Goal: Task Accomplishment & Management: Use online tool/utility

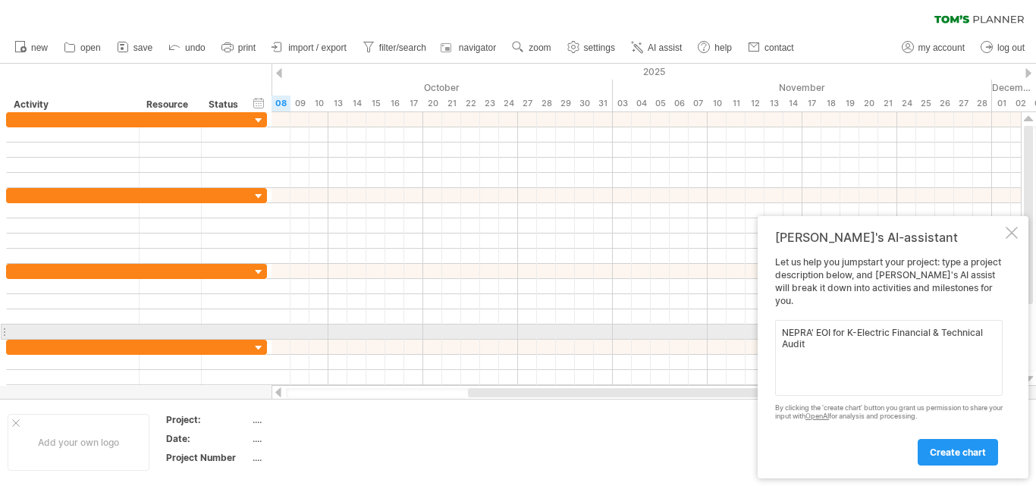
click at [813, 328] on textarea "NEPRA' EOI for K-Electric Financial & Technical Audit" at bounding box center [889, 358] width 228 height 76
drag, startPoint x: 845, startPoint y: 329, endPoint x: 759, endPoint y: 331, distance: 85.7
click at [759, 331] on div "[PERSON_NAME]'s AI-assistant Let us help you jumpstart your project: type a pro…" at bounding box center [893, 347] width 271 height 262
click at [950, 336] on textarea "K-Electric Financial & Technical Audit" at bounding box center [889, 358] width 228 height 76
type textarea "K-Electric Financial & Technical Audit [PERSON_NAME] Chart"
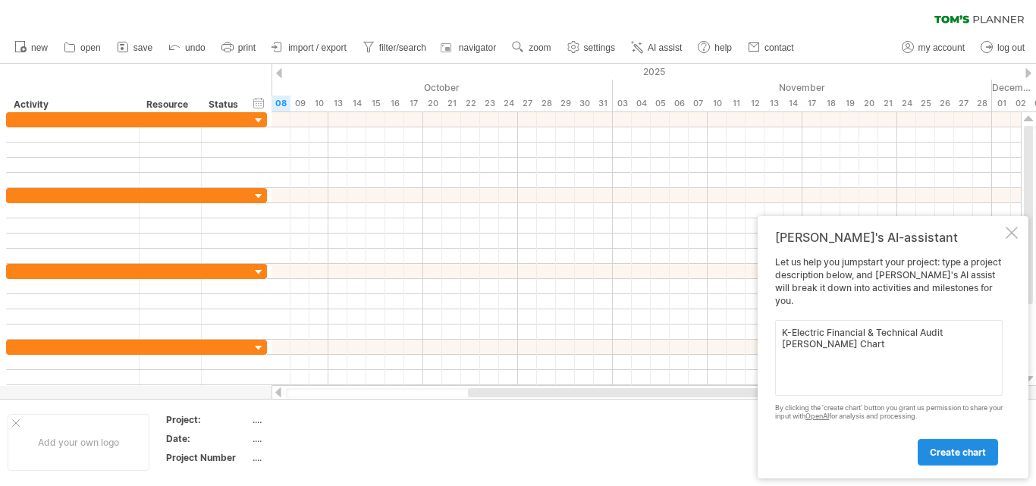
click at [934, 448] on span "create chart" at bounding box center [958, 452] width 56 height 11
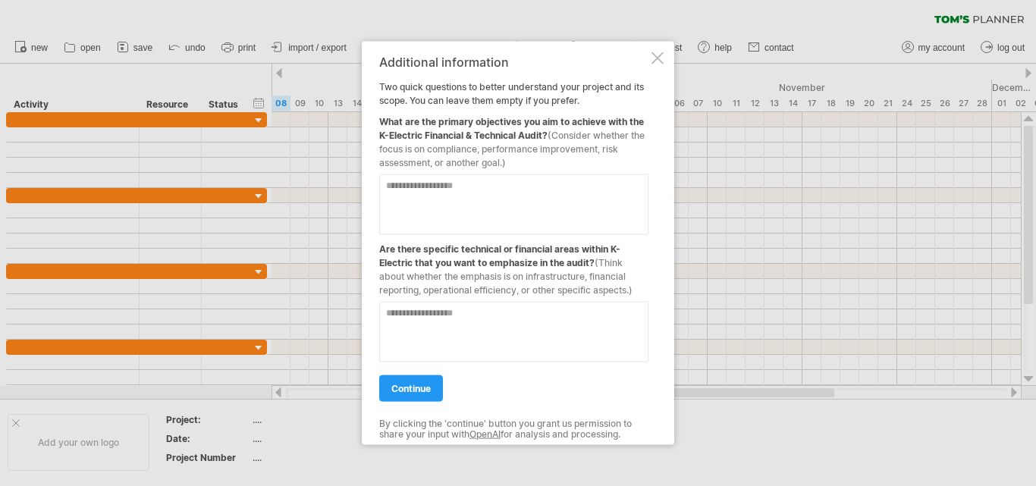
click at [477, 215] on textarea at bounding box center [513, 204] width 269 height 61
type textarea "*"
type textarea "**********"
click at [482, 334] on textarea at bounding box center [513, 331] width 269 height 61
click at [466, 324] on textarea at bounding box center [513, 331] width 269 height 61
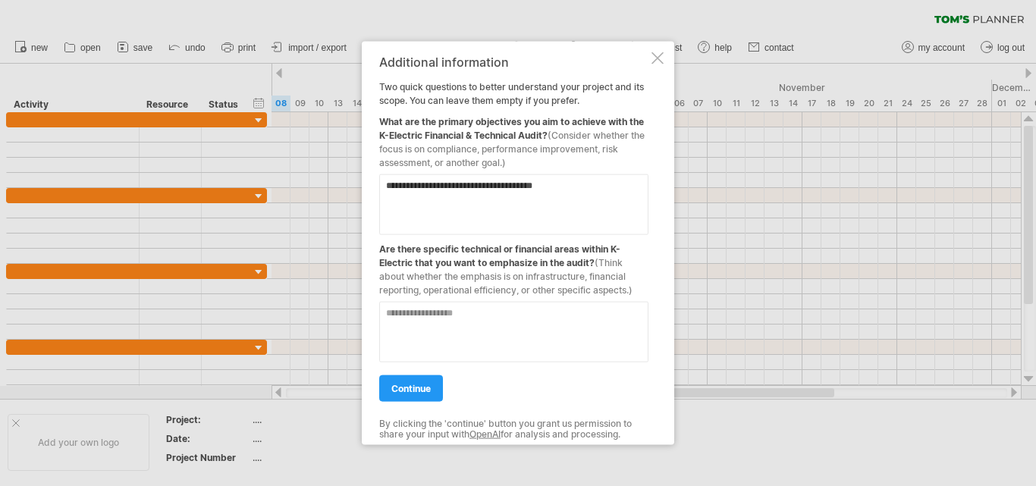
click at [444, 331] on textarea at bounding box center [513, 331] width 269 height 61
paste textarea "**********"
click at [396, 312] on textarea "**********" at bounding box center [513, 331] width 269 height 61
click at [596, 312] on textarea "**********" at bounding box center [513, 331] width 269 height 61
paste textarea "**********"
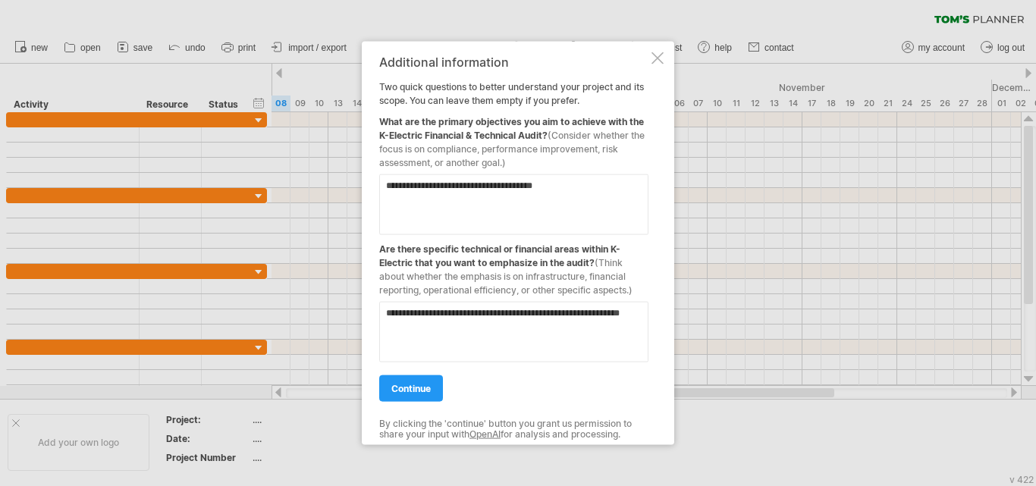
click at [489, 319] on textarea "**********" at bounding box center [513, 331] width 269 height 61
click at [481, 329] on textarea "**********" at bounding box center [513, 331] width 269 height 61
paste textarea "**********"
type textarea "**********"
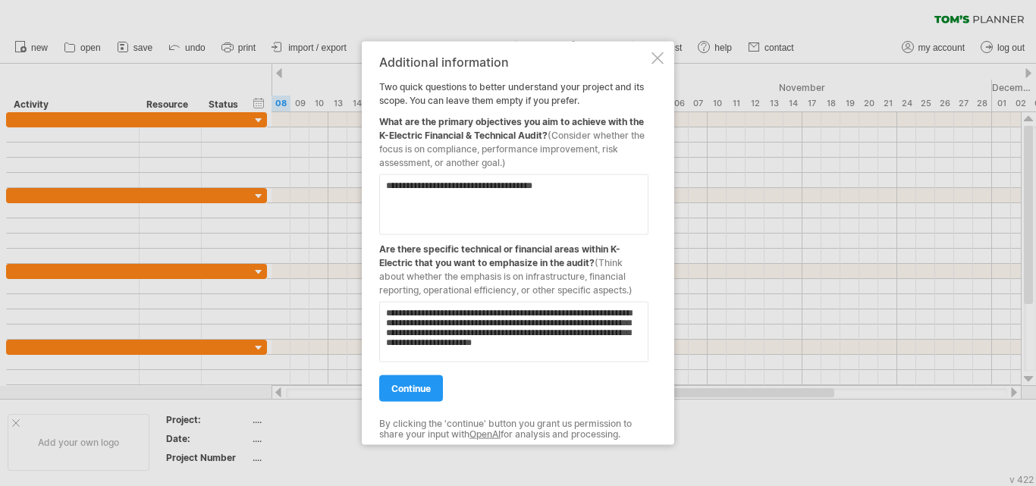
click at [526, 343] on textarea "**********" at bounding box center [513, 331] width 269 height 61
click at [420, 382] on link "continue" at bounding box center [411, 388] width 64 height 27
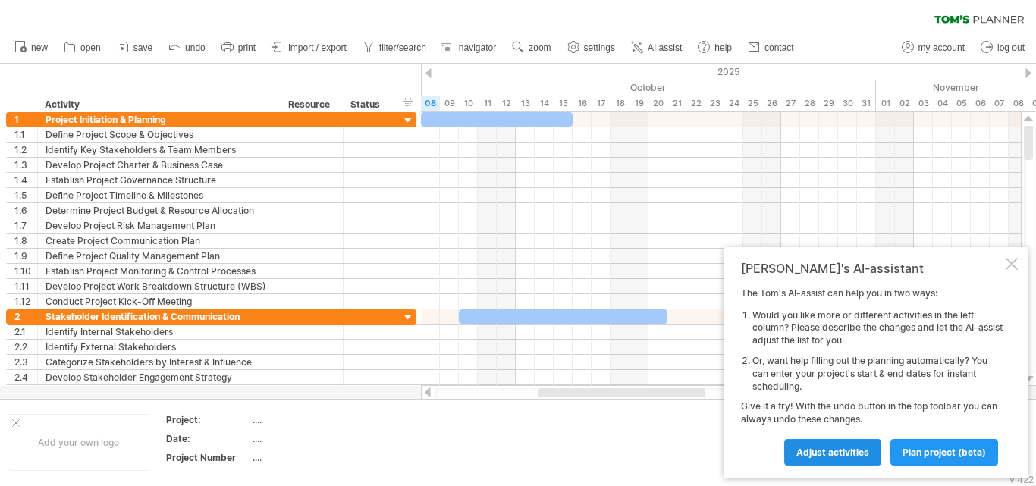
click at [842, 451] on span "Adjust activities" at bounding box center [832, 452] width 73 height 11
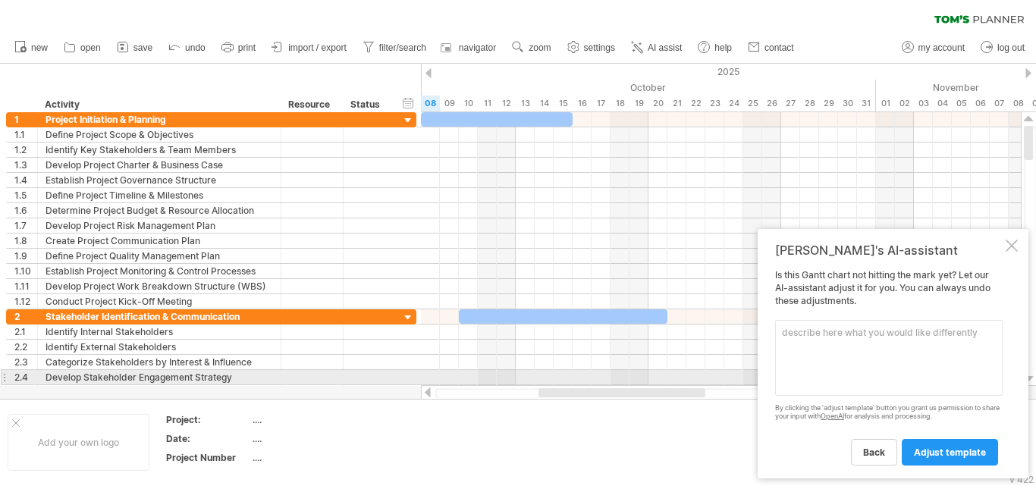
click at [864, 372] on textarea at bounding box center [889, 358] width 228 height 76
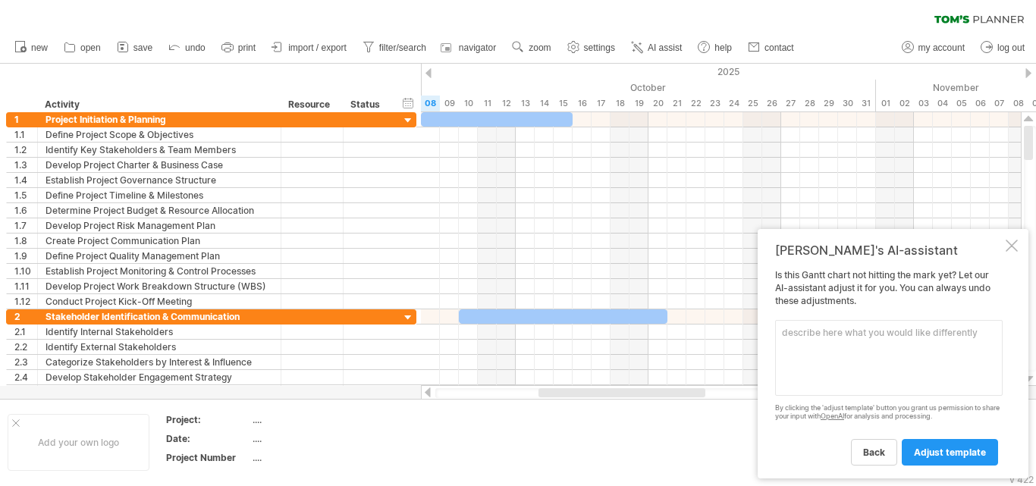
click at [879, 344] on textarea at bounding box center [889, 358] width 228 height 76
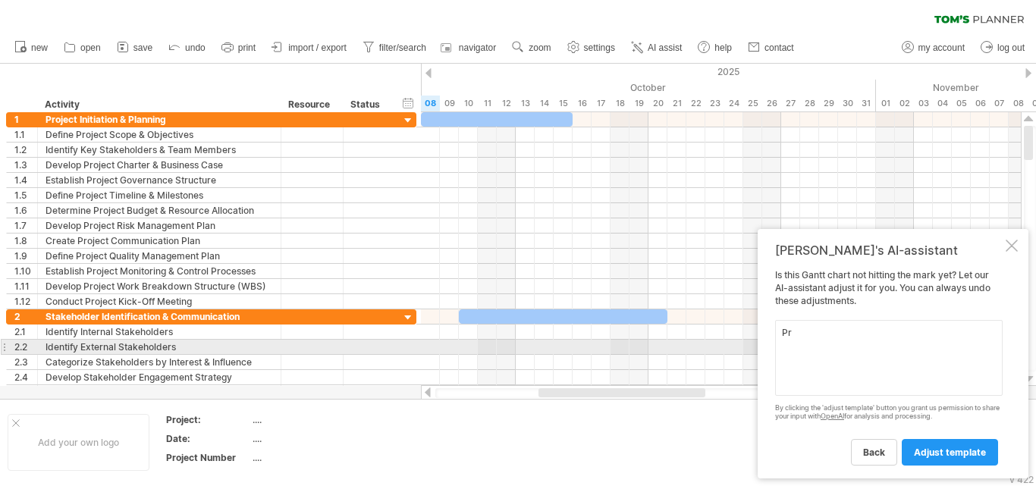
type textarea "P"
type textarea "Q"
type textarea "A"
type textarea "Alerts for Quarterly & Annual Audit Reports"
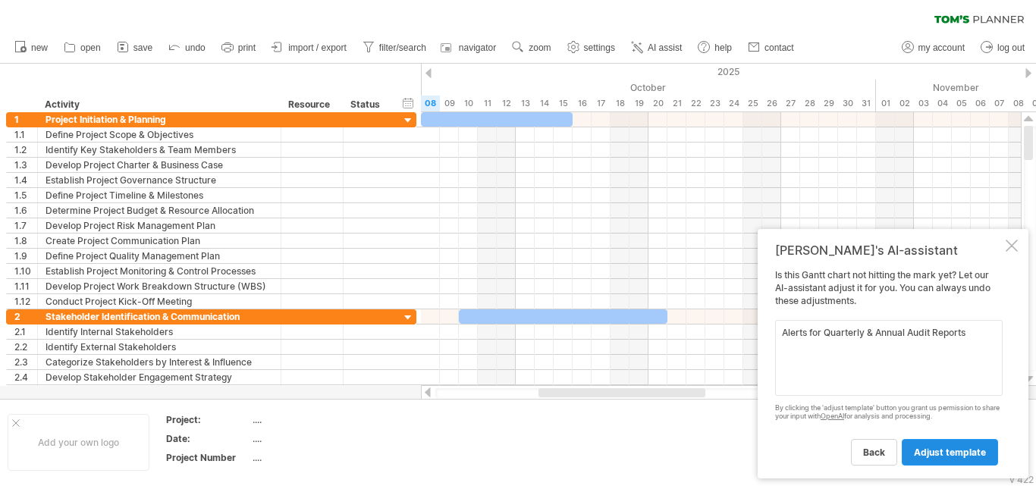
click at [936, 451] on span "adjust template" at bounding box center [950, 452] width 72 height 11
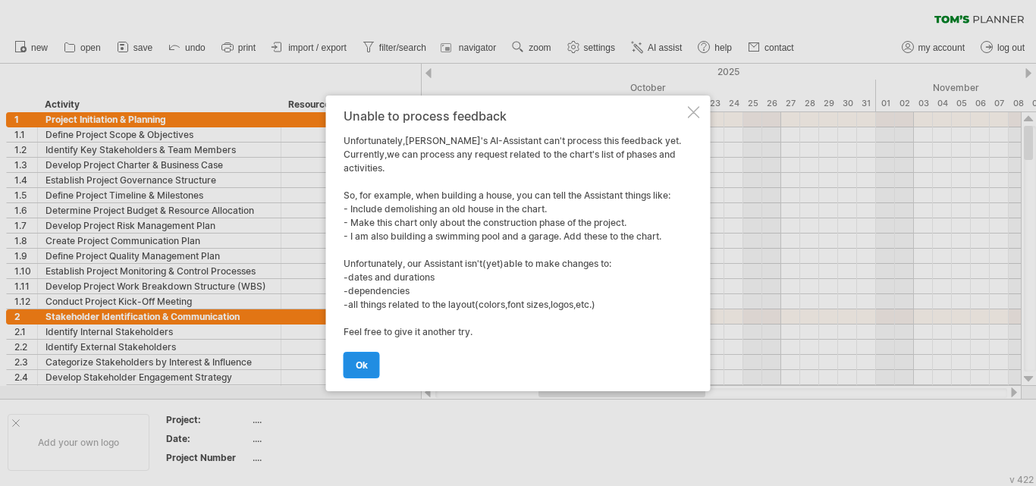
click at [363, 355] on link "ok" at bounding box center [362, 365] width 36 height 27
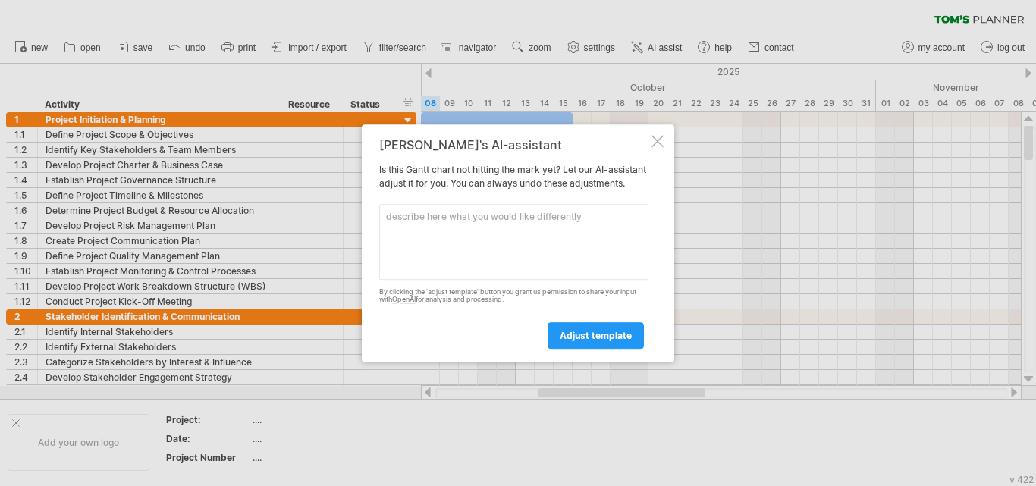
click at [655, 135] on div at bounding box center [658, 141] width 12 height 12
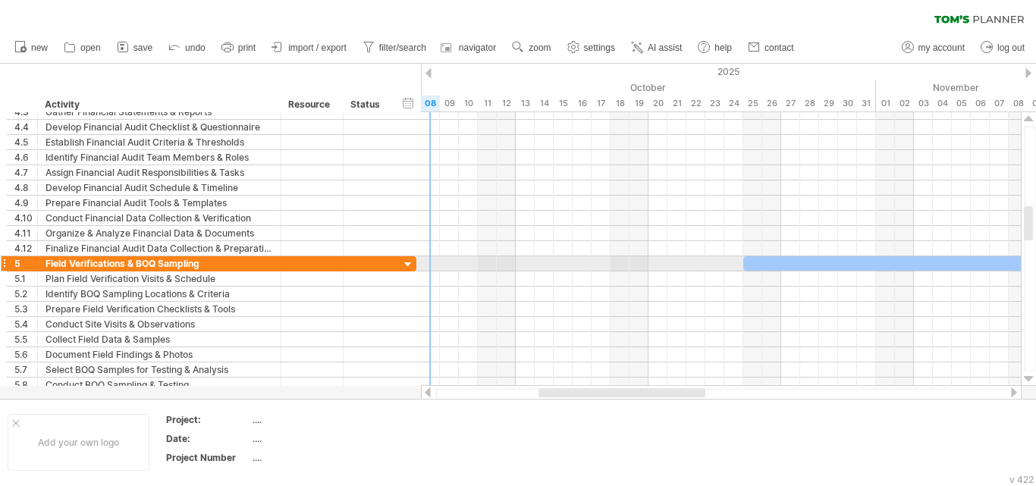
click at [408, 267] on div at bounding box center [408, 265] width 14 height 14
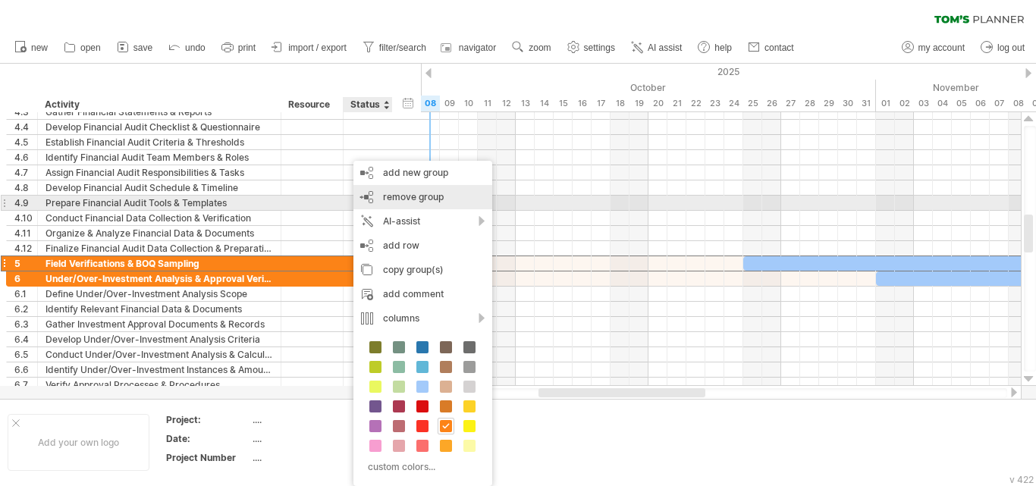
click at [422, 203] on div "remove group remove selected groups" at bounding box center [422, 197] width 139 height 24
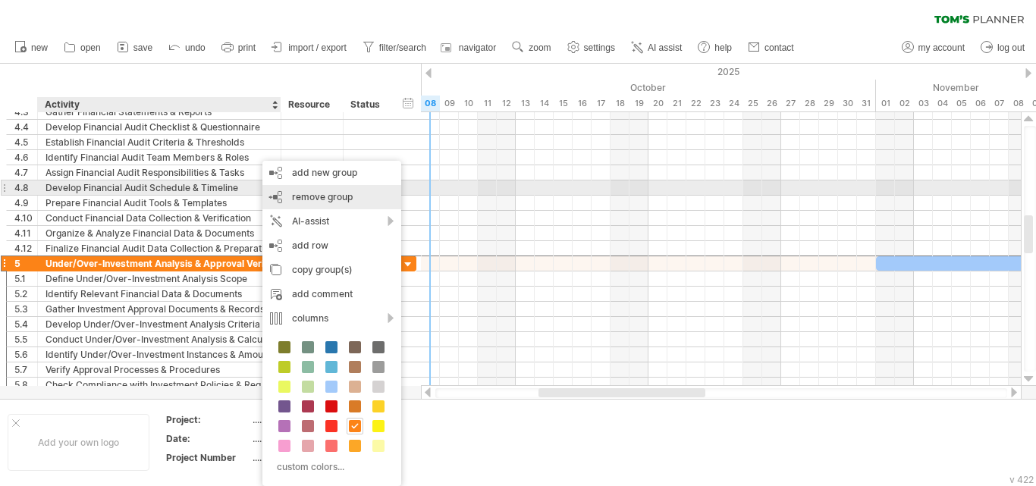
click at [310, 193] on span "remove group" at bounding box center [322, 196] width 61 height 11
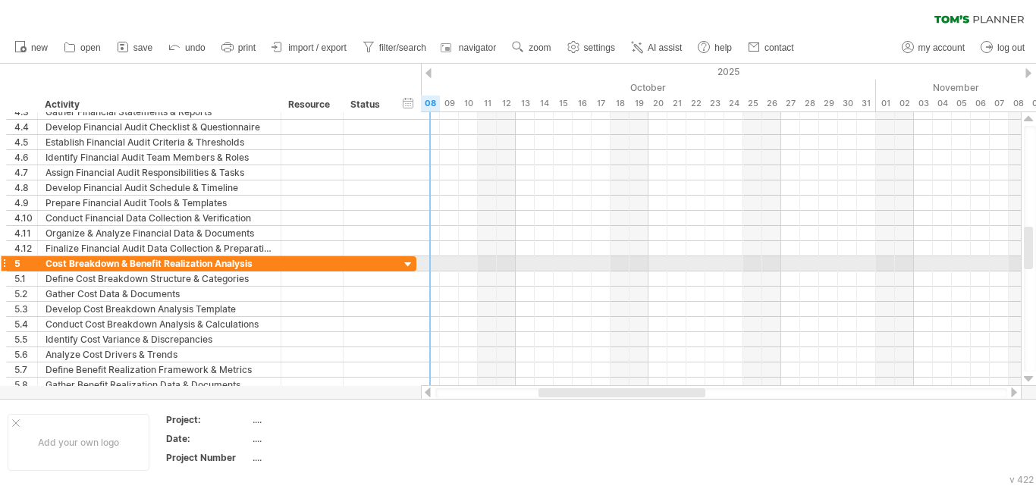
click at [2, 267] on div at bounding box center [4, 264] width 6 height 16
click at [7, 258] on div "5" at bounding box center [22, 263] width 31 height 14
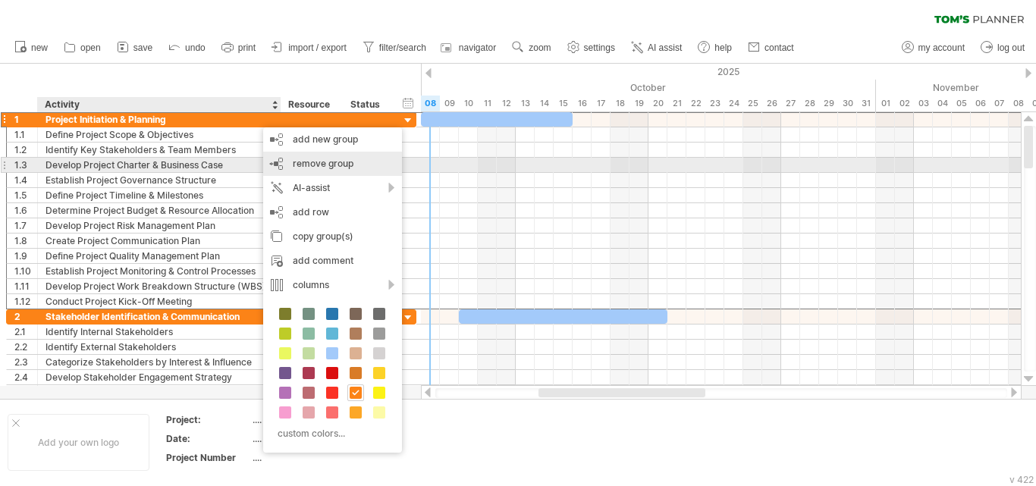
click at [317, 170] on div "remove group remove selected groups" at bounding box center [332, 164] width 139 height 24
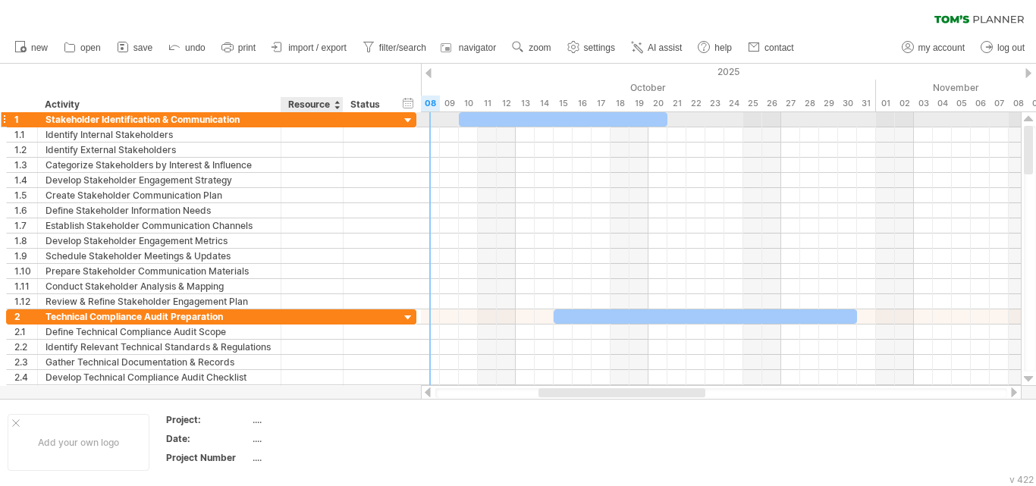
click at [306, 118] on div at bounding box center [312, 119] width 46 height 14
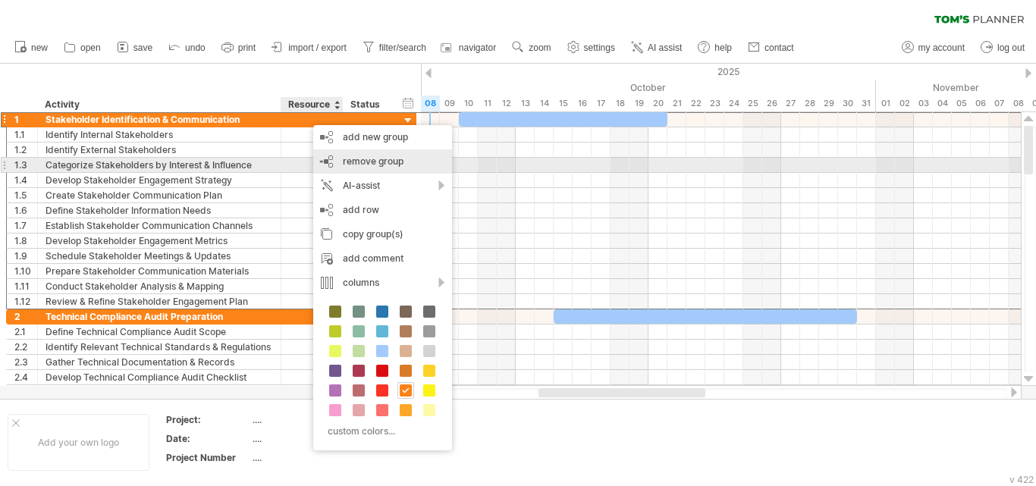
click at [350, 170] on div "remove group remove selected groups" at bounding box center [382, 161] width 139 height 24
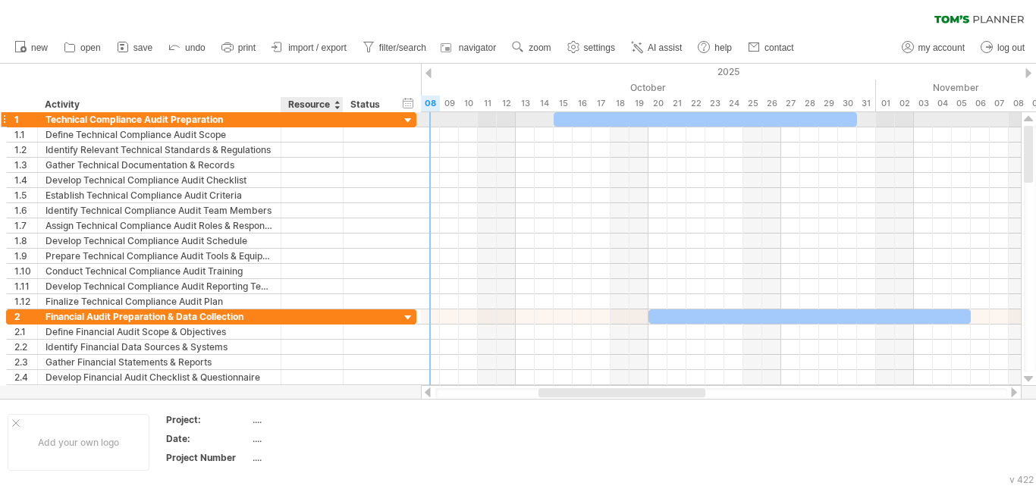
click at [412, 120] on div at bounding box center [408, 121] width 14 height 14
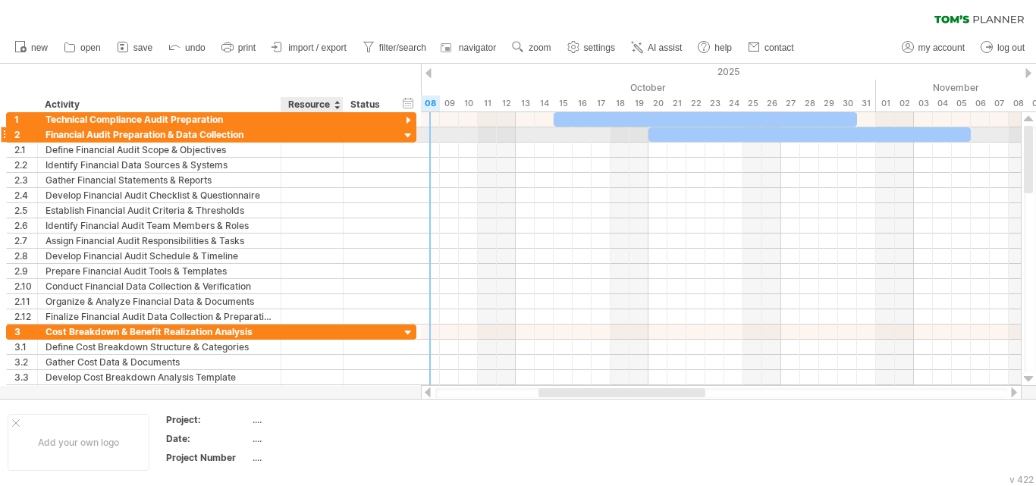
click at [409, 137] on div at bounding box center [408, 136] width 14 height 14
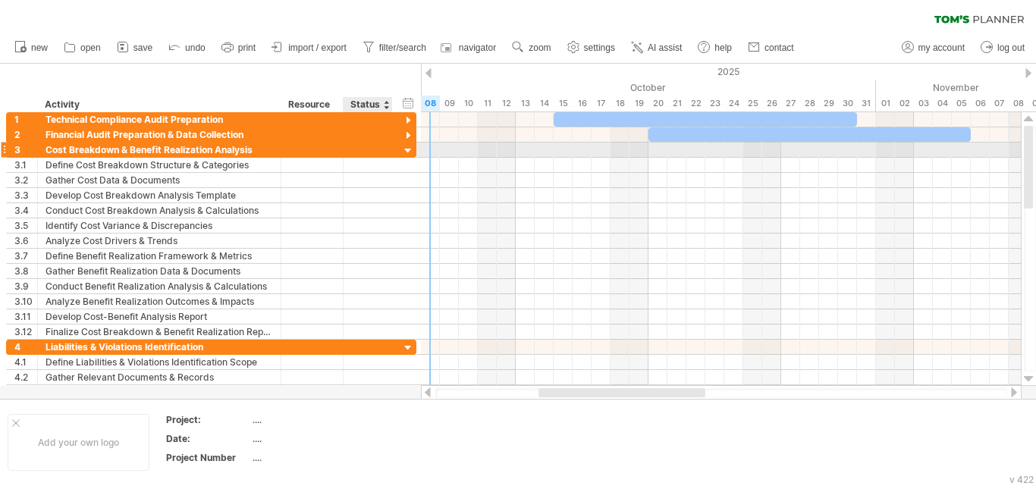
click at [409, 151] on div at bounding box center [408, 151] width 14 height 14
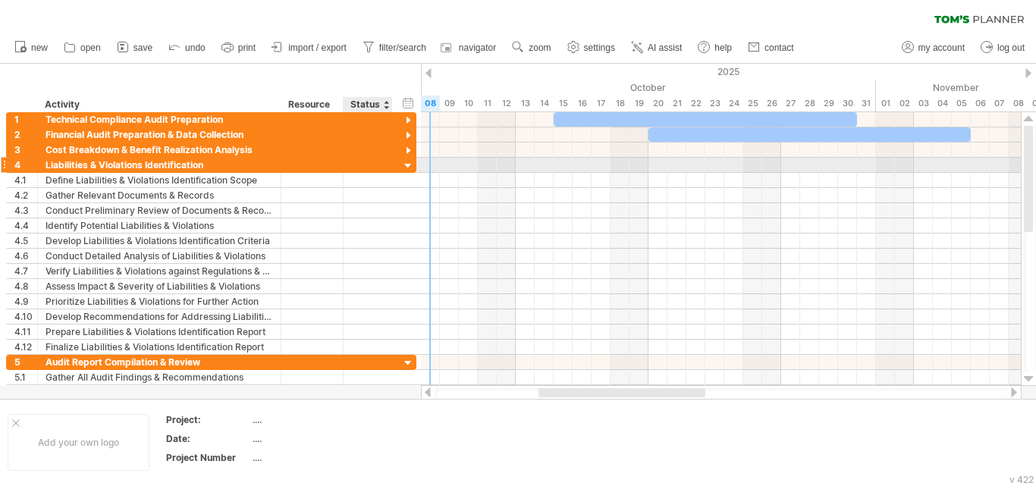
click at [404, 169] on div at bounding box center [408, 166] width 14 height 14
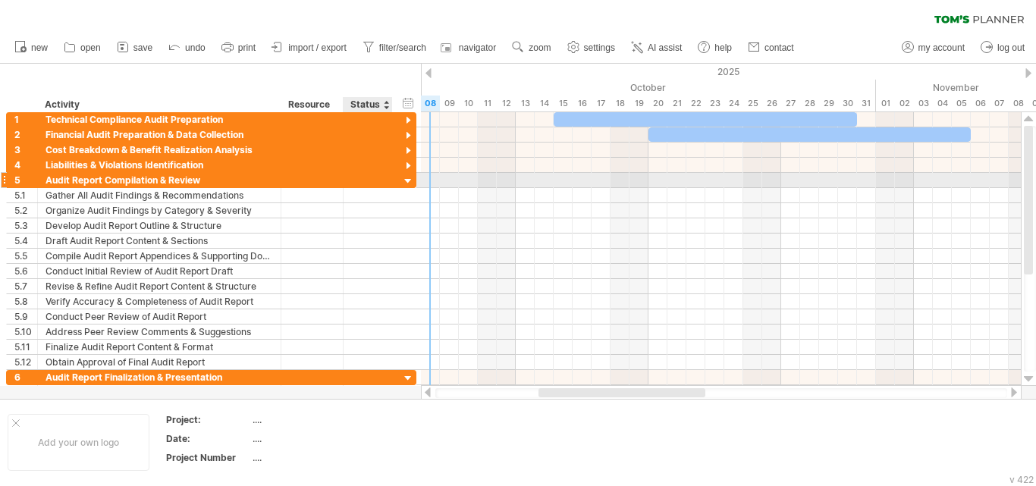
click at [405, 184] on div at bounding box center [408, 181] width 14 height 14
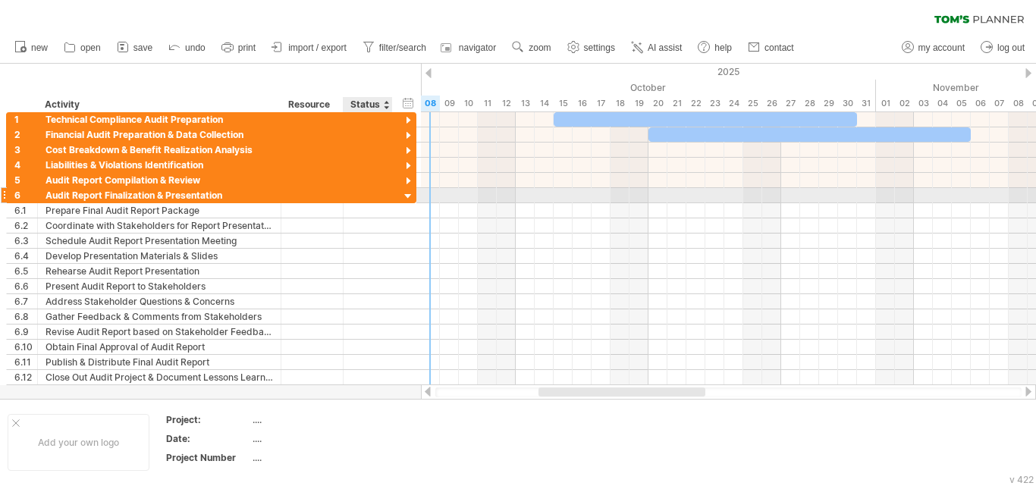
click at [403, 195] on div at bounding box center [408, 197] width 14 height 14
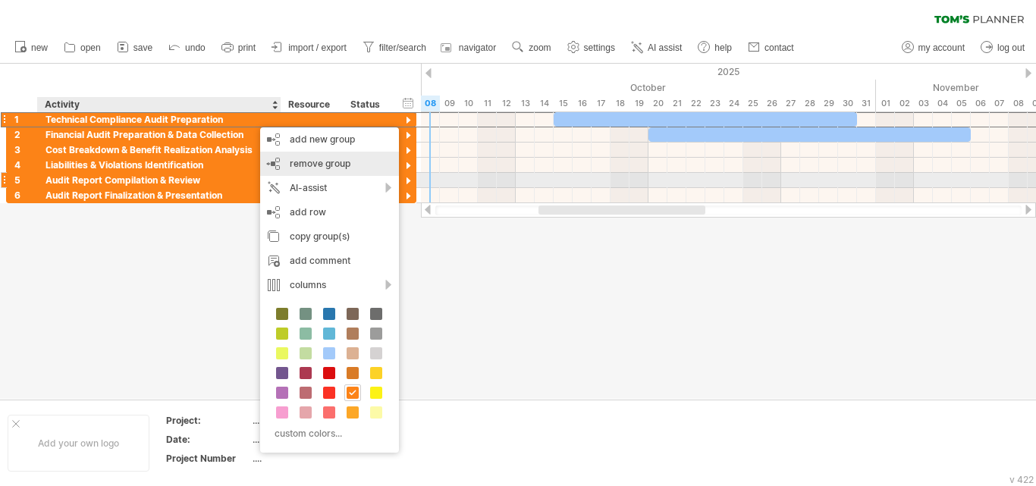
click at [278, 172] on div "remove group remove selected groups" at bounding box center [329, 164] width 139 height 24
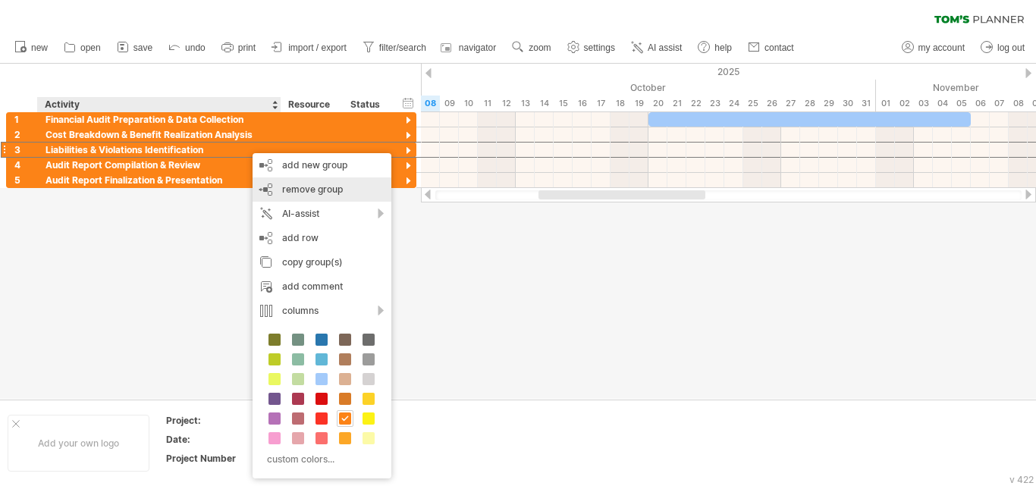
click at [284, 190] on span "remove group" at bounding box center [312, 189] width 61 height 11
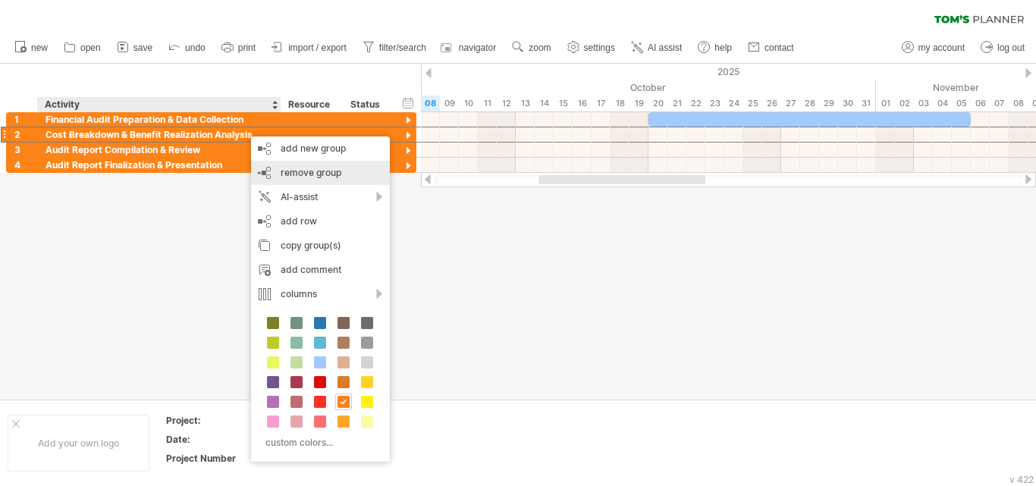
click at [276, 181] on div "remove group remove selected groups" at bounding box center [320, 173] width 139 height 24
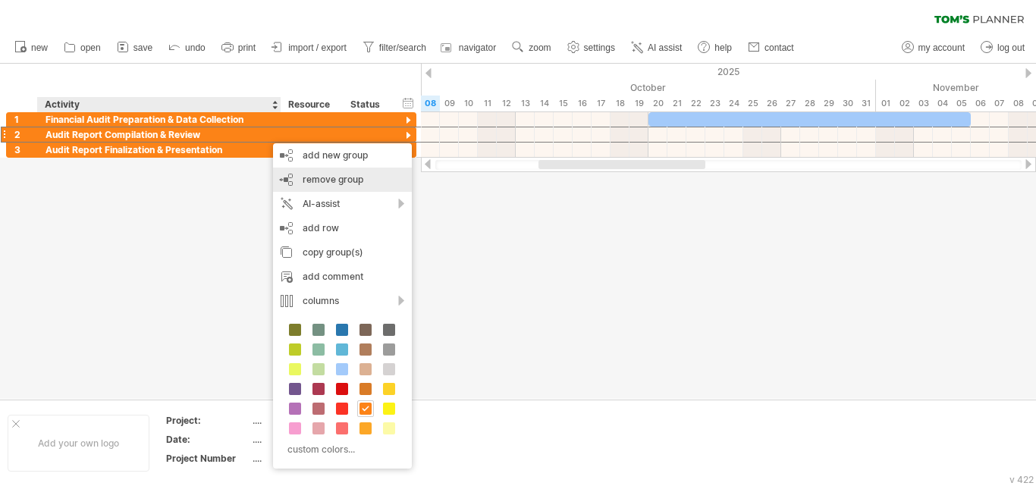
click at [293, 187] on div "remove group remove selected groups" at bounding box center [342, 180] width 139 height 24
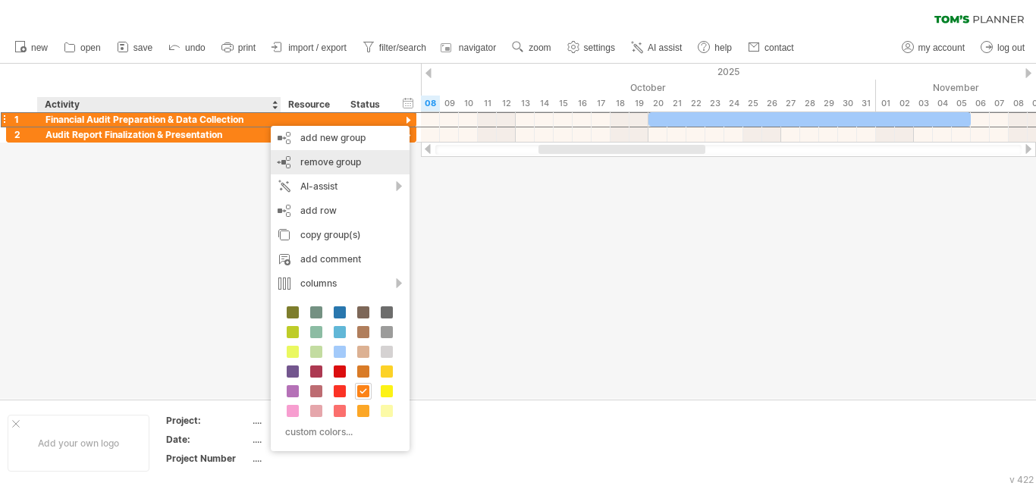
click at [289, 159] on div "remove group remove selected groups" at bounding box center [340, 162] width 139 height 24
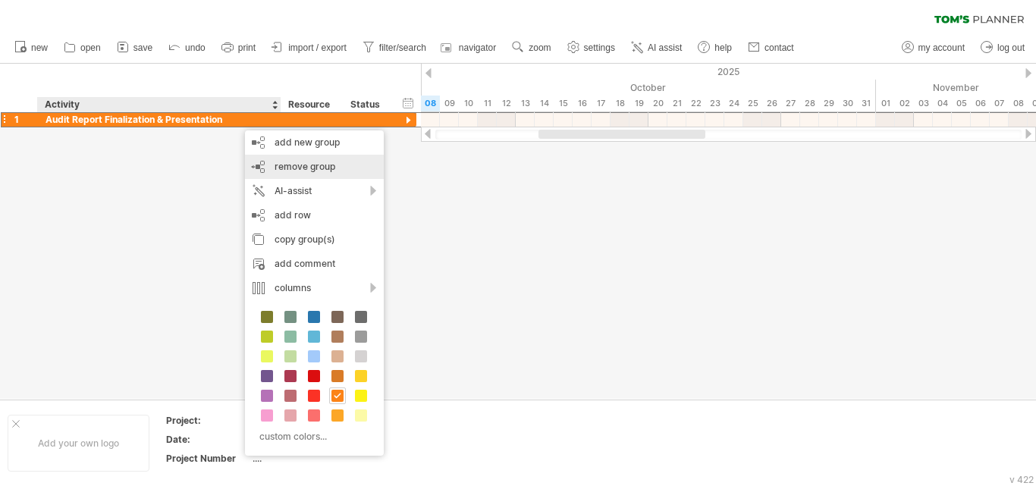
click at [272, 171] on div "remove group remove selected groups" at bounding box center [314, 167] width 139 height 24
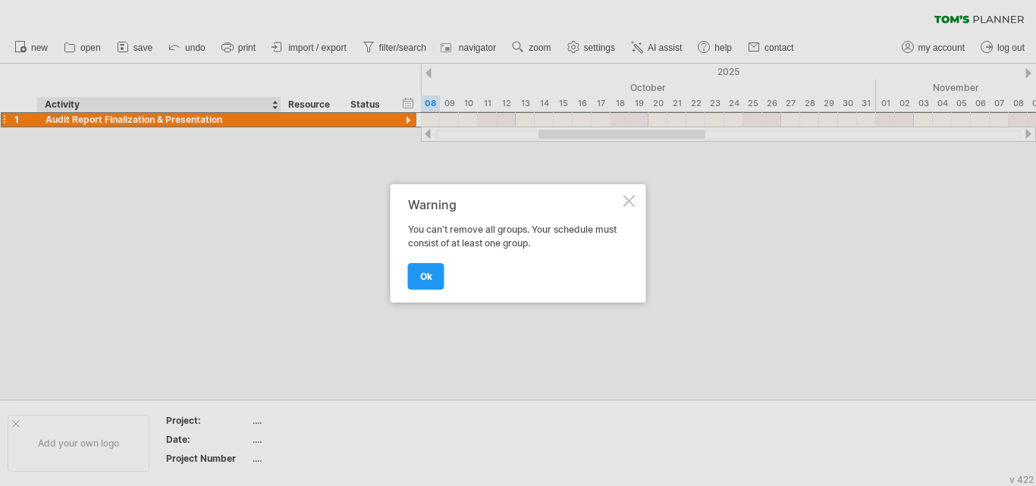
click at [426, 271] on span "ok" at bounding box center [426, 276] width 12 height 11
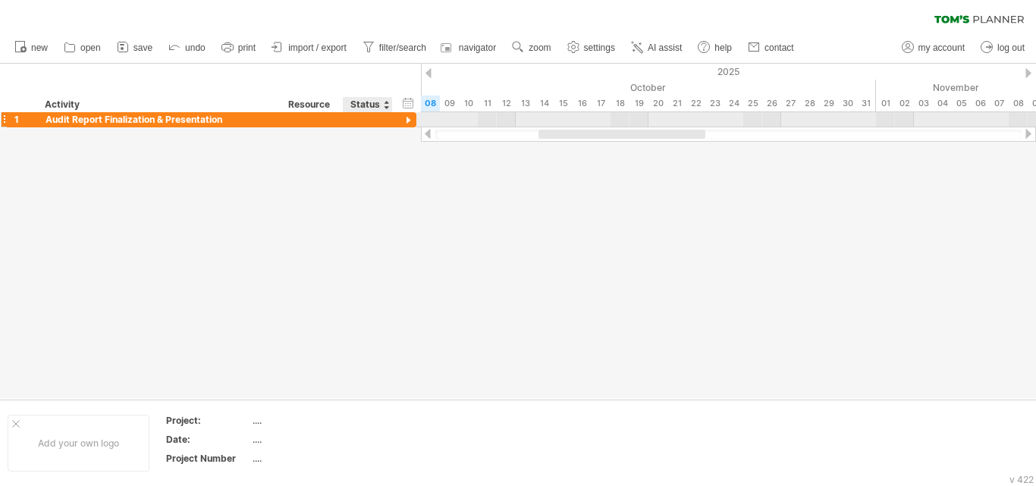
click at [361, 124] on div at bounding box center [367, 119] width 33 height 14
click at [412, 124] on div at bounding box center [408, 121] width 14 height 14
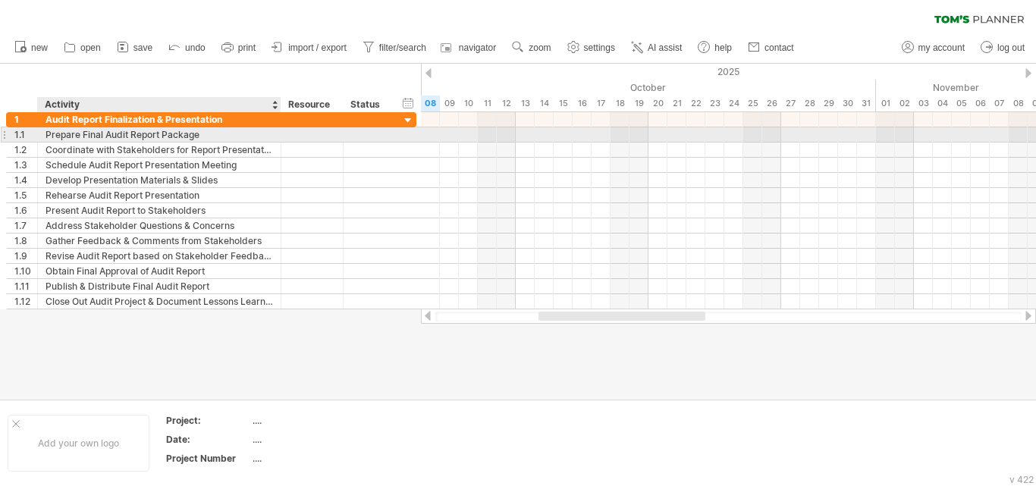
click at [101, 139] on div "Prepare Final Audit Report Package" at bounding box center [160, 134] width 228 height 14
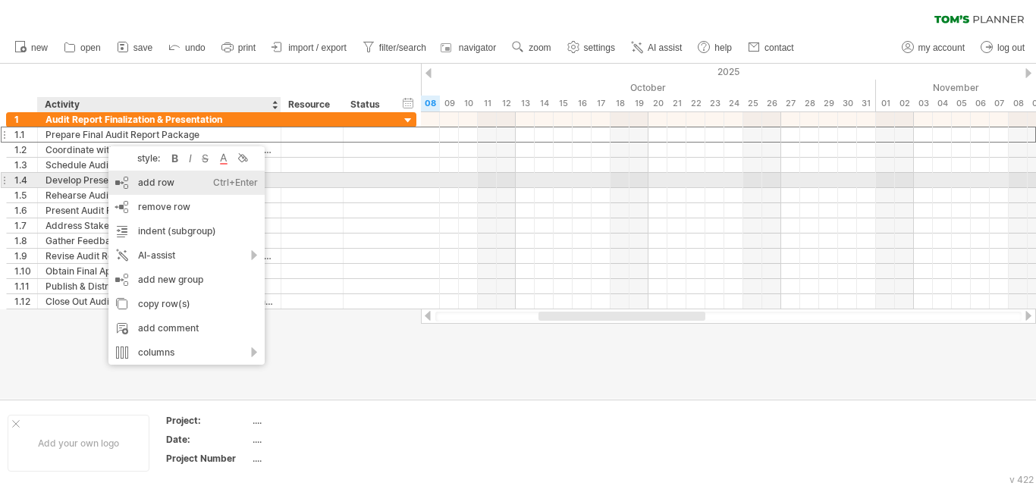
click at [139, 203] on span "remove row" at bounding box center [164, 206] width 52 height 11
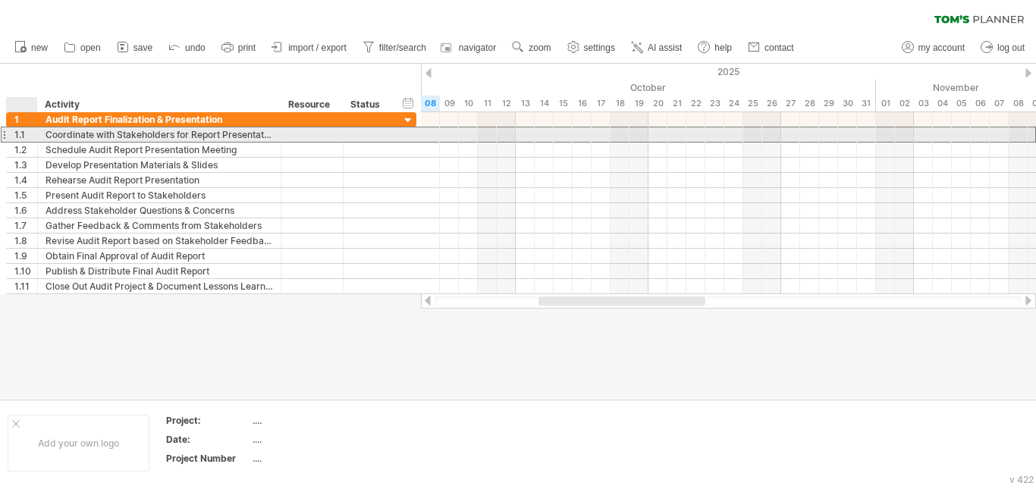
click at [44, 140] on div "**********" at bounding box center [159, 134] width 243 height 14
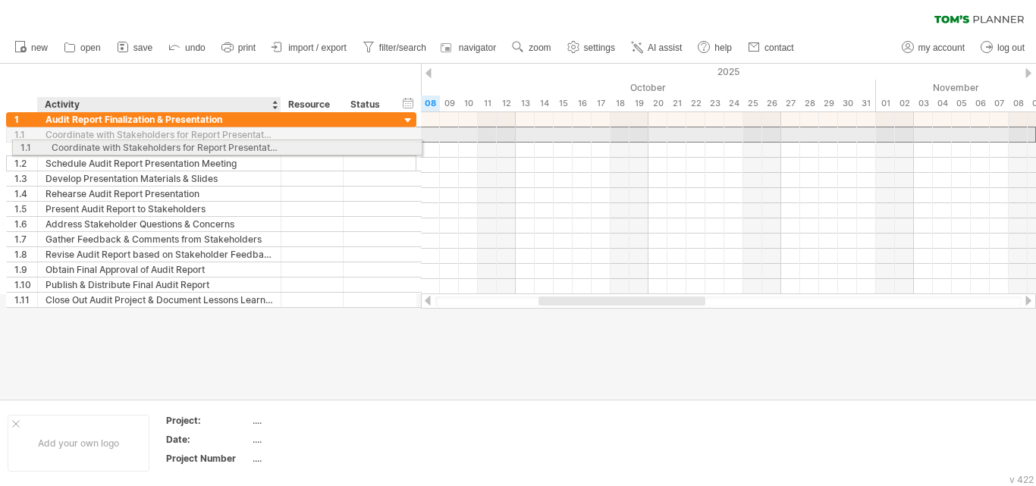
drag, startPoint x: 59, startPoint y: 135, endPoint x: 62, endPoint y: 145, distance: 10.3
click at [62, 145] on div "**********" at bounding box center [211, 210] width 410 height 196
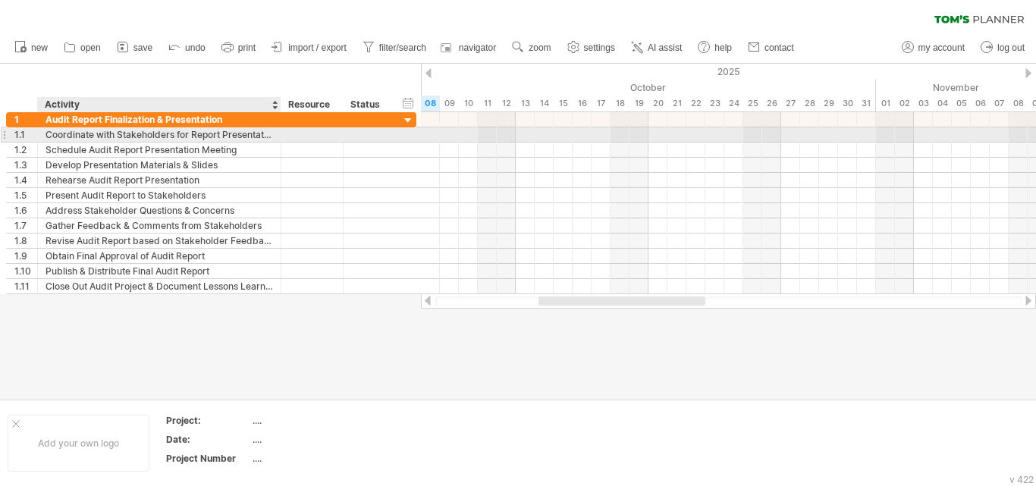
click at [71, 137] on div "Coordinate with Stakeholders for Report Presentation" at bounding box center [160, 134] width 228 height 14
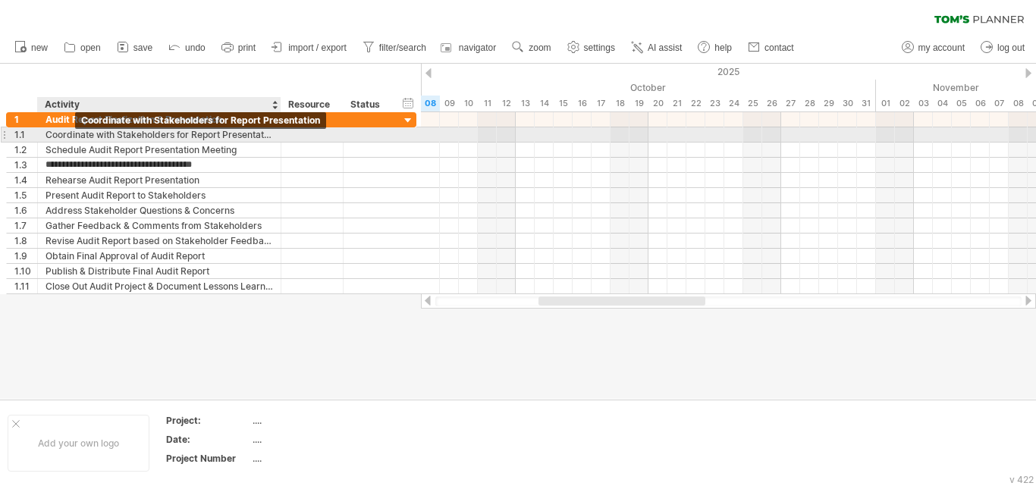
click at [49, 134] on div "Coordinate with Stakeholders for Report Presentation" at bounding box center [160, 134] width 228 height 14
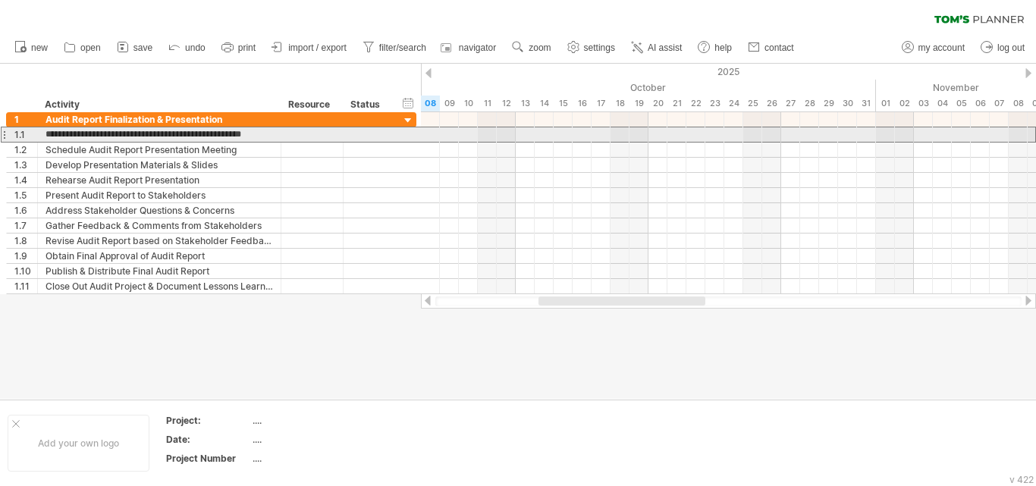
click at [5, 133] on div at bounding box center [4, 135] width 6 height 16
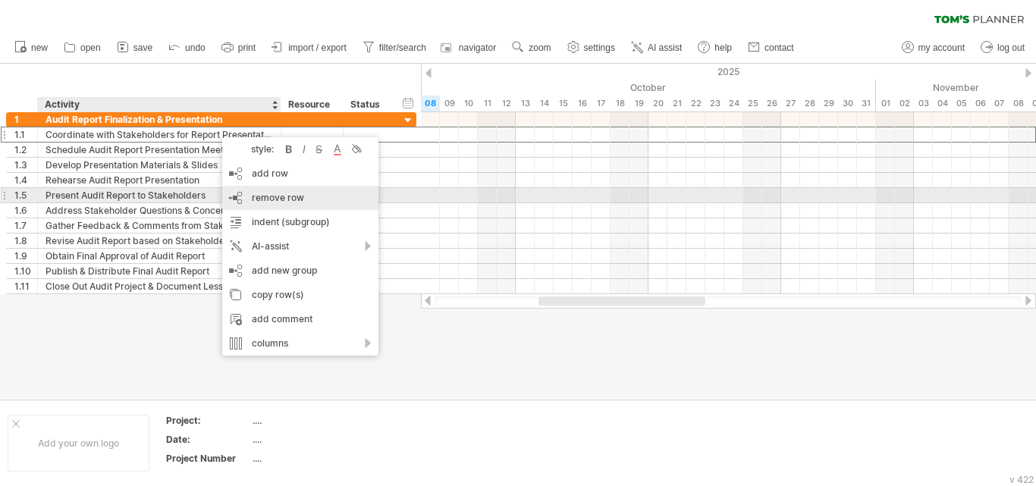
drag, startPoint x: 232, startPoint y: 196, endPoint x: 191, endPoint y: 176, distance: 45.5
click at [231, 196] on div "remove row remove selected rows" at bounding box center [300, 198] width 156 height 24
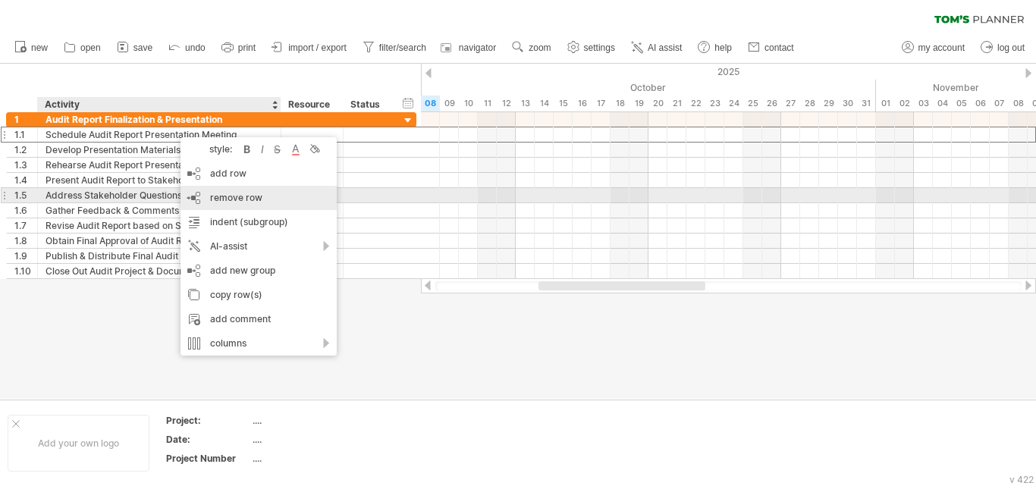
click at [199, 193] on div "remove row remove selected rows" at bounding box center [259, 198] width 156 height 24
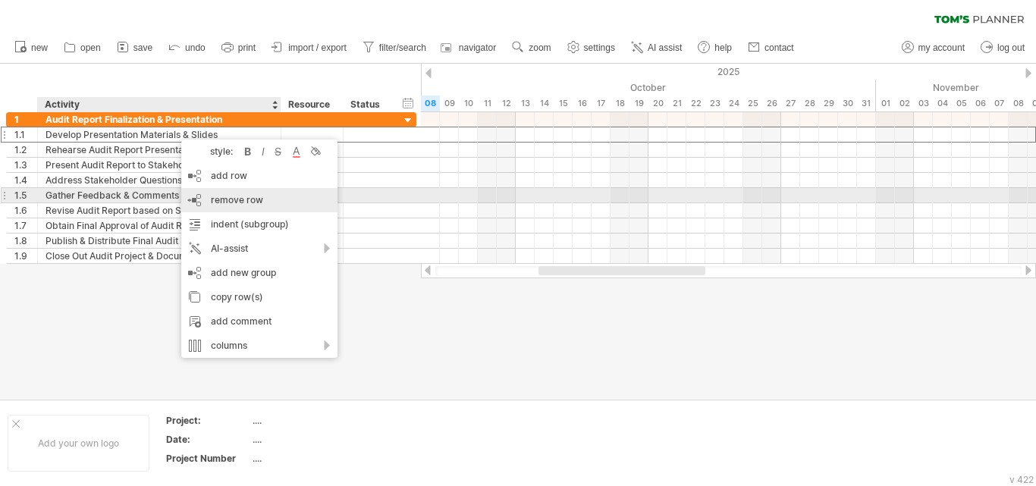
click at [199, 198] on div "remove row remove selected rows" at bounding box center [259, 200] width 156 height 24
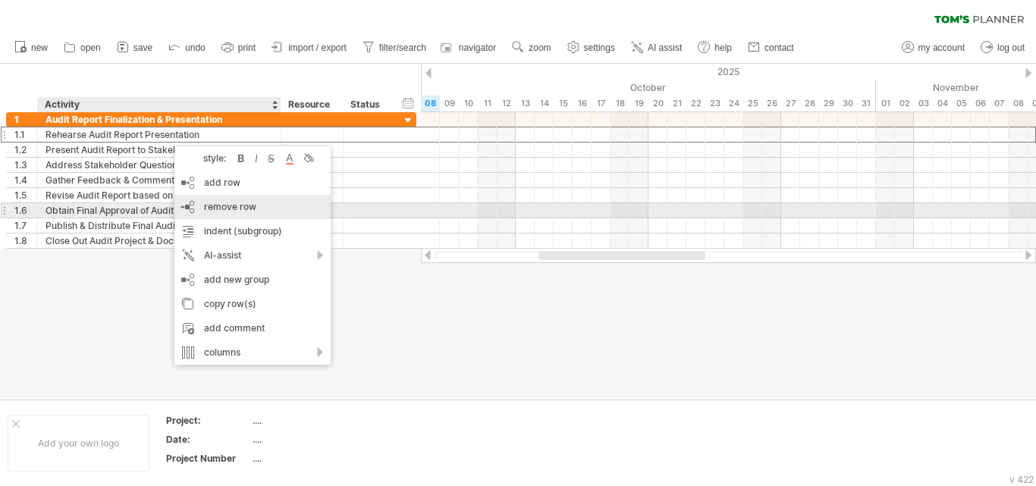
click at [191, 210] on div "remove row remove selected rows" at bounding box center [252, 207] width 156 height 24
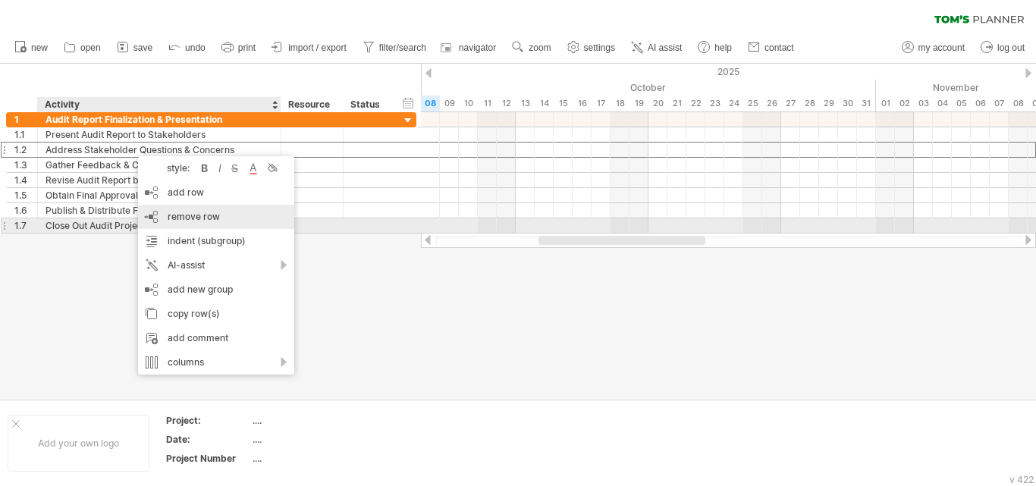
click at [157, 220] on div "remove row remove selected rows" at bounding box center [216, 217] width 156 height 24
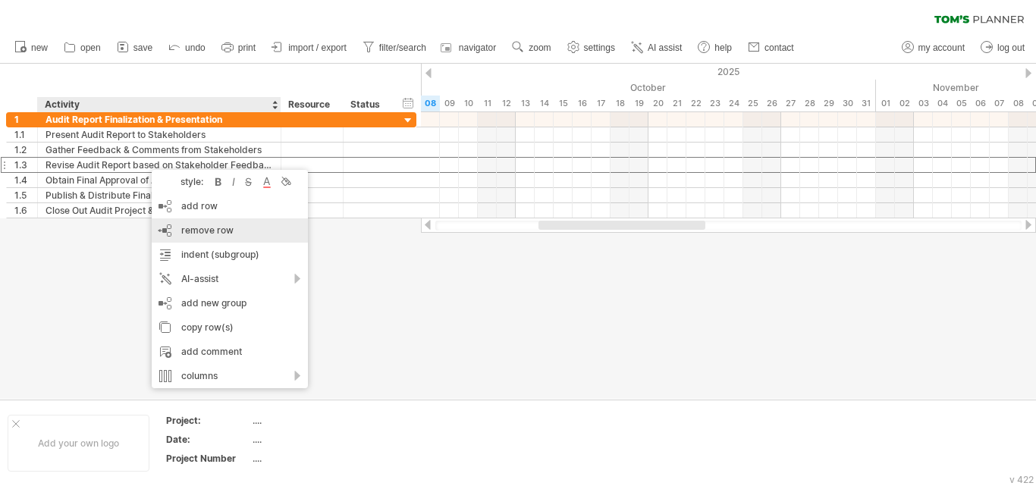
click at [168, 231] on div "remove row remove selected rows" at bounding box center [230, 230] width 156 height 24
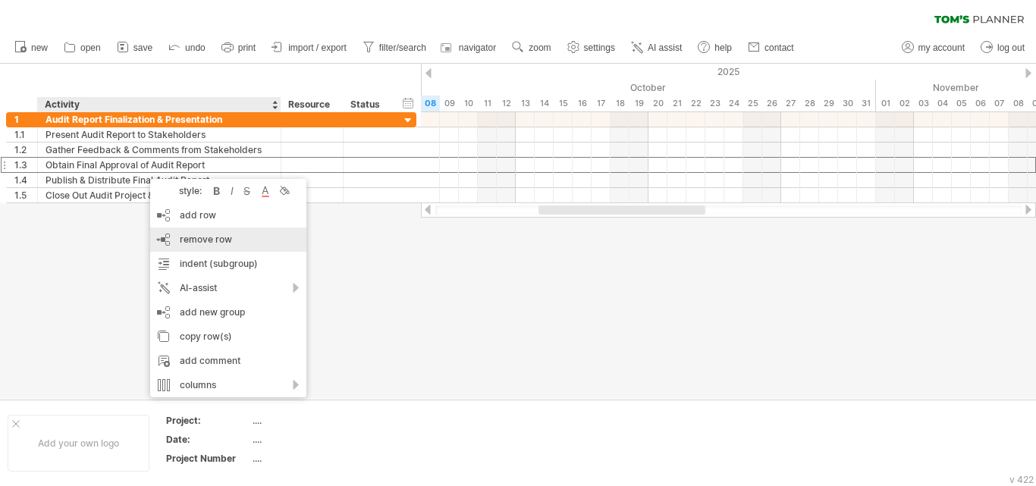
click at [173, 237] on div "remove row remove selected rows" at bounding box center [228, 240] width 156 height 24
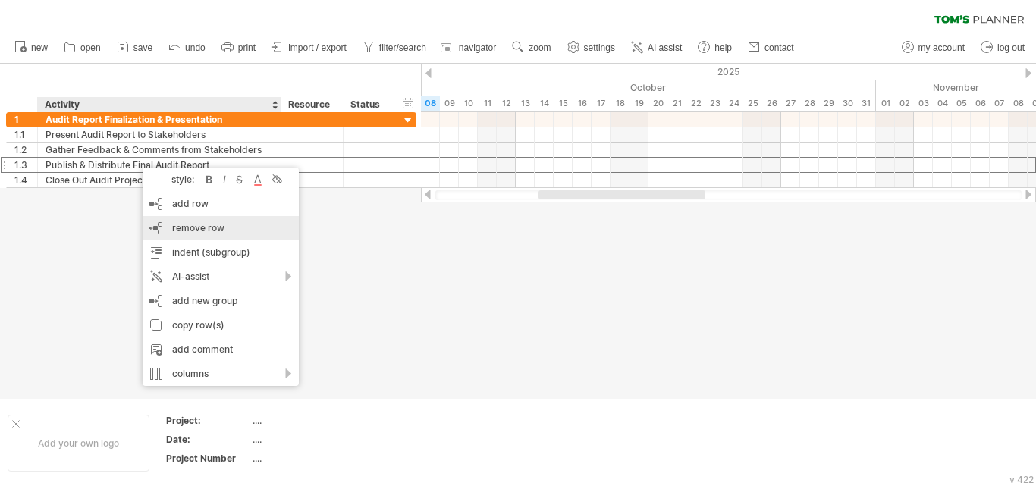
click at [165, 226] on div "remove row remove selected rows" at bounding box center [221, 228] width 156 height 24
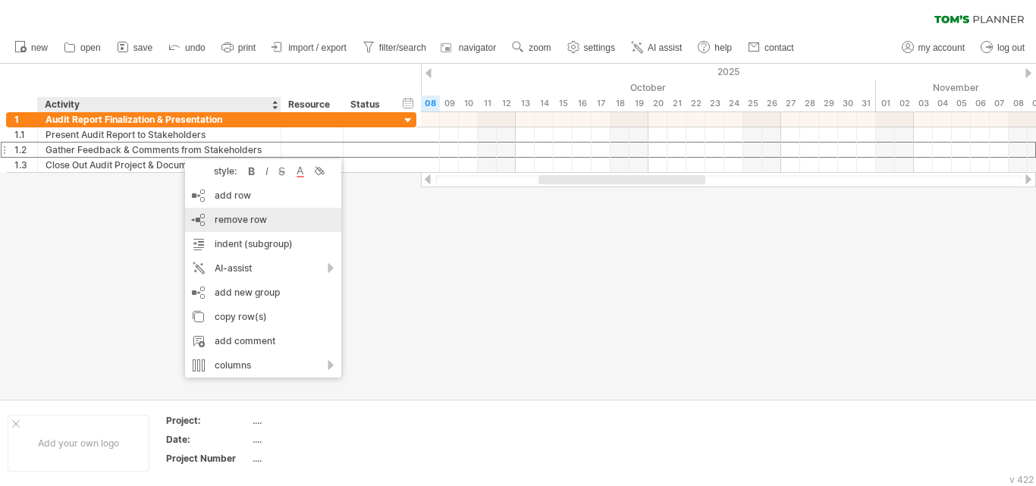
click at [199, 221] on div "remove row remove selected rows" at bounding box center [263, 220] width 156 height 24
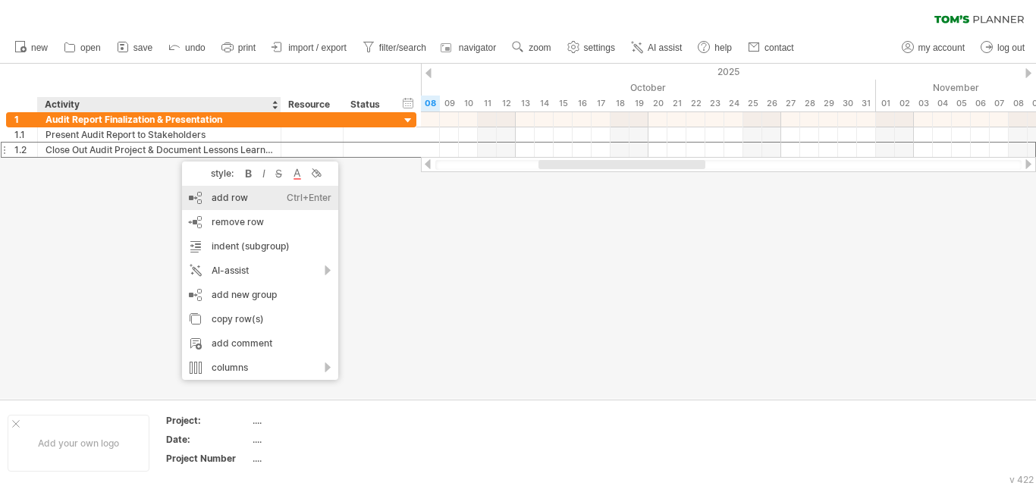
drag, startPoint x: 212, startPoint y: 196, endPoint x: 168, endPoint y: 189, distance: 44.6
click at [212, 199] on div "add row Ctrl+Enter Cmd+Enter" at bounding box center [260, 198] width 156 height 24
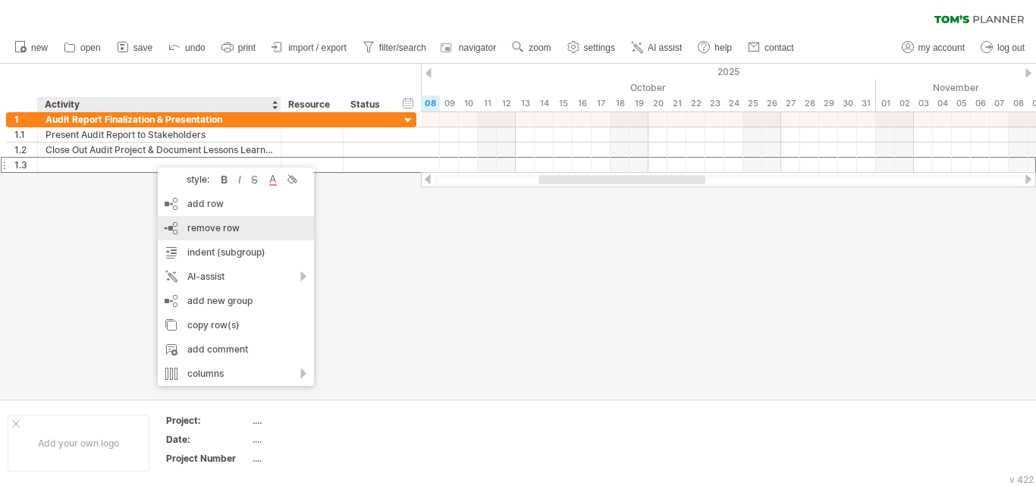
click at [177, 231] on div "remove row remove selected rows" at bounding box center [236, 228] width 156 height 24
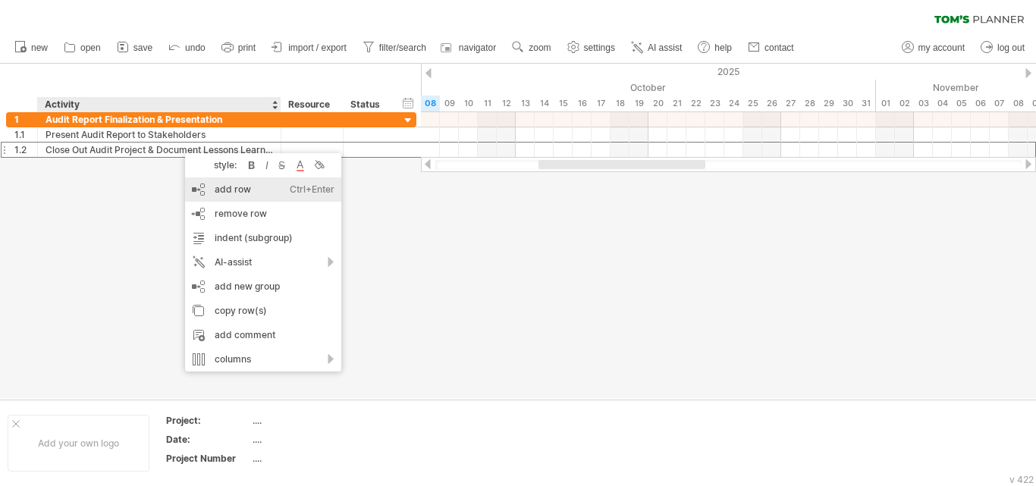
click at [207, 196] on div "add row Ctrl+Enter Cmd+Enter" at bounding box center [263, 189] width 156 height 24
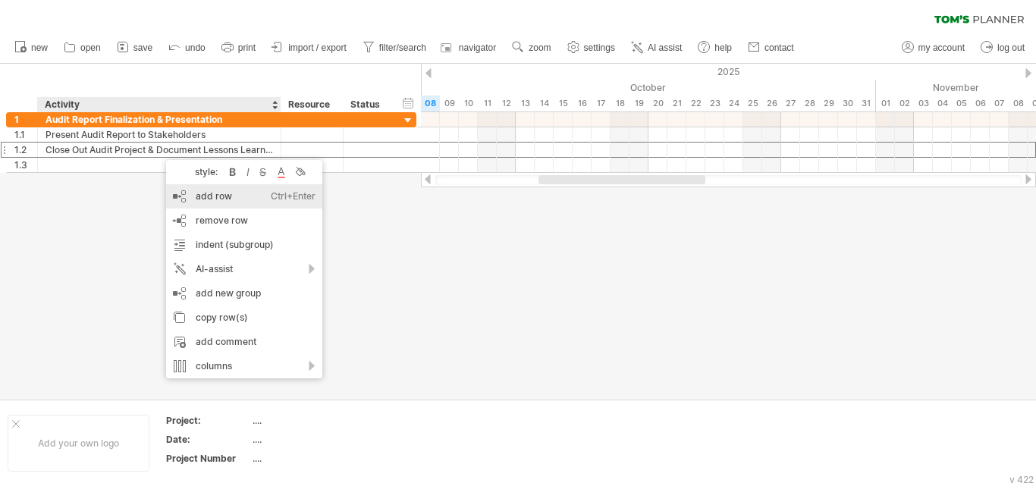
click at [184, 196] on div "add row Ctrl+Enter Cmd+Enter" at bounding box center [244, 196] width 156 height 24
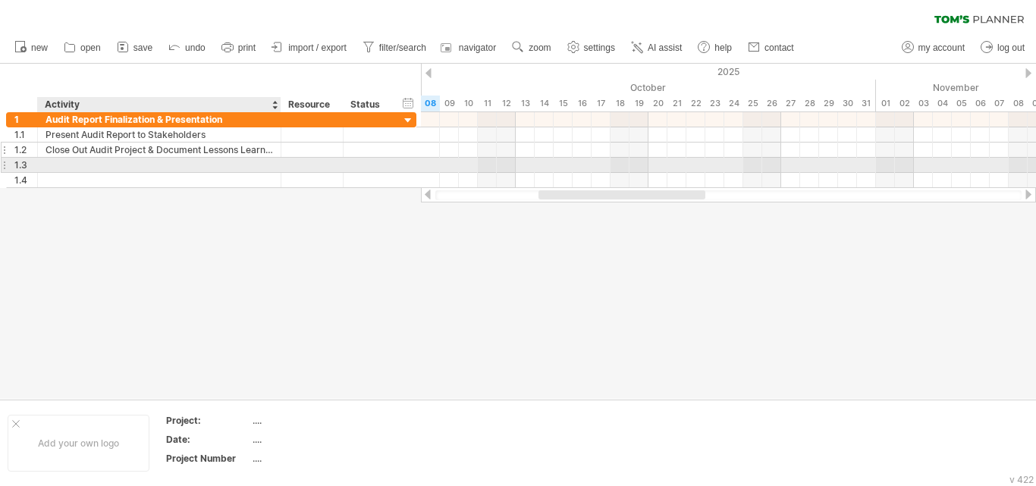
click at [107, 150] on div "Close Out Audit Project & Document Lessons Learned" at bounding box center [160, 150] width 228 height 14
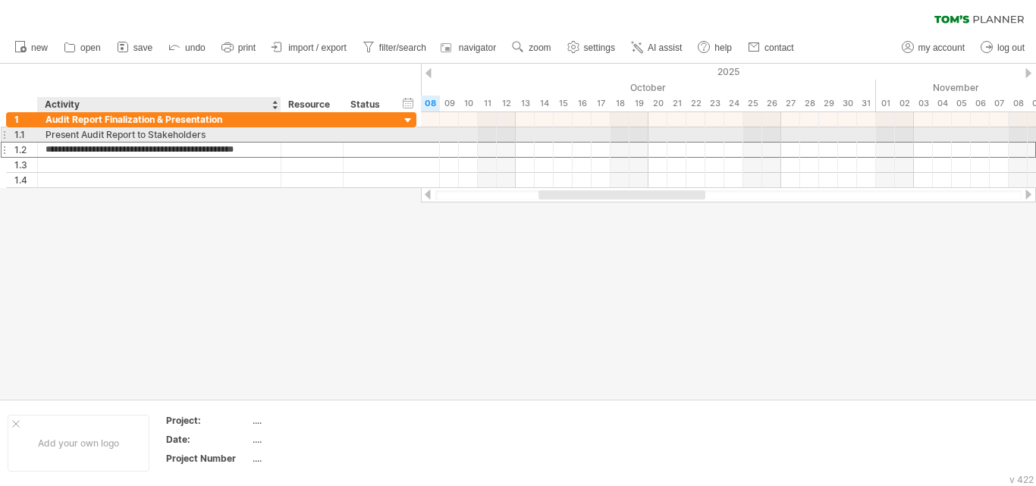
click at [104, 138] on div "Present Audit Report to Stakeholders" at bounding box center [160, 134] width 228 height 14
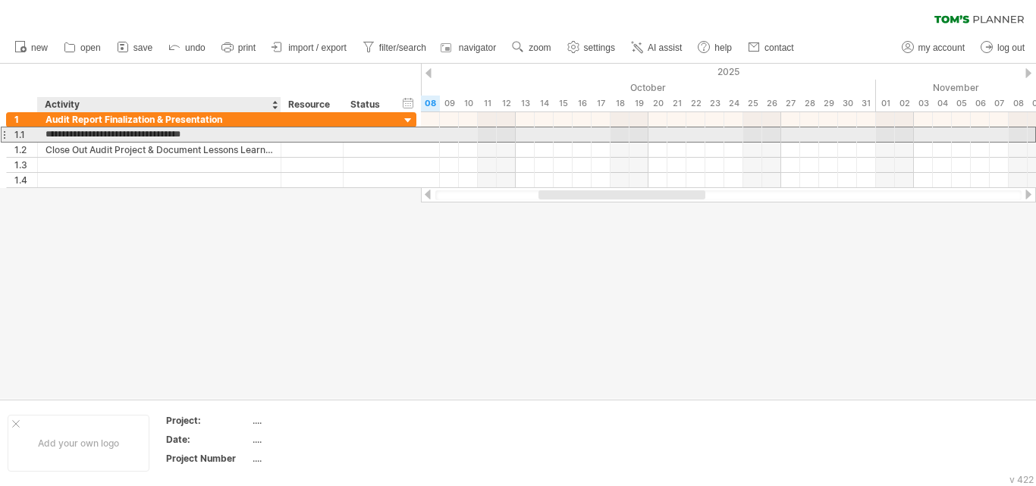
click at [99, 140] on input "**********" at bounding box center [160, 134] width 228 height 14
click at [217, 140] on input "**********" at bounding box center [160, 134] width 228 height 14
drag, startPoint x: 215, startPoint y: 136, endPoint x: 36, endPoint y: 134, distance: 179.0
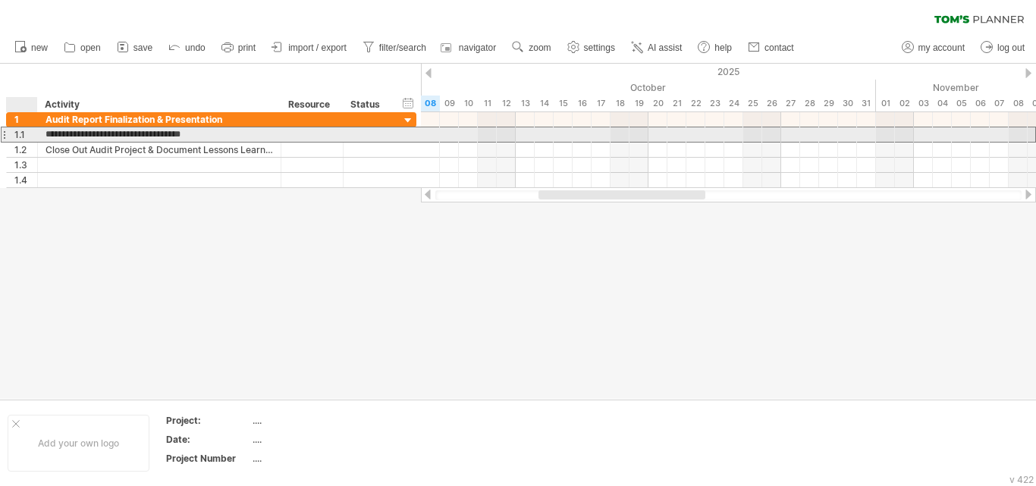
click at [36, 134] on div "**********" at bounding box center [211, 135] width 410 height 16
click at [150, 130] on div "!st" at bounding box center [160, 134] width 228 height 14
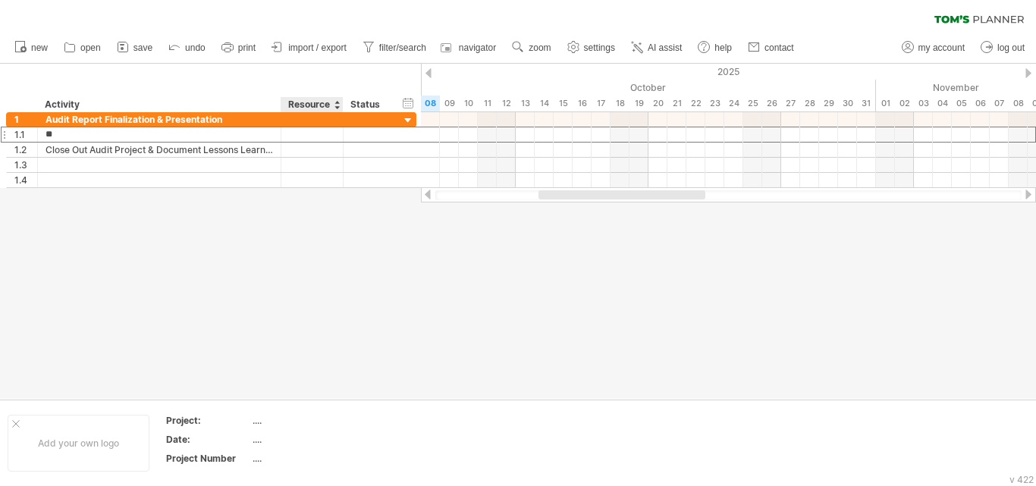
type input "*"
type input "**********"
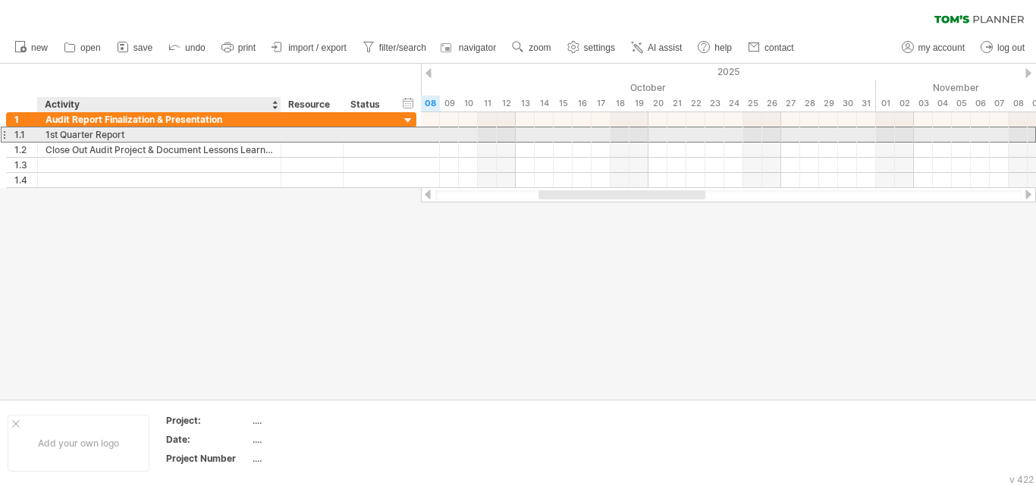
drag, startPoint x: 127, startPoint y: 133, endPoint x: 59, endPoint y: 133, distance: 68.3
click at [61, 133] on div "1st Quarter Report" at bounding box center [160, 134] width 228 height 14
click at [55, 139] on input "**********" at bounding box center [160, 134] width 228 height 14
click at [55, 141] on input "**********" at bounding box center [160, 134] width 228 height 14
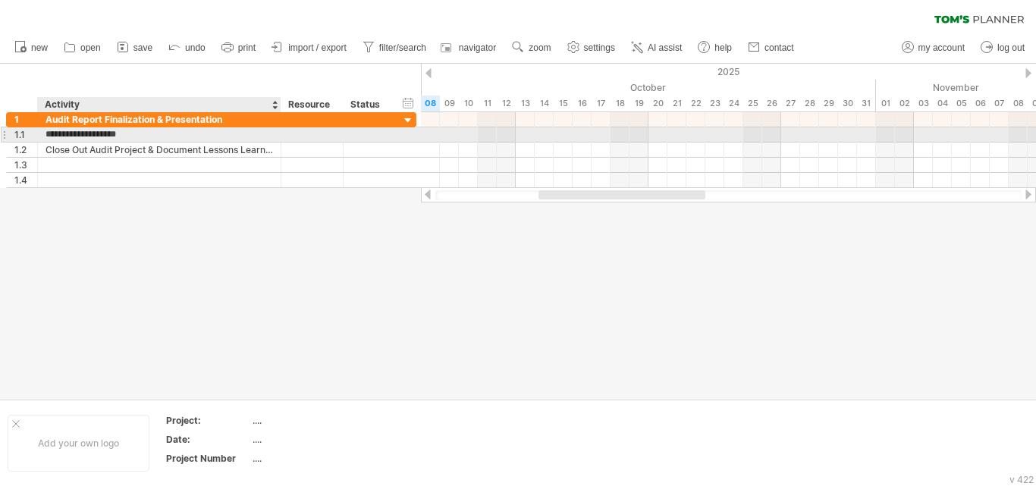
click at [90, 140] on input "**********" at bounding box center [160, 134] width 228 height 14
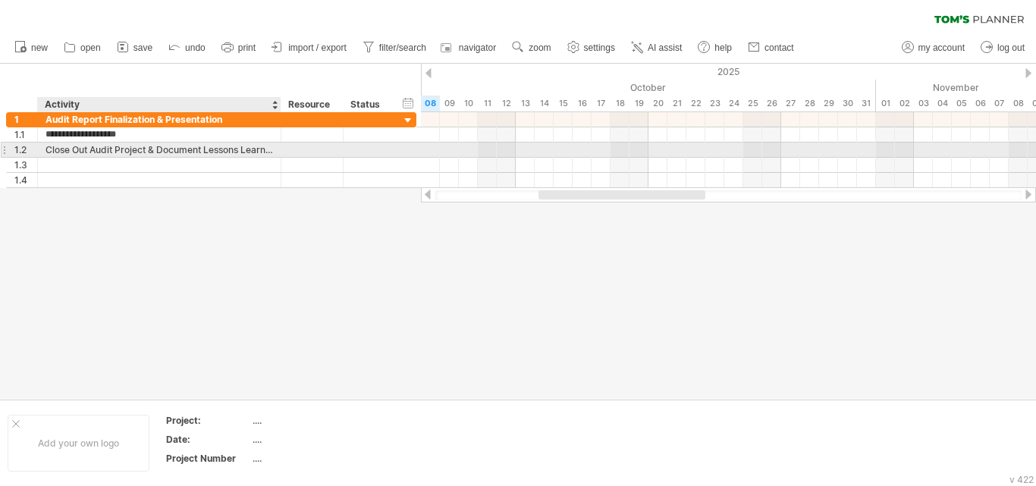
click at [71, 155] on div "Close Out Audit Project & Document Lessons Learned" at bounding box center [160, 150] width 228 height 14
click at [0, 0] on input "**********" at bounding box center [0, 0] width 0 height 0
click at [74, 153] on input "**********" at bounding box center [160, 150] width 228 height 14
click at [74, 151] on input "**********" at bounding box center [160, 150] width 228 height 14
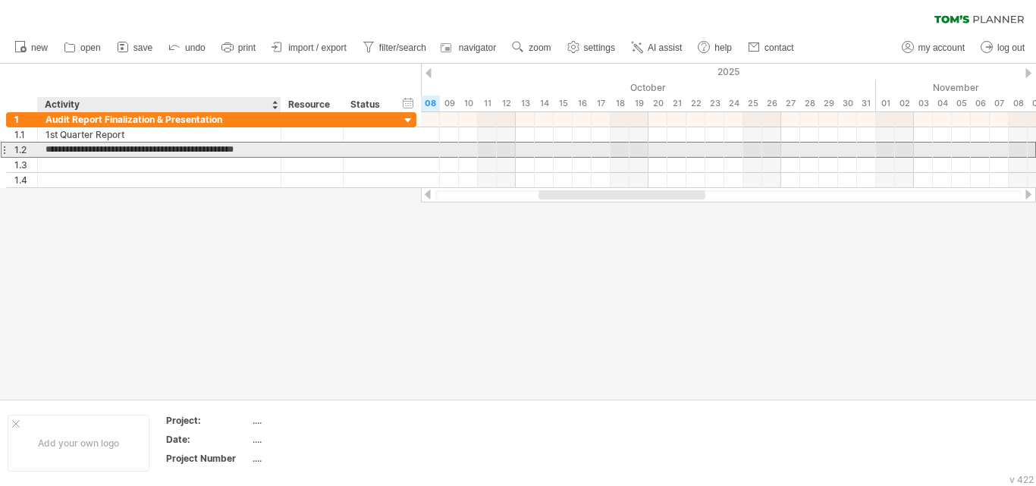
click at [272, 149] on input "**********" at bounding box center [160, 150] width 228 height 14
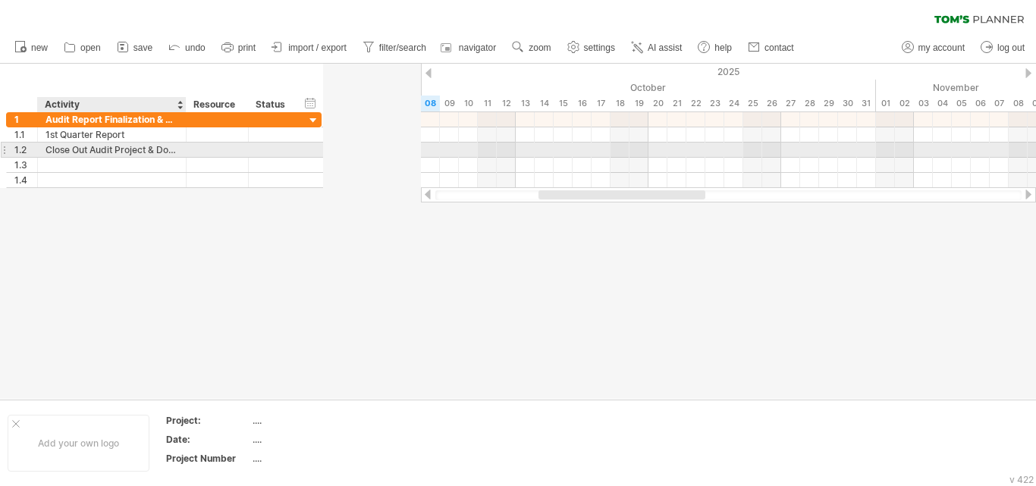
drag, startPoint x: 277, startPoint y: 151, endPoint x: 182, endPoint y: 145, distance: 95.0
click at [182, 145] on div at bounding box center [185, 150] width 8 height 15
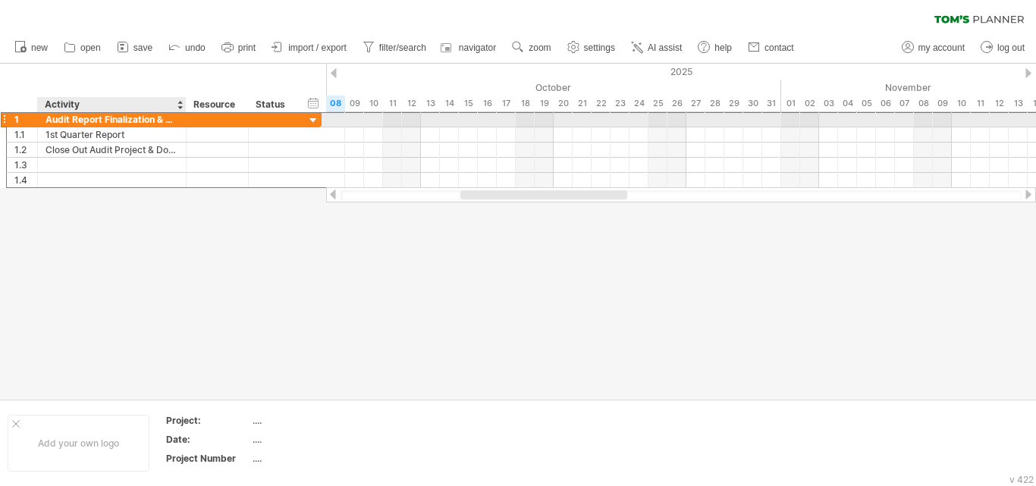
click at [187, 113] on div "**********" at bounding box center [164, 119] width 316 height 16
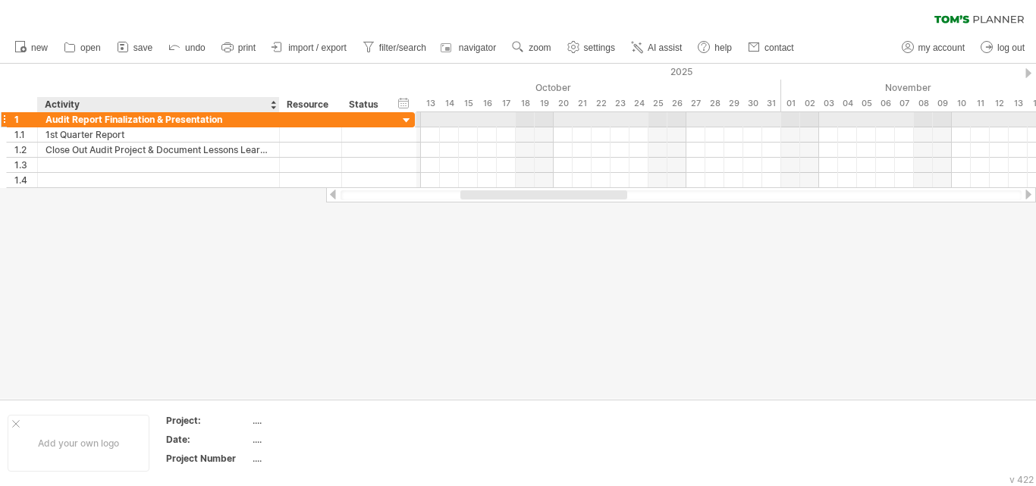
drag, startPoint x: 182, startPoint y: 115, endPoint x: 275, endPoint y: 121, distance: 93.4
click at [275, 121] on div at bounding box center [278, 119] width 8 height 15
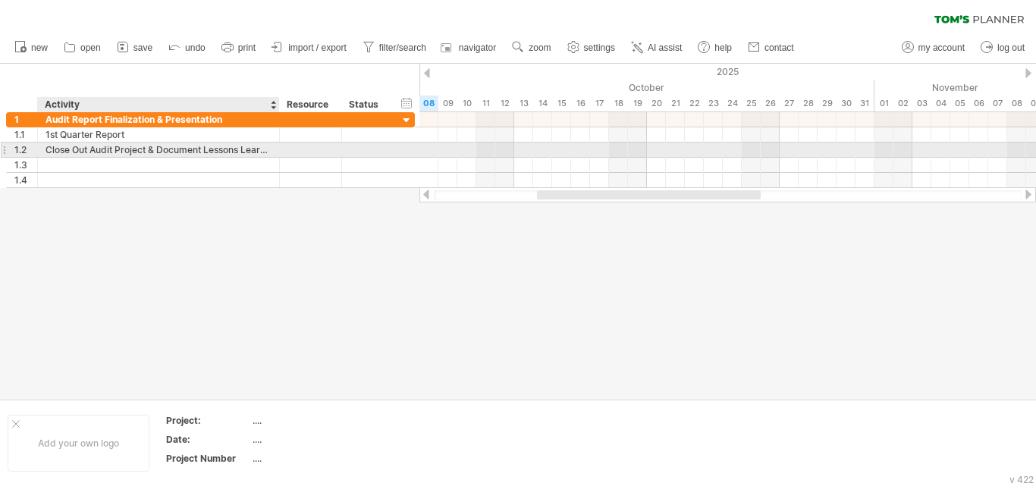
click at [231, 148] on div "Close Out Audit Project & Document Lessons Learned" at bounding box center [159, 150] width 226 height 14
click at [231, 148] on input "**********" at bounding box center [159, 150] width 226 height 14
type input "*"
paste input "**********"
type input "**********"
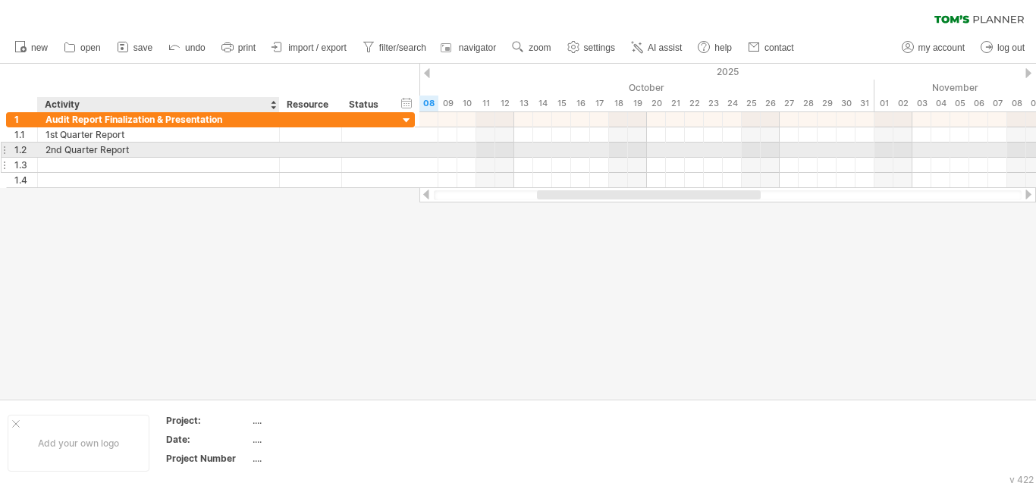
click at [101, 162] on div at bounding box center [159, 165] width 226 height 14
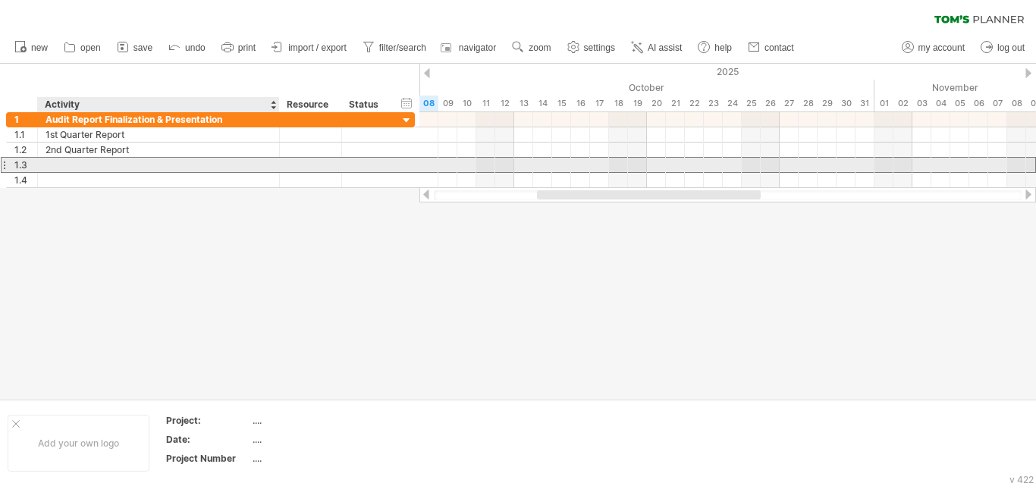
paste input "**********"
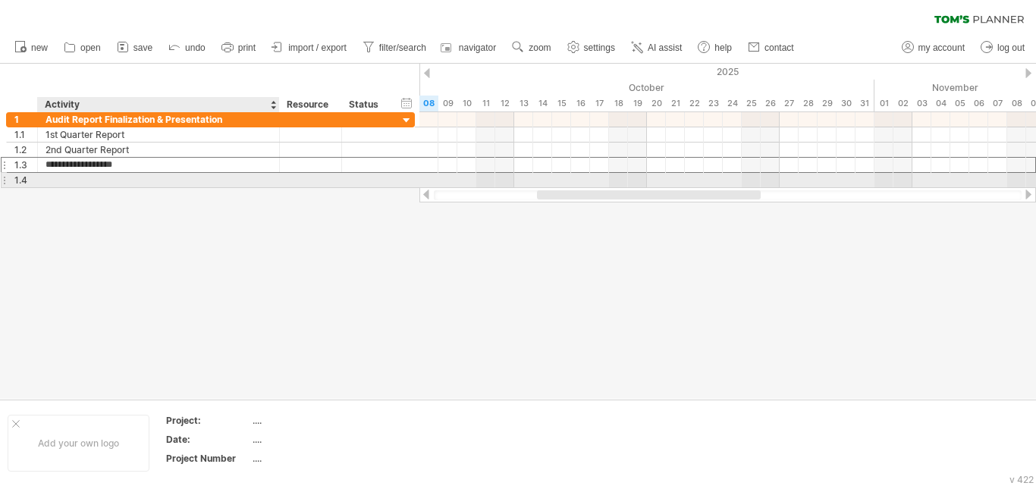
type input "**********"
click at [91, 179] on div at bounding box center [159, 180] width 226 height 14
paste input "**********"
type input "**********"
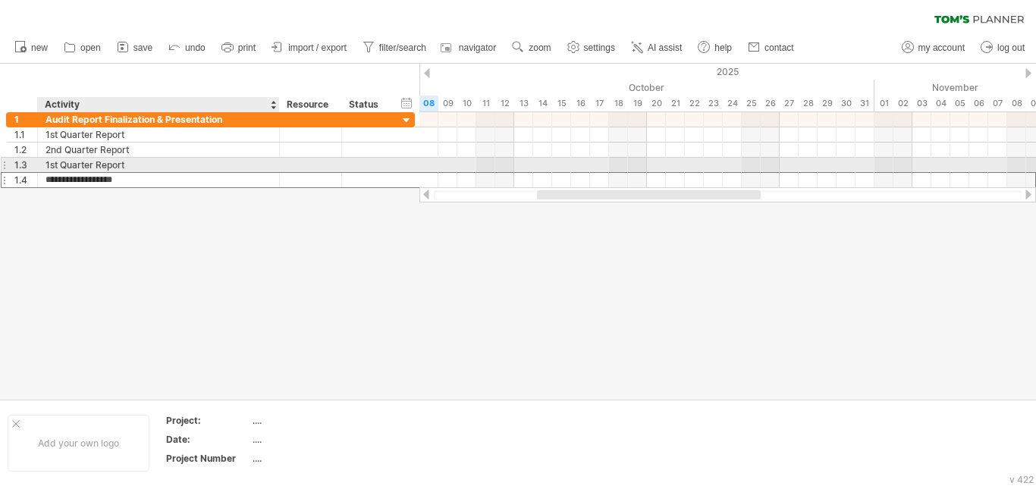
click at [52, 166] on div "1st Quarter Report" at bounding box center [159, 165] width 226 height 14
type input "**********"
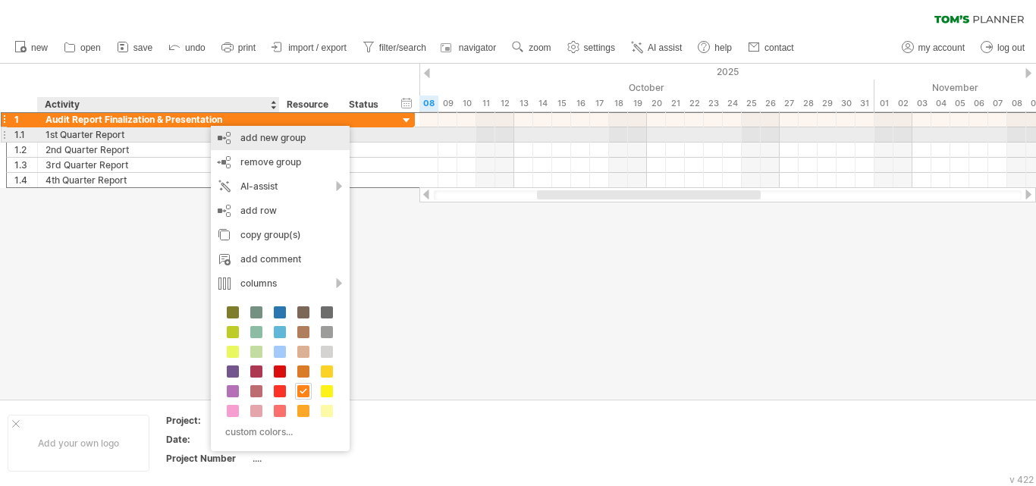
click at [249, 137] on div "add new group" at bounding box center [280, 138] width 139 height 24
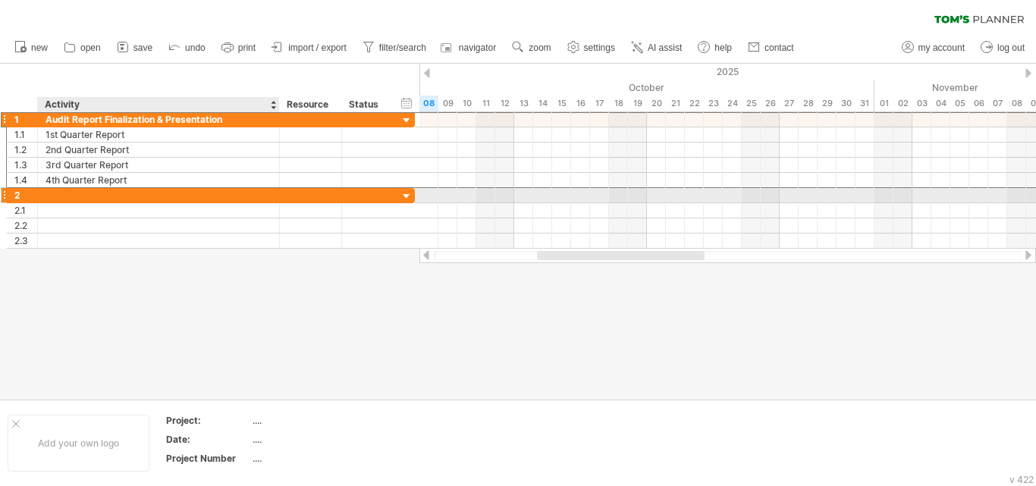
click at [62, 193] on div at bounding box center [159, 195] width 226 height 14
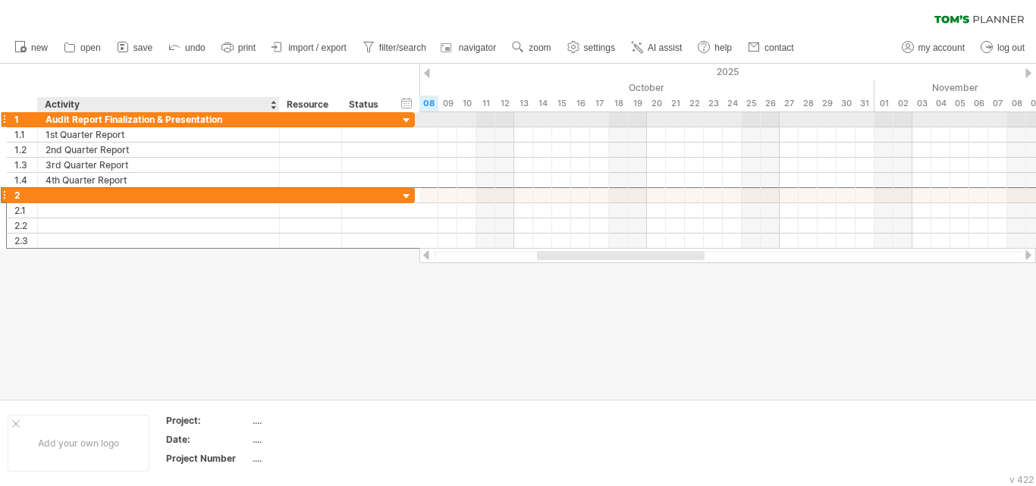
click at [65, 122] on div "Audit Report Finalization & Presentation" at bounding box center [159, 119] width 226 height 14
click at [44, 118] on div "**********" at bounding box center [159, 119] width 242 height 14
click at [51, 122] on div "Audit Report Finalization & Presentation" at bounding box center [159, 119] width 226 height 14
click at [61, 117] on input "**********" at bounding box center [159, 119] width 226 height 14
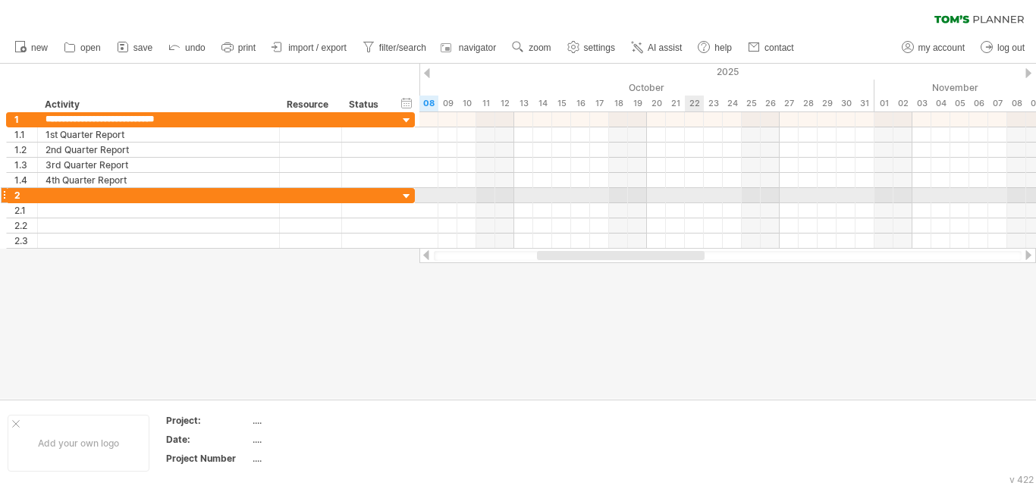
type input "**********"
click at [271, 201] on div at bounding box center [159, 195] width 226 height 14
click at [174, 196] on input "text" at bounding box center [159, 195] width 226 height 14
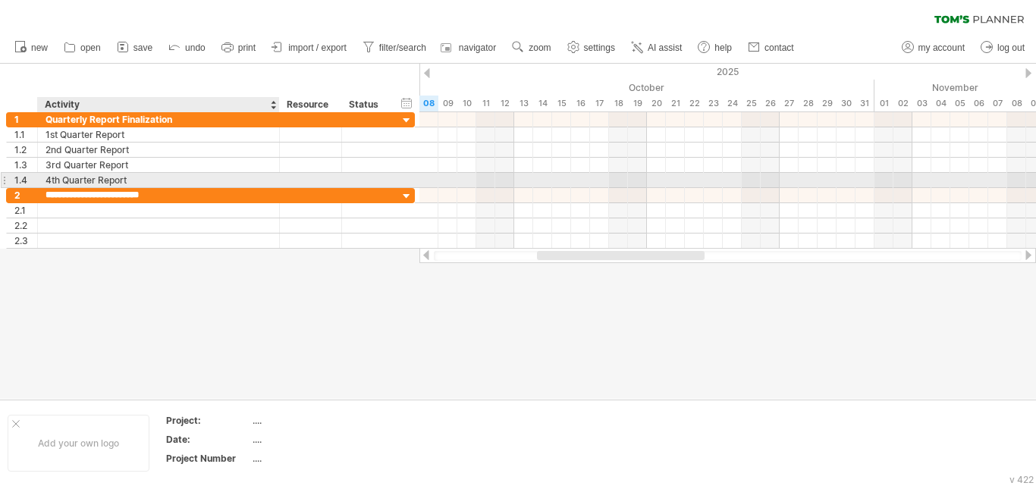
type input "**********"
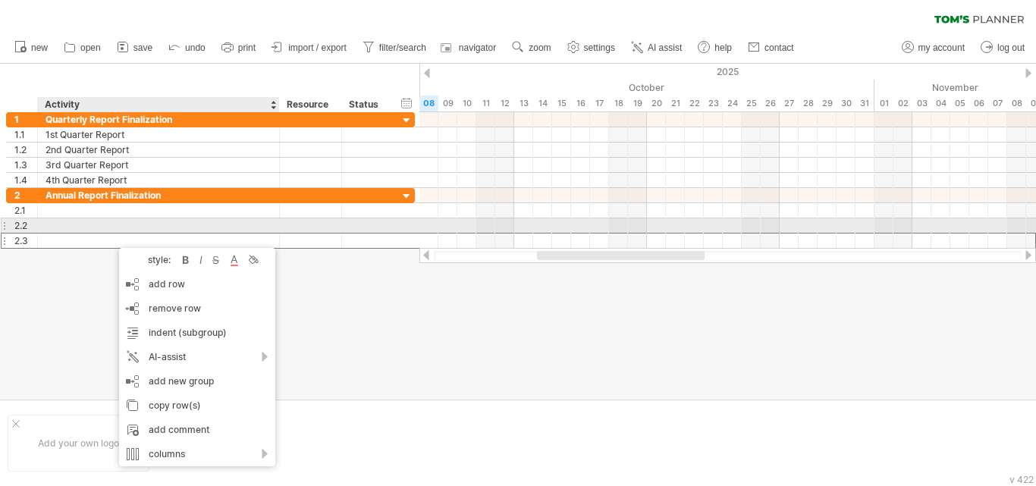
click at [78, 226] on div at bounding box center [159, 225] width 226 height 14
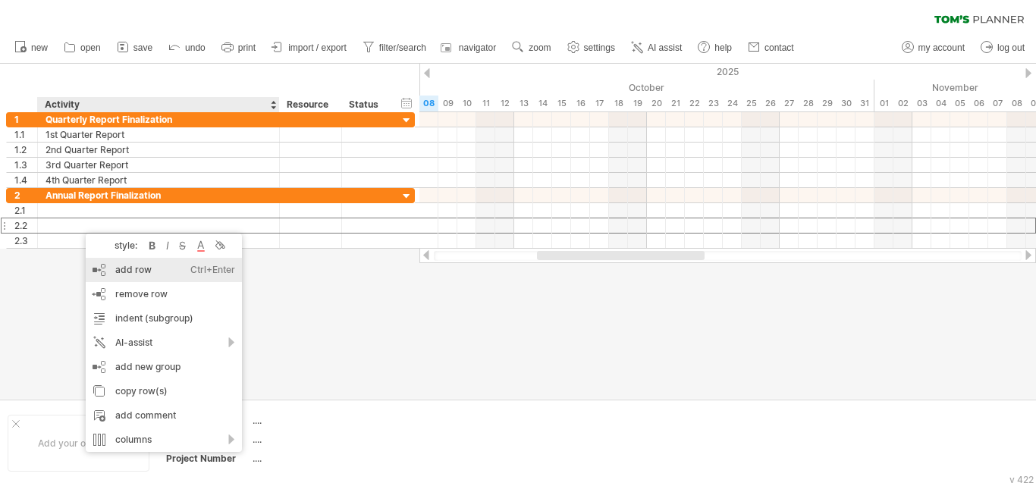
click at [118, 294] on span "remove row" at bounding box center [141, 293] width 52 height 11
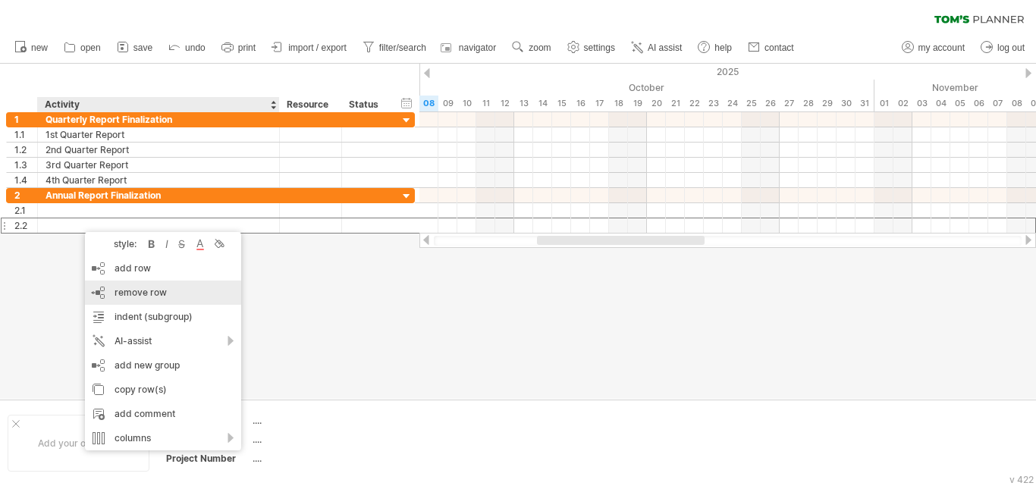
click at [115, 291] on span "remove row" at bounding box center [141, 292] width 52 height 11
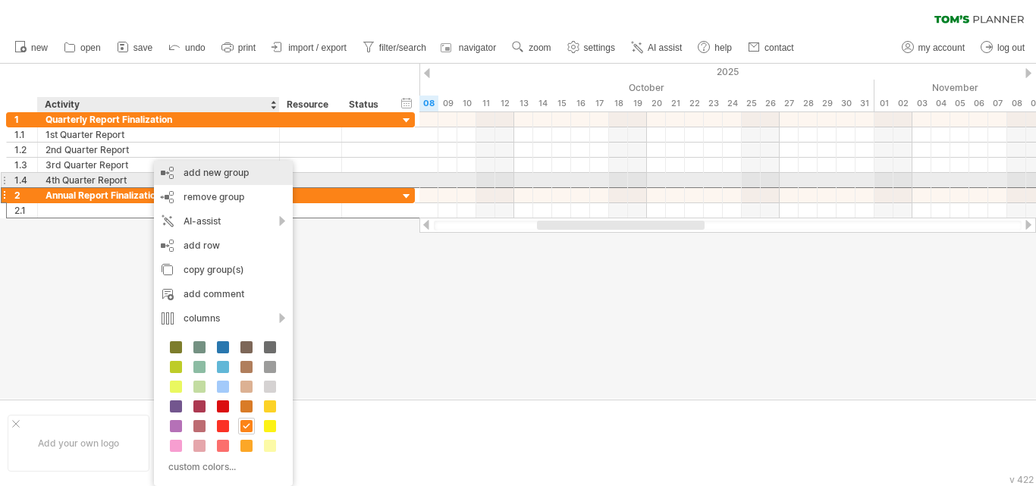
click at [211, 177] on div "add new group" at bounding box center [223, 173] width 139 height 24
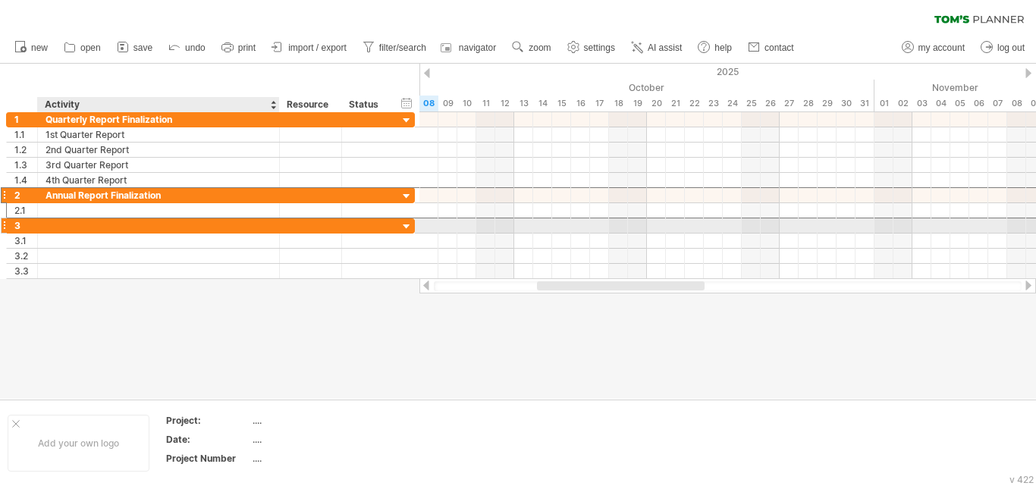
click at [86, 225] on div at bounding box center [159, 225] width 226 height 14
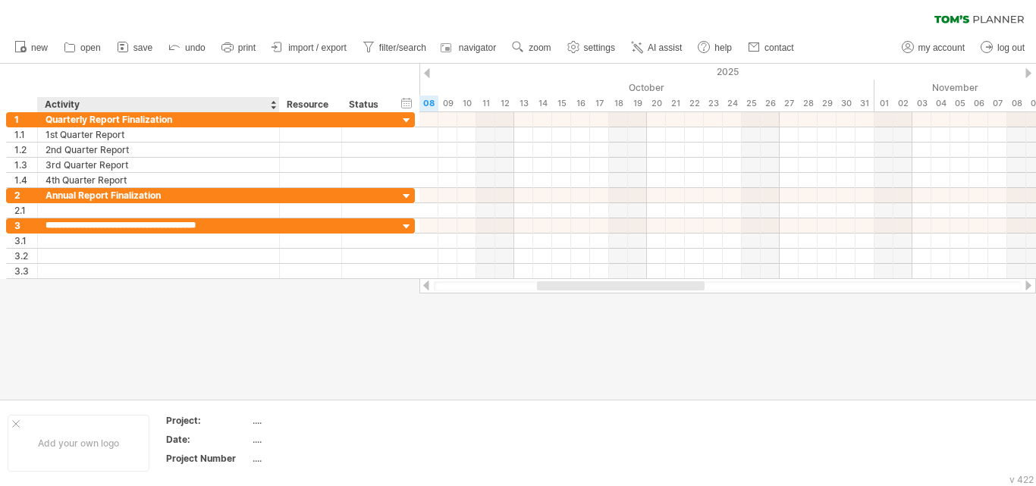
type input "**********"
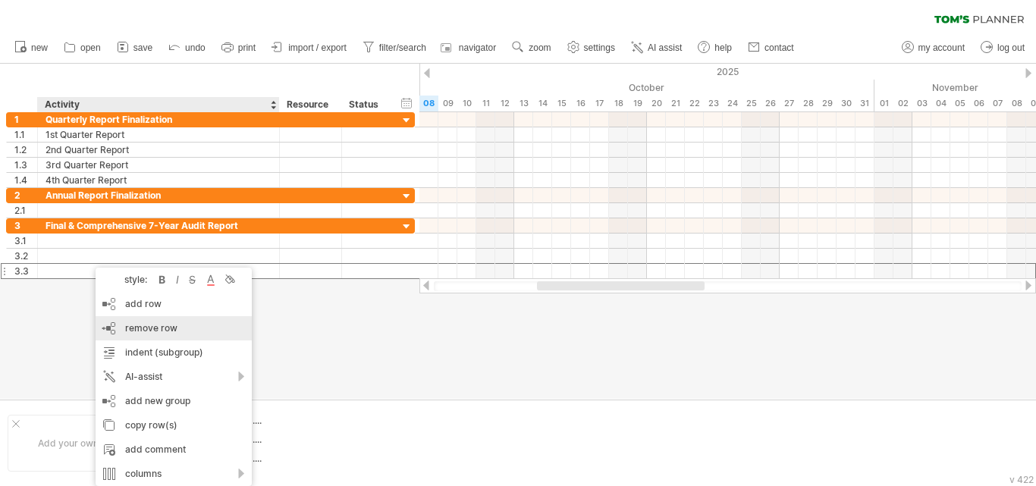
click at [140, 326] on span "remove row" at bounding box center [151, 327] width 52 height 11
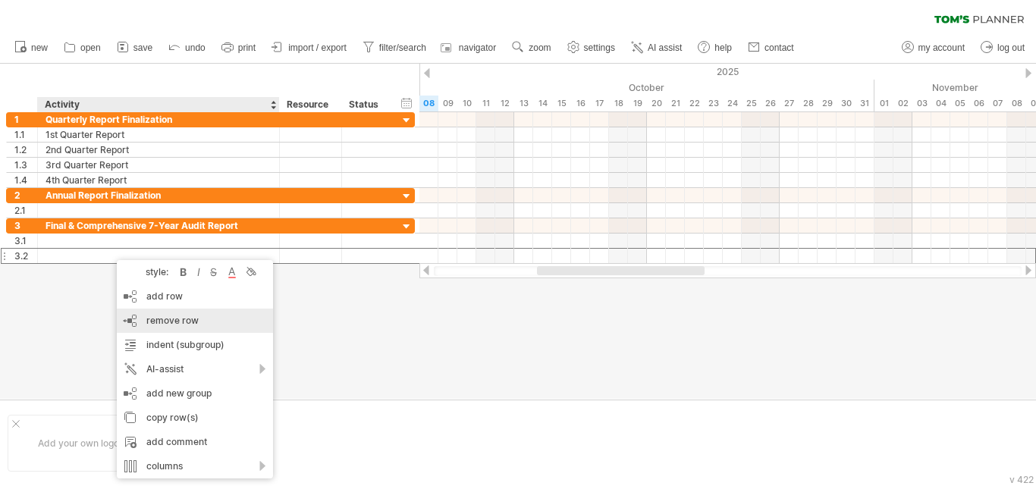
click at [151, 319] on span "remove row" at bounding box center [172, 320] width 52 height 11
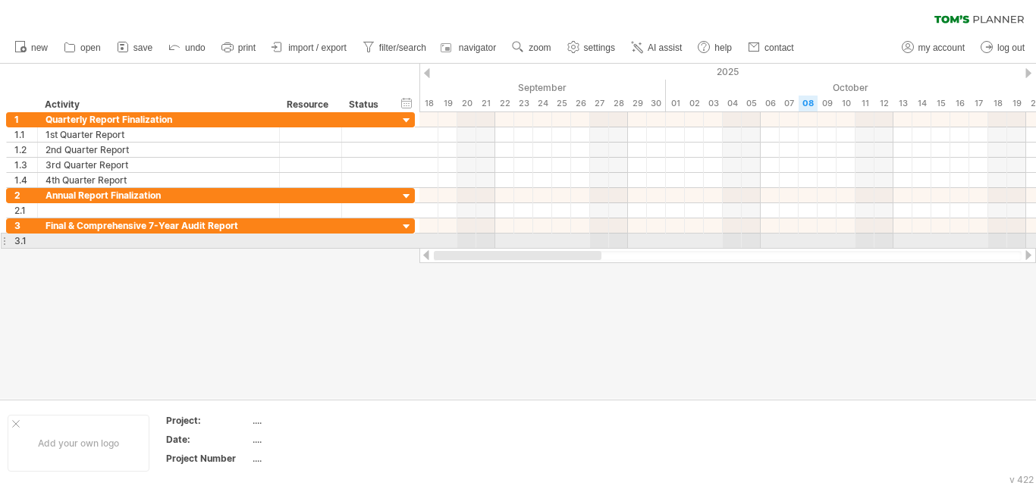
drag, startPoint x: 583, startPoint y: 251, endPoint x: 426, endPoint y: 249, distance: 157.0
click at [426, 249] on div at bounding box center [727, 255] width 617 height 15
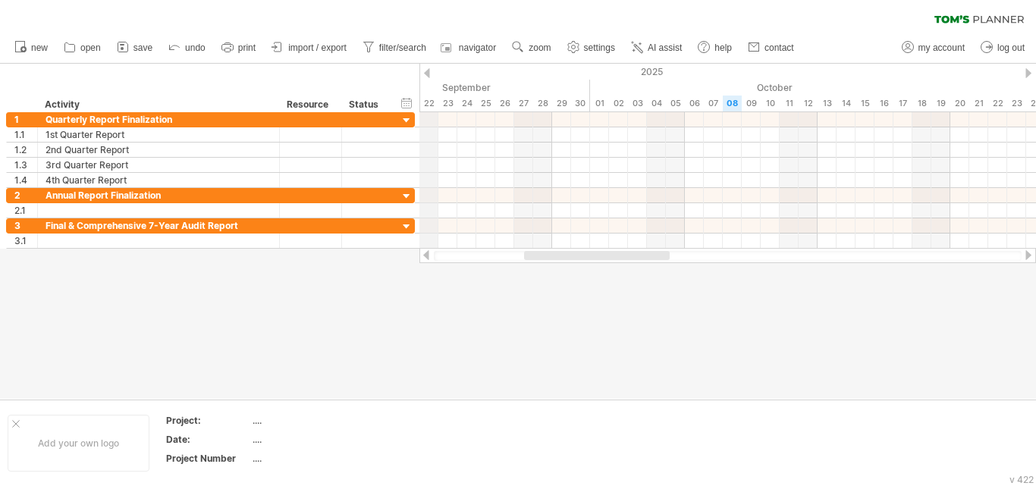
drag, startPoint x: 498, startPoint y: 71, endPoint x: 428, endPoint y: 86, distance: 72.2
click at [429, 74] on div at bounding box center [427, 73] width 6 height 10
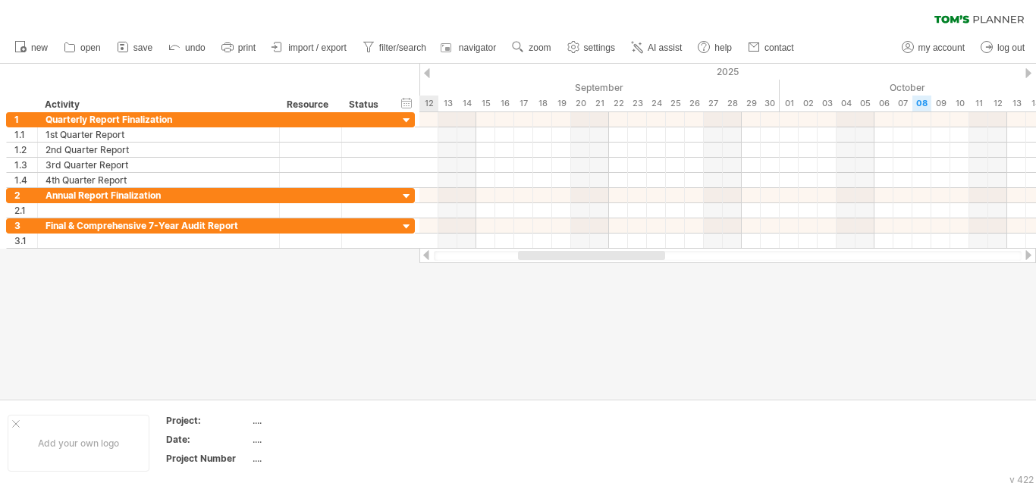
click at [429, 74] on div at bounding box center [427, 73] width 6 height 10
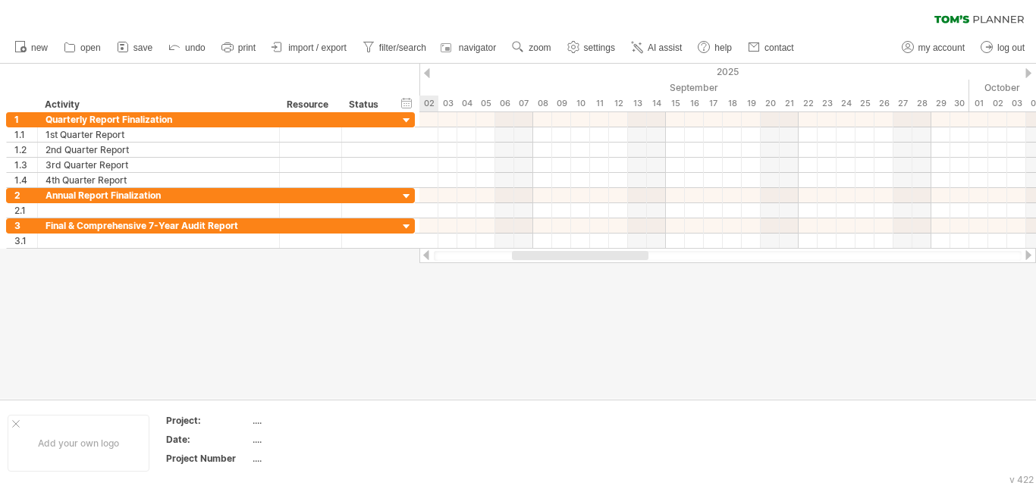
click at [429, 74] on div at bounding box center [427, 73] width 6 height 10
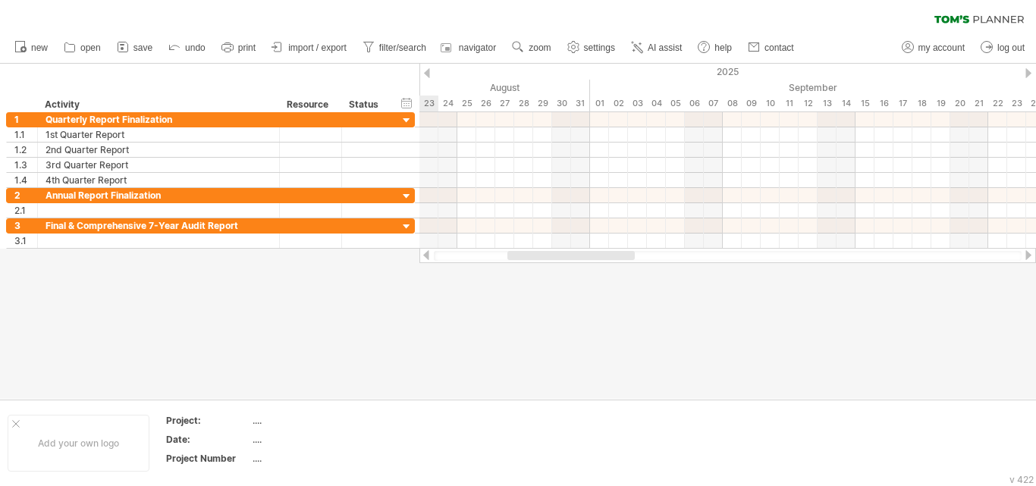
click at [429, 74] on div at bounding box center [427, 73] width 6 height 10
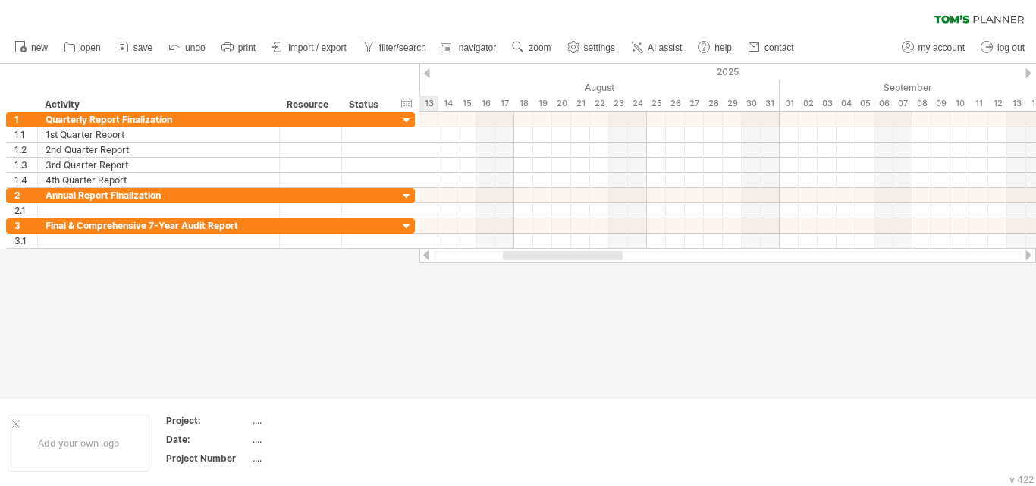
click at [429, 74] on div at bounding box center [427, 73] width 6 height 10
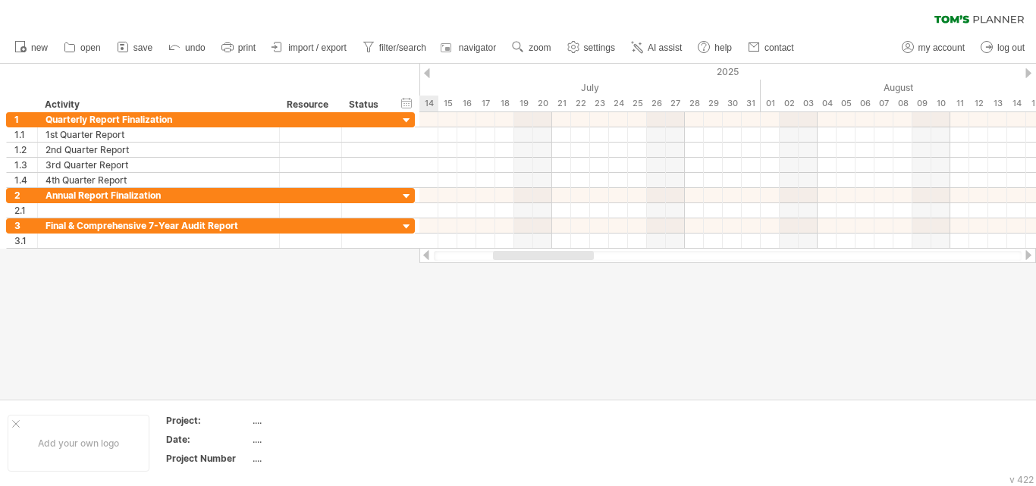
click at [429, 74] on div at bounding box center [427, 73] width 6 height 10
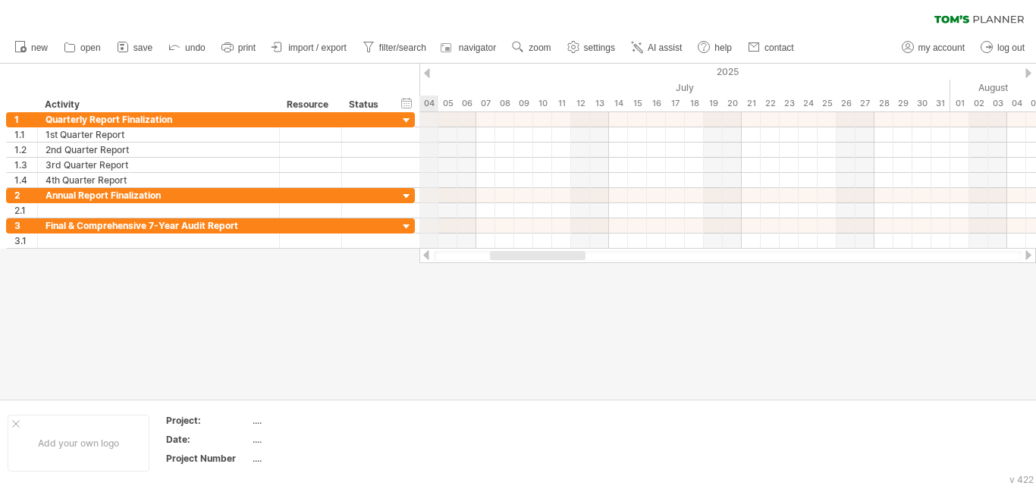
click at [1029, 69] on div at bounding box center [1028, 73] width 6 height 10
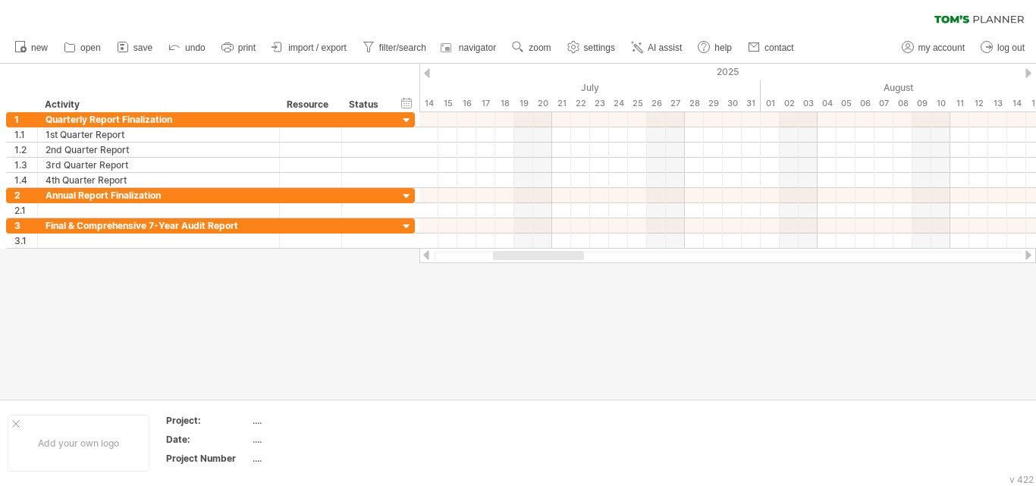
click at [1029, 69] on div at bounding box center [1028, 73] width 6 height 10
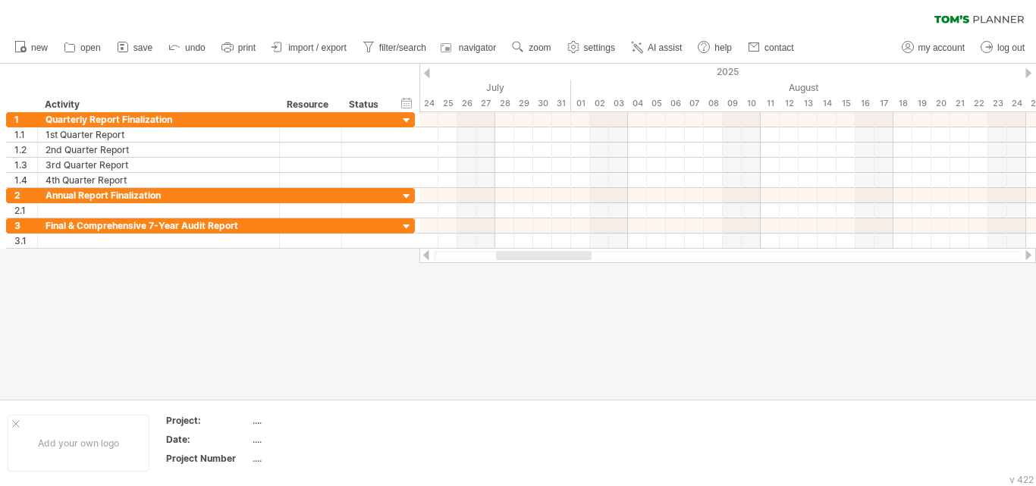
click at [1029, 69] on div at bounding box center [1028, 73] width 6 height 10
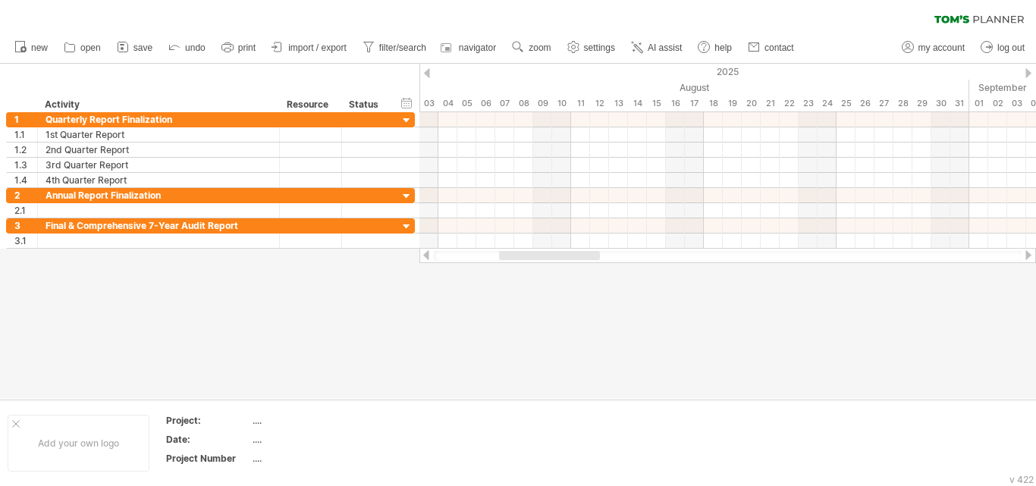
click at [1029, 69] on div at bounding box center [1028, 73] width 6 height 10
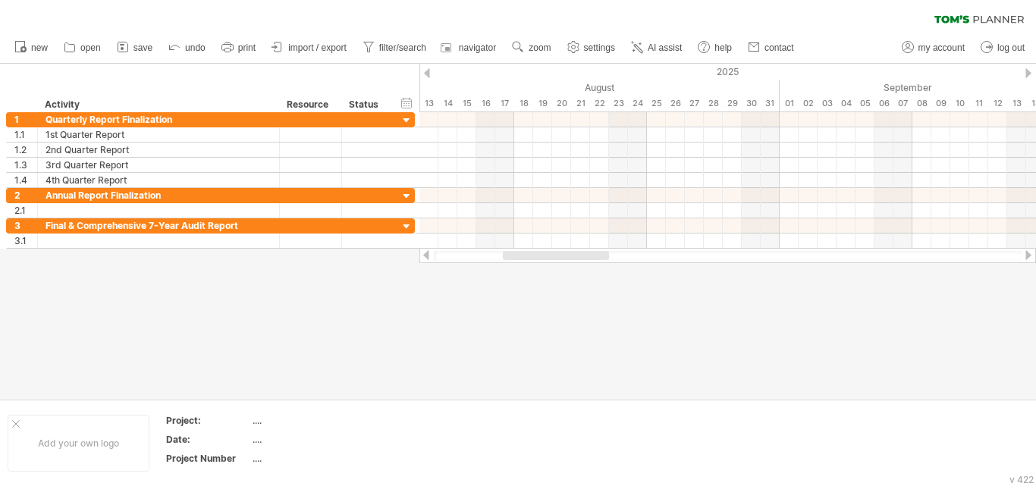
click at [1029, 69] on div at bounding box center [1028, 73] width 6 height 10
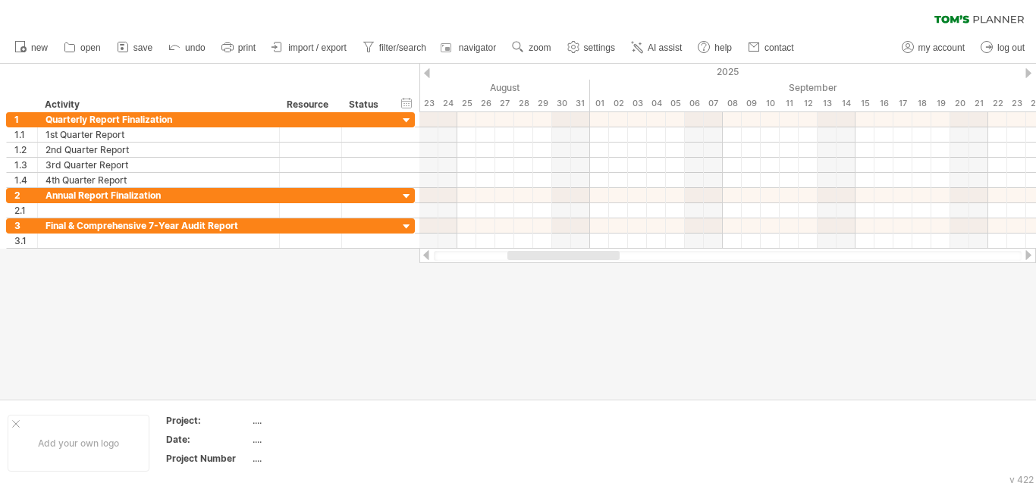
click at [1029, 69] on div at bounding box center [1028, 73] width 6 height 10
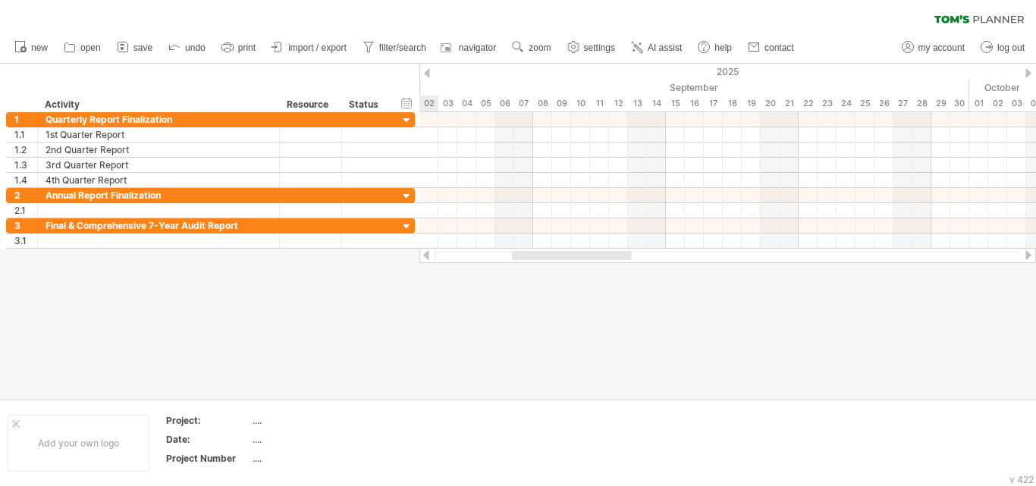
click at [1029, 69] on div at bounding box center [1028, 73] width 6 height 10
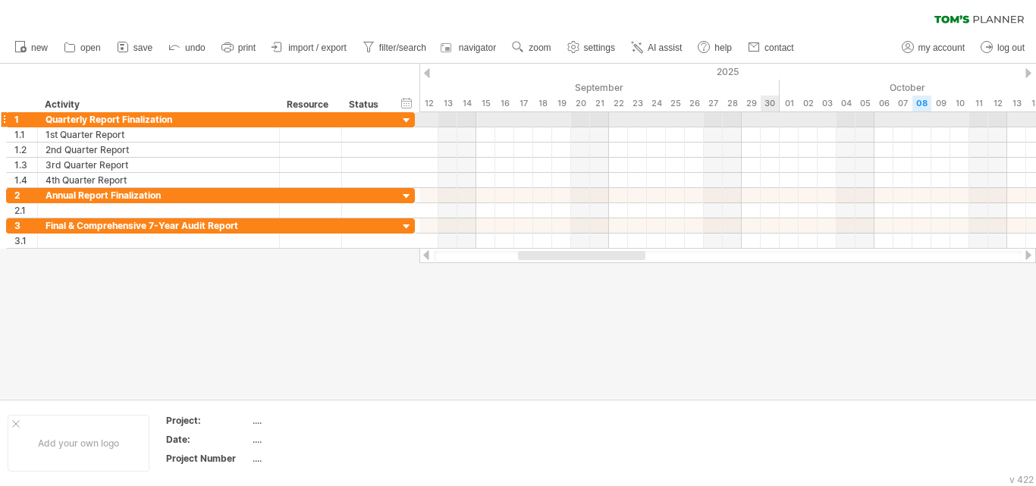
click at [768, 114] on div at bounding box center [727, 119] width 617 height 15
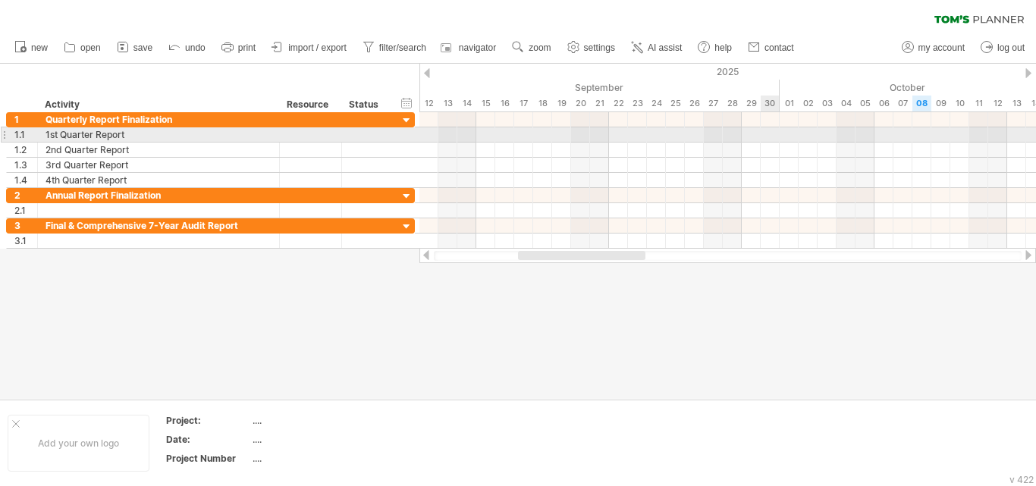
click at [770, 133] on div at bounding box center [727, 134] width 617 height 15
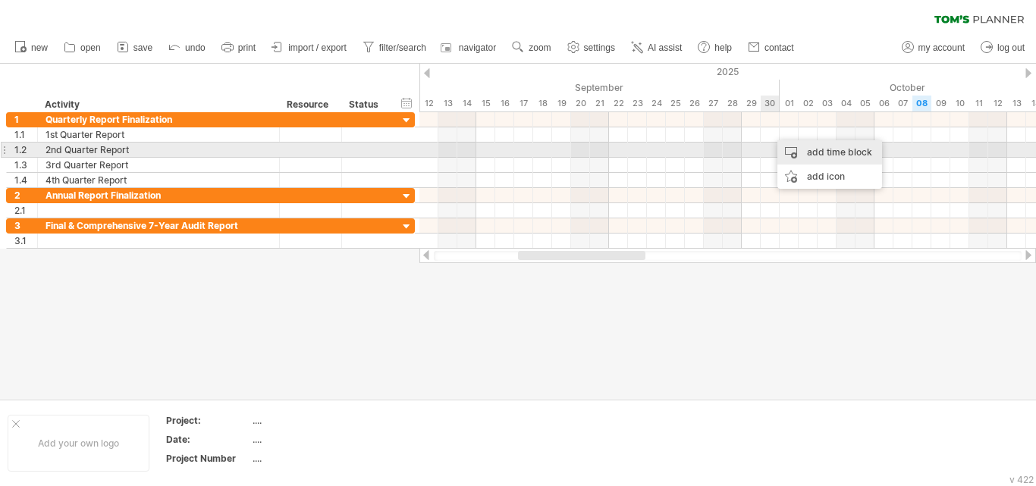
click at [815, 145] on div "add time block" at bounding box center [829, 152] width 105 height 24
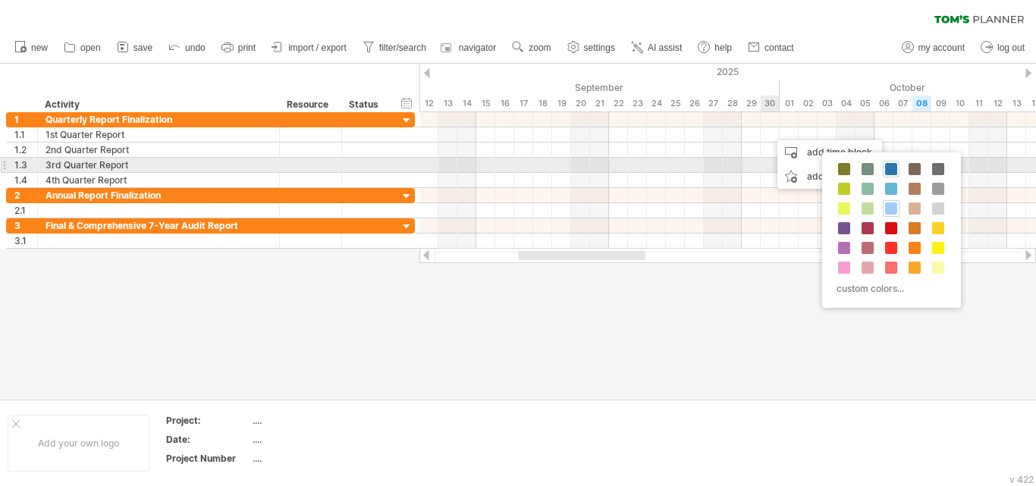
click at [887, 168] on span at bounding box center [891, 169] width 12 height 12
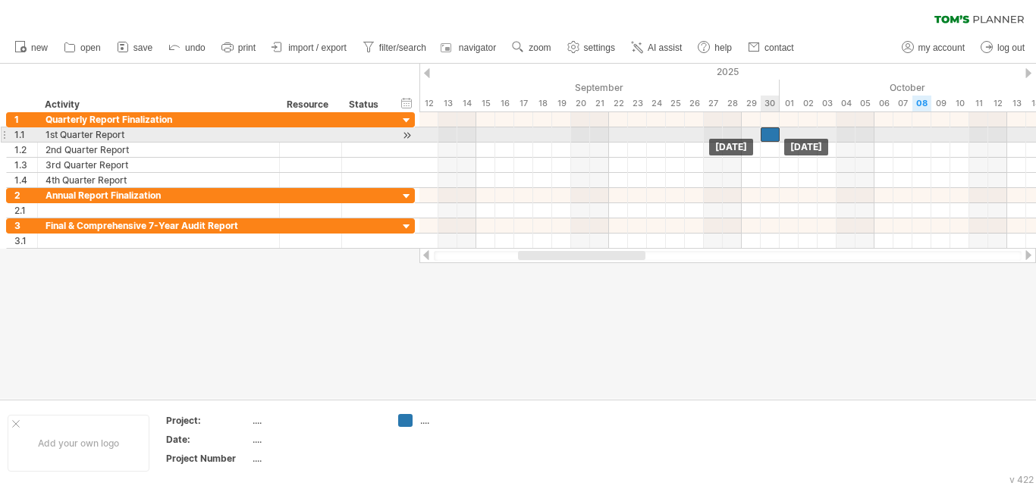
drag, startPoint x: 780, startPoint y: 133, endPoint x: 771, endPoint y: 133, distance: 9.9
click at [771, 133] on div at bounding box center [770, 134] width 19 height 14
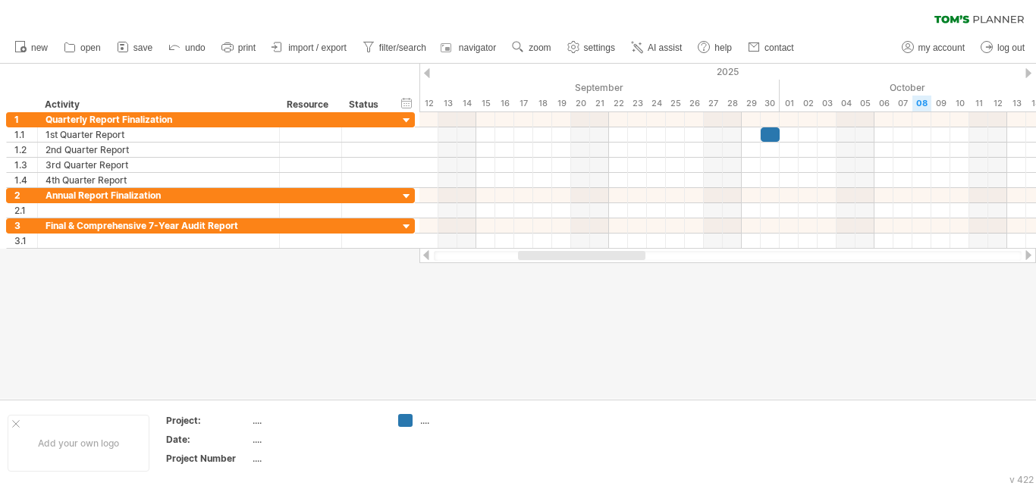
click at [1028, 254] on div at bounding box center [1028, 255] width 12 height 10
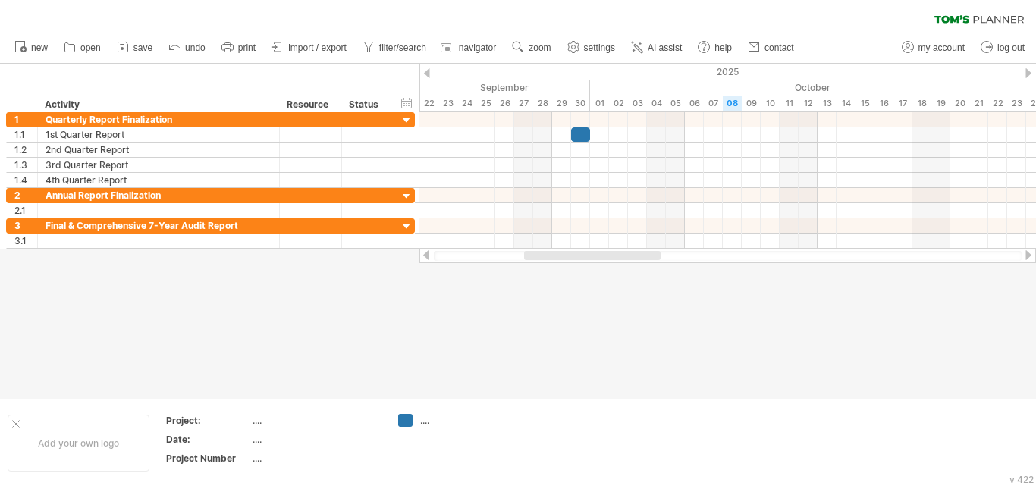
click at [1028, 254] on div at bounding box center [1028, 255] width 12 height 10
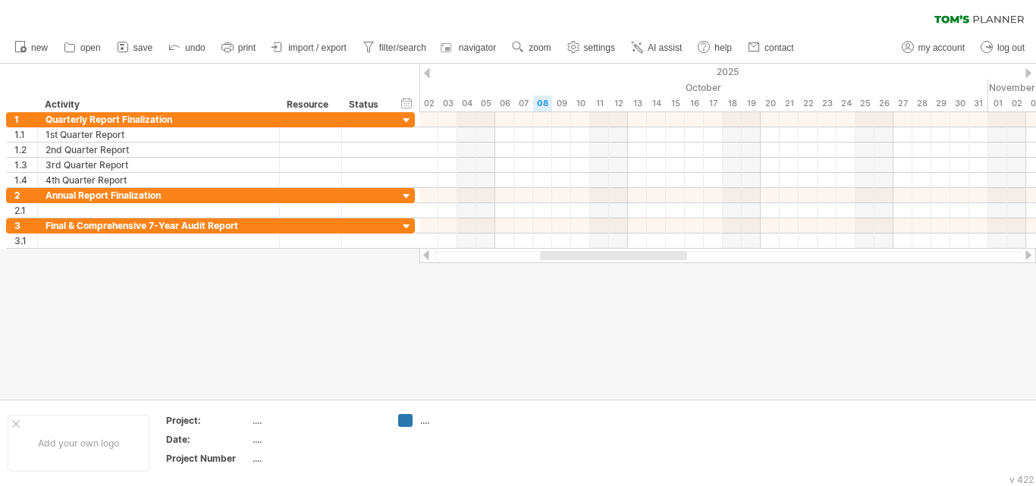
click at [1028, 254] on div at bounding box center [1028, 255] width 12 height 10
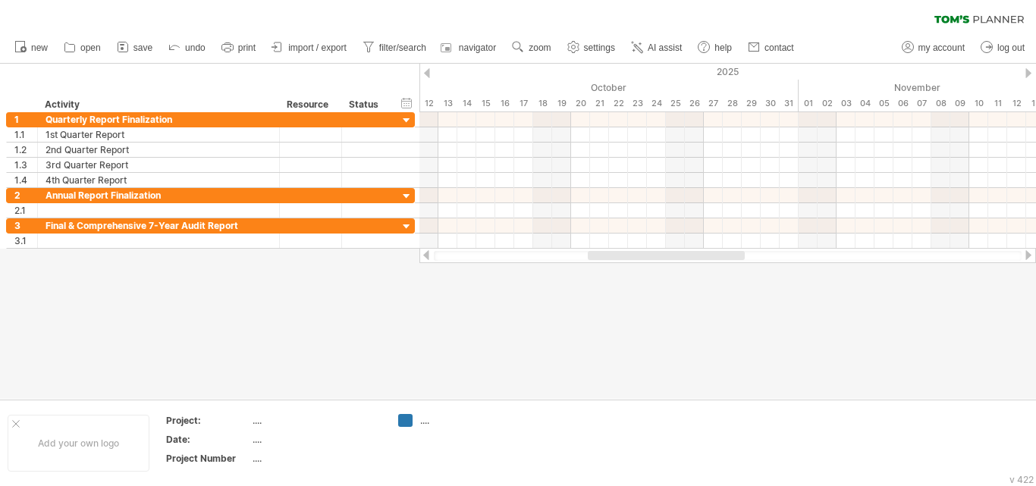
click at [1028, 254] on div at bounding box center [1028, 255] width 12 height 10
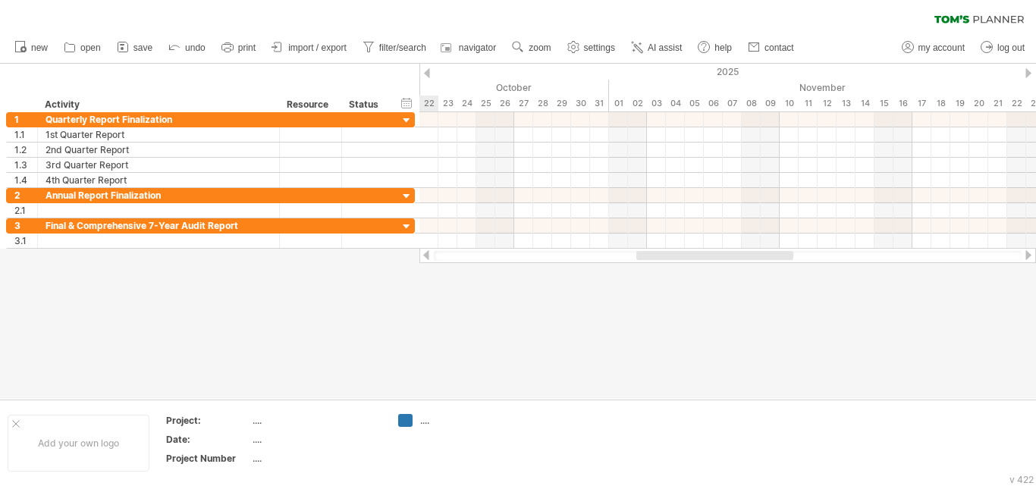
click at [1028, 254] on div at bounding box center [1028, 255] width 12 height 10
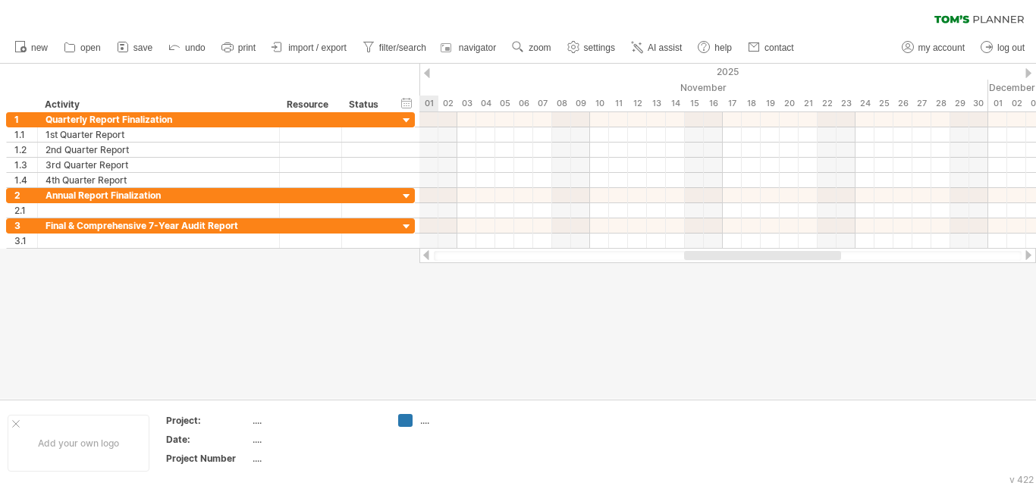
click at [1028, 254] on div at bounding box center [1028, 255] width 12 height 10
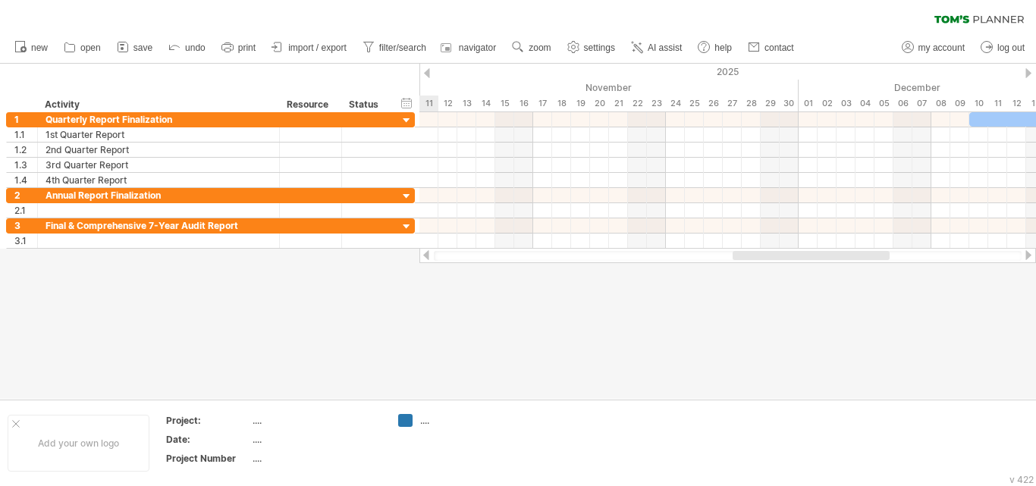
click at [1028, 254] on div at bounding box center [1028, 255] width 12 height 10
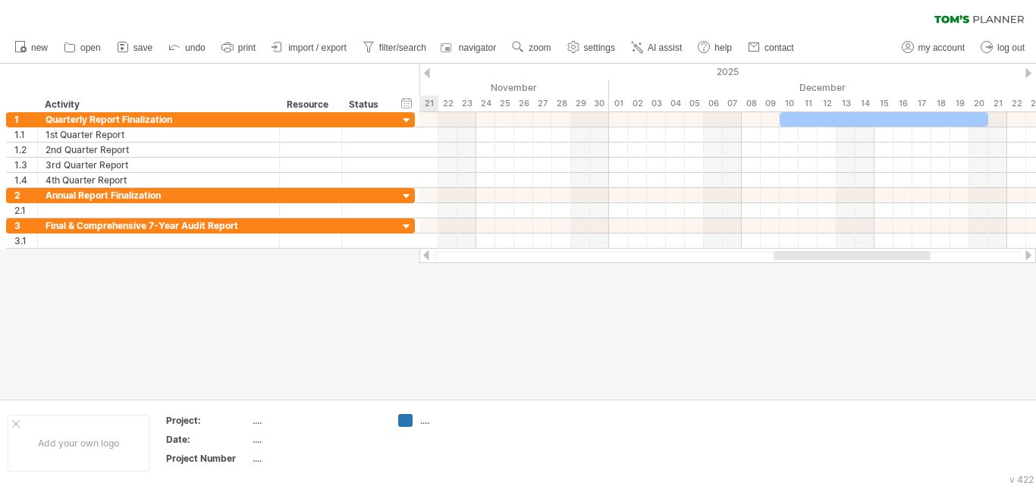
click at [1028, 254] on div at bounding box center [1028, 255] width 12 height 10
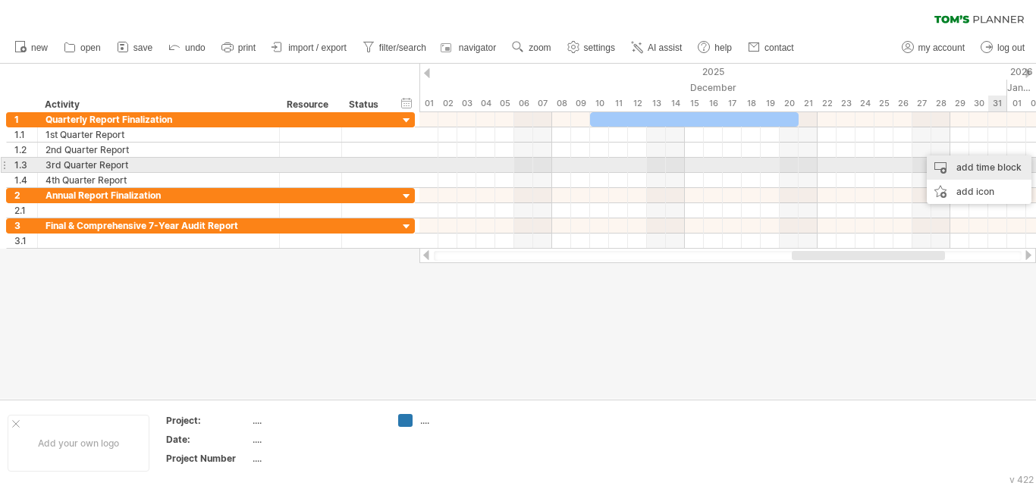
click at [997, 162] on div "add time block" at bounding box center [979, 167] width 105 height 24
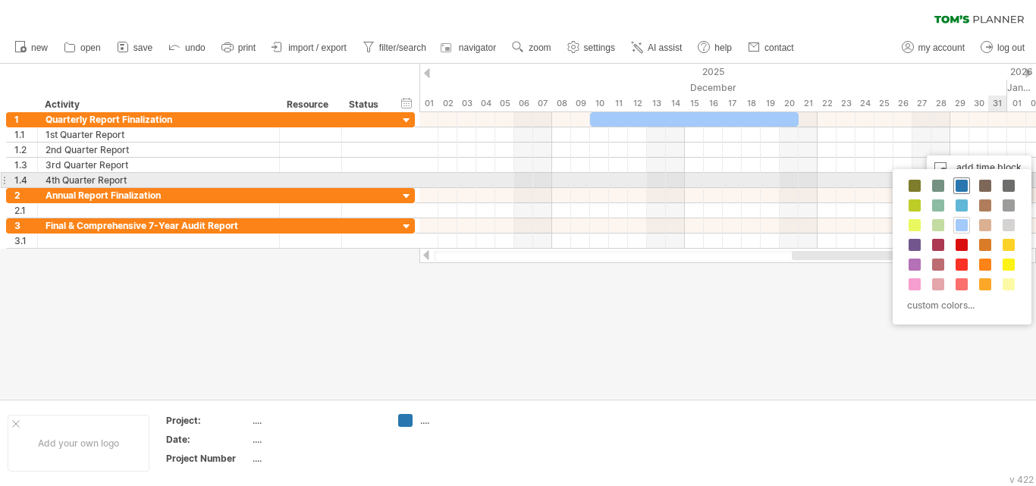
click at [964, 184] on span at bounding box center [962, 186] width 12 height 12
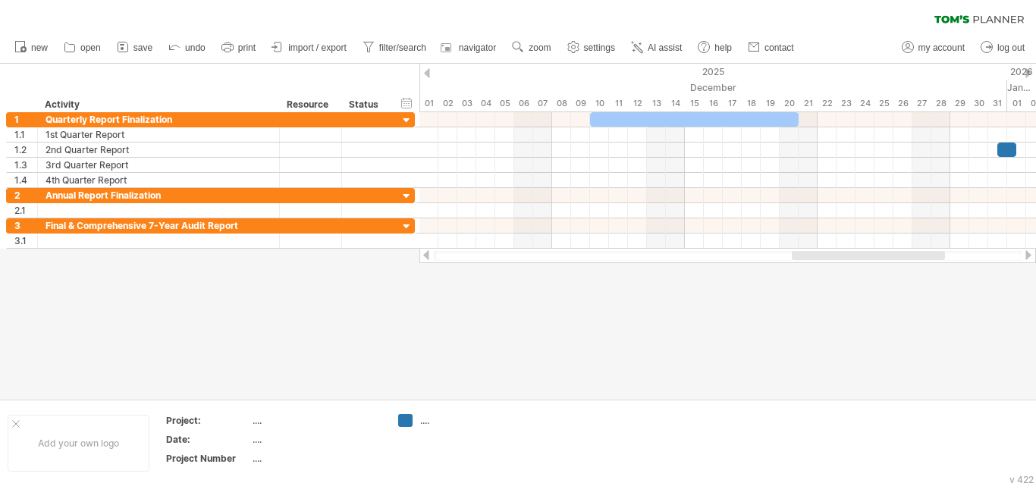
click at [1025, 256] on div at bounding box center [1028, 255] width 12 height 10
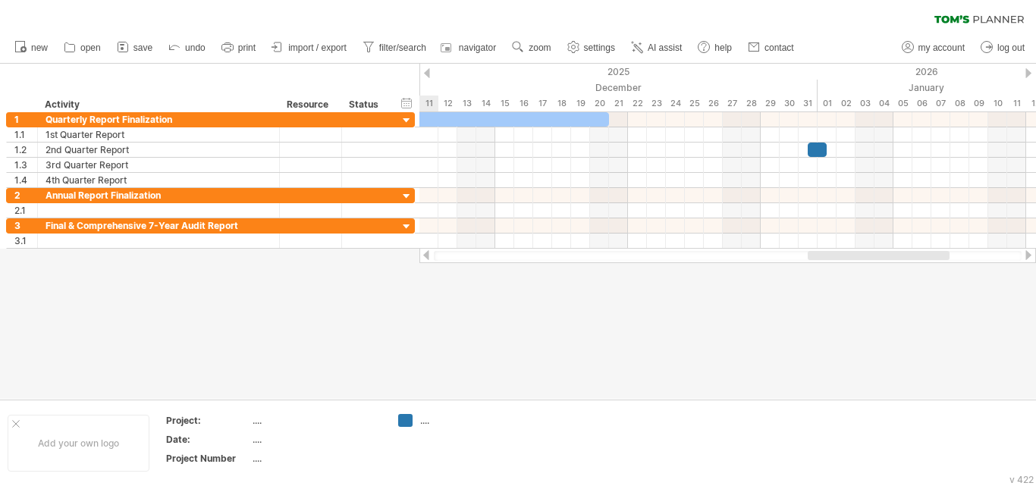
click at [1032, 252] on div at bounding box center [1028, 255] width 12 height 10
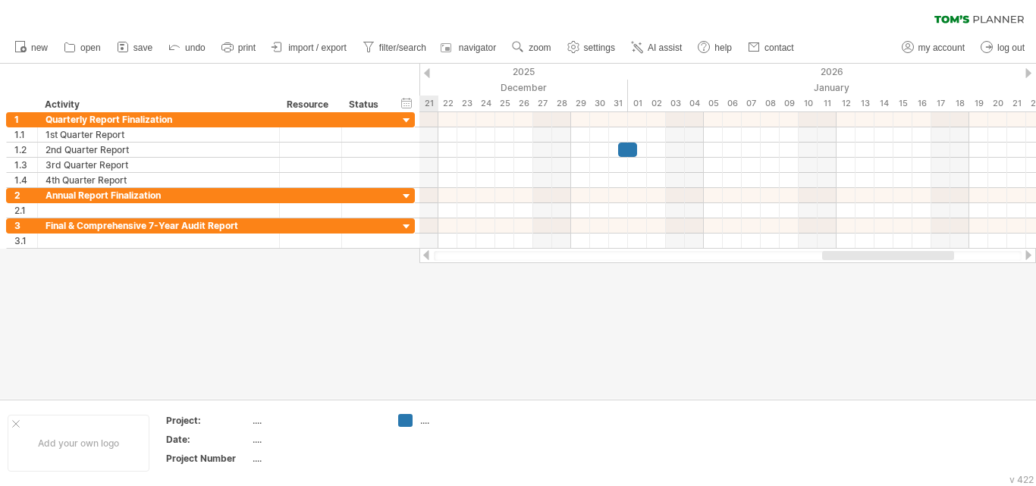
click at [1032, 252] on div at bounding box center [1028, 255] width 12 height 10
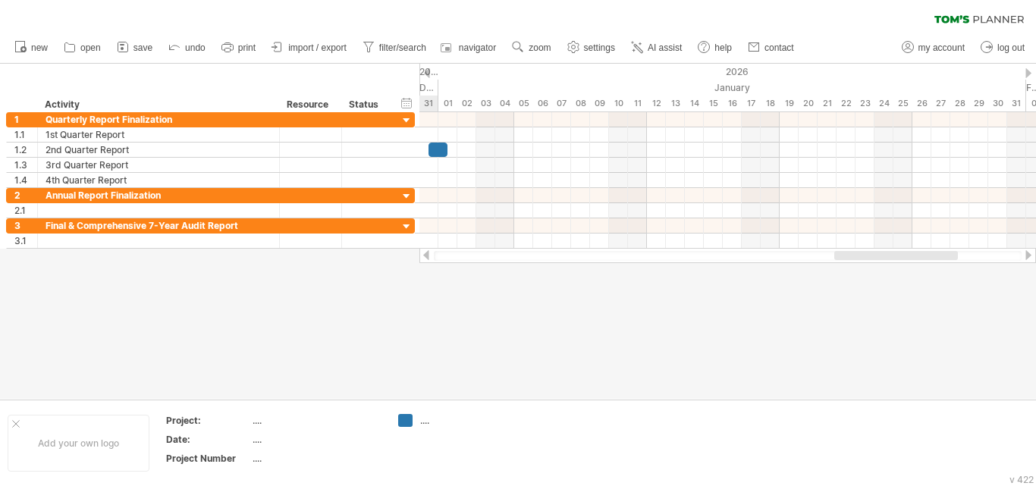
click at [1032, 252] on div at bounding box center [1028, 255] width 12 height 10
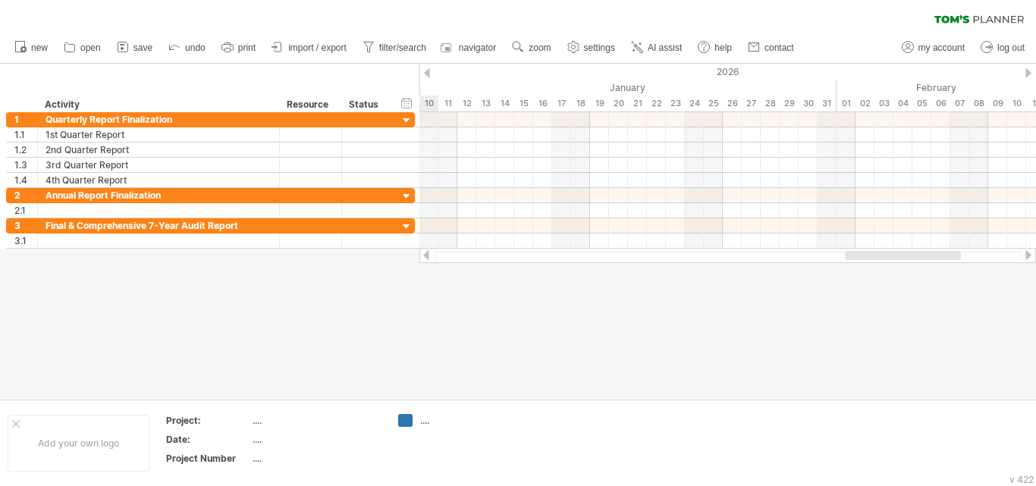
click at [1032, 252] on div at bounding box center [1028, 255] width 12 height 10
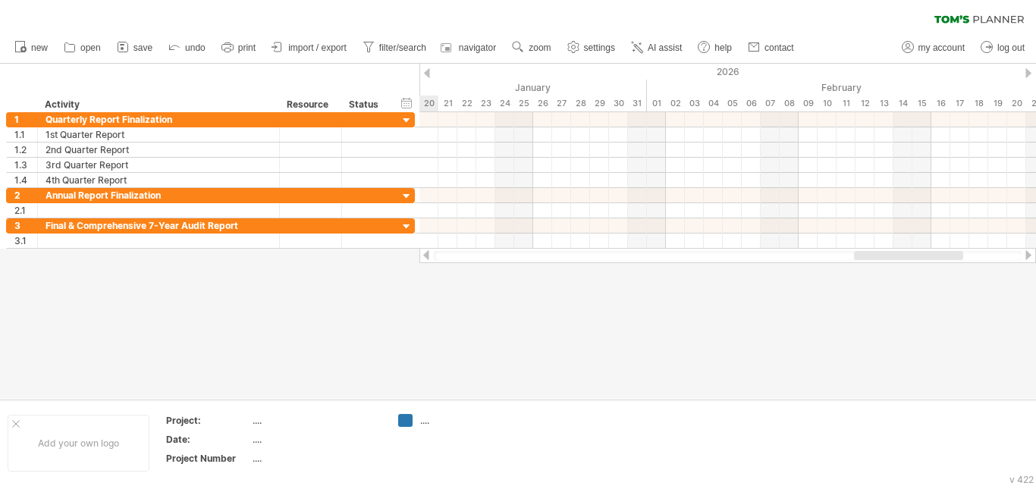
click at [1032, 252] on div at bounding box center [1028, 255] width 12 height 10
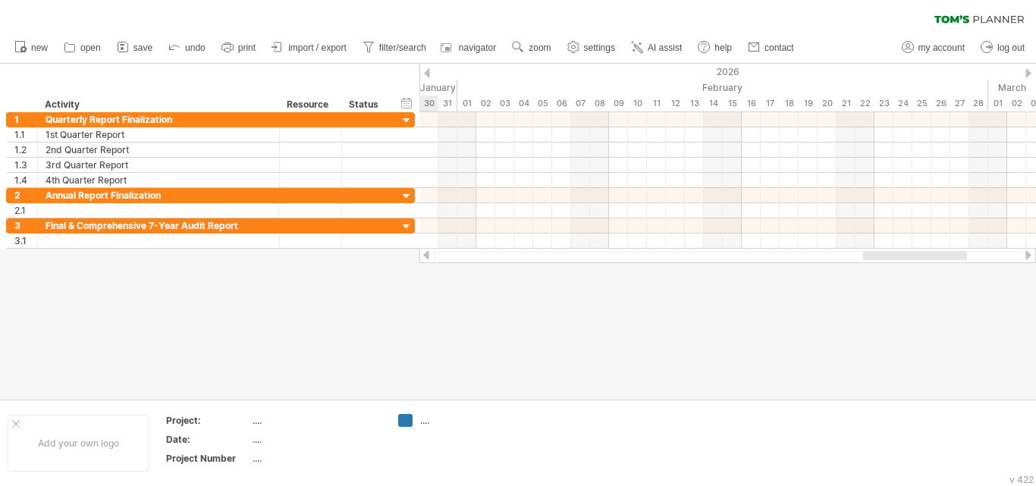
click at [1032, 252] on div at bounding box center [1028, 255] width 12 height 10
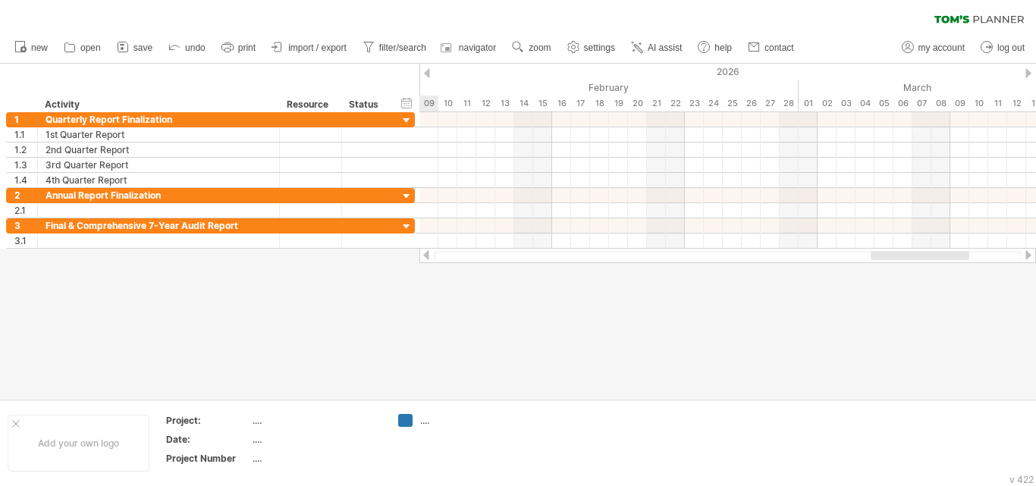
click at [1032, 252] on div at bounding box center [1028, 255] width 12 height 10
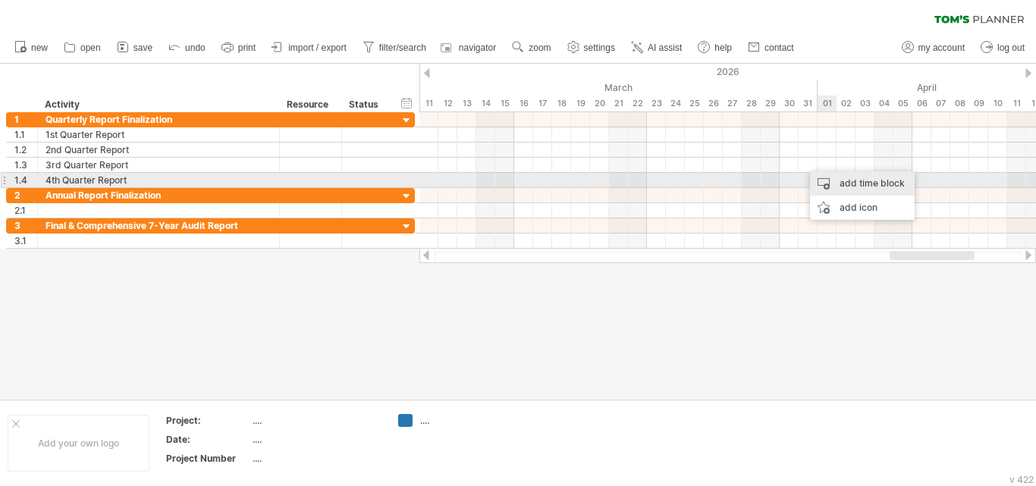
click at [843, 182] on div "add time block" at bounding box center [862, 183] width 105 height 24
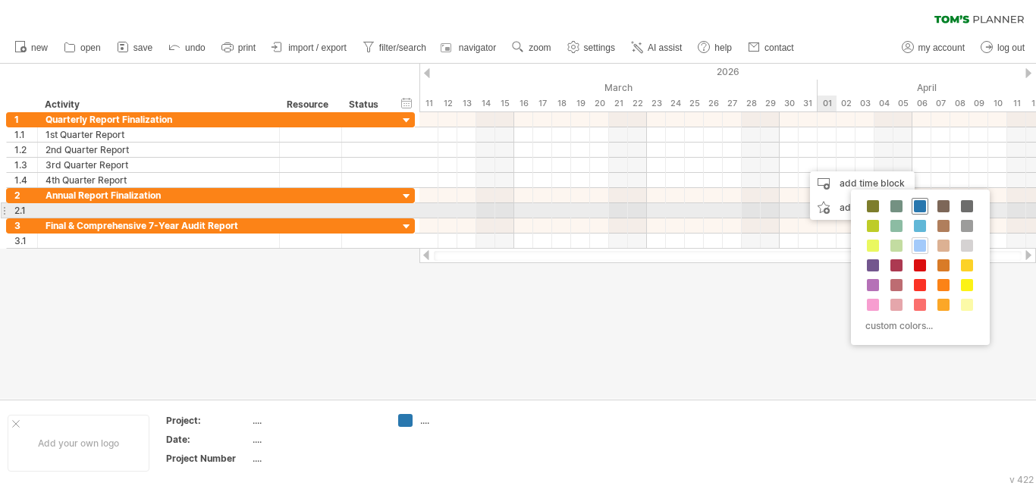
click at [922, 209] on span at bounding box center [920, 206] width 12 height 12
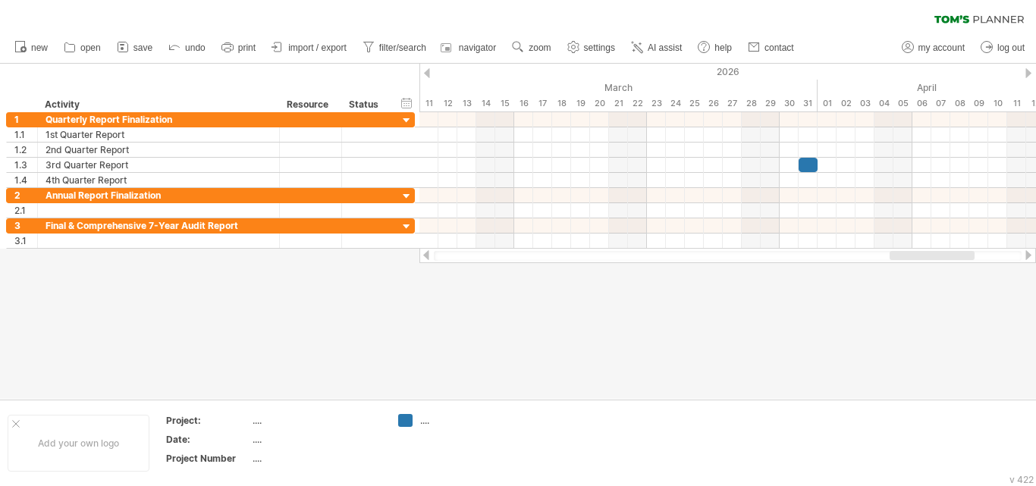
click at [1025, 255] on div at bounding box center [1028, 255] width 12 height 10
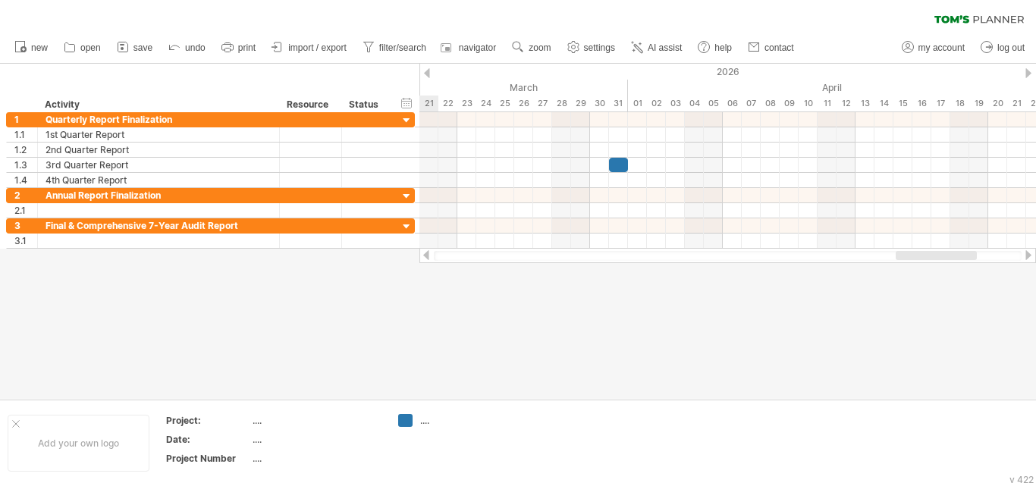
click at [1025, 255] on div at bounding box center [1028, 255] width 12 height 10
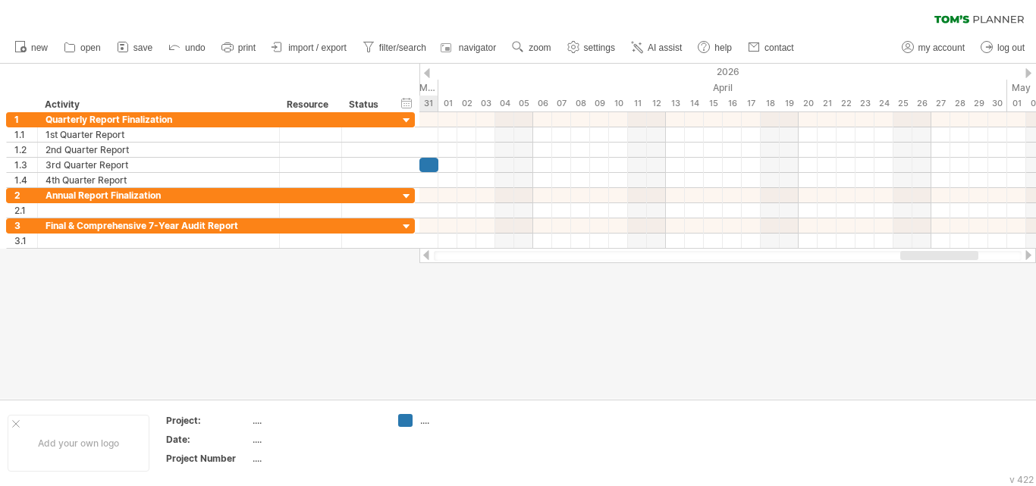
click at [428, 256] on div at bounding box center [426, 255] width 12 height 10
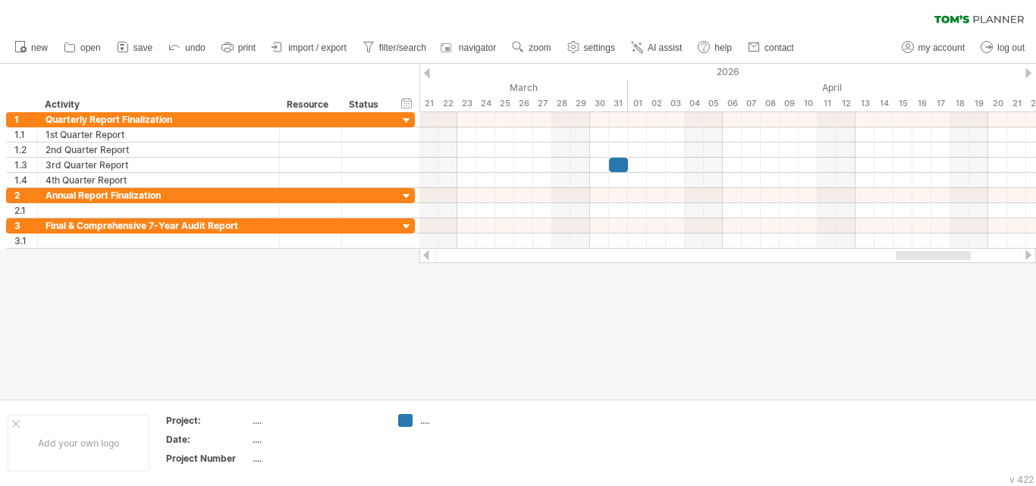
click at [1028, 258] on div at bounding box center [1028, 255] width 12 height 10
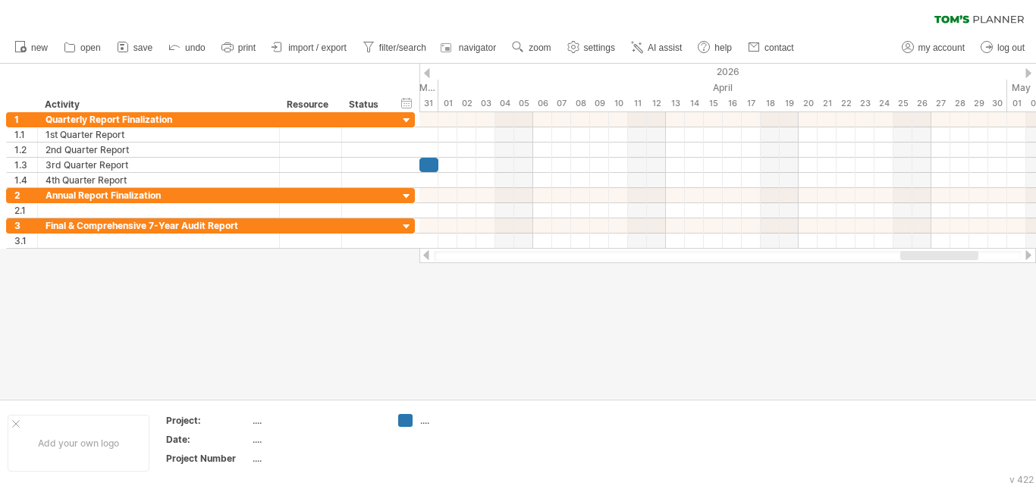
click at [1028, 258] on div at bounding box center [1028, 255] width 12 height 10
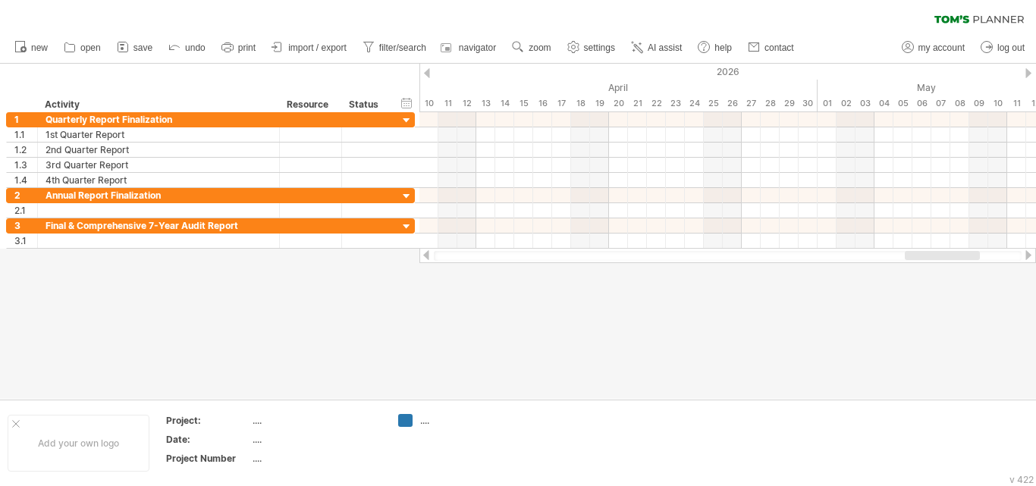
click at [1028, 258] on div at bounding box center [1028, 255] width 12 height 10
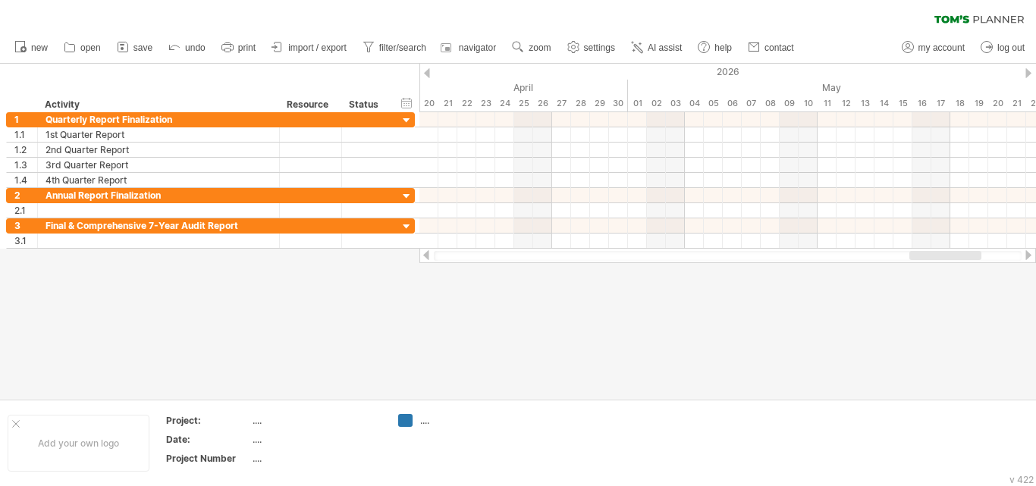
click at [1028, 258] on div at bounding box center [1028, 255] width 12 height 10
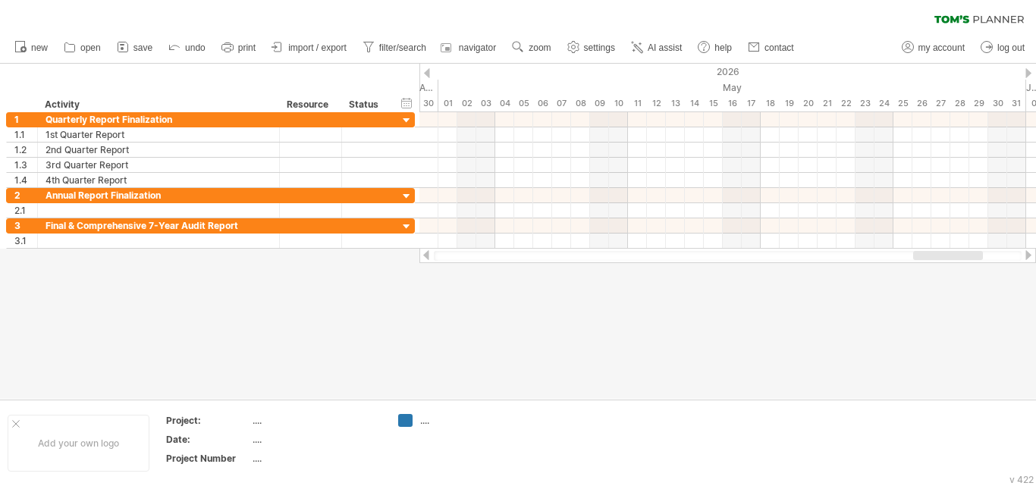
click at [1028, 258] on div at bounding box center [1028, 255] width 12 height 10
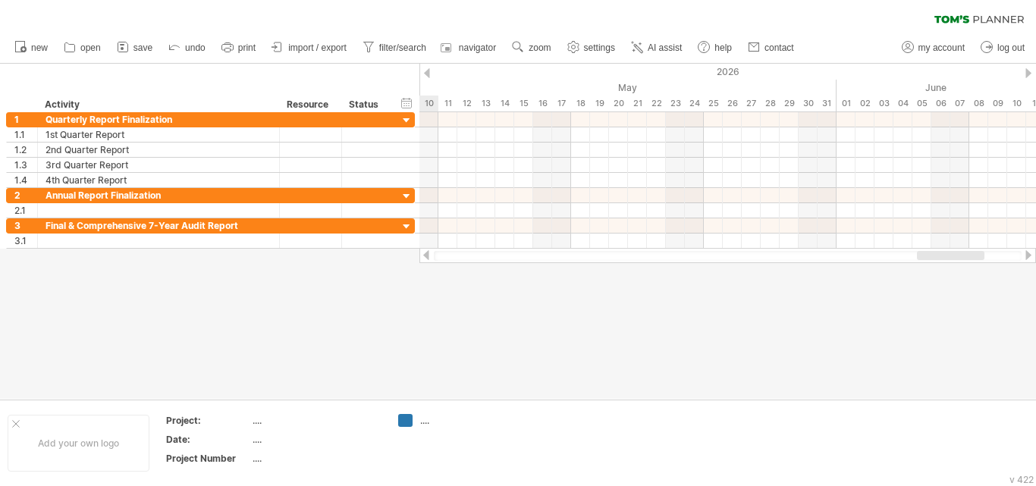
click at [1028, 258] on div at bounding box center [1028, 255] width 12 height 10
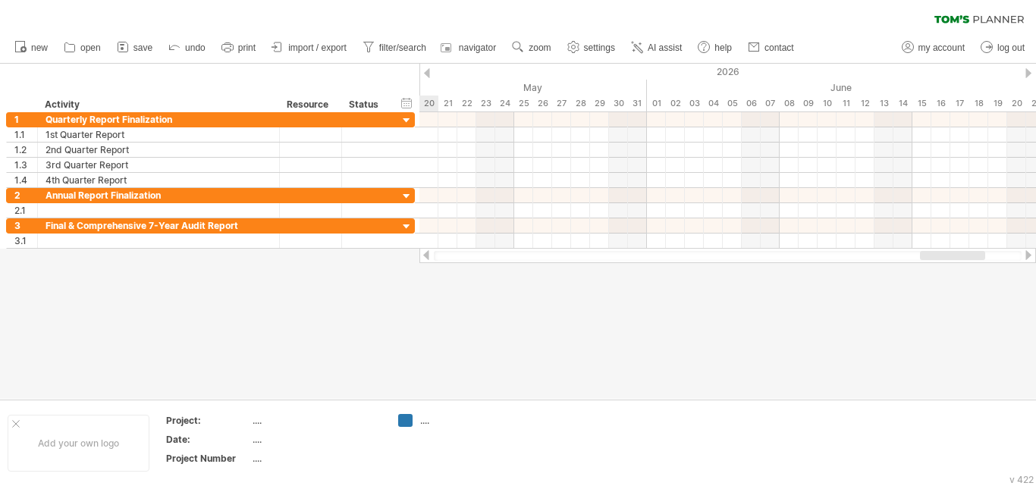
click at [1028, 258] on div at bounding box center [1028, 255] width 12 height 10
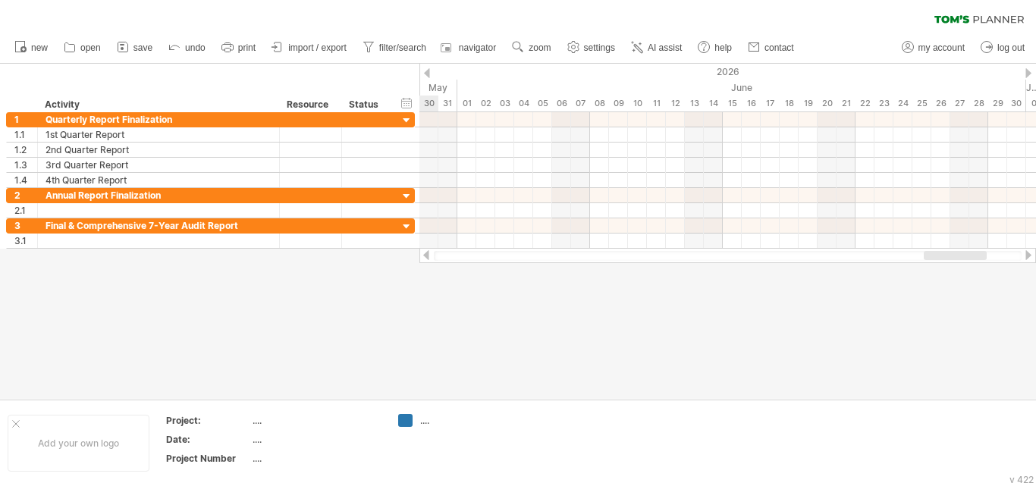
click at [1028, 258] on div at bounding box center [1028, 255] width 12 height 10
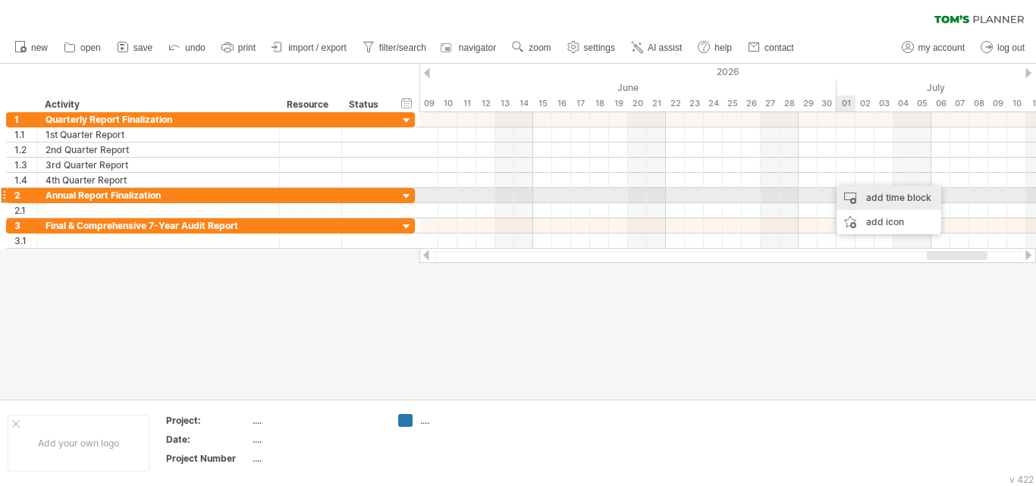
click at [854, 194] on div "add time block" at bounding box center [889, 198] width 105 height 24
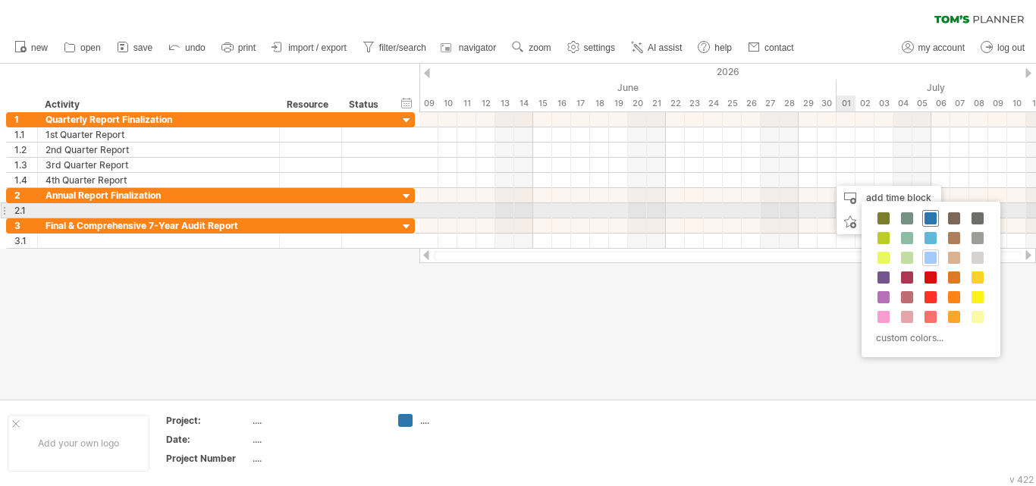
click at [930, 214] on span at bounding box center [931, 218] width 12 height 12
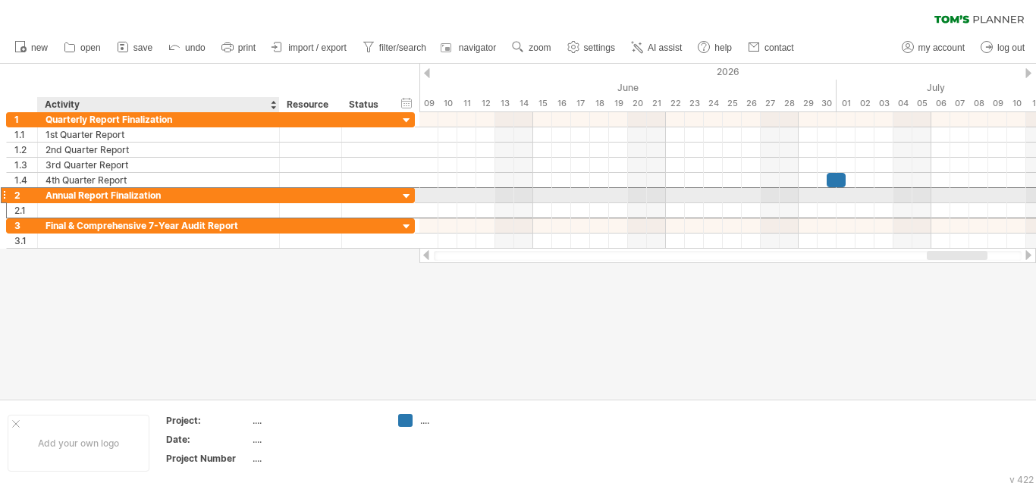
click at [105, 202] on div "Annual Report Finalization" at bounding box center [159, 195] width 226 height 14
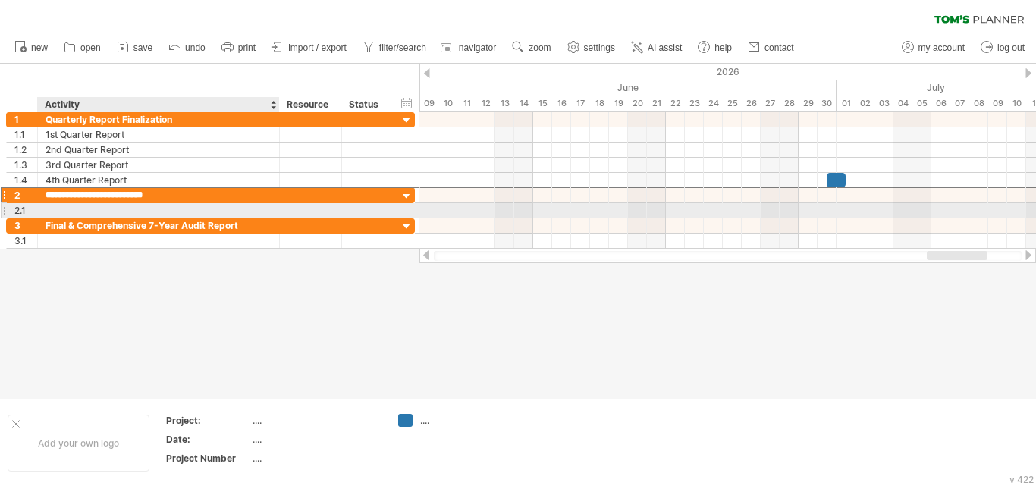
click at [96, 209] on div at bounding box center [159, 210] width 226 height 14
click at [96, 209] on input "text" at bounding box center [159, 210] width 226 height 14
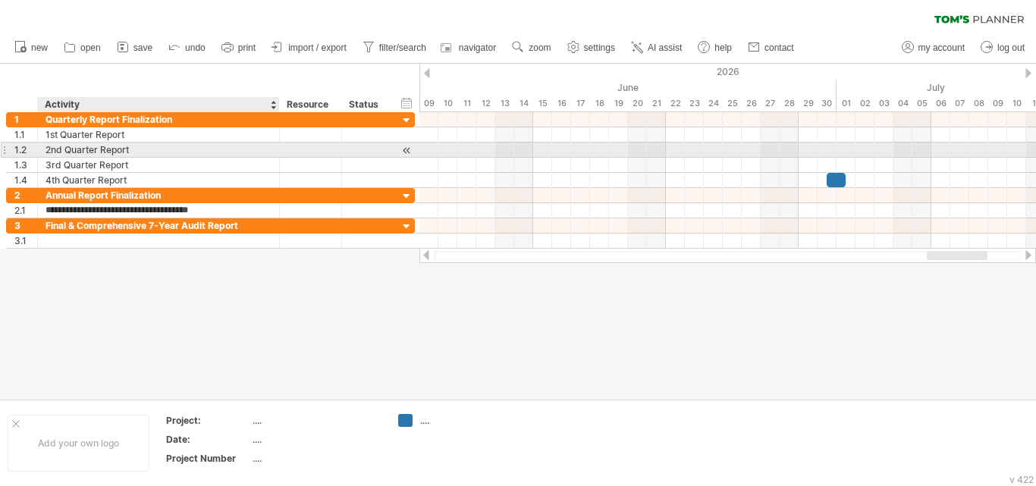
type input "**********"
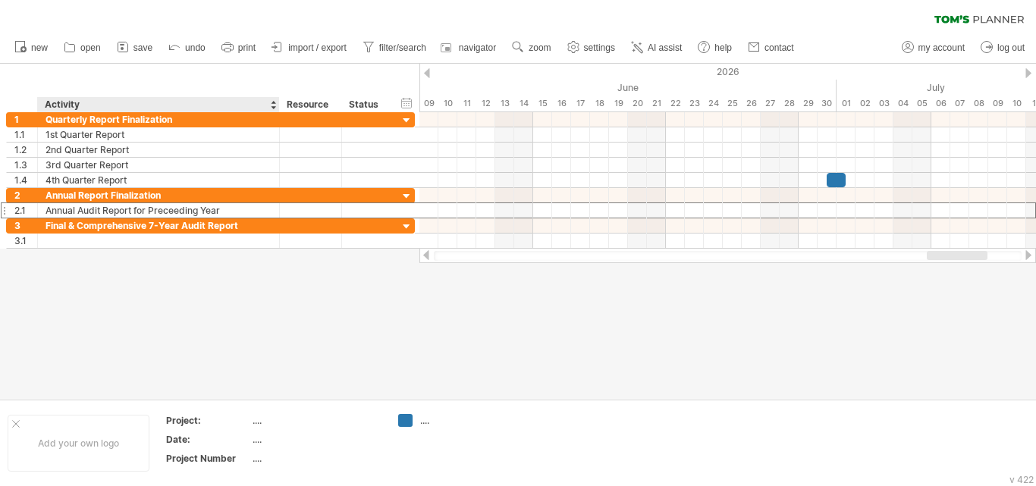
click at [1026, 251] on div at bounding box center [1028, 255] width 12 height 10
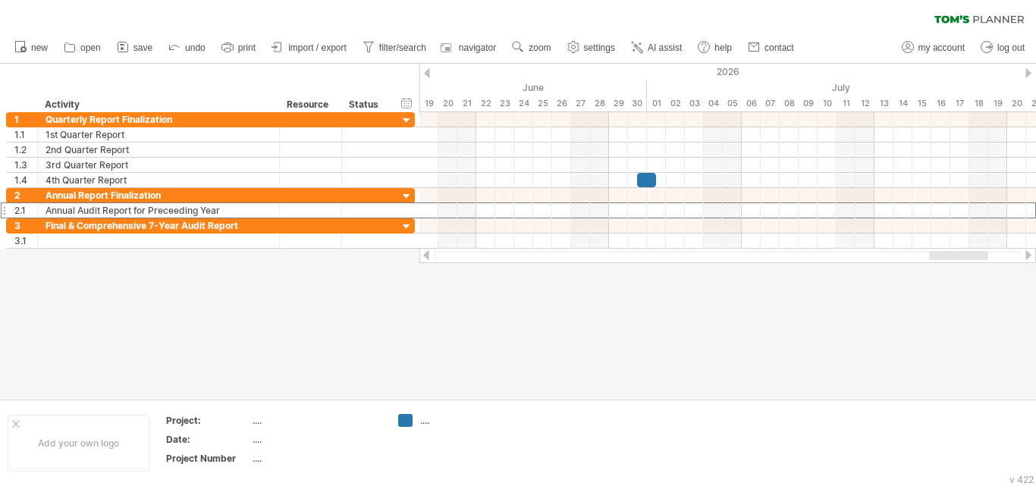
click at [1029, 250] on div at bounding box center [727, 255] width 617 height 15
click at [1025, 254] on div at bounding box center [1028, 255] width 12 height 10
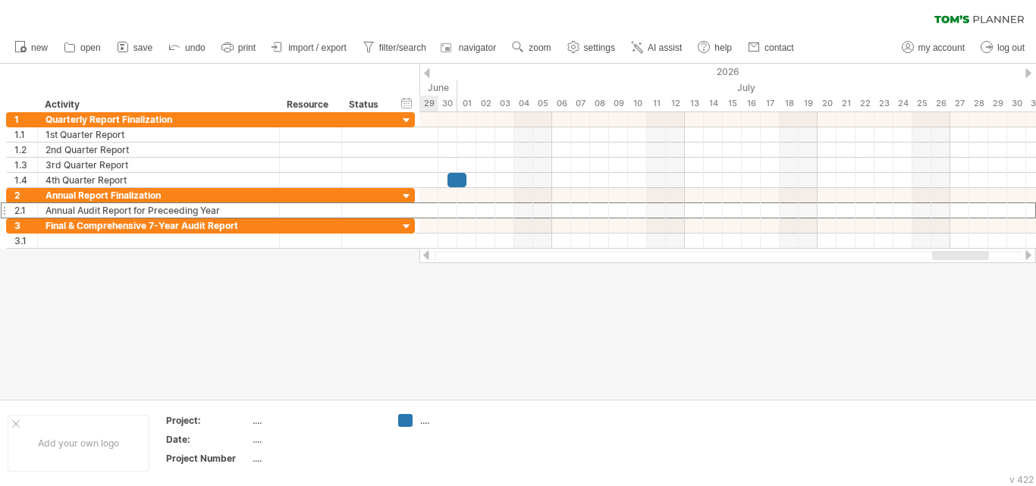
click at [1025, 254] on div at bounding box center [1028, 255] width 12 height 10
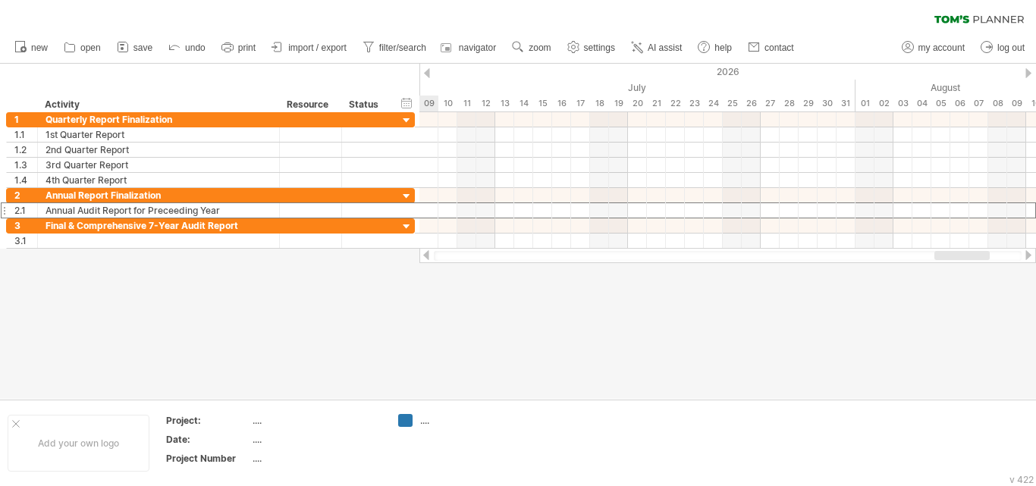
click at [1025, 254] on div at bounding box center [1028, 255] width 12 height 10
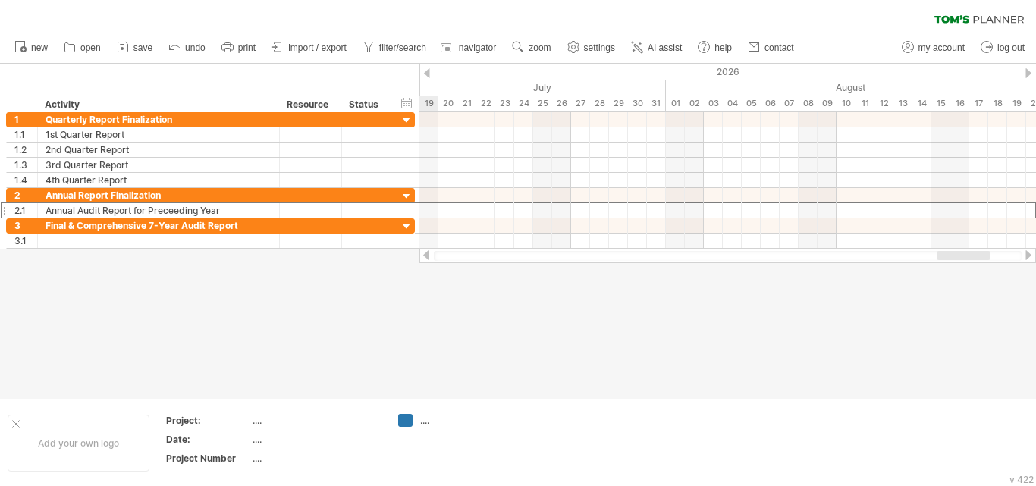
click at [1025, 254] on div at bounding box center [1028, 255] width 12 height 10
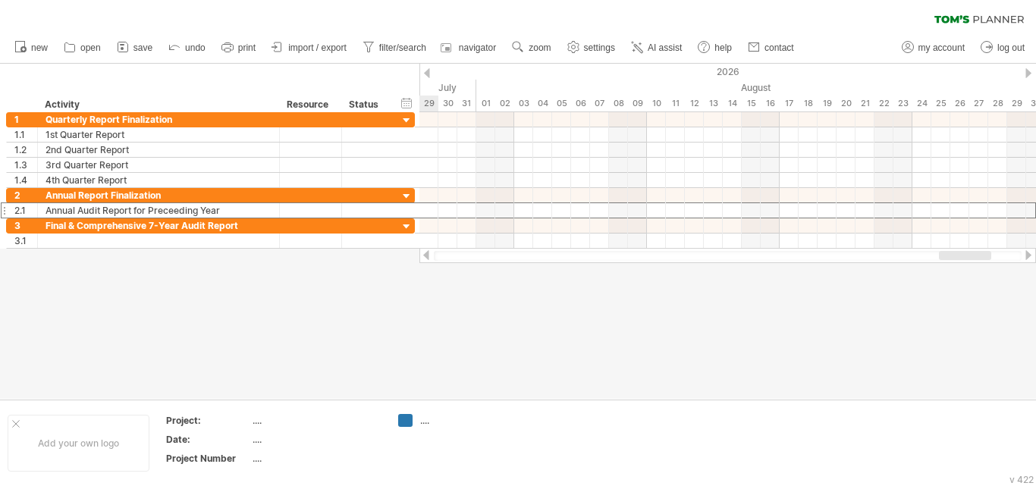
click at [1025, 254] on div at bounding box center [1028, 255] width 12 height 10
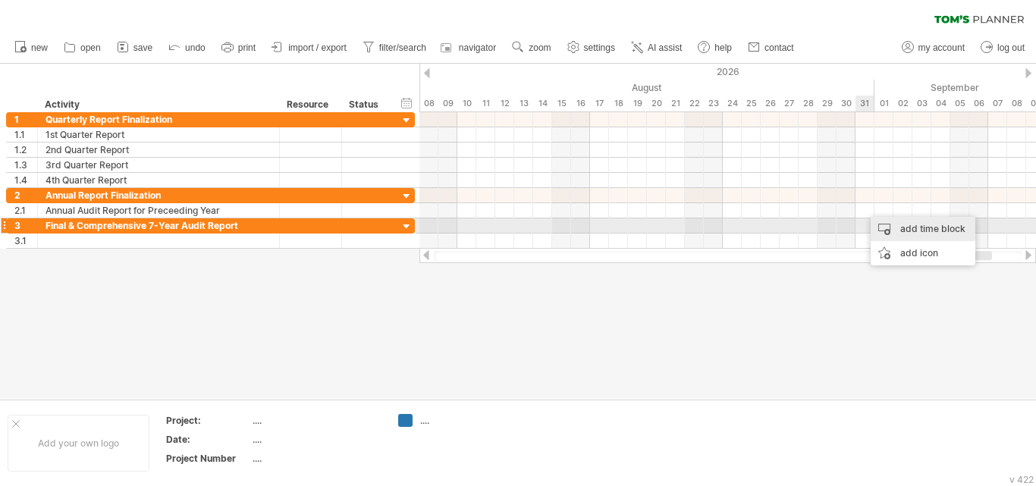
click at [895, 231] on div "add time block" at bounding box center [923, 229] width 105 height 24
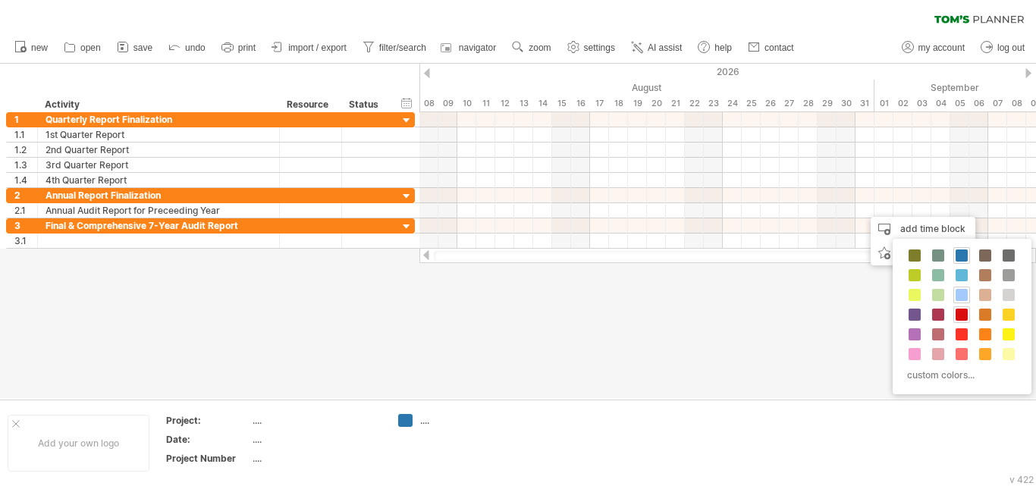
click at [955, 315] on div at bounding box center [961, 314] width 17 height 17
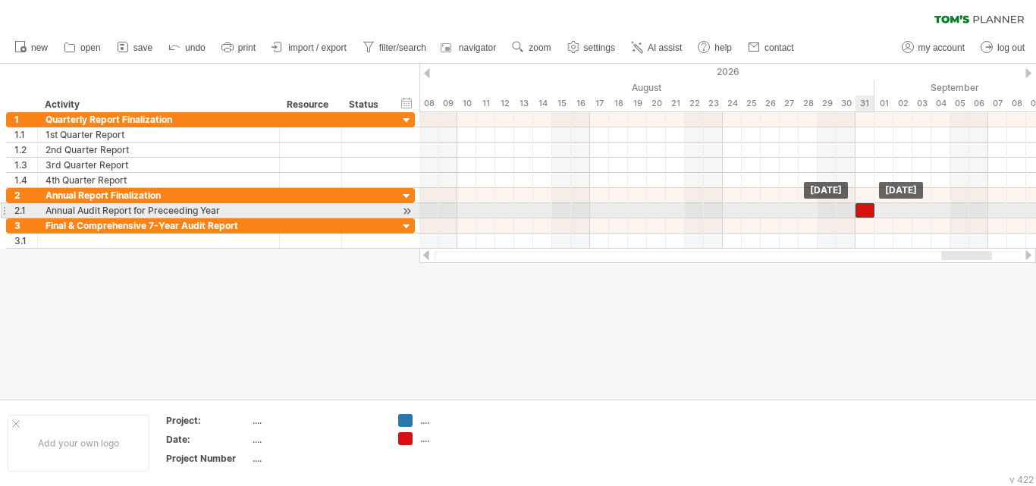
drag, startPoint x: 870, startPoint y: 214, endPoint x: 863, endPoint y: 209, distance: 8.6
click at [863, 209] on div at bounding box center [865, 210] width 19 height 14
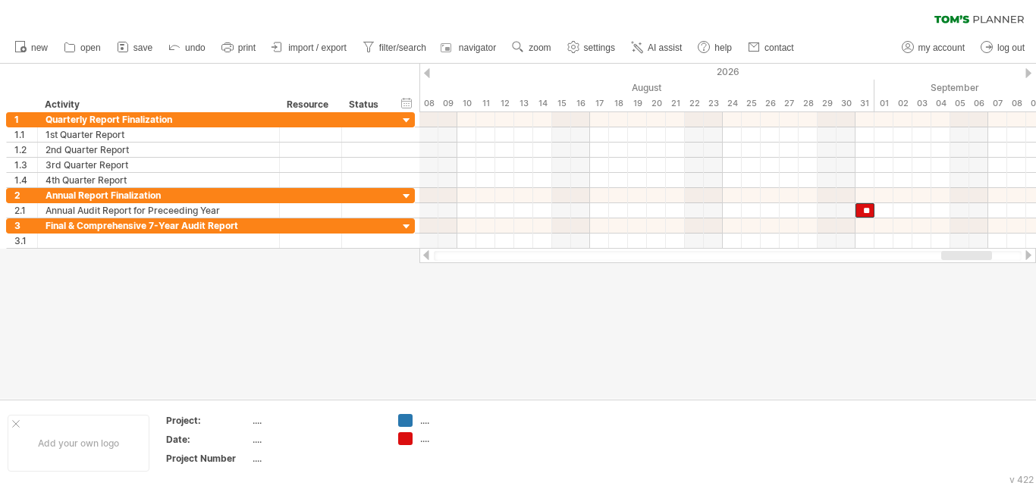
click at [425, 253] on div at bounding box center [426, 255] width 12 height 10
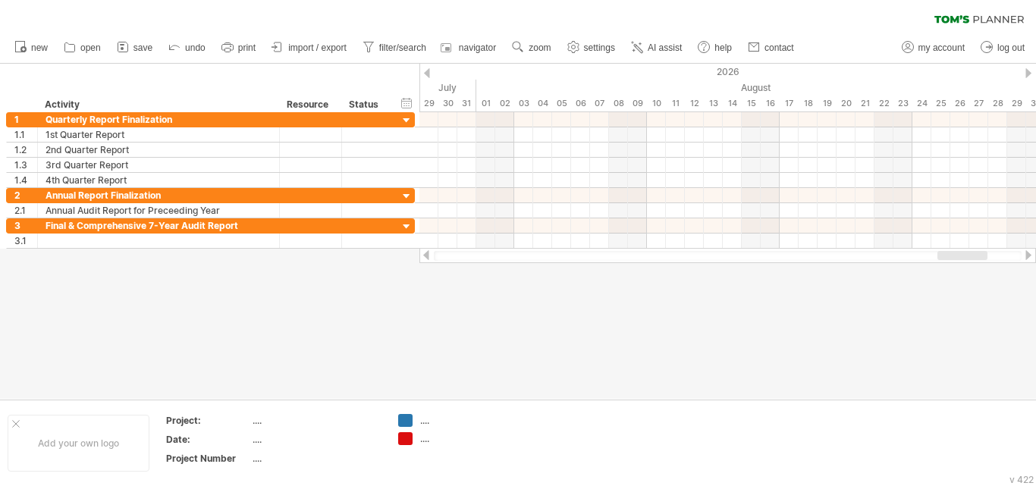
click at [425, 253] on div at bounding box center [426, 255] width 12 height 10
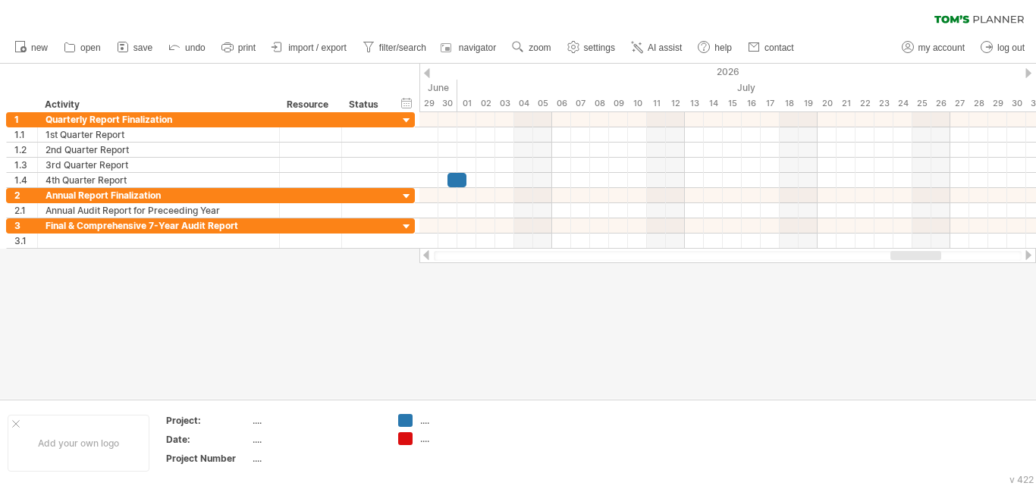
click at [425, 253] on div at bounding box center [426, 255] width 12 height 10
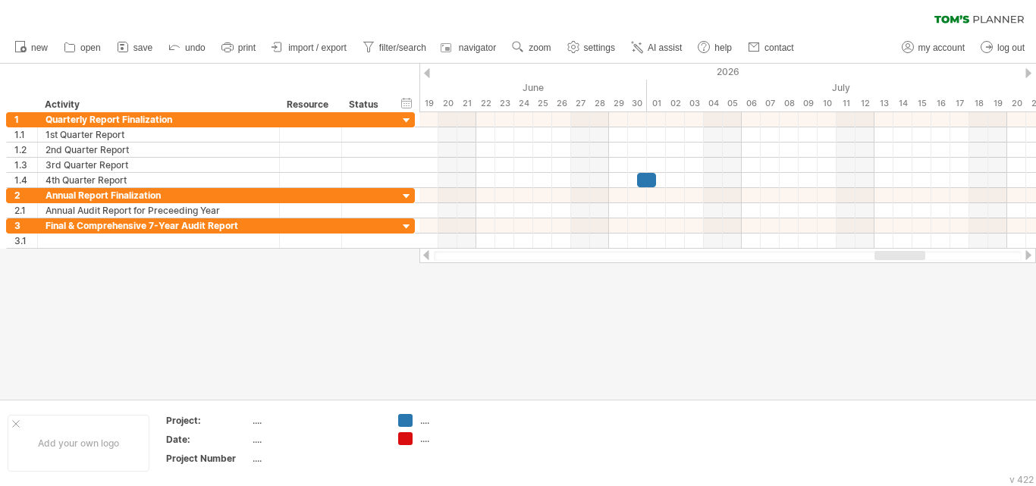
click at [425, 253] on div at bounding box center [426, 255] width 12 height 10
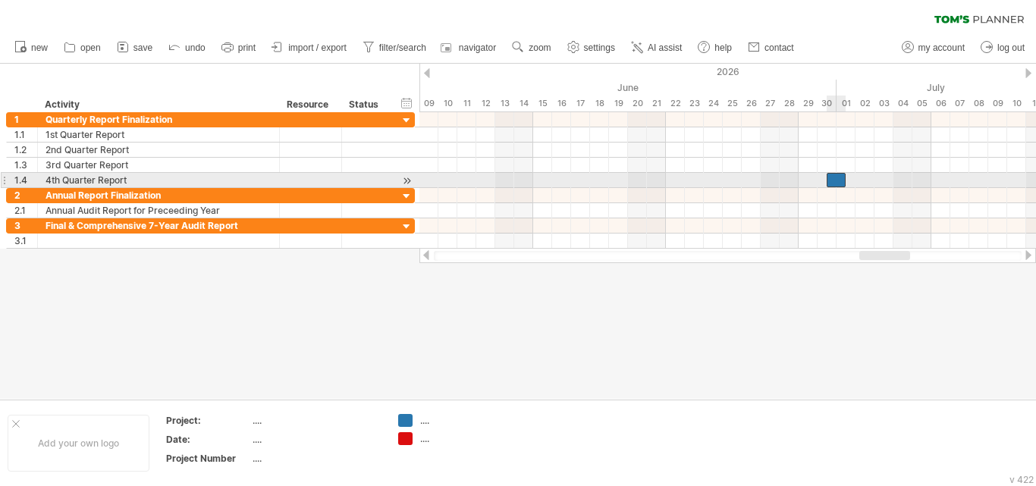
click at [840, 183] on div at bounding box center [836, 180] width 19 height 14
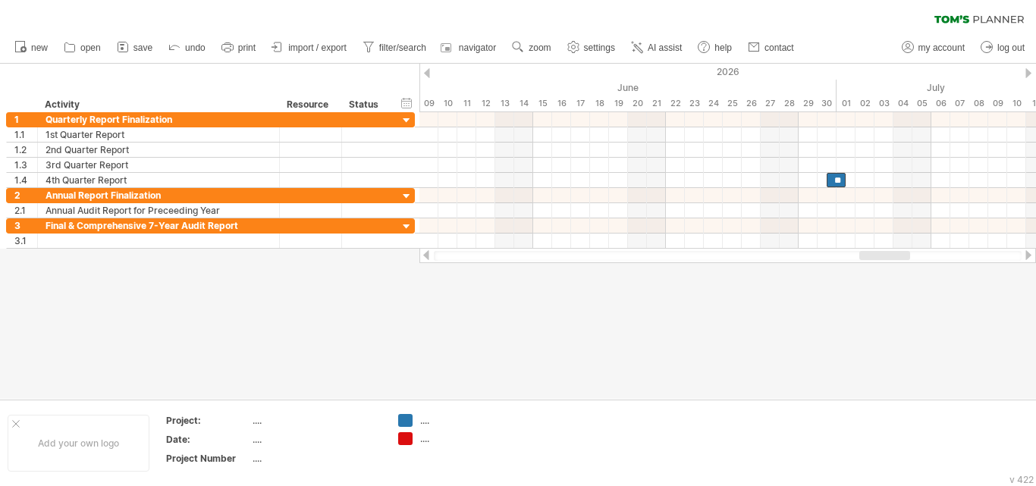
click at [422, 253] on div at bounding box center [426, 255] width 12 height 10
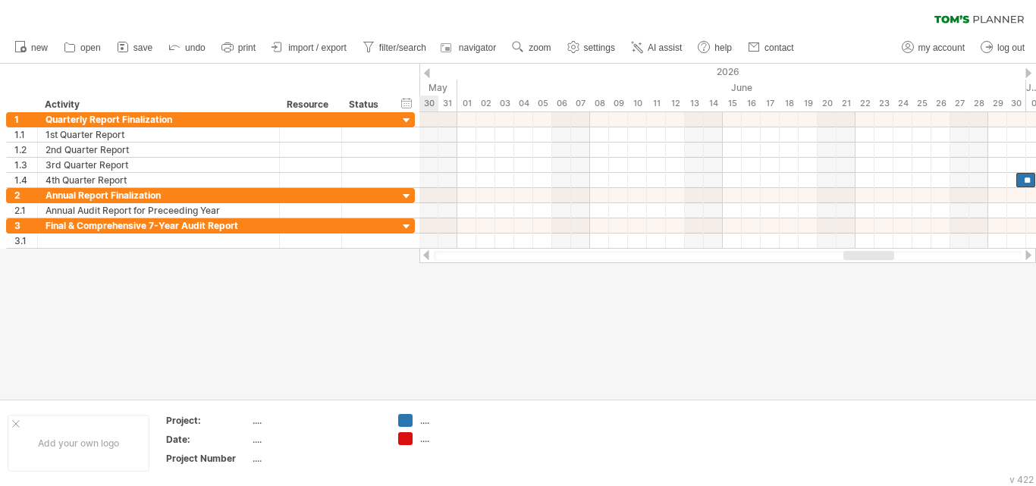
click at [422, 253] on div at bounding box center [426, 255] width 12 height 10
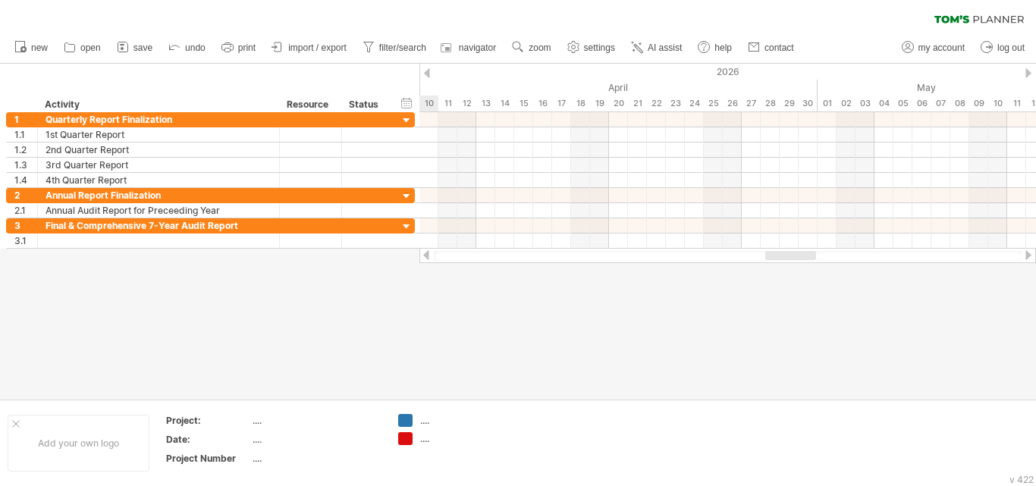
click at [422, 253] on div at bounding box center [426, 255] width 12 height 10
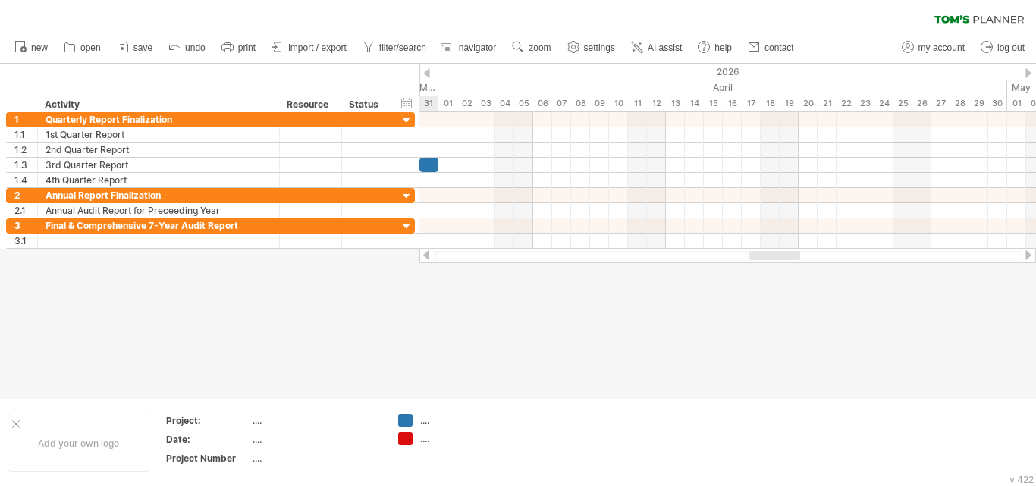
click at [422, 253] on div at bounding box center [426, 255] width 12 height 10
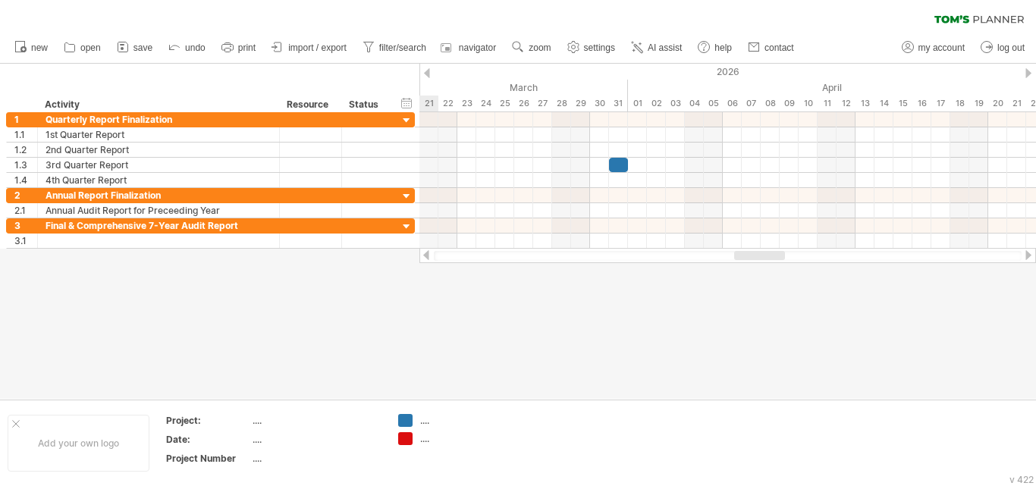
click at [422, 253] on div at bounding box center [426, 255] width 12 height 10
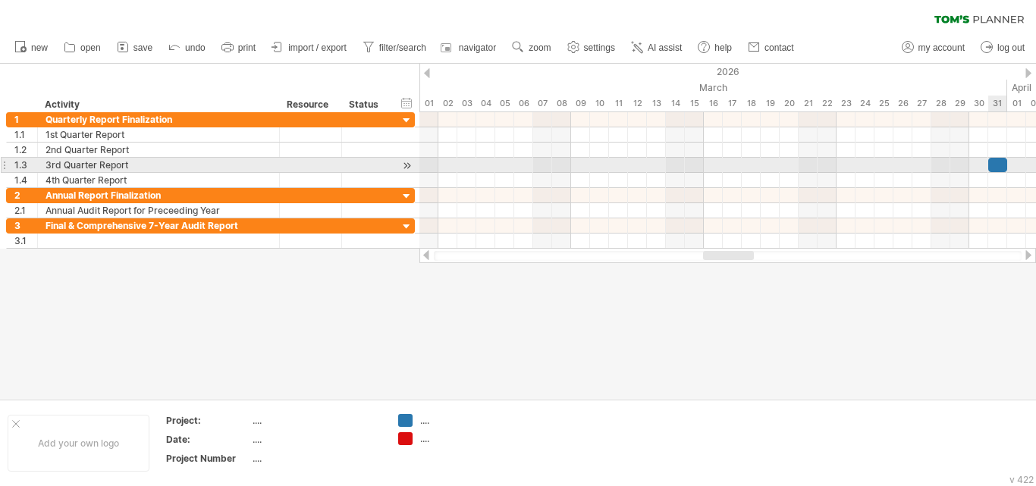
click at [998, 164] on div at bounding box center [997, 165] width 19 height 14
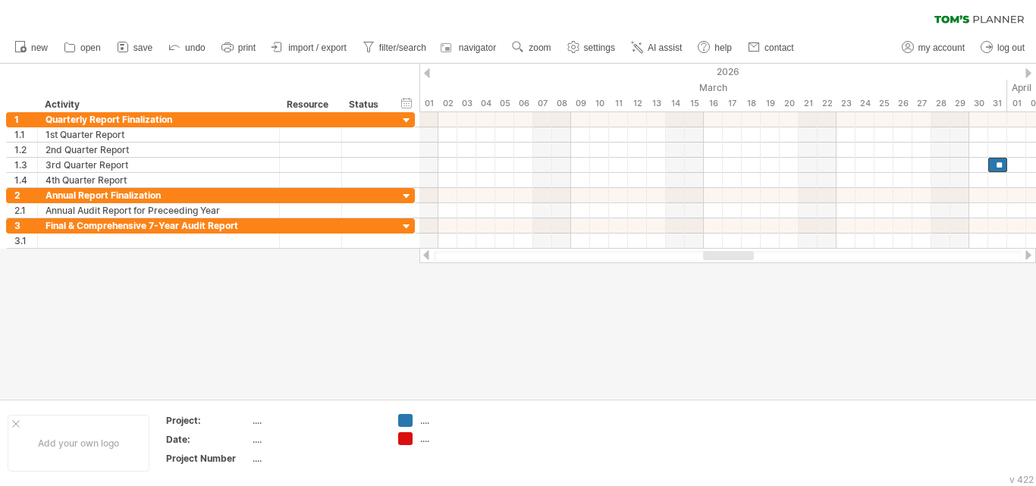
click at [426, 256] on div at bounding box center [426, 255] width 12 height 10
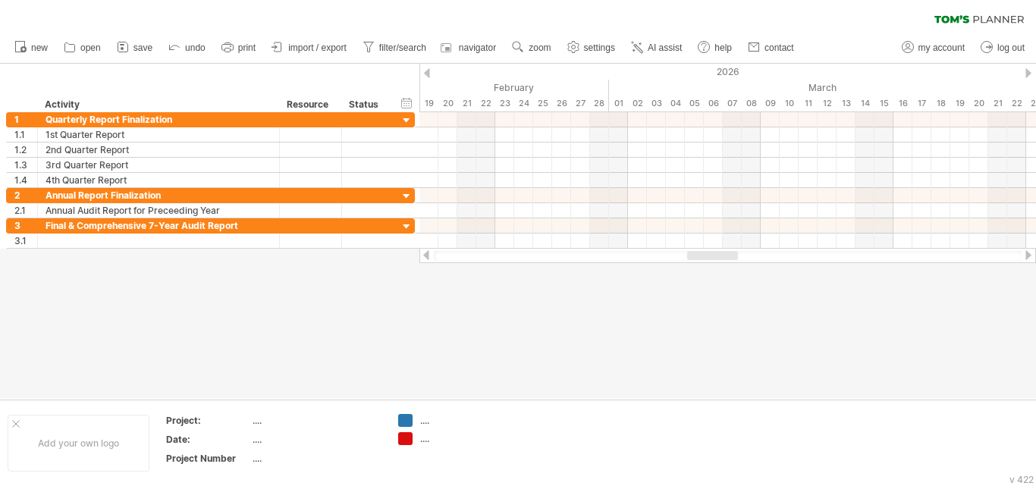
click at [426, 256] on div at bounding box center [426, 255] width 12 height 10
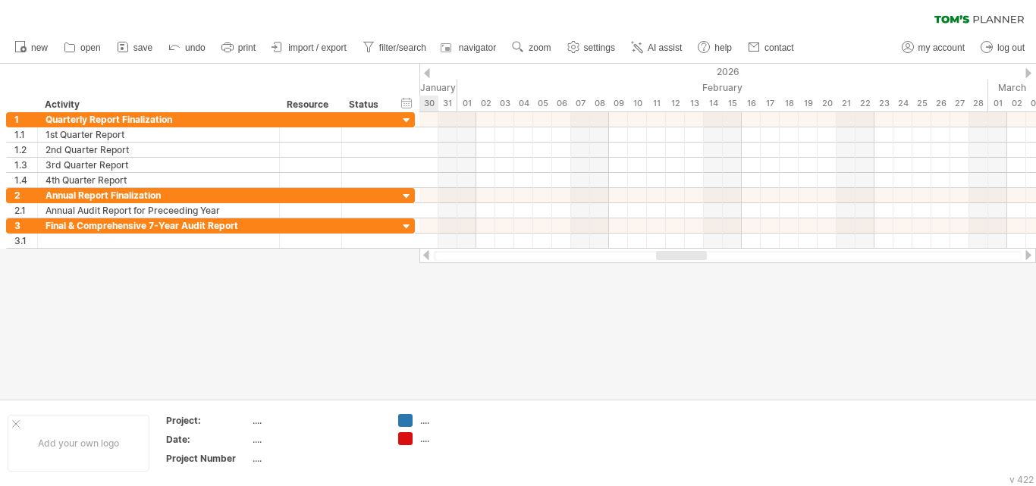
click at [426, 256] on div at bounding box center [426, 255] width 12 height 10
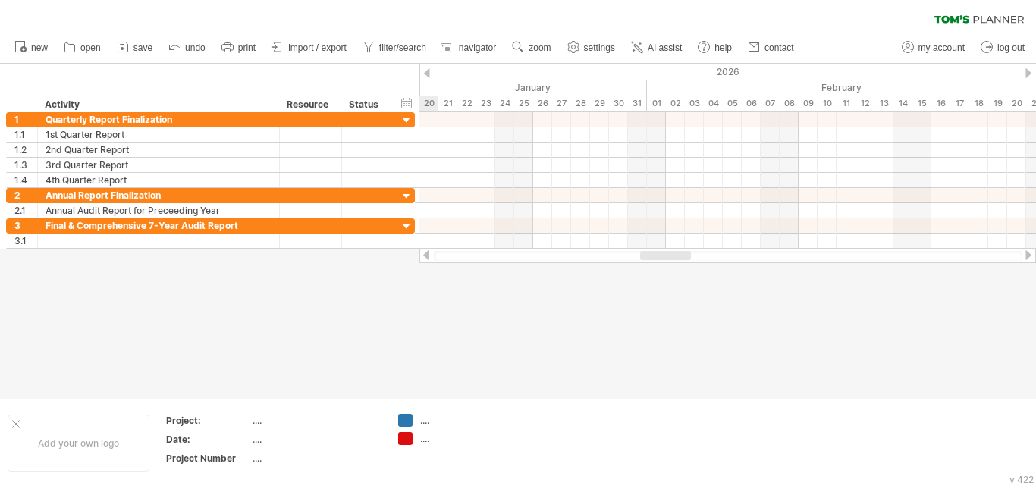
click at [426, 256] on div at bounding box center [426, 255] width 12 height 10
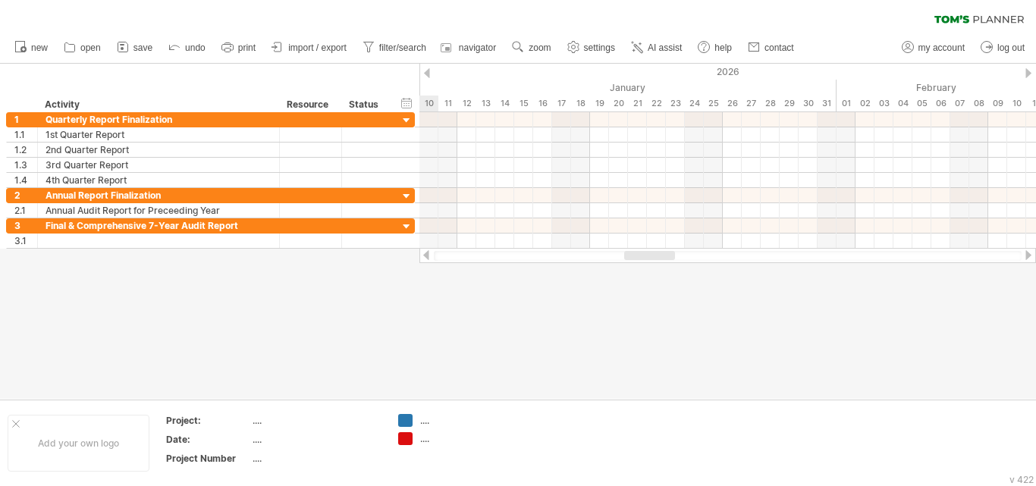
click at [426, 256] on div at bounding box center [426, 255] width 12 height 10
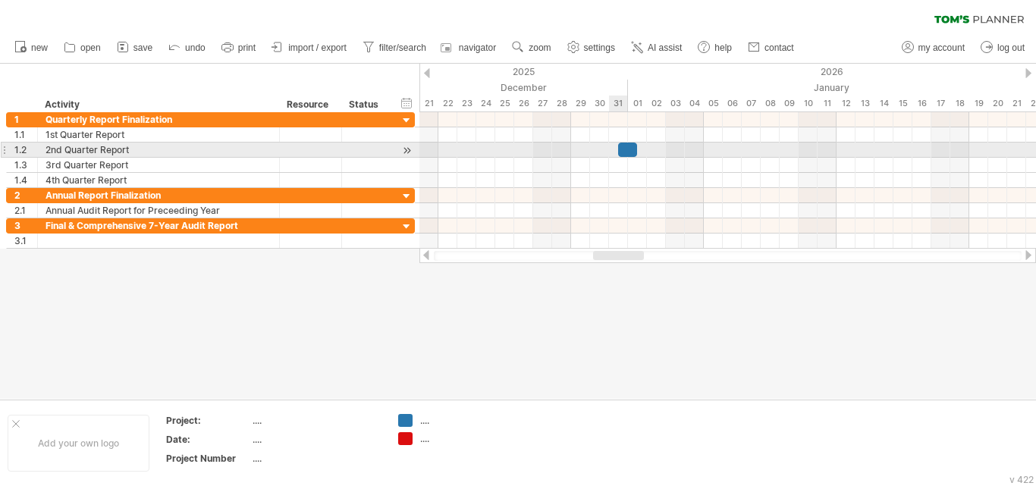
click at [626, 149] on div at bounding box center [627, 150] width 19 height 14
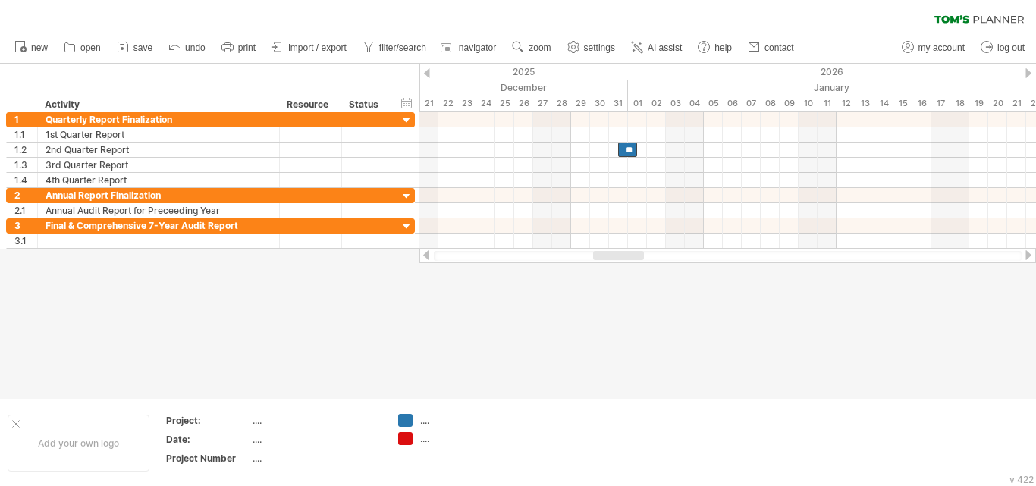
click at [426, 257] on div at bounding box center [426, 255] width 12 height 10
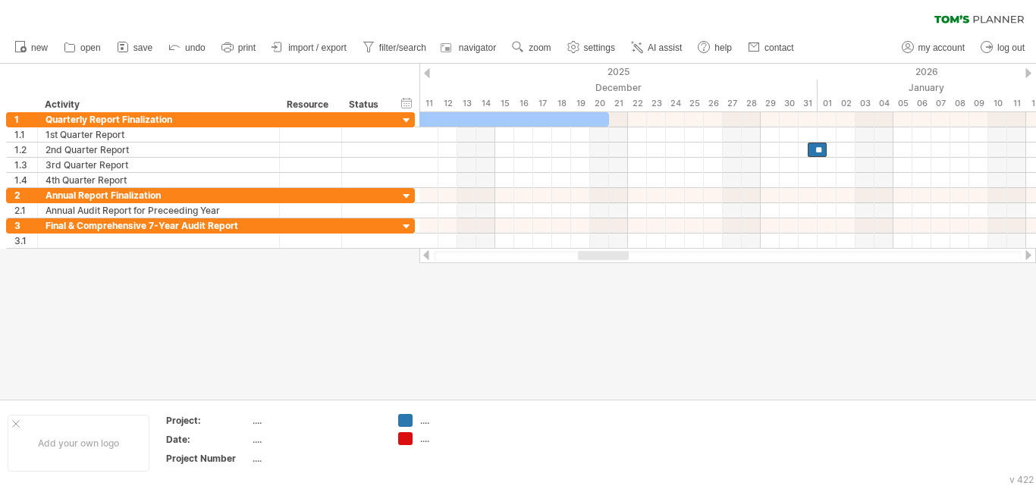
click at [426, 257] on div at bounding box center [426, 255] width 12 height 10
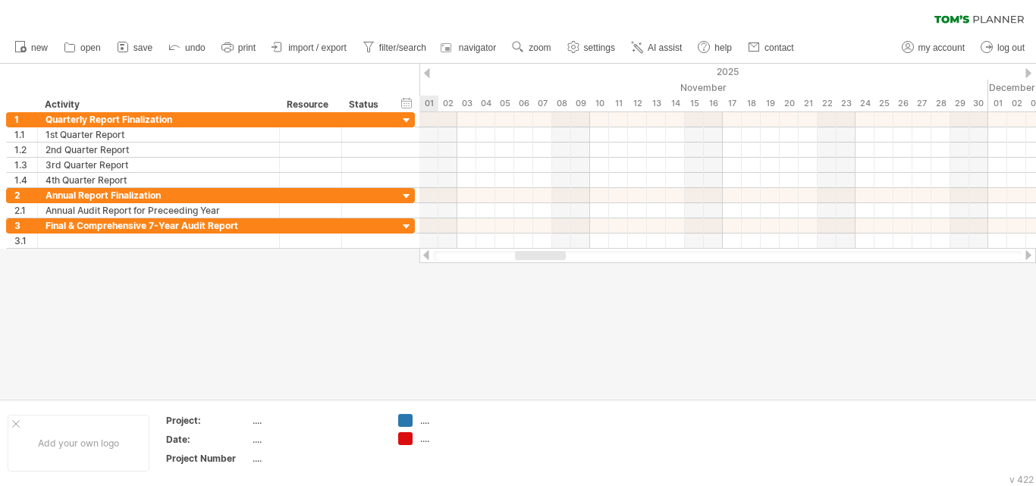
click at [426, 257] on div at bounding box center [426, 255] width 12 height 10
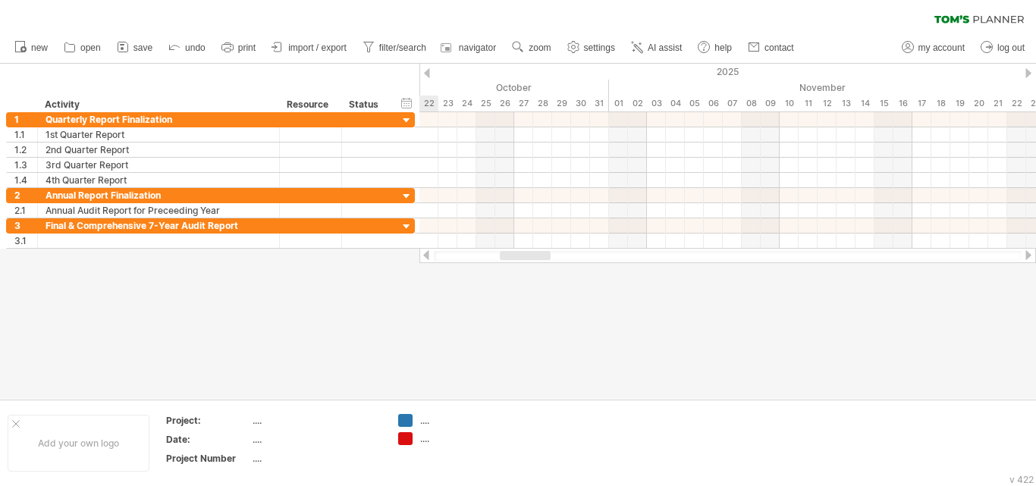
click at [426, 257] on div at bounding box center [426, 255] width 12 height 10
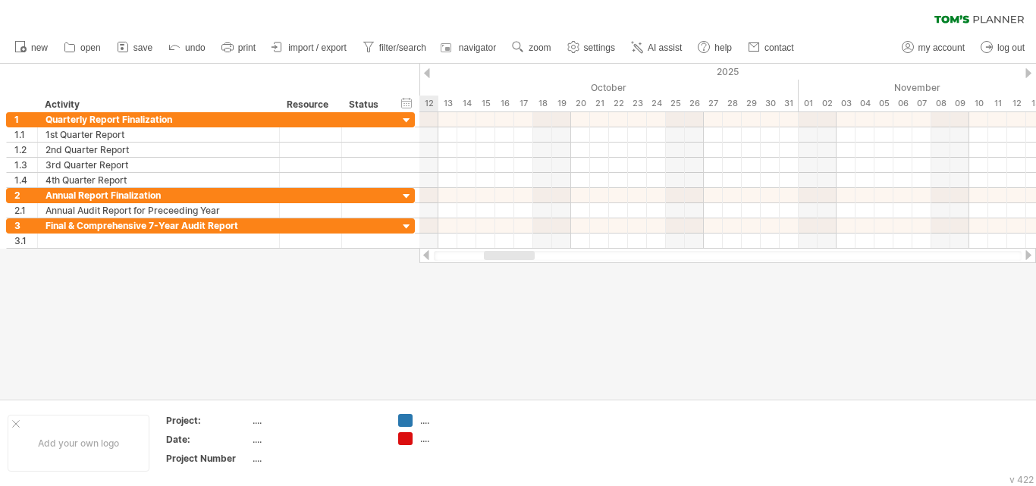
click at [426, 257] on div at bounding box center [426, 255] width 12 height 10
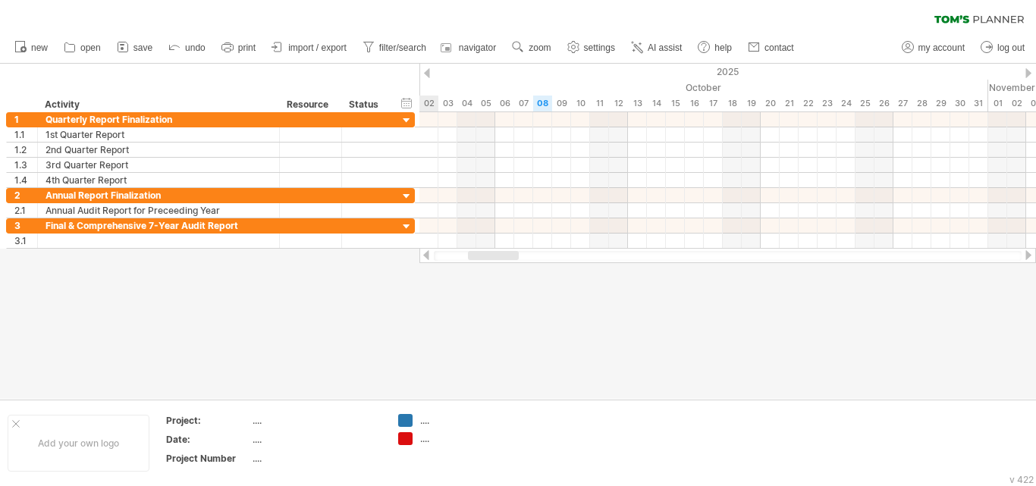
click at [426, 257] on div at bounding box center [426, 255] width 12 height 10
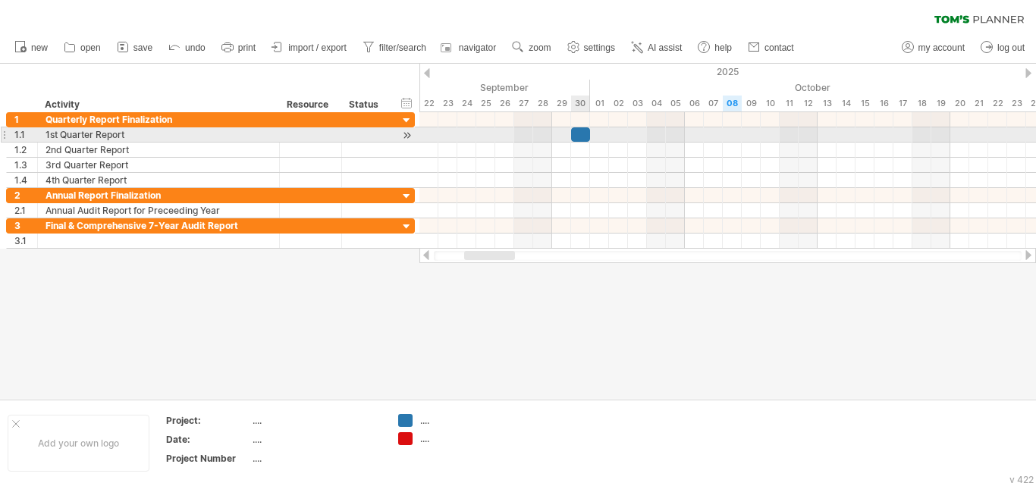
click at [577, 134] on div at bounding box center [580, 134] width 19 height 14
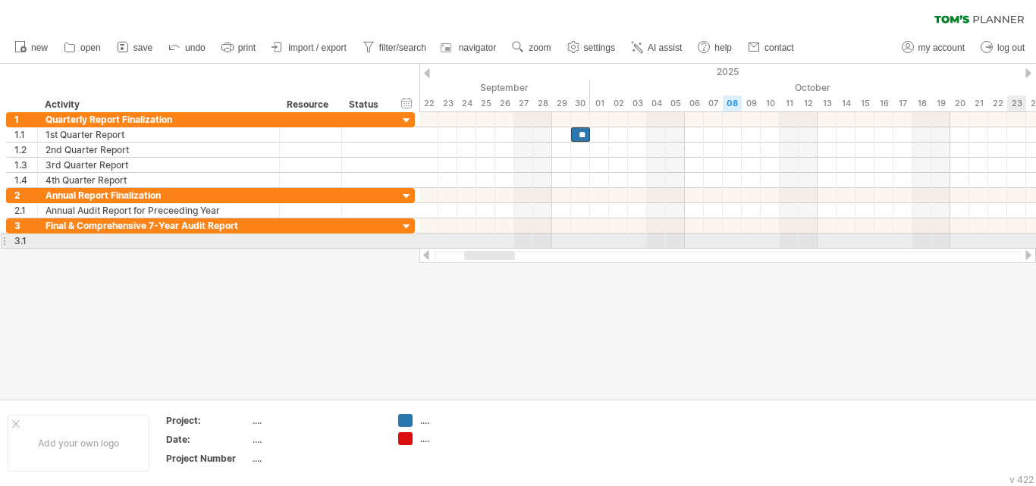
click at [1019, 247] on div at bounding box center [727, 241] width 617 height 15
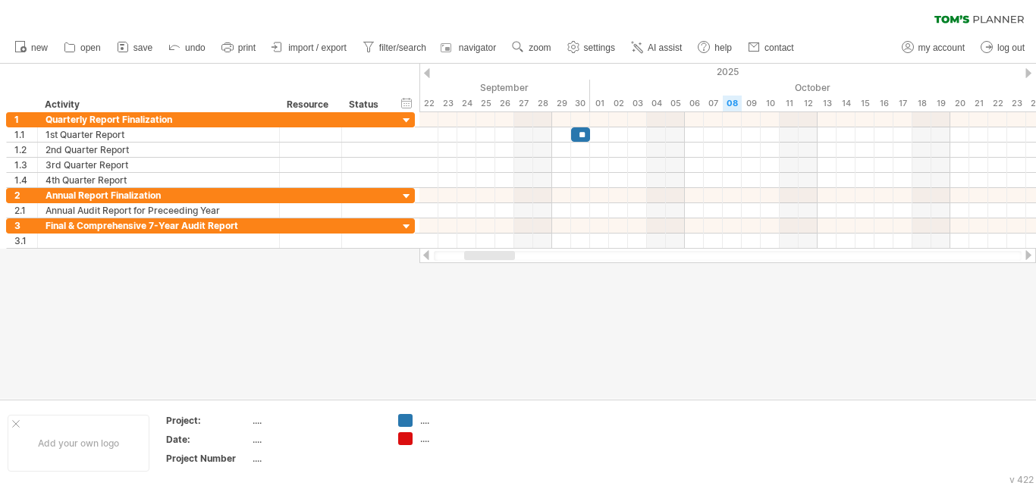
click at [1028, 256] on div at bounding box center [1028, 255] width 12 height 10
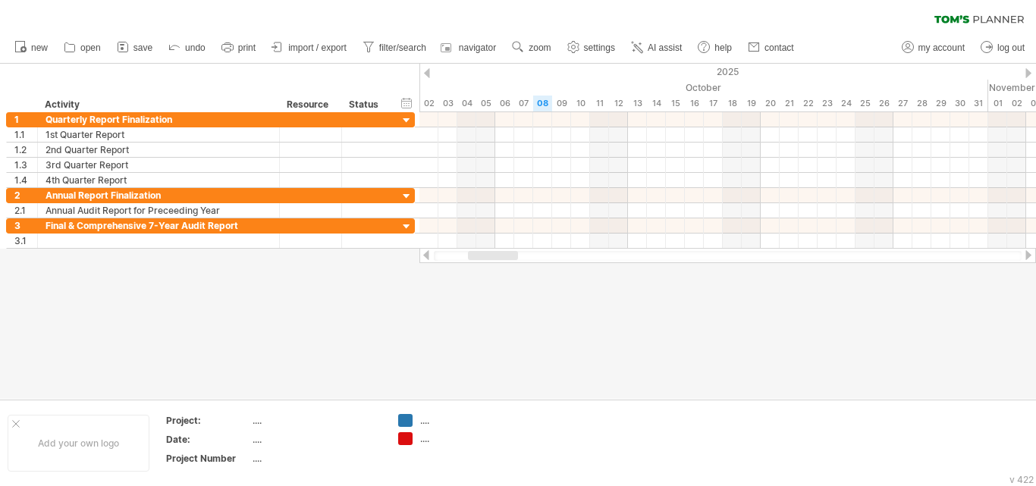
click at [1028, 256] on div at bounding box center [1028, 255] width 12 height 10
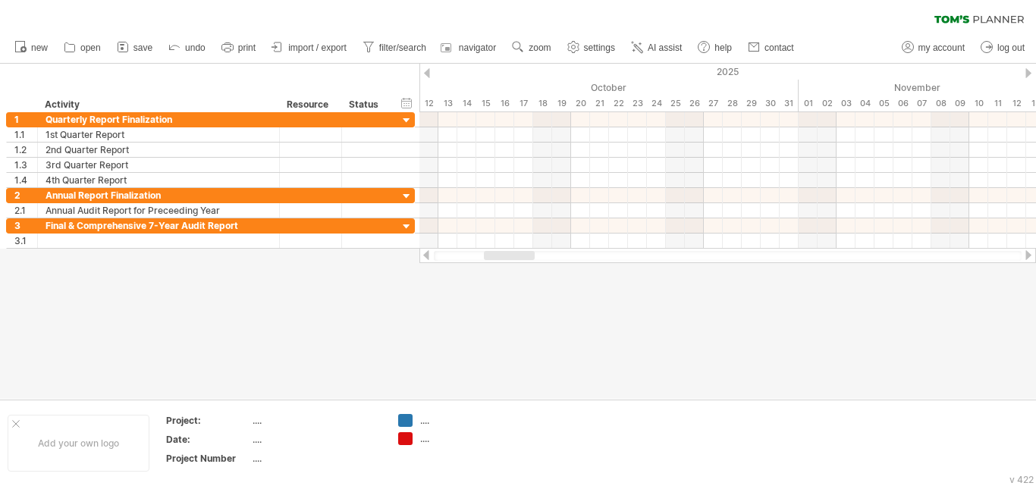
click at [1028, 256] on div at bounding box center [1028, 255] width 12 height 10
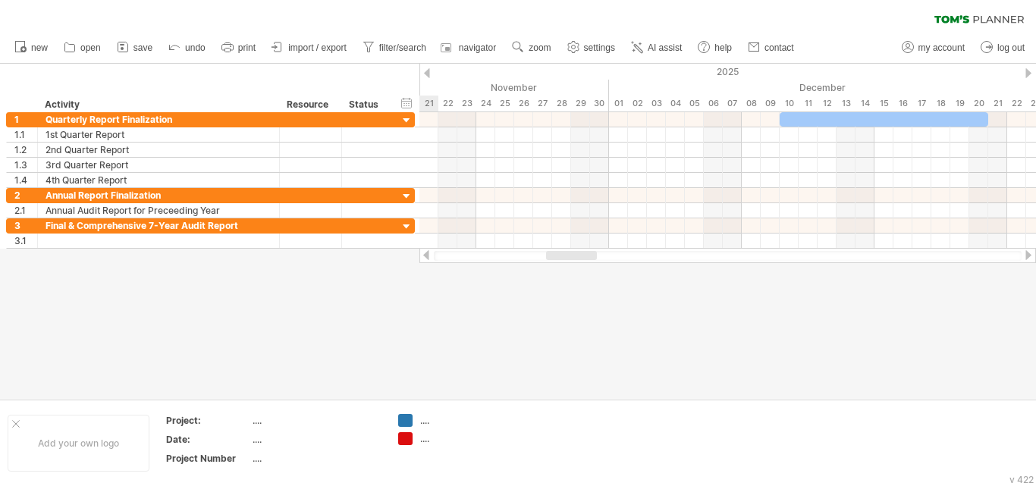
click at [1028, 256] on div at bounding box center [1028, 255] width 12 height 10
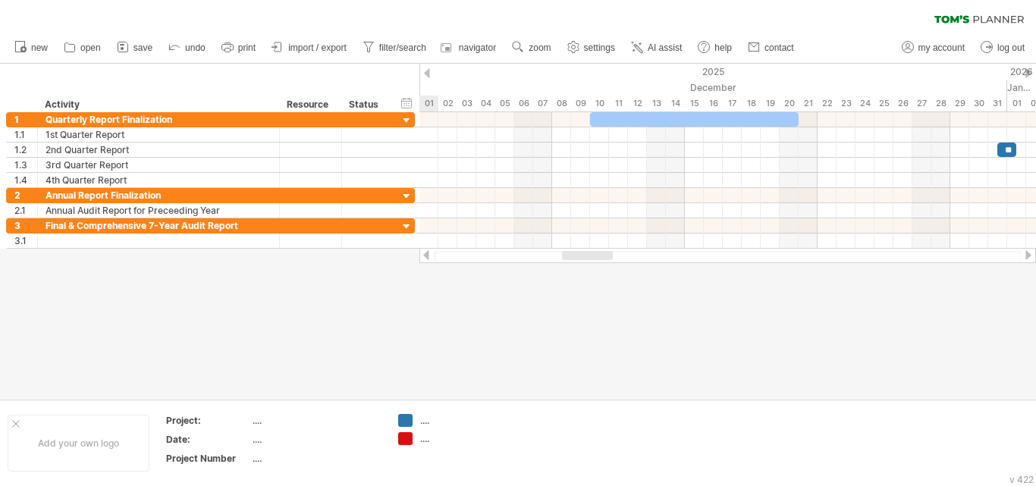
click at [1028, 256] on div at bounding box center [1028, 255] width 12 height 10
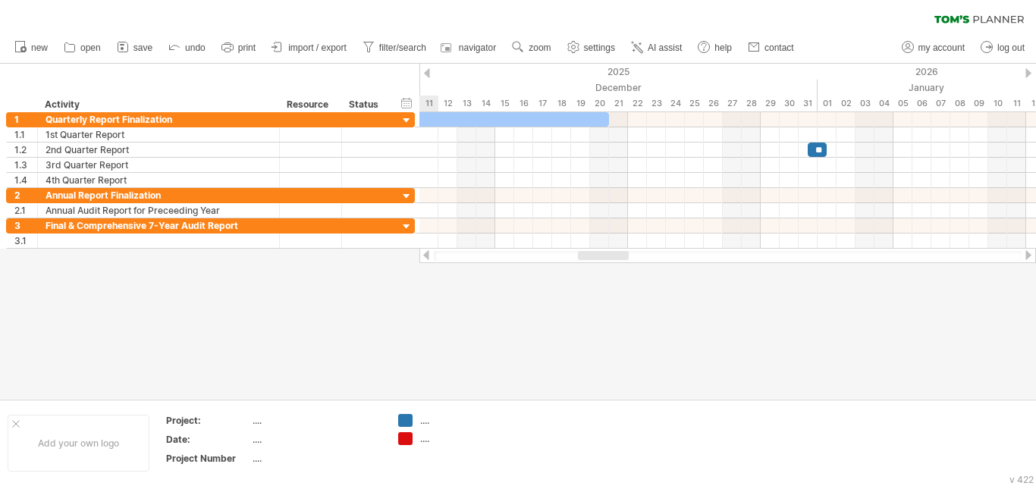
click at [1028, 256] on div at bounding box center [1028, 255] width 12 height 10
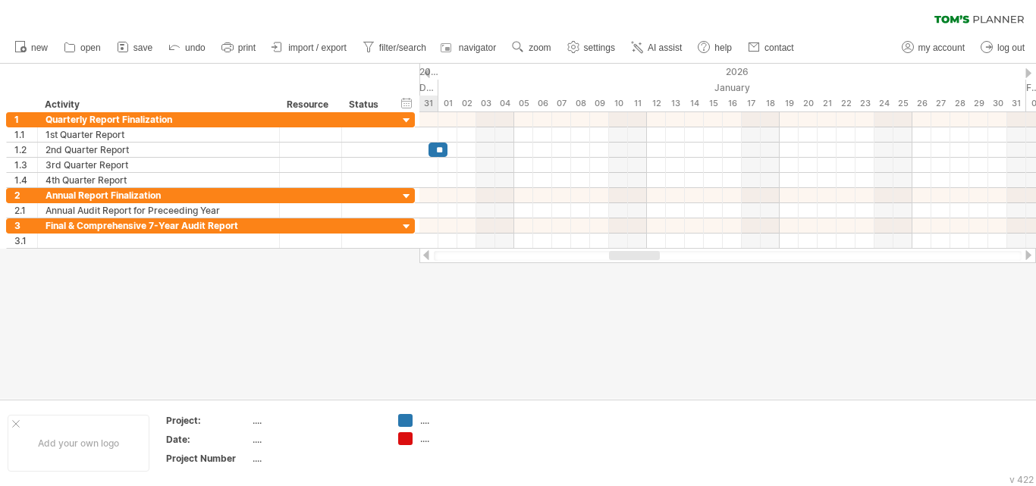
click at [1028, 256] on div at bounding box center [1028, 255] width 12 height 10
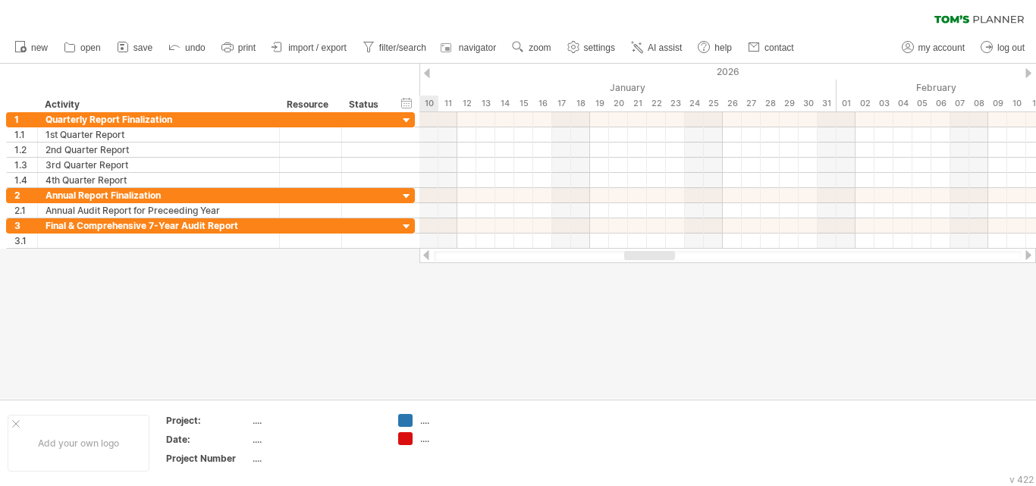
click at [1028, 256] on div at bounding box center [1028, 255] width 12 height 10
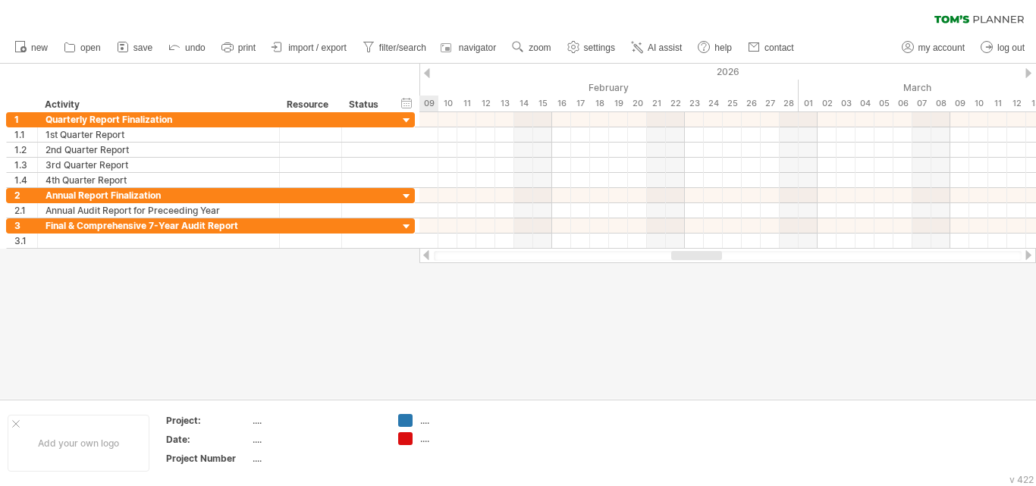
click at [1028, 256] on div at bounding box center [1028, 255] width 12 height 10
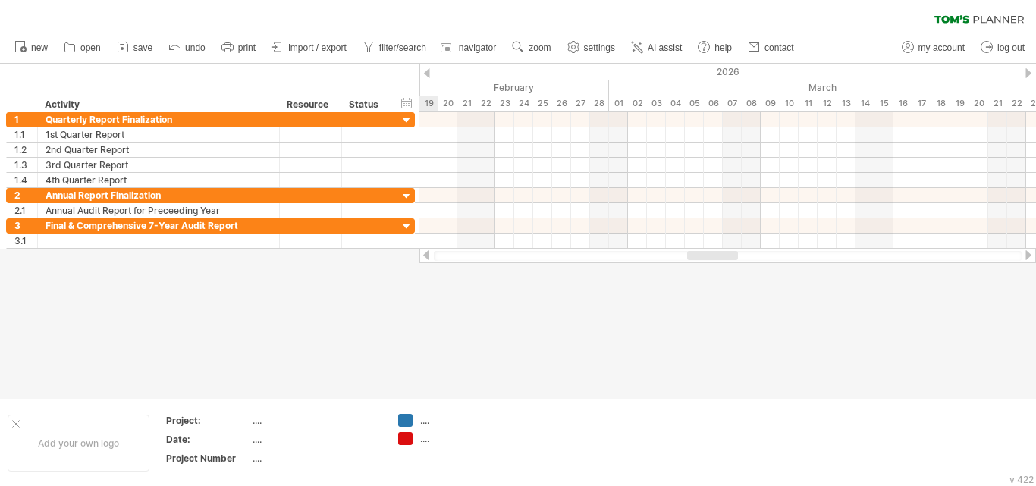
click at [1028, 256] on div at bounding box center [1028, 255] width 12 height 10
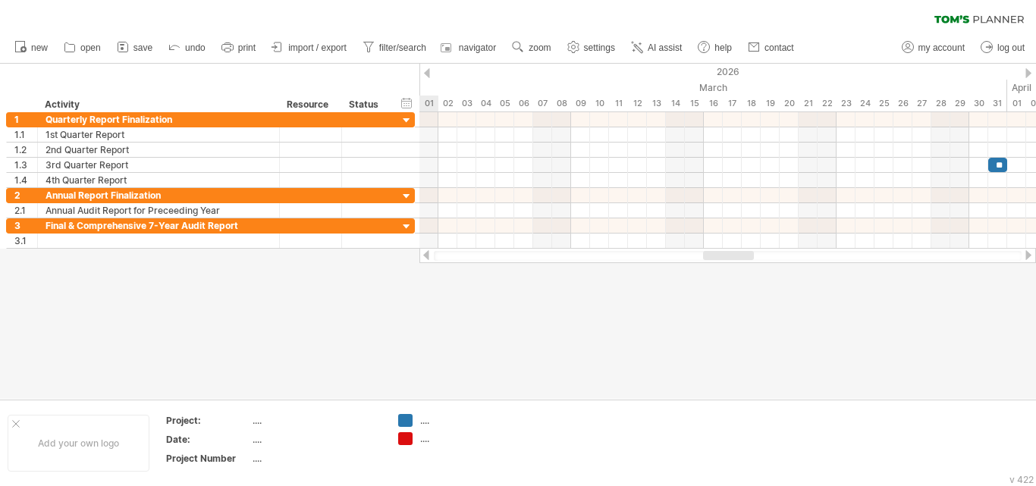
click at [1028, 256] on div at bounding box center [1028, 255] width 12 height 10
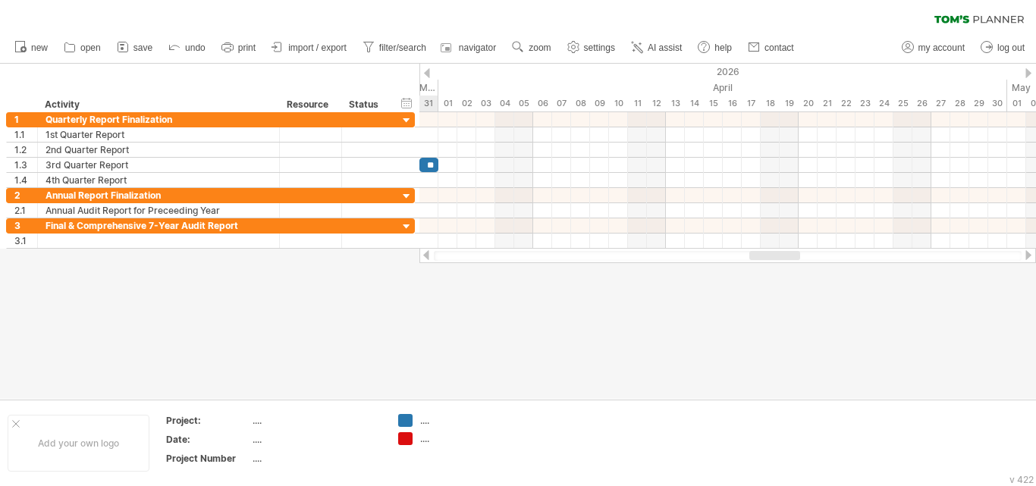
click at [1028, 256] on div at bounding box center [1028, 255] width 12 height 10
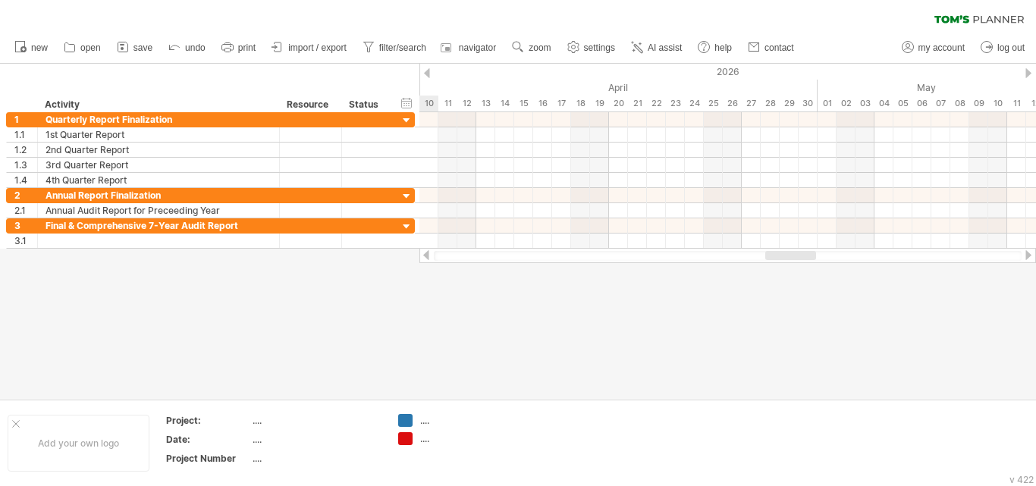
click at [1028, 256] on div at bounding box center [1028, 255] width 12 height 10
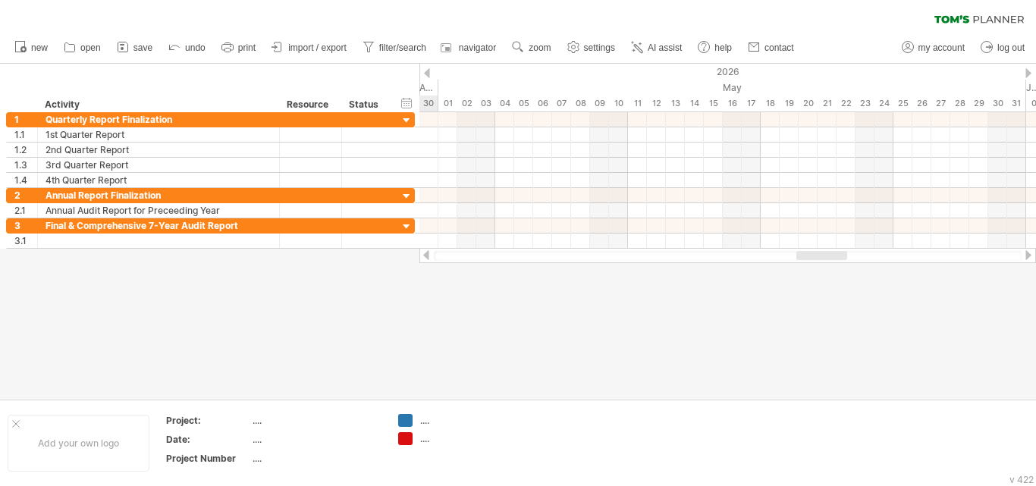
click at [1028, 256] on div at bounding box center [1028, 255] width 12 height 10
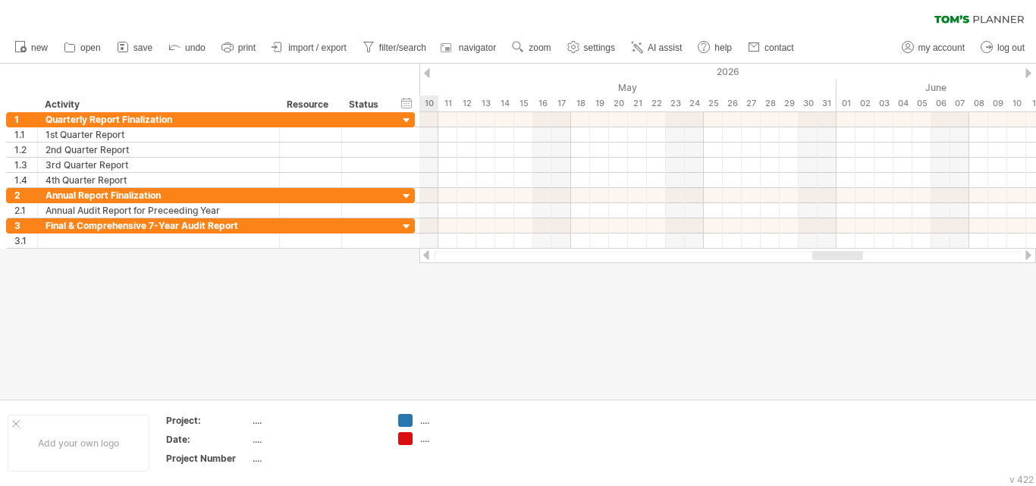
click at [1028, 256] on div at bounding box center [1028, 255] width 12 height 10
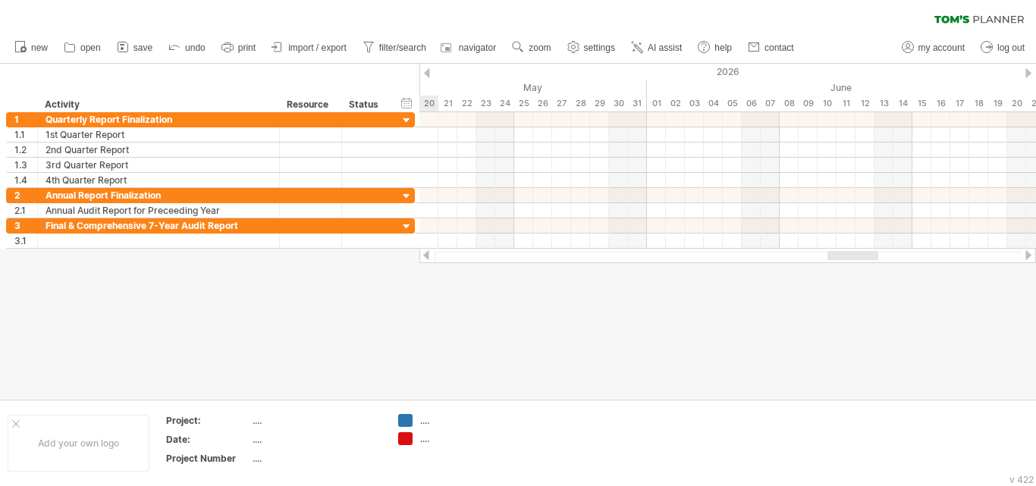
click at [1028, 256] on div at bounding box center [1028, 255] width 12 height 10
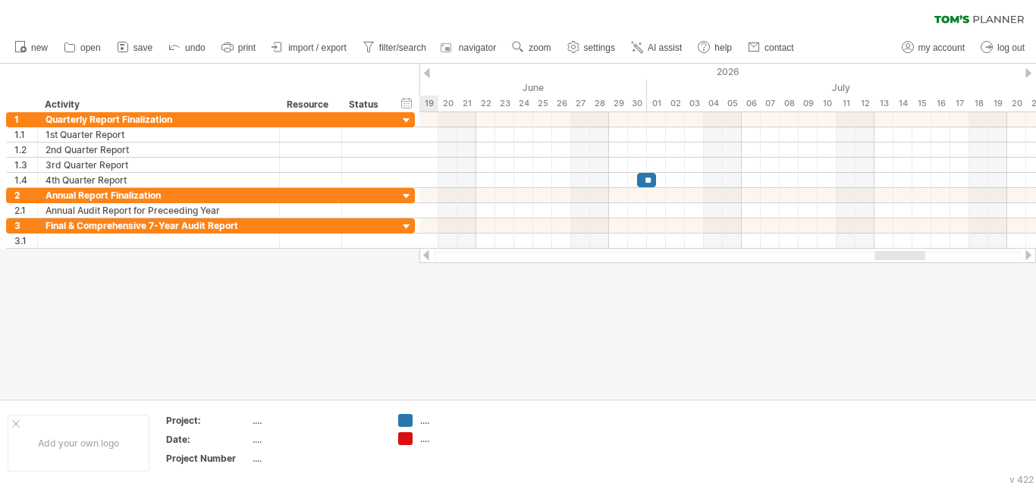
click at [1028, 256] on div at bounding box center [1028, 255] width 12 height 10
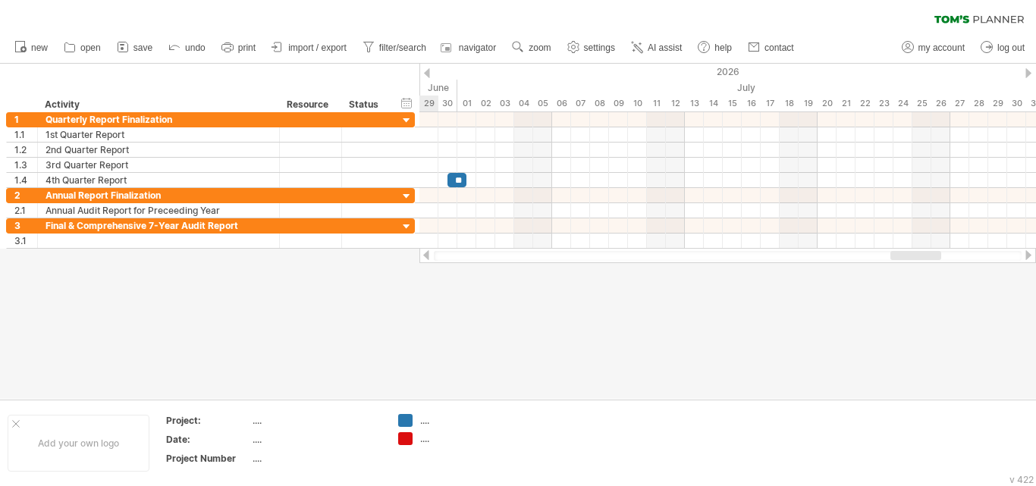
click at [1028, 256] on div at bounding box center [1028, 255] width 12 height 10
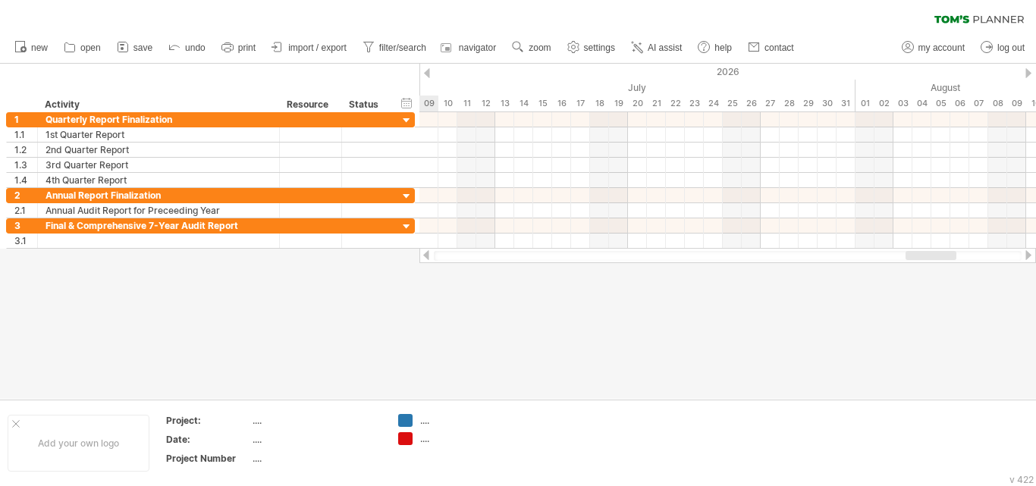
click at [1028, 256] on div at bounding box center [1028, 255] width 12 height 10
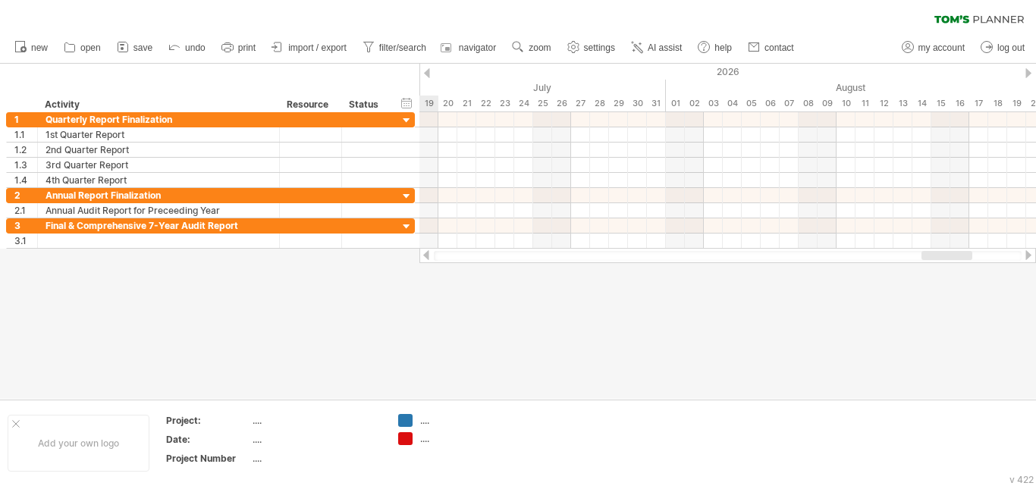
click at [1028, 256] on div at bounding box center [1028, 255] width 12 height 10
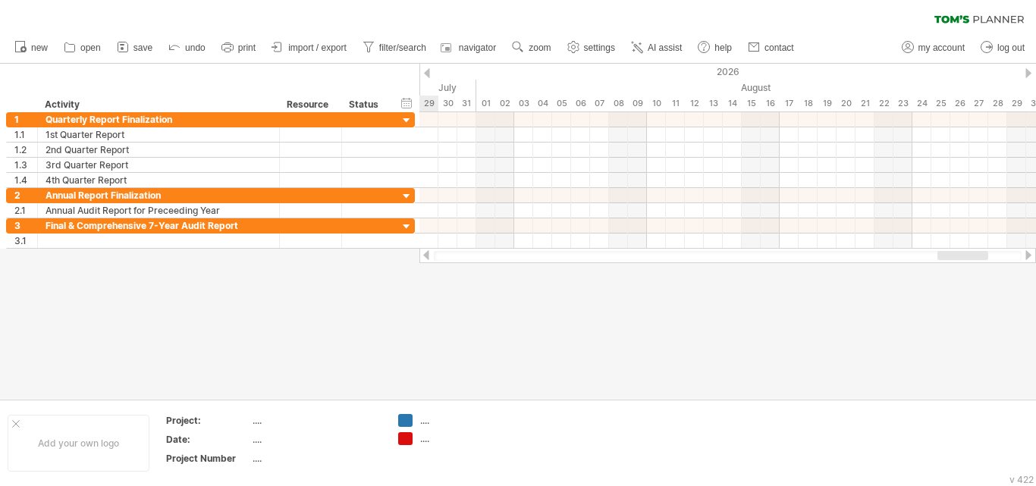
click at [1028, 256] on div at bounding box center [1028, 255] width 12 height 10
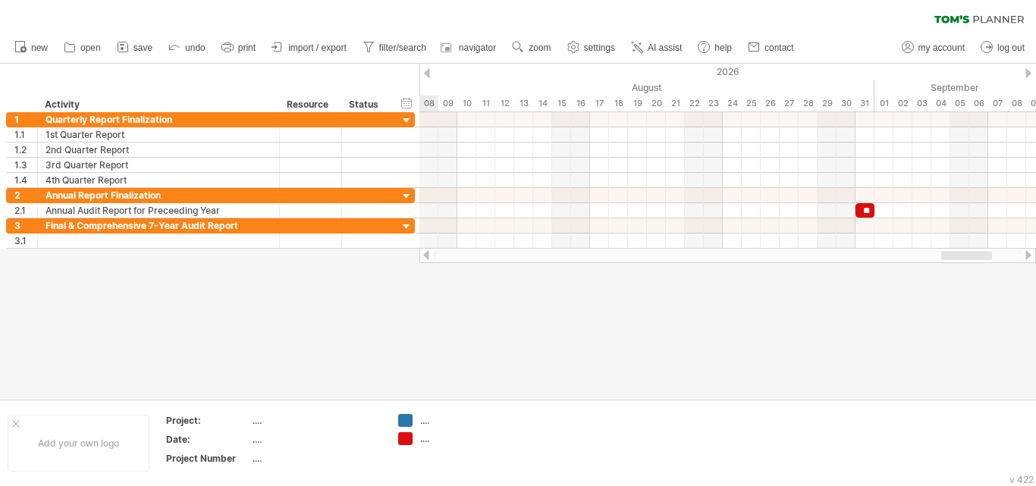
click at [1028, 256] on div at bounding box center [1028, 255] width 12 height 10
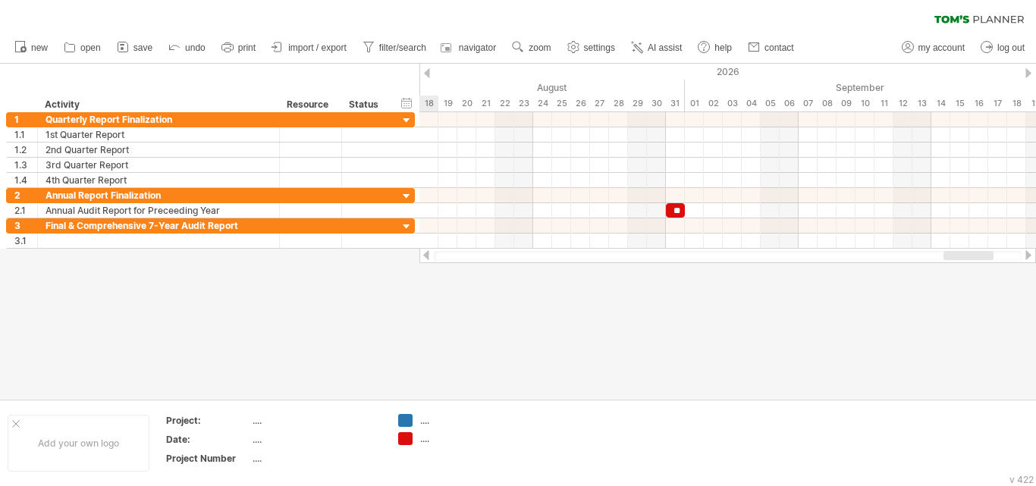
click at [1024, 255] on div at bounding box center [1028, 255] width 12 height 10
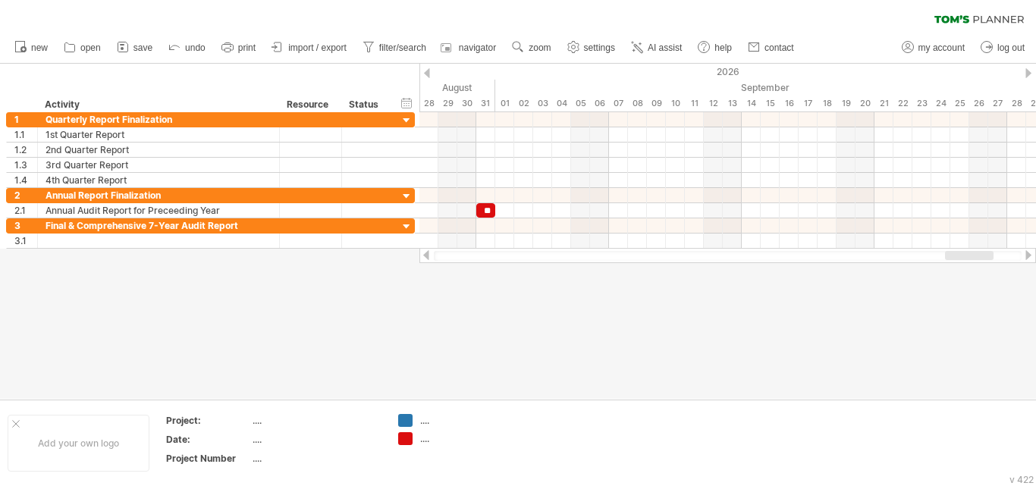
click at [1029, 253] on div at bounding box center [1028, 255] width 12 height 10
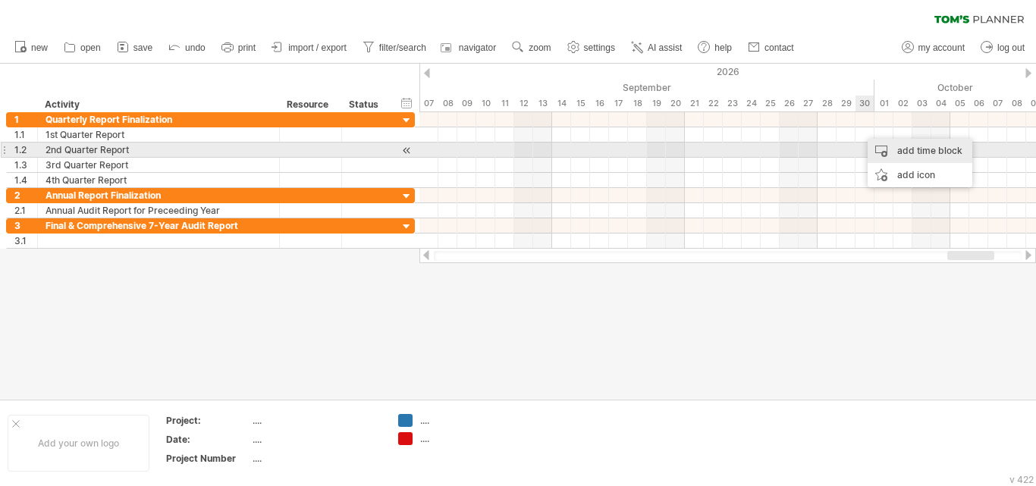
click at [889, 155] on div "add time block" at bounding box center [920, 151] width 105 height 24
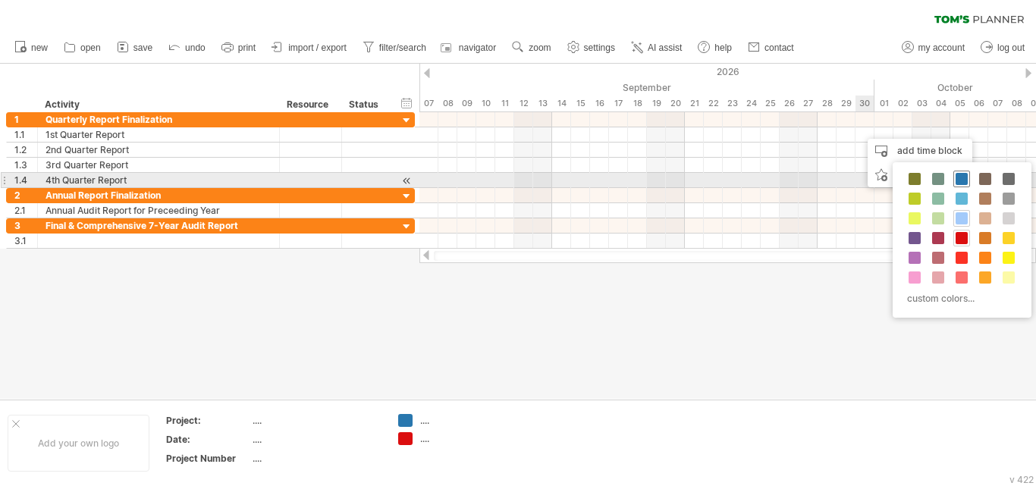
click at [958, 177] on span at bounding box center [962, 179] width 12 height 12
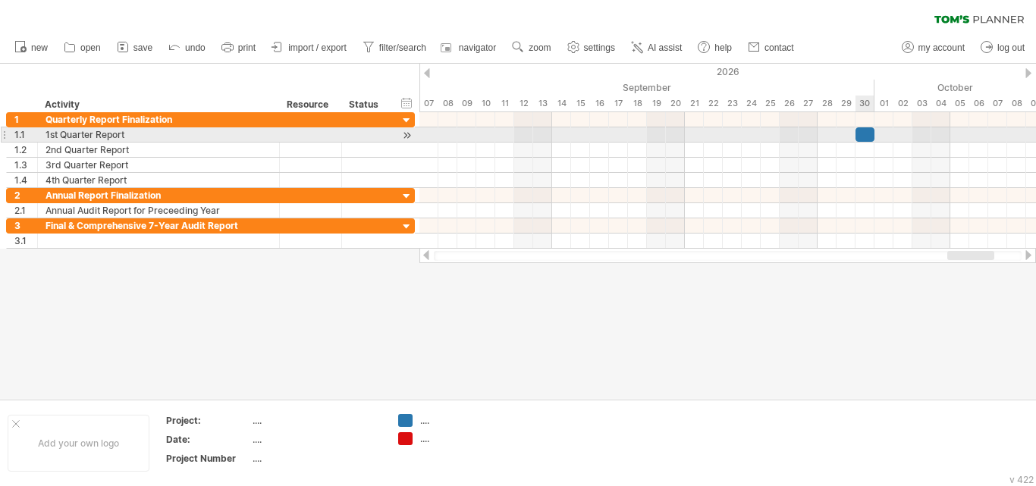
click at [868, 130] on div at bounding box center [865, 134] width 19 height 14
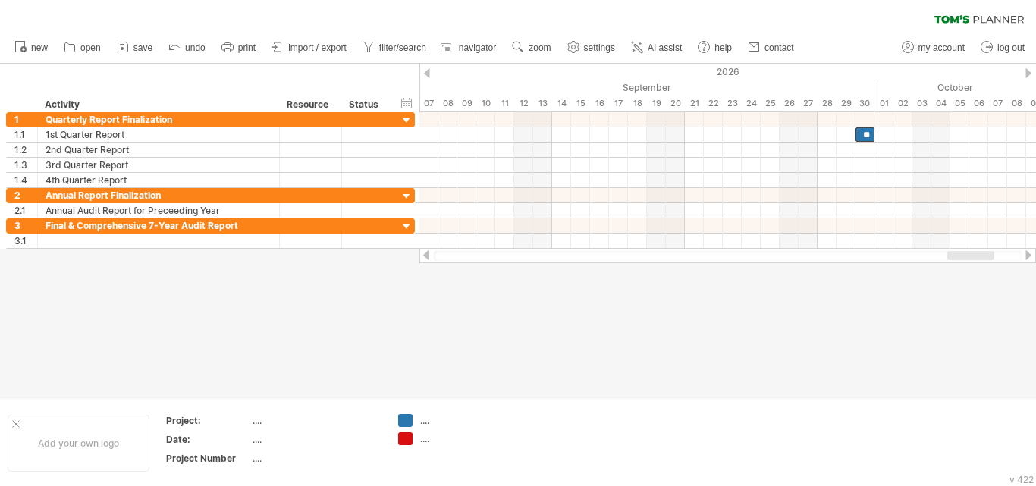
click at [1025, 259] on div at bounding box center [1028, 255] width 12 height 10
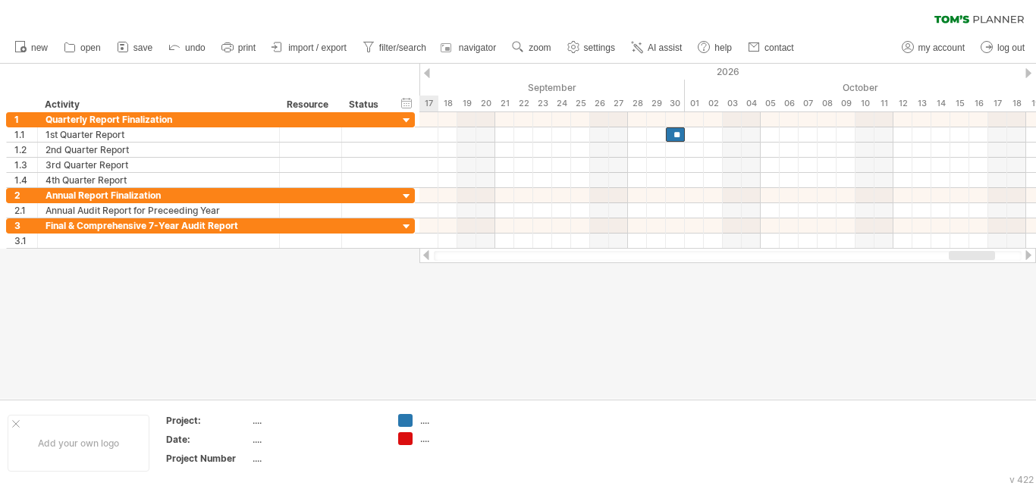
click at [1025, 259] on div at bounding box center [1028, 255] width 12 height 10
click at [423, 252] on div at bounding box center [426, 255] width 12 height 10
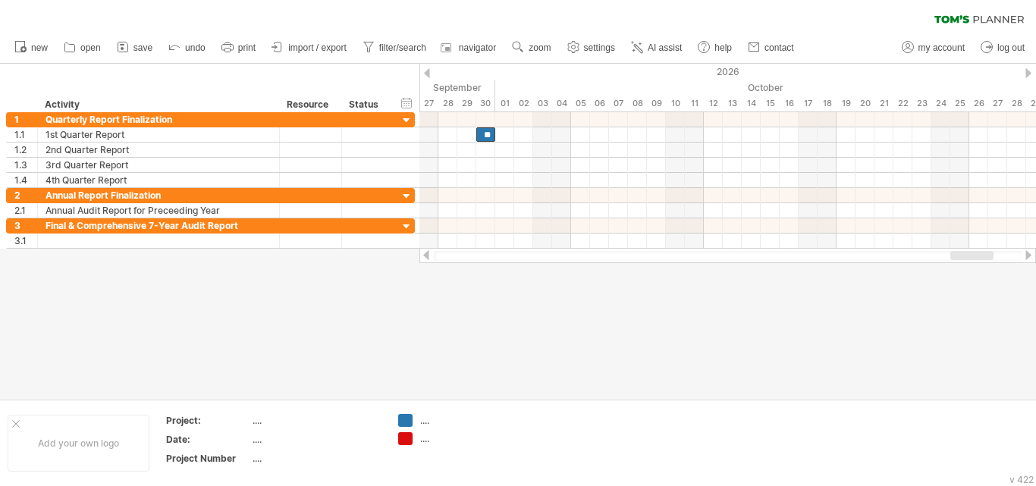
click at [1031, 256] on div at bounding box center [1028, 255] width 12 height 10
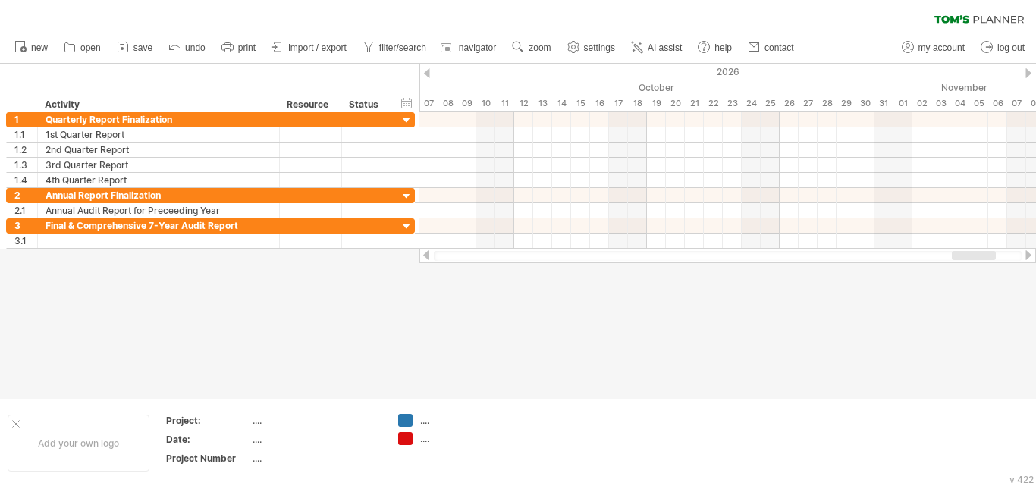
click at [1031, 256] on div at bounding box center [1028, 255] width 12 height 10
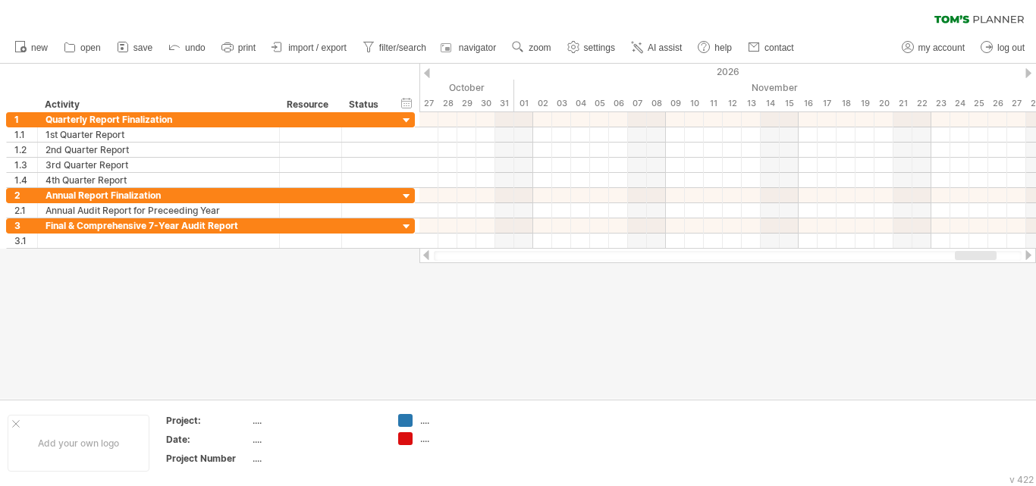
click at [1031, 256] on div at bounding box center [1028, 255] width 12 height 10
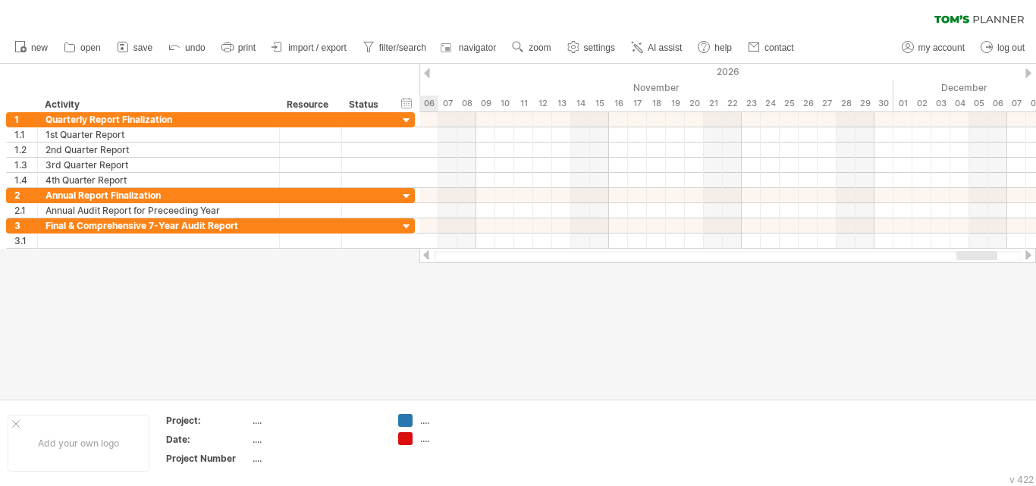
click at [1031, 256] on div at bounding box center [1028, 255] width 12 height 10
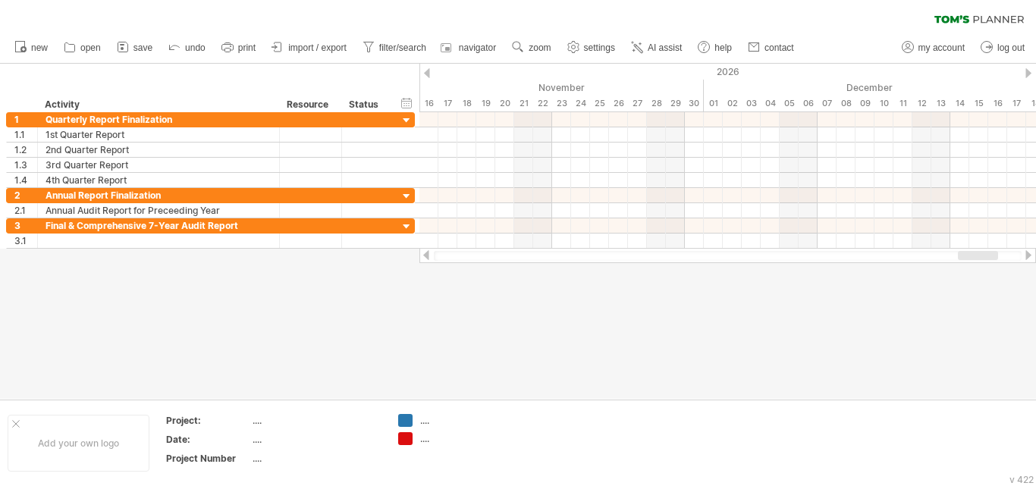
click at [1034, 259] on div at bounding box center [1028, 255] width 12 height 10
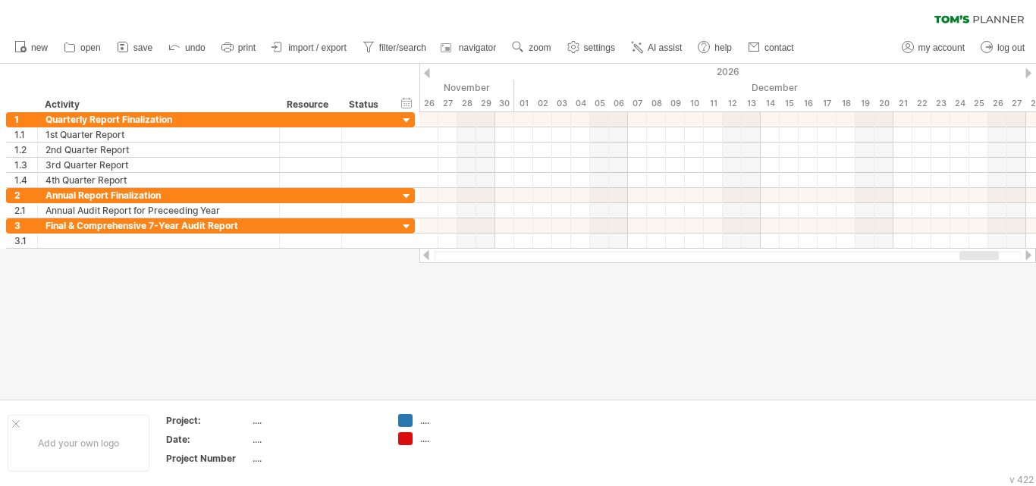
click at [1034, 259] on div at bounding box center [1028, 255] width 12 height 10
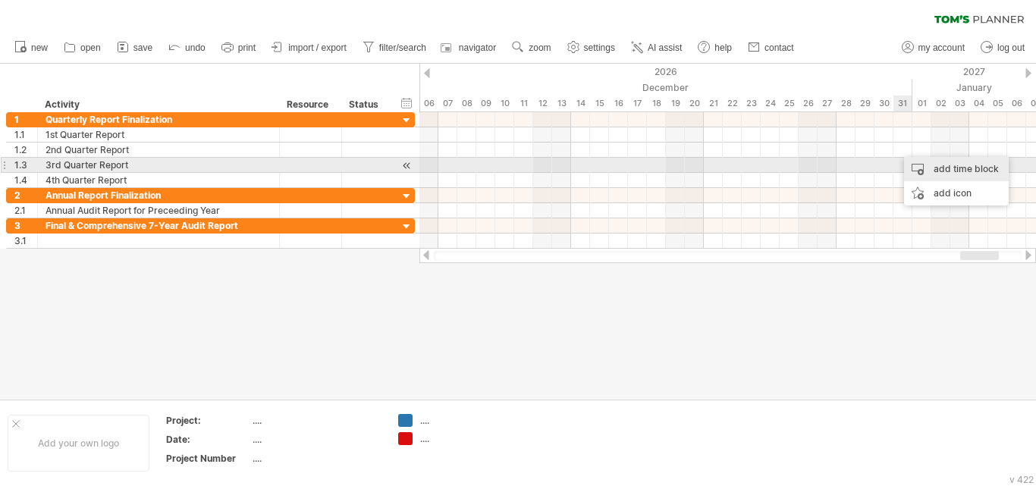
click at [928, 161] on div "add time block" at bounding box center [956, 169] width 105 height 24
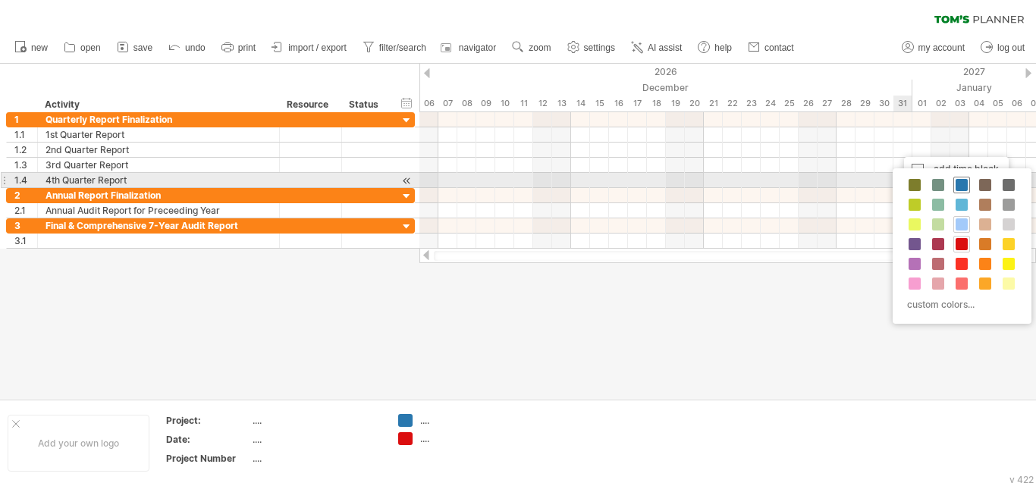
click at [958, 187] on span at bounding box center [962, 185] width 12 height 12
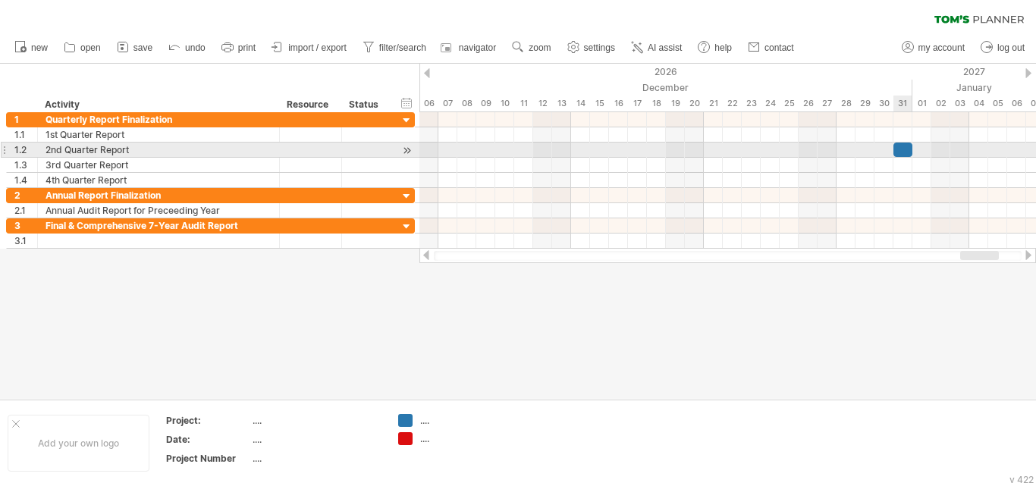
click at [898, 145] on div at bounding box center [903, 150] width 19 height 14
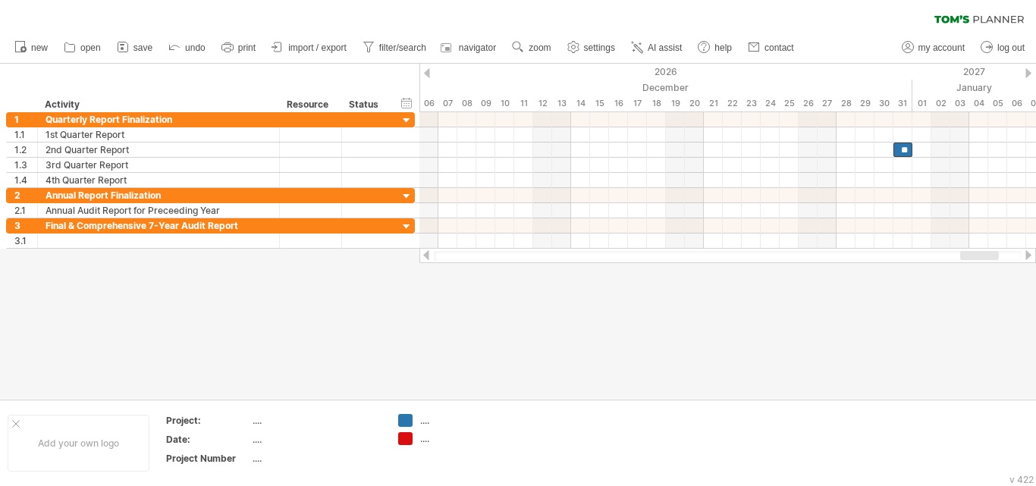
click at [1032, 257] on div at bounding box center [1028, 255] width 12 height 10
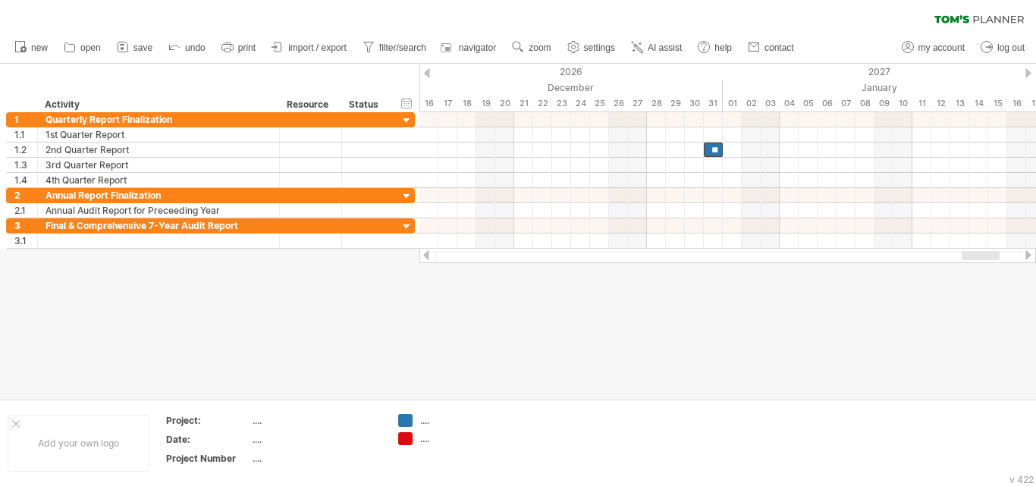
click at [1032, 257] on div at bounding box center [1028, 255] width 12 height 10
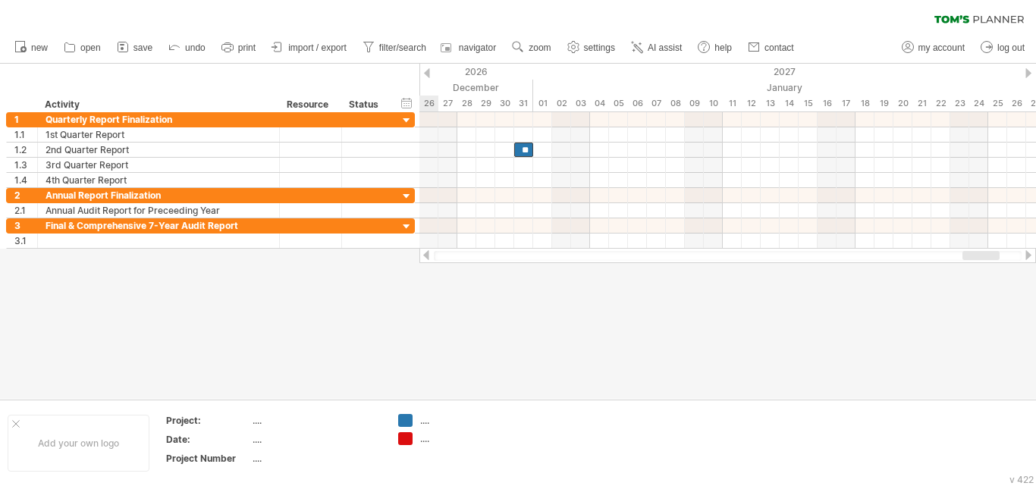
click at [1032, 257] on div at bounding box center [1028, 255] width 12 height 10
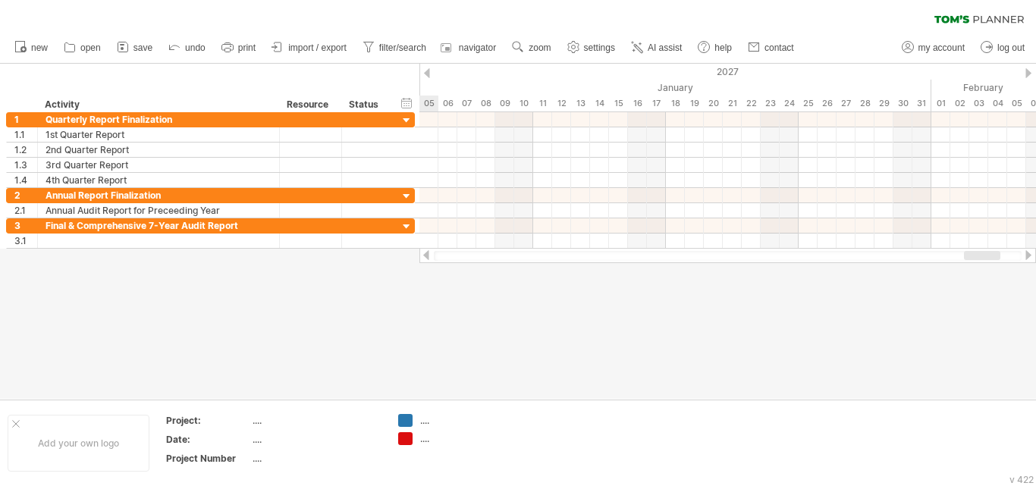
click at [1032, 257] on div at bounding box center [1028, 255] width 12 height 10
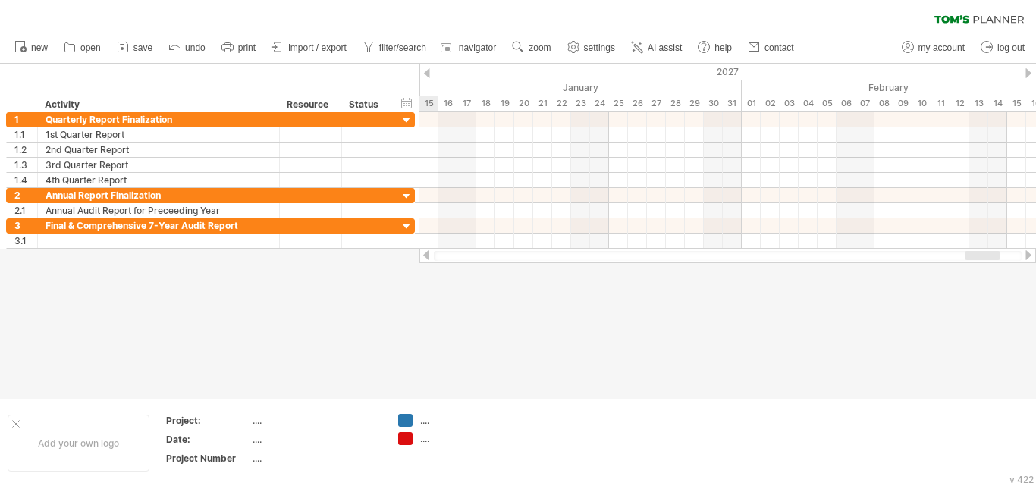
click at [1032, 257] on div at bounding box center [1028, 255] width 12 height 10
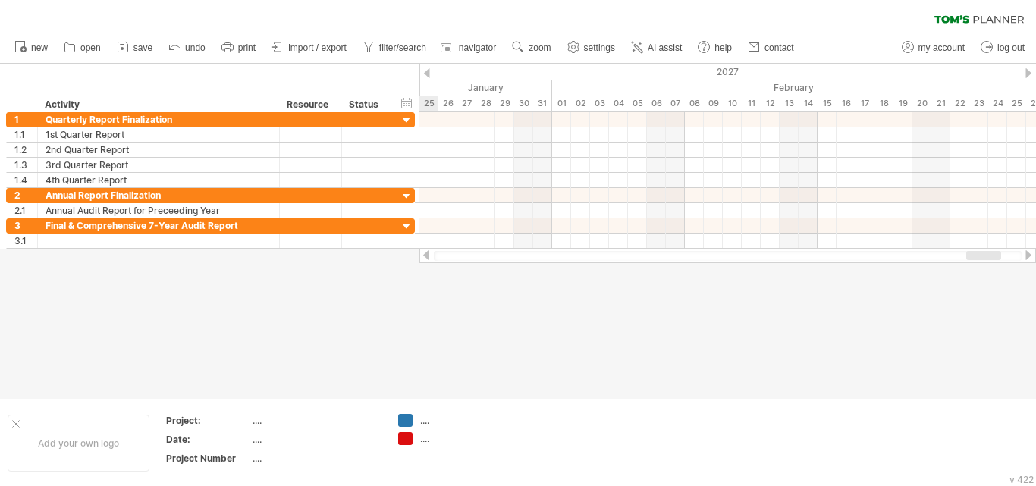
click at [1032, 257] on div at bounding box center [1028, 255] width 12 height 10
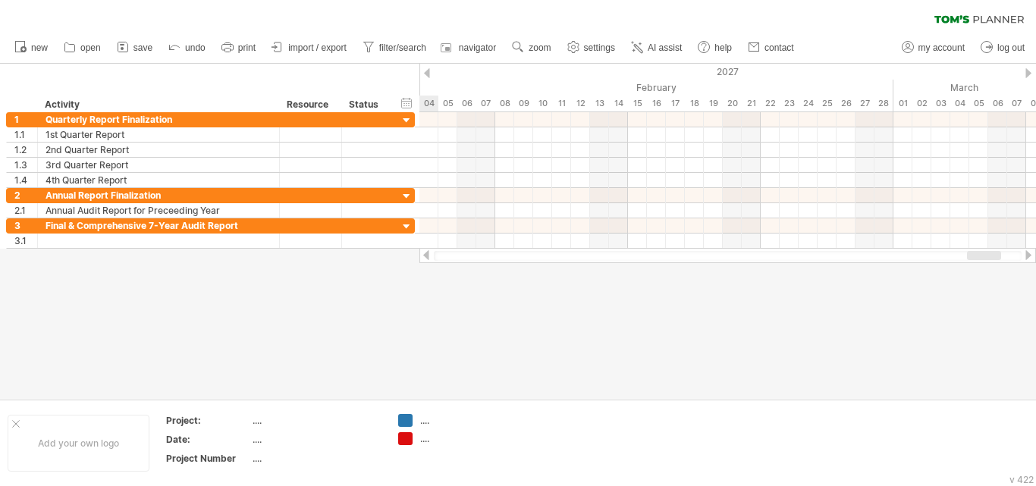
click at [1032, 257] on div at bounding box center [1028, 255] width 12 height 10
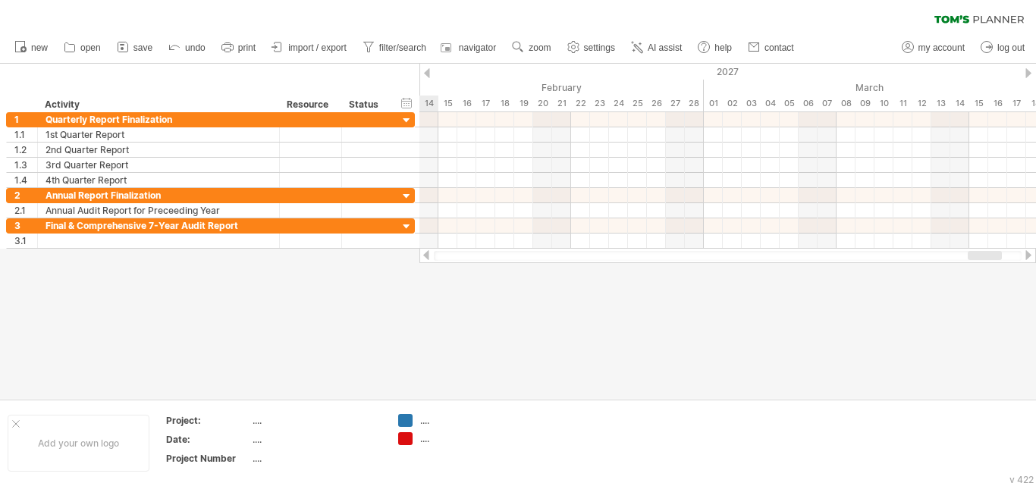
click at [1032, 257] on div at bounding box center [1028, 255] width 12 height 10
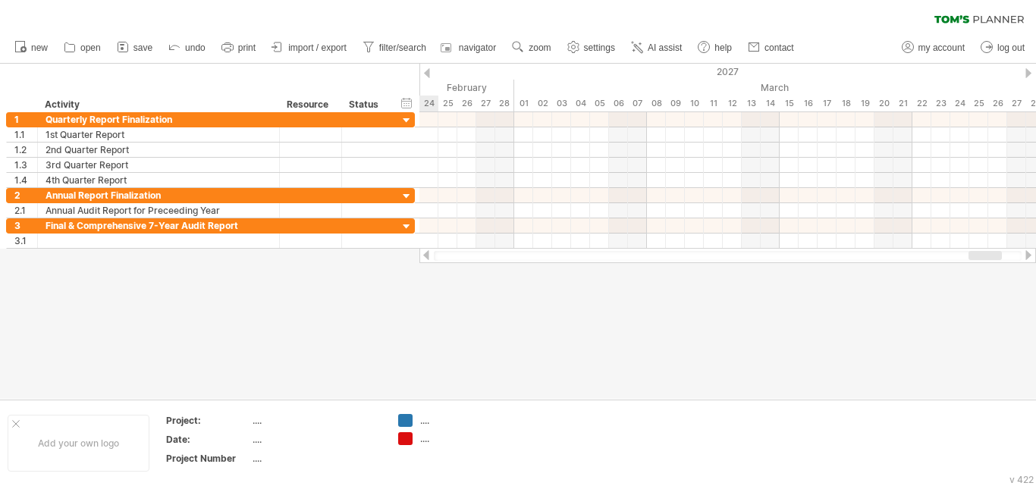
click at [1032, 257] on div at bounding box center [1028, 255] width 12 height 10
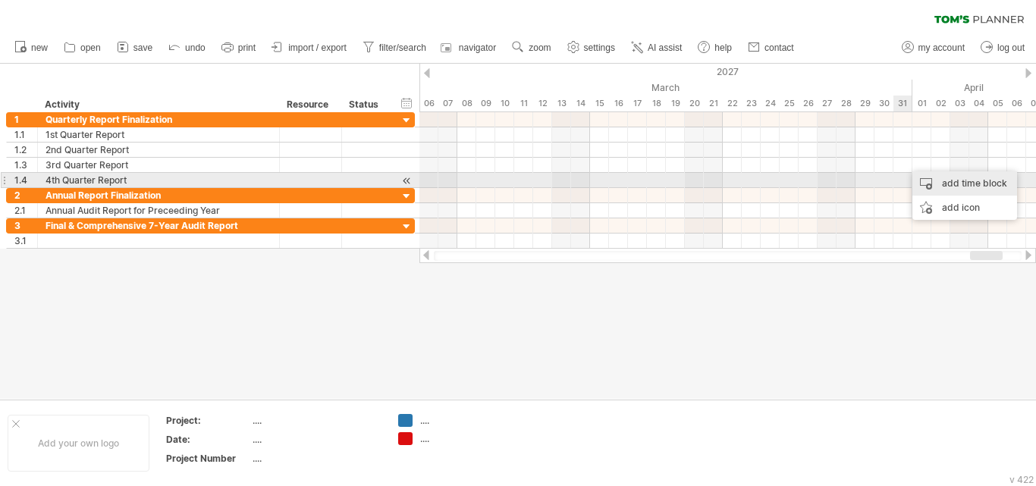
click at [922, 183] on div "add time block" at bounding box center [964, 183] width 105 height 24
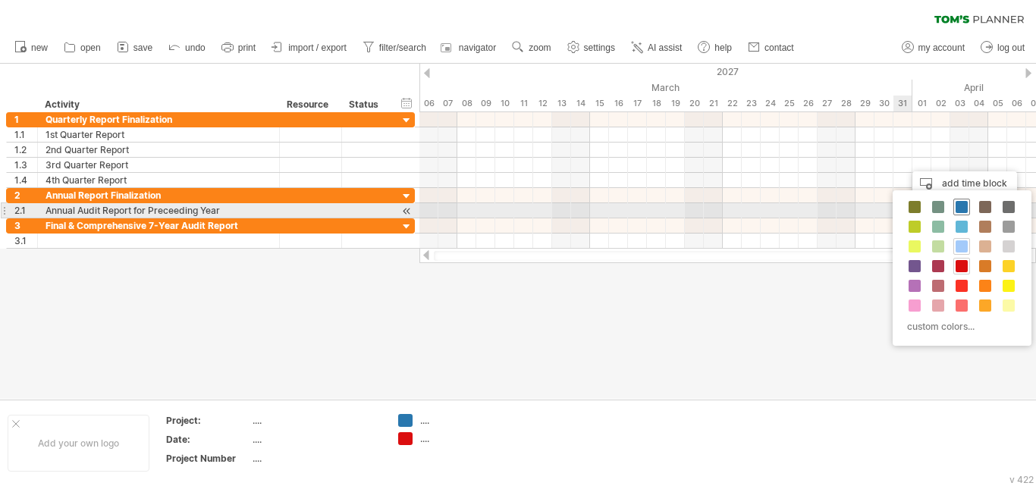
click at [962, 210] on span at bounding box center [962, 207] width 12 height 12
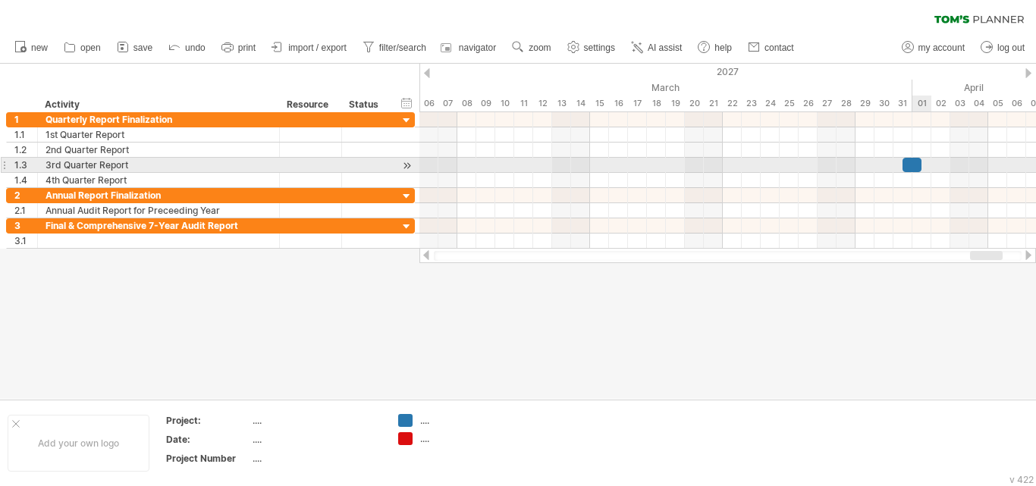
click at [915, 169] on div at bounding box center [912, 165] width 19 height 14
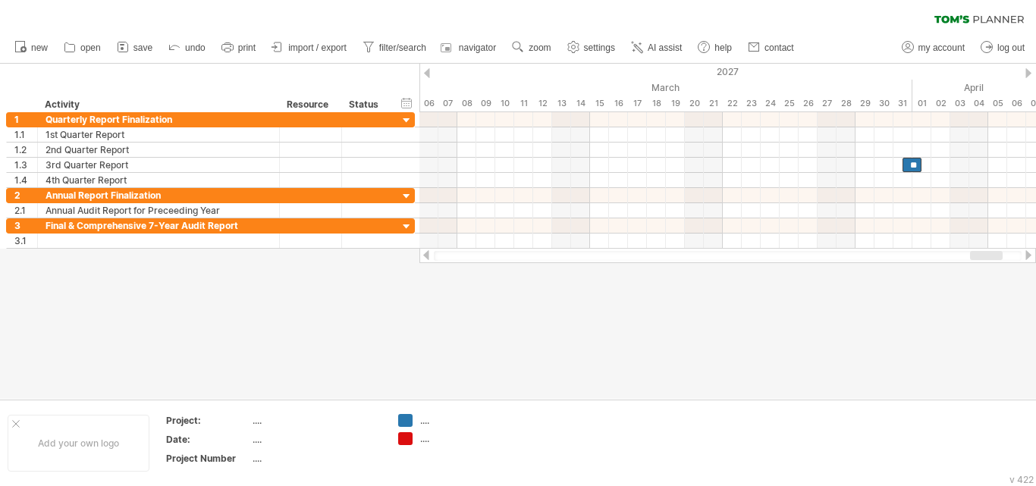
click at [1030, 257] on div at bounding box center [1028, 255] width 12 height 10
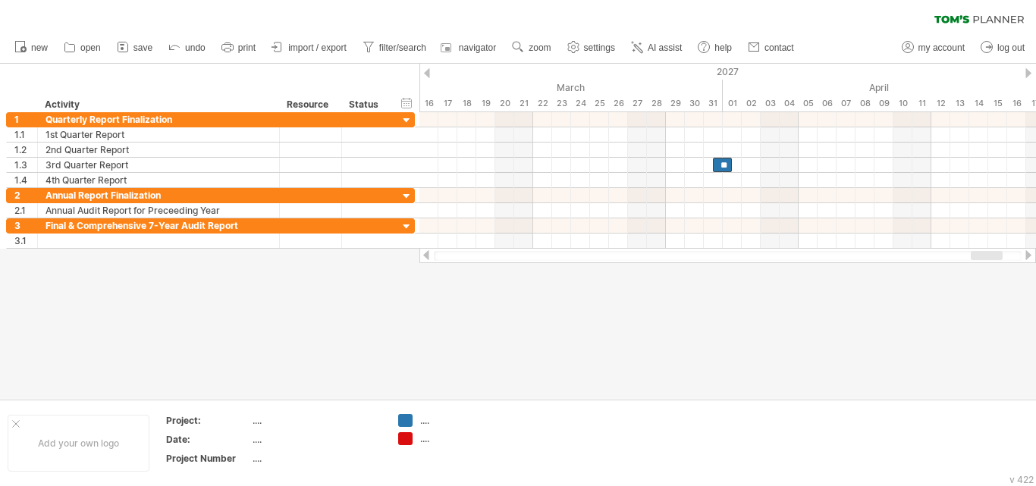
click at [1030, 257] on div at bounding box center [1028, 255] width 12 height 10
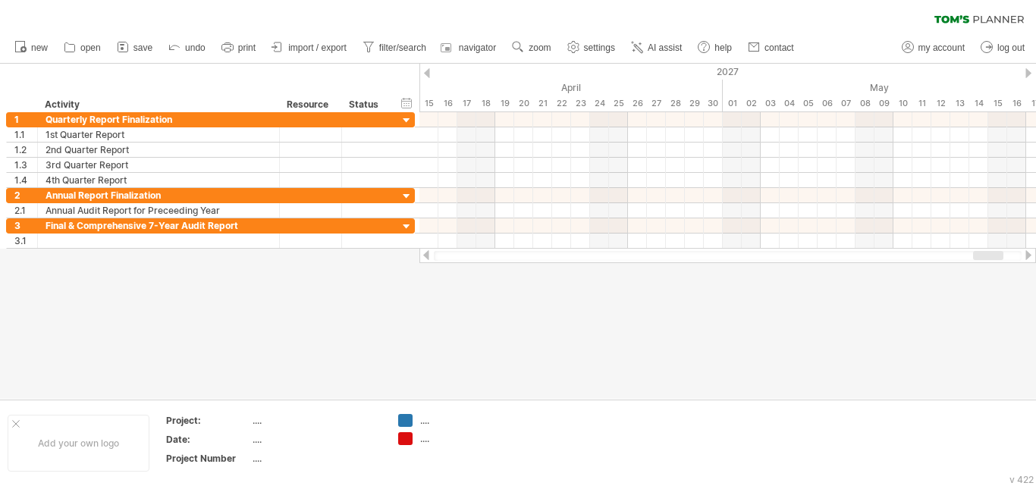
click at [422, 258] on div at bounding box center [426, 255] width 12 height 10
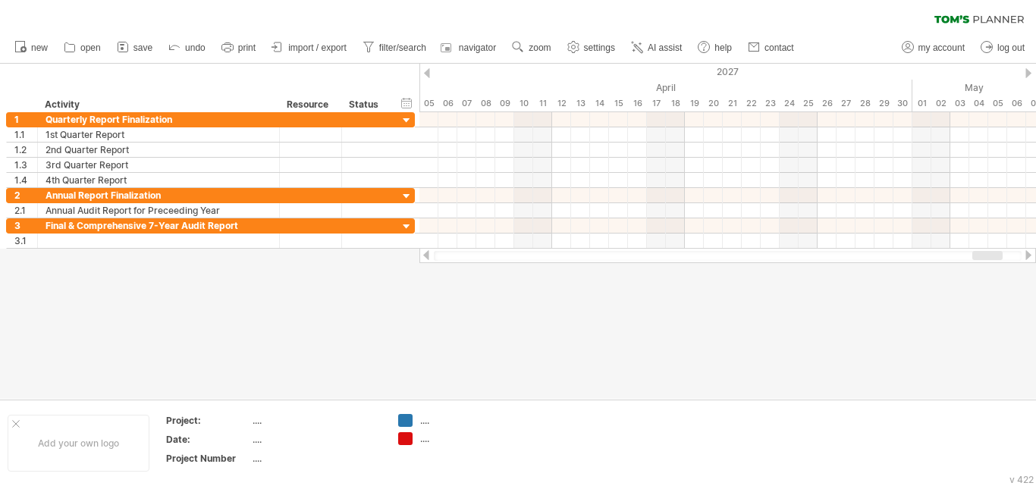
click at [422, 258] on div at bounding box center [426, 255] width 12 height 10
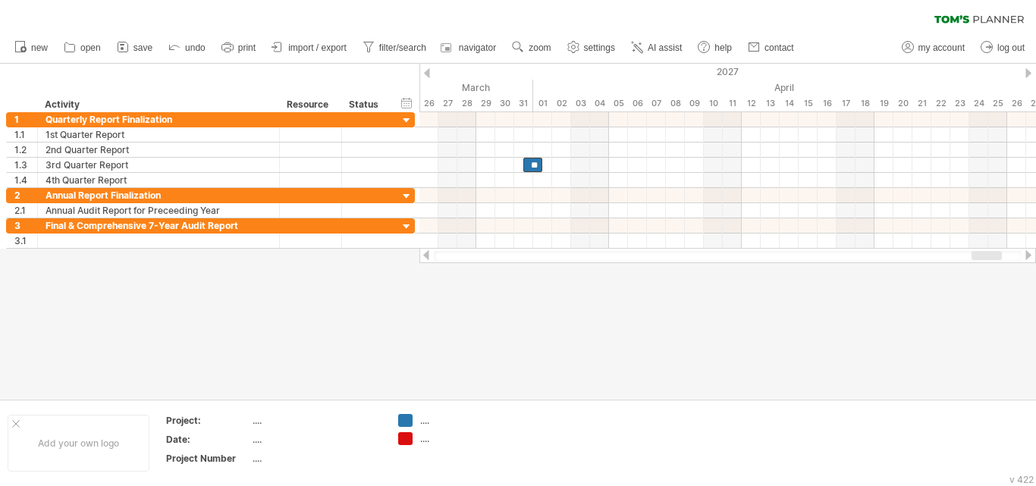
click at [422, 259] on div at bounding box center [426, 255] width 12 height 10
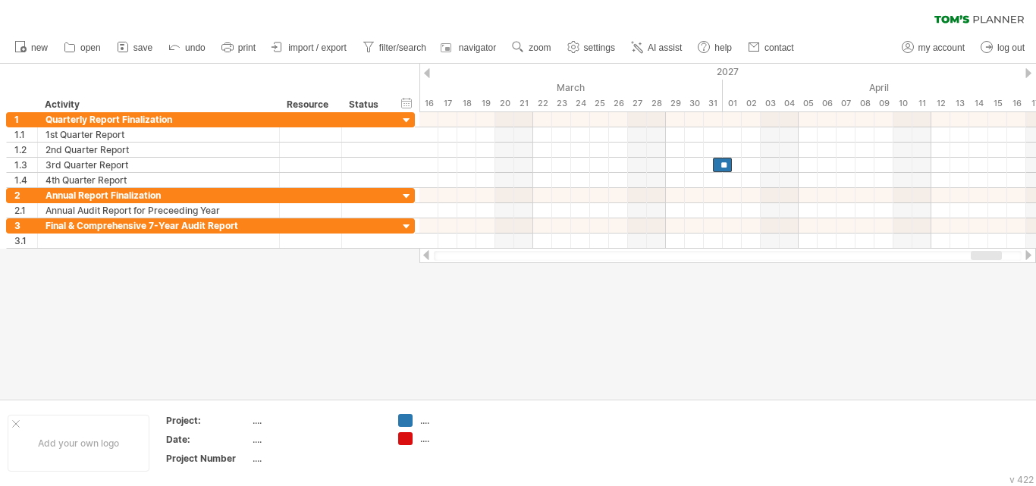
click at [1028, 256] on div at bounding box center [1028, 255] width 12 height 10
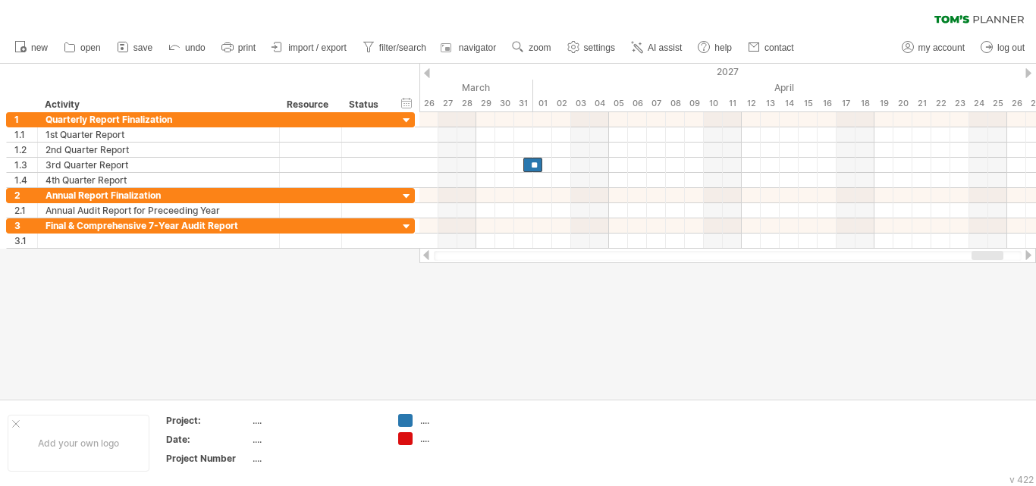
click at [1028, 256] on div at bounding box center [1028, 255] width 12 height 10
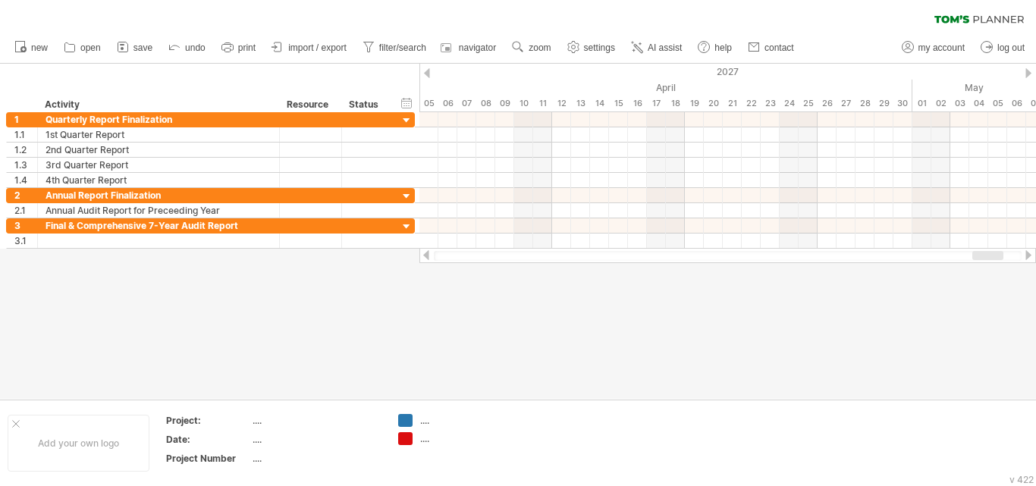
click at [1028, 257] on div at bounding box center [1028, 255] width 12 height 10
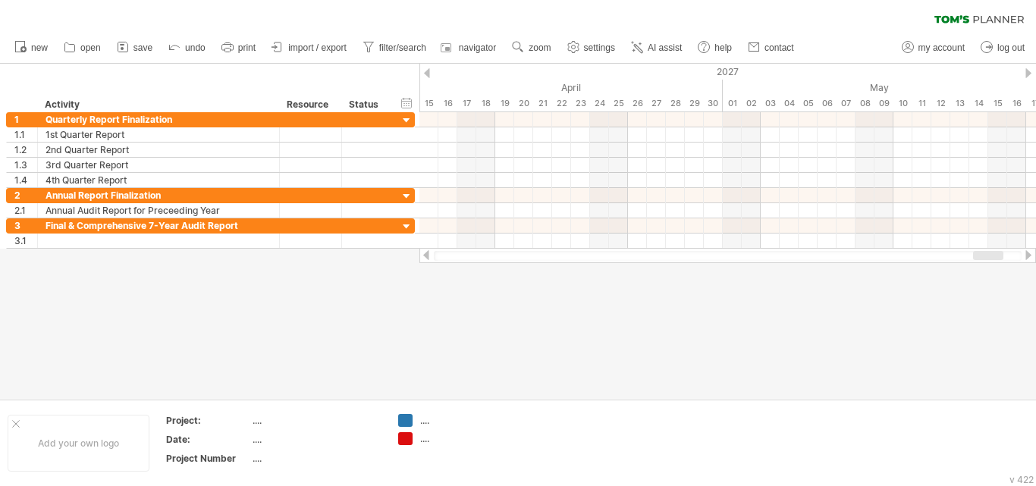
click at [1028, 257] on div at bounding box center [1028, 255] width 12 height 10
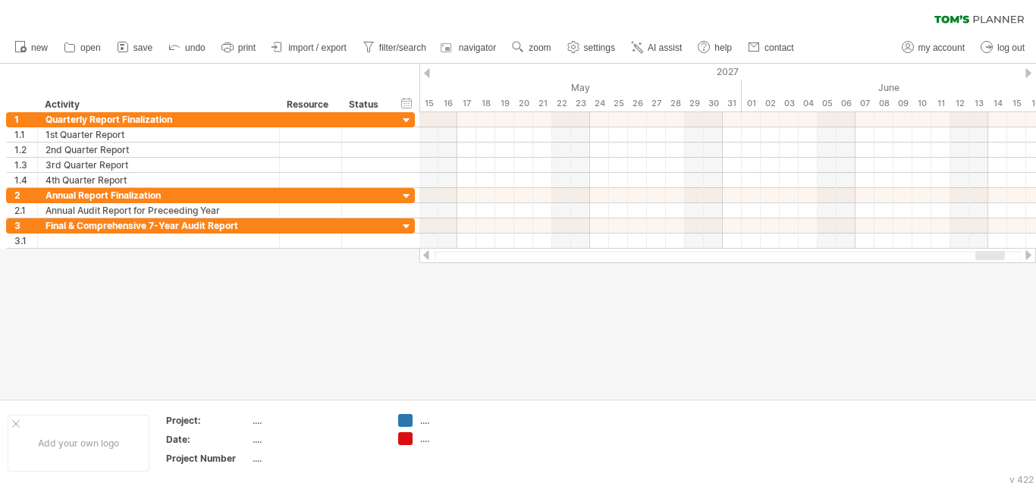
click at [1028, 257] on div at bounding box center [1028, 255] width 12 height 10
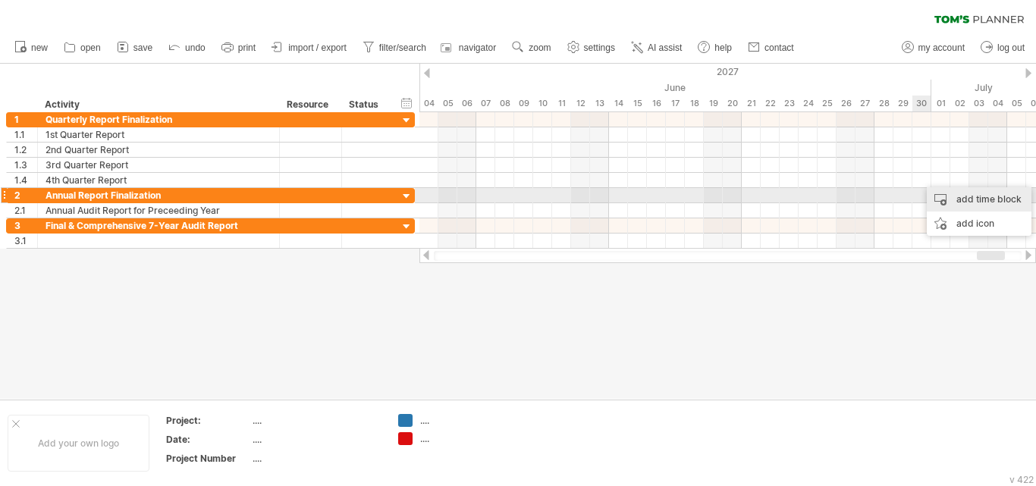
click at [938, 191] on div "add time block" at bounding box center [979, 199] width 105 height 24
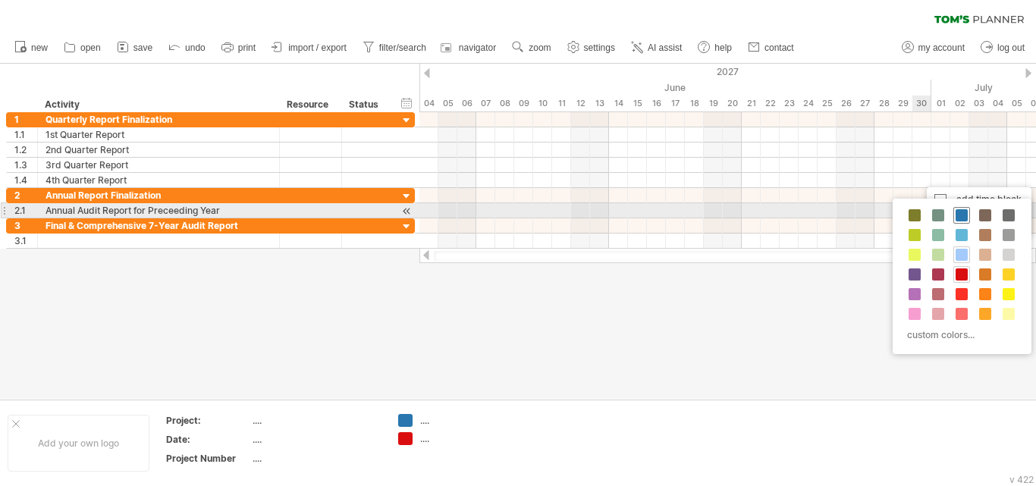
click at [957, 213] on span at bounding box center [962, 215] width 12 height 12
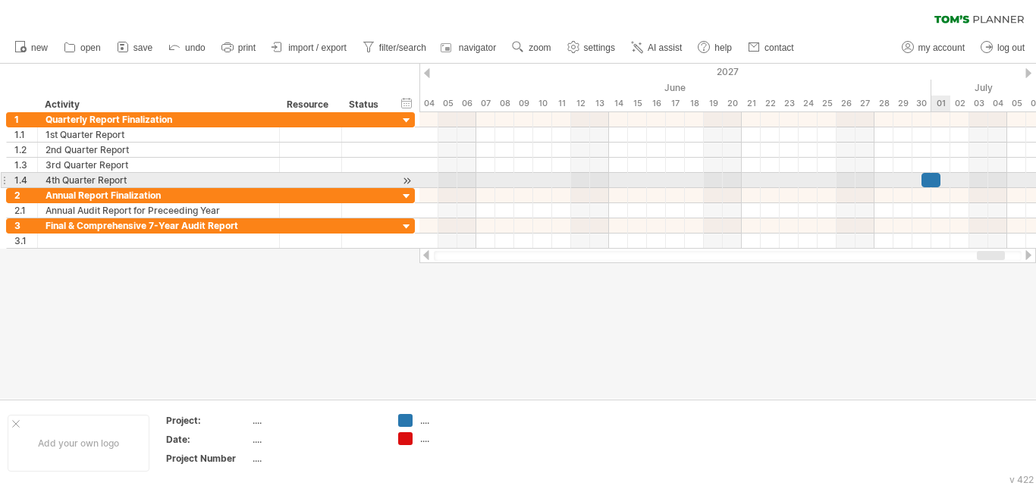
click at [931, 180] on div at bounding box center [931, 180] width 19 height 14
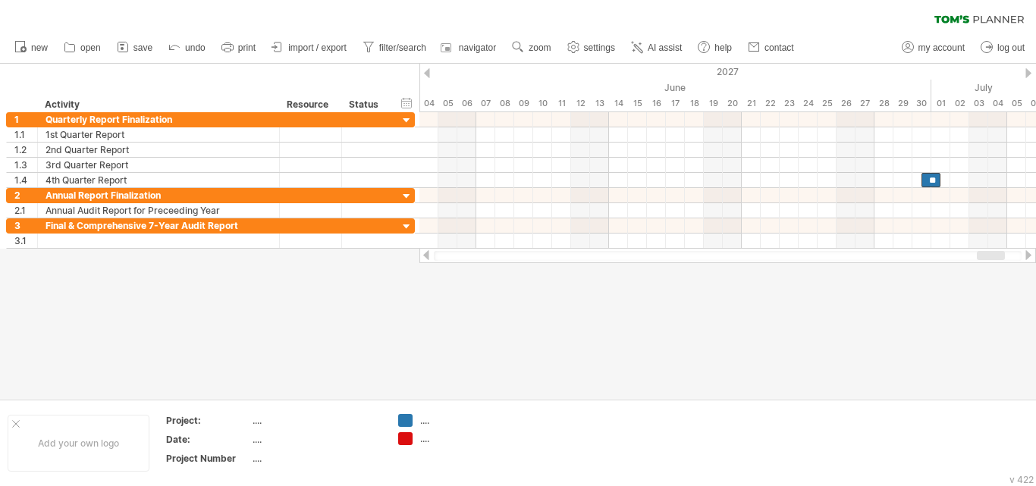
click at [1032, 253] on div at bounding box center [1028, 255] width 12 height 10
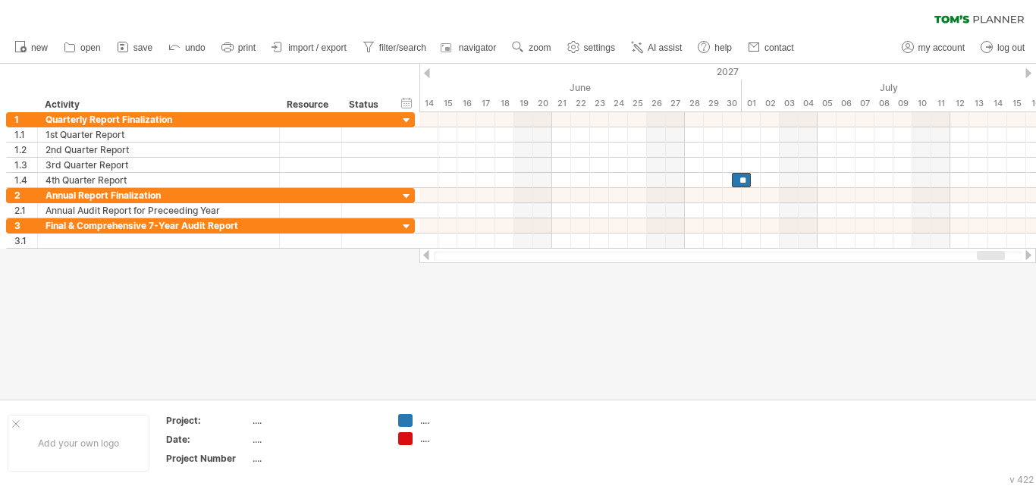
click at [1032, 253] on div at bounding box center [1028, 255] width 12 height 10
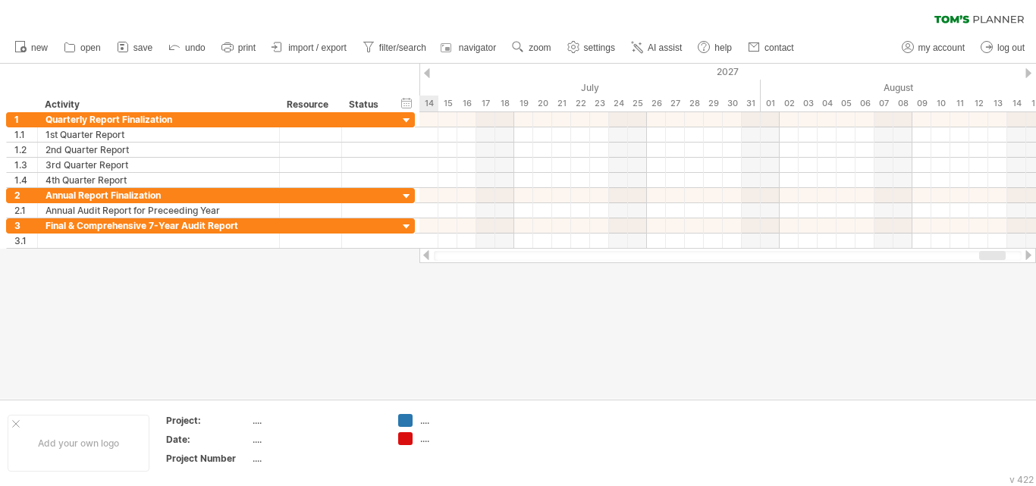
click at [1032, 253] on div at bounding box center [1028, 255] width 12 height 10
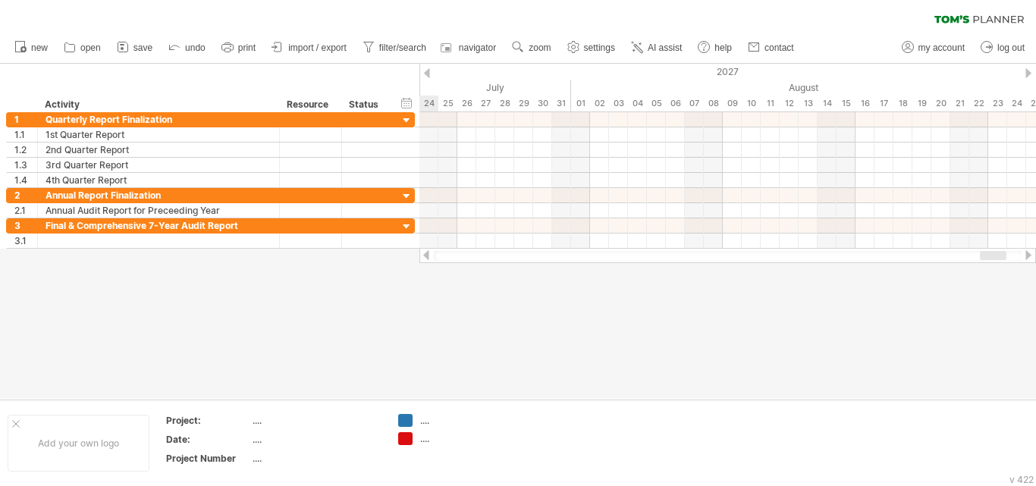
click at [1032, 253] on div at bounding box center [1028, 255] width 12 height 10
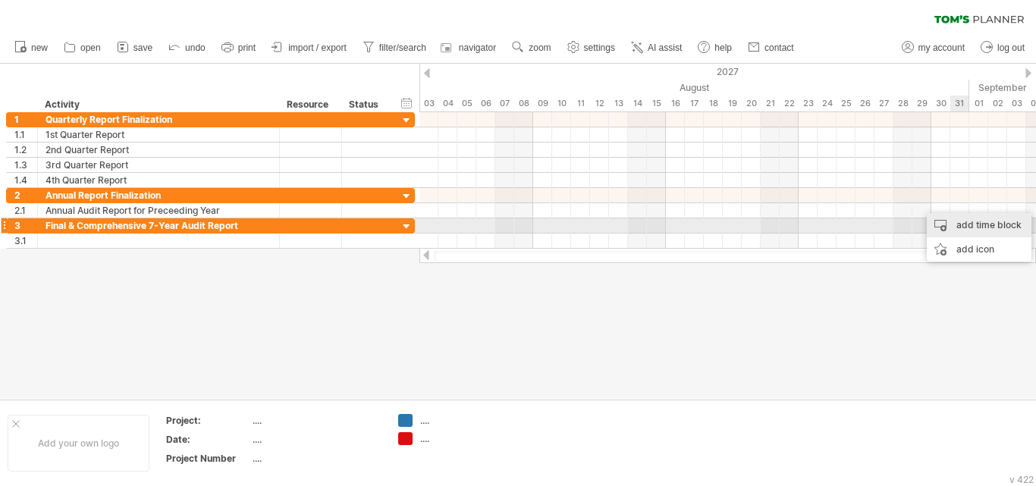
click at [960, 223] on div "add time block" at bounding box center [979, 225] width 105 height 24
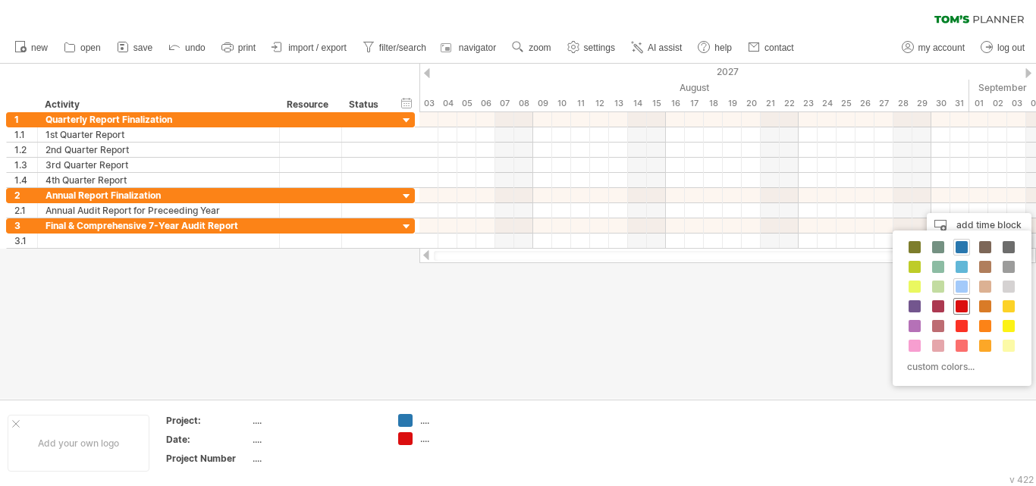
click at [963, 305] on span at bounding box center [962, 306] width 12 height 12
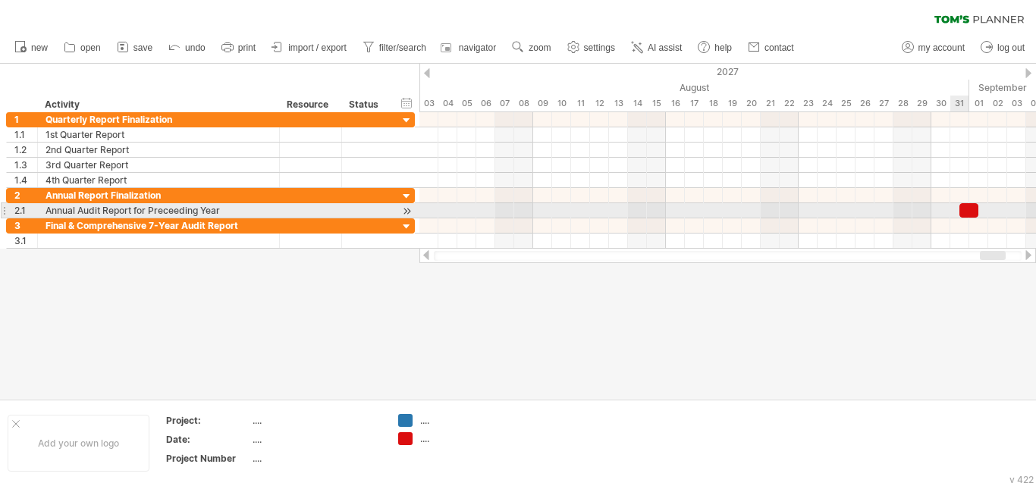
click at [966, 217] on div at bounding box center [968, 210] width 19 height 14
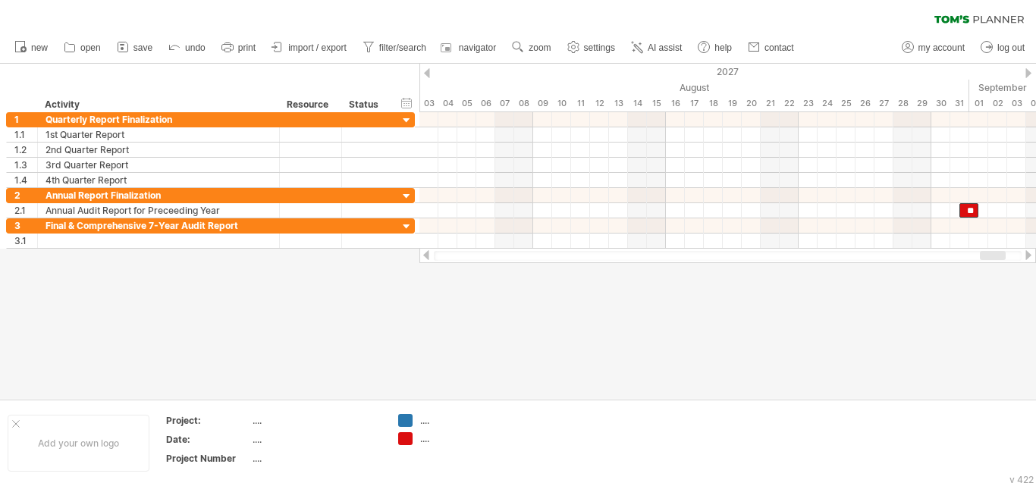
click at [1035, 250] on div at bounding box center [727, 255] width 617 height 15
click at [1027, 251] on div at bounding box center [1028, 255] width 12 height 10
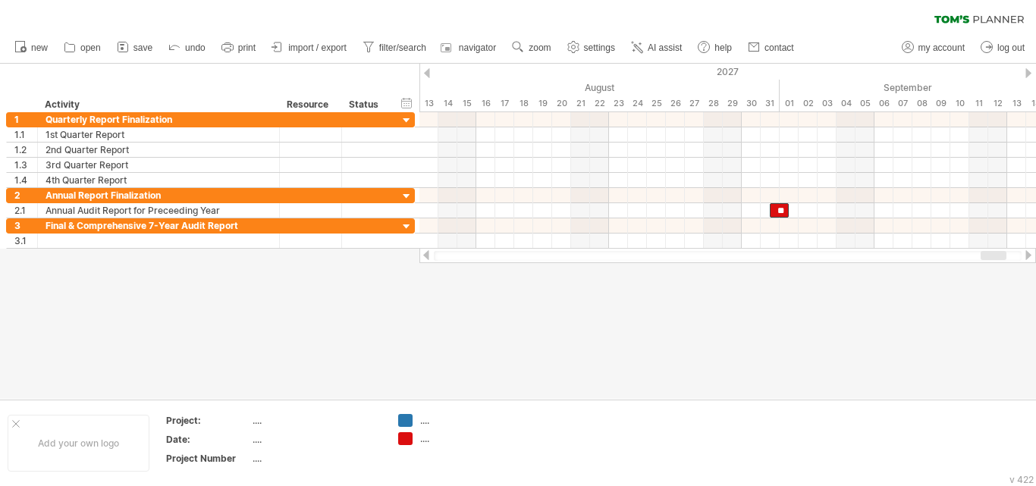
click at [1027, 251] on div at bounding box center [1028, 255] width 12 height 10
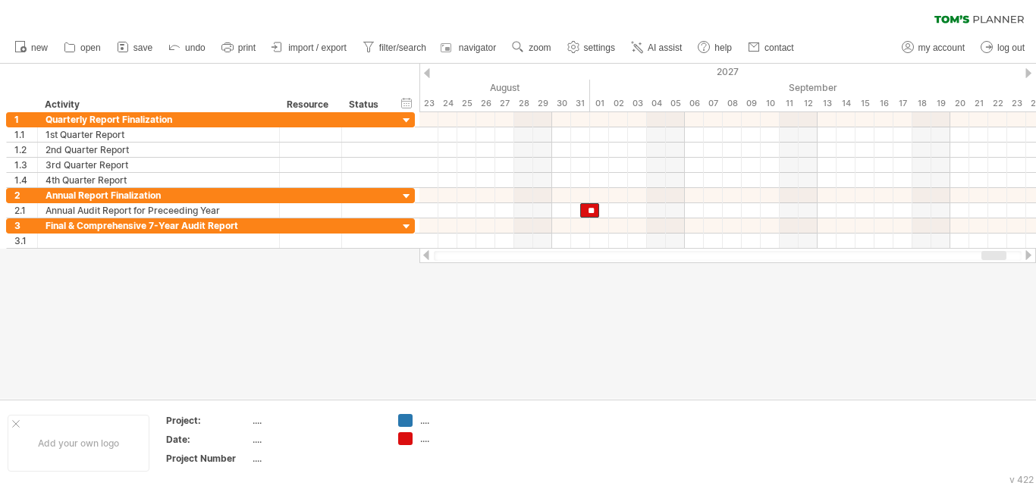
click at [1027, 251] on div at bounding box center [1028, 255] width 12 height 10
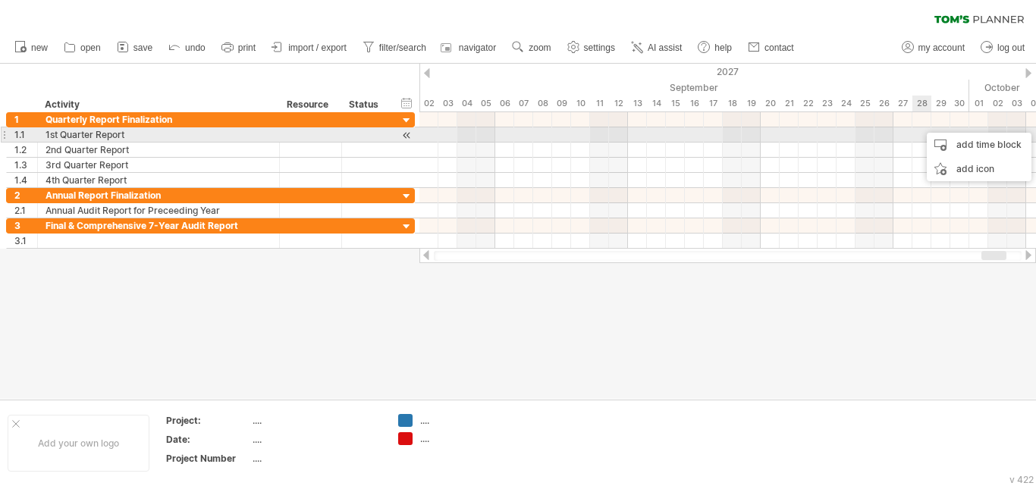
click at [920, 137] on div at bounding box center [727, 134] width 617 height 15
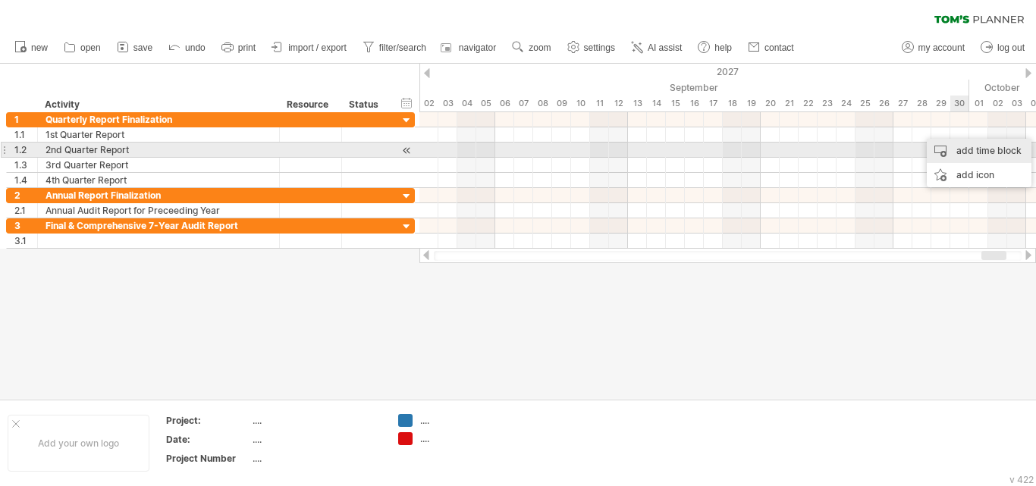
click at [966, 148] on div "add time block" at bounding box center [979, 151] width 105 height 24
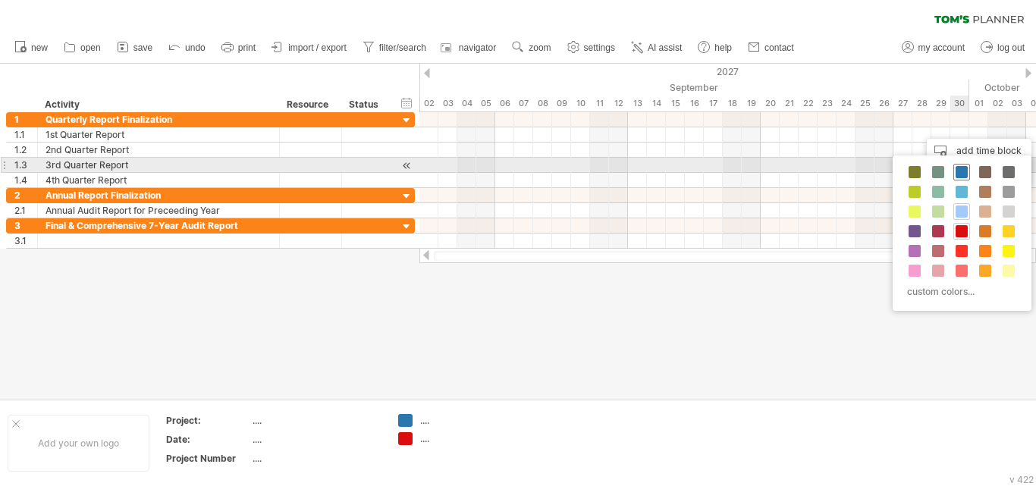
click at [964, 165] on div at bounding box center [961, 172] width 17 height 17
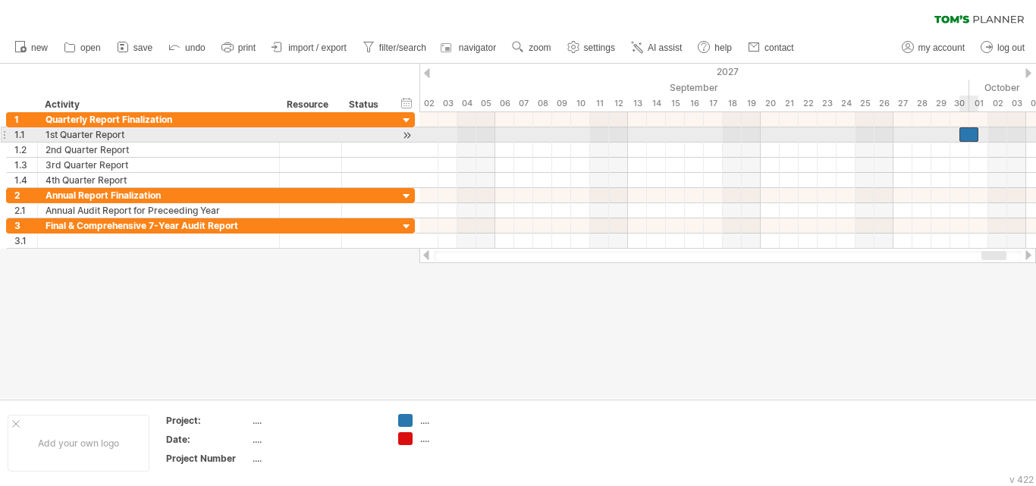
click at [972, 130] on div at bounding box center [968, 134] width 19 height 14
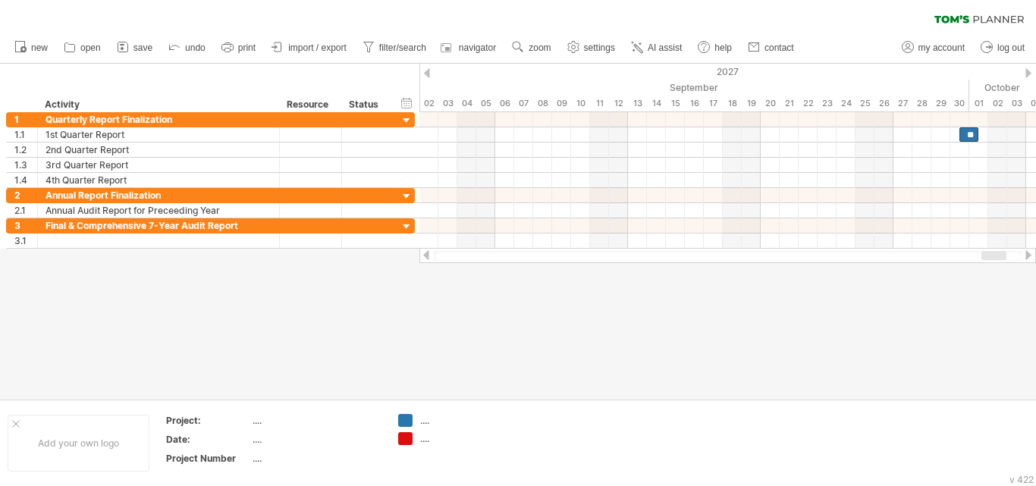
click at [1029, 251] on div at bounding box center [1028, 255] width 12 height 10
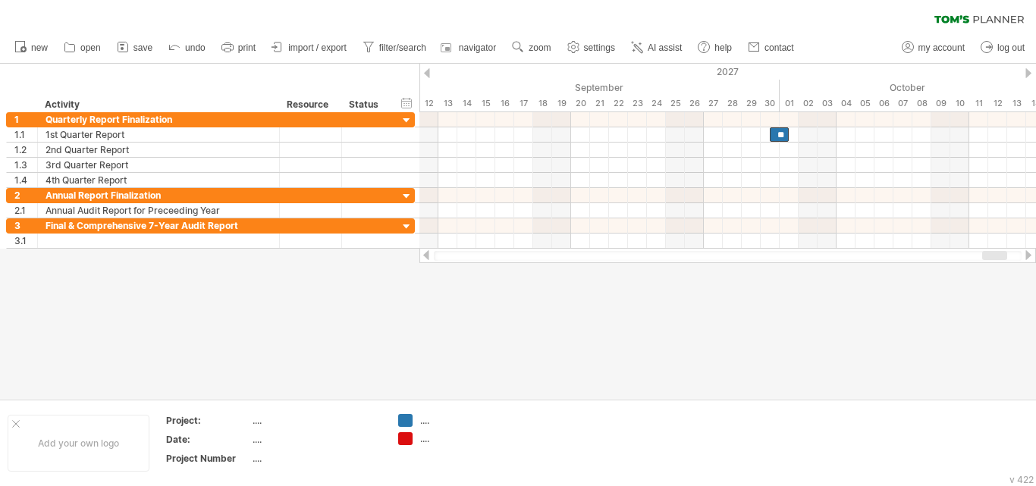
click at [1026, 251] on div at bounding box center [1028, 255] width 12 height 10
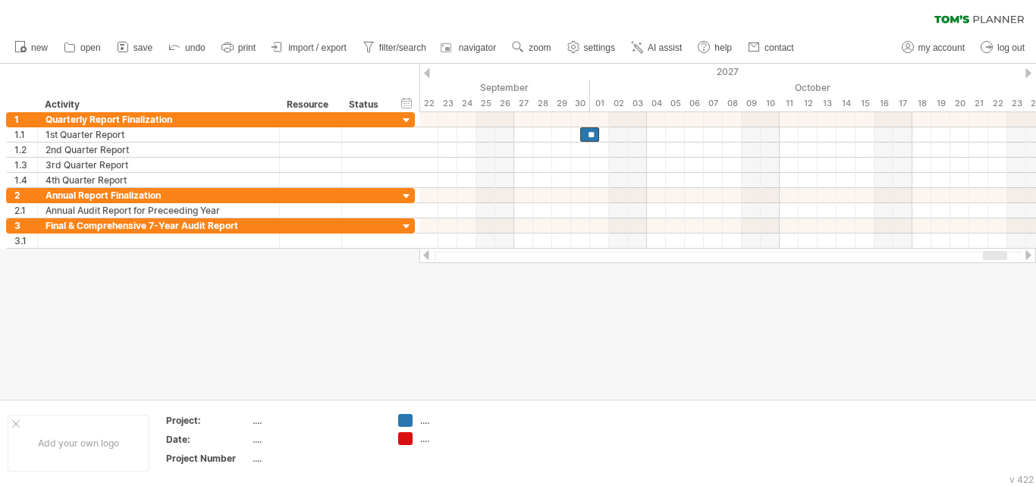
click at [1026, 251] on div at bounding box center [1028, 255] width 12 height 10
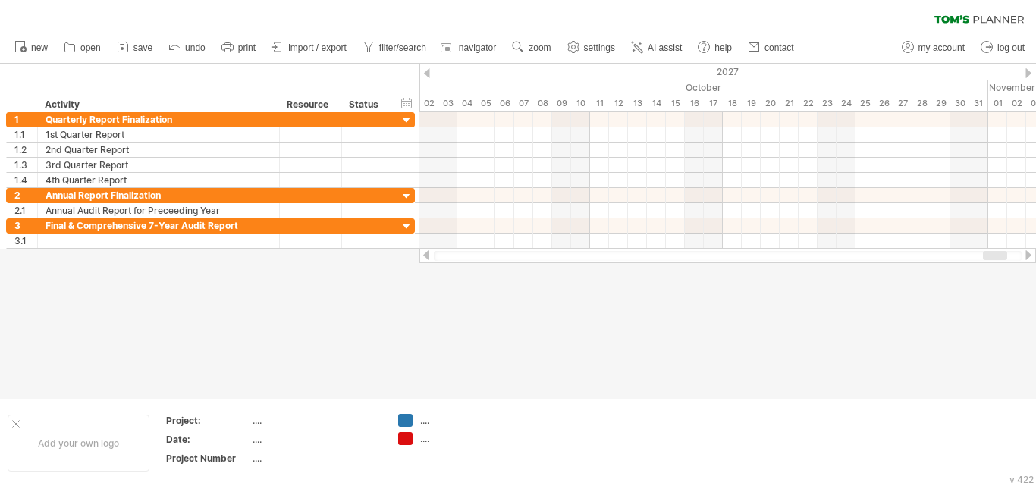
click at [1026, 251] on div at bounding box center [1028, 255] width 12 height 10
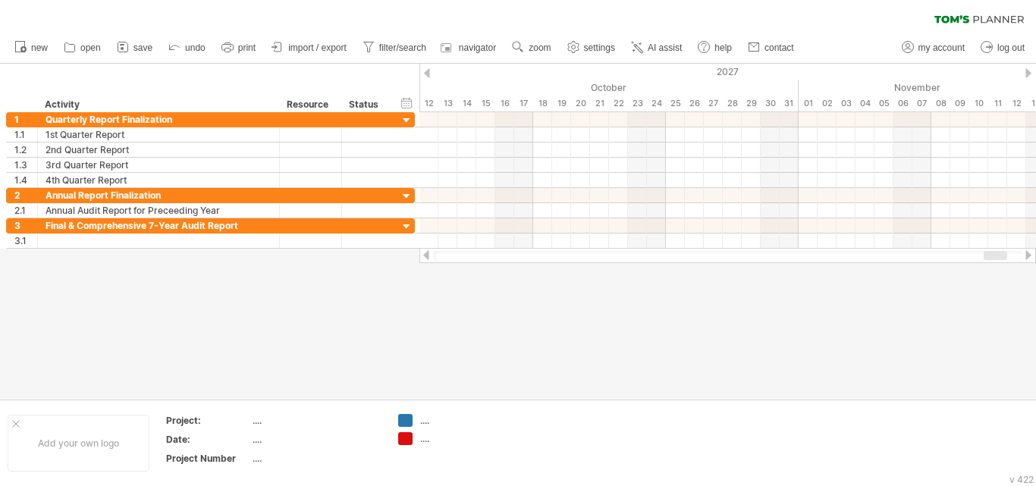
click at [1026, 251] on div at bounding box center [1028, 255] width 12 height 10
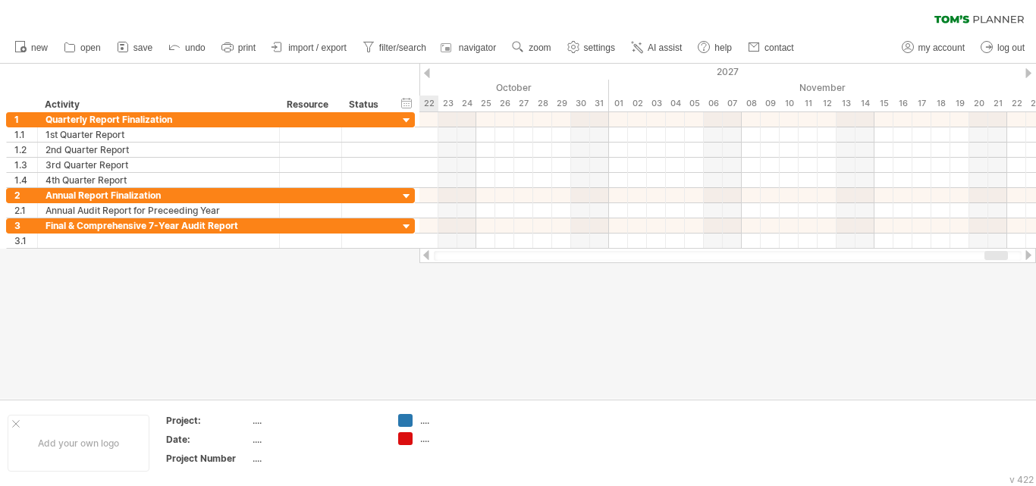
click at [1026, 251] on div at bounding box center [1028, 255] width 12 height 10
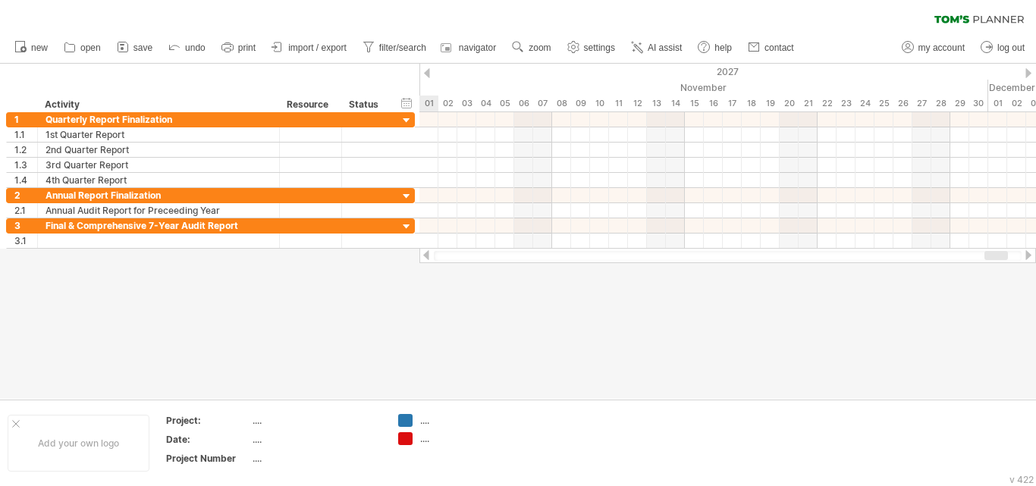
click at [1026, 251] on div at bounding box center [1028, 255] width 12 height 10
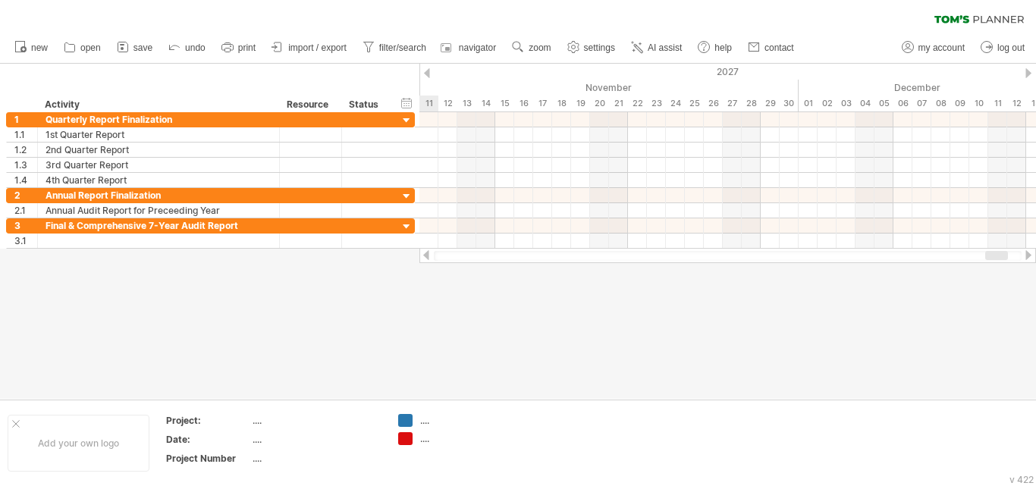
click at [1026, 251] on div at bounding box center [1028, 255] width 12 height 10
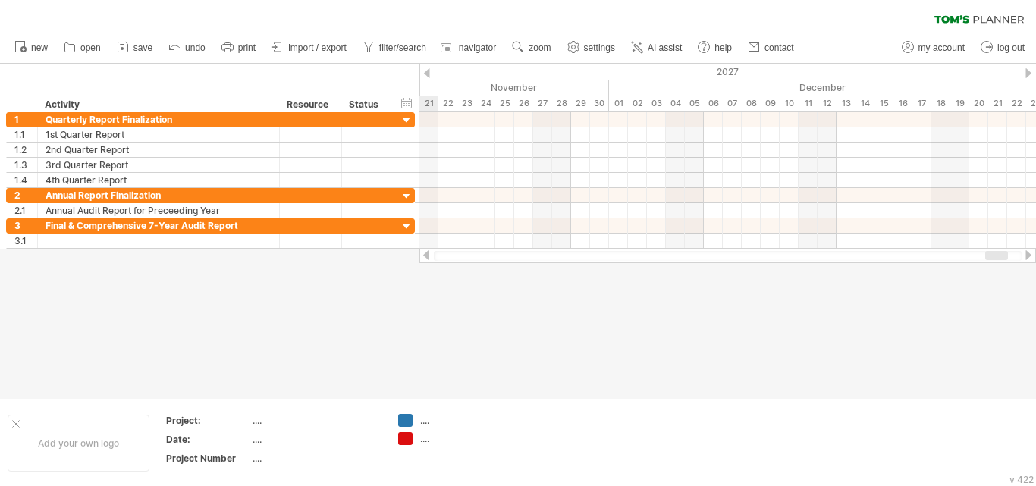
click at [1026, 251] on div at bounding box center [1028, 255] width 12 height 10
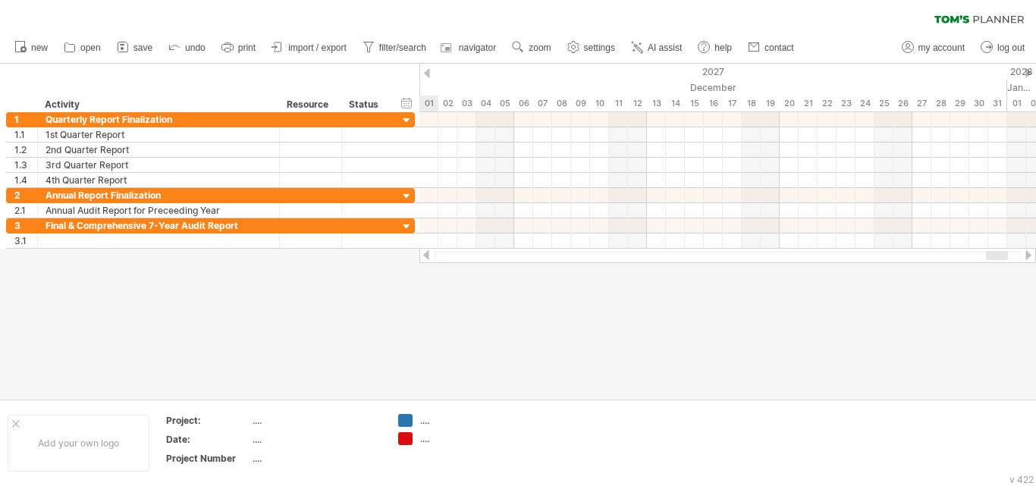
click at [1026, 251] on div at bounding box center [1028, 255] width 12 height 10
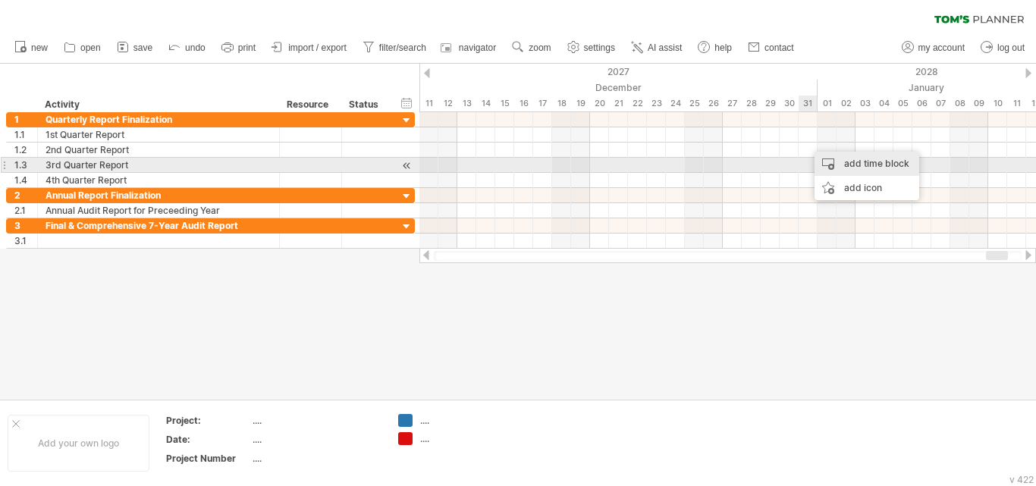
click at [821, 166] on div "add time block" at bounding box center [867, 164] width 105 height 24
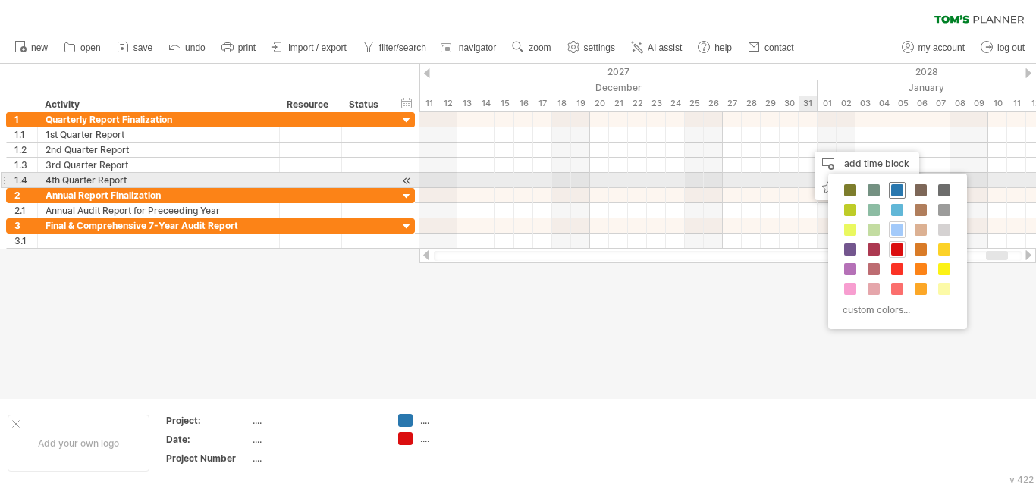
click at [897, 186] on span at bounding box center [897, 190] width 12 height 12
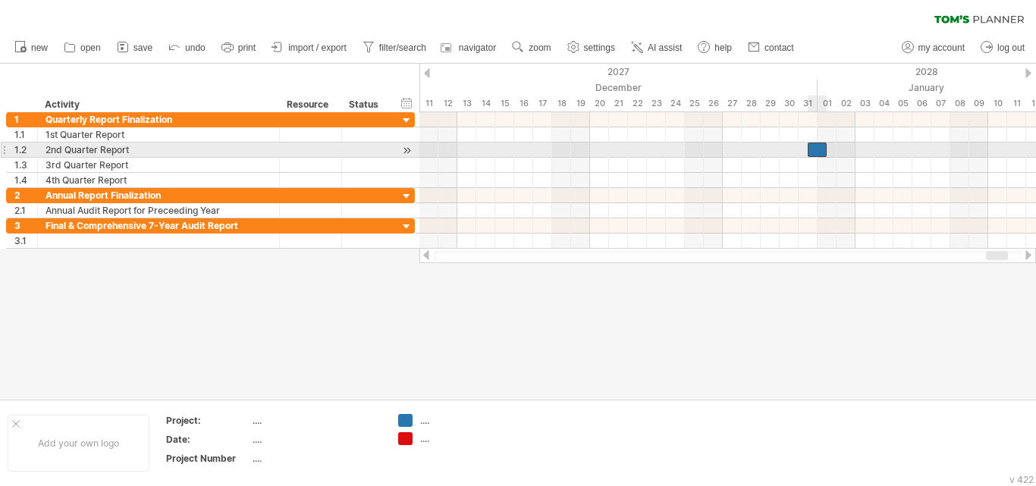
click at [814, 147] on div at bounding box center [817, 150] width 19 height 14
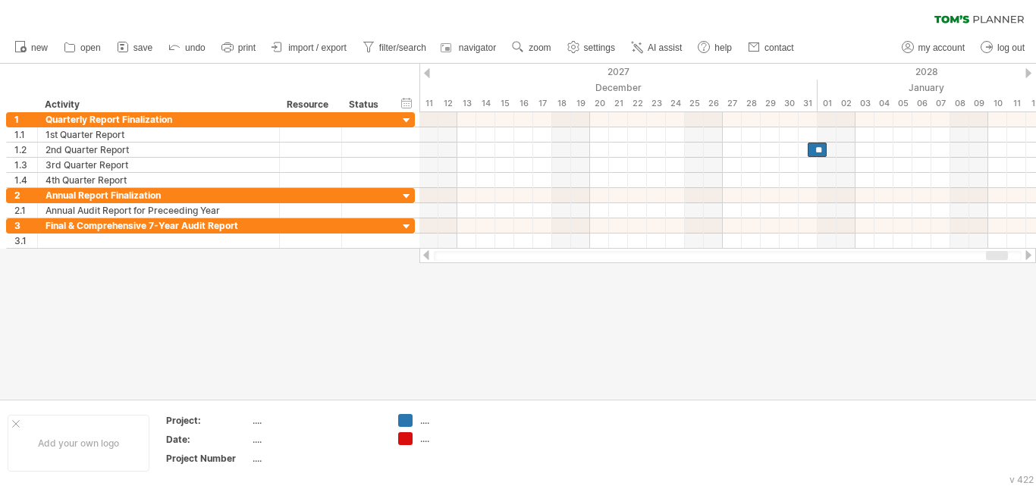
click at [1027, 255] on div at bounding box center [1028, 255] width 12 height 10
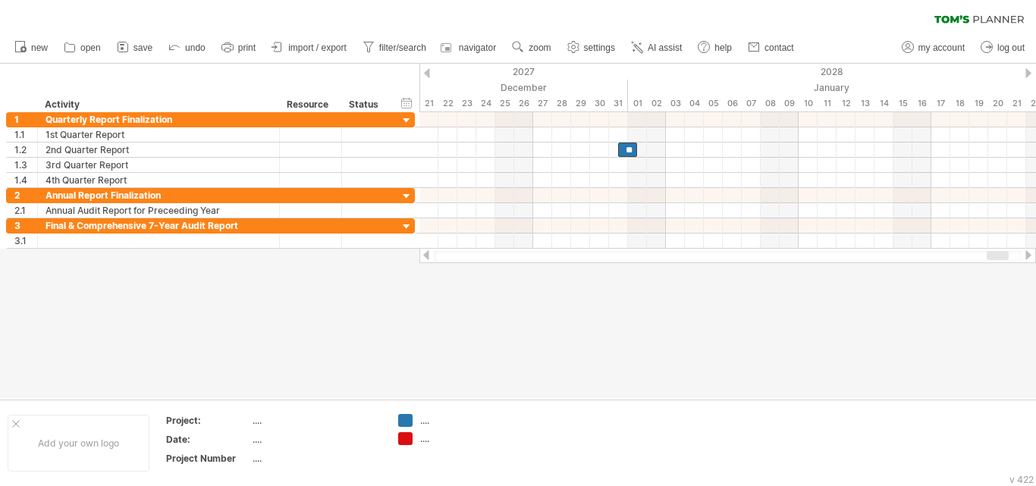
click at [1027, 255] on div at bounding box center [1028, 255] width 12 height 10
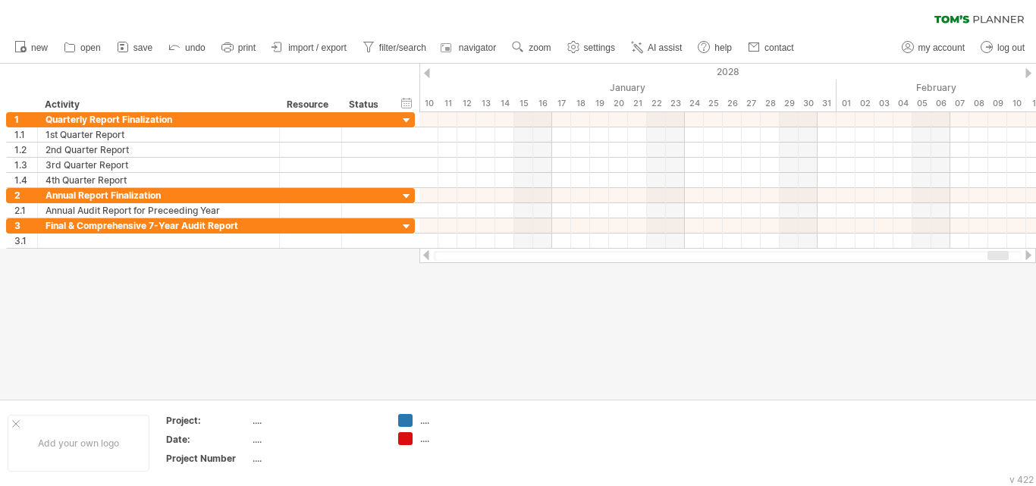
click at [1027, 255] on div at bounding box center [1028, 255] width 12 height 10
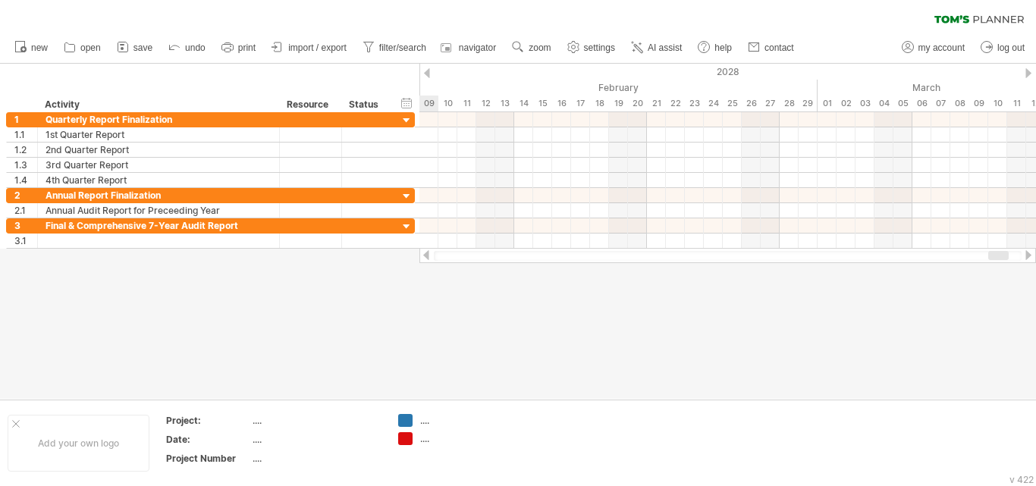
click at [1027, 255] on div at bounding box center [1028, 255] width 12 height 10
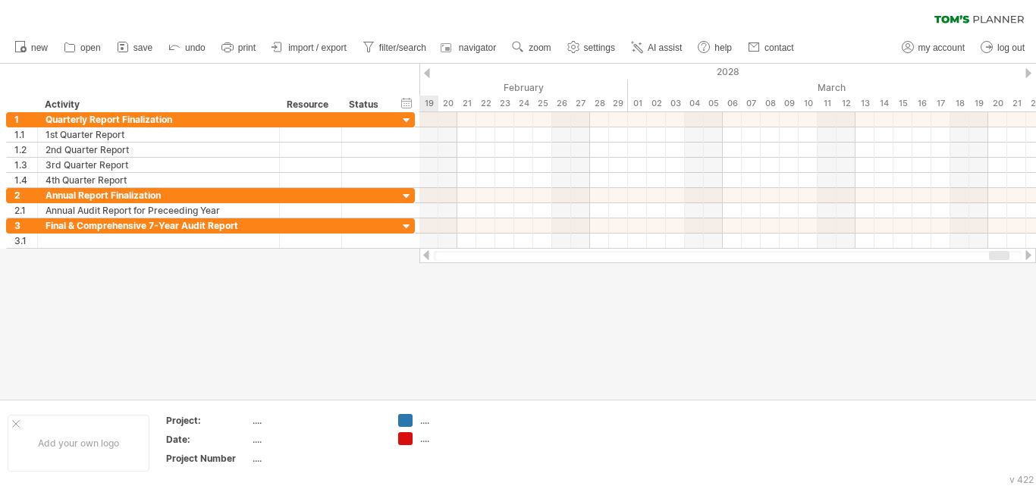
click at [1027, 255] on div at bounding box center [1028, 255] width 12 height 10
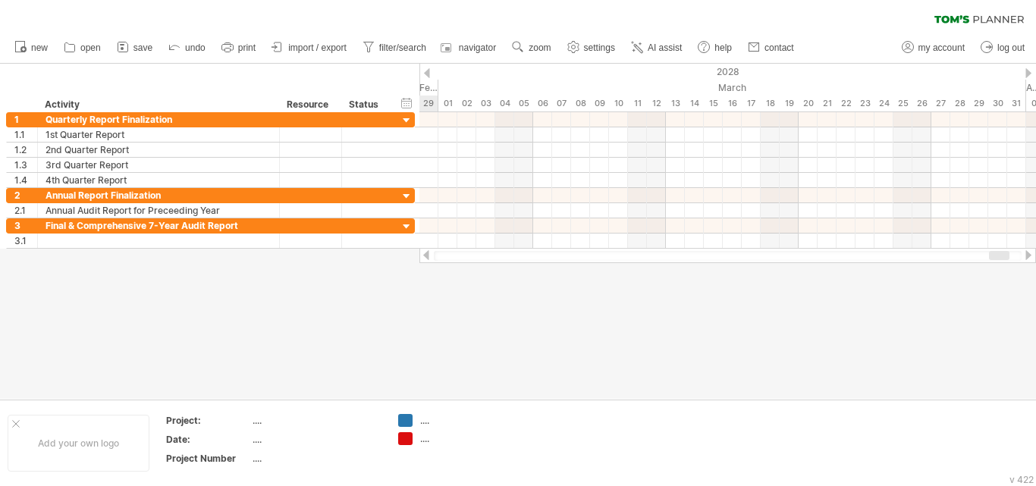
click at [1027, 255] on div at bounding box center [1028, 255] width 12 height 10
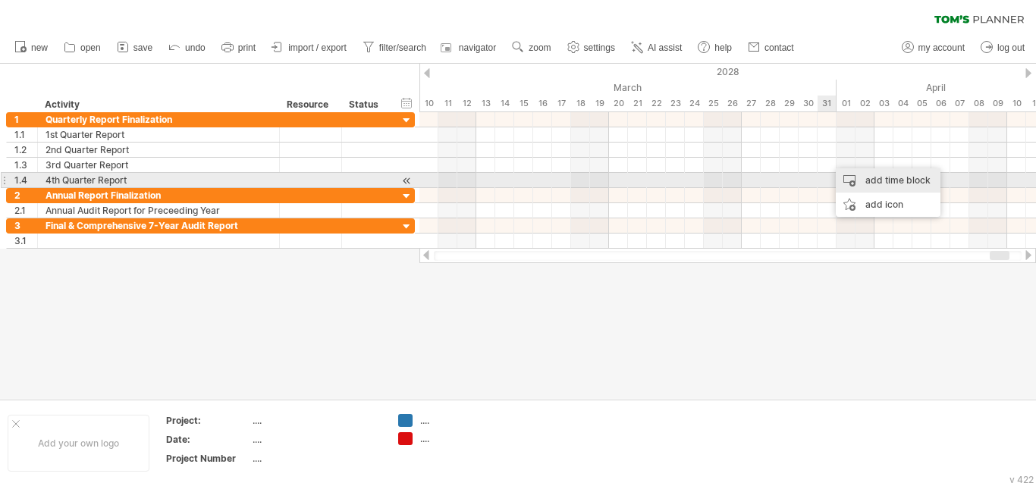
click at [855, 180] on div "add time block" at bounding box center [888, 180] width 105 height 24
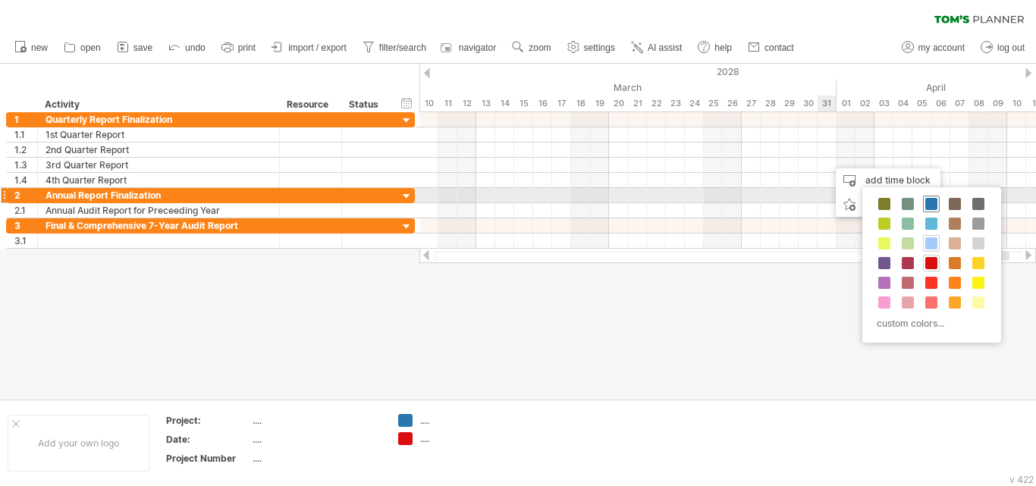
click at [927, 199] on span at bounding box center [931, 204] width 12 height 12
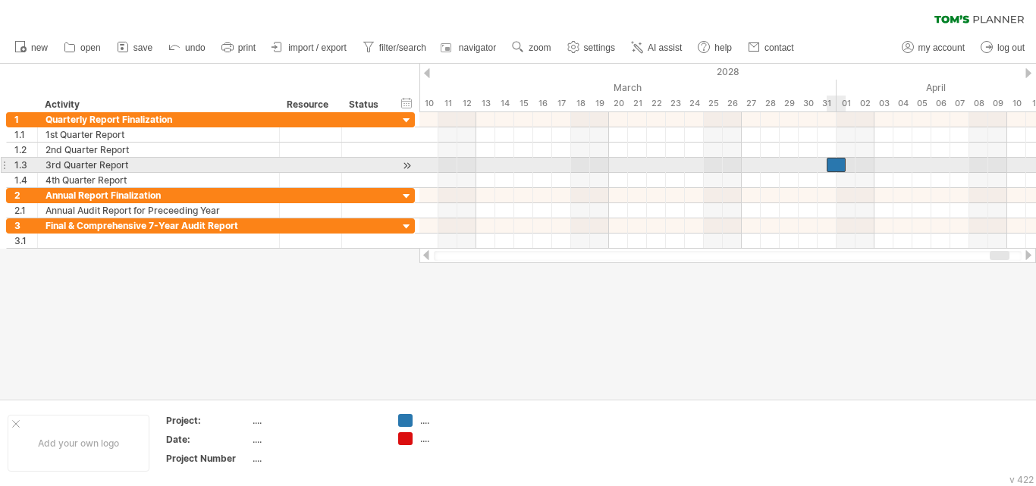
click at [834, 160] on div at bounding box center [836, 165] width 19 height 14
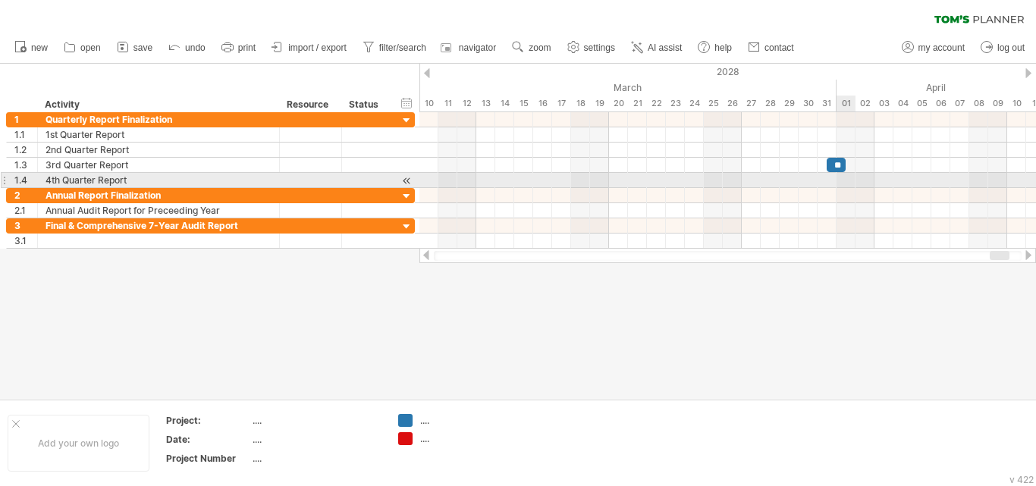
click at [844, 180] on div at bounding box center [727, 180] width 617 height 15
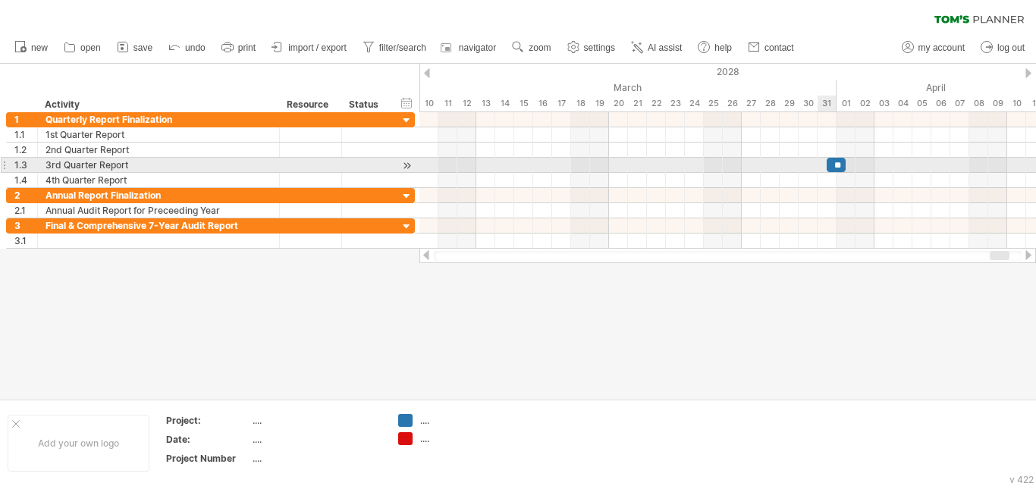
click at [813, 161] on div at bounding box center [727, 165] width 617 height 15
click at [827, 164] on div "**" at bounding box center [827, 165] width 19 height 14
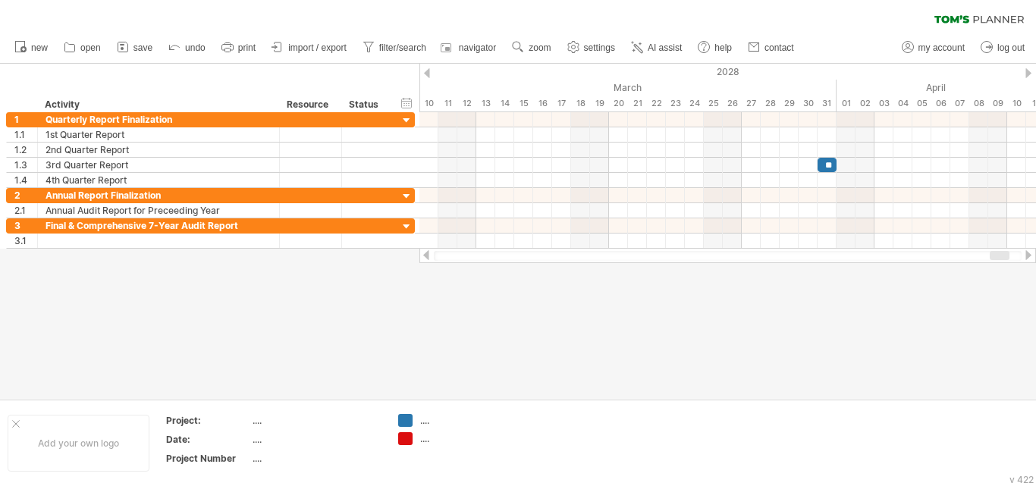
click at [1026, 255] on div at bounding box center [1028, 255] width 12 height 10
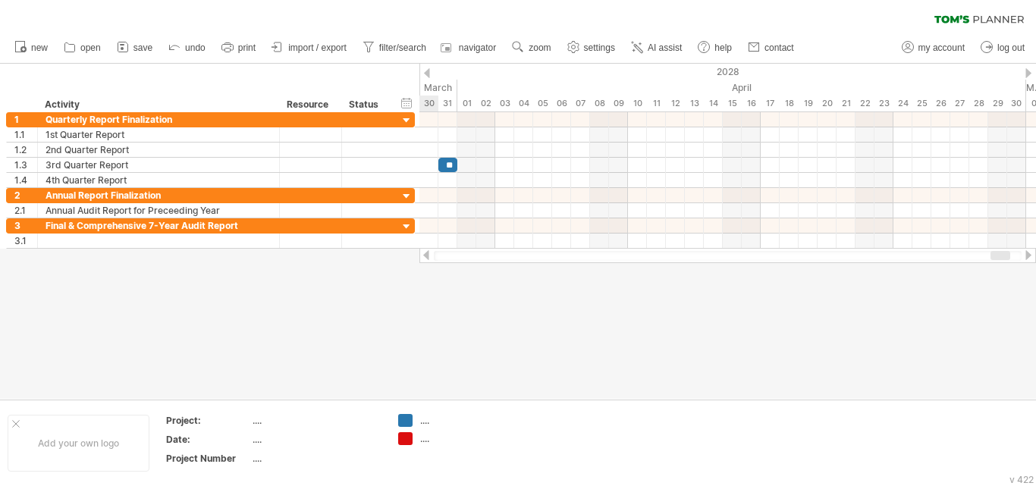
click at [1026, 255] on div at bounding box center [1028, 255] width 12 height 10
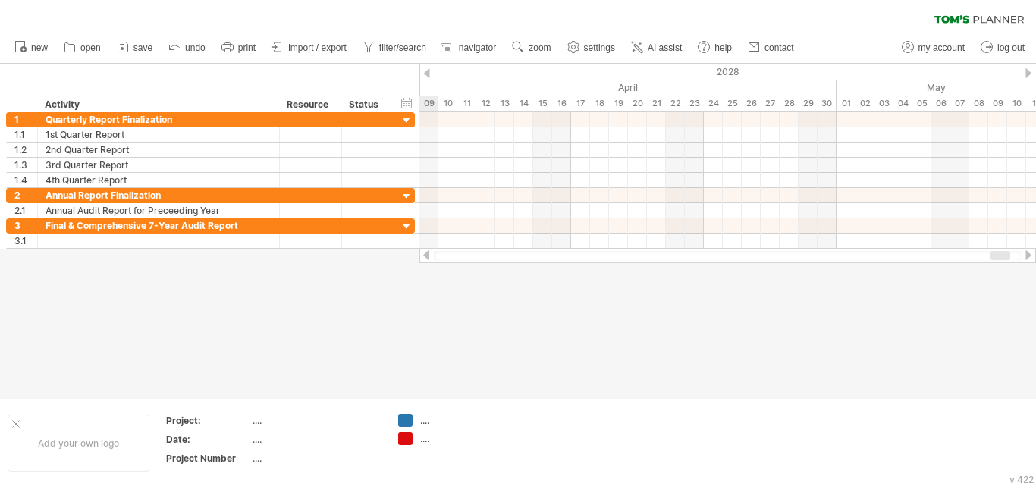
click at [1026, 255] on div at bounding box center [1028, 255] width 12 height 10
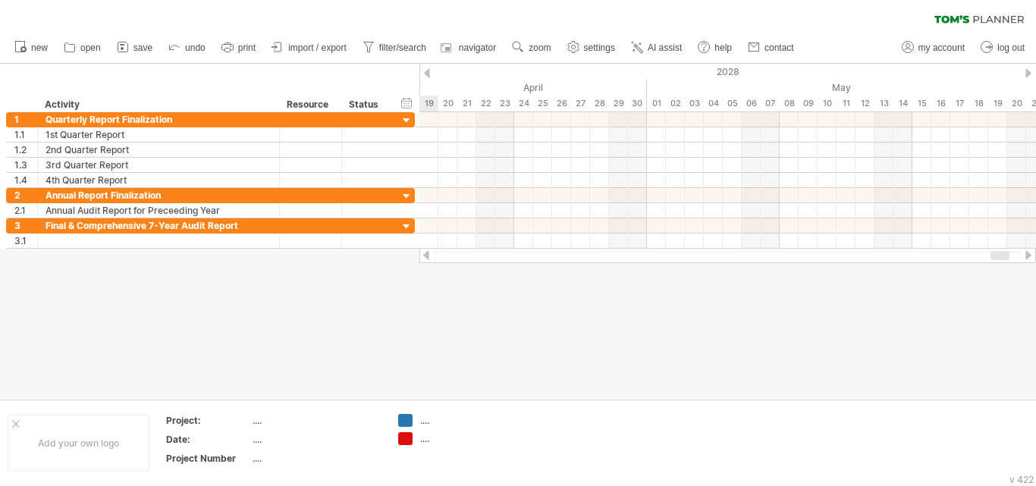
click at [1026, 255] on div at bounding box center [1028, 255] width 12 height 10
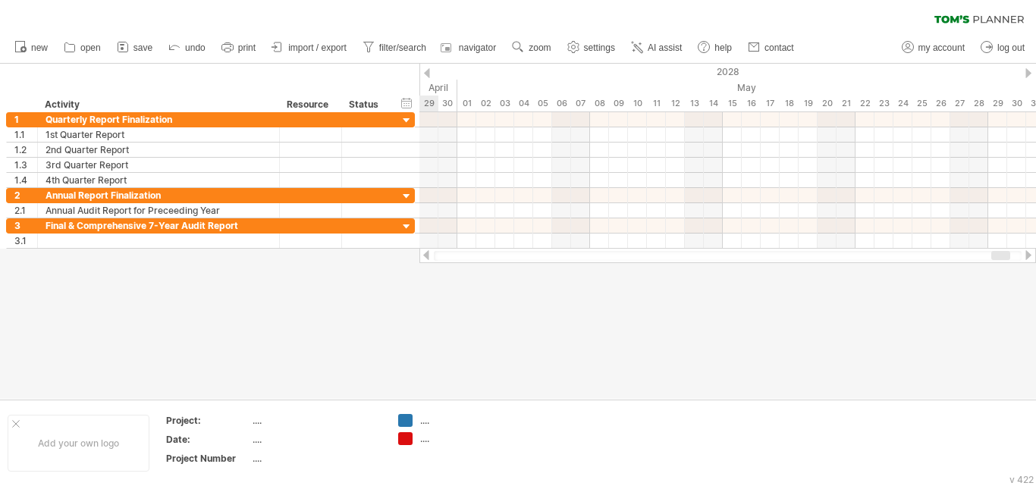
click at [1026, 255] on div at bounding box center [1028, 255] width 12 height 10
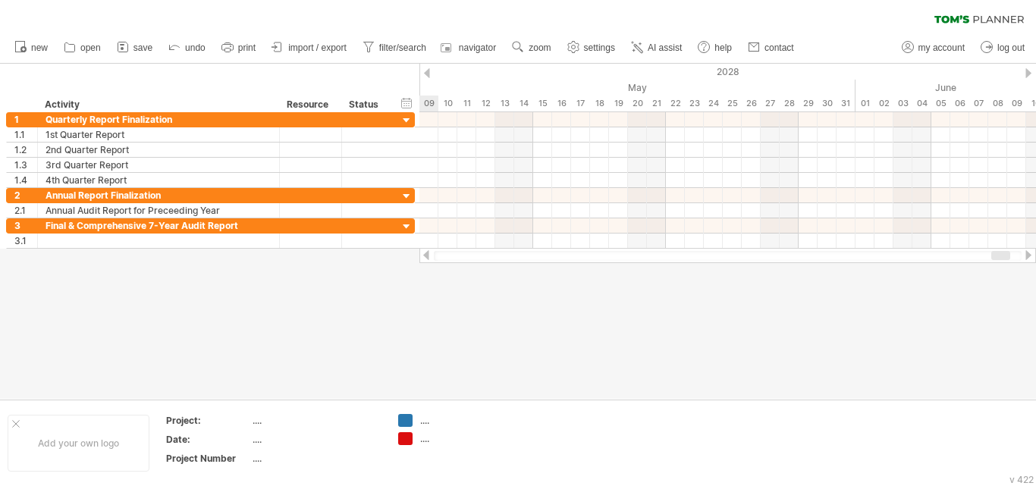
click at [1026, 255] on div at bounding box center [1028, 255] width 12 height 10
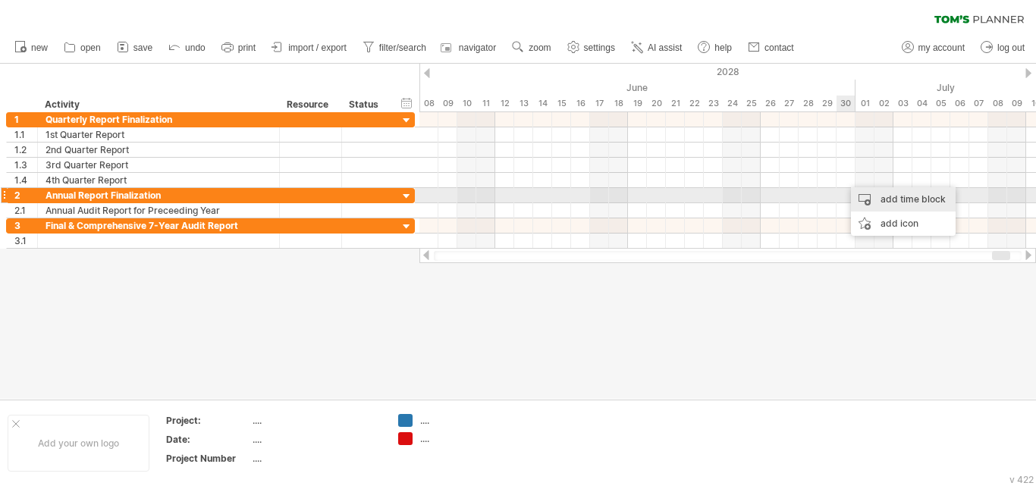
click at [875, 199] on div "add time block" at bounding box center [903, 199] width 105 height 24
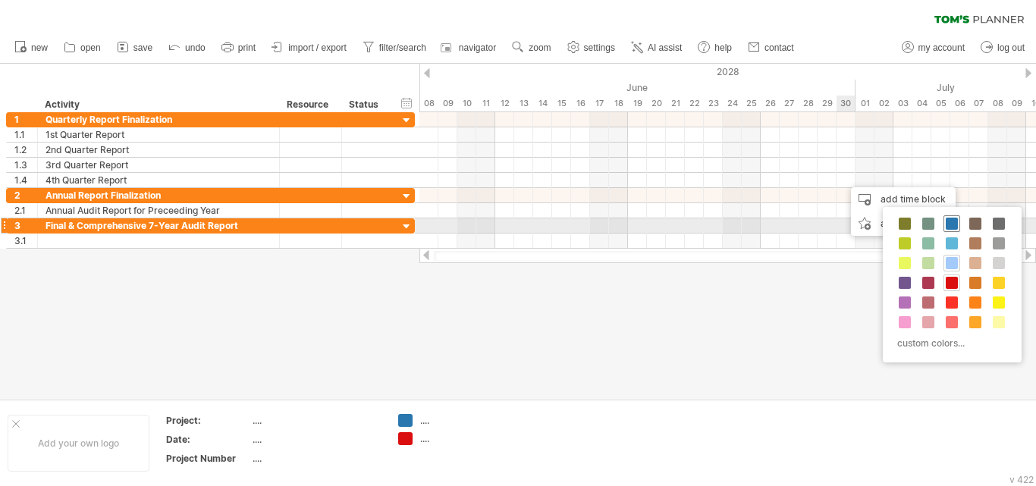
click at [950, 223] on span at bounding box center [952, 224] width 12 height 12
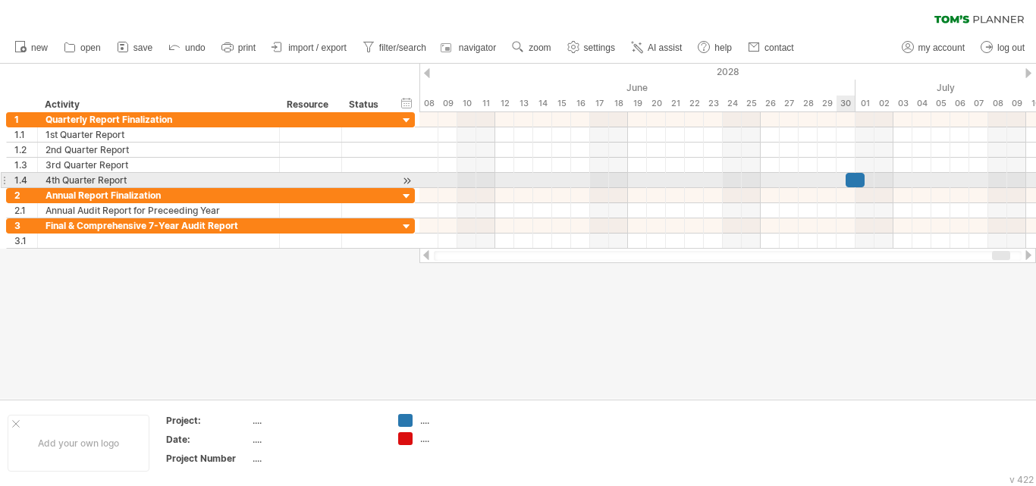
click at [855, 179] on div at bounding box center [855, 180] width 19 height 14
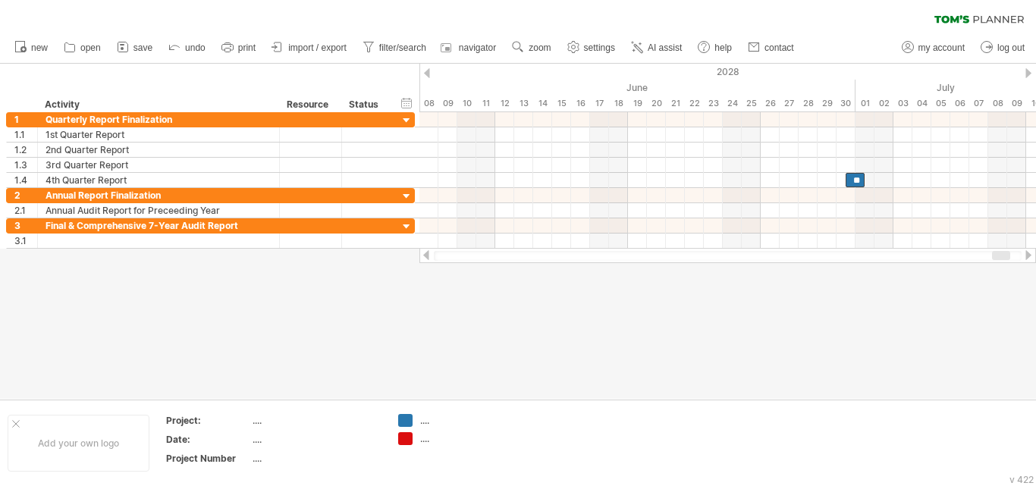
click at [1024, 252] on div at bounding box center [1028, 255] width 12 height 10
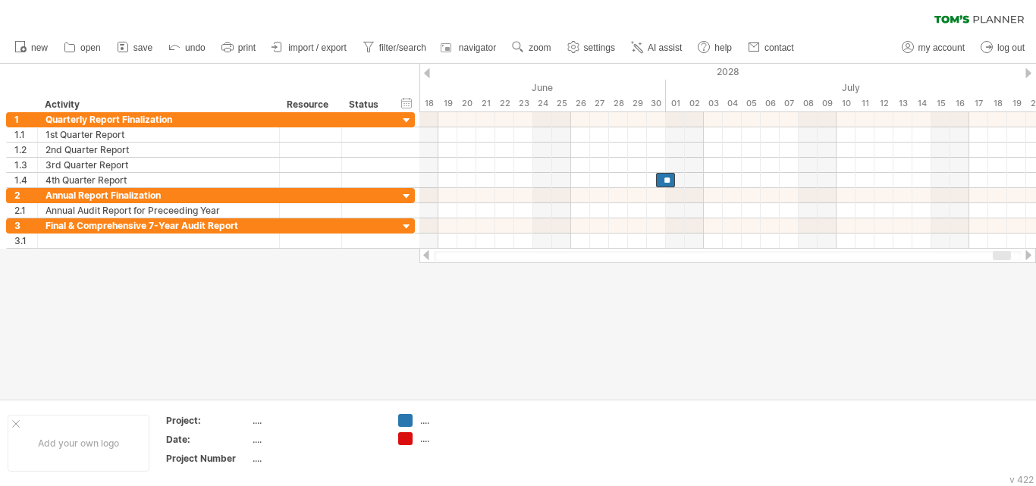
click at [1024, 252] on div at bounding box center [1028, 255] width 12 height 10
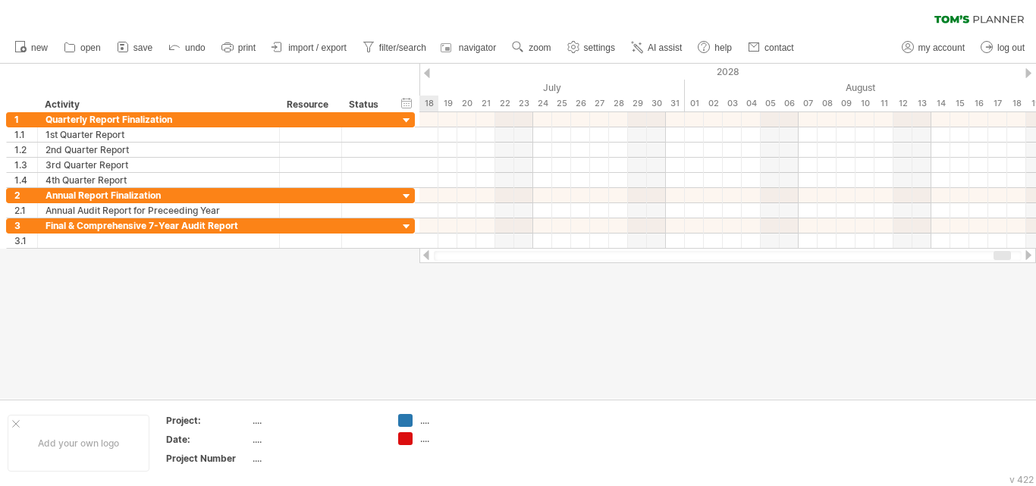
click at [1024, 252] on div at bounding box center [1028, 255] width 12 height 10
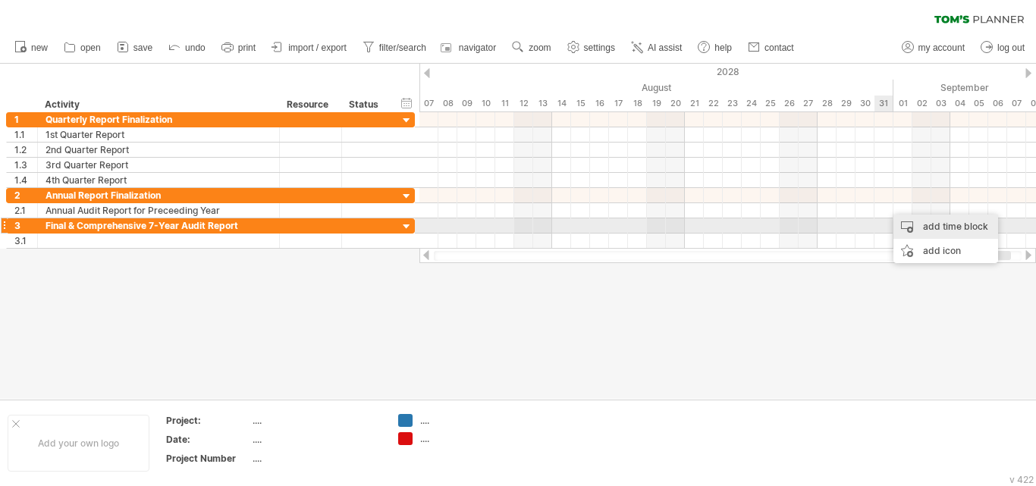
click at [913, 224] on div "add time block" at bounding box center [946, 227] width 105 height 24
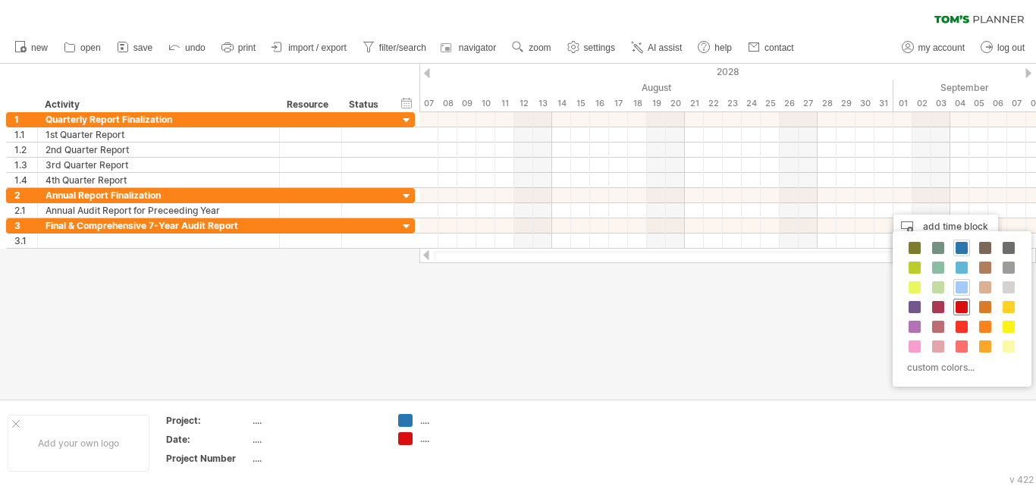
click at [959, 308] on span at bounding box center [962, 307] width 12 height 12
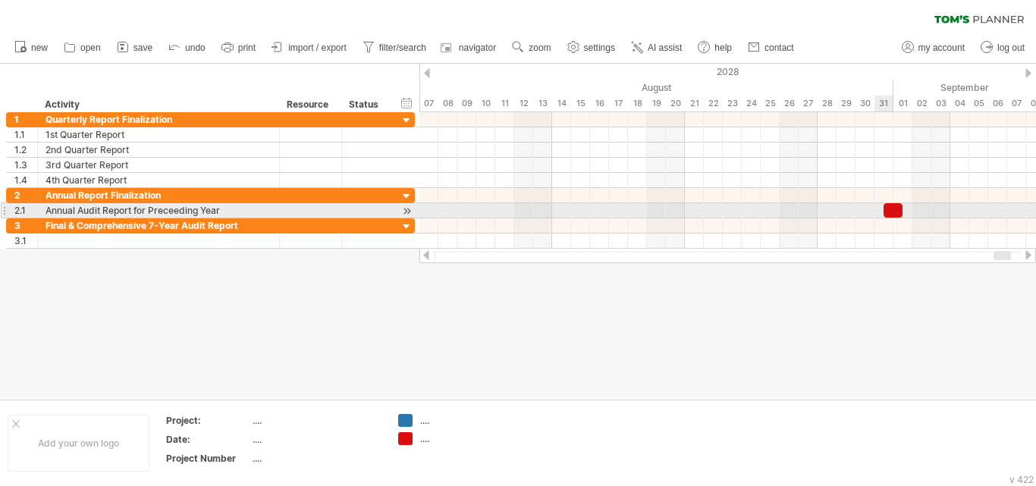
click at [893, 211] on div at bounding box center [893, 210] width 19 height 14
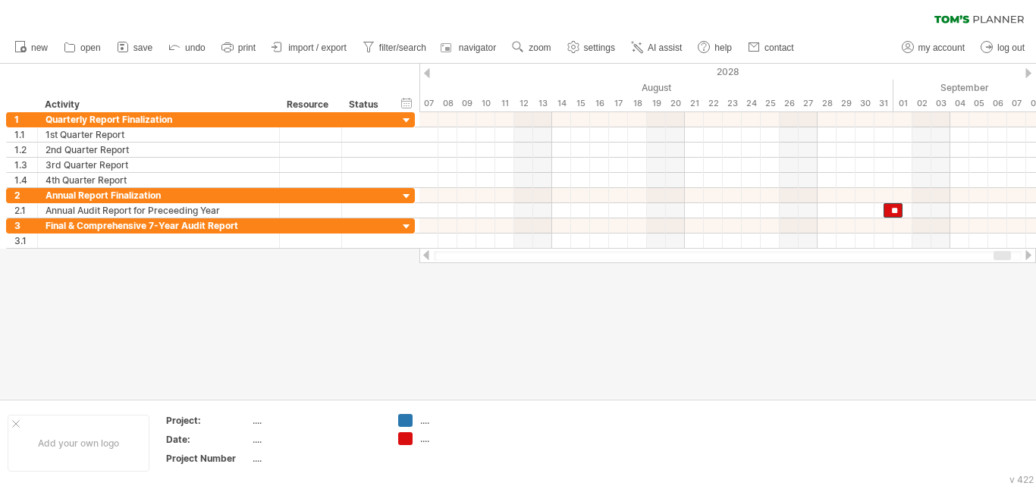
click at [1032, 255] on div at bounding box center [1028, 255] width 12 height 10
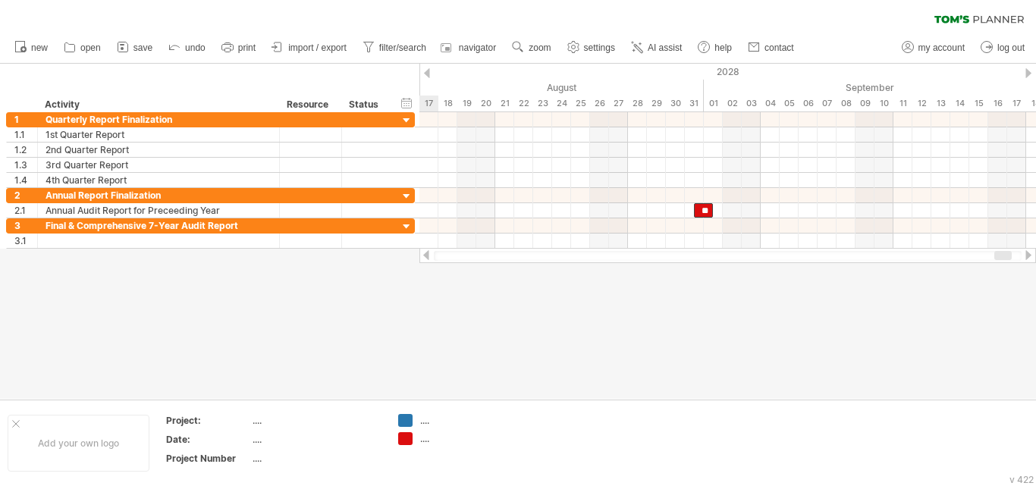
click at [1032, 255] on div at bounding box center [1028, 255] width 12 height 10
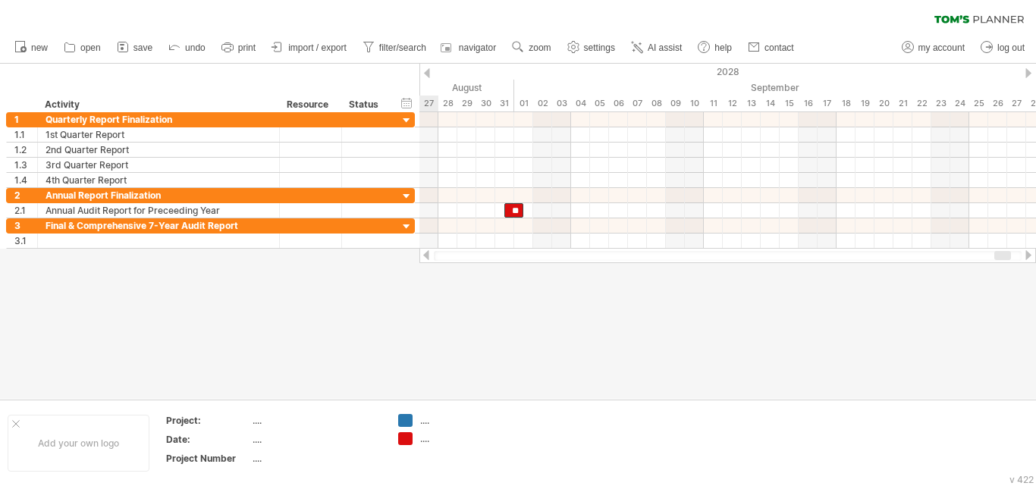
click at [1031, 255] on div at bounding box center [1028, 255] width 12 height 10
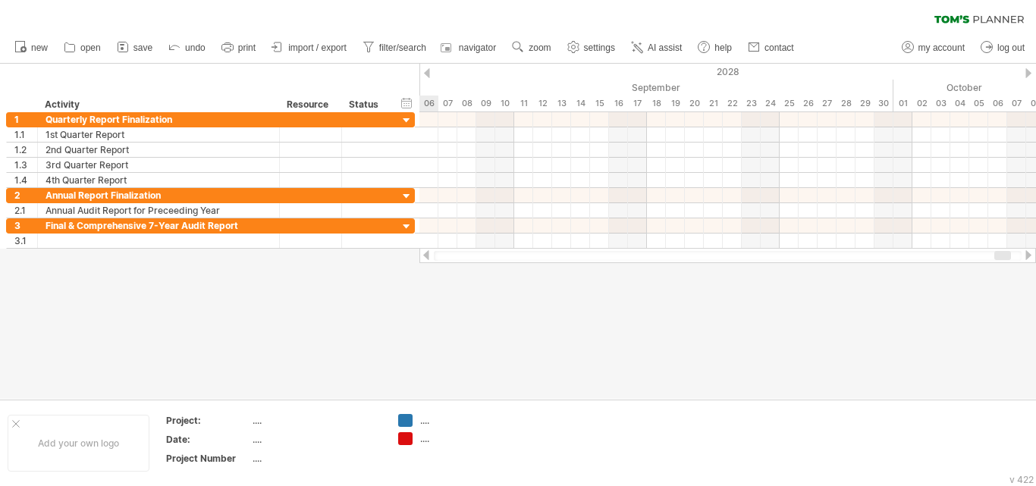
click at [1031, 255] on div at bounding box center [1028, 255] width 12 height 10
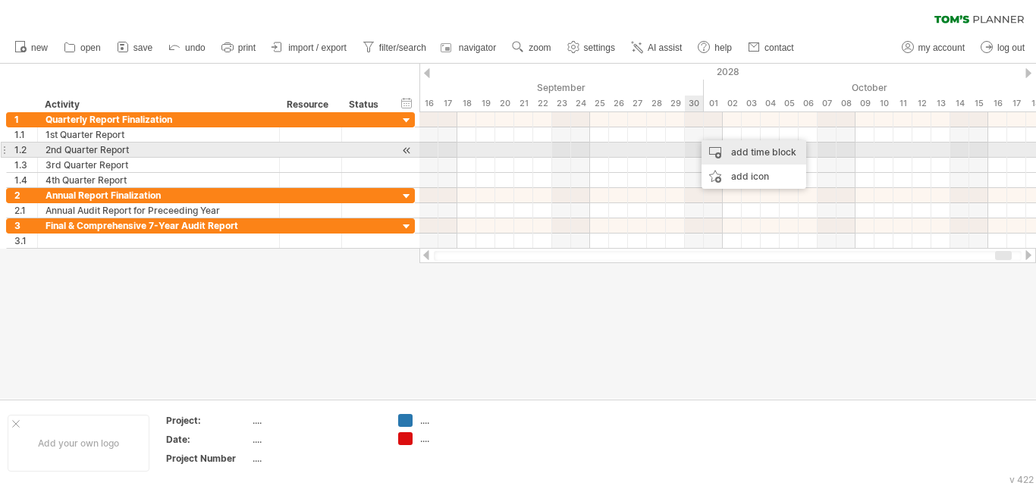
click at [708, 155] on div "add time block" at bounding box center [754, 152] width 105 height 24
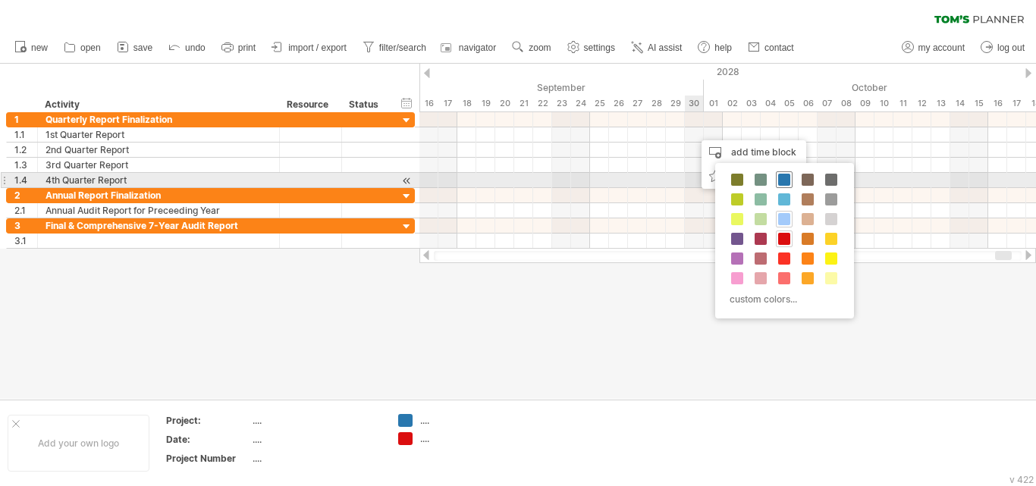
click at [780, 177] on span at bounding box center [784, 180] width 12 height 12
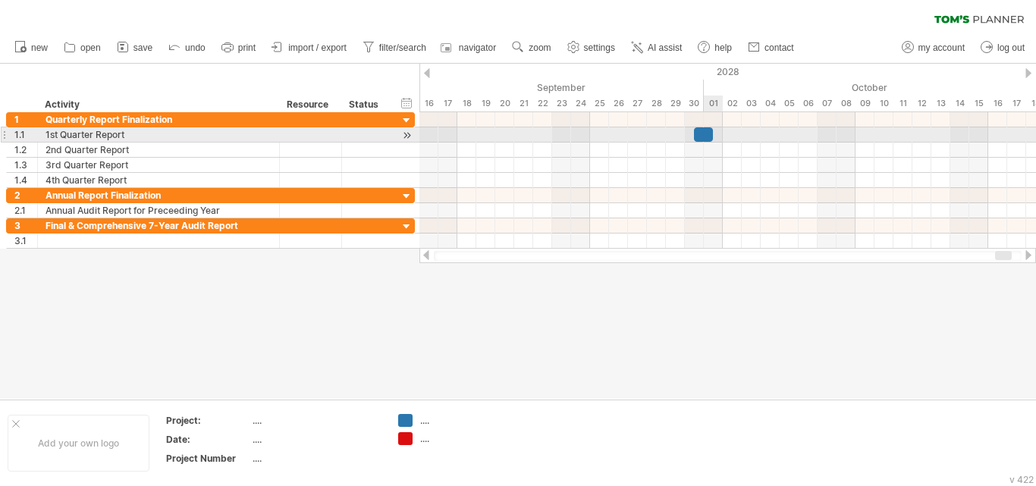
click at [708, 134] on div at bounding box center [703, 134] width 19 height 14
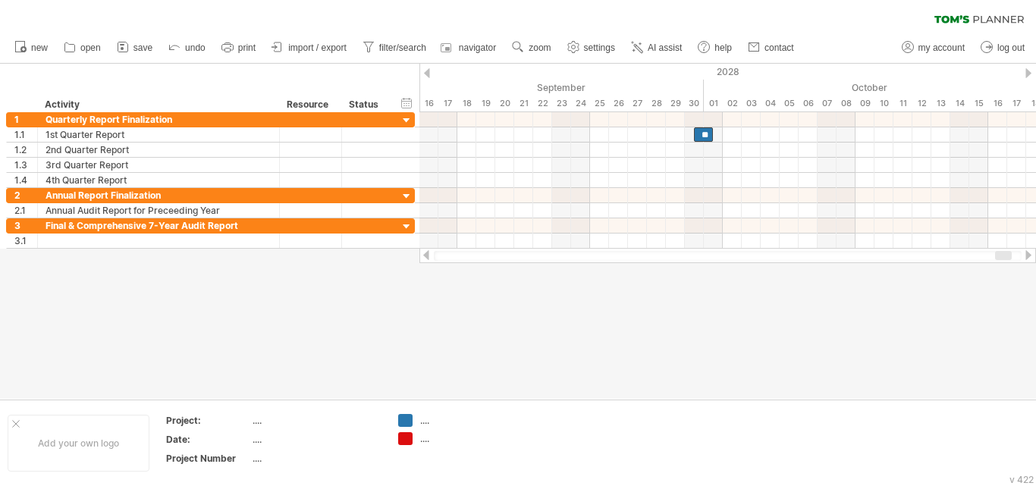
click at [1029, 257] on div at bounding box center [1028, 255] width 12 height 10
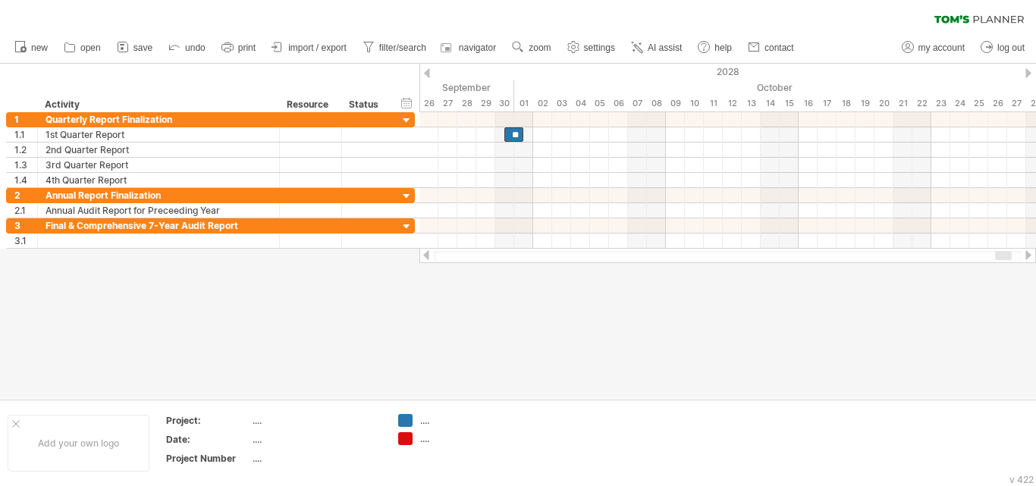
click at [1029, 257] on div at bounding box center [1028, 255] width 12 height 10
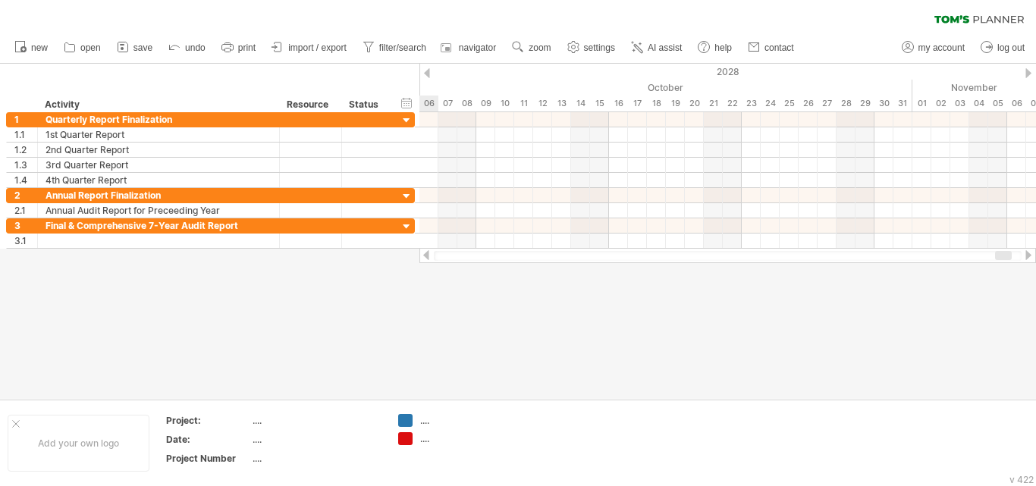
click at [1029, 257] on div at bounding box center [1028, 255] width 12 height 10
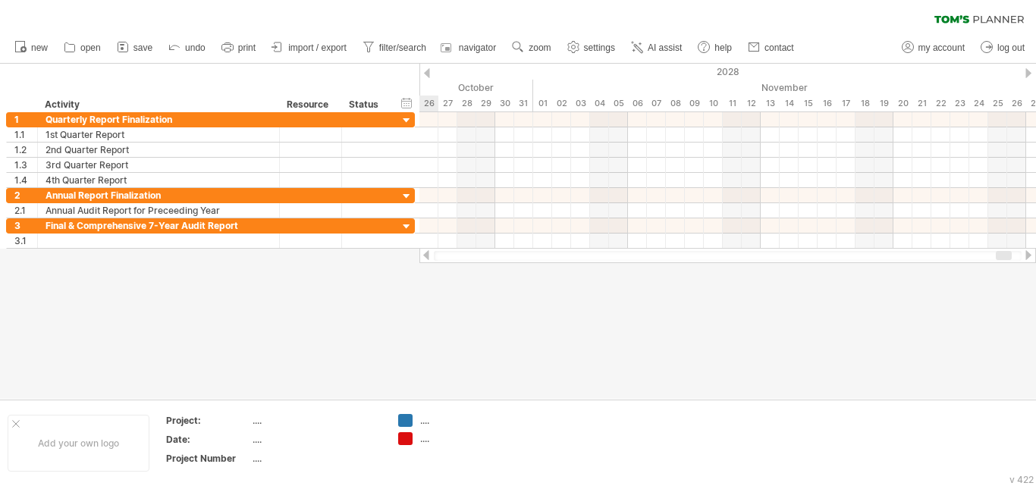
click at [1029, 257] on div at bounding box center [1028, 255] width 12 height 10
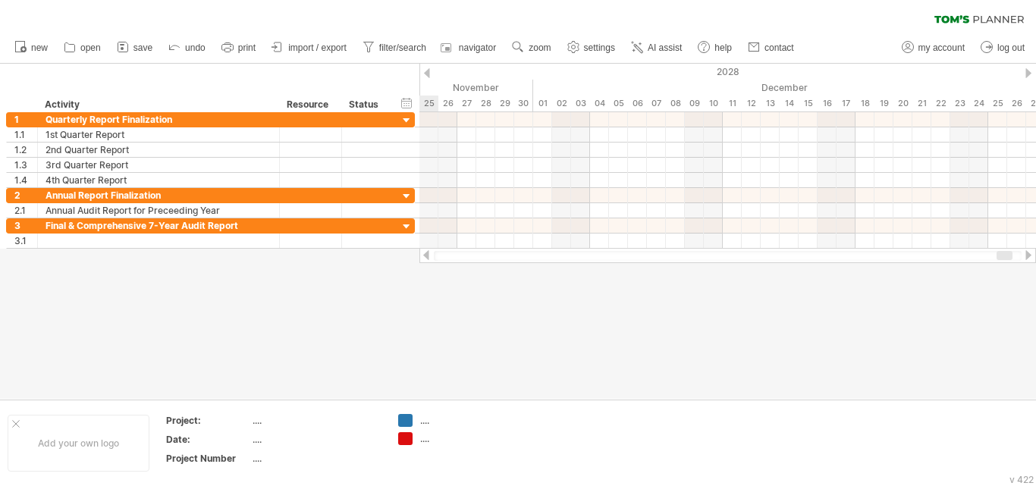
click at [1026, 257] on div at bounding box center [1028, 255] width 12 height 10
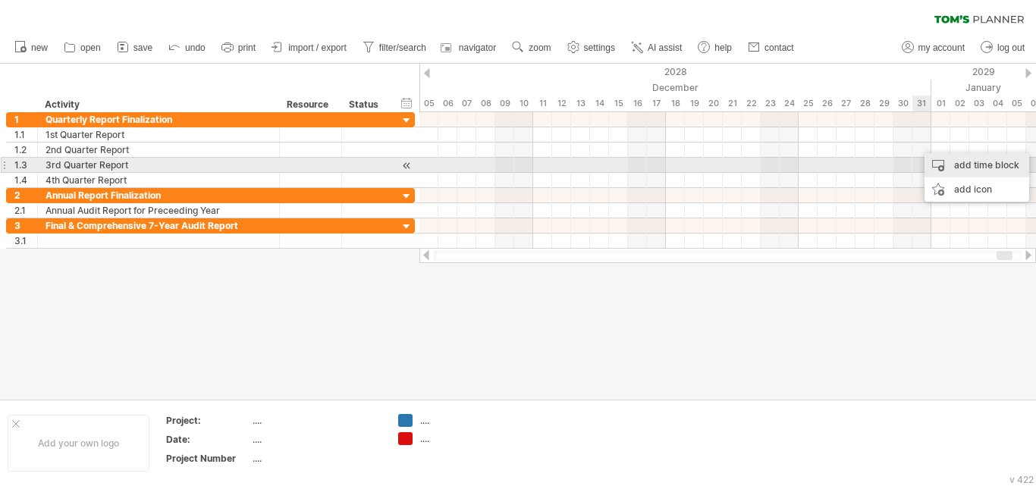
click at [945, 168] on div "add time block" at bounding box center [977, 165] width 105 height 24
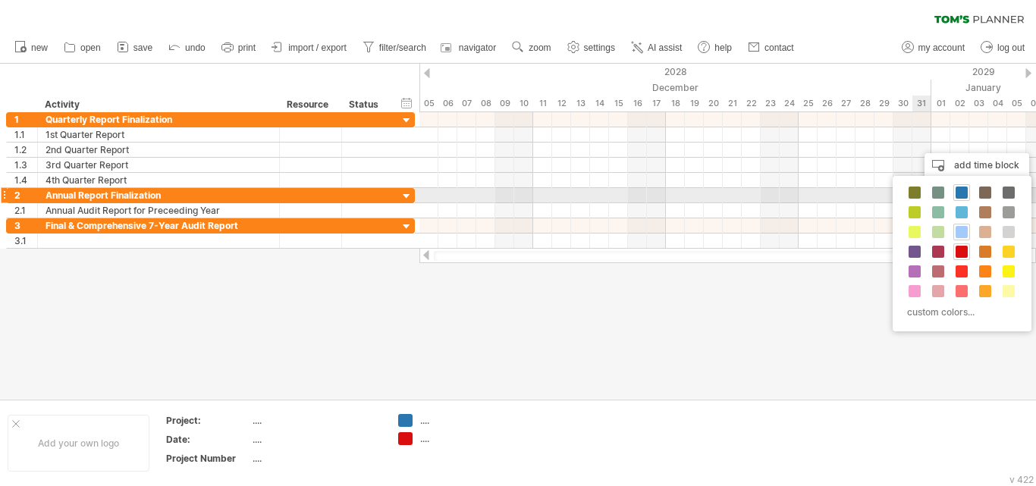
click at [969, 192] on div "custom colors..." at bounding box center [962, 253] width 139 height 155
click at [956, 191] on span at bounding box center [962, 193] width 12 height 12
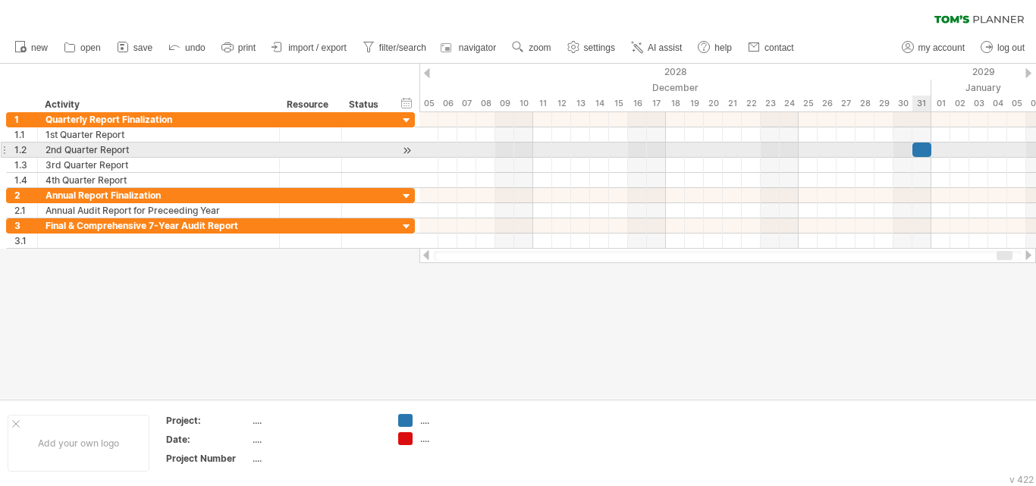
click at [919, 151] on div at bounding box center [921, 150] width 19 height 14
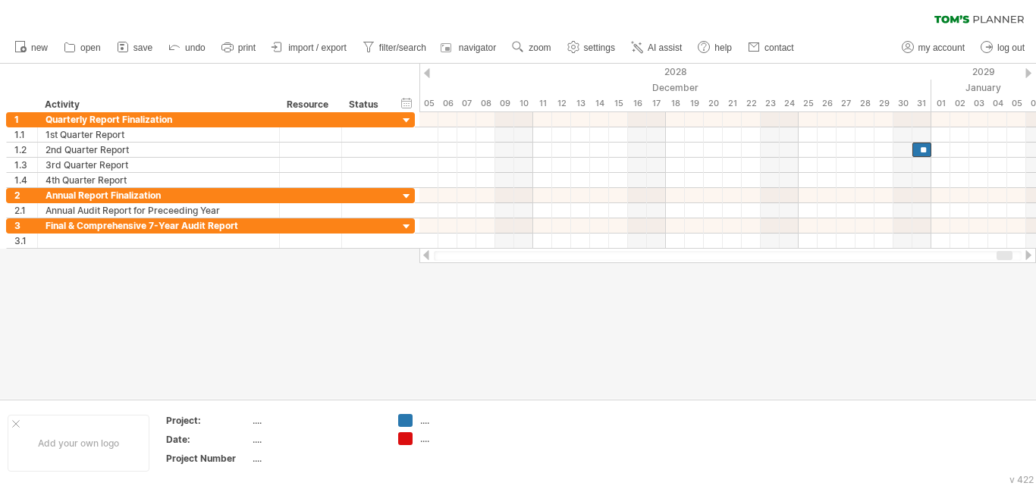
click at [1025, 254] on div at bounding box center [1028, 255] width 12 height 10
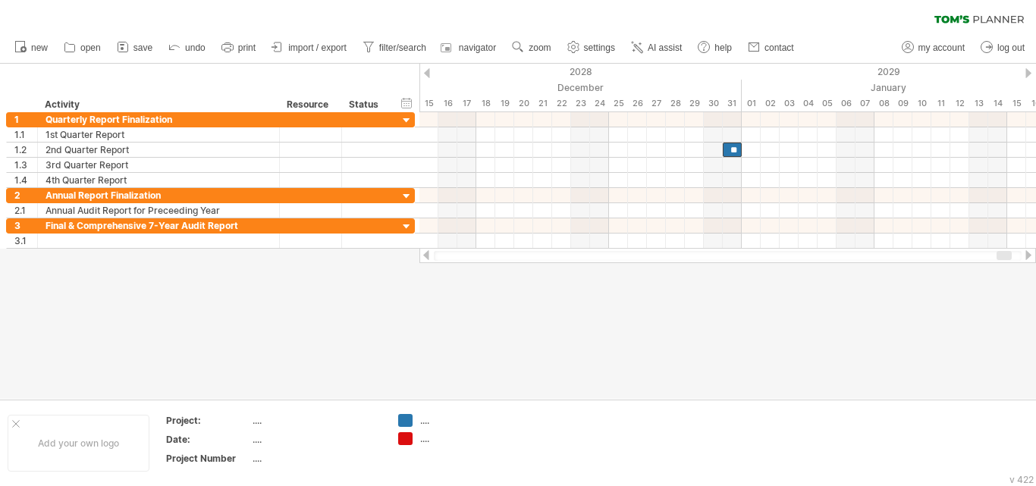
click at [1025, 254] on div at bounding box center [1028, 255] width 12 height 10
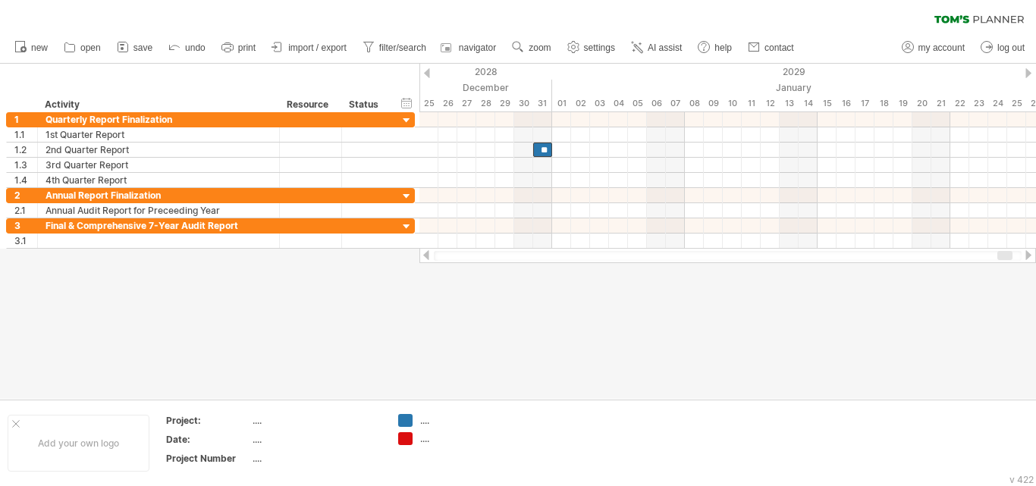
click at [1025, 254] on div at bounding box center [1028, 255] width 12 height 10
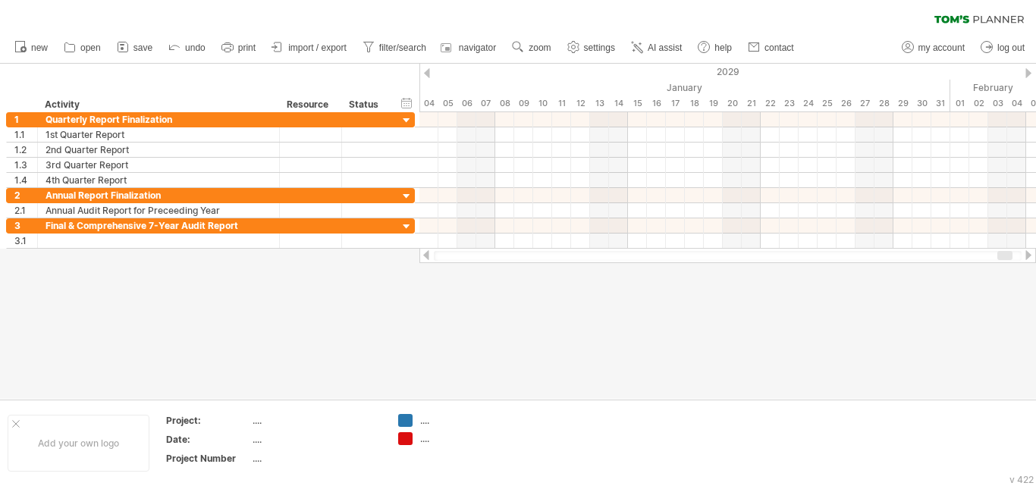
click at [1025, 254] on div at bounding box center [1028, 255] width 12 height 10
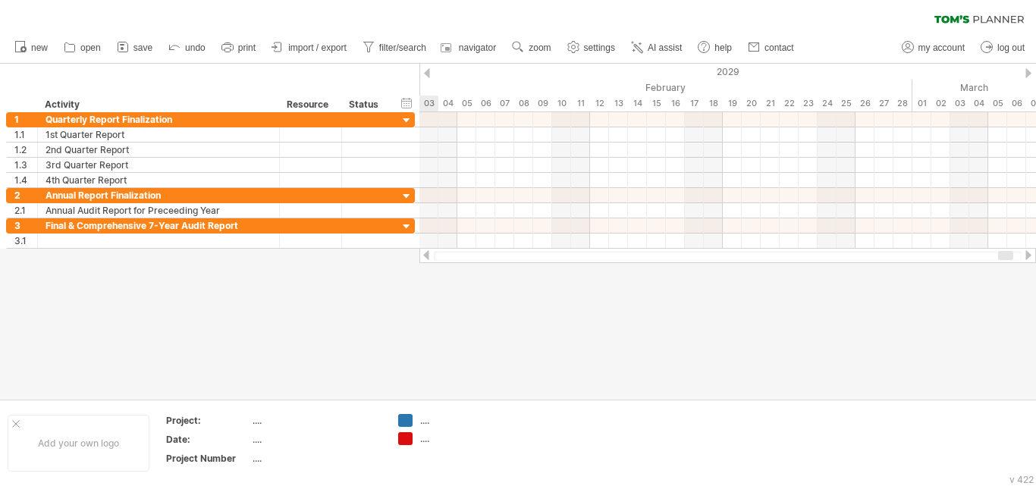
click at [1025, 254] on div at bounding box center [1028, 255] width 12 height 10
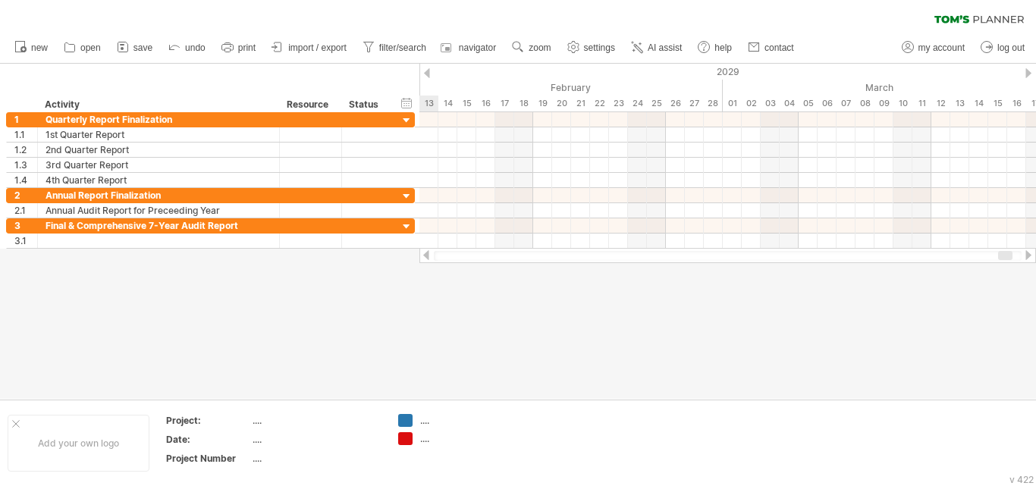
click at [1025, 254] on div at bounding box center [1028, 255] width 12 height 10
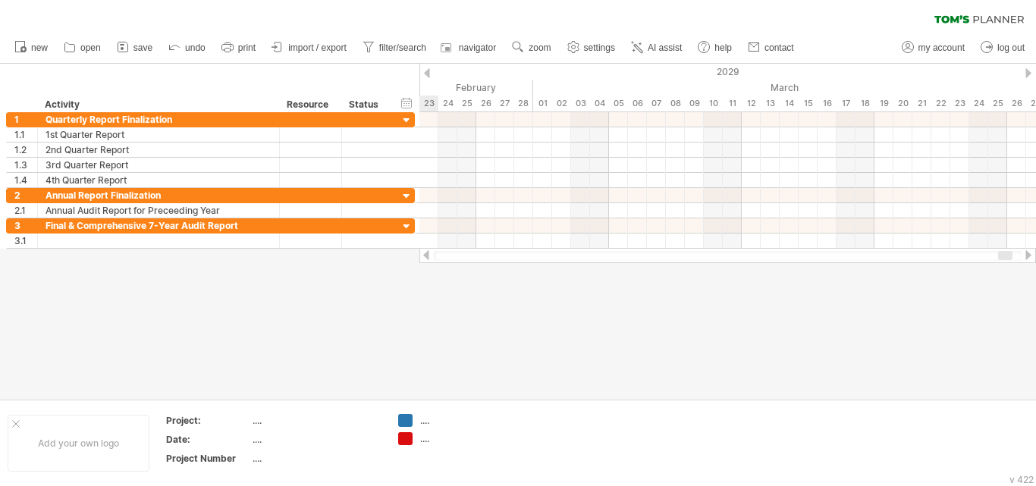
click at [1025, 254] on div at bounding box center [1028, 255] width 12 height 10
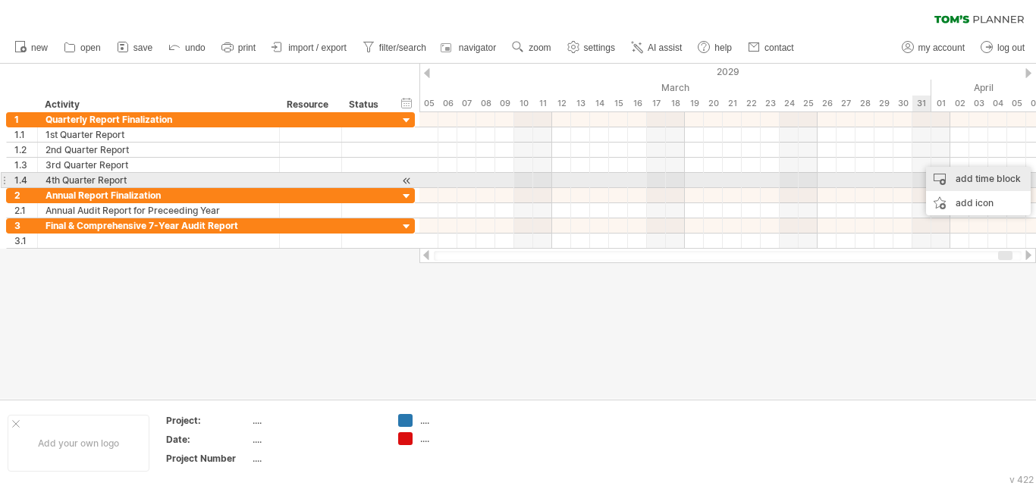
click at [934, 177] on div "add time block" at bounding box center [978, 179] width 105 height 24
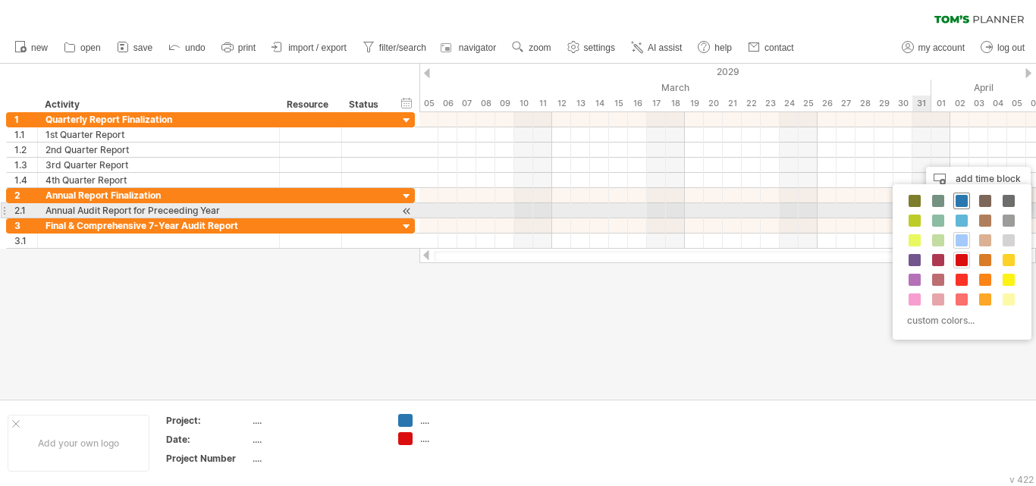
click at [959, 206] on span at bounding box center [962, 201] width 12 height 12
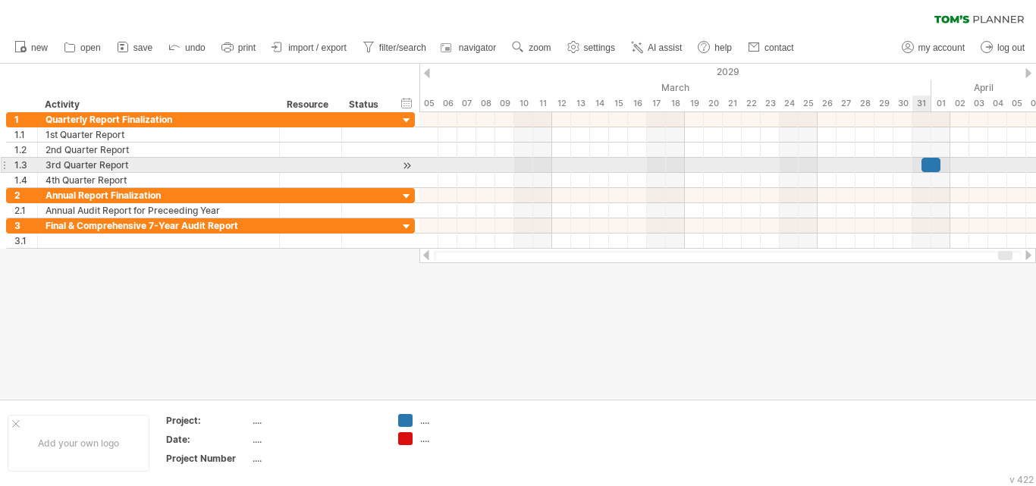
click at [929, 164] on div at bounding box center [931, 165] width 19 height 14
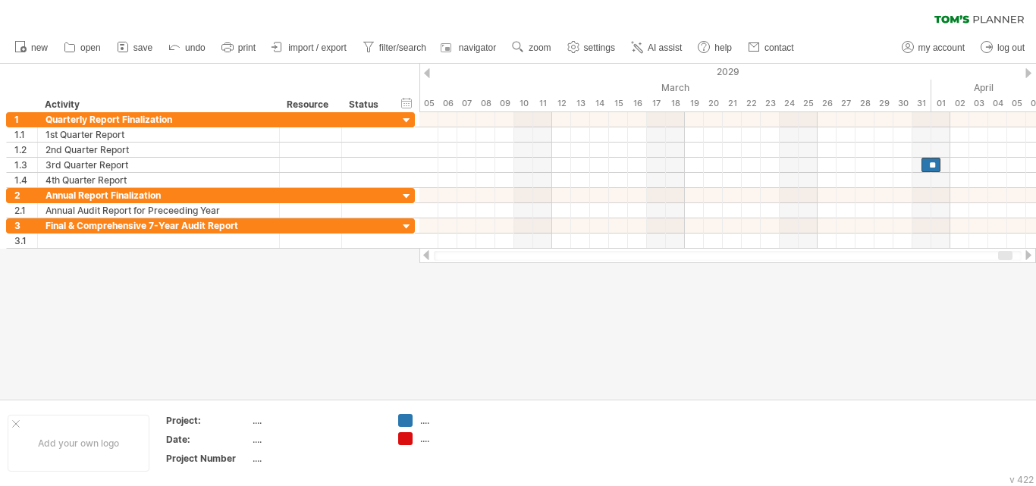
click at [426, 256] on div at bounding box center [426, 255] width 12 height 10
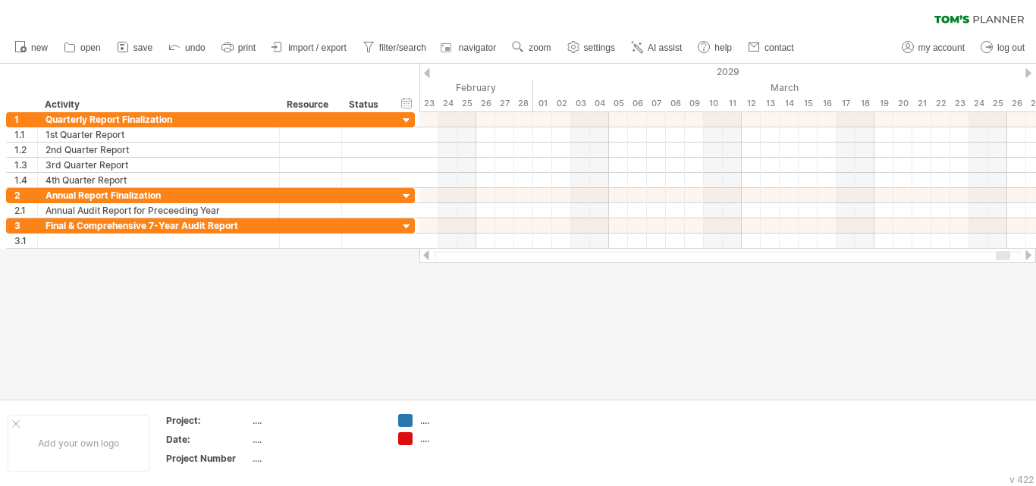
click at [426, 256] on div at bounding box center [426, 255] width 12 height 10
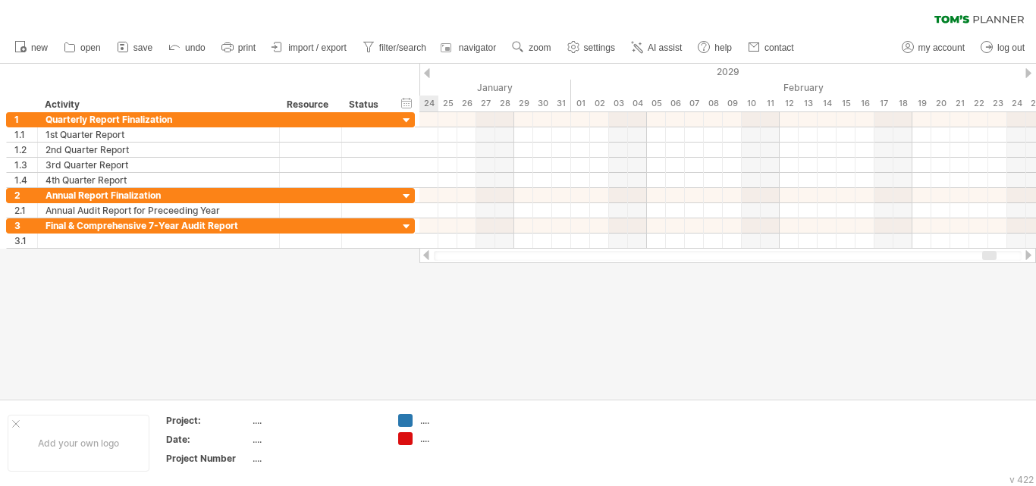
click at [426, 256] on div at bounding box center [426, 255] width 12 height 10
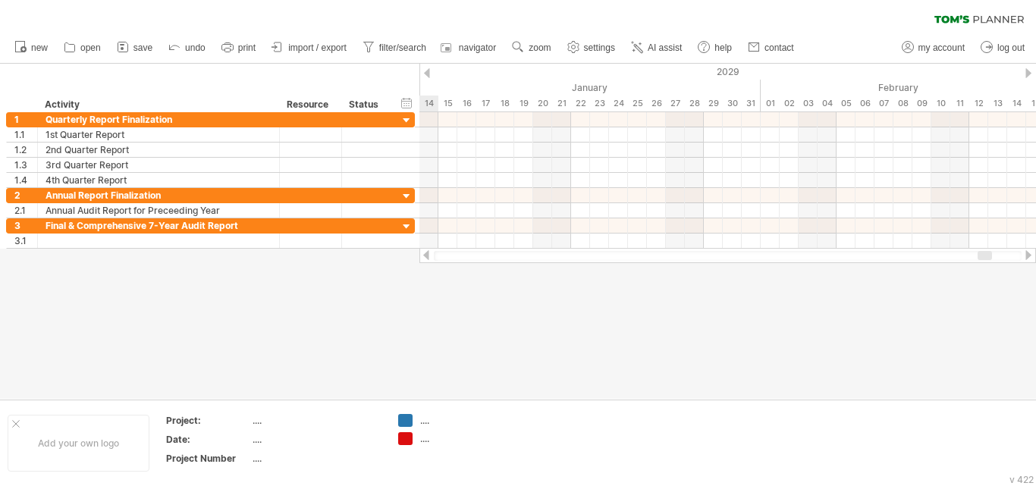
click at [426, 256] on div at bounding box center [426, 255] width 12 height 10
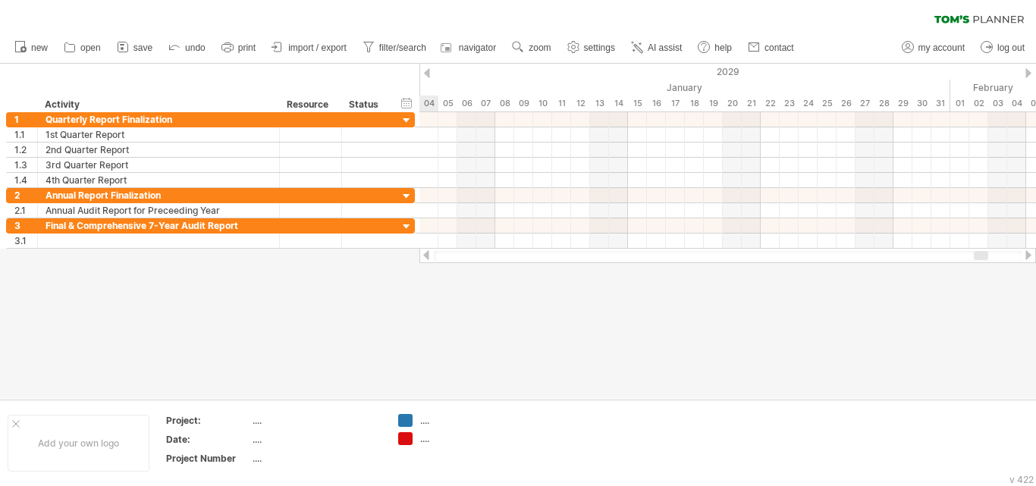
click at [426, 256] on div at bounding box center [426, 255] width 12 height 10
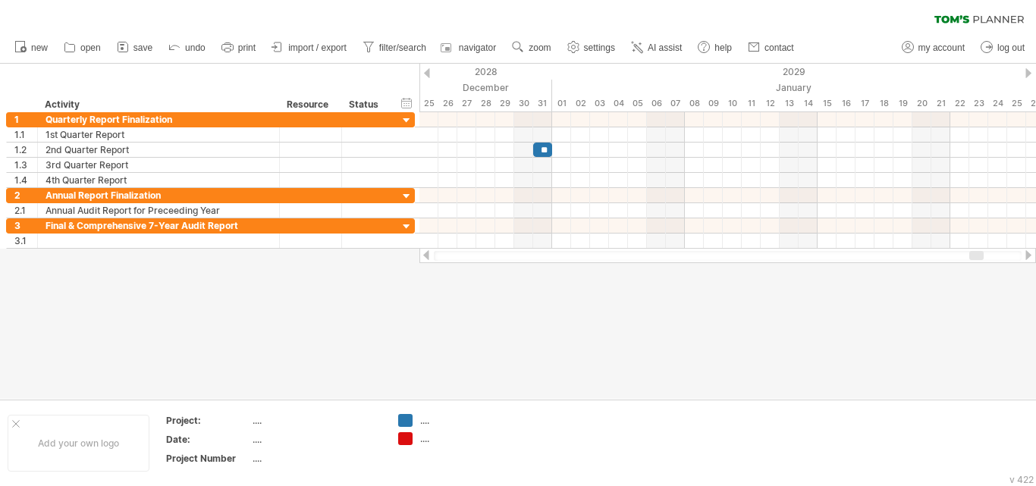
click at [1032, 259] on div at bounding box center [1028, 255] width 12 height 10
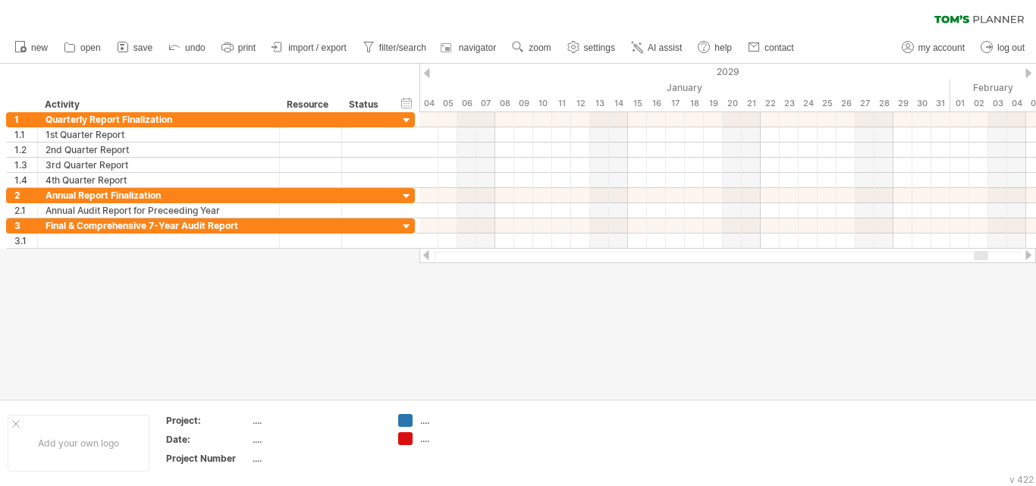
click at [1032, 259] on div at bounding box center [1028, 255] width 12 height 10
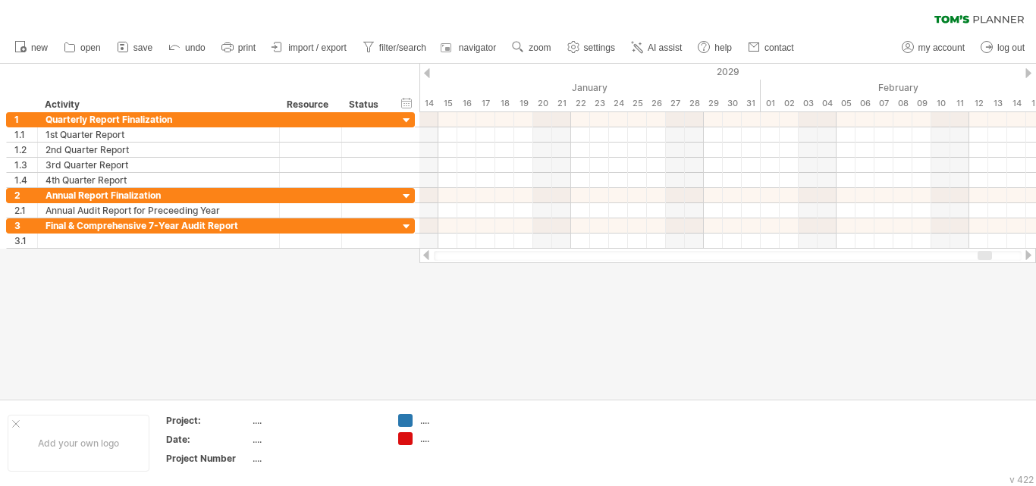
click at [1032, 259] on div at bounding box center [1028, 255] width 12 height 10
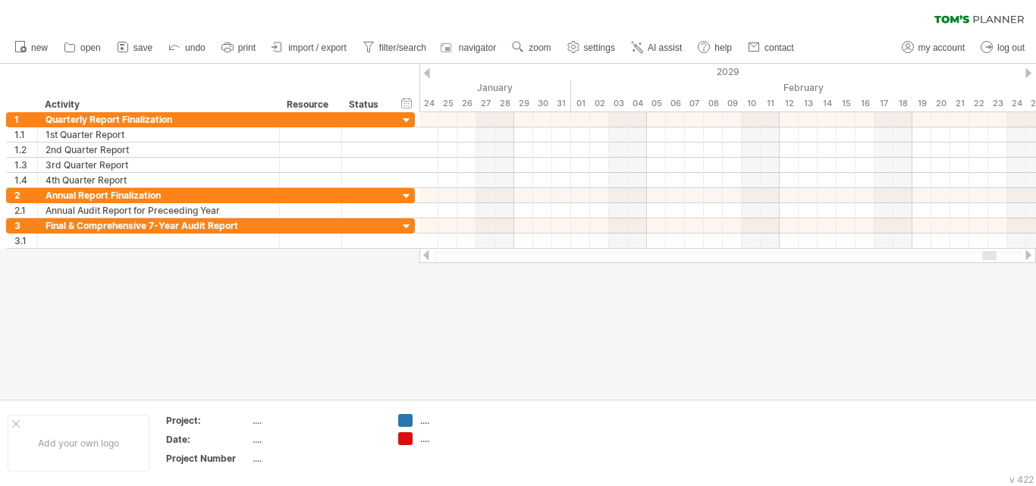
click at [1032, 259] on div at bounding box center [1028, 255] width 12 height 10
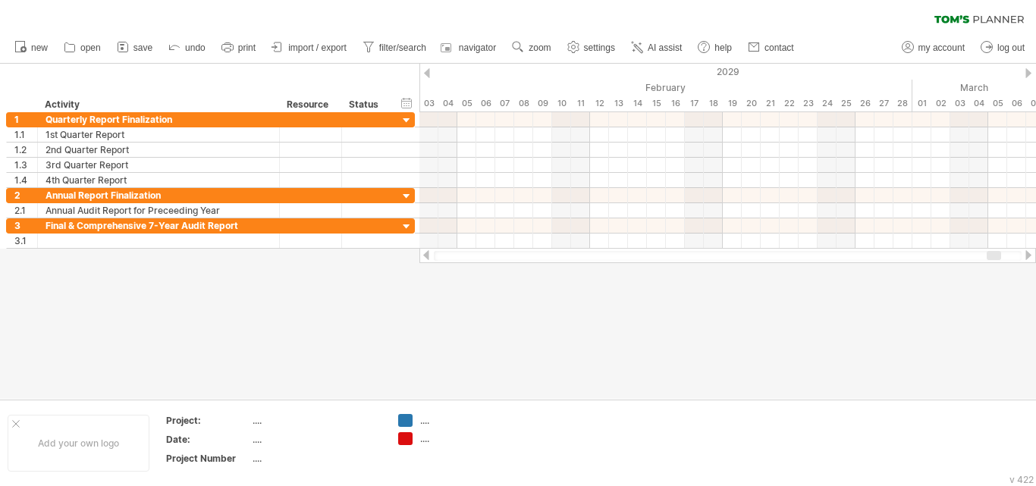
click at [1032, 259] on div at bounding box center [1028, 255] width 12 height 10
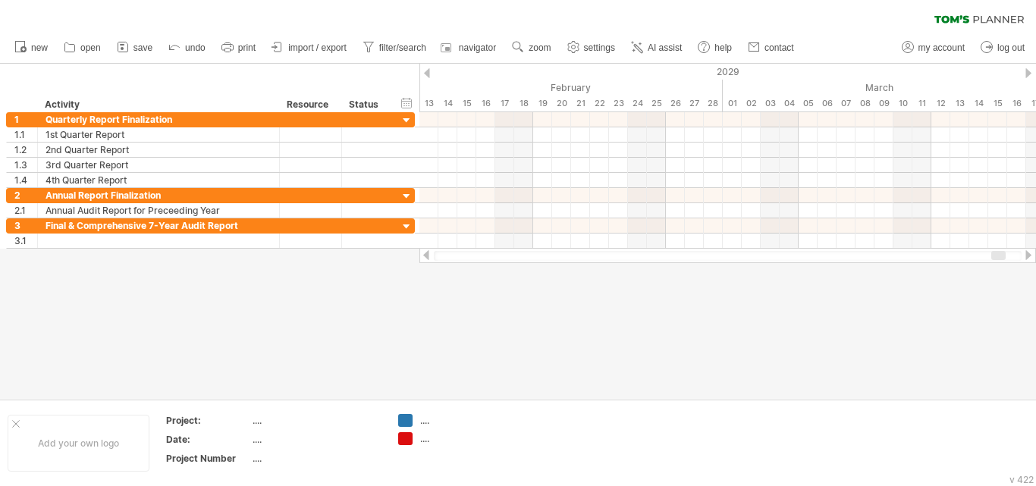
click at [1032, 259] on div at bounding box center [1028, 255] width 12 height 10
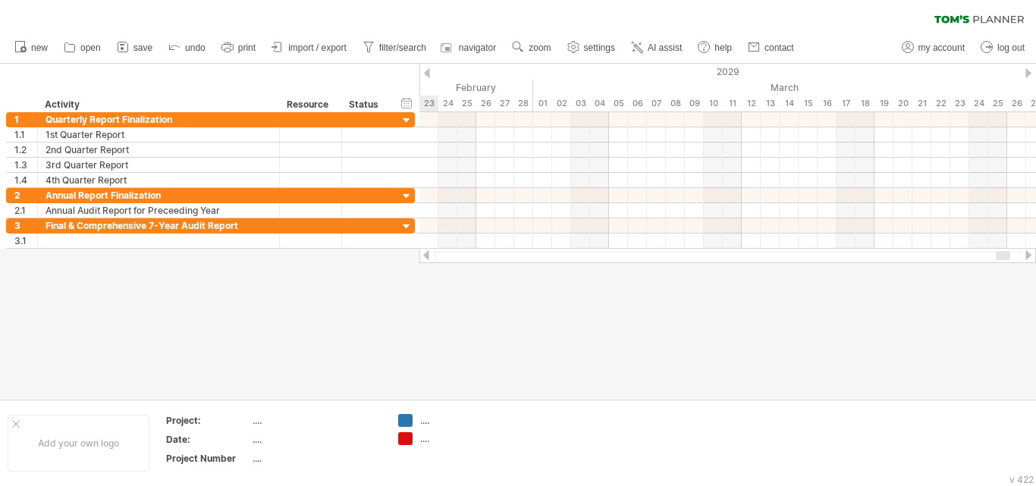
click at [1032, 259] on div at bounding box center [1028, 255] width 12 height 10
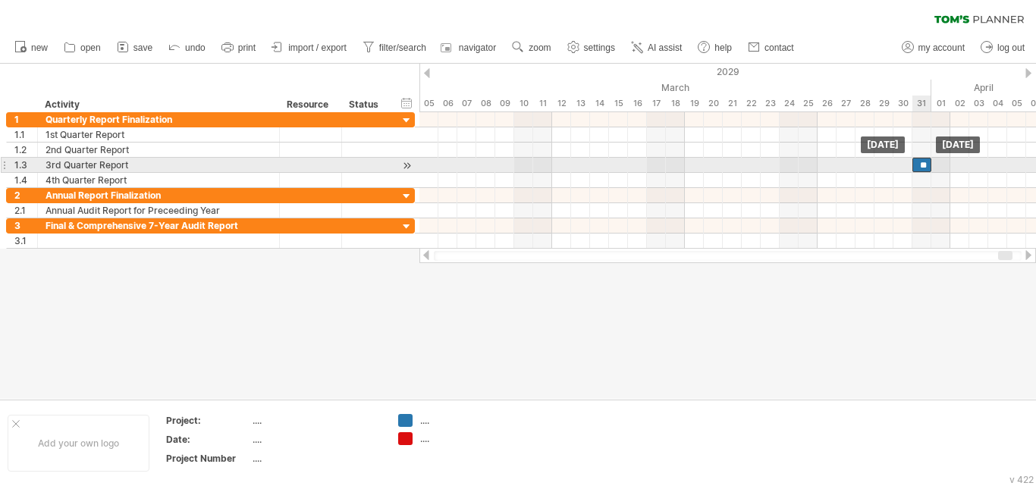
drag, startPoint x: 930, startPoint y: 165, endPoint x: 922, endPoint y: 163, distance: 7.7
click at [922, 163] on div "**" at bounding box center [921, 165] width 19 height 14
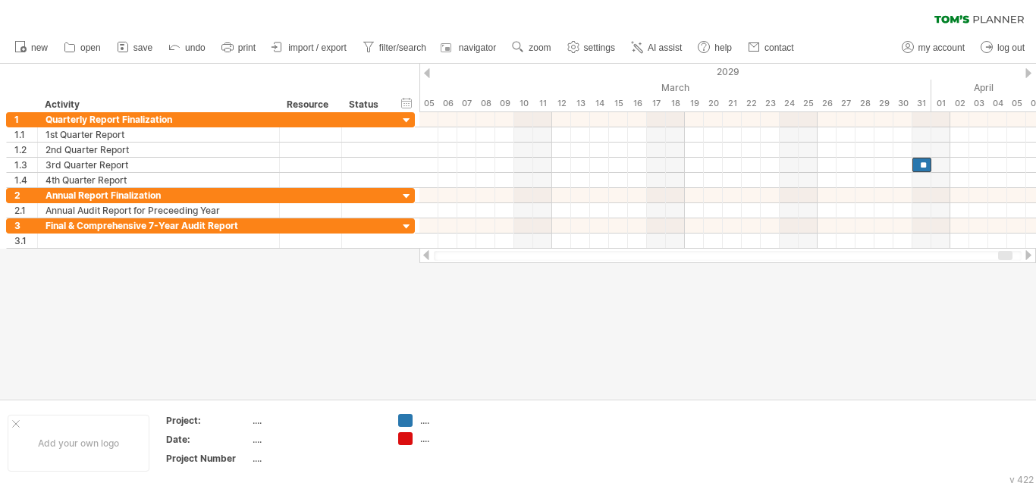
click at [1030, 255] on div at bounding box center [1028, 255] width 12 height 10
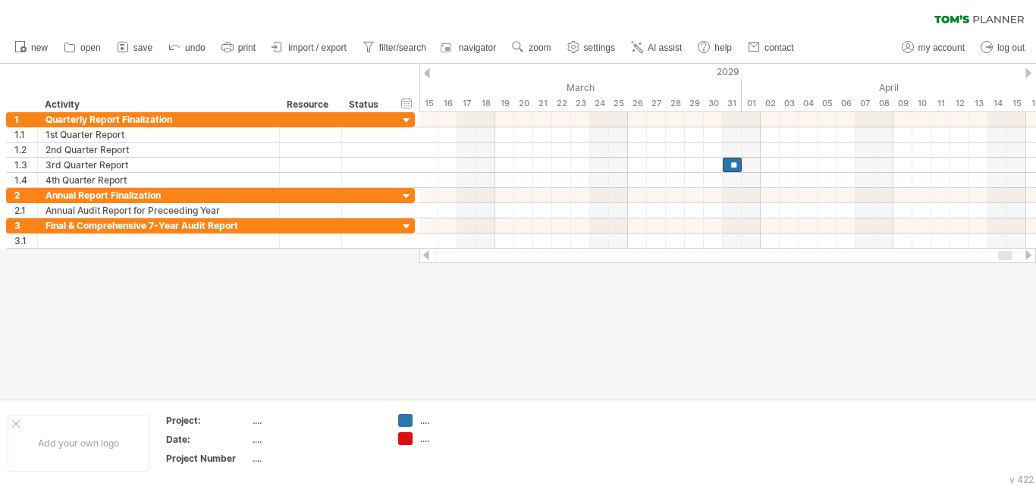
click at [1030, 255] on div at bounding box center [1028, 255] width 12 height 10
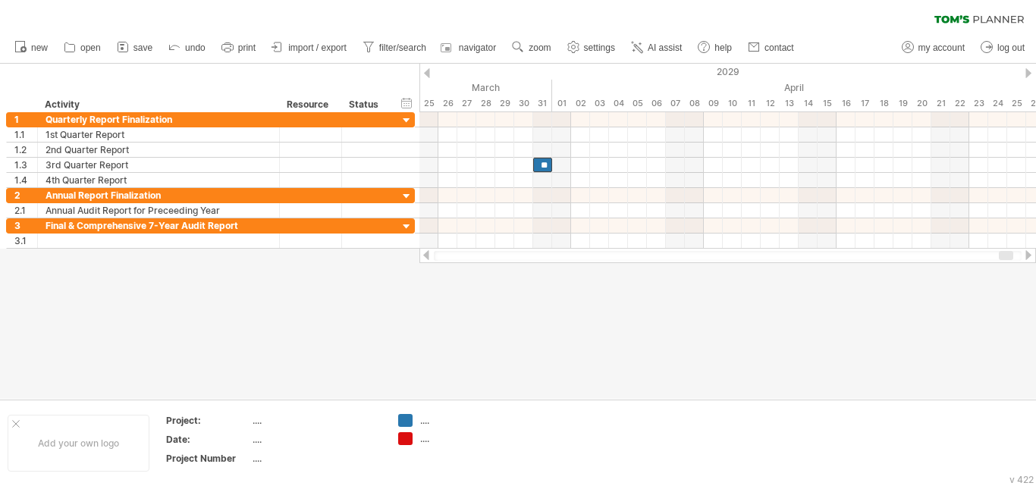
click at [1030, 255] on div at bounding box center [1028, 255] width 12 height 10
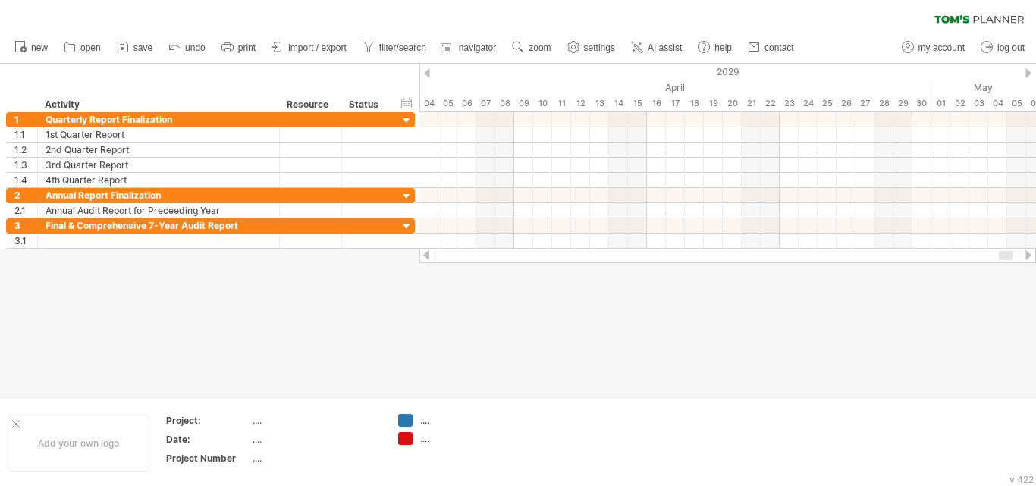
click at [1030, 255] on div at bounding box center [1028, 255] width 12 height 10
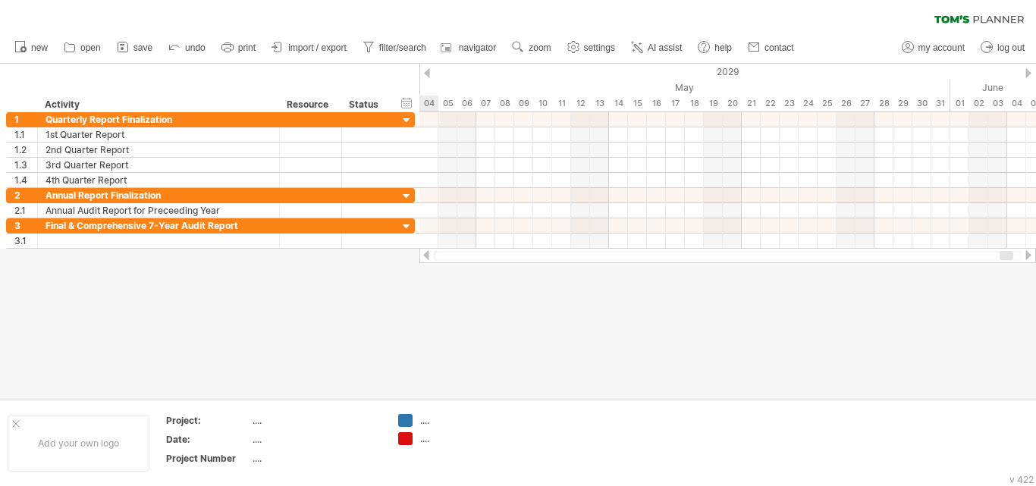
click at [1030, 255] on div at bounding box center [1028, 255] width 12 height 10
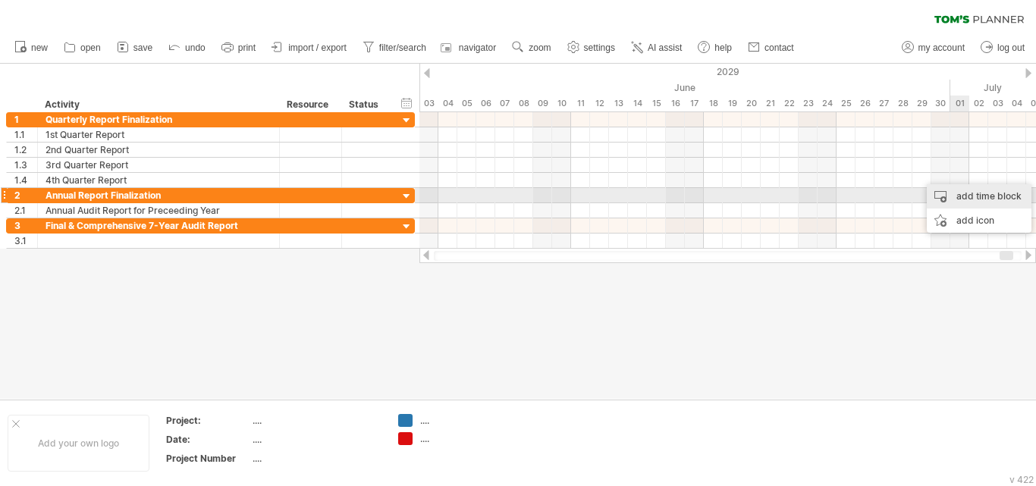
click at [959, 197] on div "add time block" at bounding box center [979, 196] width 105 height 24
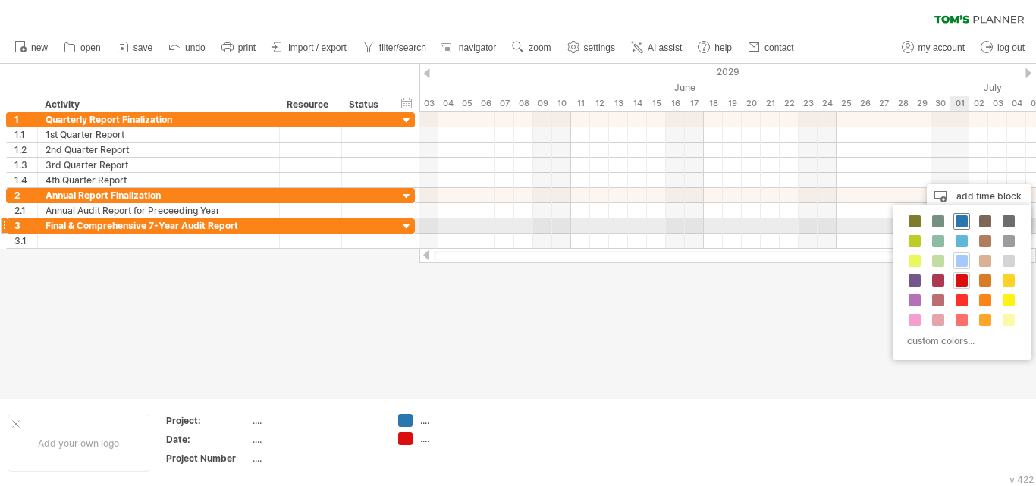
click at [965, 222] on span at bounding box center [962, 221] width 12 height 12
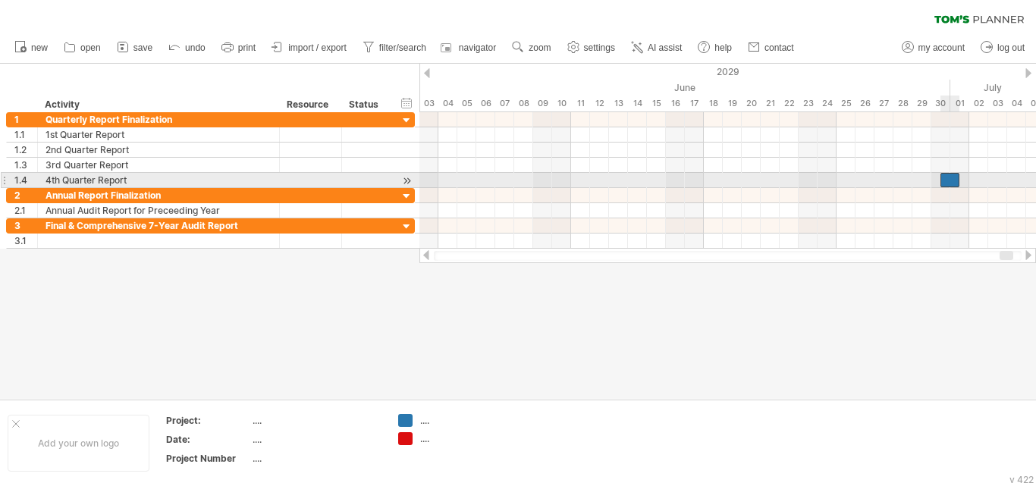
click at [947, 178] on div at bounding box center [950, 180] width 19 height 14
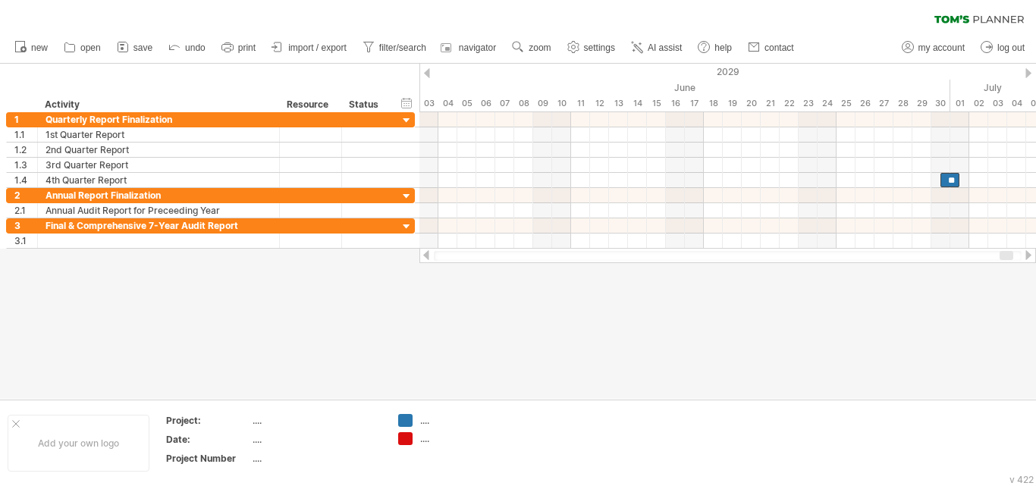
click at [1026, 257] on div at bounding box center [1028, 255] width 12 height 10
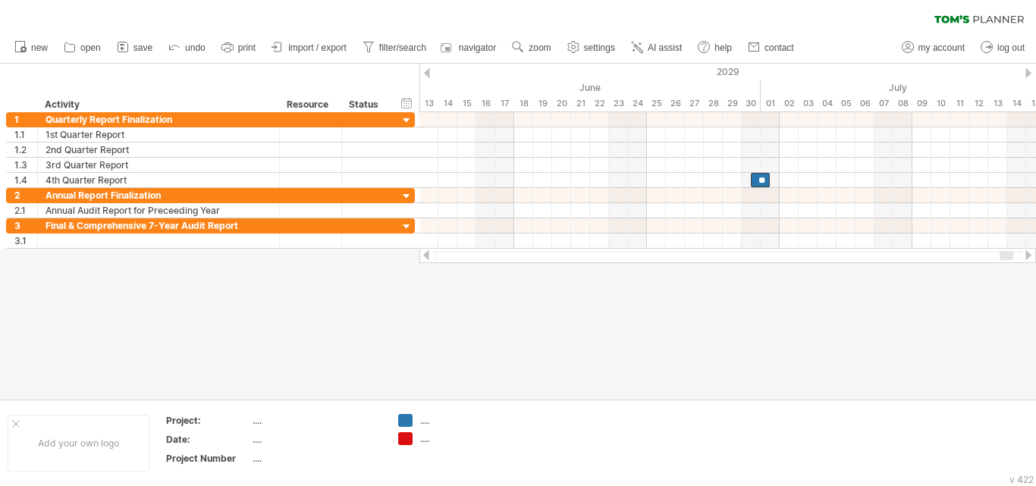
click at [1026, 257] on div at bounding box center [1028, 255] width 12 height 10
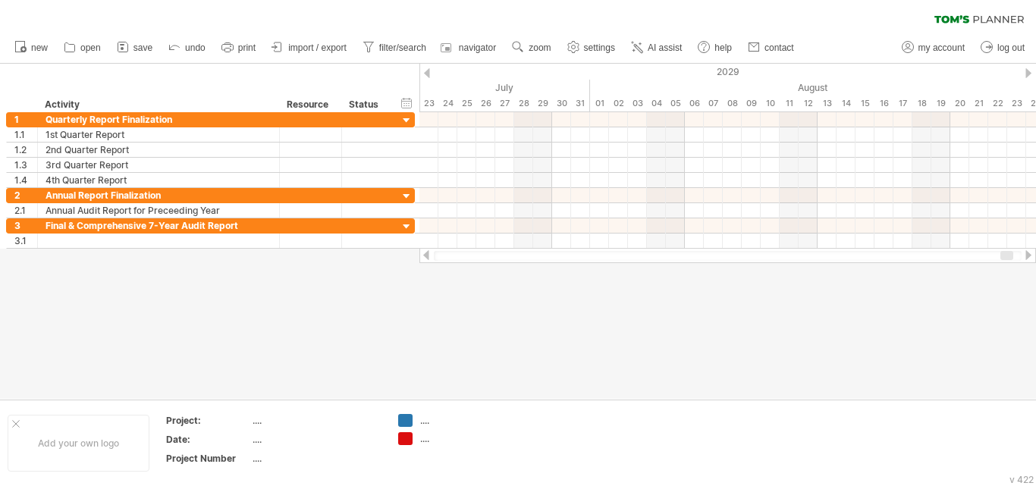
click at [1028, 259] on div at bounding box center [1028, 255] width 12 height 10
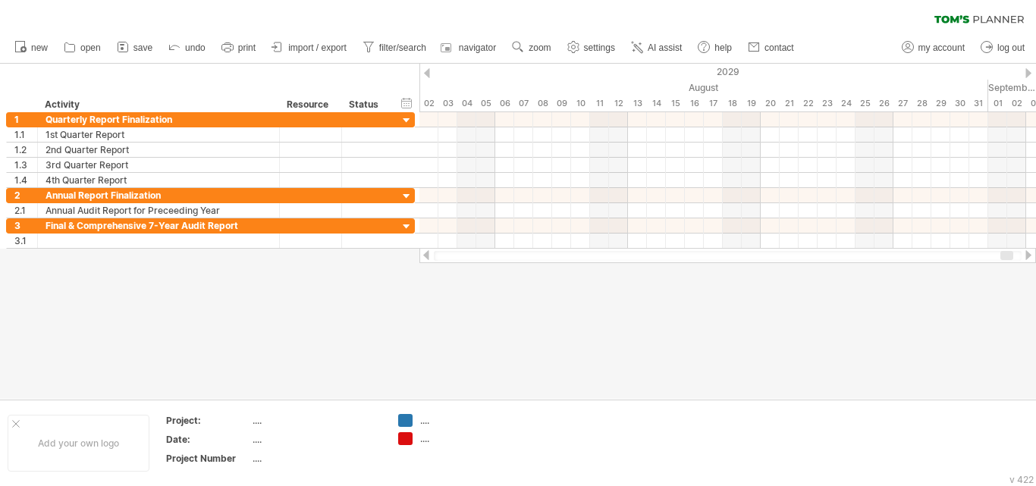
click at [1028, 259] on div at bounding box center [1028, 255] width 12 height 10
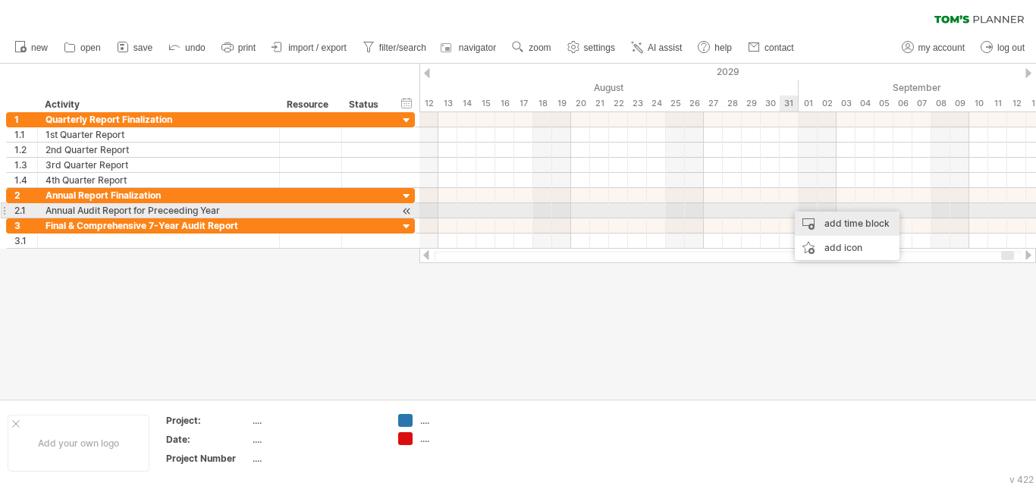
click at [809, 220] on div "add time block" at bounding box center [847, 224] width 105 height 24
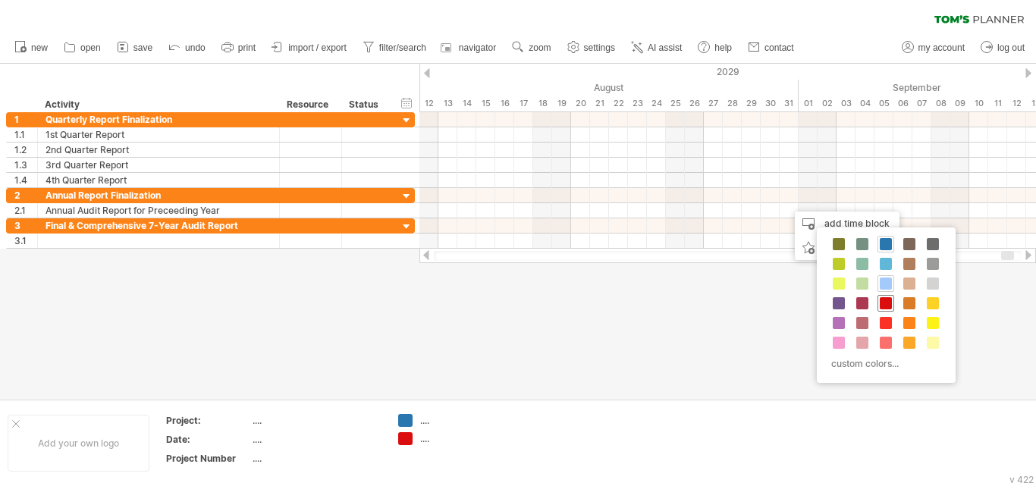
click at [884, 304] on span at bounding box center [886, 303] width 12 height 12
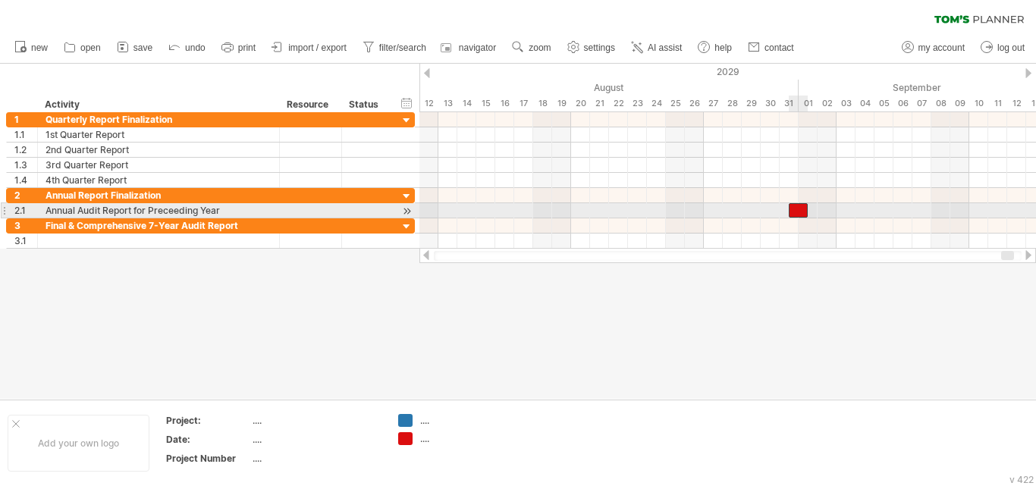
click at [797, 211] on div at bounding box center [798, 210] width 19 height 14
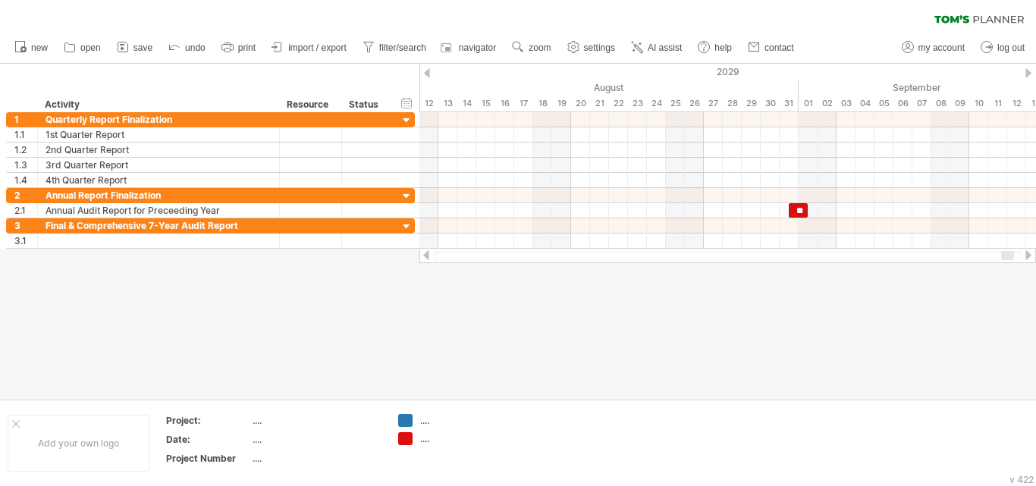
click at [1029, 255] on div at bounding box center [1028, 255] width 12 height 10
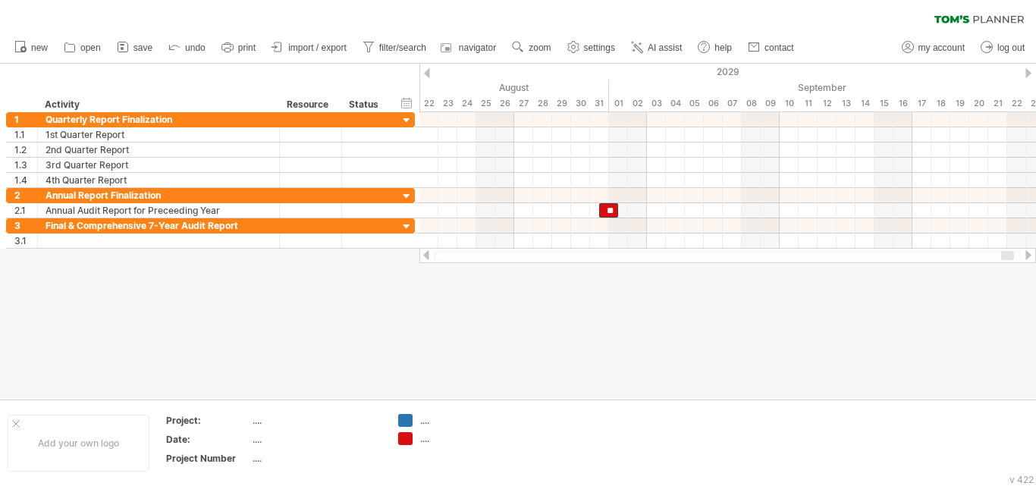
click at [1029, 255] on div at bounding box center [1028, 255] width 12 height 10
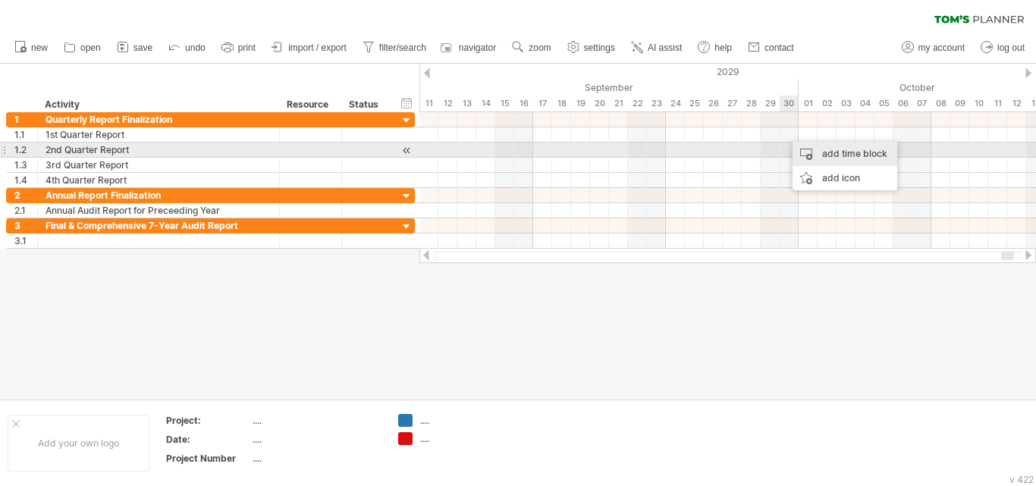
click at [806, 148] on div "add time block" at bounding box center [845, 154] width 105 height 24
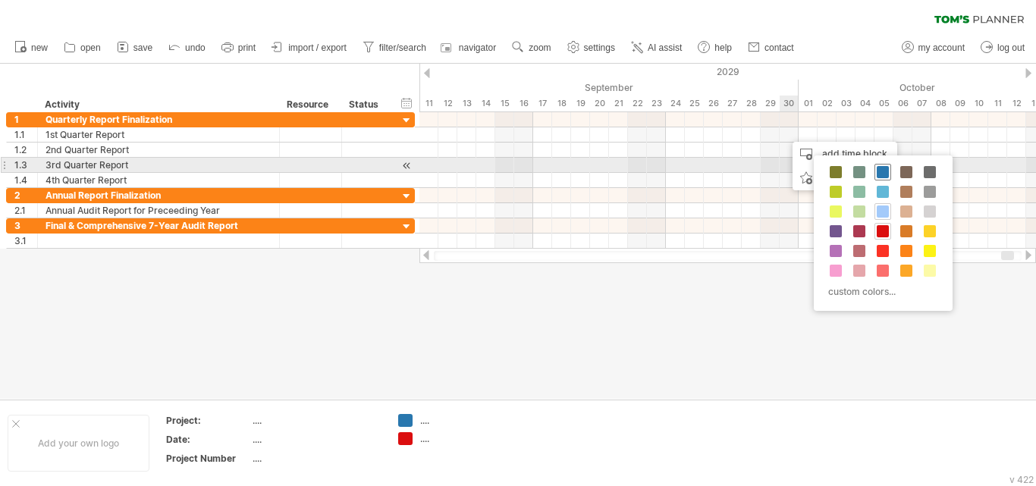
click at [887, 168] on span at bounding box center [883, 172] width 12 height 12
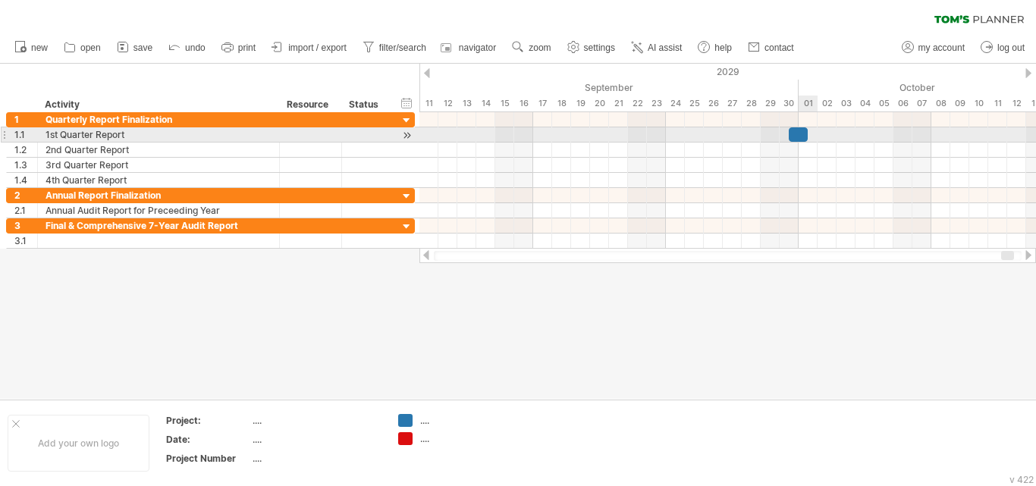
click at [799, 131] on div at bounding box center [798, 134] width 19 height 14
click at [770, 135] on div at bounding box center [727, 134] width 617 height 15
click at [788, 135] on div "**" at bounding box center [789, 134] width 19 height 14
click at [790, 133] on div "**" at bounding box center [789, 134] width 19 height 14
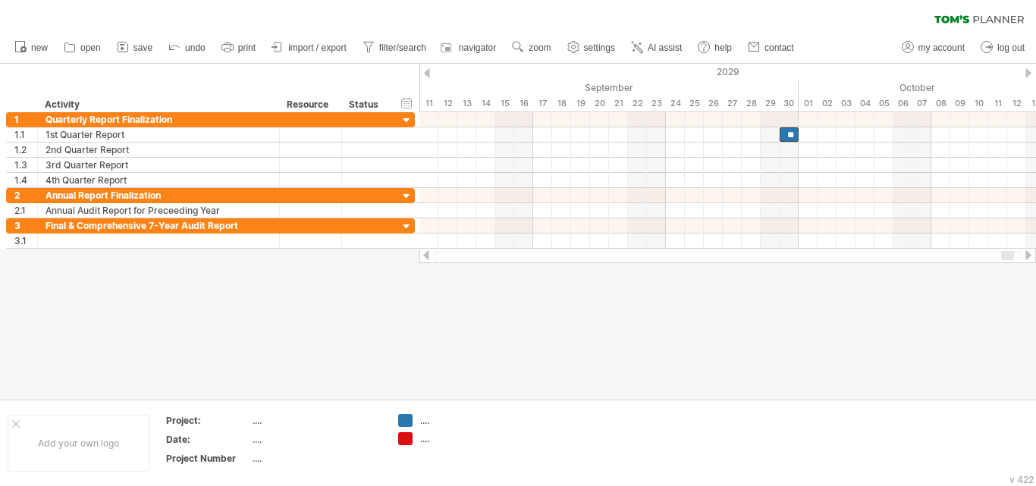
click at [1029, 255] on div at bounding box center [1028, 255] width 12 height 10
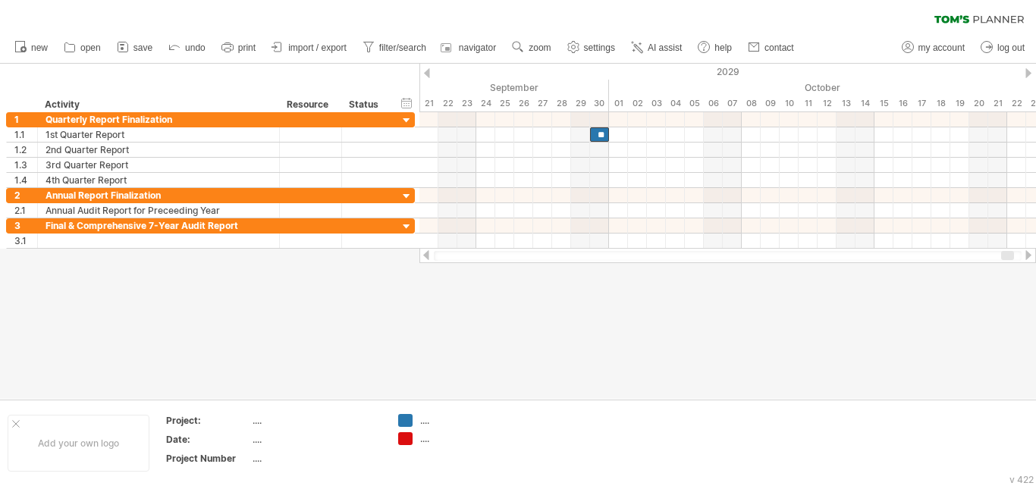
click at [1029, 255] on div at bounding box center [1028, 255] width 12 height 10
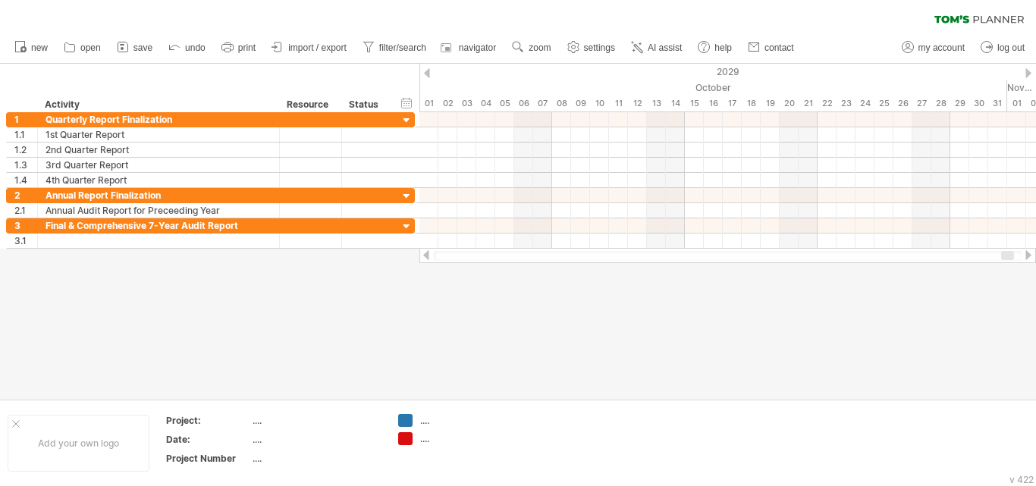
click at [1029, 255] on div at bounding box center [1028, 255] width 12 height 10
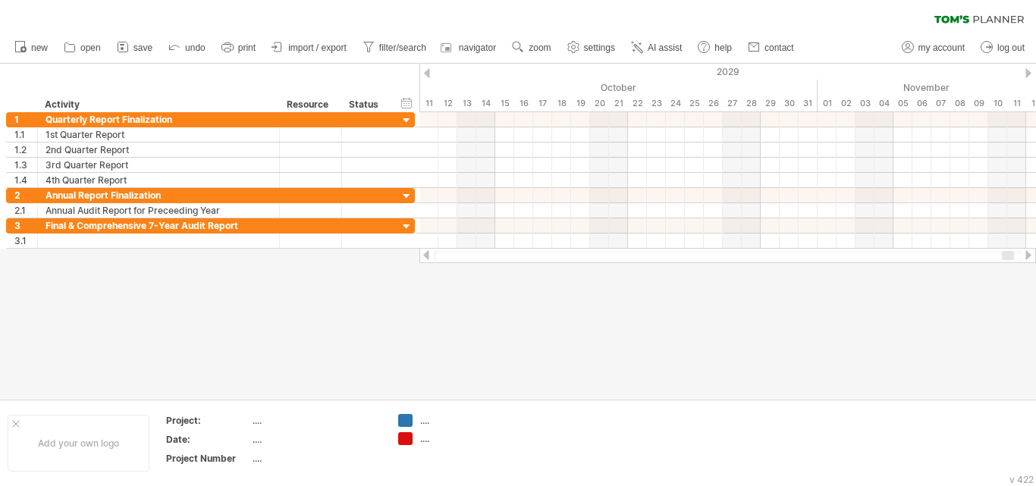
click at [1029, 256] on div at bounding box center [1028, 255] width 12 height 10
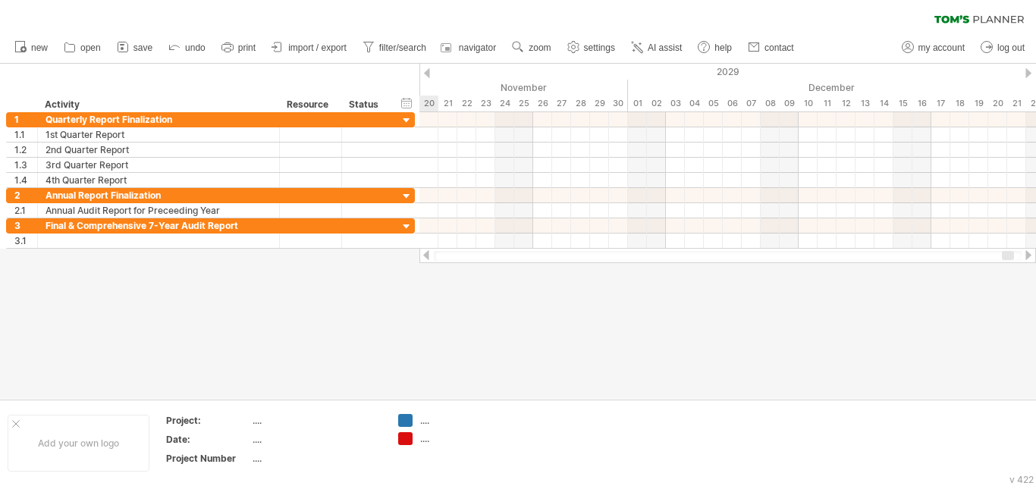
click at [1029, 256] on div at bounding box center [1028, 255] width 12 height 10
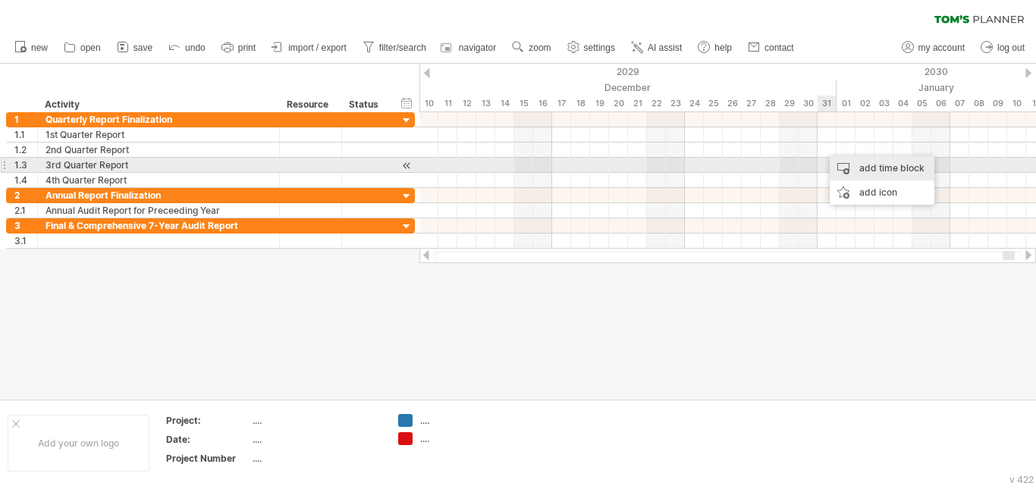
click at [834, 160] on div "add time block" at bounding box center [882, 168] width 105 height 24
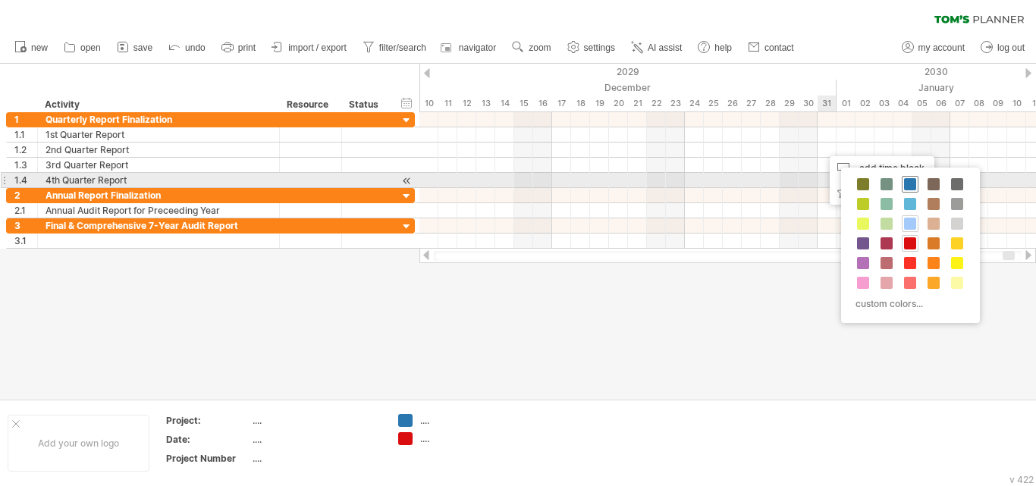
click at [909, 181] on span at bounding box center [910, 184] width 12 height 12
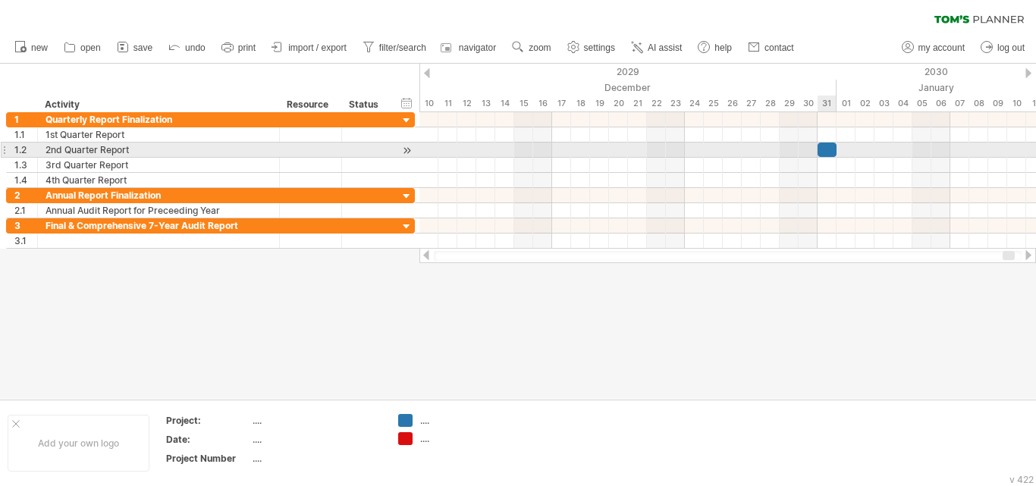
click at [831, 147] on div at bounding box center [827, 150] width 19 height 14
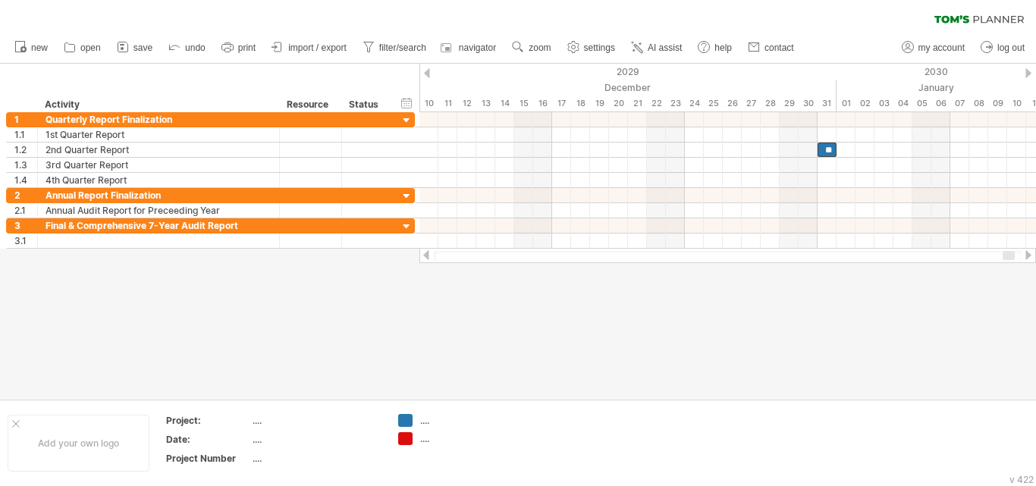
click at [1028, 259] on div at bounding box center [1028, 255] width 12 height 10
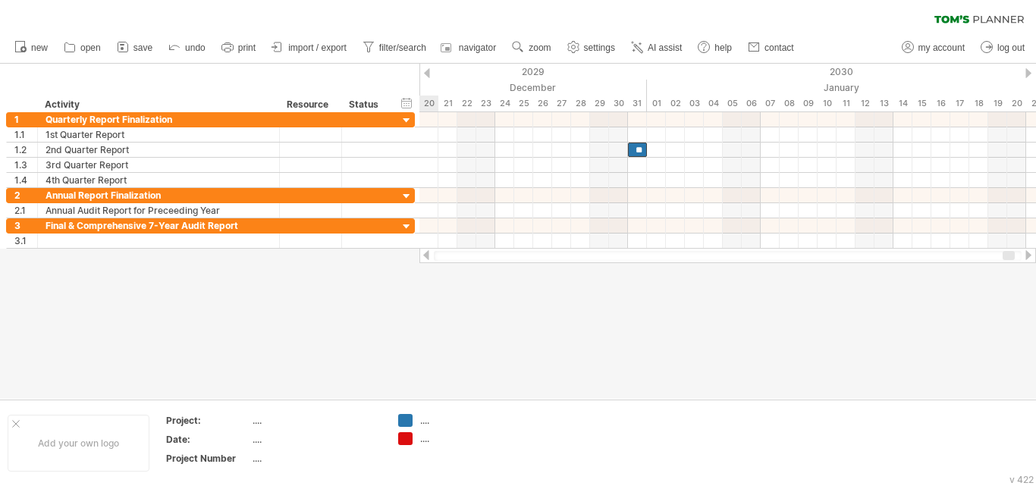
click at [1028, 259] on div at bounding box center [1028, 255] width 12 height 10
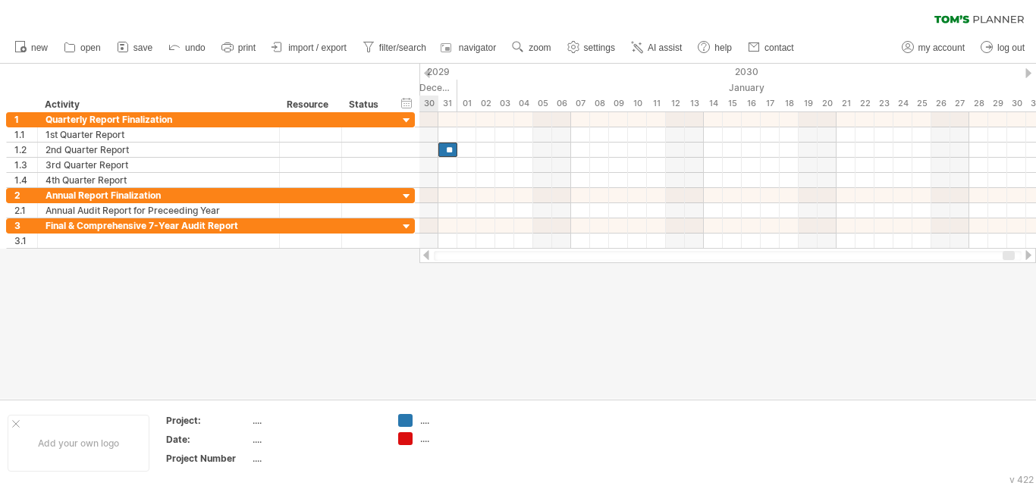
click at [1028, 259] on div at bounding box center [1028, 255] width 12 height 10
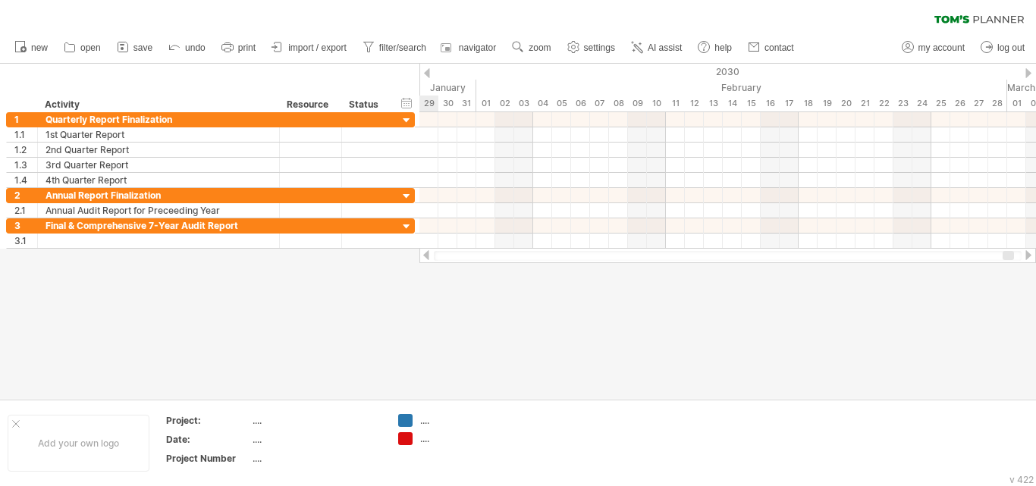
click at [1028, 259] on div at bounding box center [1028, 255] width 12 height 10
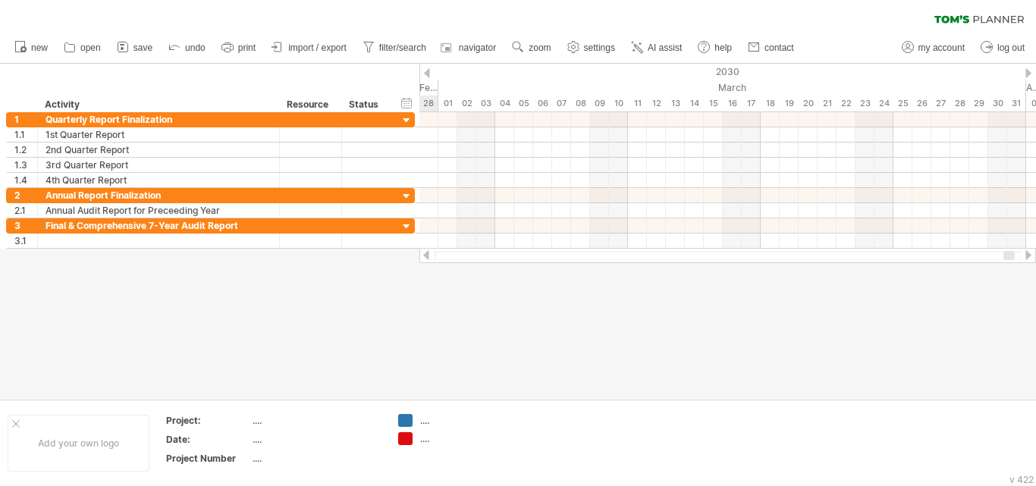
click at [1028, 259] on div at bounding box center [1028, 255] width 12 height 10
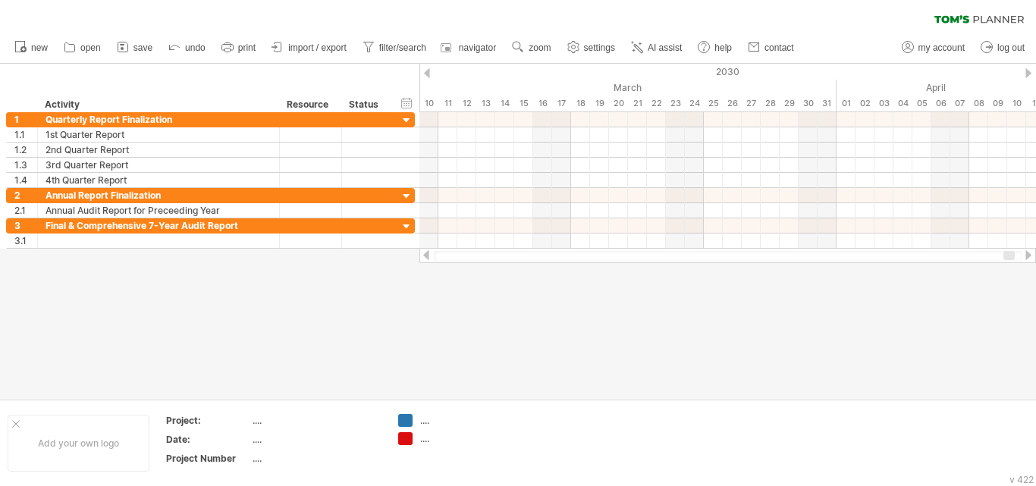
click at [425, 253] on div at bounding box center [426, 255] width 12 height 10
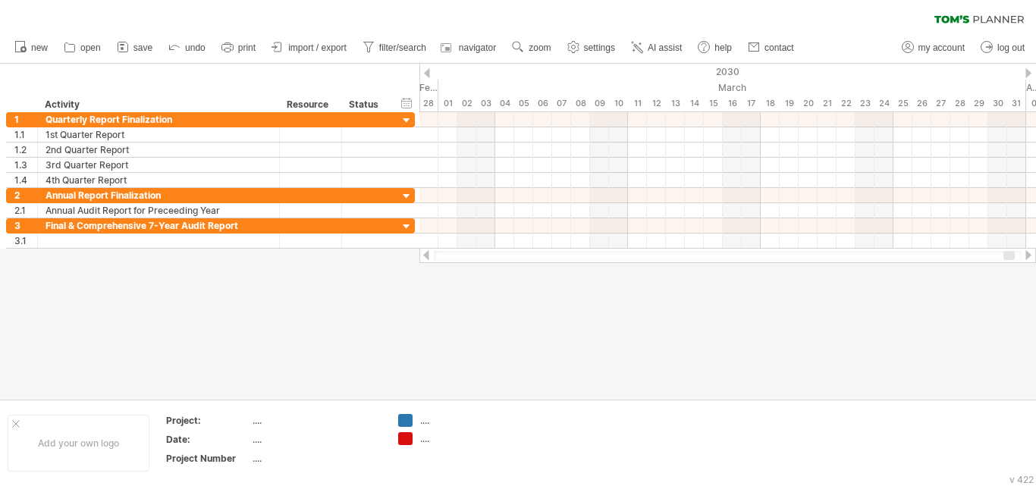
click at [425, 253] on div at bounding box center [426, 255] width 12 height 10
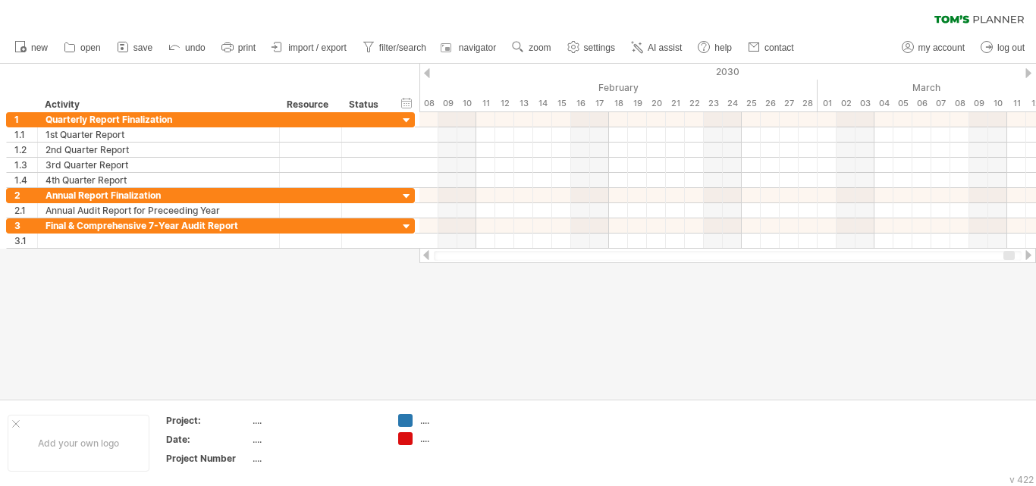
click at [425, 253] on div at bounding box center [426, 255] width 12 height 10
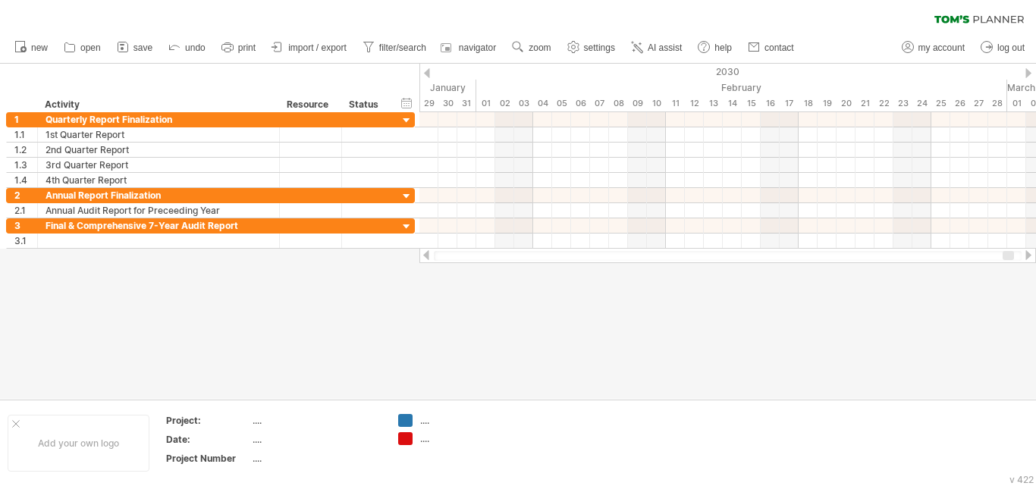
click at [425, 253] on div at bounding box center [426, 255] width 12 height 10
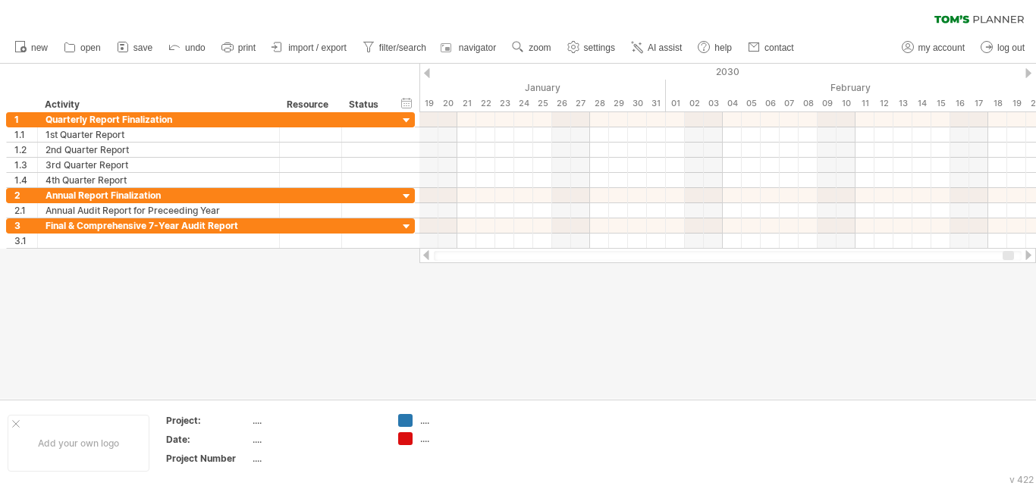
click at [425, 253] on div at bounding box center [426, 255] width 12 height 10
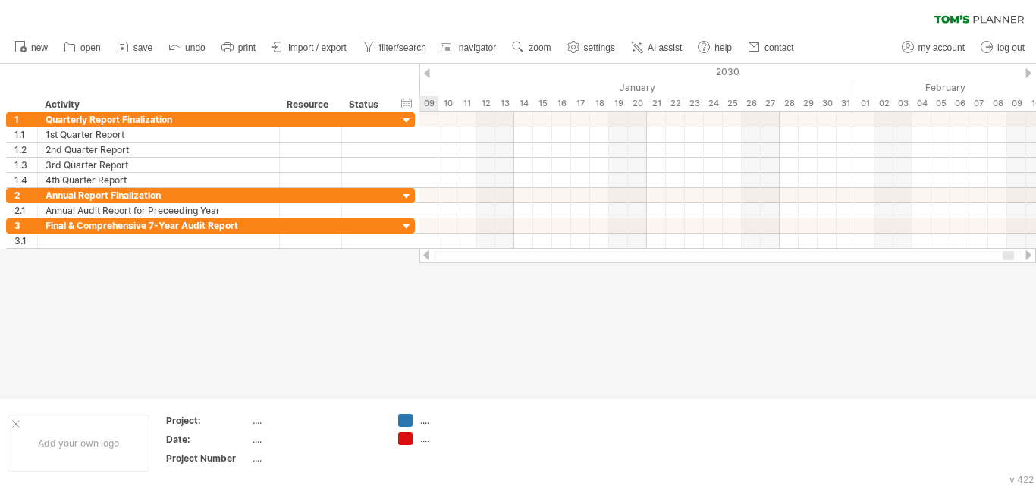
click at [425, 253] on div at bounding box center [426, 255] width 12 height 10
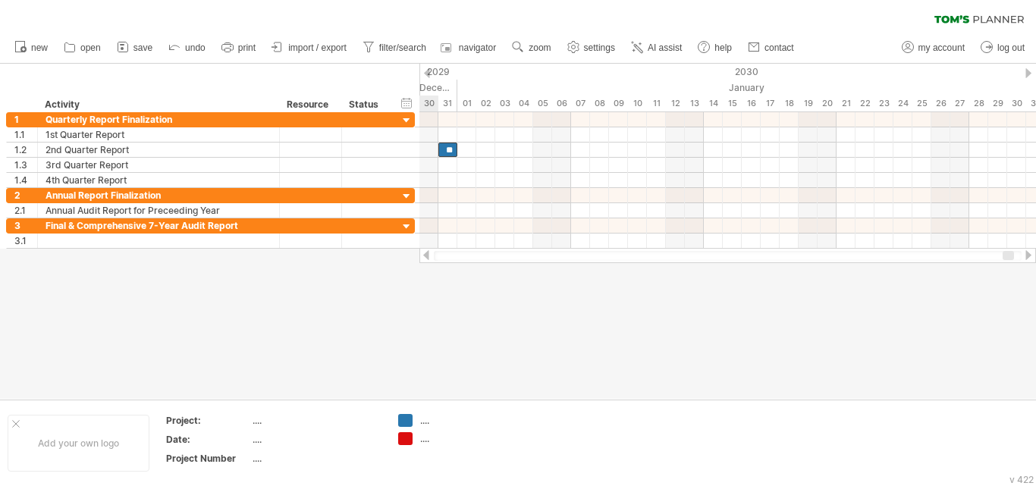
click at [425, 253] on div at bounding box center [426, 255] width 12 height 10
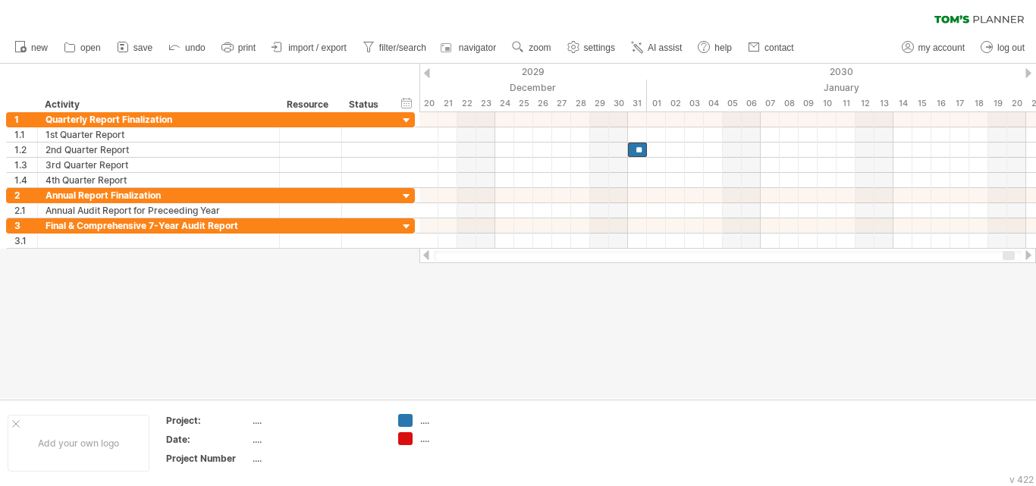
click at [1029, 250] on div at bounding box center [1028, 255] width 12 height 10
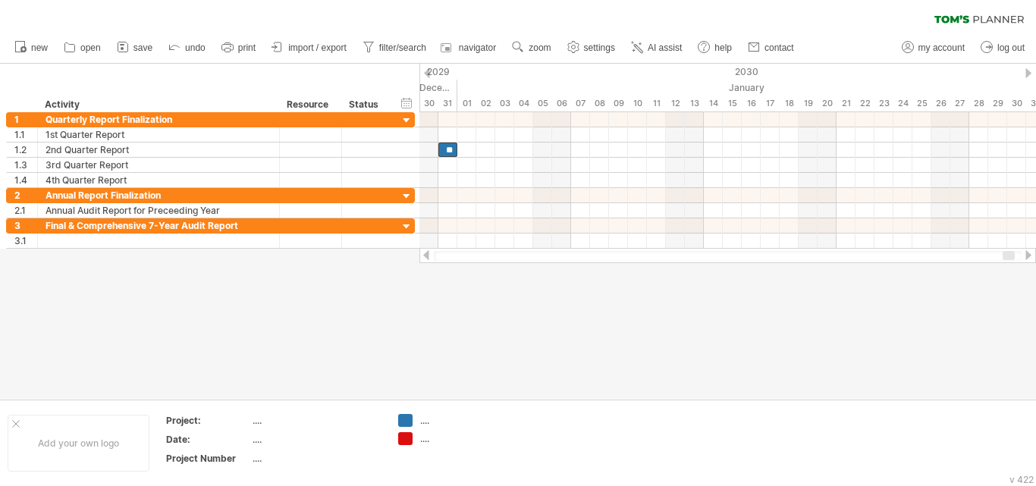
click at [1029, 250] on div at bounding box center [1028, 255] width 12 height 10
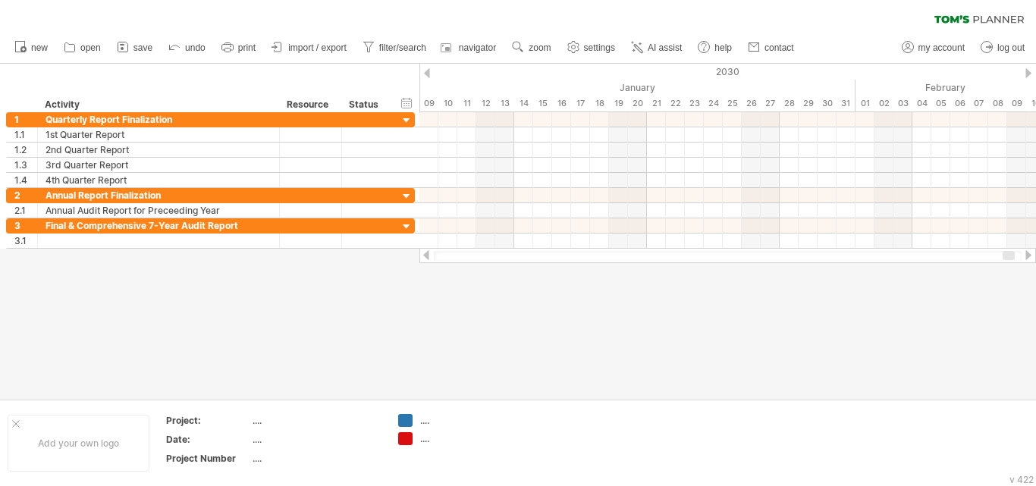
click at [1029, 250] on div at bounding box center [1028, 255] width 12 height 10
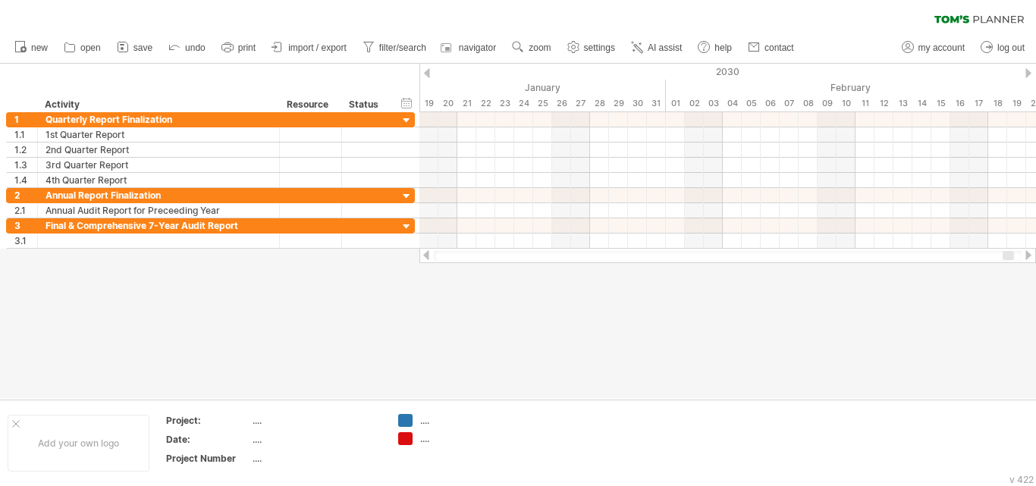
click at [1029, 250] on div at bounding box center [1028, 255] width 12 height 10
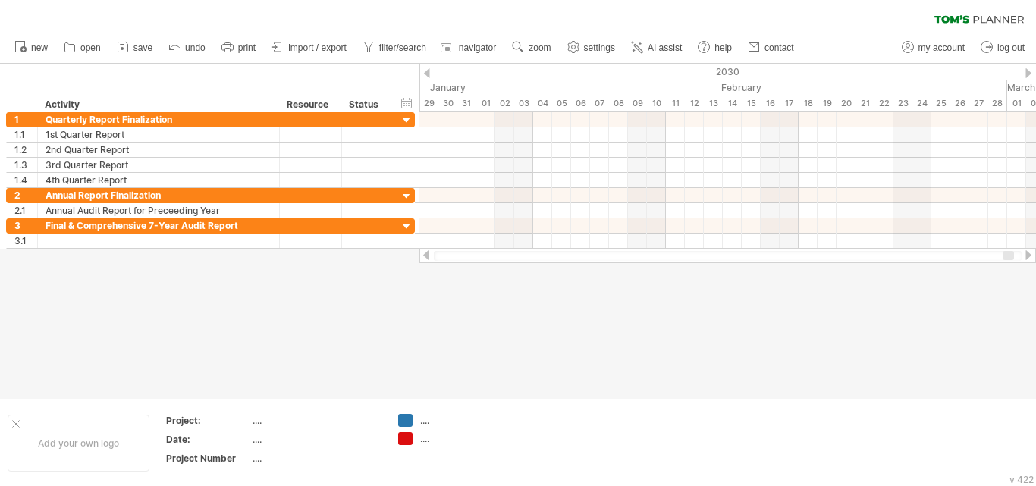
click at [1029, 250] on div at bounding box center [1028, 255] width 12 height 10
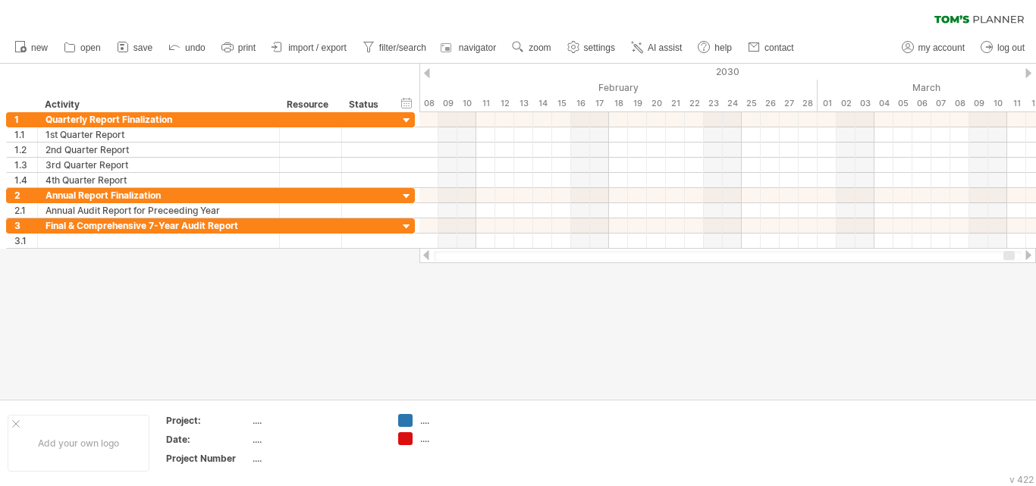
click at [1029, 250] on div at bounding box center [1028, 255] width 12 height 10
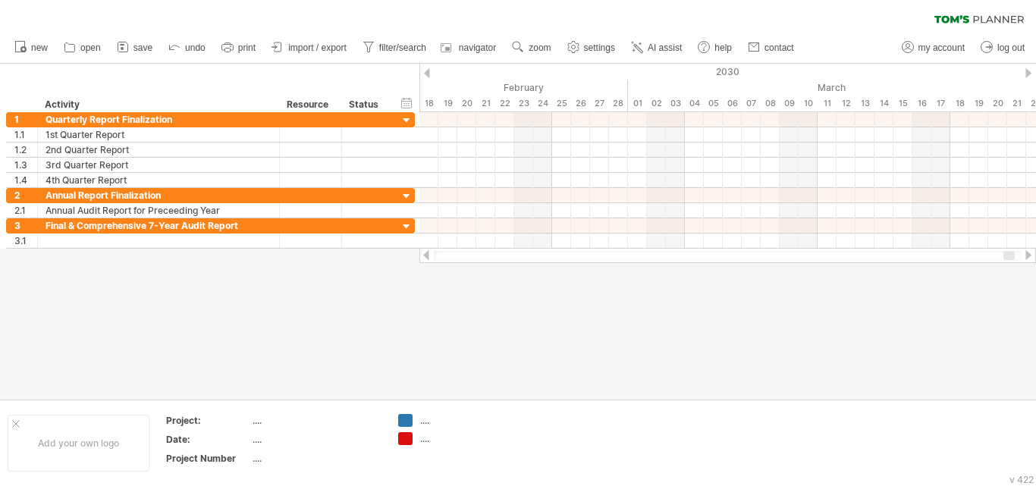
click at [1029, 250] on div at bounding box center [1028, 255] width 12 height 10
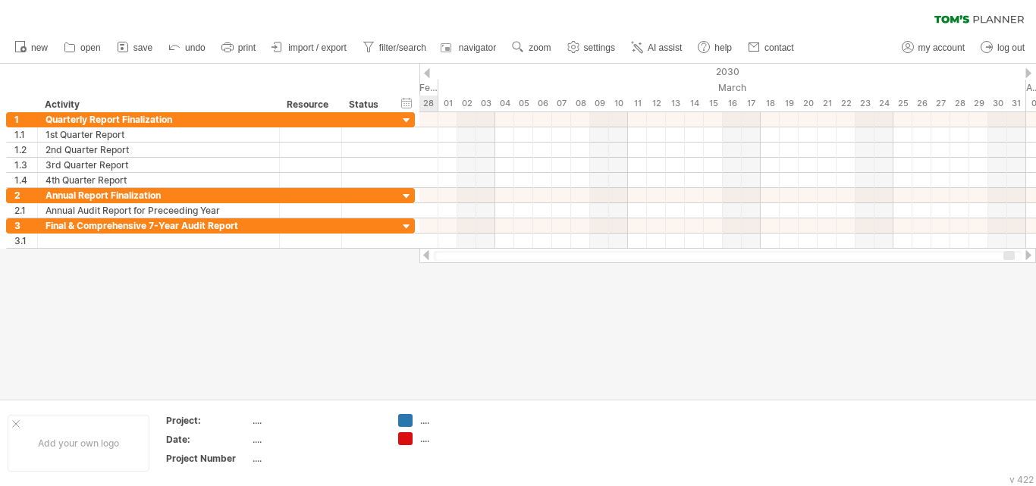
click at [1029, 250] on div at bounding box center [1028, 255] width 12 height 10
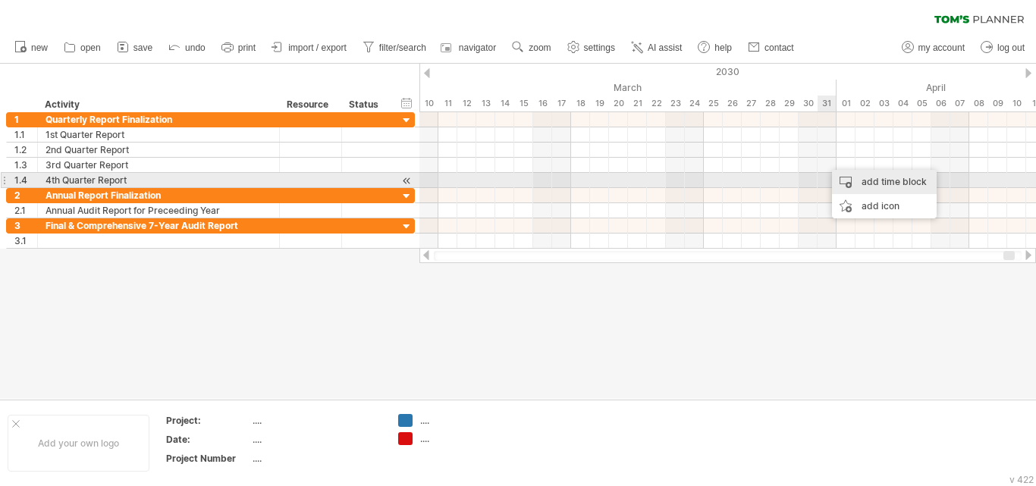
click at [863, 185] on div "add time block" at bounding box center [884, 182] width 105 height 24
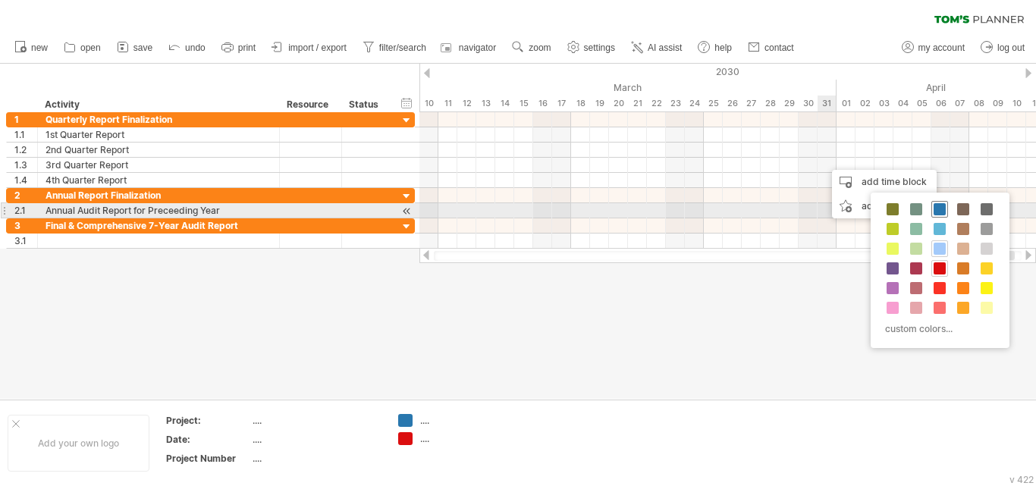
drag, startPoint x: 936, startPoint y: 209, endPoint x: 925, endPoint y: 203, distance: 12.6
click at [934, 207] on span at bounding box center [940, 209] width 12 height 12
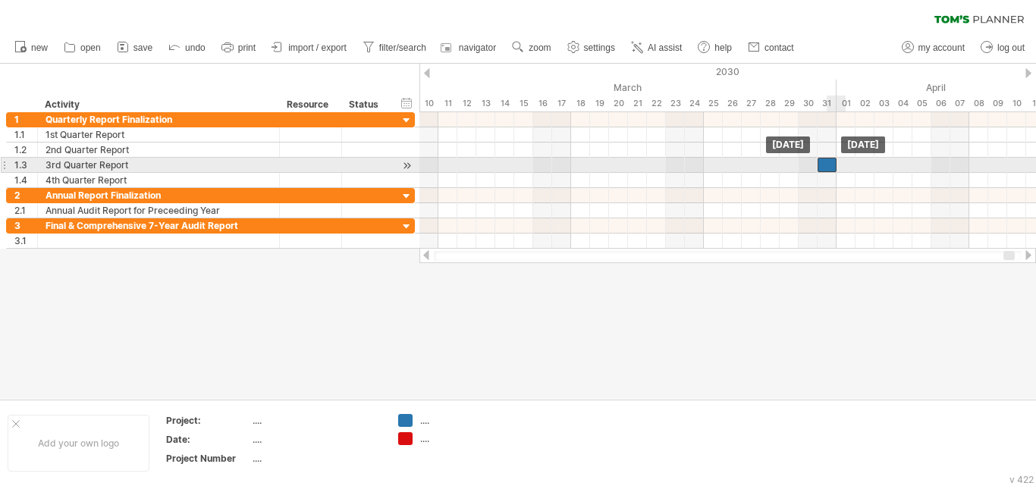
click at [834, 159] on div at bounding box center [827, 165] width 19 height 14
click at [826, 165] on div at bounding box center [827, 165] width 19 height 14
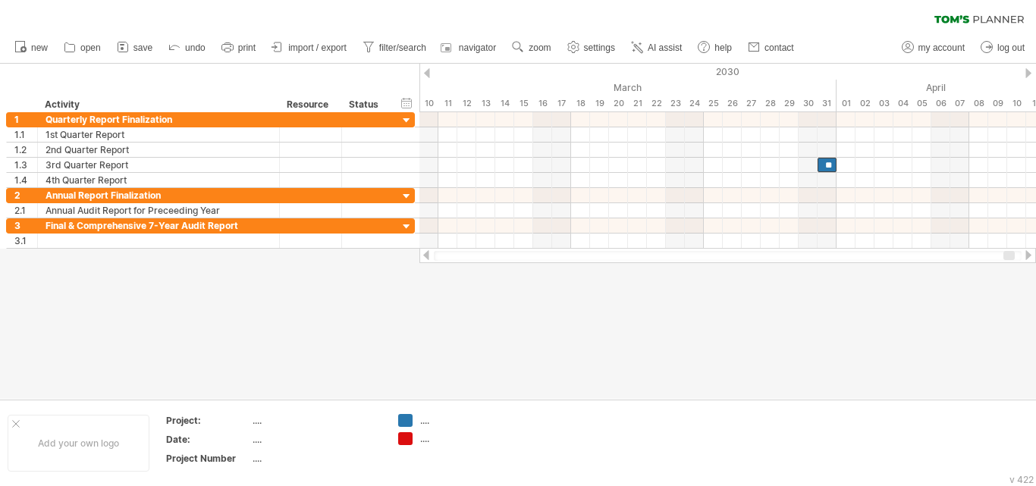
click at [1025, 252] on div at bounding box center [1028, 255] width 12 height 10
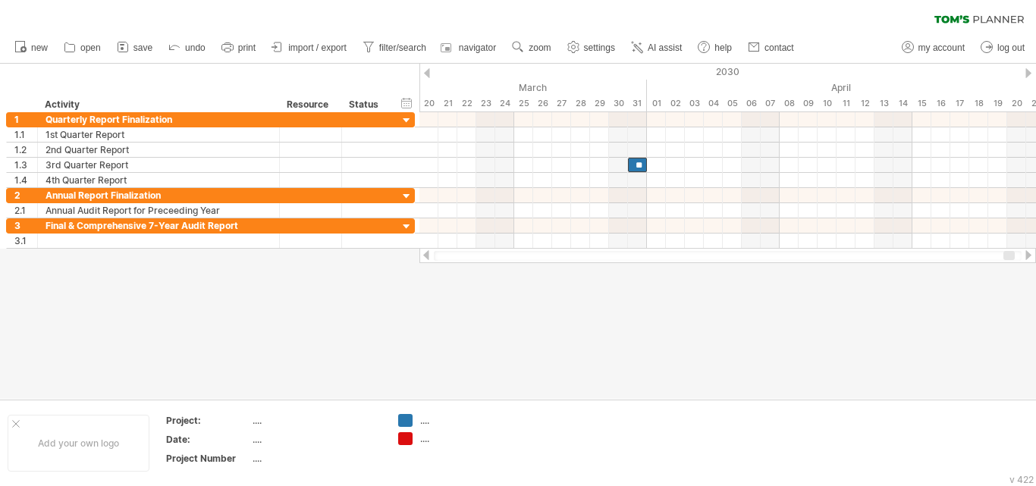
click at [1025, 252] on div at bounding box center [1028, 255] width 12 height 10
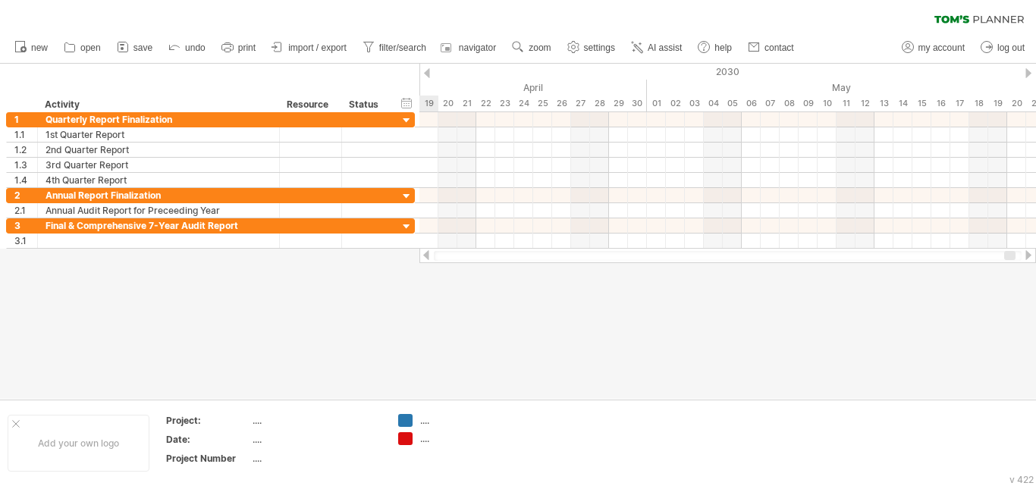
click at [1025, 252] on div at bounding box center [1028, 255] width 12 height 10
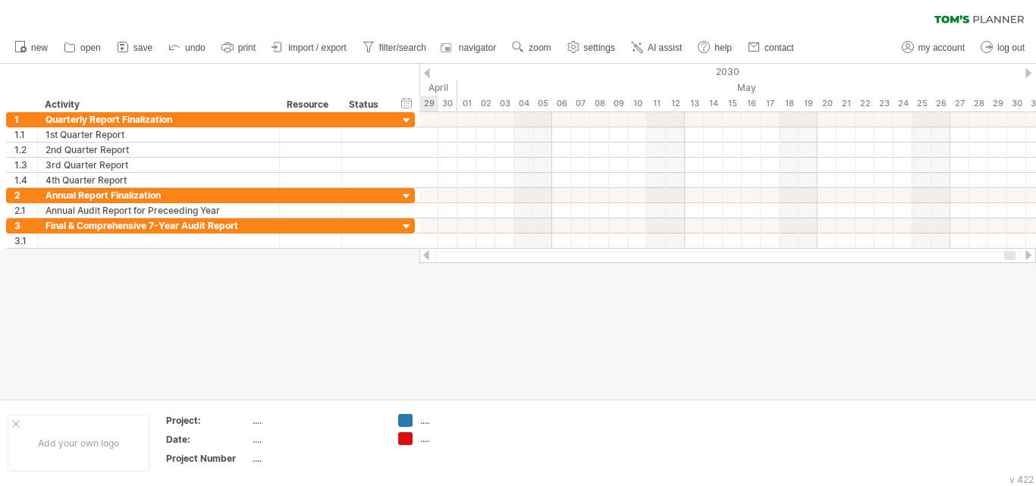
click at [1025, 252] on div at bounding box center [1028, 255] width 12 height 10
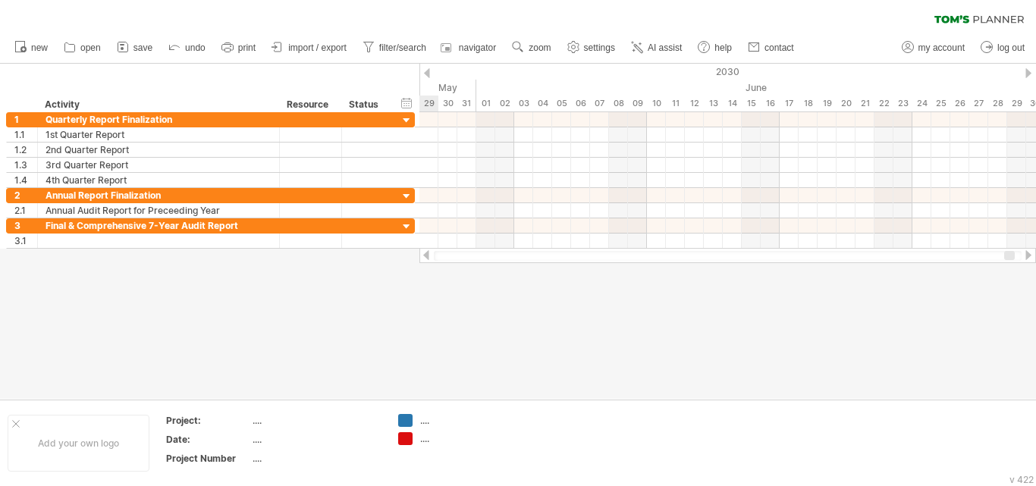
click at [1025, 252] on div at bounding box center [1028, 255] width 12 height 10
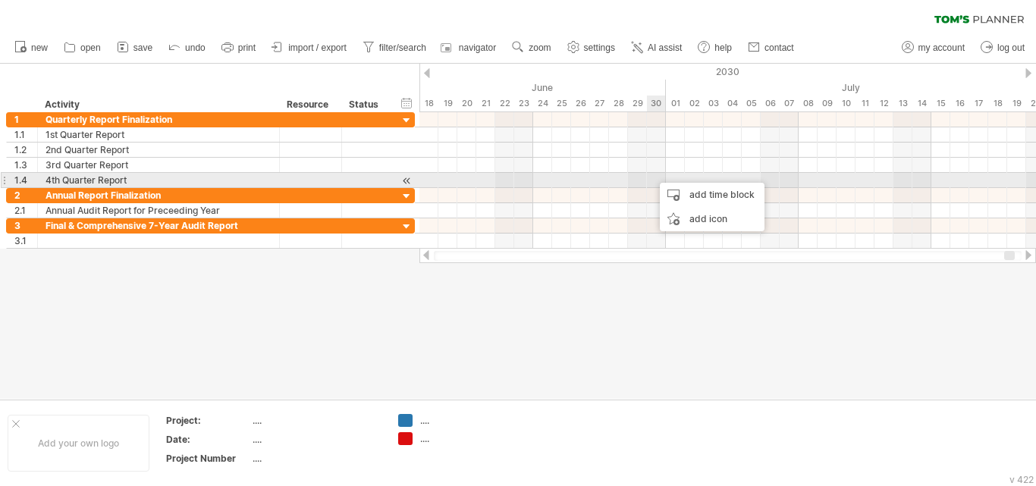
click at [664, 181] on div at bounding box center [727, 180] width 617 height 15
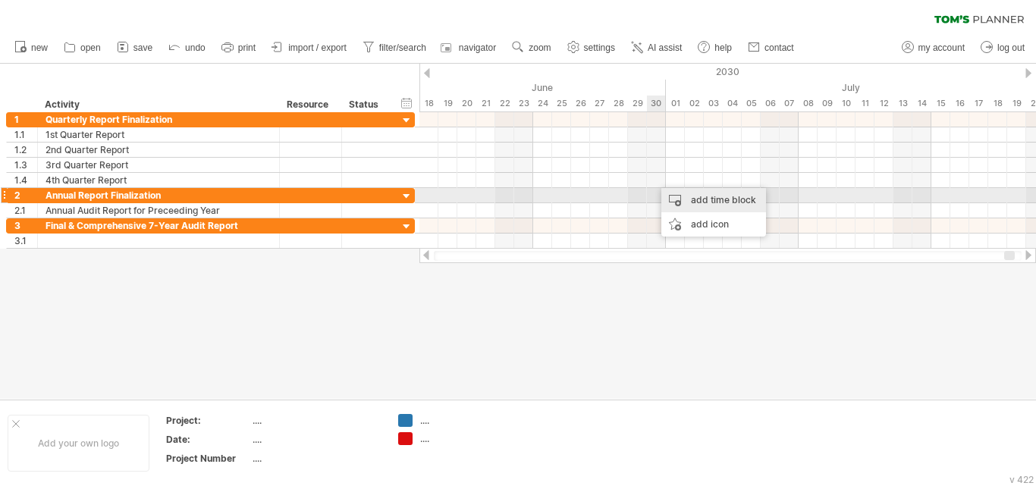
click at [687, 203] on div "add time block" at bounding box center [713, 200] width 105 height 24
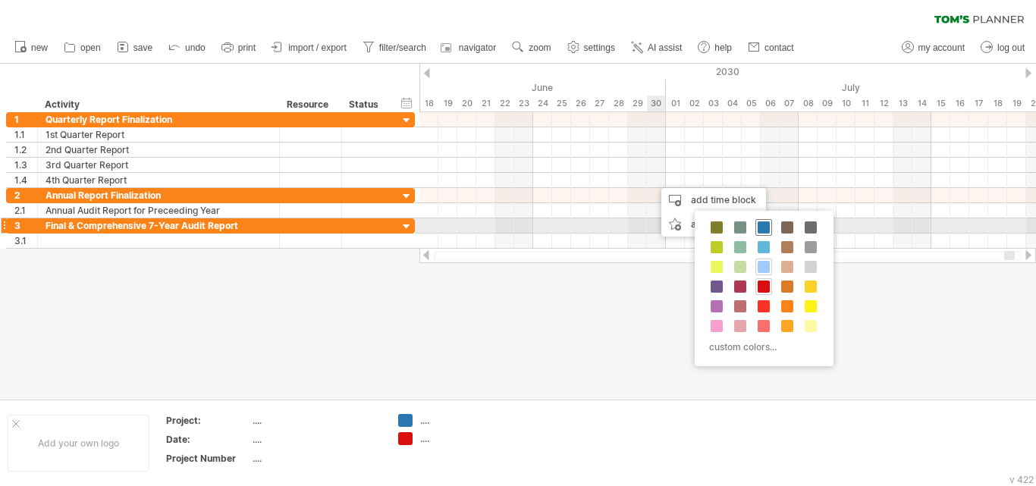
click at [760, 231] on span at bounding box center [764, 227] width 12 height 12
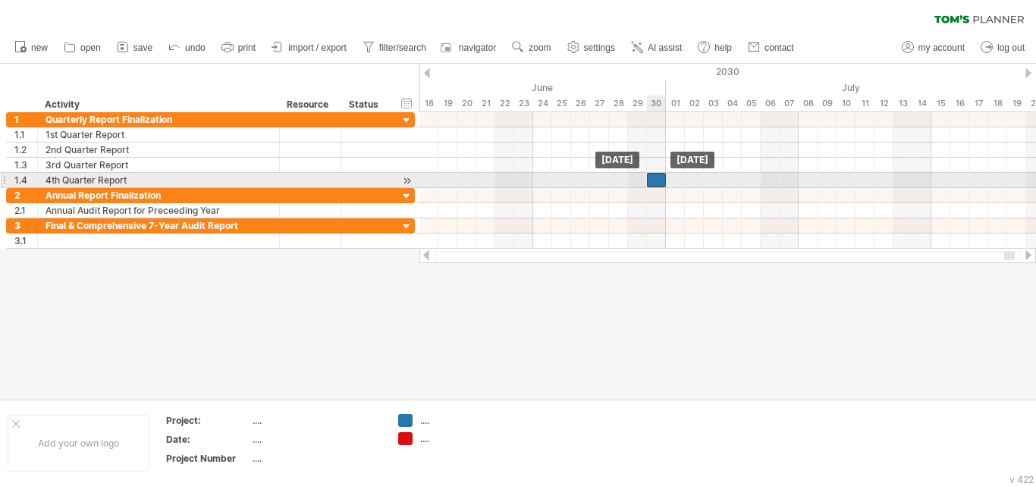
drag, startPoint x: 661, startPoint y: 180, endPoint x: 649, endPoint y: 179, distance: 12.2
click at [649, 179] on div at bounding box center [656, 180] width 19 height 14
click at [652, 178] on div at bounding box center [656, 180] width 19 height 14
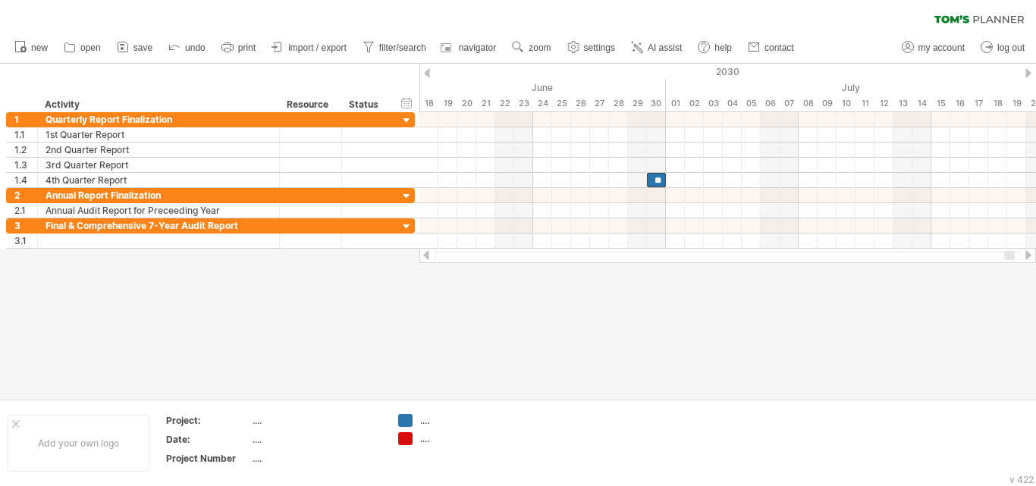
click at [1031, 254] on div at bounding box center [1028, 255] width 12 height 10
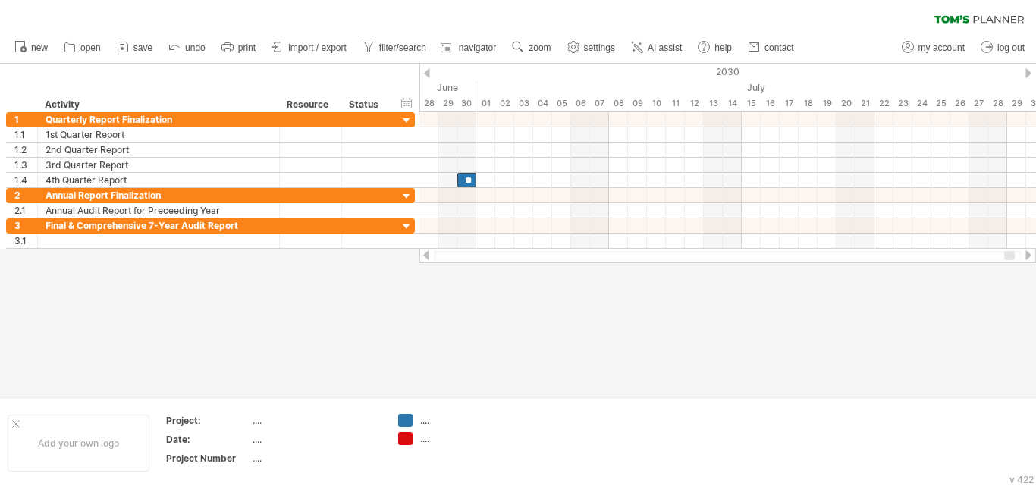
click at [1031, 254] on div at bounding box center [1028, 255] width 12 height 10
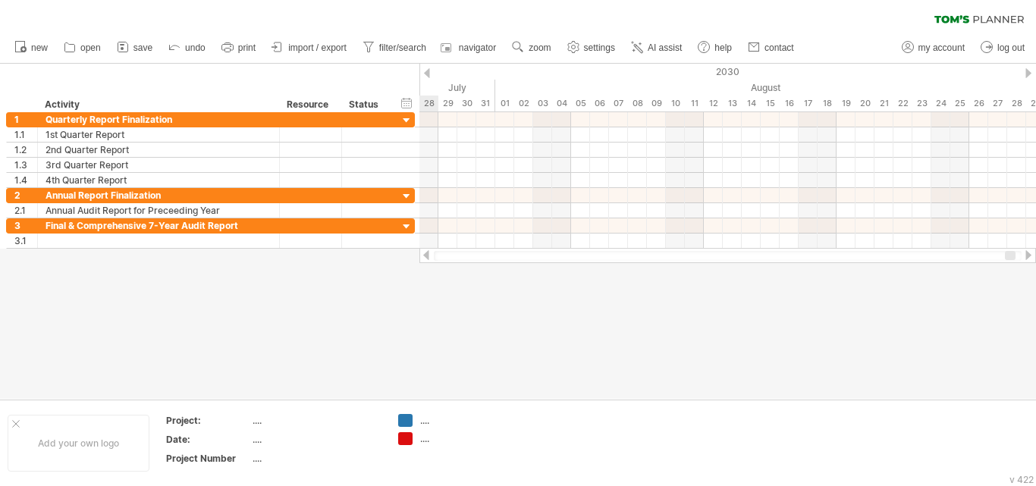
click at [1031, 254] on div at bounding box center [1028, 255] width 12 height 10
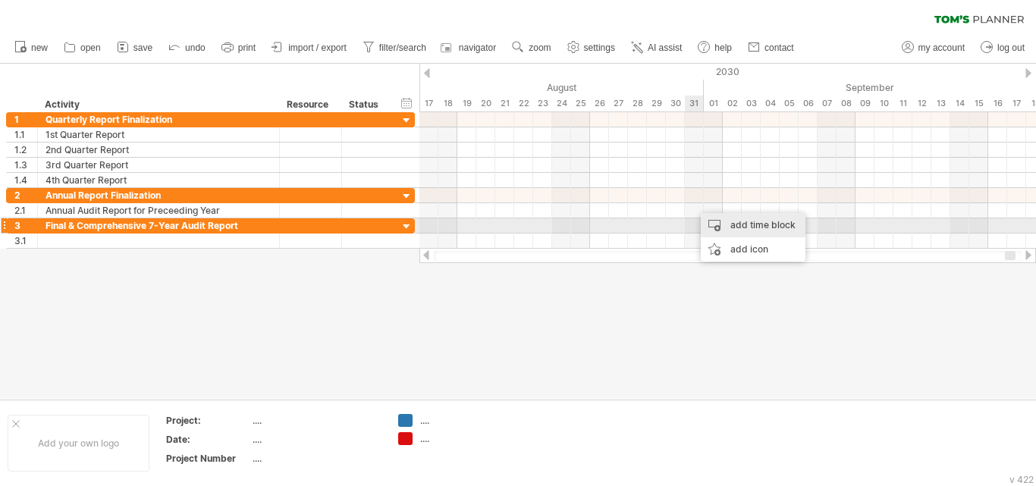
click at [720, 228] on div "add time block" at bounding box center [753, 225] width 105 height 24
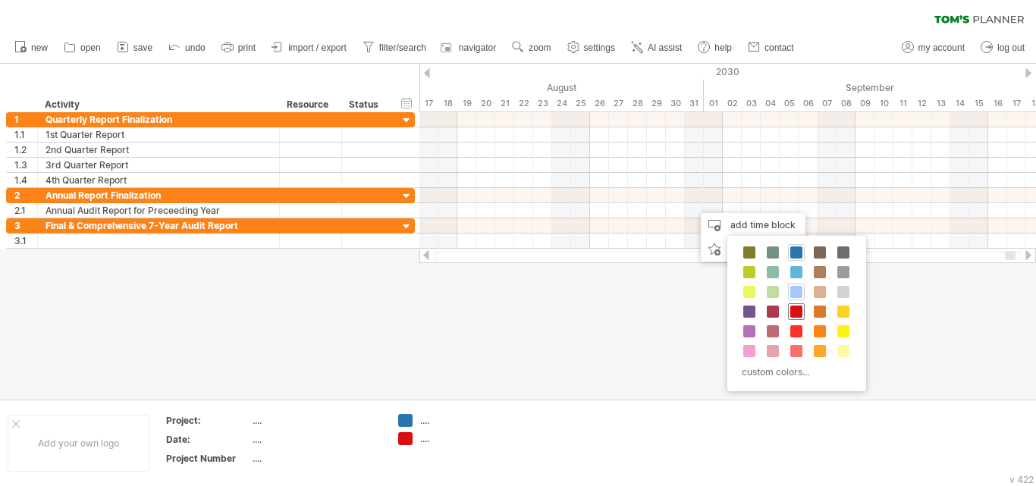
click at [790, 310] on div at bounding box center [796, 311] width 17 height 17
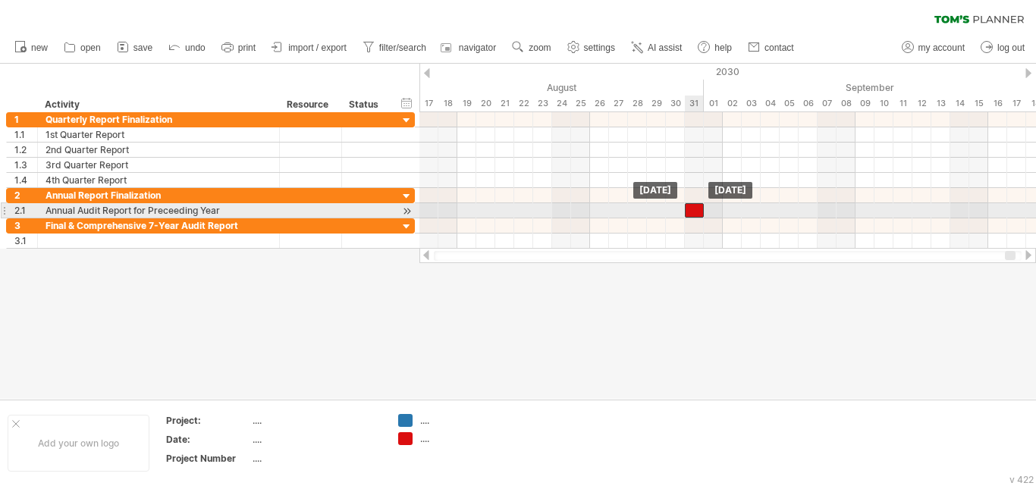
drag, startPoint x: 702, startPoint y: 215, endPoint x: 694, endPoint y: 215, distance: 8.3
click at [694, 215] on div at bounding box center [694, 210] width 19 height 14
click at [693, 209] on div at bounding box center [694, 210] width 19 height 14
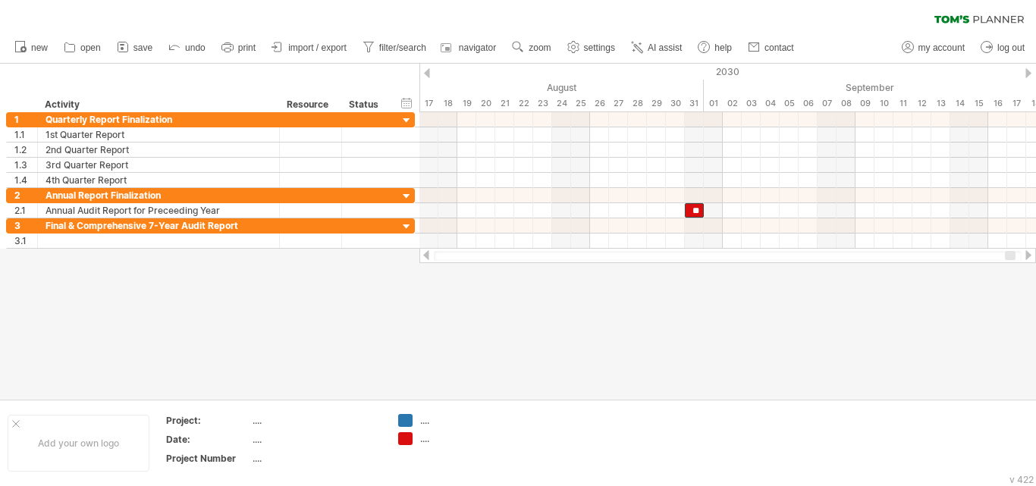
click at [1029, 255] on div at bounding box center [1028, 255] width 12 height 10
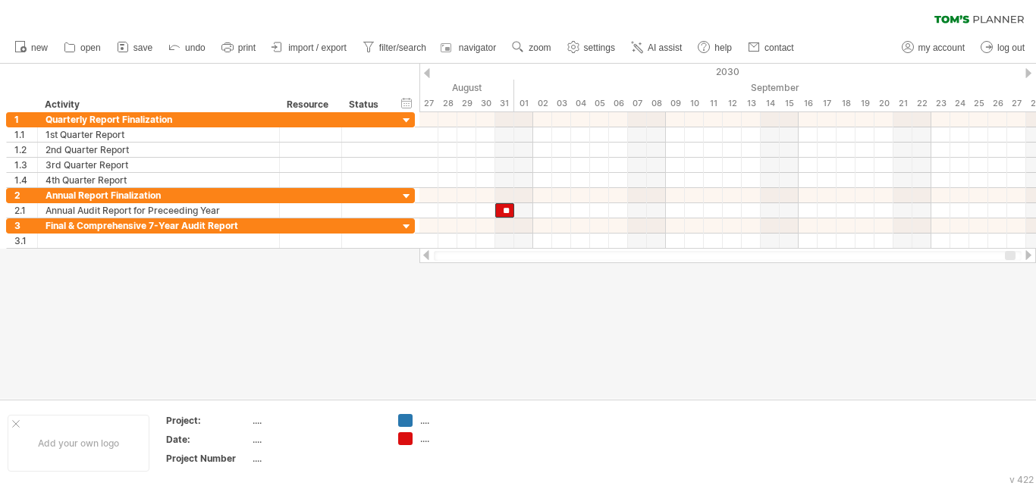
click at [1029, 255] on div at bounding box center [1028, 255] width 12 height 10
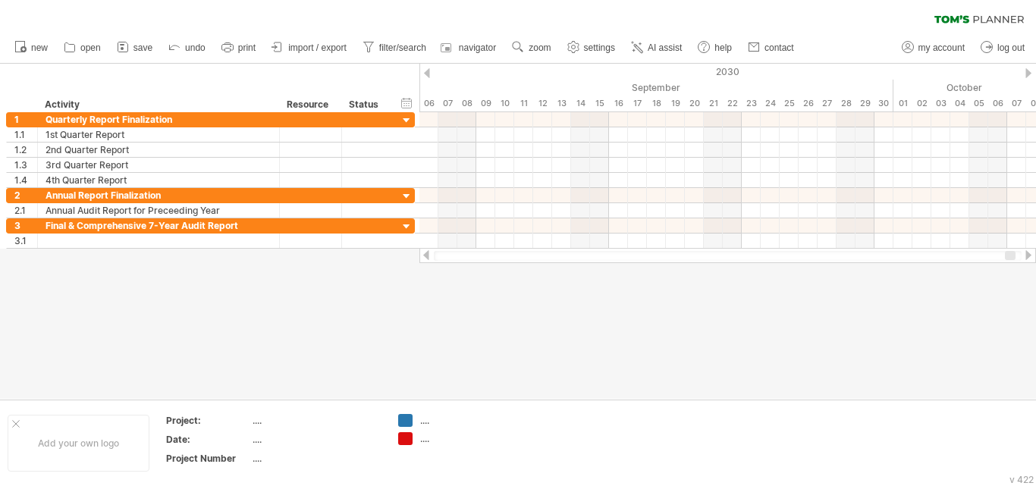
click at [1029, 255] on div at bounding box center [1028, 255] width 12 height 10
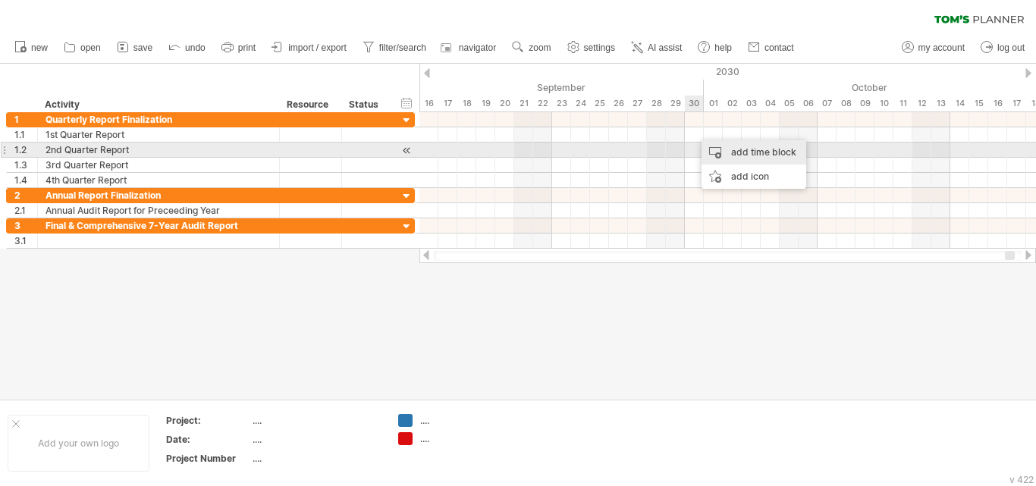
click at [703, 143] on div "add time block" at bounding box center [754, 152] width 105 height 24
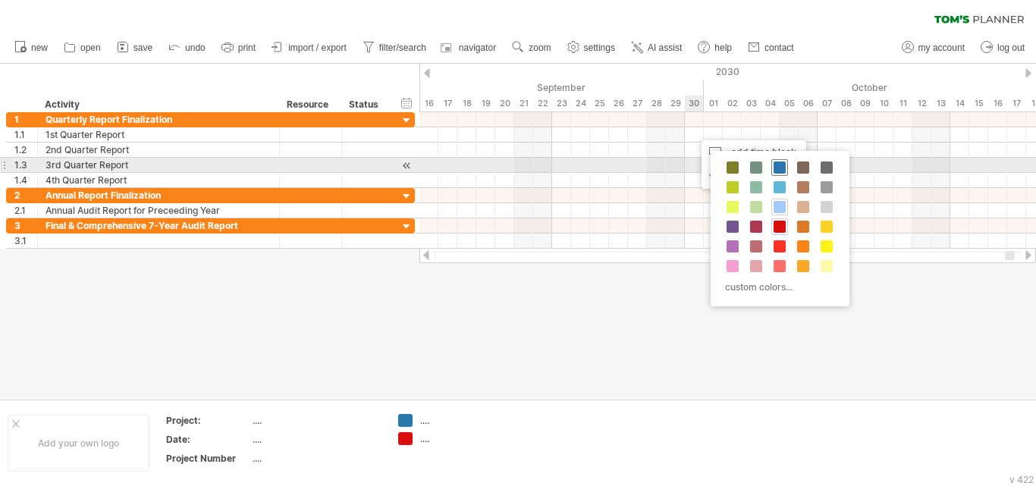
click at [775, 167] on span at bounding box center [780, 168] width 12 height 12
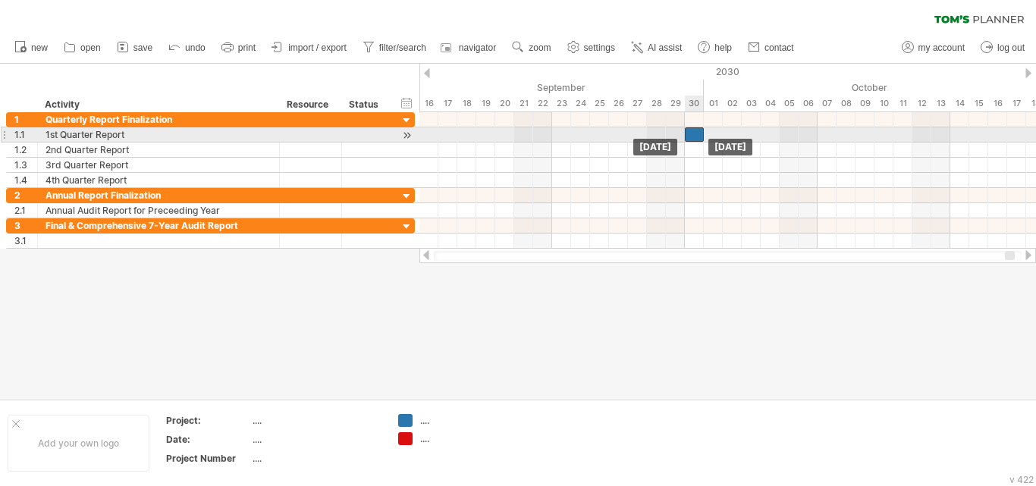
drag, startPoint x: 697, startPoint y: 130, endPoint x: 686, endPoint y: 133, distance: 11.0
click at [686, 133] on div at bounding box center [694, 134] width 19 height 14
click at [692, 137] on div at bounding box center [694, 134] width 19 height 14
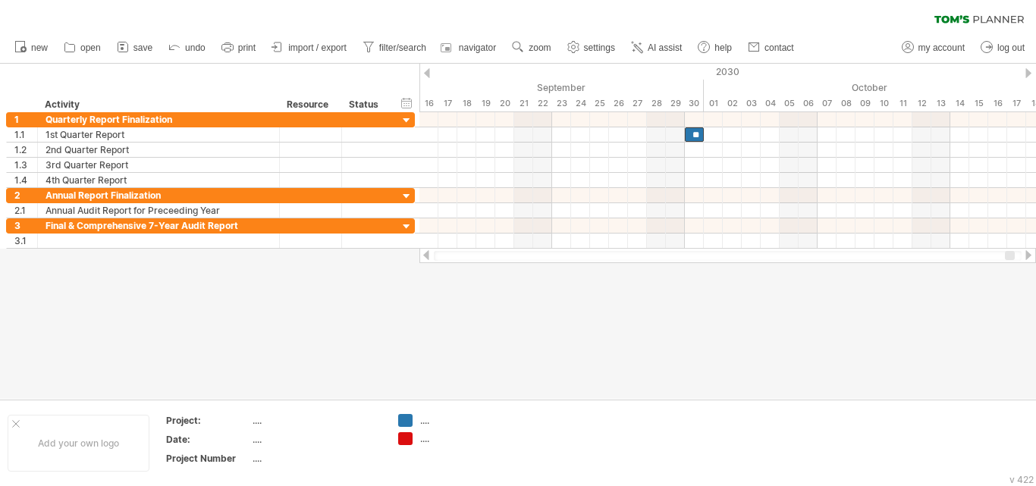
click at [1029, 253] on div at bounding box center [1028, 255] width 12 height 10
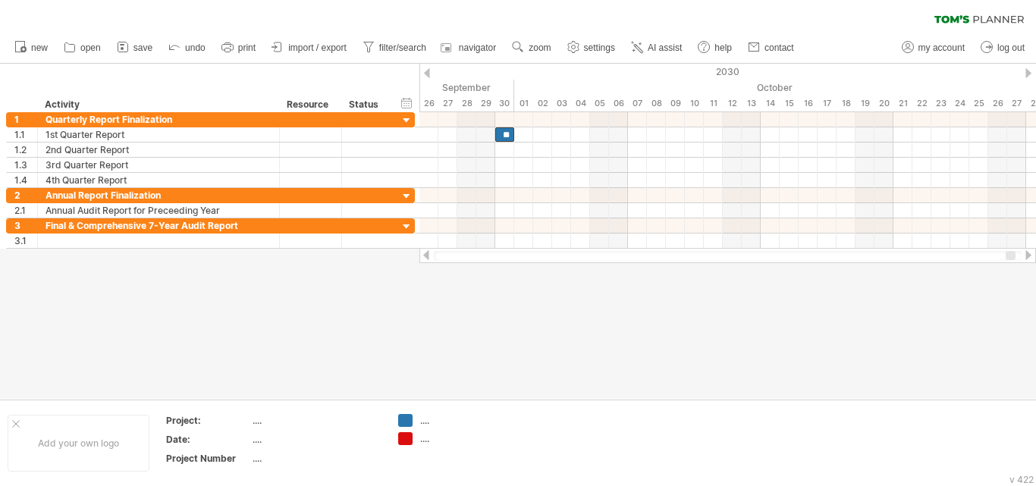
click at [1029, 253] on div at bounding box center [1028, 255] width 12 height 10
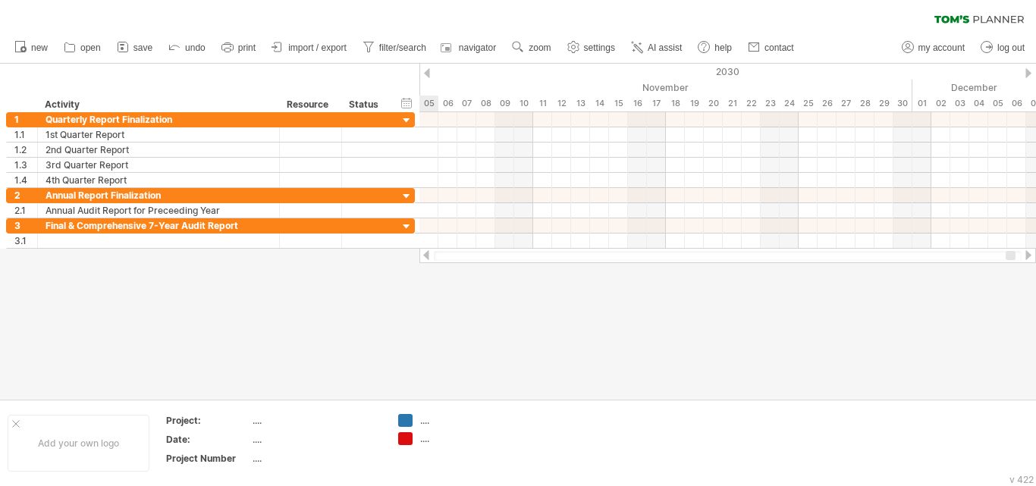
click at [1027, 256] on div at bounding box center [1028, 255] width 12 height 10
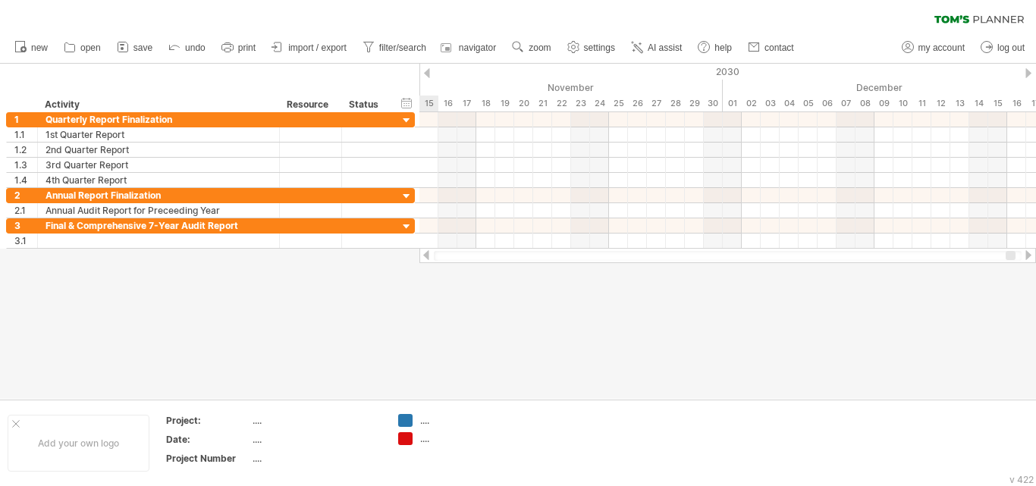
click at [1027, 256] on div at bounding box center [1028, 255] width 12 height 10
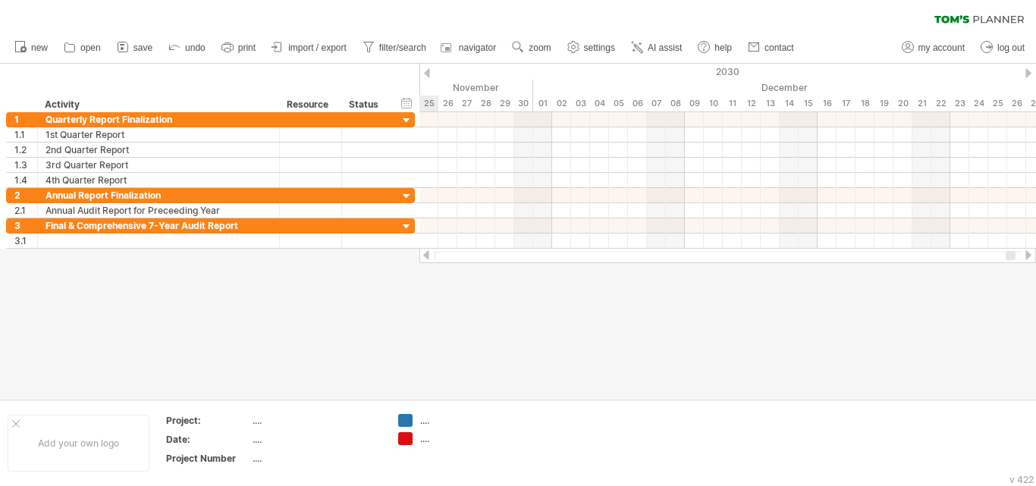
click at [1027, 256] on div at bounding box center [1028, 255] width 12 height 10
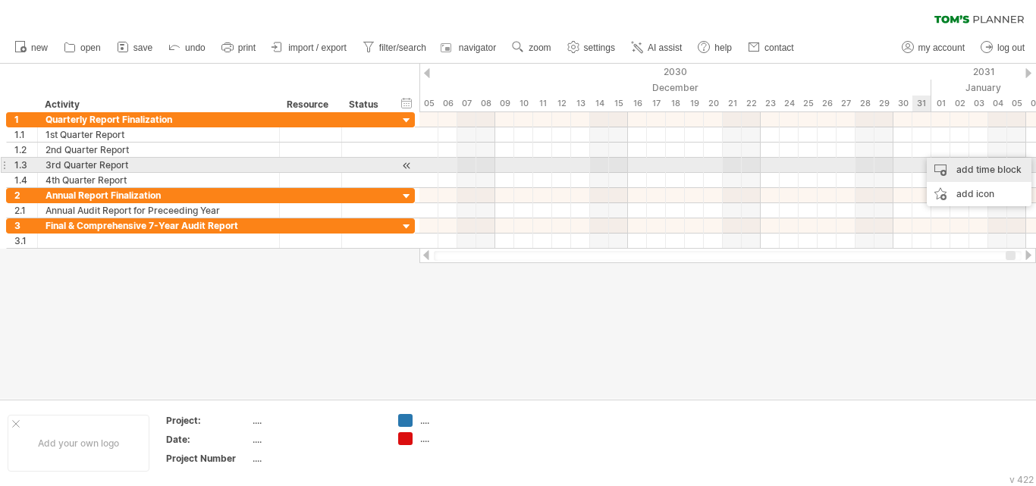
click at [940, 168] on div "add time block" at bounding box center [979, 170] width 105 height 24
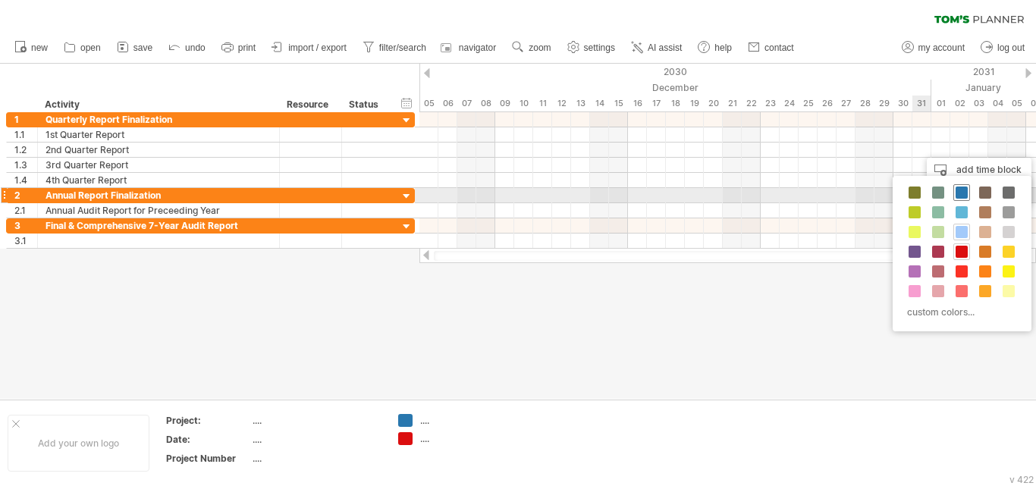
click at [958, 196] on span at bounding box center [962, 193] width 12 height 12
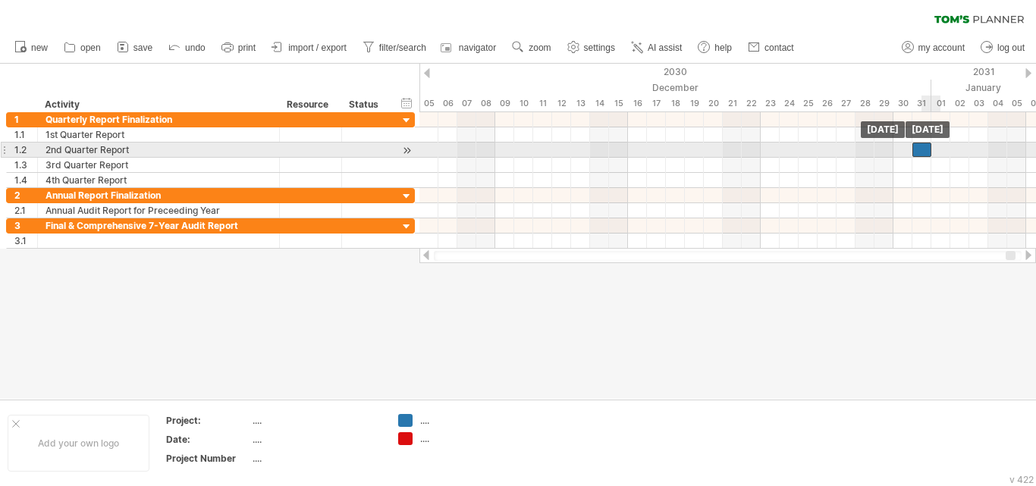
click at [922, 153] on div at bounding box center [921, 150] width 19 height 14
click at [922, 152] on div at bounding box center [921, 150] width 19 height 14
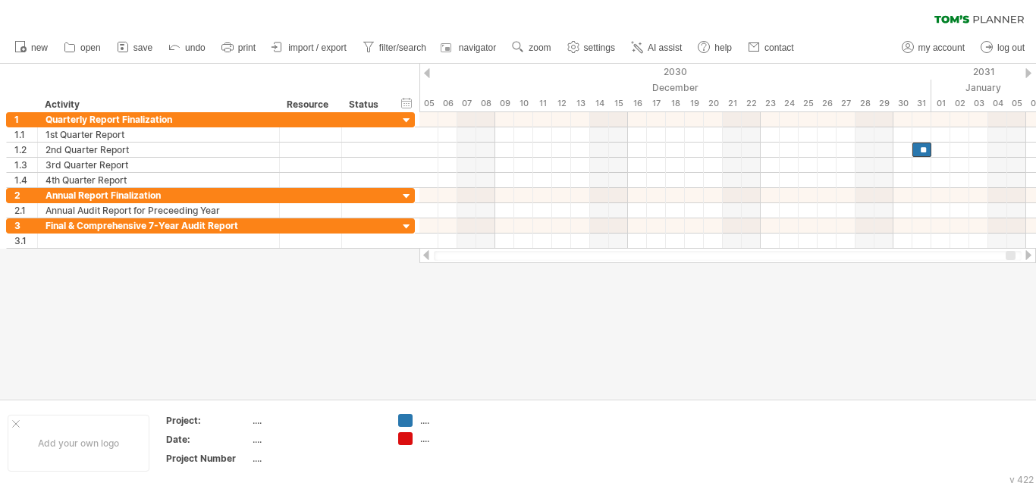
click at [1029, 253] on div at bounding box center [1028, 255] width 12 height 10
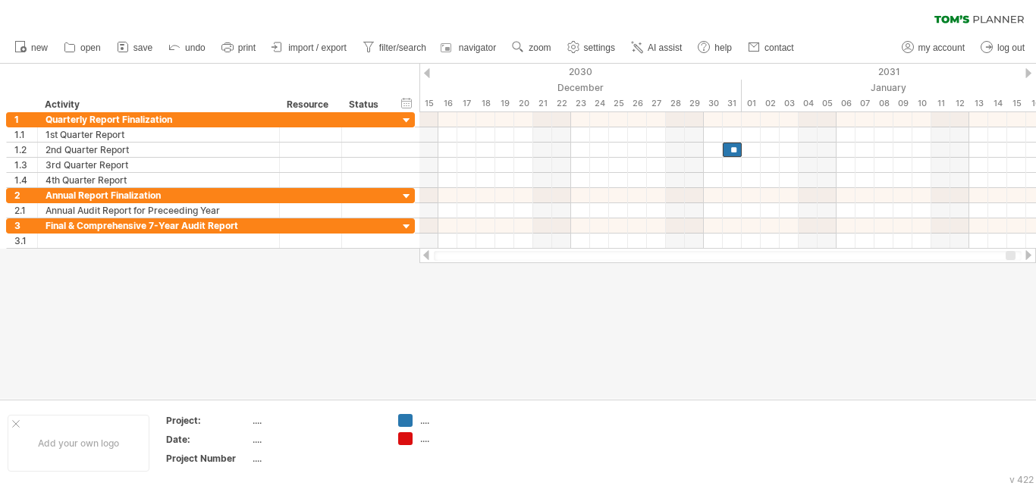
click at [1029, 253] on div at bounding box center [1028, 255] width 12 height 10
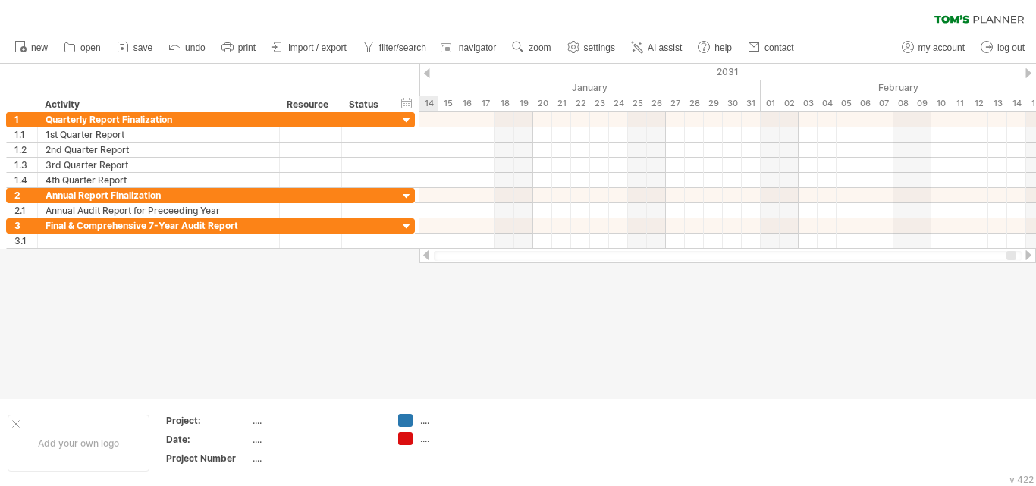
click at [1029, 253] on div at bounding box center [1028, 255] width 12 height 10
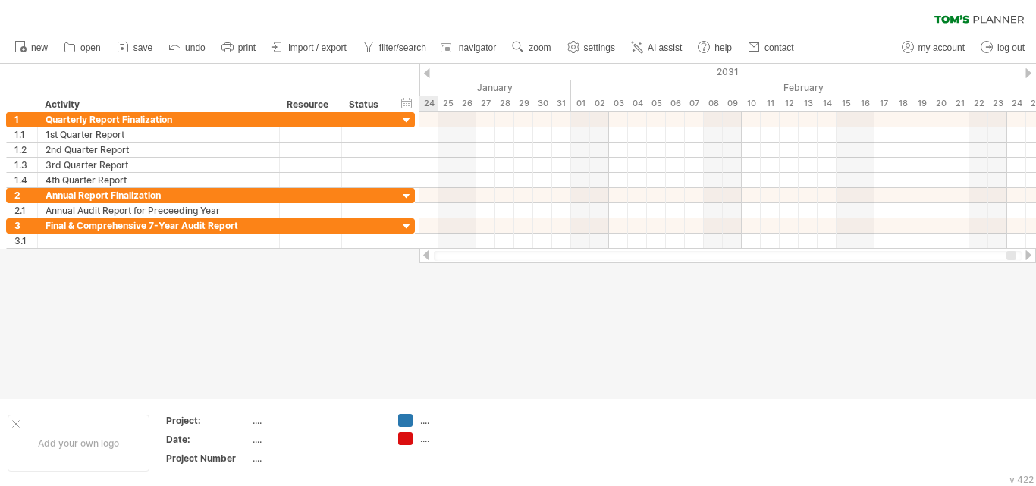
click at [1029, 253] on div at bounding box center [1028, 255] width 12 height 10
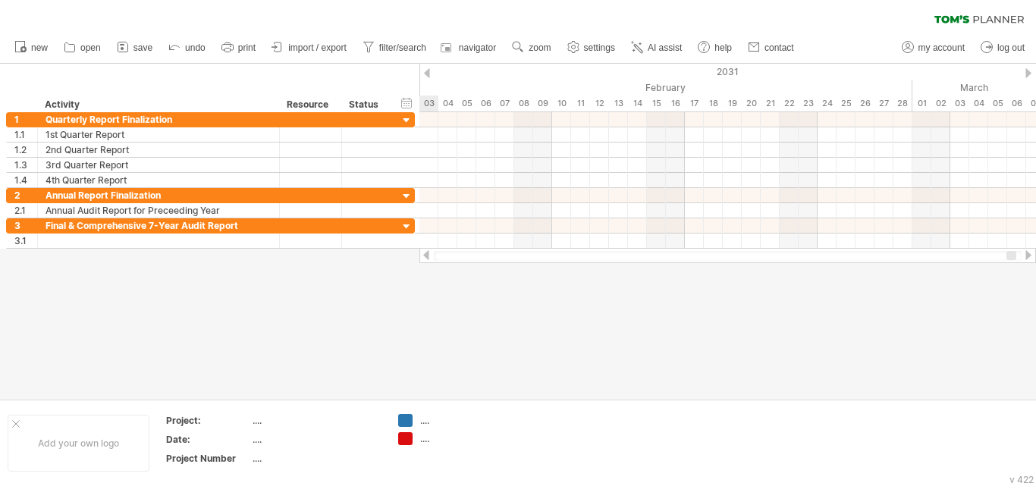
click at [1029, 253] on div at bounding box center [1028, 255] width 12 height 10
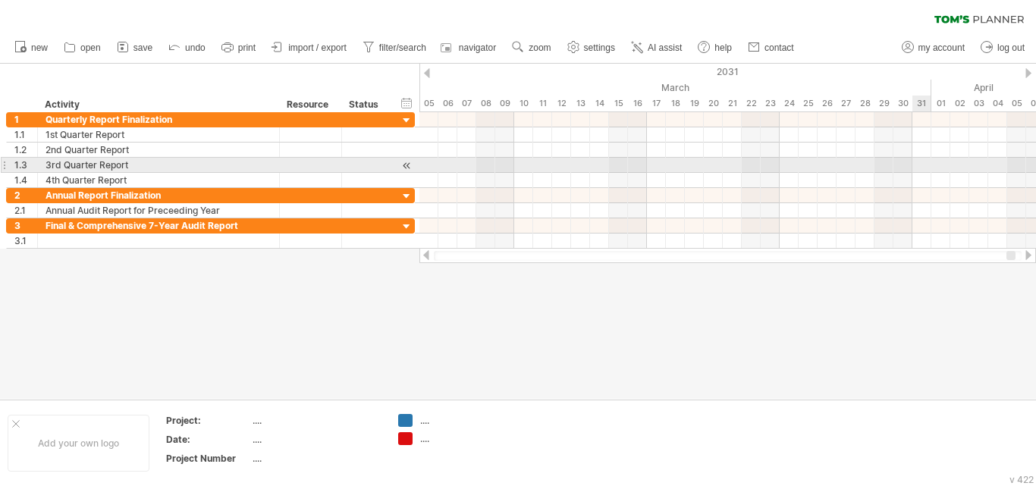
click at [922, 163] on div at bounding box center [727, 165] width 617 height 15
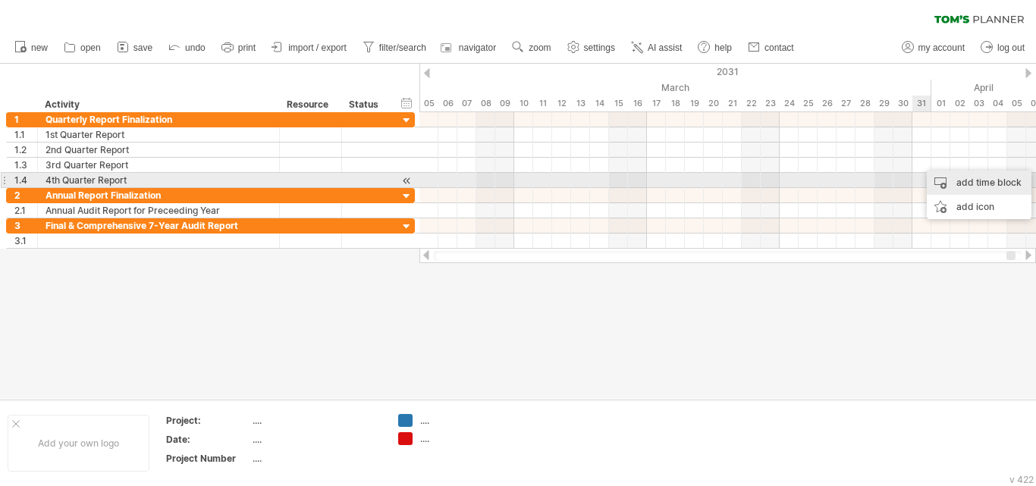
click at [956, 180] on div "add time block" at bounding box center [979, 183] width 105 height 24
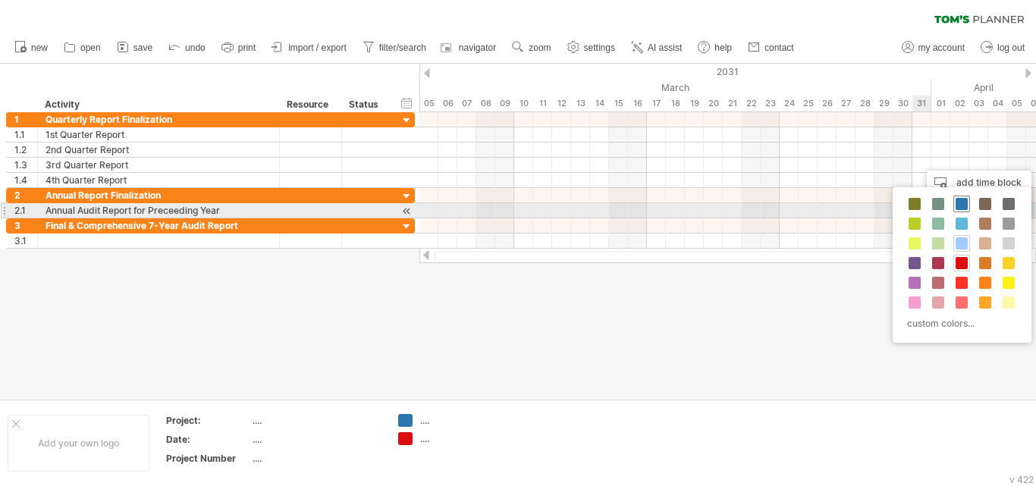
click at [962, 206] on span at bounding box center [962, 204] width 12 height 12
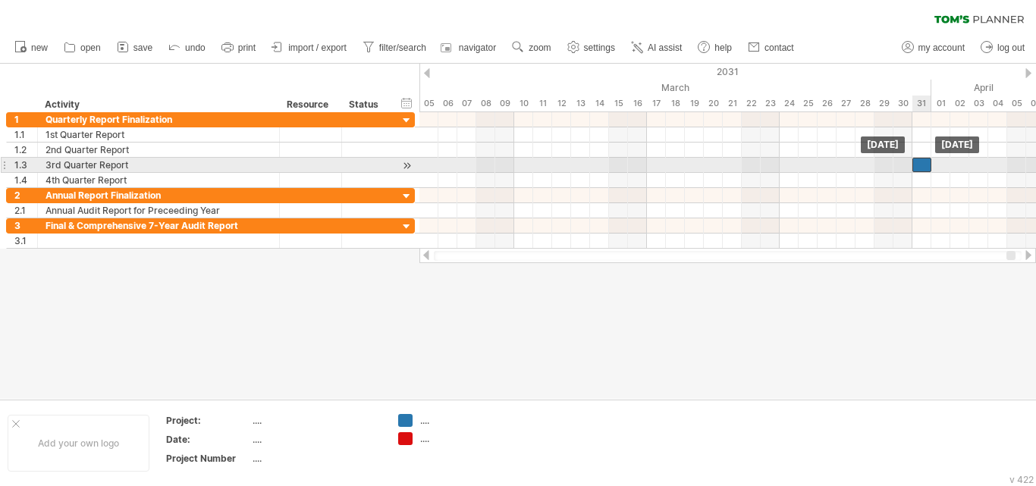
drag, startPoint x: 925, startPoint y: 162, endPoint x: 915, endPoint y: 163, distance: 9.2
click at [915, 163] on div at bounding box center [921, 165] width 19 height 14
click at [920, 165] on div at bounding box center [921, 165] width 19 height 14
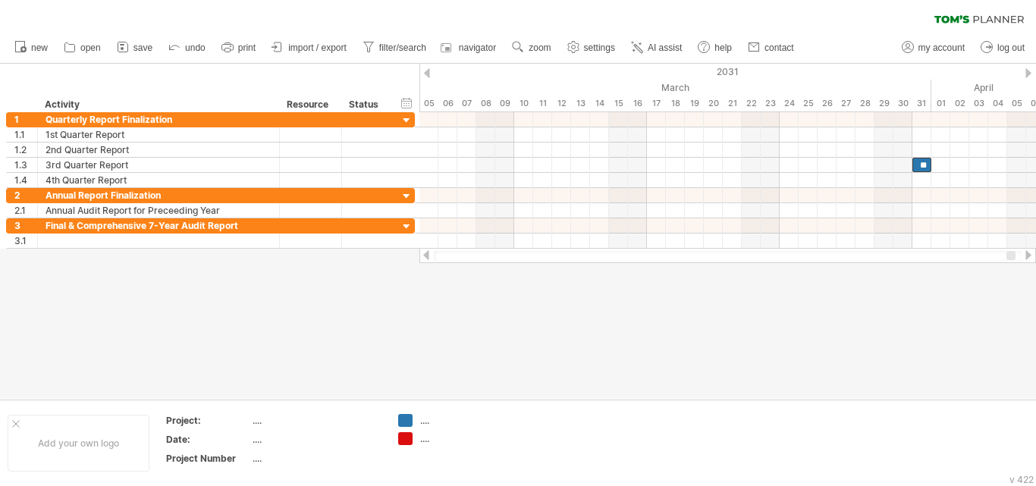
click at [1025, 253] on div at bounding box center [1028, 255] width 12 height 10
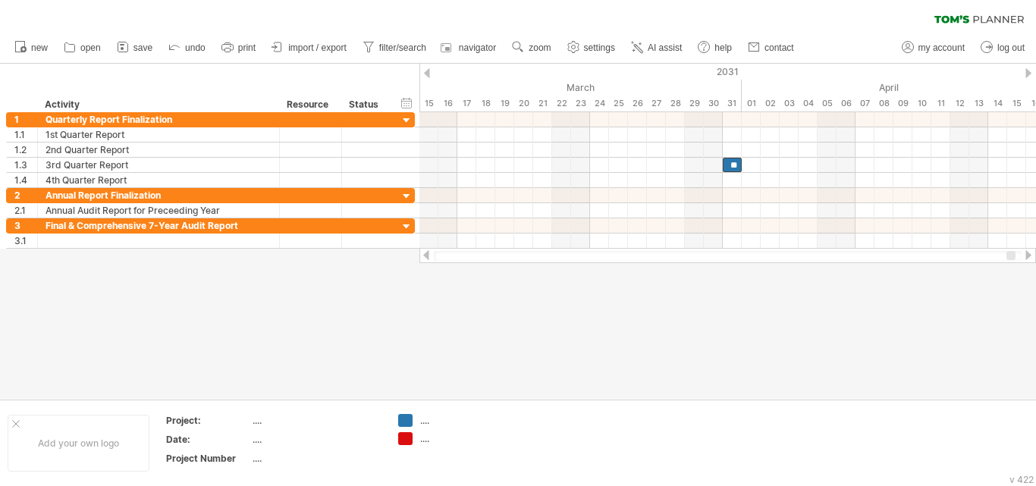
click at [1025, 253] on div at bounding box center [1028, 255] width 12 height 10
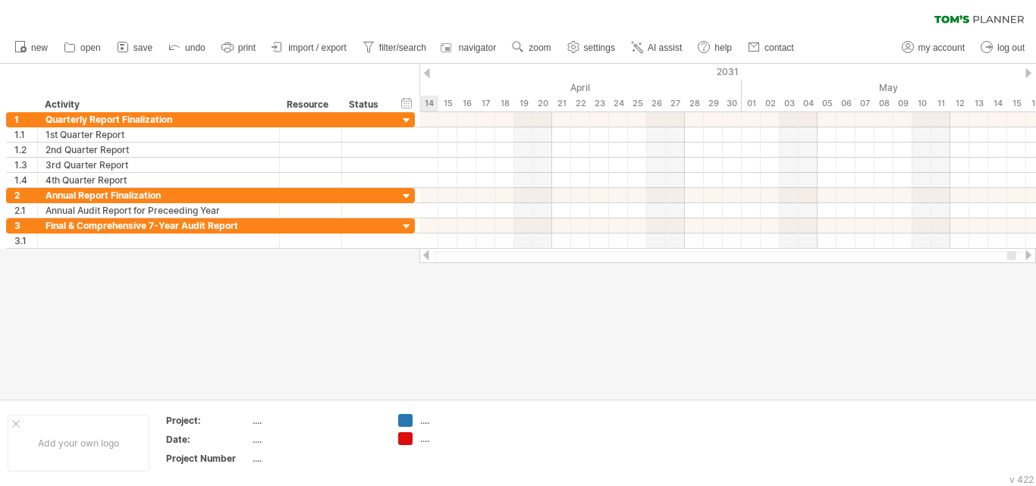
click at [1025, 253] on div at bounding box center [1028, 255] width 12 height 10
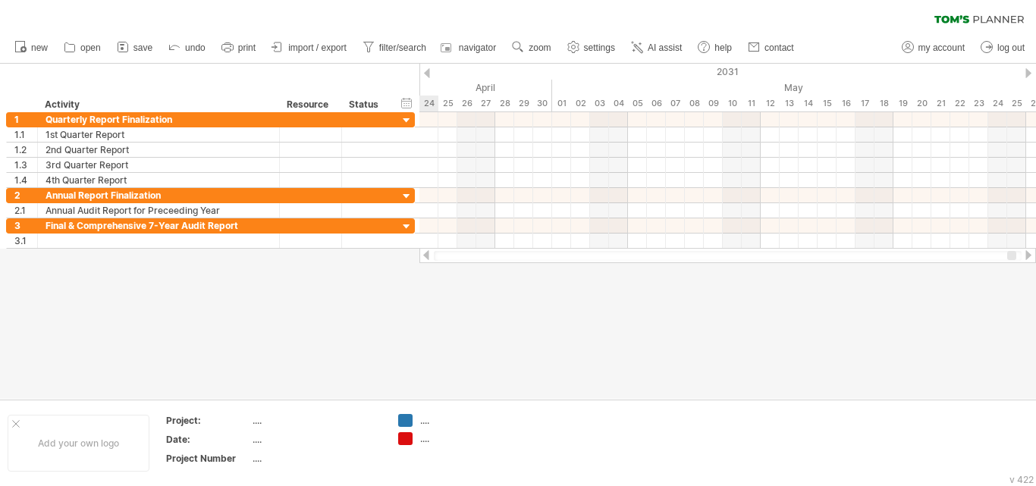
click at [1025, 253] on div at bounding box center [1028, 255] width 12 height 10
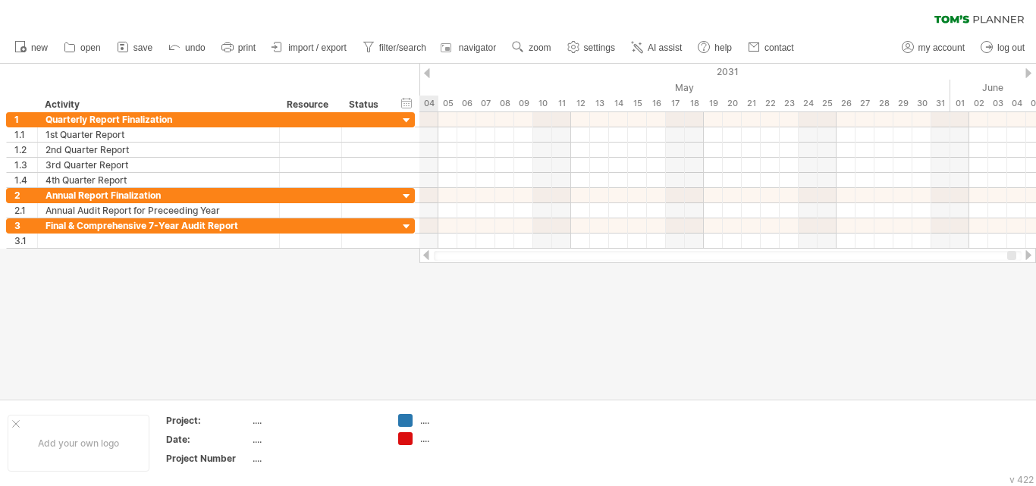
click at [1025, 253] on div at bounding box center [1028, 255] width 12 height 10
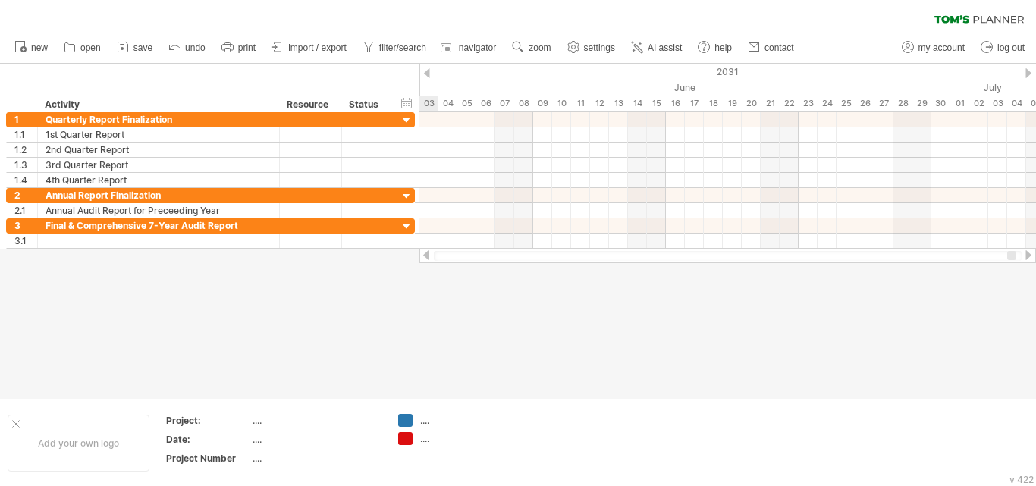
click at [1025, 253] on div at bounding box center [1028, 255] width 12 height 10
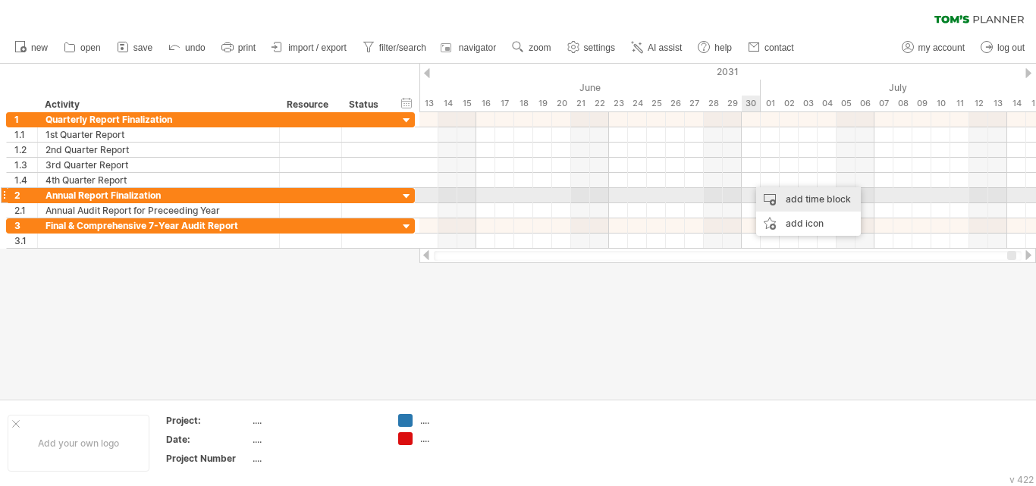
click at [767, 194] on div "add time block" at bounding box center [808, 199] width 105 height 24
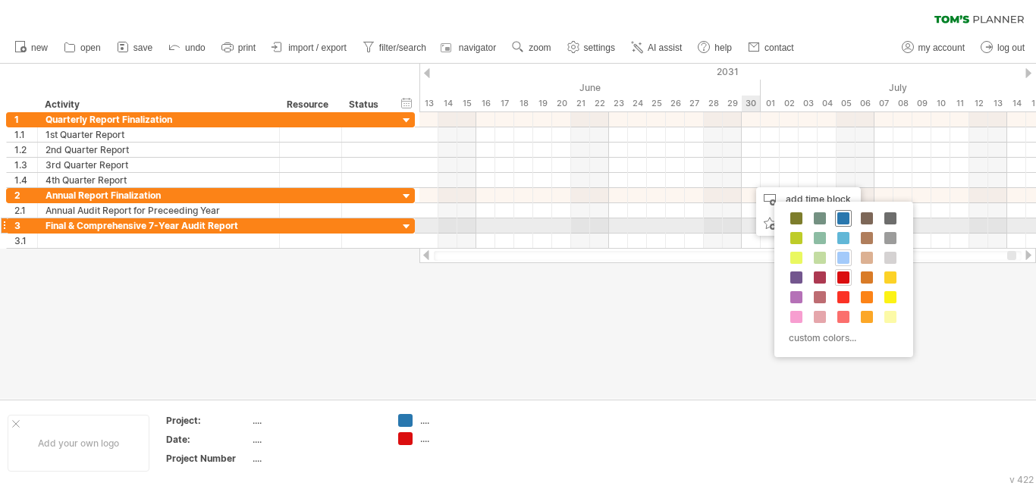
click at [840, 215] on span at bounding box center [843, 218] width 12 height 12
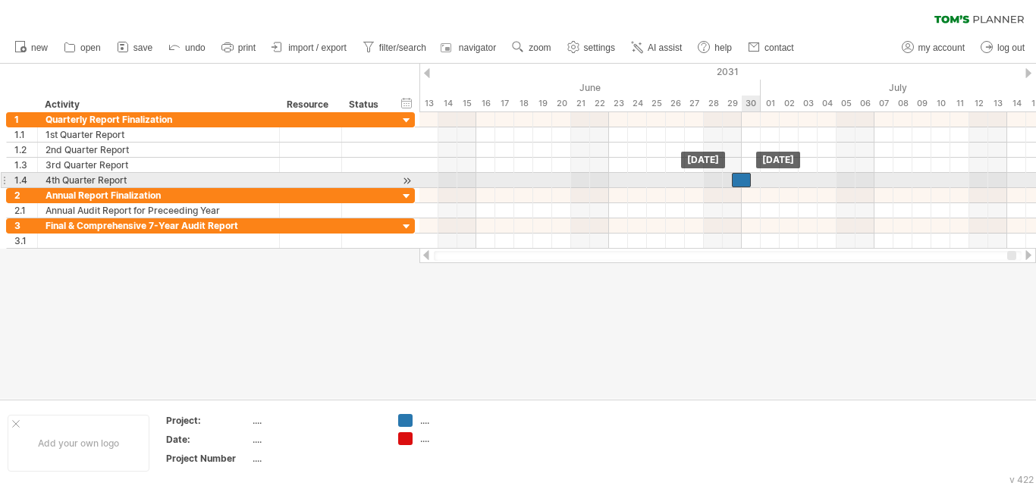
drag, startPoint x: 762, startPoint y: 180, endPoint x: 748, endPoint y: 179, distance: 14.4
click at [748, 179] on div at bounding box center [741, 180] width 19 height 14
drag, startPoint x: 740, startPoint y: 177, endPoint x: 750, endPoint y: 174, distance: 10.9
click at [750, 174] on div at bounding box center [751, 180] width 19 height 14
click at [750, 178] on div at bounding box center [751, 180] width 19 height 14
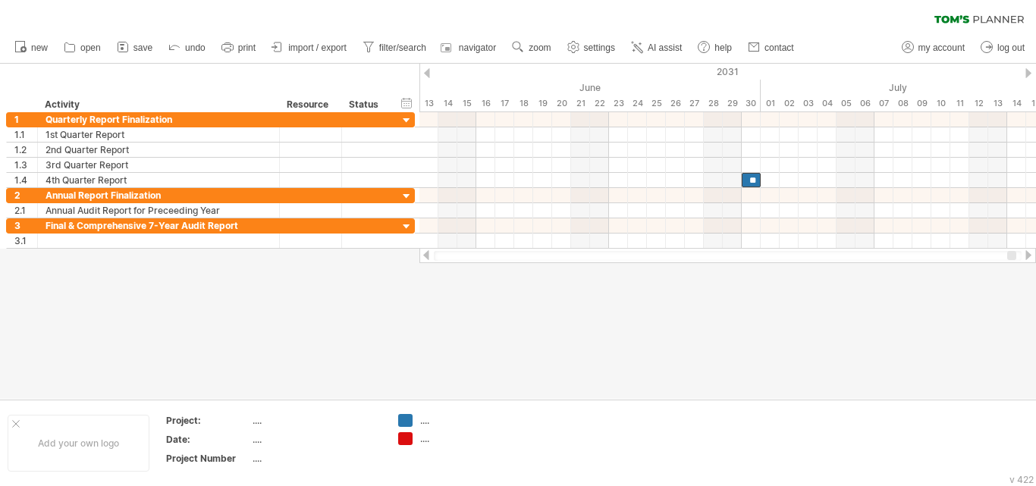
click at [1028, 255] on div at bounding box center [1028, 255] width 12 height 10
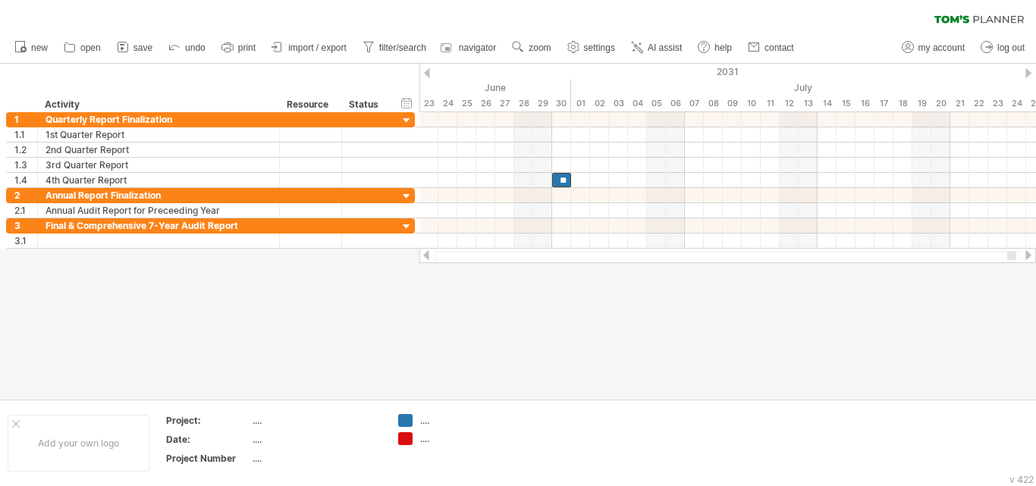
click at [1028, 255] on div at bounding box center [1028, 255] width 12 height 10
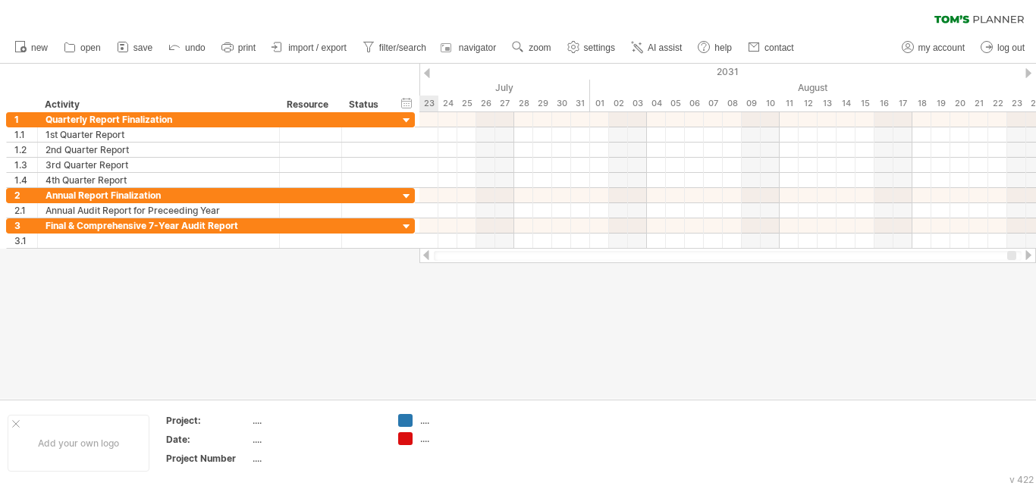
click at [1028, 255] on div at bounding box center [1028, 255] width 12 height 10
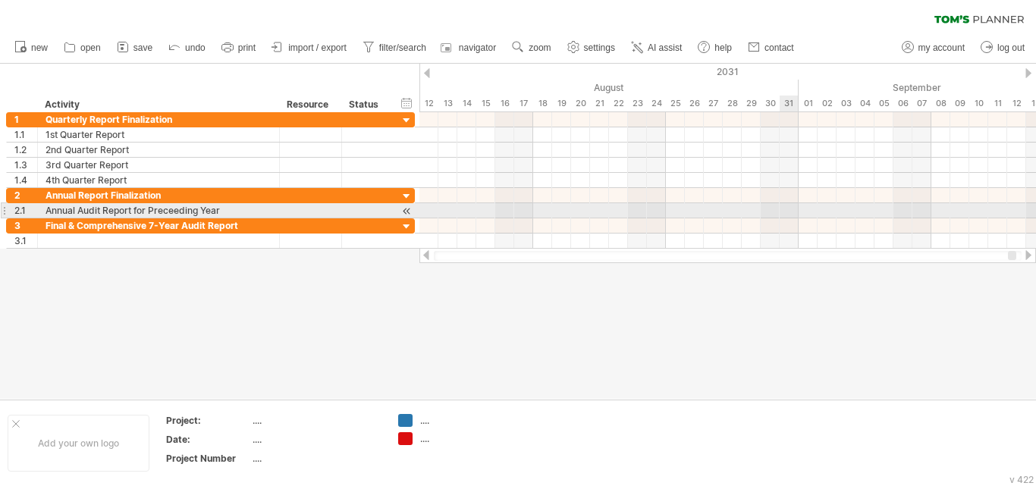
click at [787, 209] on div at bounding box center [727, 210] width 617 height 15
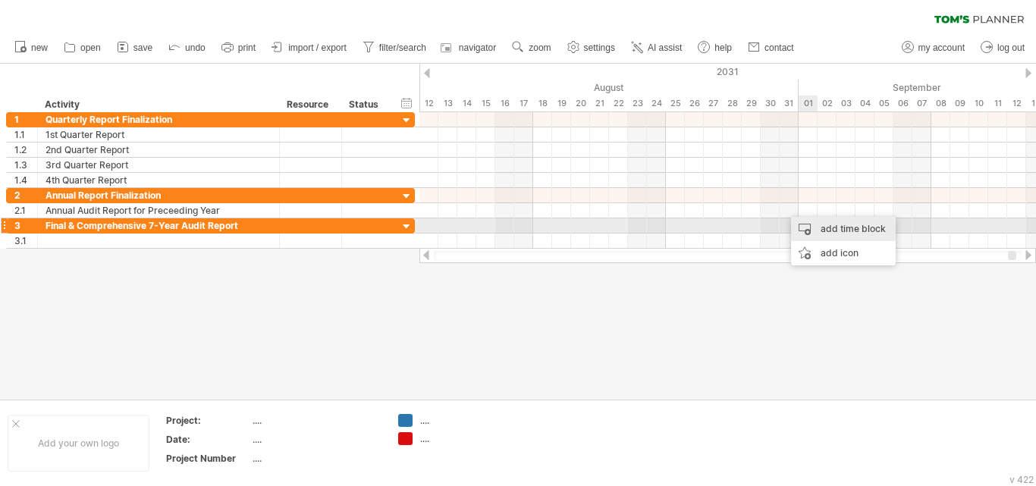
click at [822, 225] on div "add time block" at bounding box center [843, 229] width 105 height 24
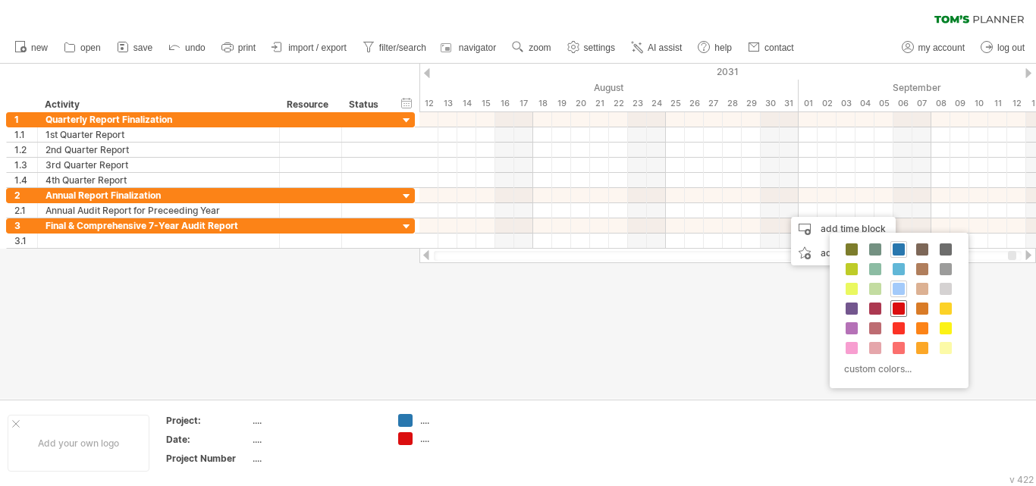
click at [899, 305] on span at bounding box center [899, 309] width 12 height 12
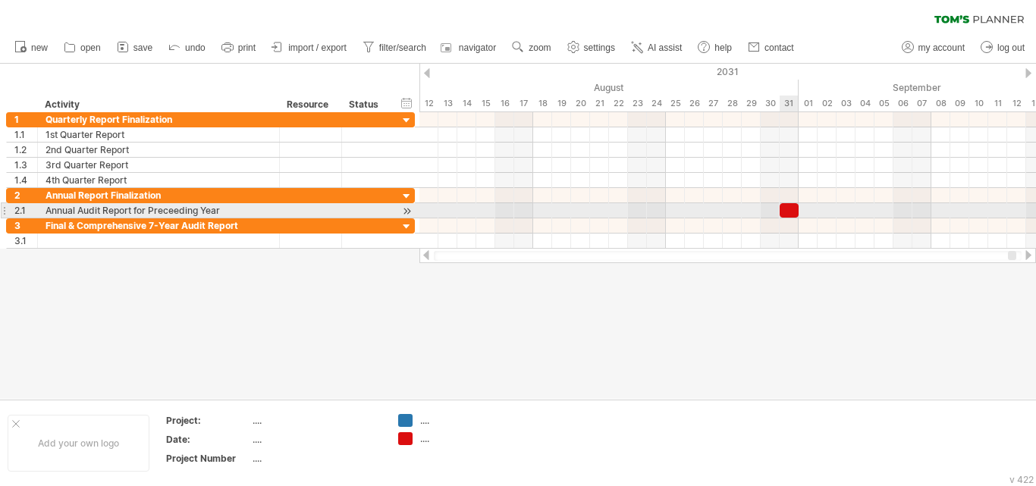
click at [785, 209] on div at bounding box center [789, 210] width 19 height 14
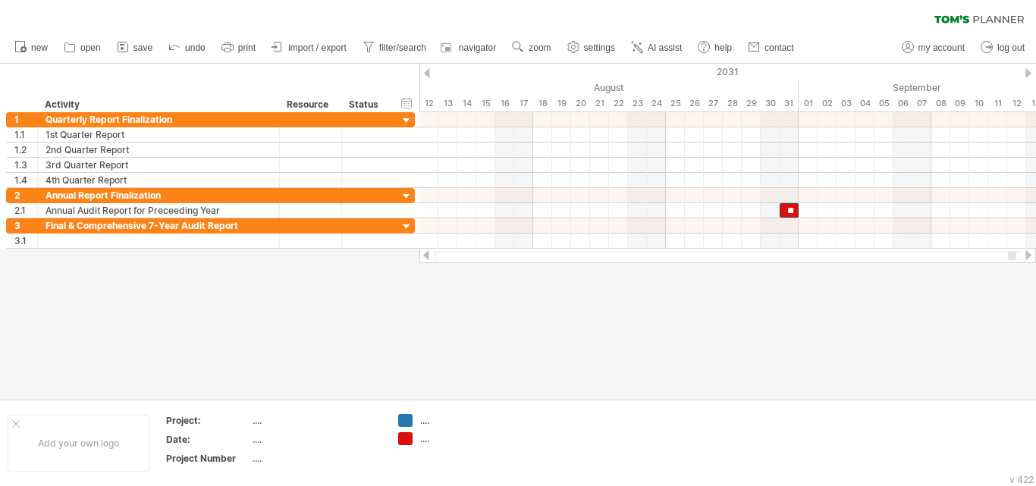
click at [1028, 256] on div at bounding box center [1028, 255] width 12 height 10
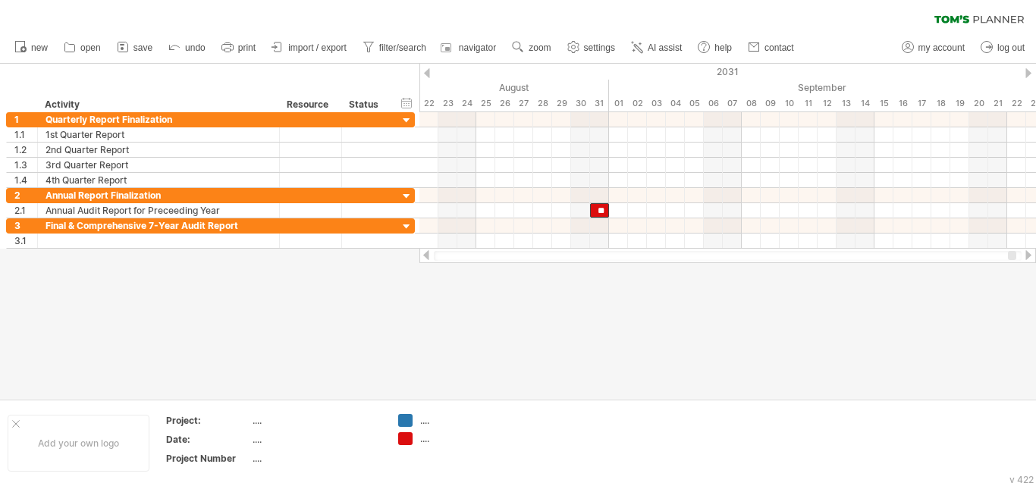
click at [1028, 256] on div at bounding box center [1028, 255] width 12 height 10
click at [1030, 256] on div at bounding box center [1028, 255] width 12 height 10
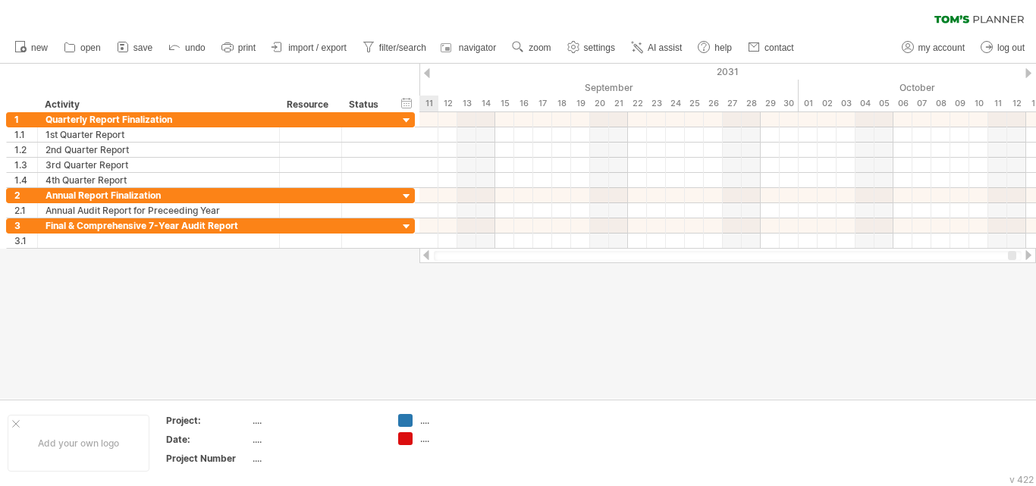
click at [1030, 256] on div at bounding box center [1028, 255] width 12 height 10
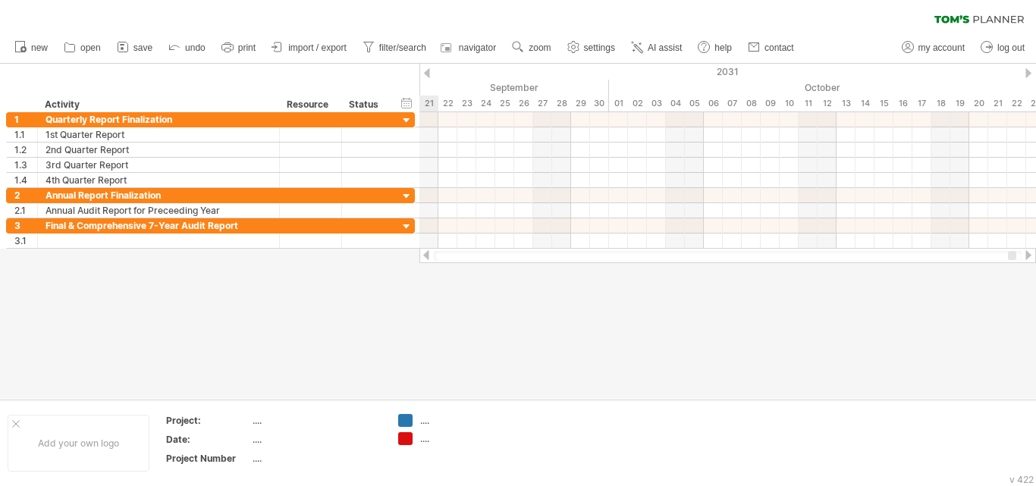
click at [1030, 256] on div at bounding box center [1028, 255] width 12 height 10
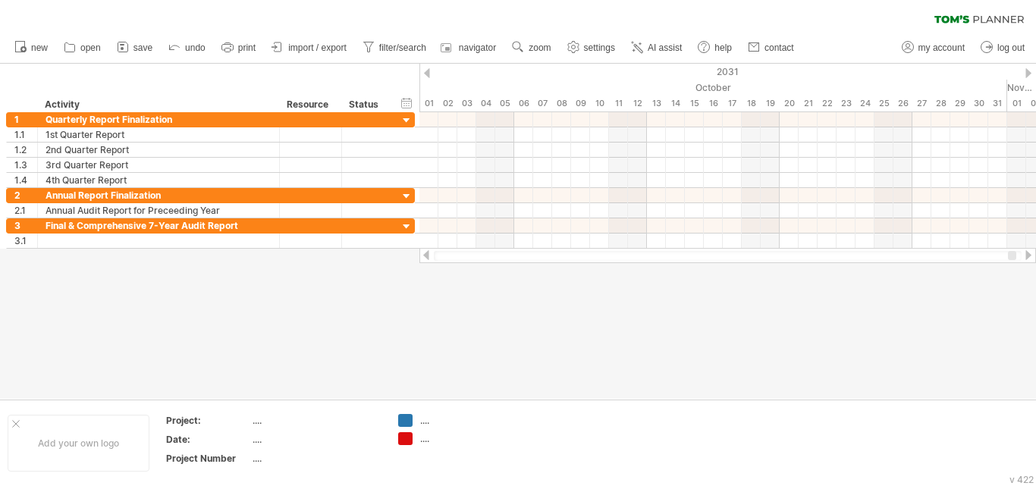
click at [428, 252] on div at bounding box center [426, 255] width 12 height 10
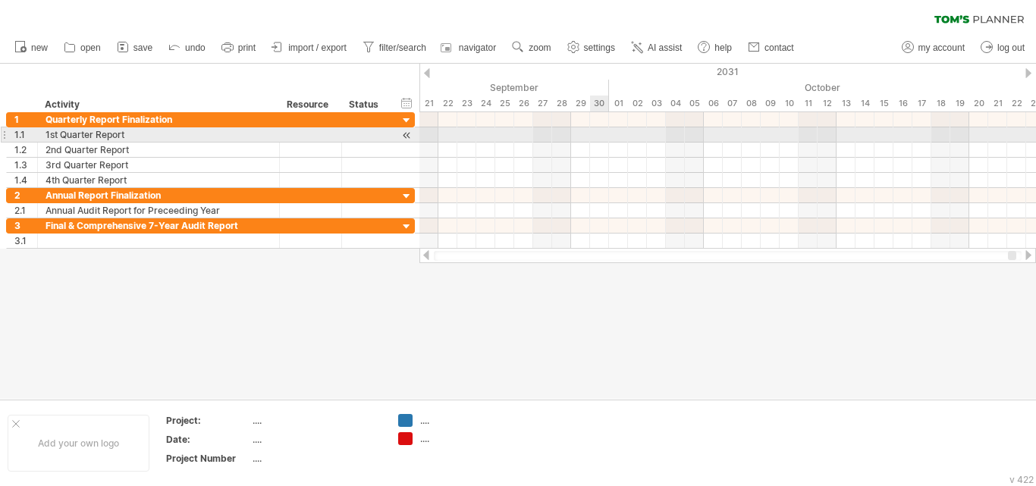
click at [596, 136] on div at bounding box center [727, 134] width 617 height 15
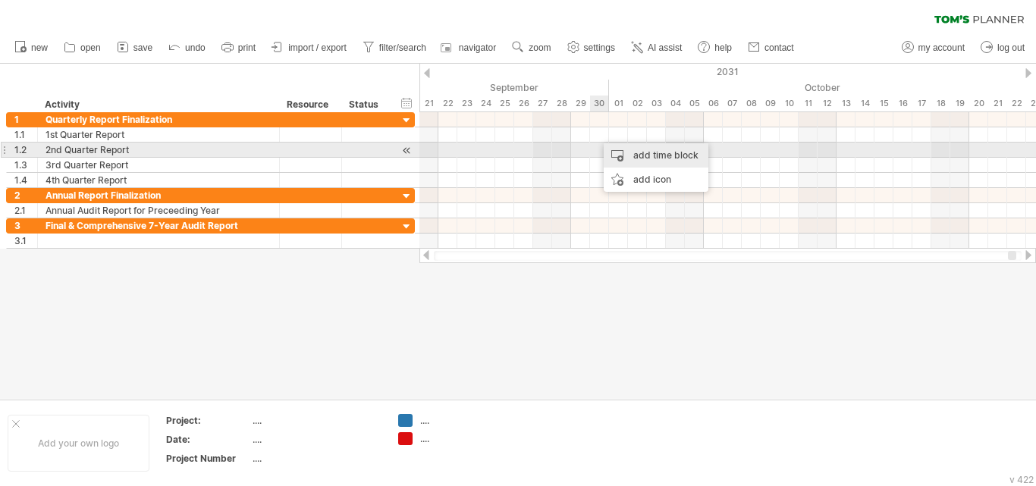
click at [618, 149] on div "add time block" at bounding box center [656, 155] width 105 height 24
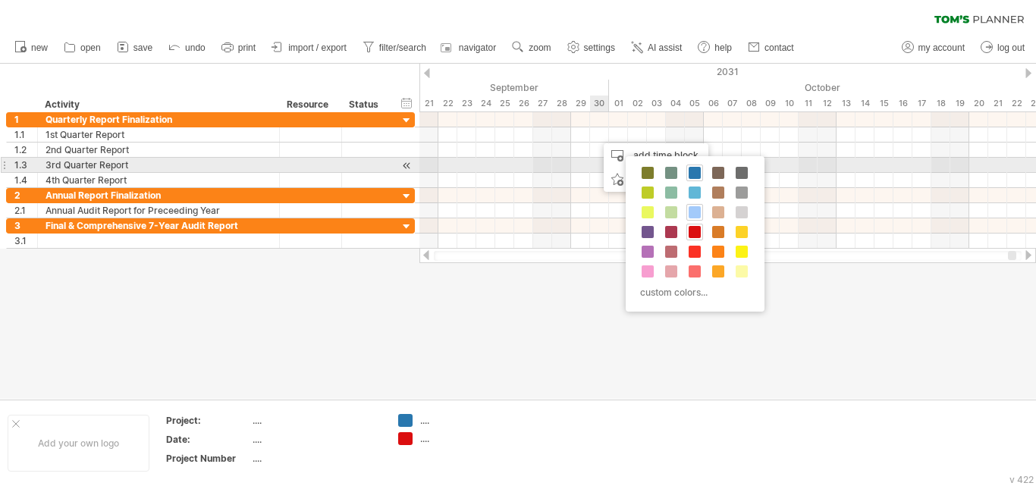
click at [696, 164] on div "custom colors..." at bounding box center [695, 233] width 139 height 155
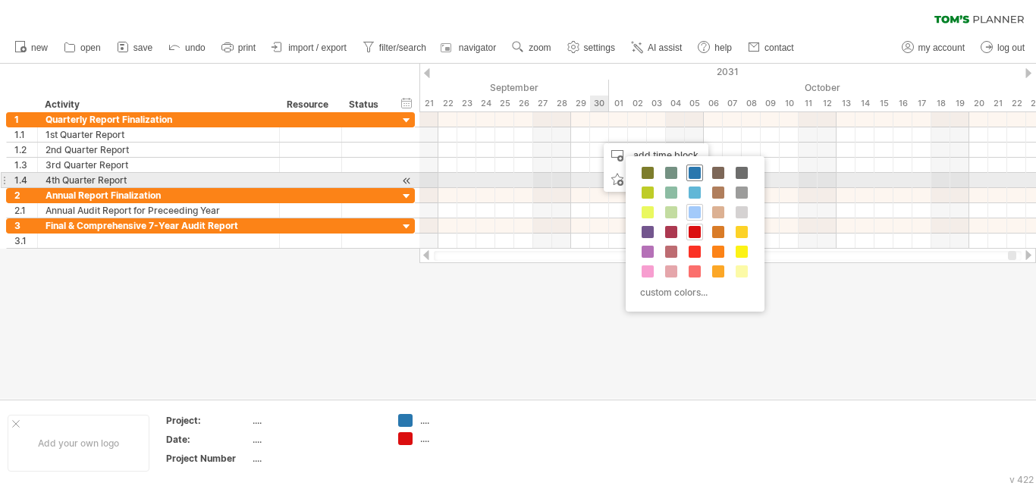
click at [695, 174] on span at bounding box center [695, 173] width 12 height 12
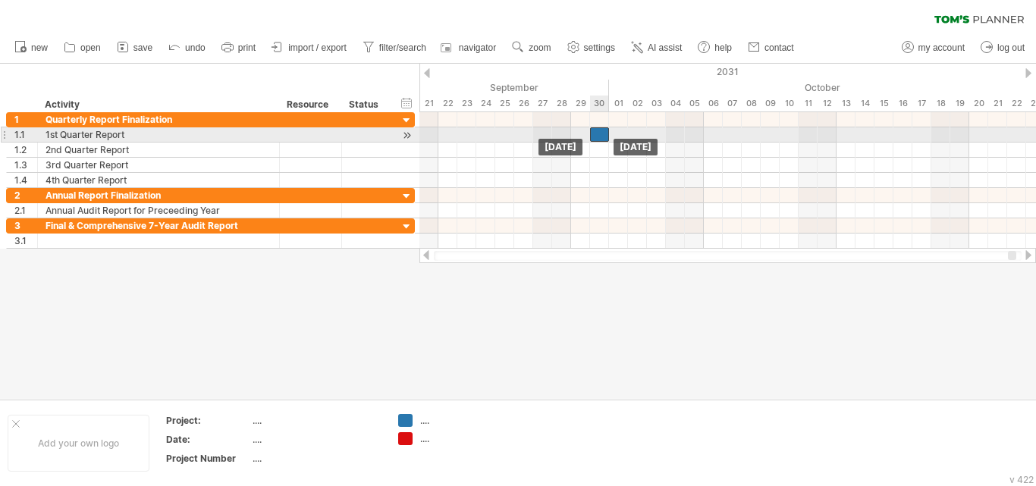
drag, startPoint x: 611, startPoint y: 135, endPoint x: 601, endPoint y: 135, distance: 9.9
click at [601, 135] on div at bounding box center [599, 134] width 19 height 14
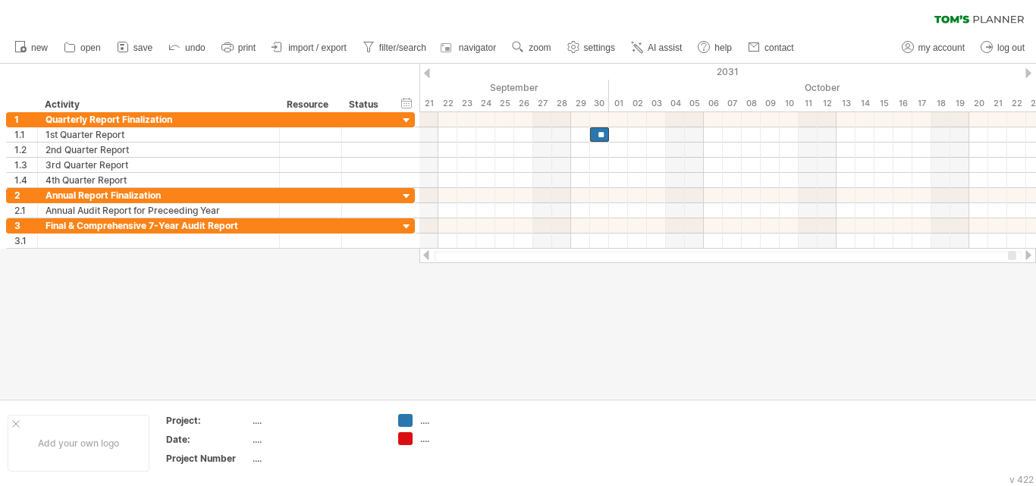
click at [1029, 253] on div at bounding box center [1028, 255] width 12 height 10
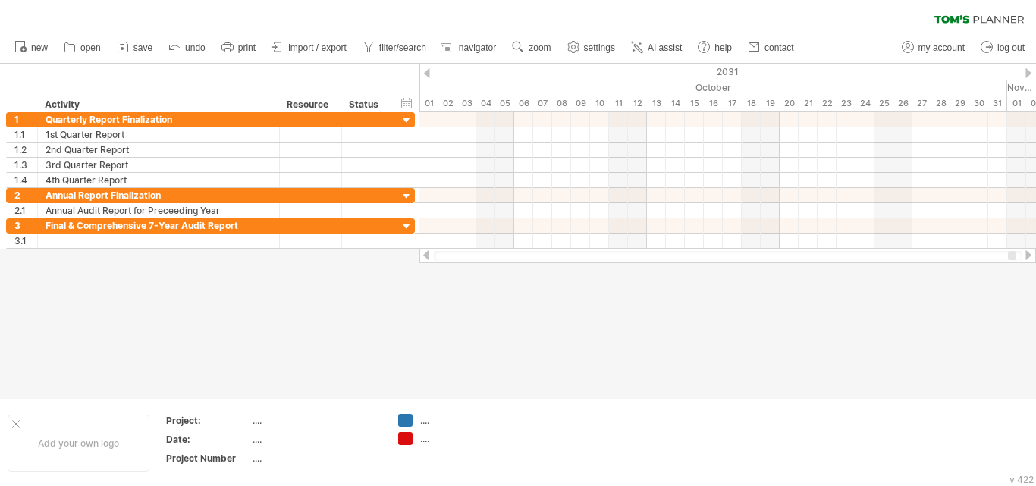
click at [1029, 253] on div at bounding box center [1028, 255] width 12 height 10
click at [1029, 255] on div at bounding box center [1028, 255] width 12 height 10
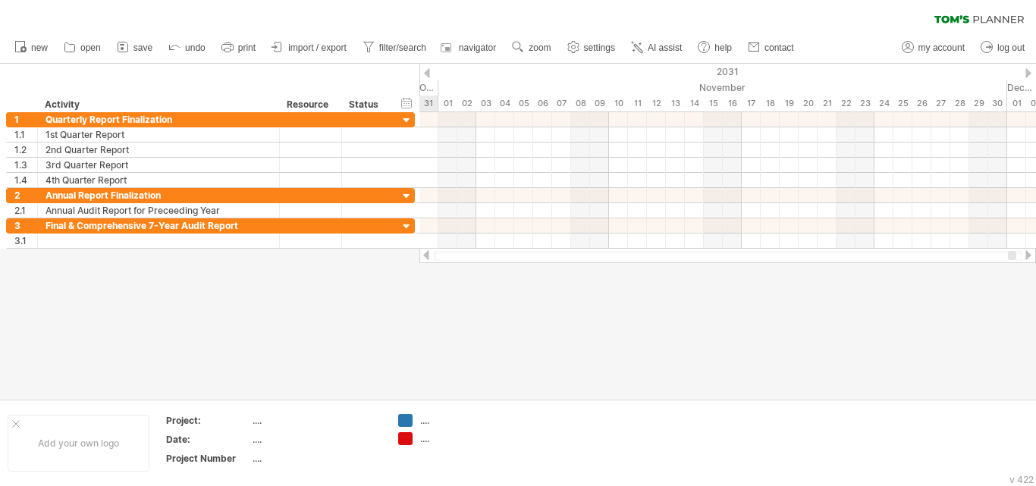
click at [1029, 255] on div at bounding box center [1028, 255] width 12 height 10
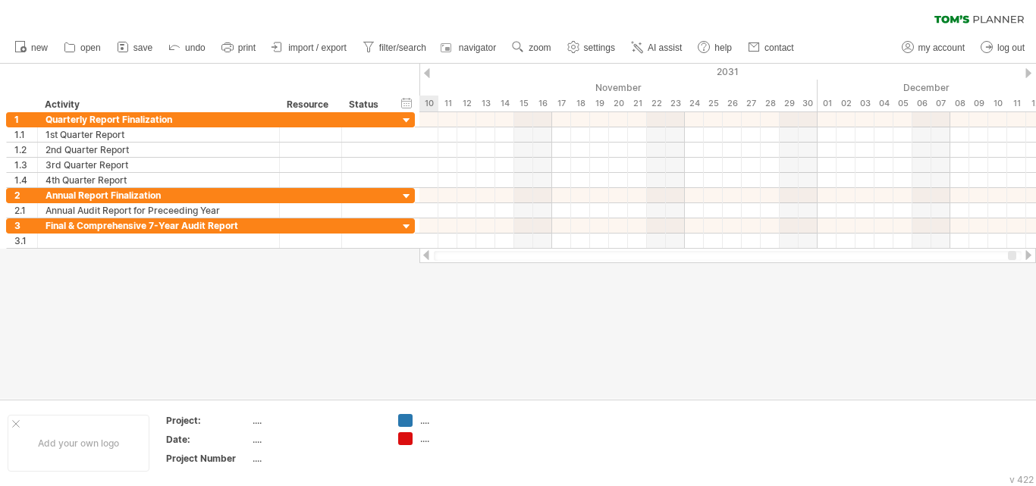
click at [1028, 254] on div at bounding box center [1028, 255] width 12 height 10
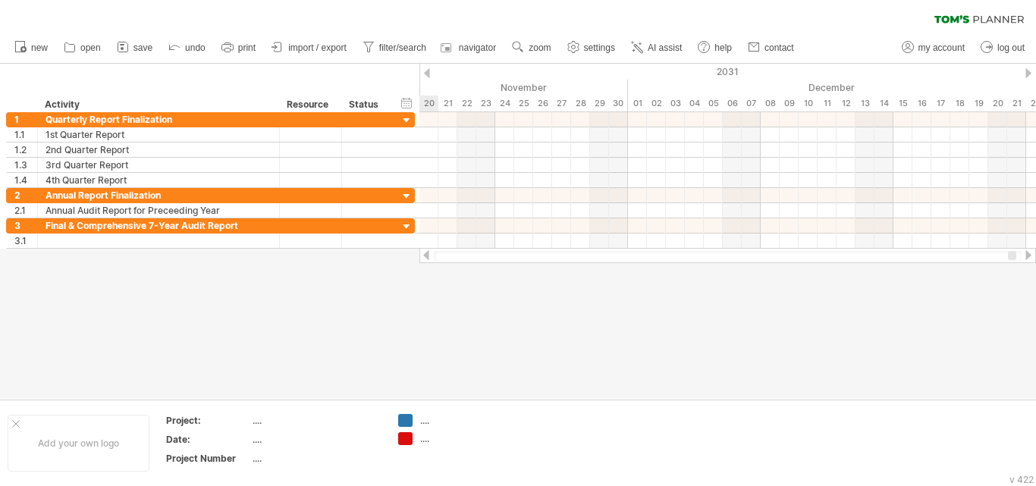
click at [1028, 254] on div at bounding box center [1028, 255] width 12 height 10
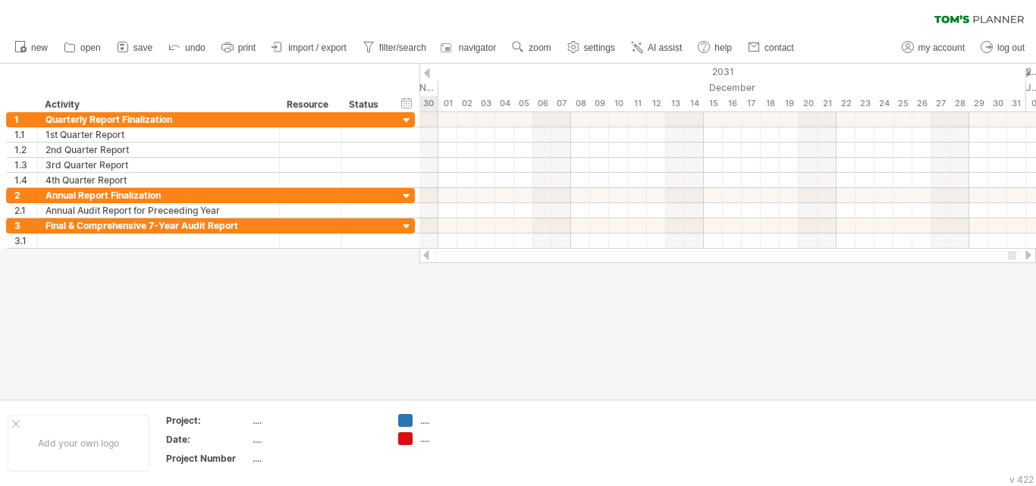
click at [1028, 254] on div at bounding box center [1028, 255] width 12 height 10
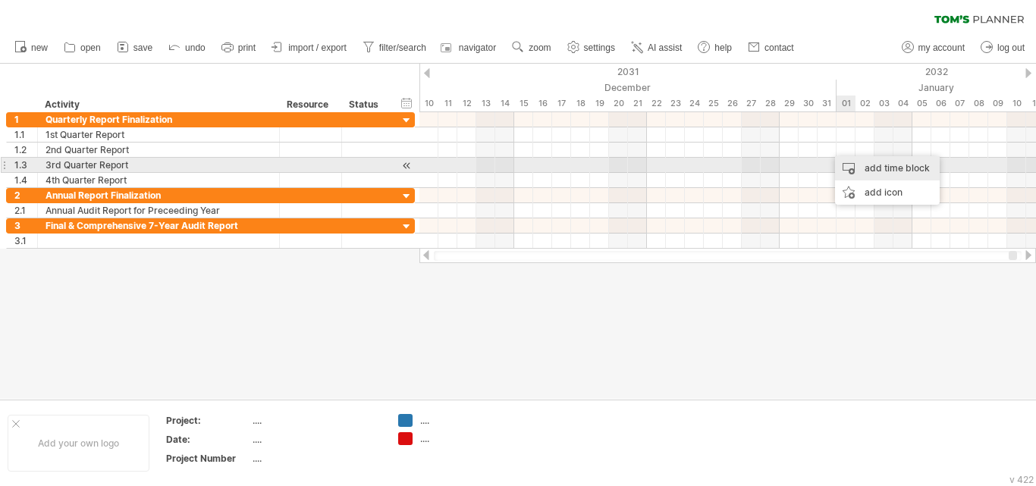
click at [853, 168] on div "add time block" at bounding box center [887, 168] width 105 height 24
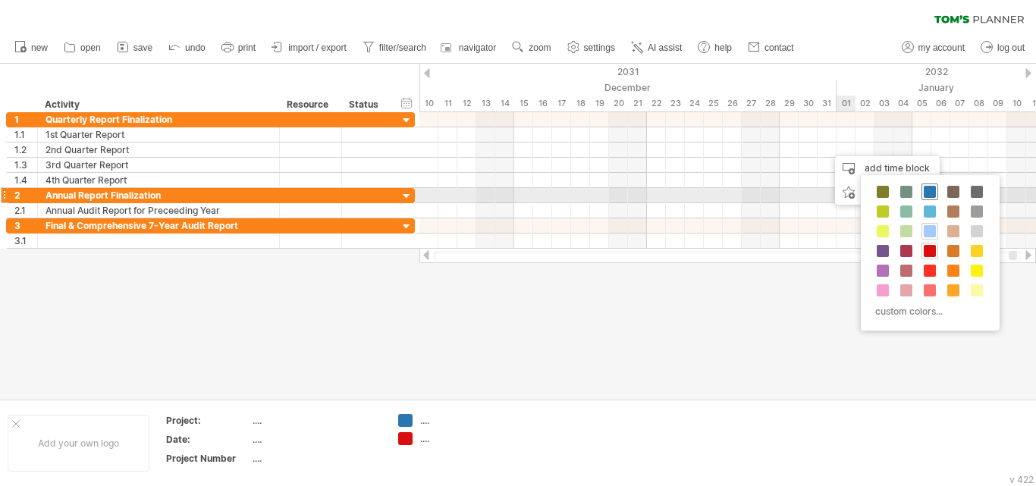
click at [926, 191] on span at bounding box center [930, 192] width 12 height 12
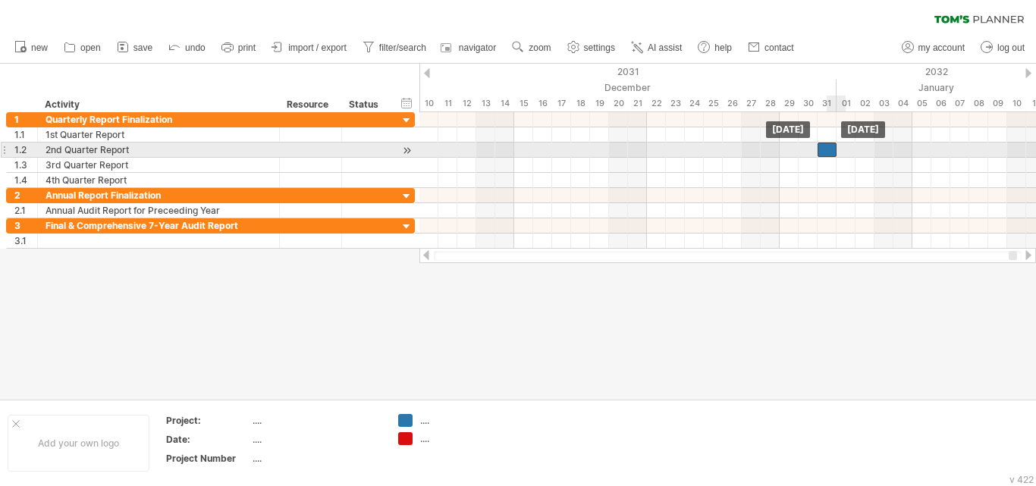
click at [830, 149] on div at bounding box center [827, 150] width 19 height 14
click at [828, 149] on div at bounding box center [827, 150] width 19 height 14
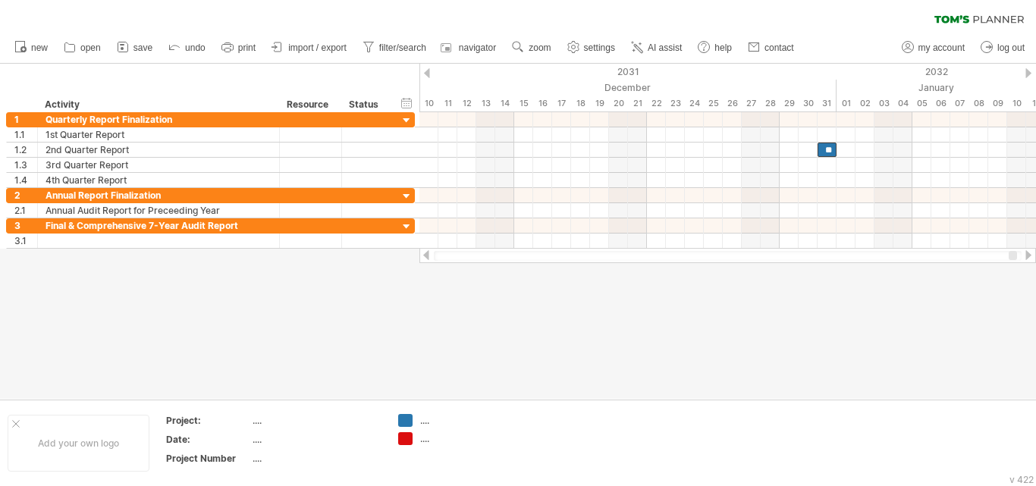
click at [1031, 251] on div at bounding box center [1028, 255] width 12 height 10
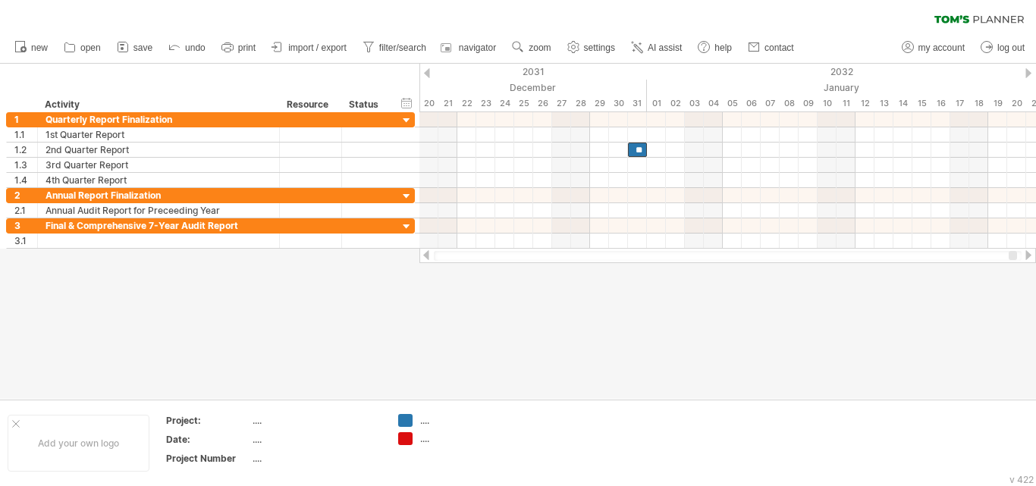
click at [1033, 251] on div at bounding box center [1028, 255] width 12 height 10
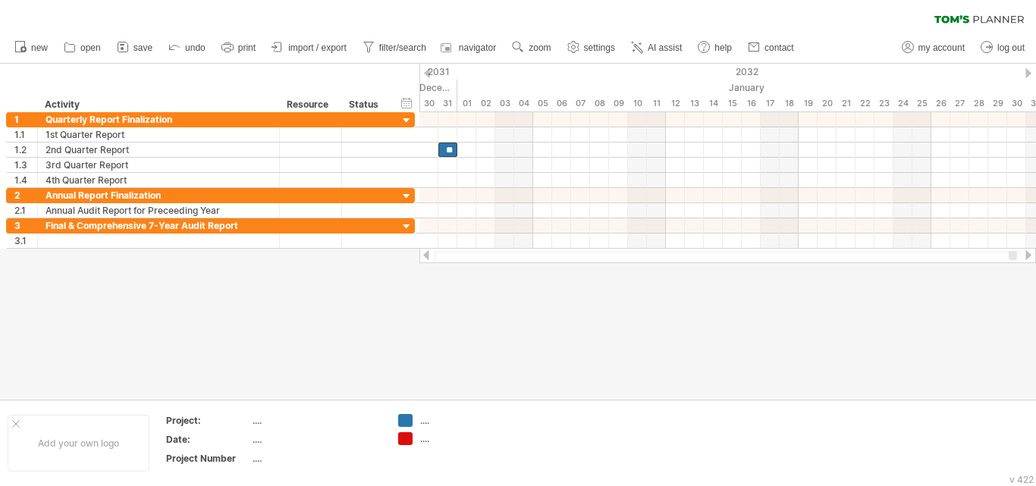
click at [1032, 251] on div at bounding box center [1028, 255] width 12 height 10
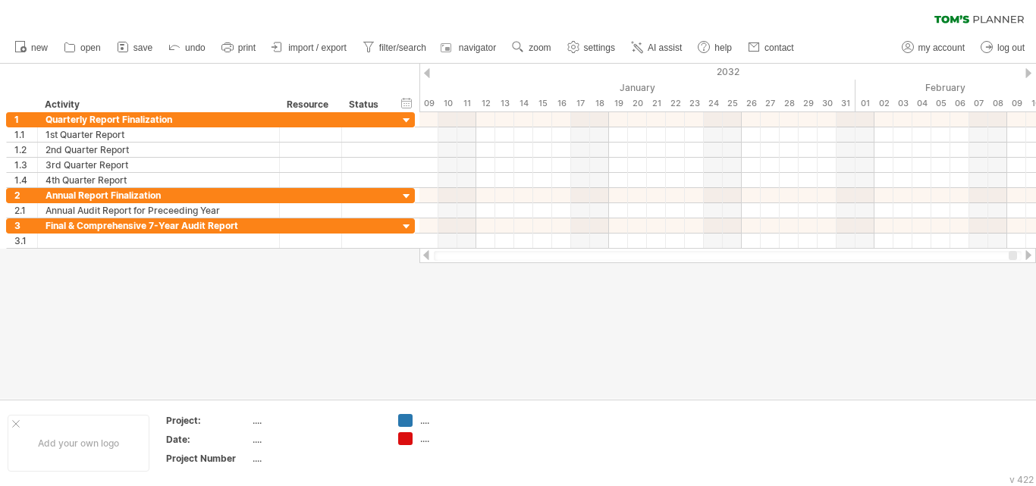
click at [1032, 251] on div at bounding box center [1028, 255] width 12 height 10
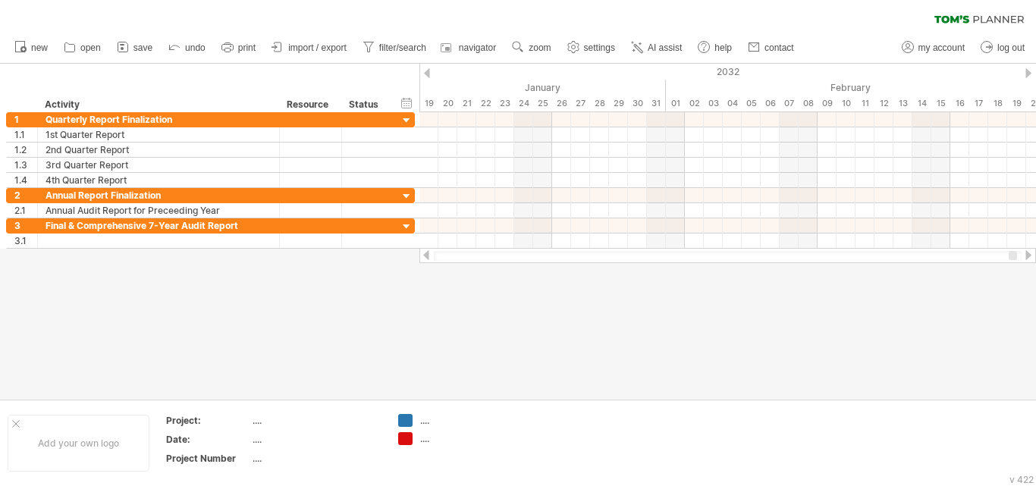
click at [1029, 251] on div at bounding box center [1028, 255] width 12 height 10
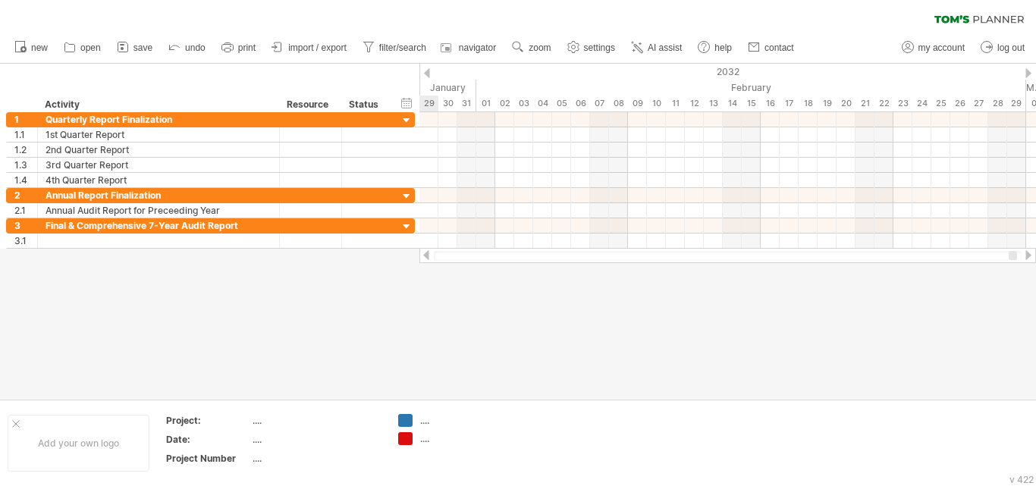
click at [1029, 251] on div at bounding box center [1028, 255] width 12 height 10
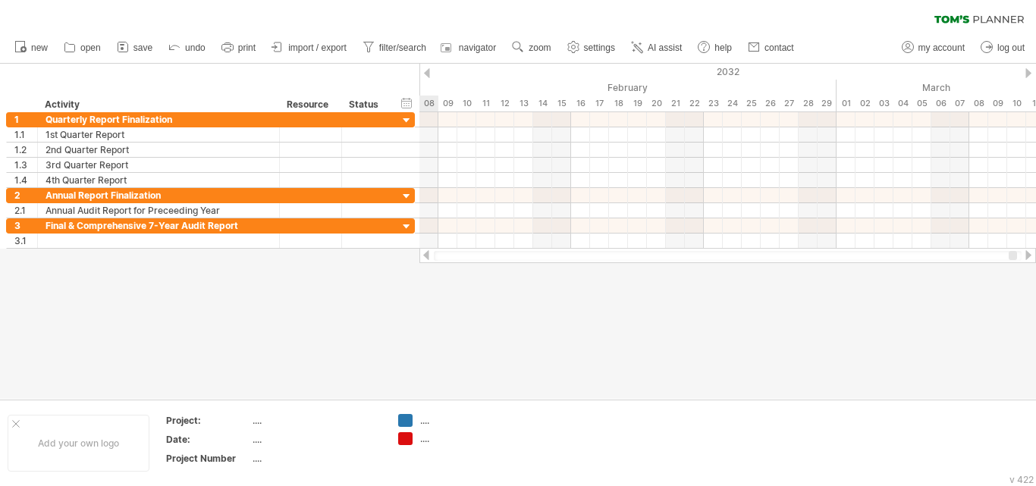
click at [1029, 253] on div at bounding box center [1028, 255] width 12 height 10
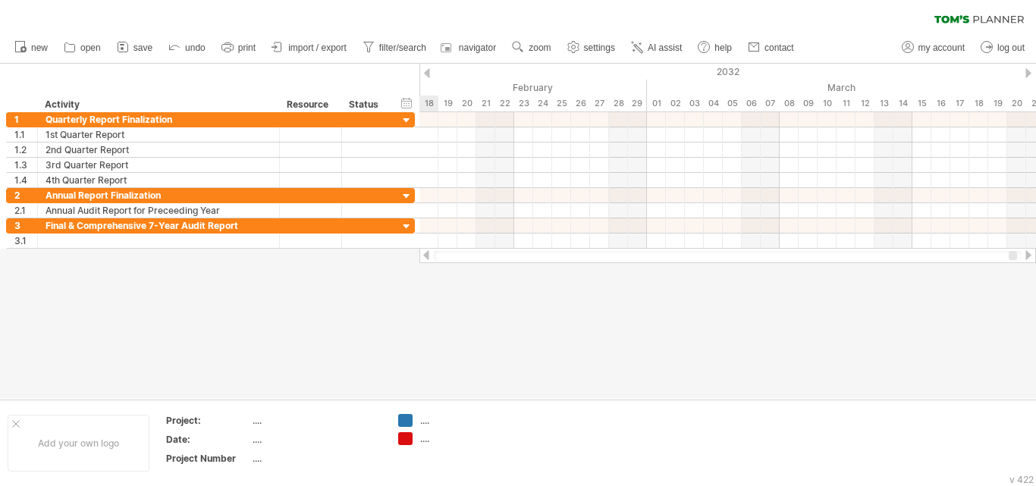
click at [1029, 253] on div at bounding box center [1028, 255] width 12 height 10
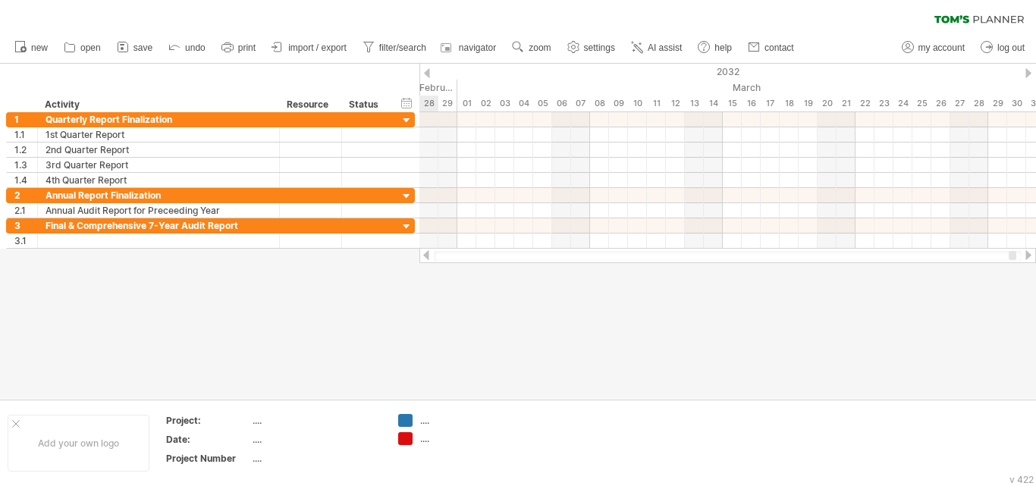
click at [1029, 253] on div at bounding box center [1028, 255] width 12 height 10
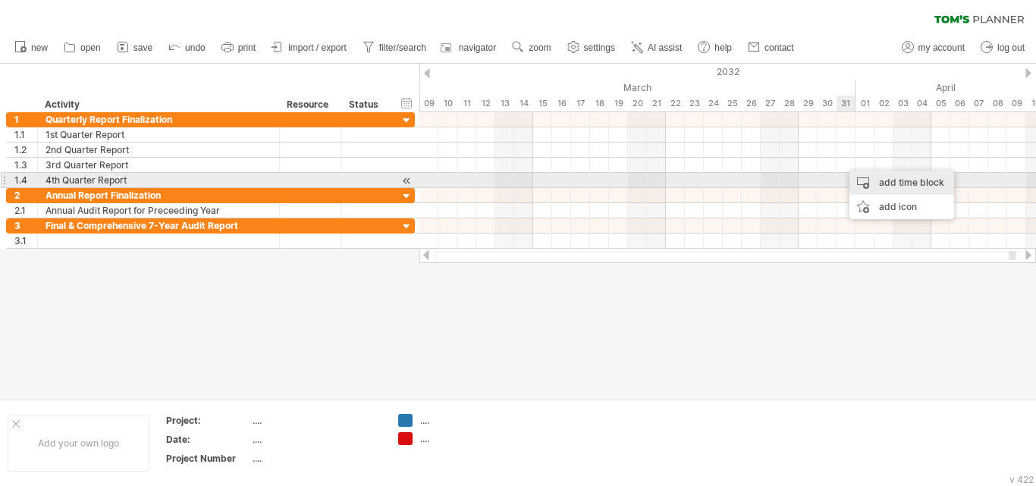
click at [853, 177] on div "add time block" at bounding box center [902, 183] width 105 height 24
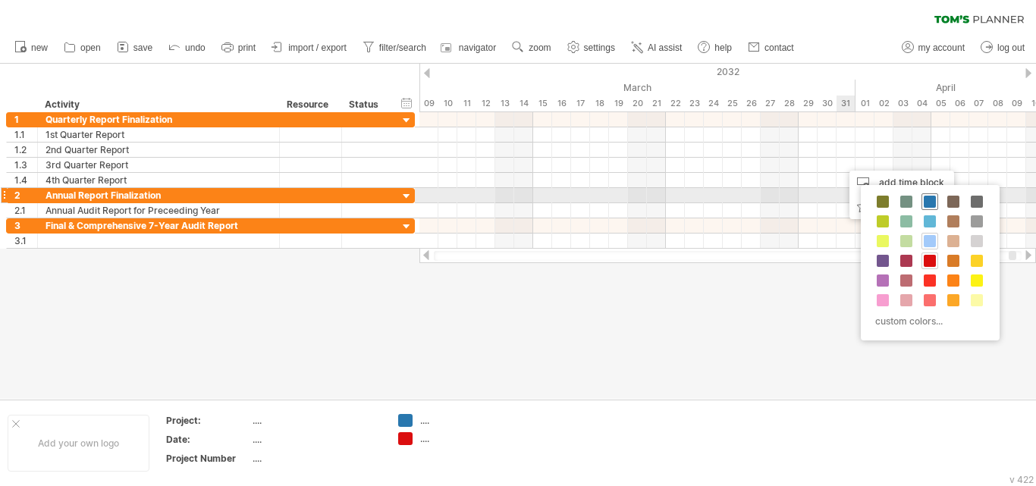
click at [924, 199] on span at bounding box center [930, 202] width 12 height 12
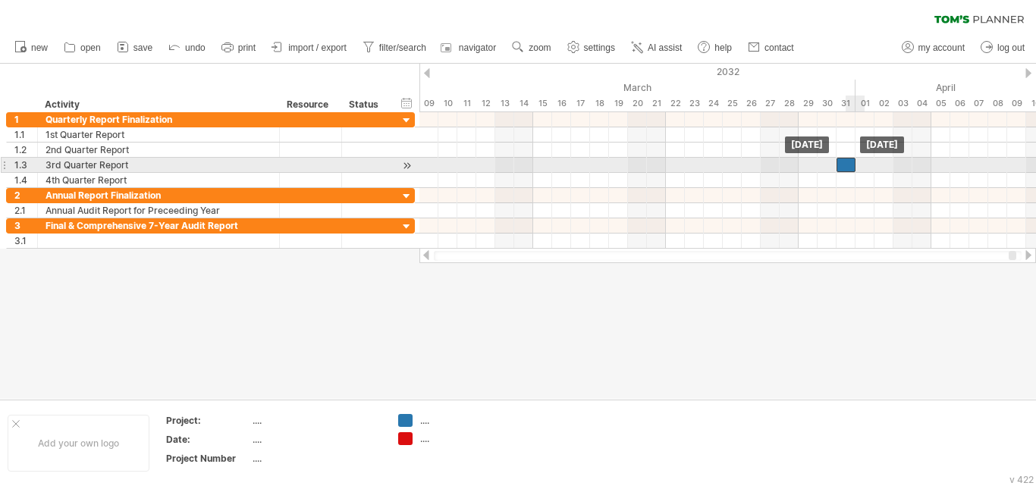
click at [849, 168] on div at bounding box center [846, 165] width 19 height 14
click at [847, 165] on div at bounding box center [846, 165] width 19 height 14
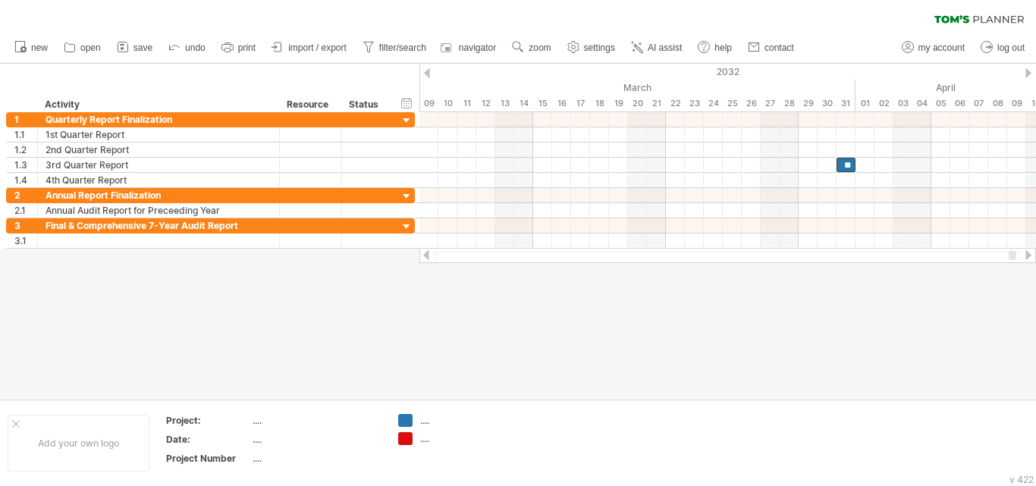
click at [1032, 252] on div at bounding box center [1028, 255] width 12 height 10
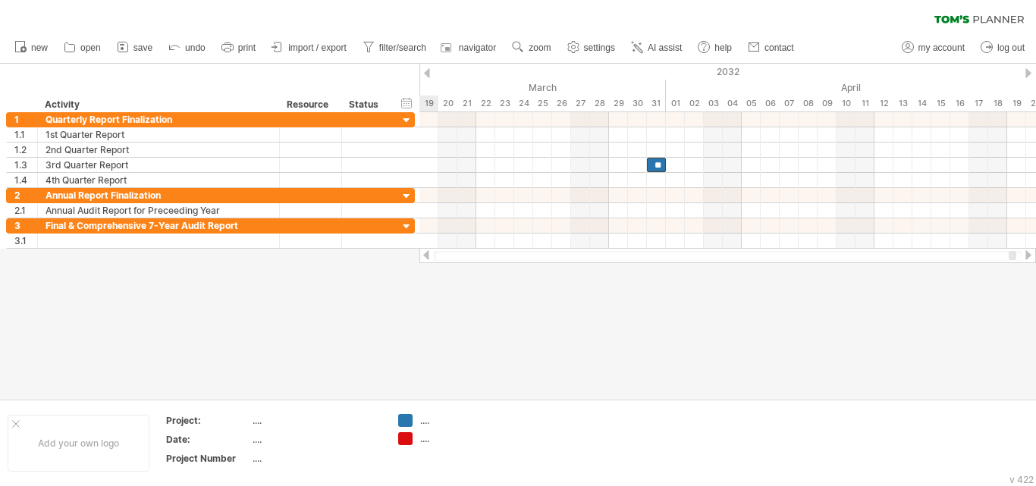
click at [1032, 252] on div at bounding box center [1028, 255] width 12 height 10
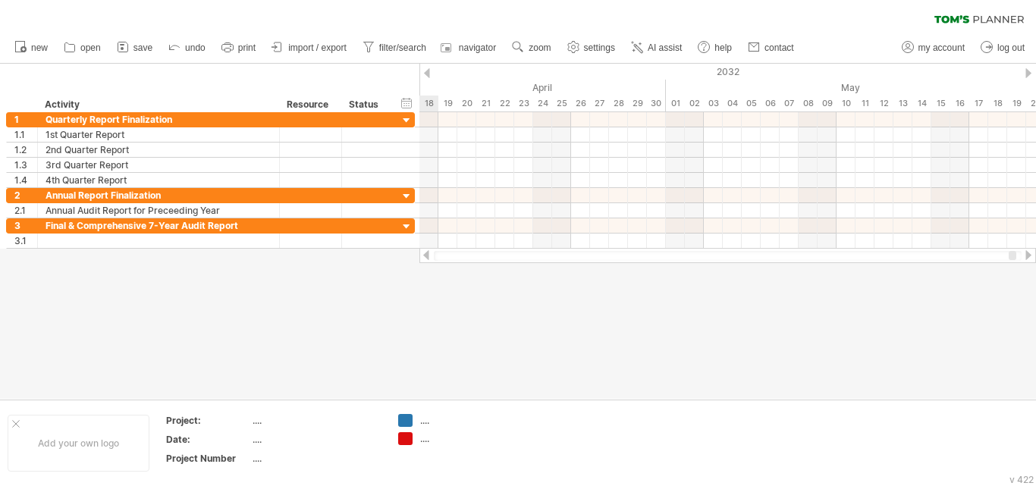
click at [1032, 252] on div at bounding box center [1028, 255] width 12 height 10
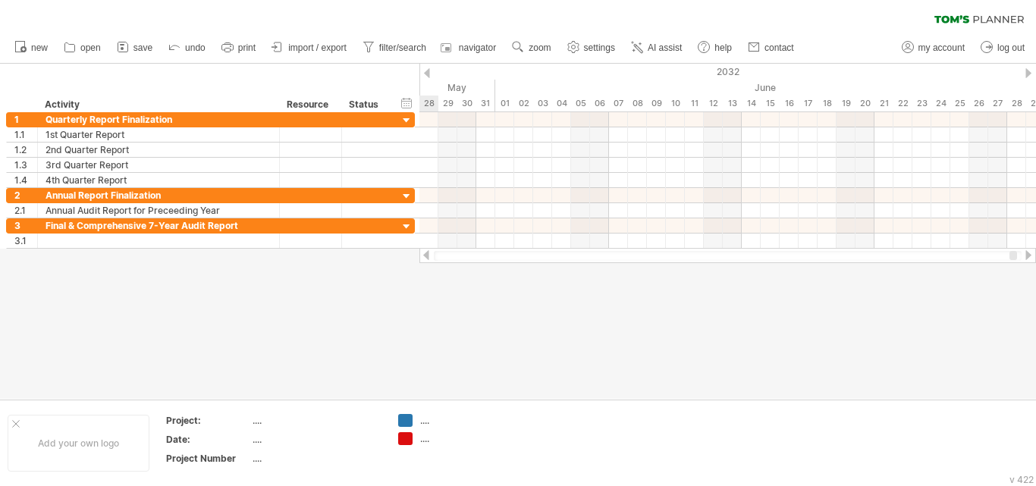
click at [1032, 252] on div at bounding box center [1028, 255] width 12 height 10
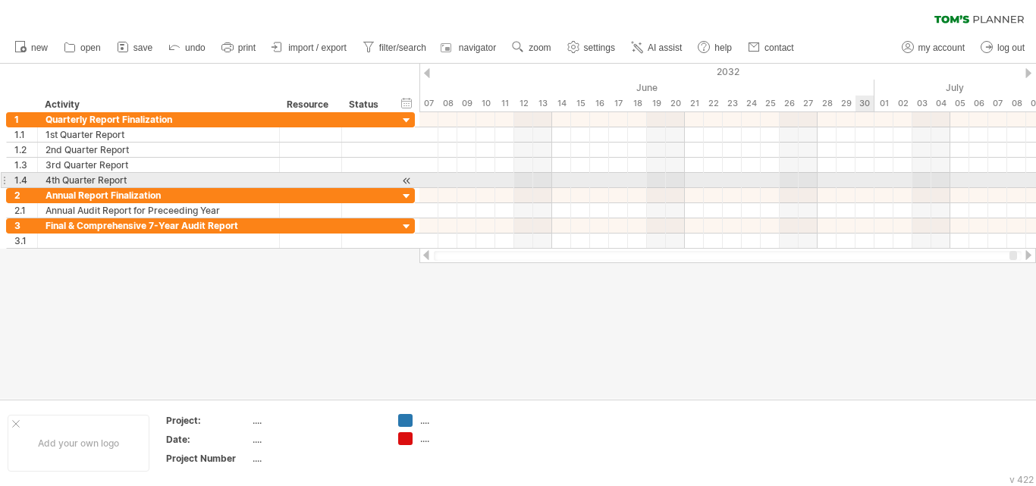
click at [864, 181] on div at bounding box center [727, 180] width 617 height 15
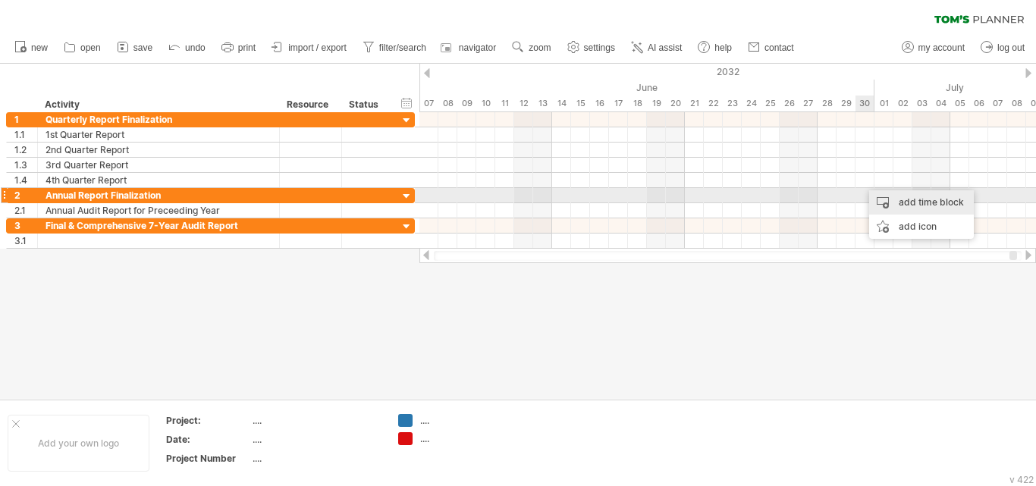
click at [889, 203] on div "add time block" at bounding box center [921, 202] width 105 height 24
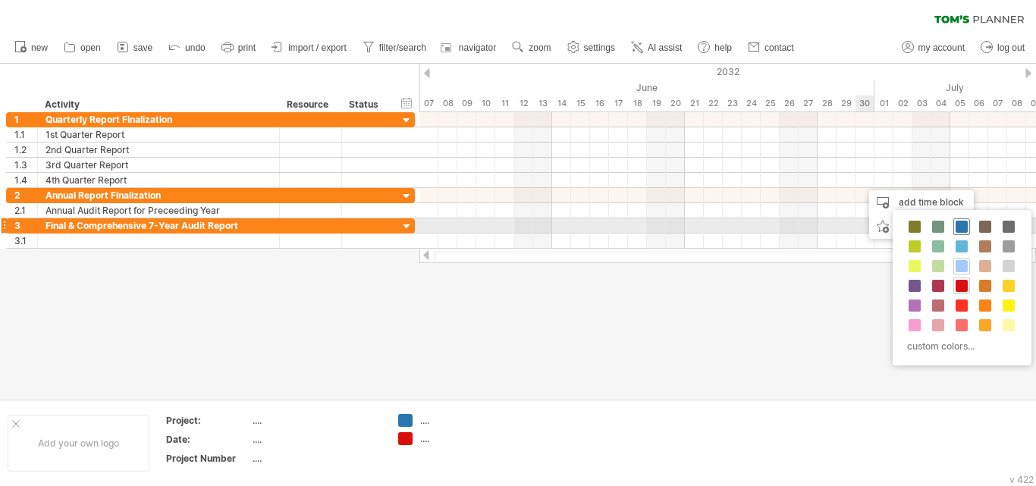
click at [960, 230] on span at bounding box center [962, 227] width 12 height 12
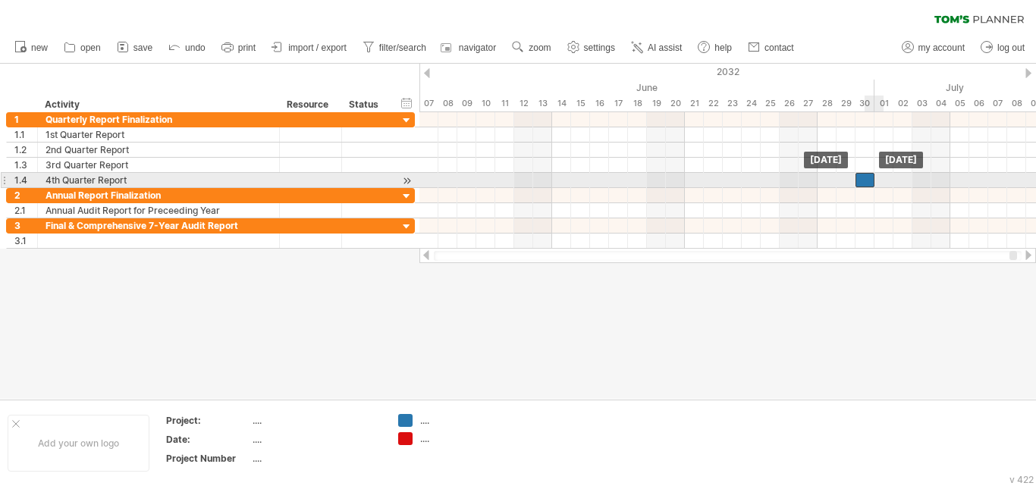
click at [864, 175] on div at bounding box center [865, 180] width 19 height 14
click at [862, 175] on div at bounding box center [865, 180] width 19 height 14
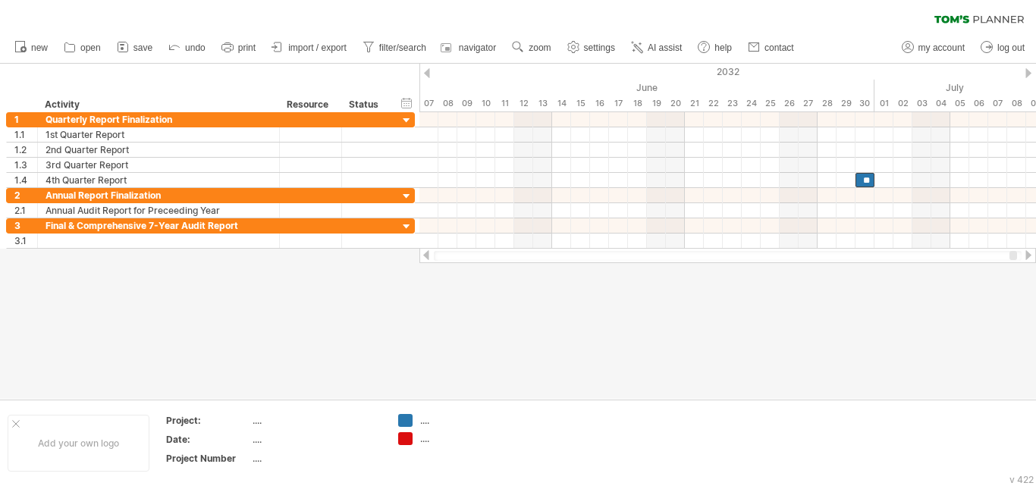
click at [1031, 255] on div at bounding box center [1028, 255] width 12 height 10
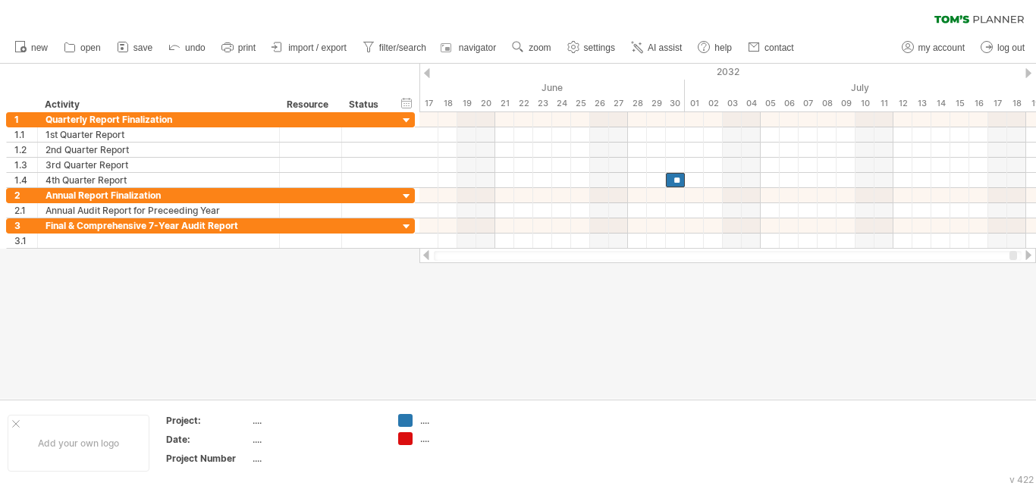
click at [1034, 252] on div at bounding box center [1028, 255] width 12 height 10
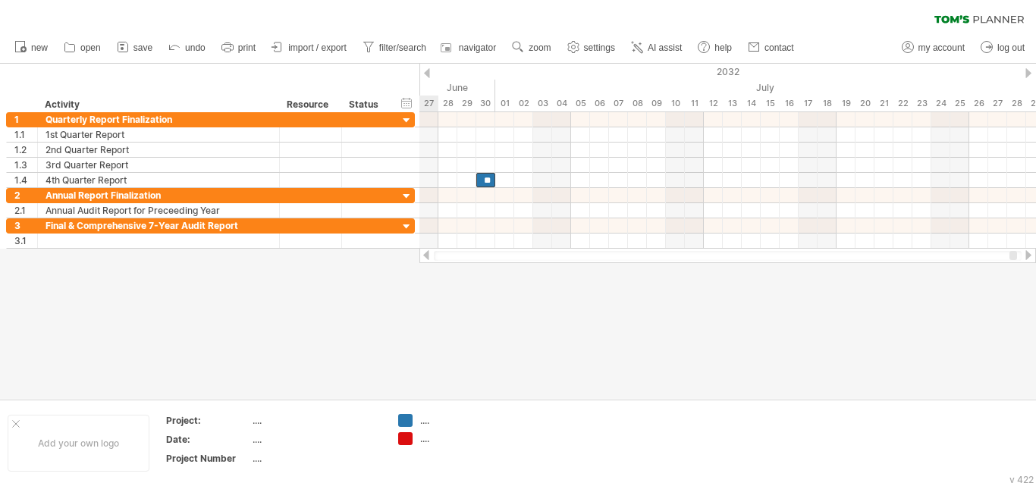
click at [1034, 252] on div at bounding box center [1028, 255] width 12 height 10
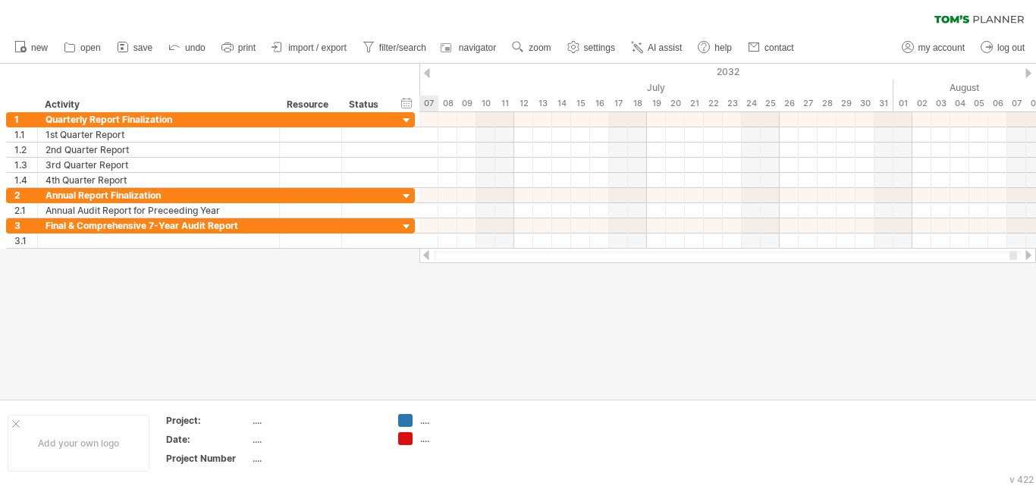
click at [1034, 252] on div at bounding box center [1028, 255] width 12 height 10
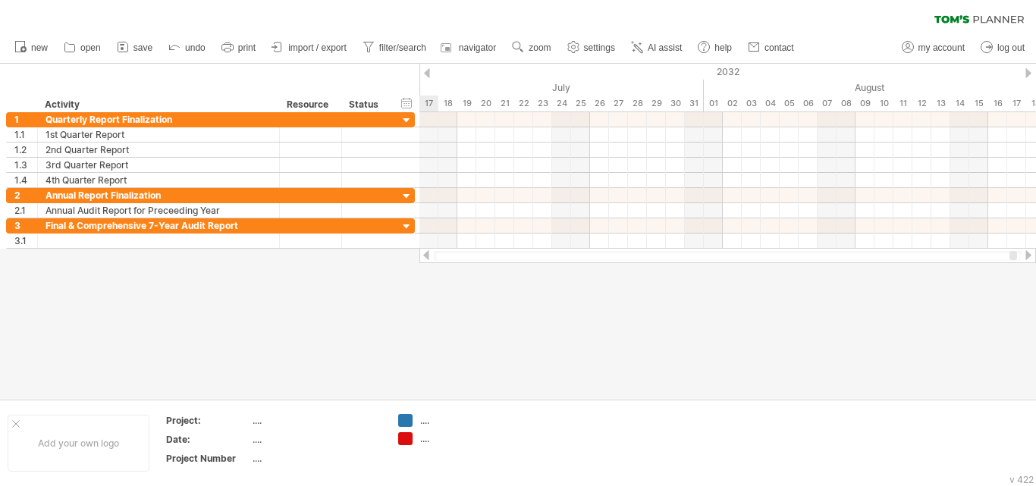
click at [1034, 252] on div at bounding box center [1028, 255] width 12 height 10
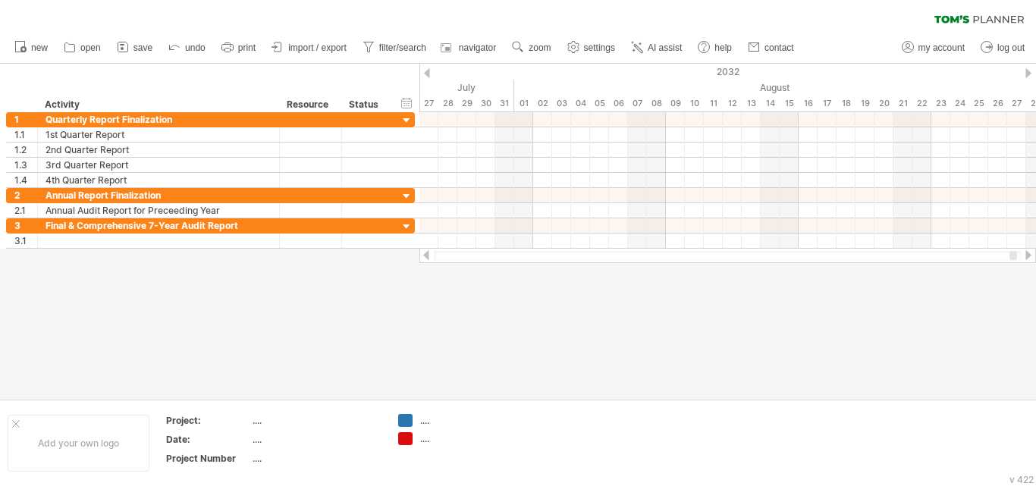
click at [429, 259] on div at bounding box center [426, 255] width 12 height 10
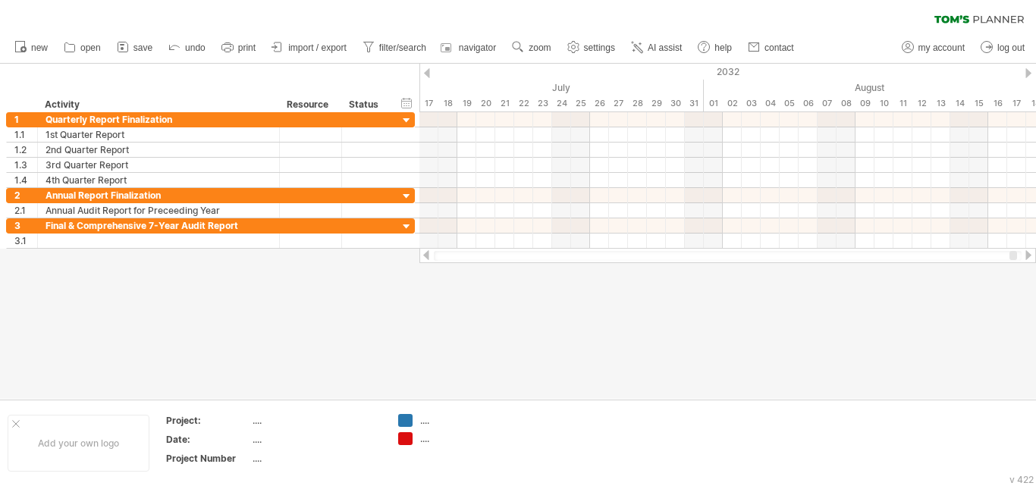
click at [429, 259] on div at bounding box center [426, 255] width 12 height 10
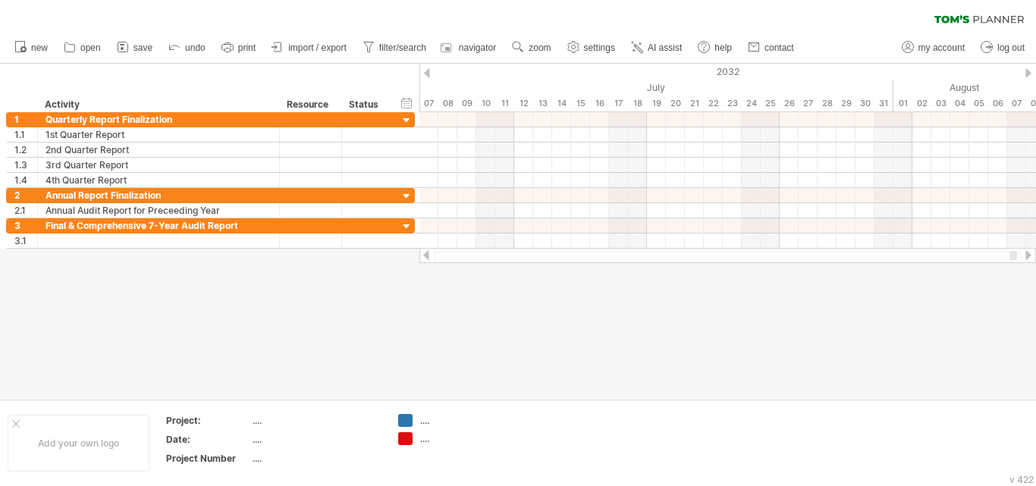
click at [429, 259] on div at bounding box center [426, 255] width 12 height 10
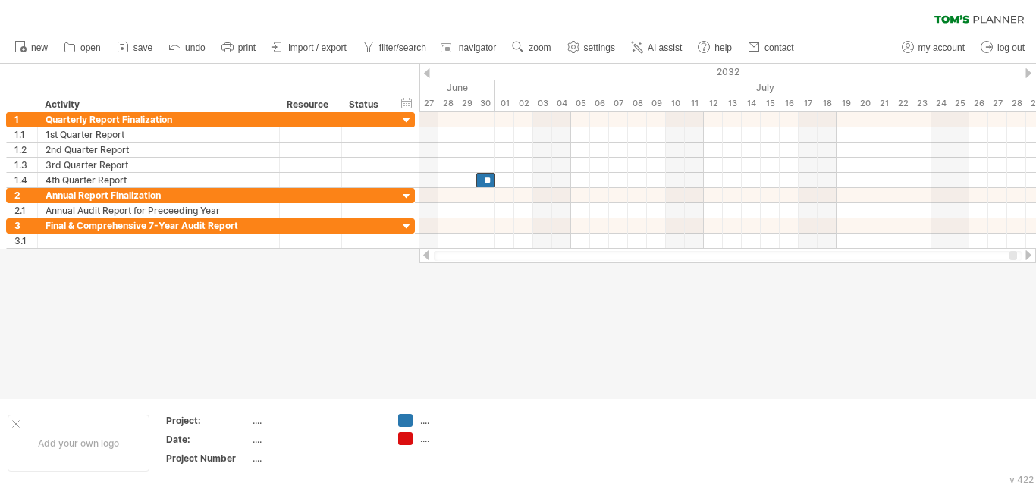
click at [429, 259] on div at bounding box center [426, 255] width 12 height 10
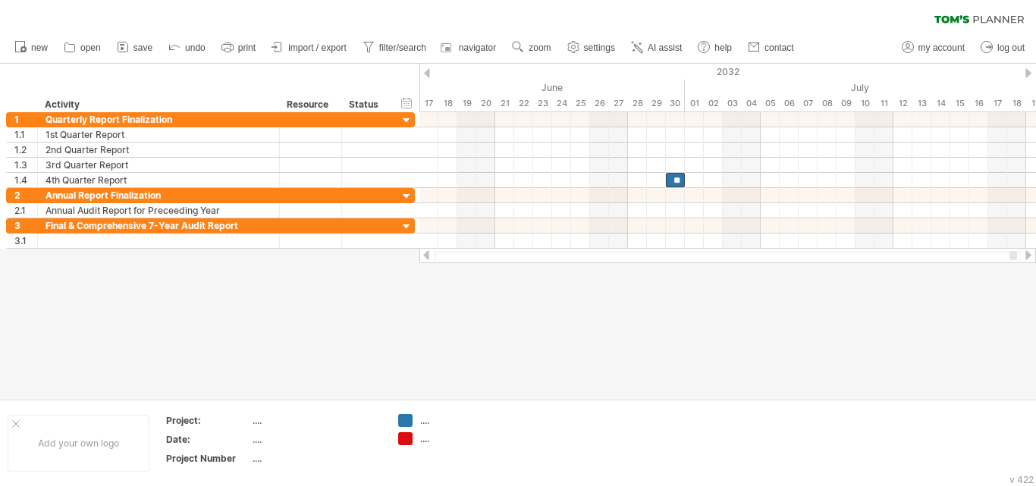
click at [429, 259] on div at bounding box center [426, 255] width 12 height 10
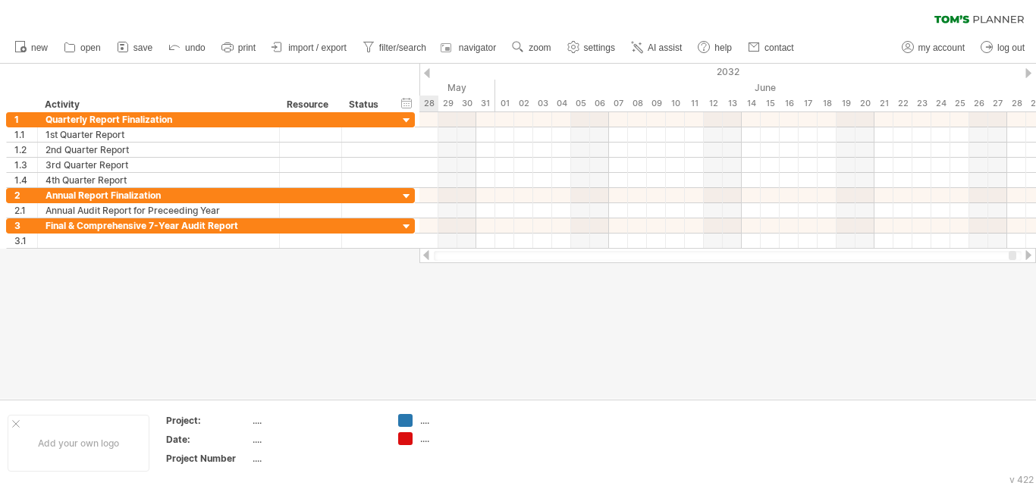
click at [429, 259] on div at bounding box center [426, 255] width 12 height 10
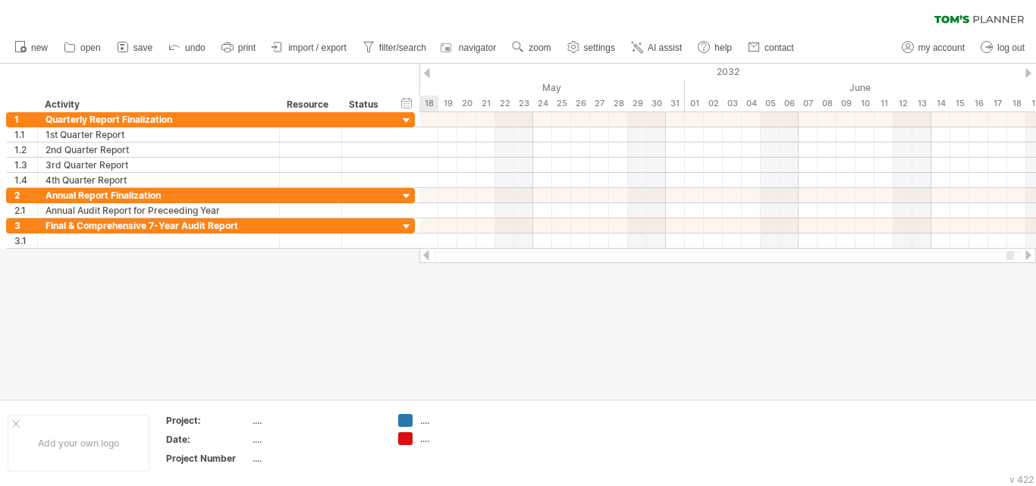
click at [429, 259] on div at bounding box center [426, 255] width 12 height 10
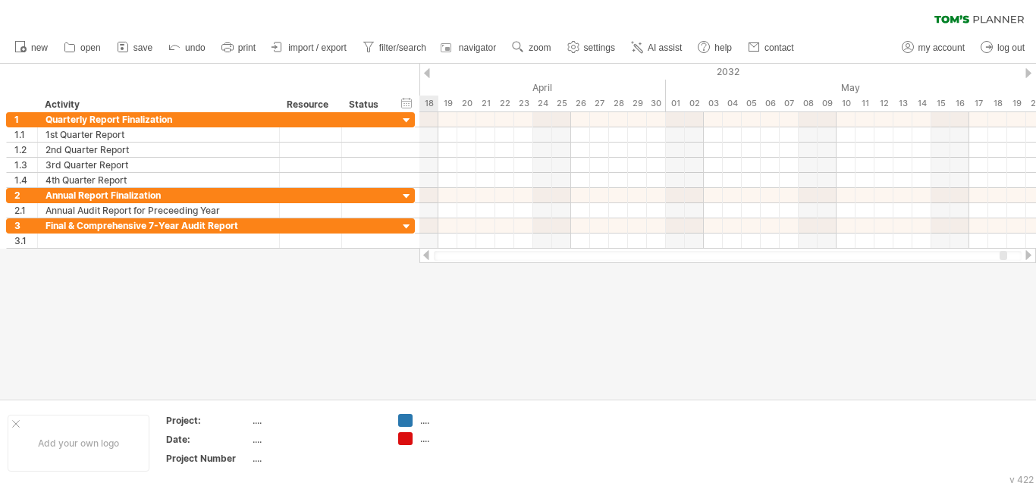
click at [429, 259] on div at bounding box center [426, 255] width 12 height 10
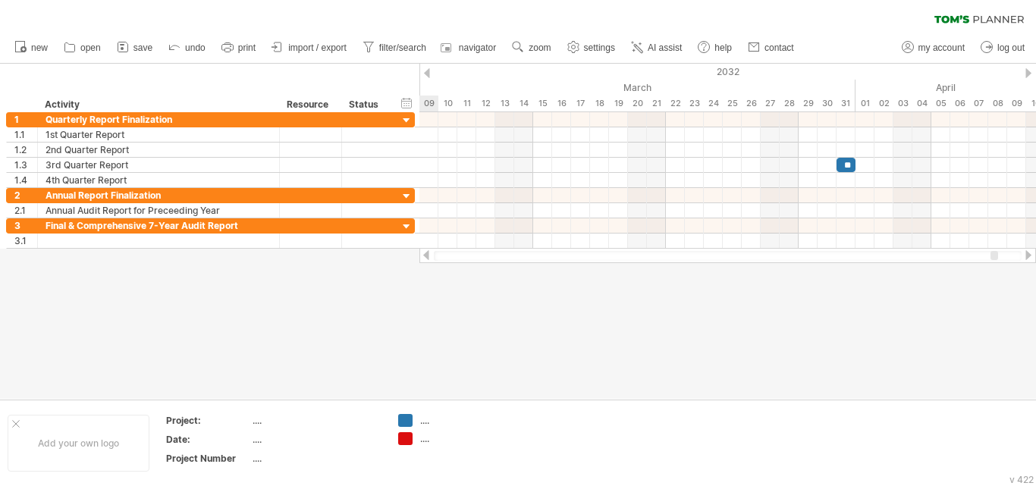
click at [429, 259] on div at bounding box center [426, 255] width 12 height 10
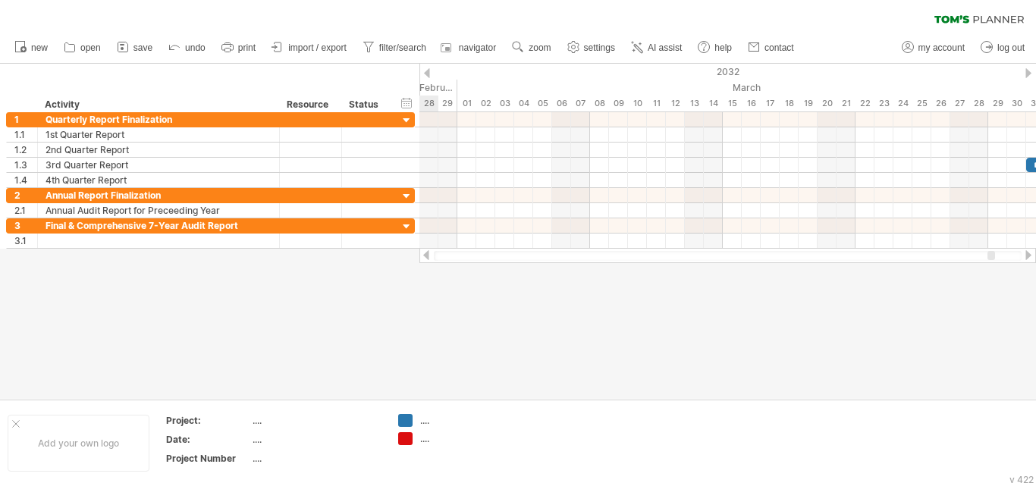
click at [429, 259] on div at bounding box center [426, 255] width 12 height 10
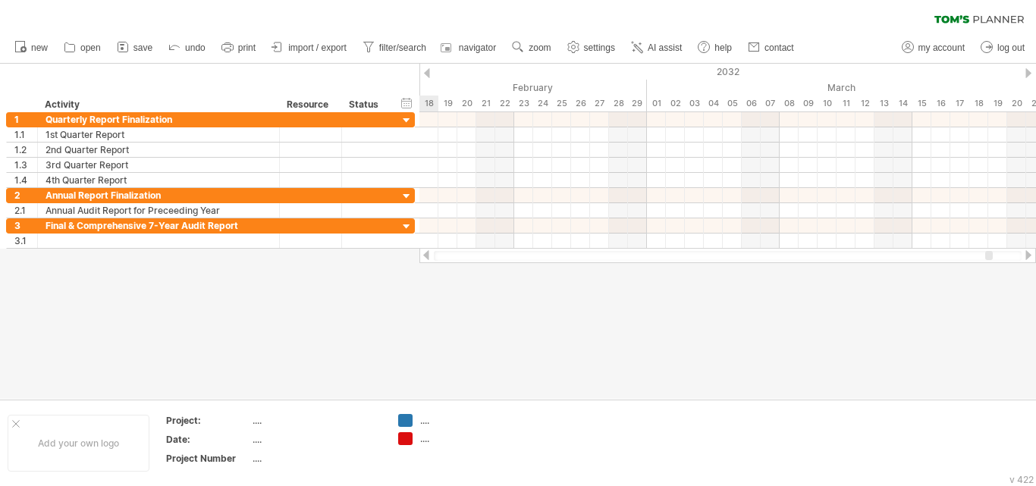
click at [429, 259] on div at bounding box center [426, 255] width 12 height 10
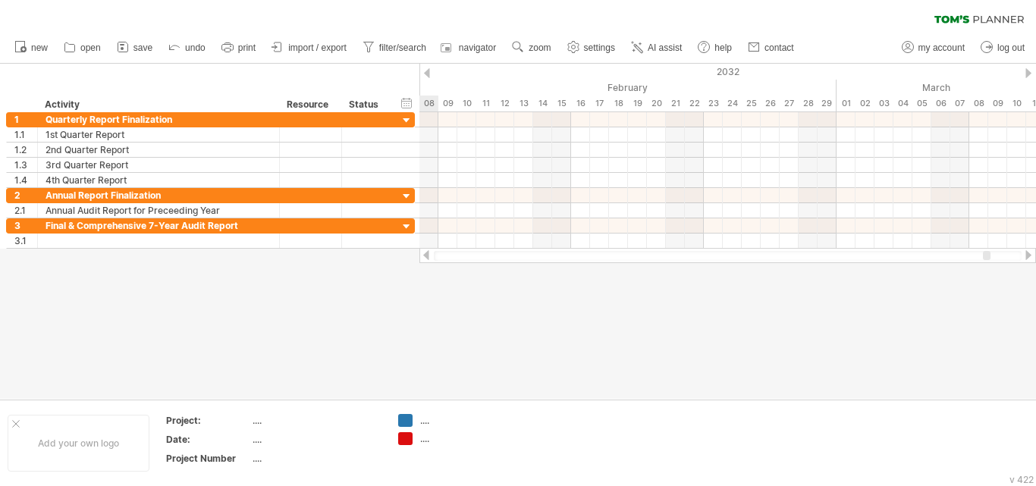
click at [429, 259] on div at bounding box center [426, 255] width 12 height 10
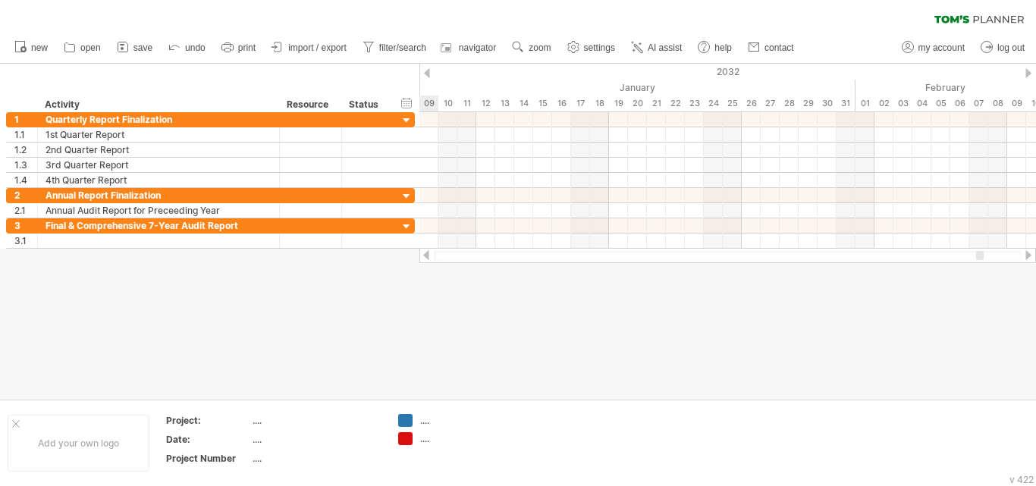
click at [429, 259] on div at bounding box center [426, 255] width 12 height 10
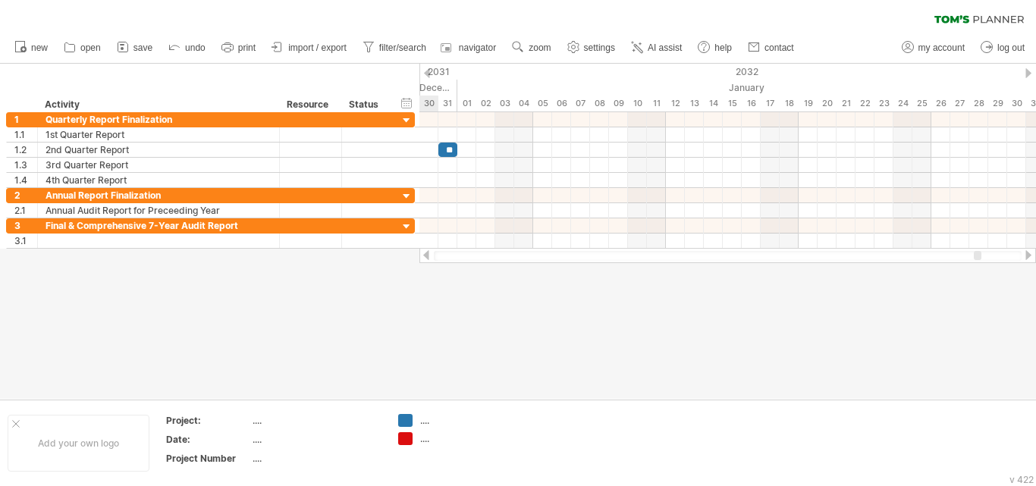
click at [429, 259] on div at bounding box center [426, 255] width 12 height 10
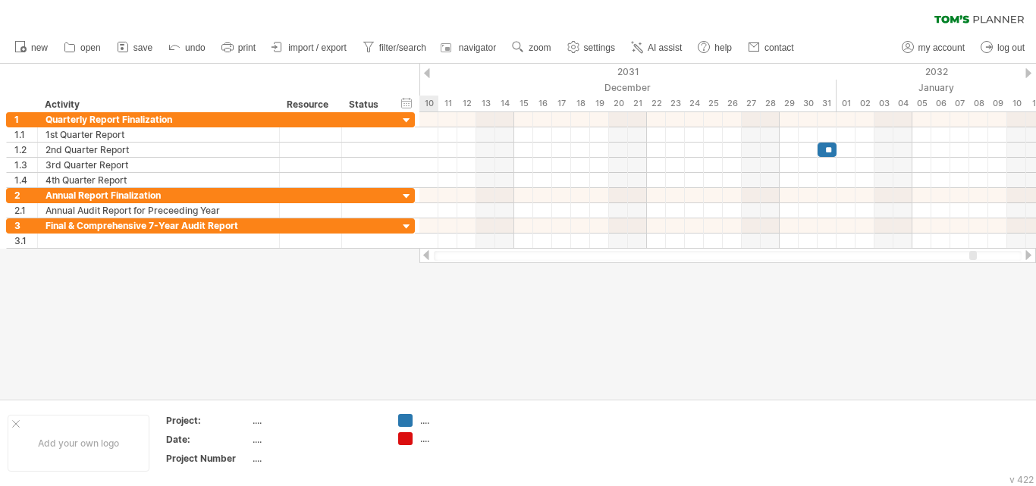
click at [429, 259] on div at bounding box center [426, 255] width 12 height 10
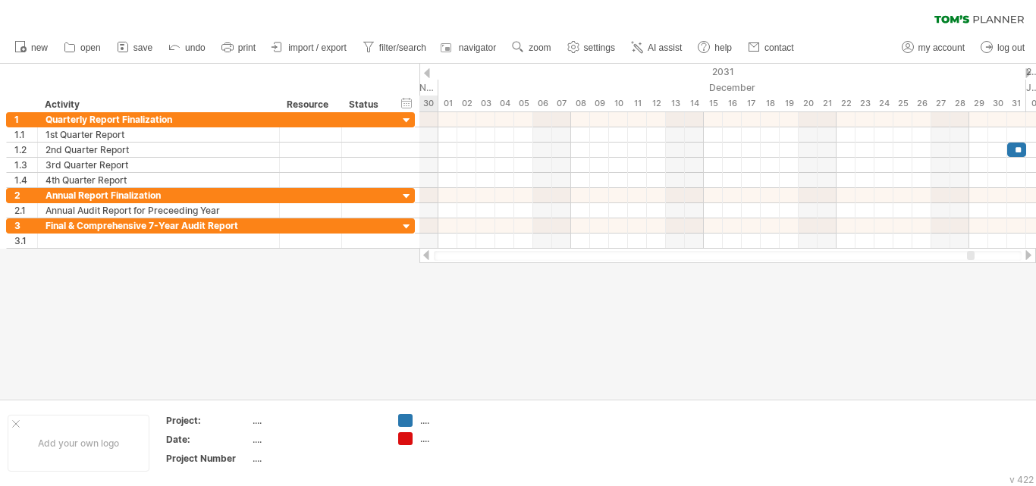
click at [429, 259] on div at bounding box center [426, 255] width 12 height 10
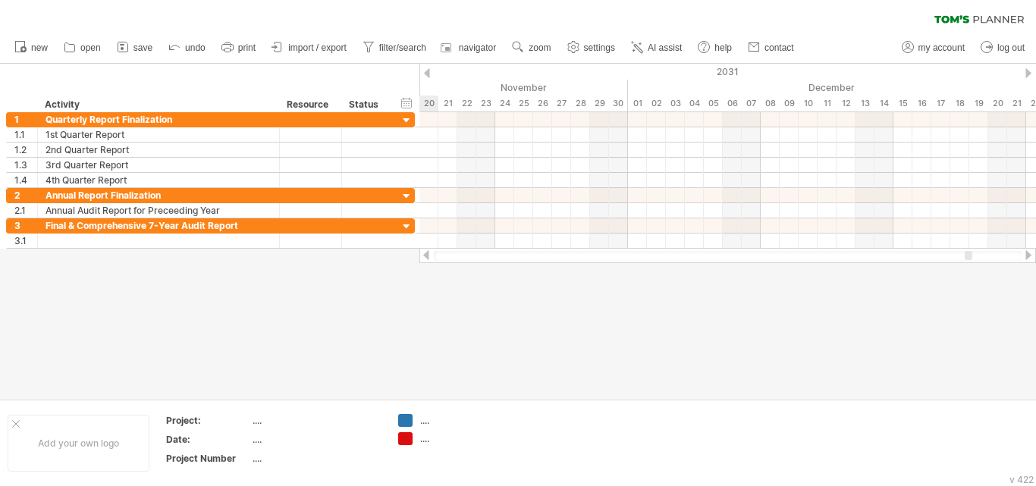
click at [429, 259] on div at bounding box center [426, 255] width 12 height 10
click at [430, 259] on div at bounding box center [426, 255] width 12 height 10
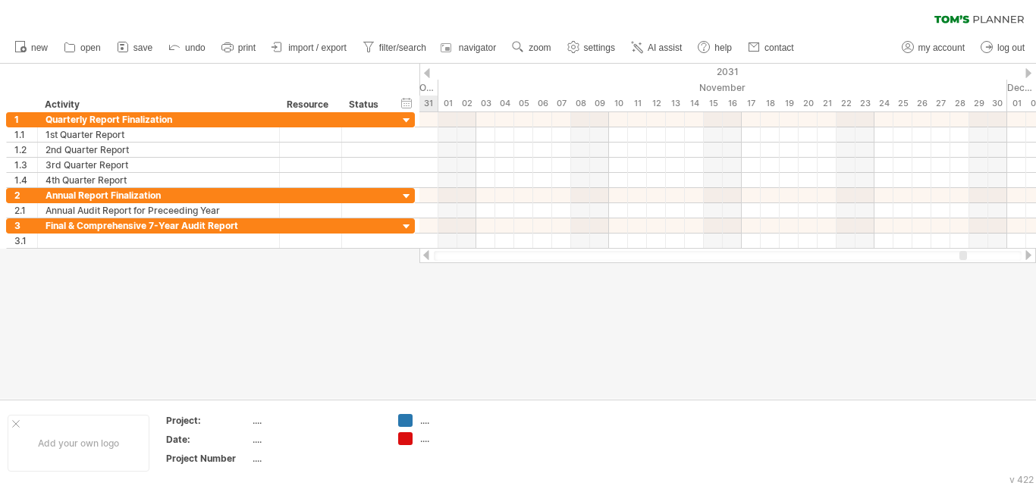
click at [430, 259] on div at bounding box center [426, 255] width 12 height 10
click at [422, 256] on div at bounding box center [426, 255] width 12 height 10
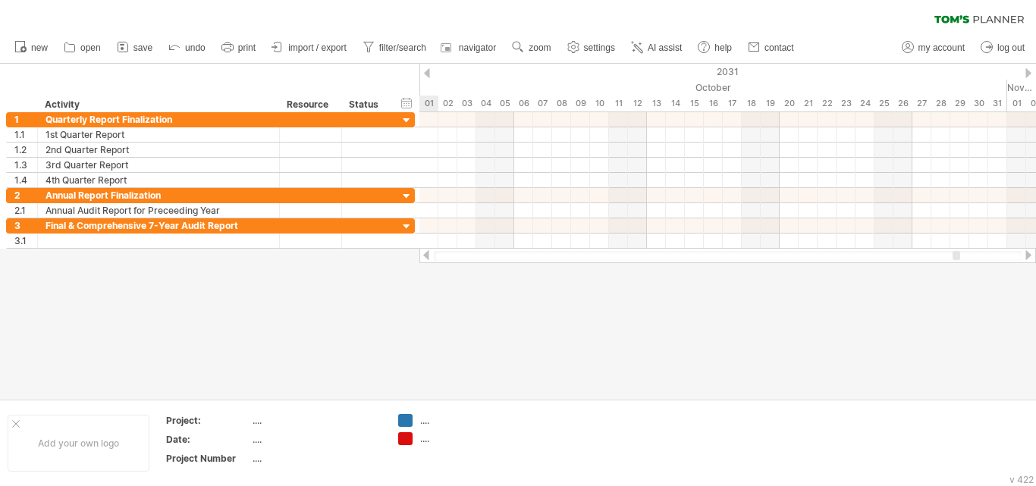
click at [422, 256] on div at bounding box center [426, 255] width 12 height 10
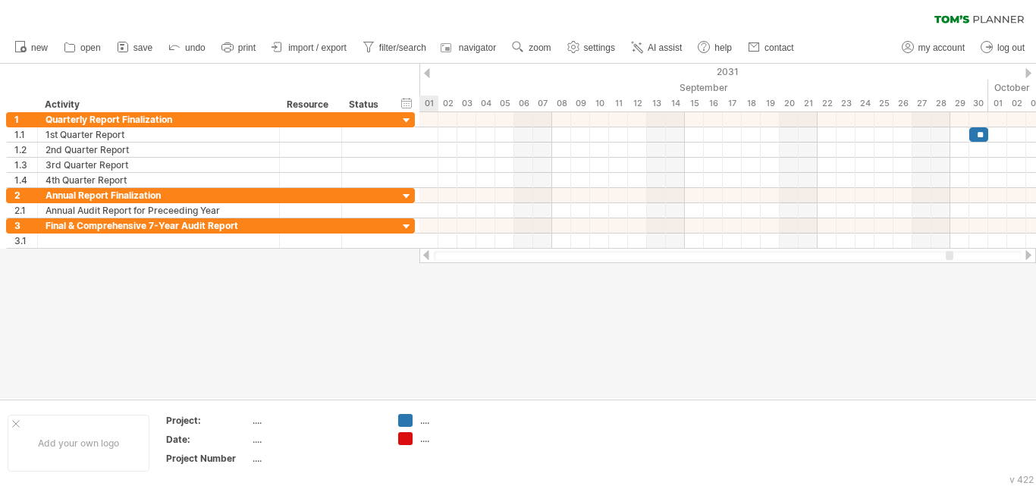
click at [422, 256] on div at bounding box center [426, 255] width 12 height 10
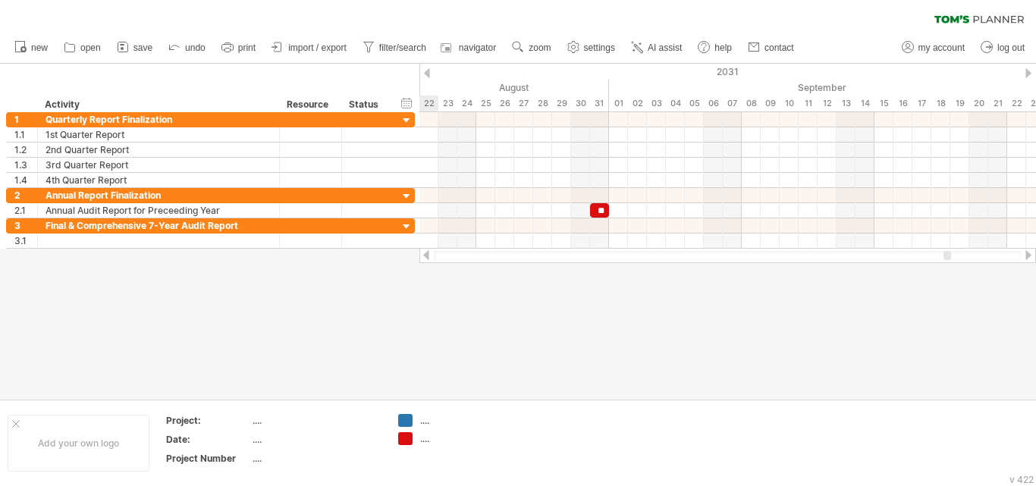
click at [422, 256] on div at bounding box center [426, 255] width 12 height 10
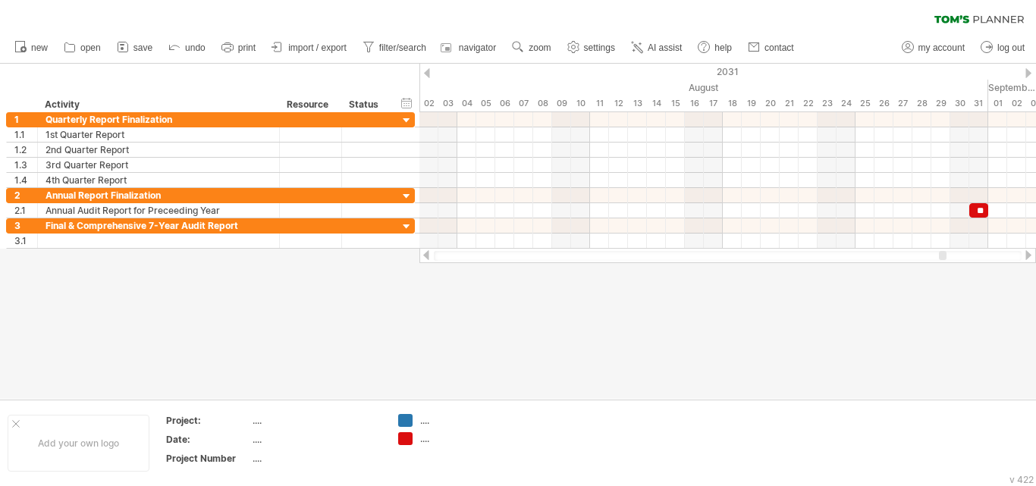
click at [1033, 252] on div at bounding box center [1028, 255] width 12 height 10
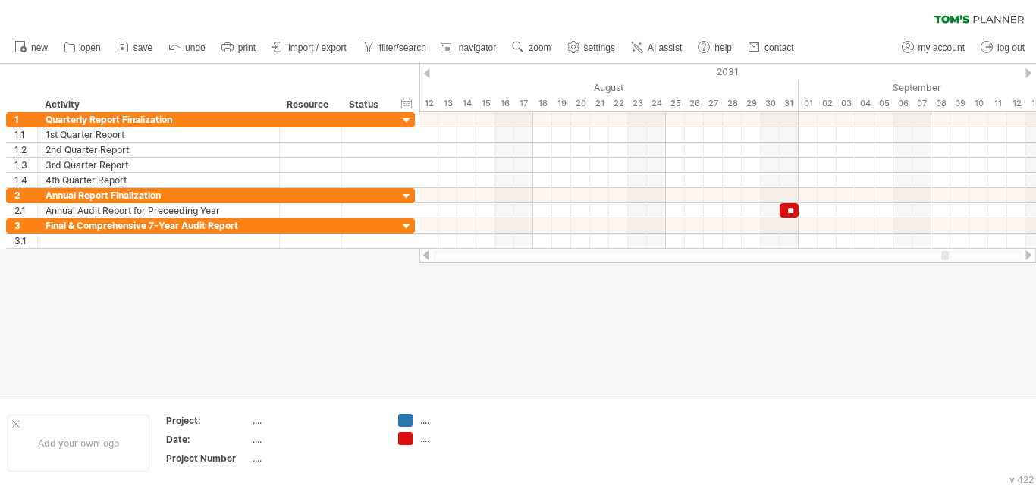
click at [1032, 255] on div at bounding box center [1028, 255] width 12 height 10
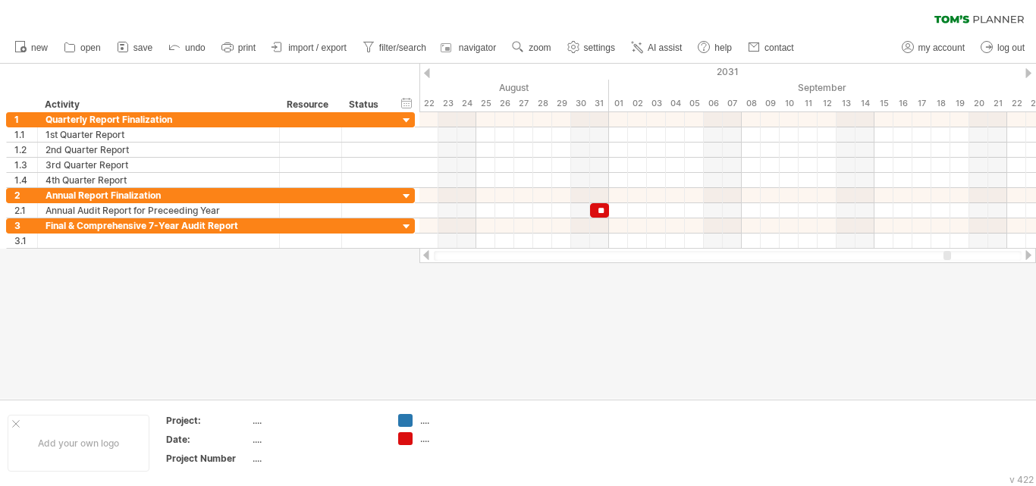
click at [1028, 263] on div at bounding box center [518, 231] width 1036 height 335
click at [1028, 262] on div at bounding box center [727, 255] width 617 height 15
click at [1028, 256] on div at bounding box center [1028, 255] width 12 height 10
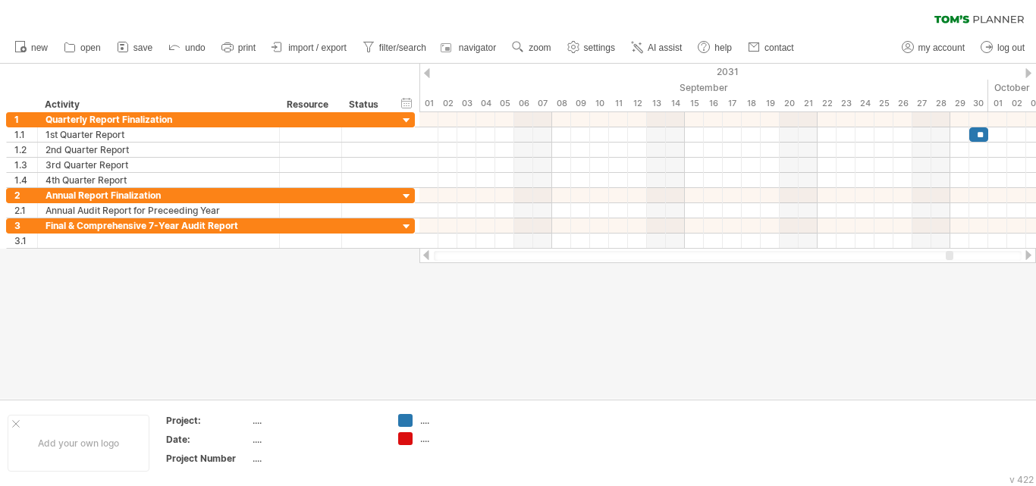
click at [1028, 256] on div at bounding box center [1028, 255] width 12 height 10
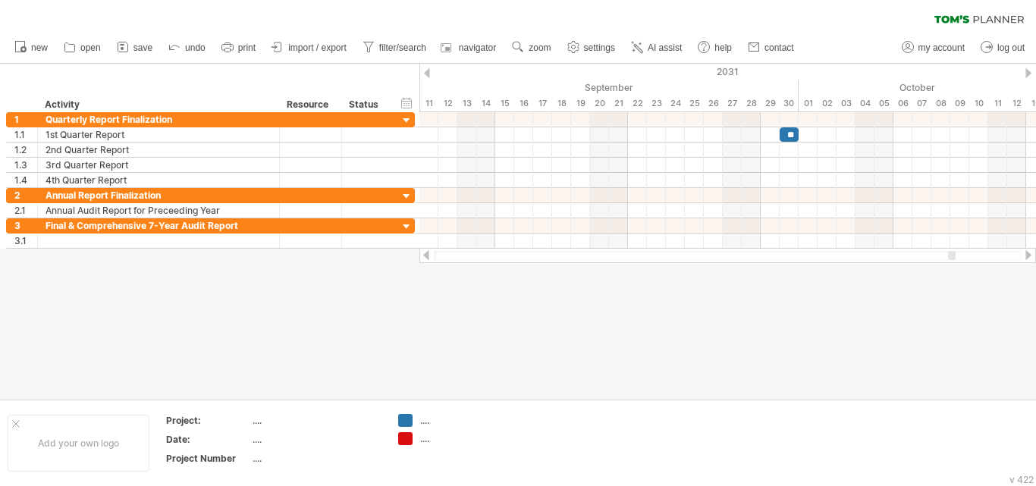
click at [1028, 256] on div at bounding box center [1028, 255] width 12 height 10
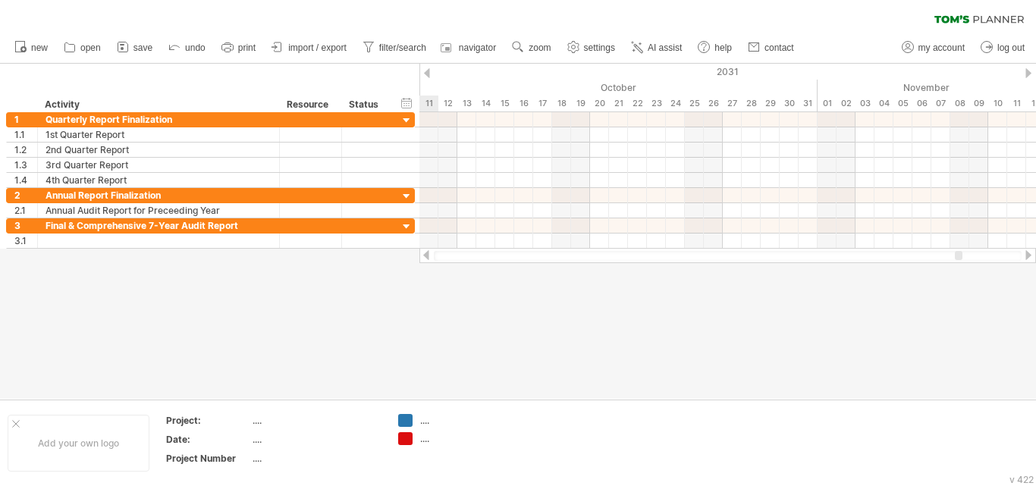
click at [1028, 256] on div at bounding box center [1028, 255] width 12 height 10
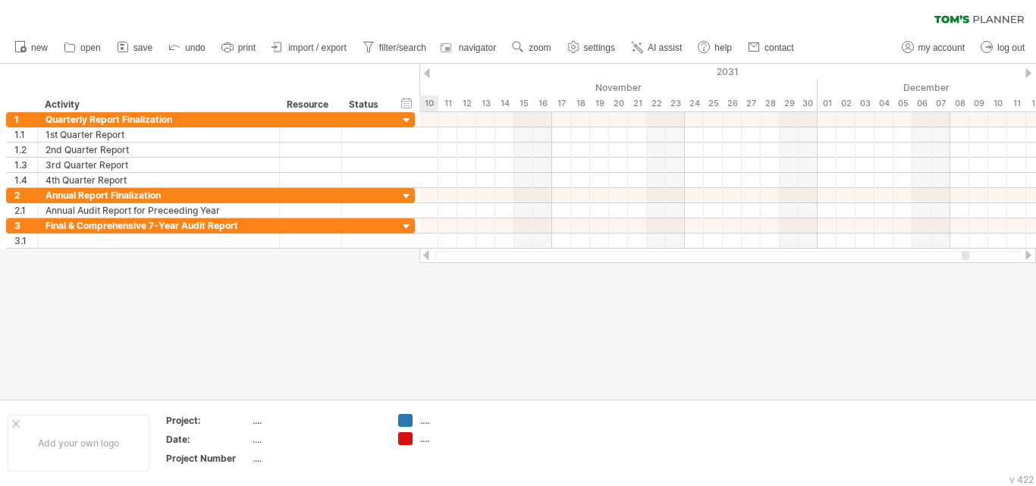
click at [1028, 256] on div at bounding box center [1028, 255] width 12 height 10
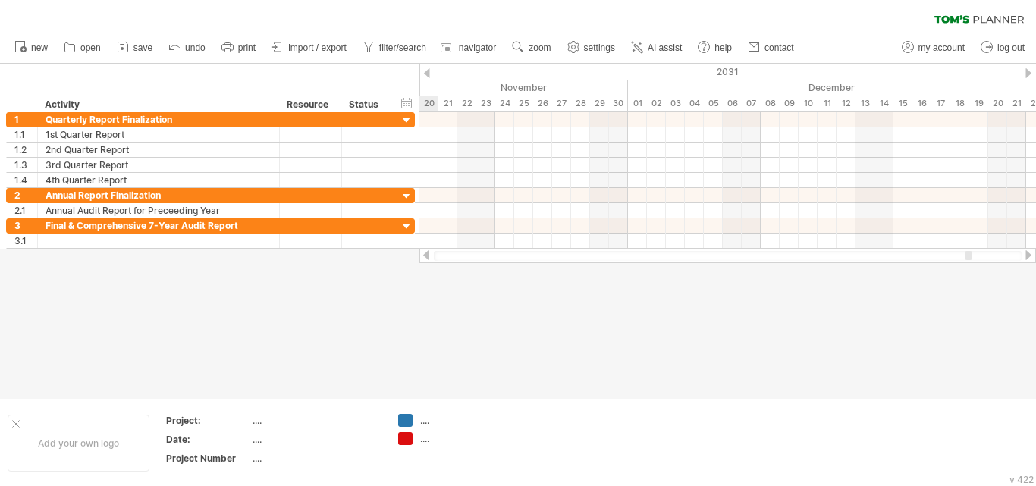
click at [1028, 256] on div at bounding box center [1028, 255] width 12 height 10
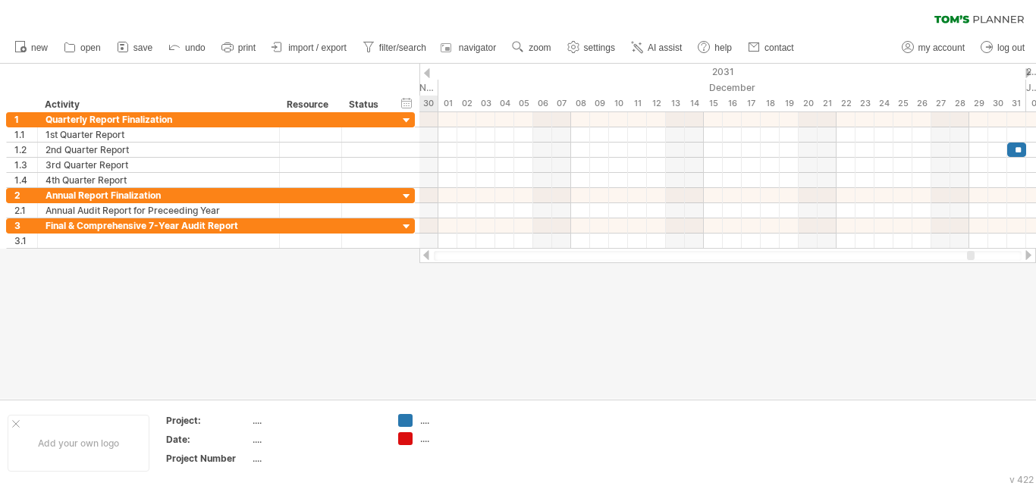
click at [1028, 256] on div at bounding box center [1028, 255] width 12 height 10
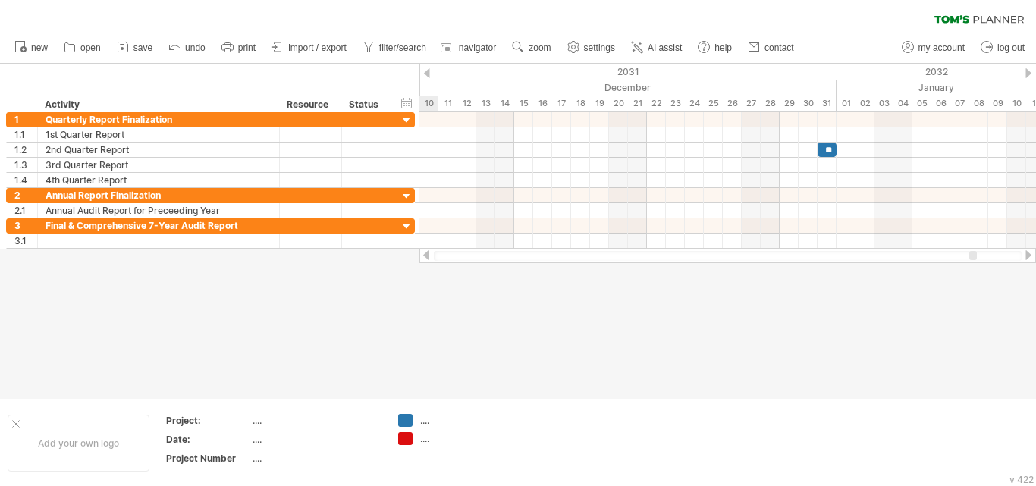
click at [1028, 256] on div at bounding box center [1028, 255] width 12 height 10
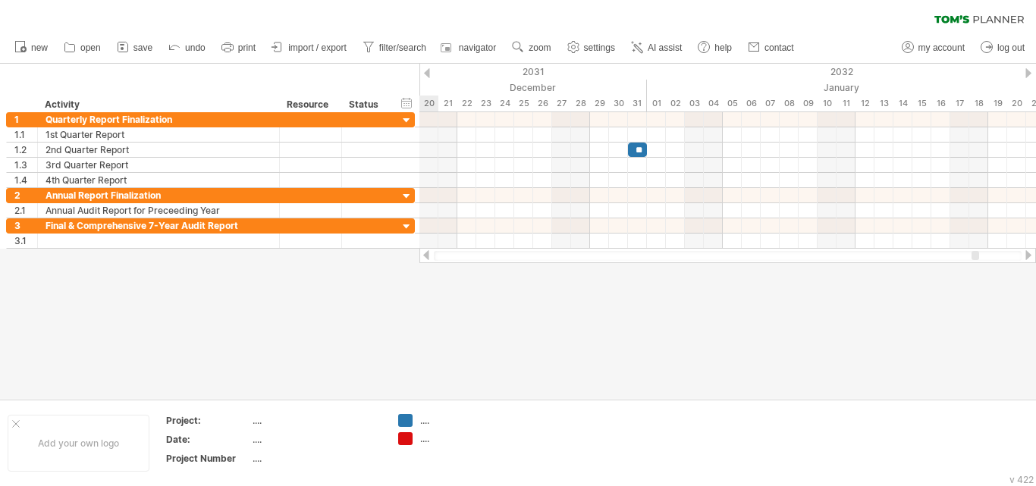
click at [1028, 256] on div at bounding box center [1028, 255] width 12 height 10
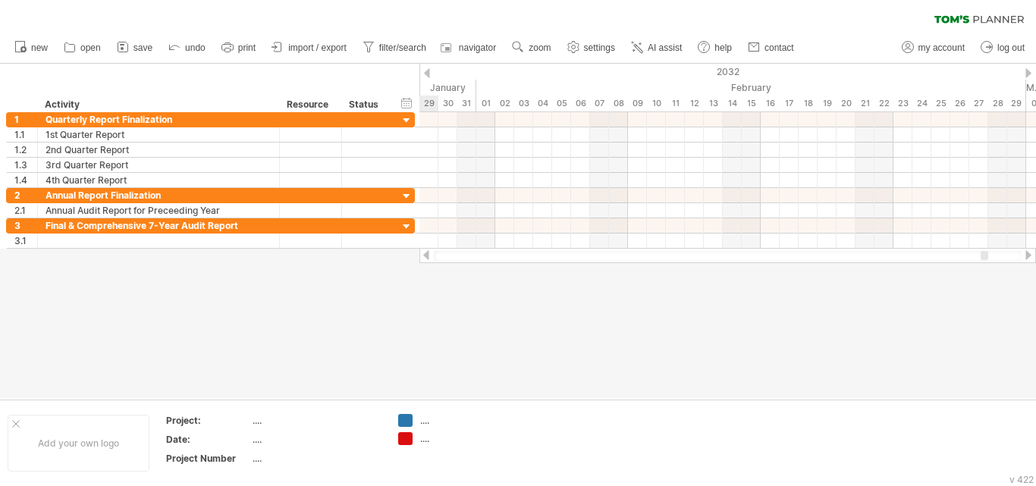
click at [1028, 256] on div at bounding box center [1028, 255] width 12 height 10
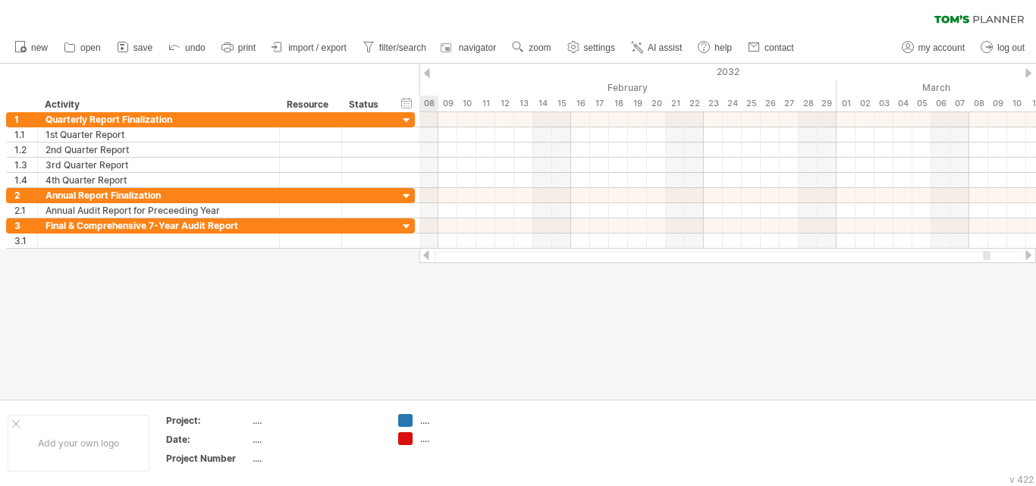
click at [1028, 256] on div at bounding box center [1028, 255] width 12 height 10
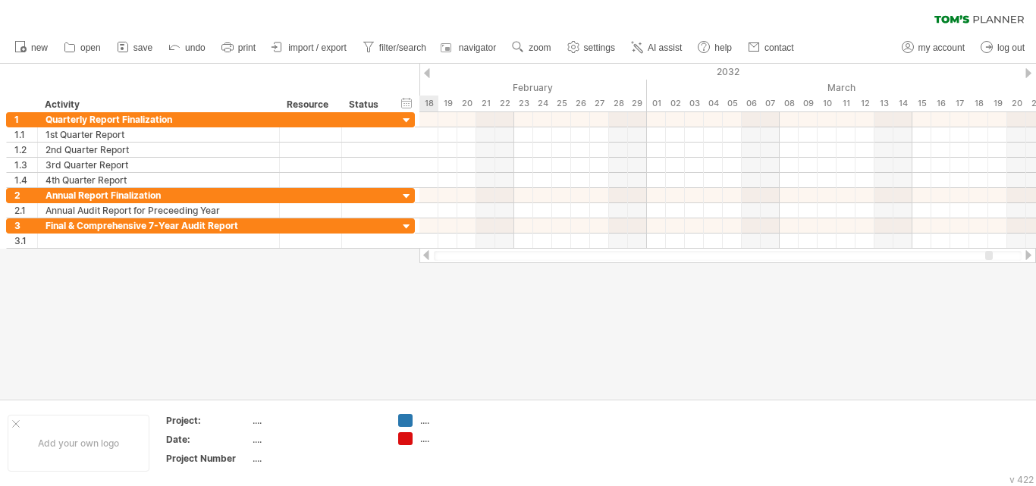
click at [1028, 256] on div at bounding box center [1028, 255] width 12 height 10
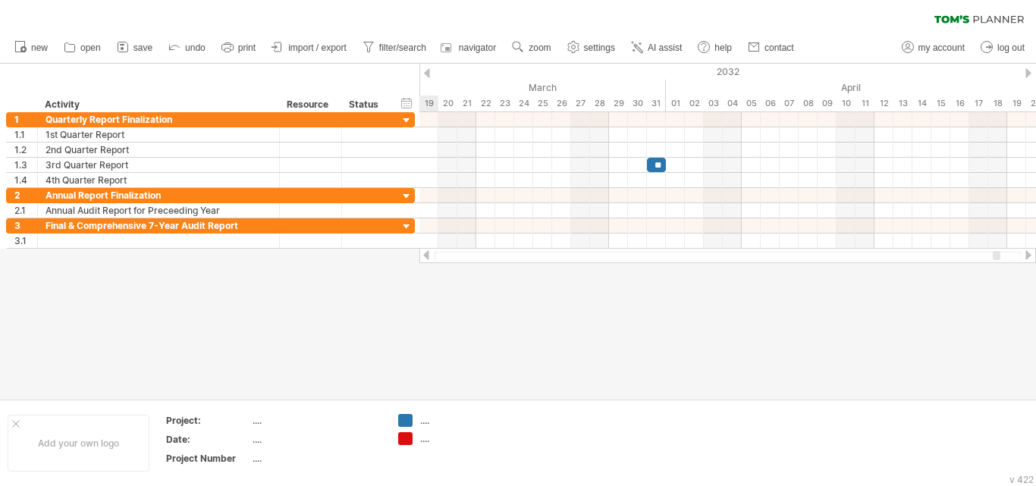
click at [1028, 256] on div at bounding box center [1028, 255] width 12 height 10
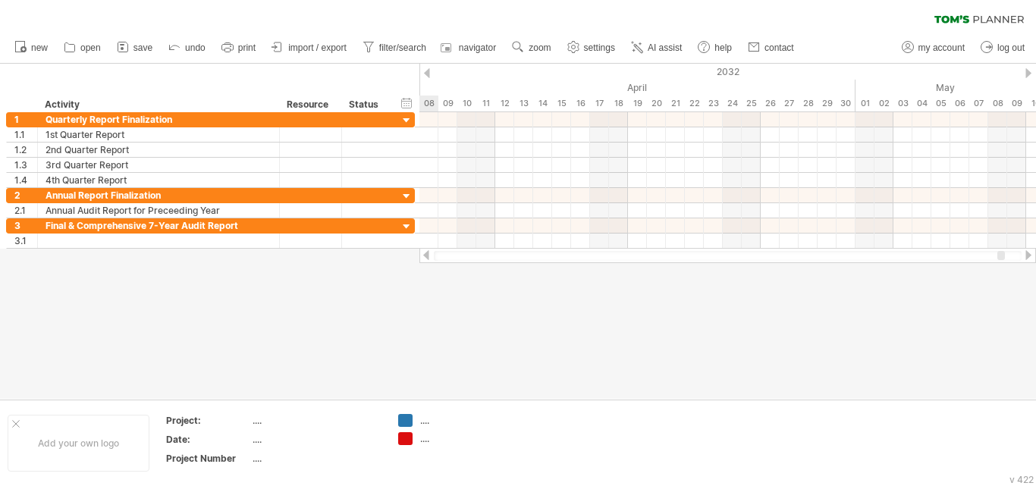
click at [1028, 256] on div at bounding box center [1028, 255] width 12 height 10
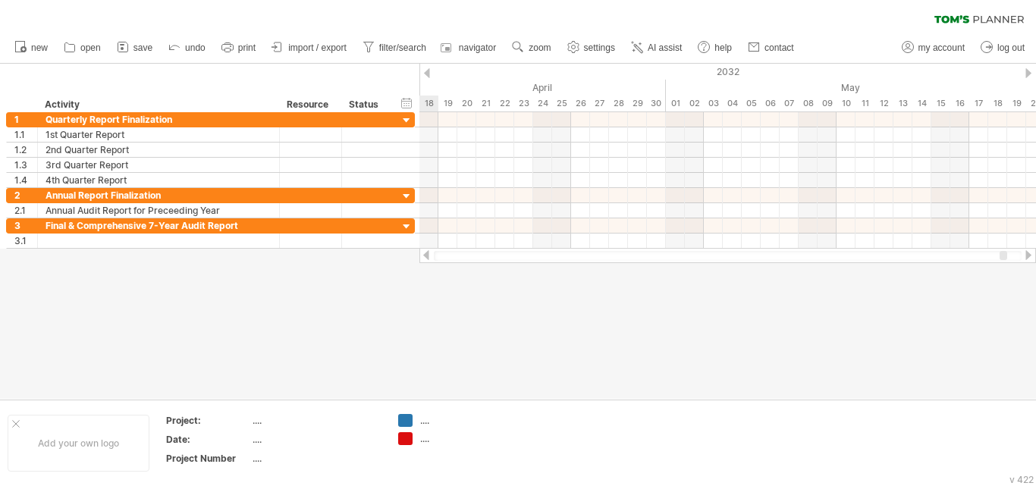
click at [1028, 256] on div at bounding box center [1028, 255] width 12 height 10
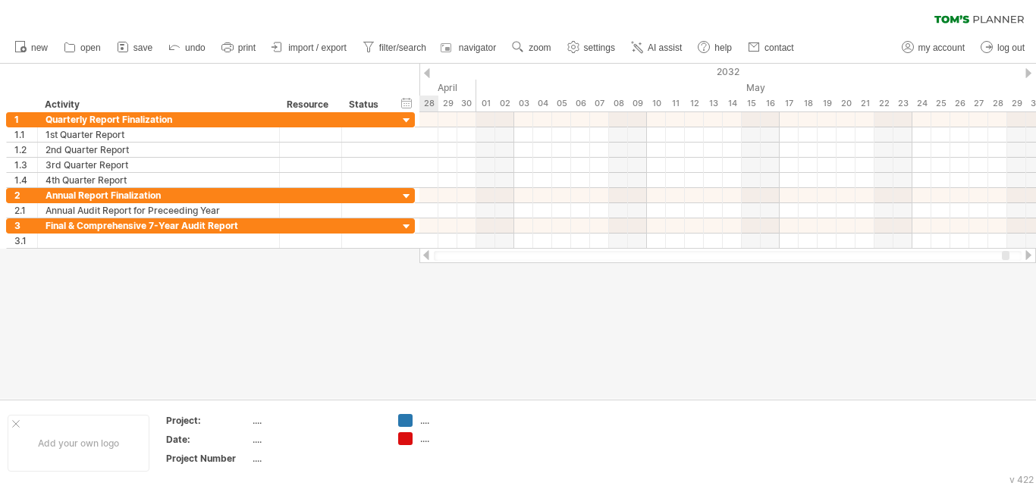
click at [1028, 256] on div at bounding box center [1028, 255] width 12 height 10
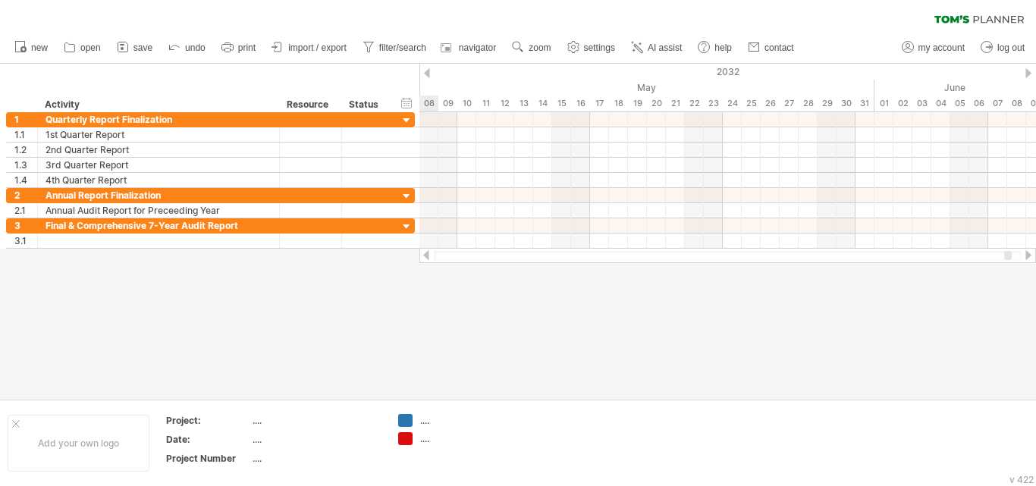
click at [1028, 256] on div at bounding box center [1028, 255] width 12 height 10
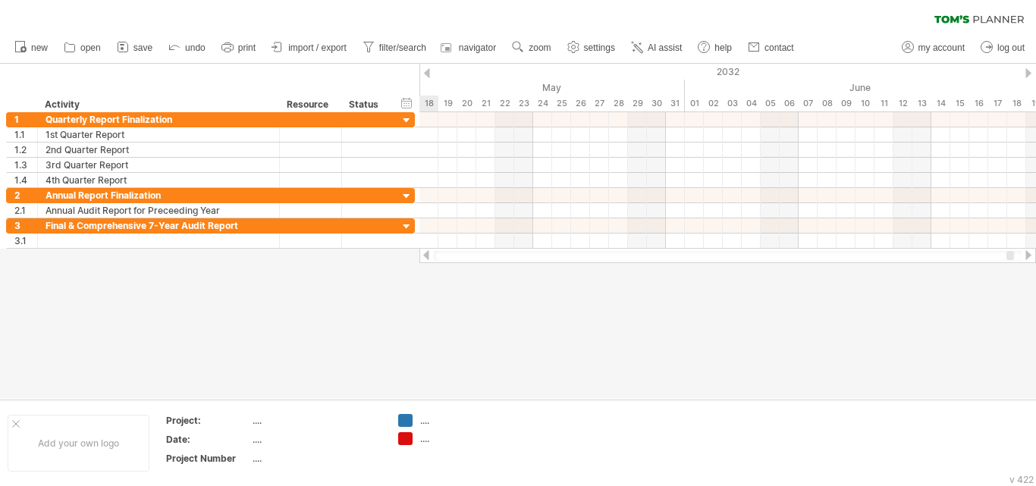
click at [1028, 256] on div at bounding box center [1028, 255] width 12 height 10
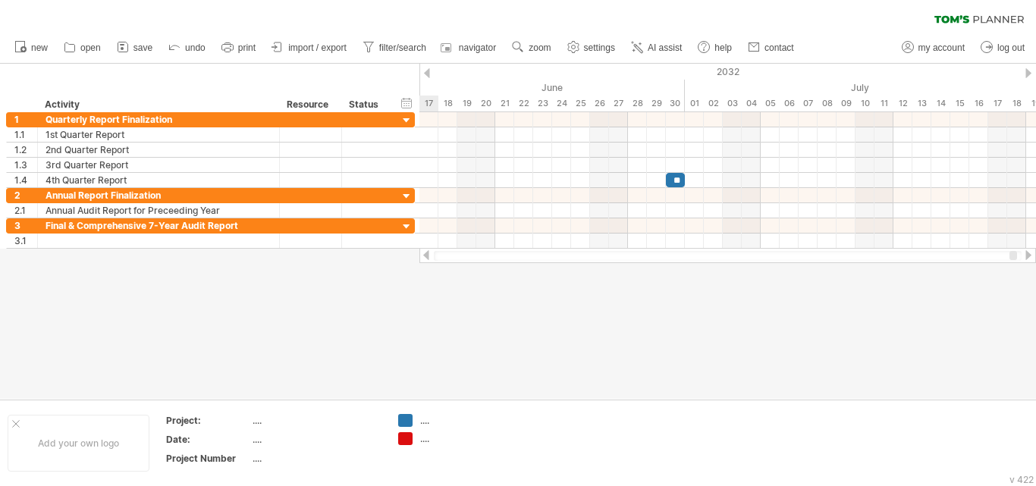
click at [1028, 256] on div at bounding box center [1028, 255] width 12 height 10
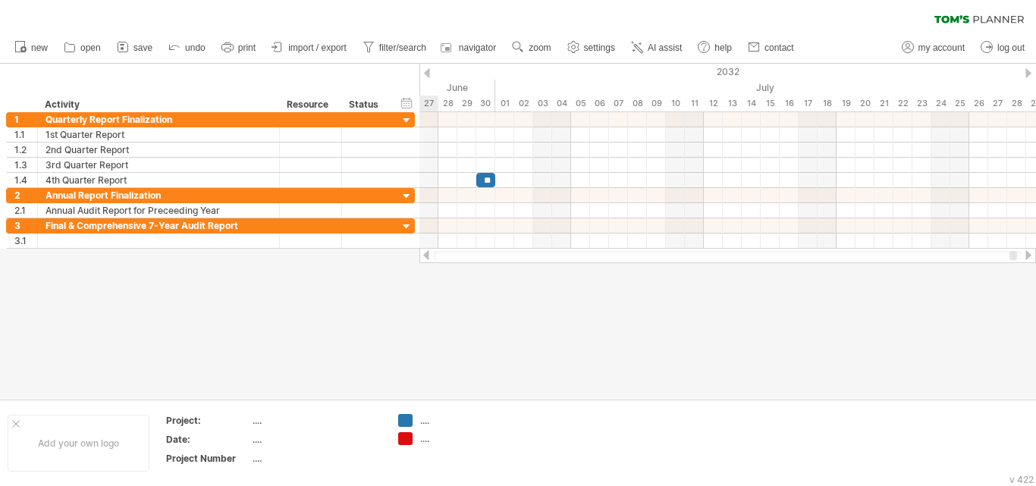
click at [1028, 256] on div at bounding box center [1028, 255] width 12 height 10
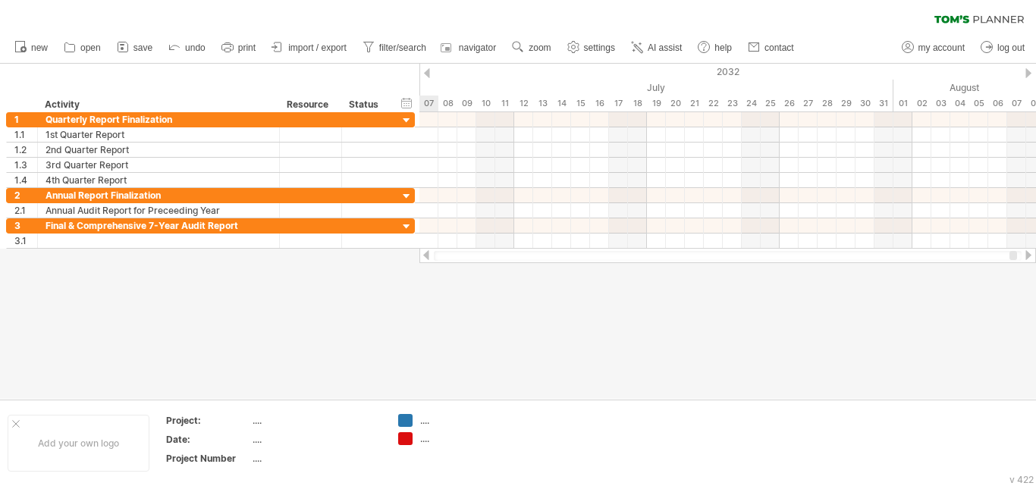
click at [1028, 256] on div at bounding box center [1028, 255] width 12 height 10
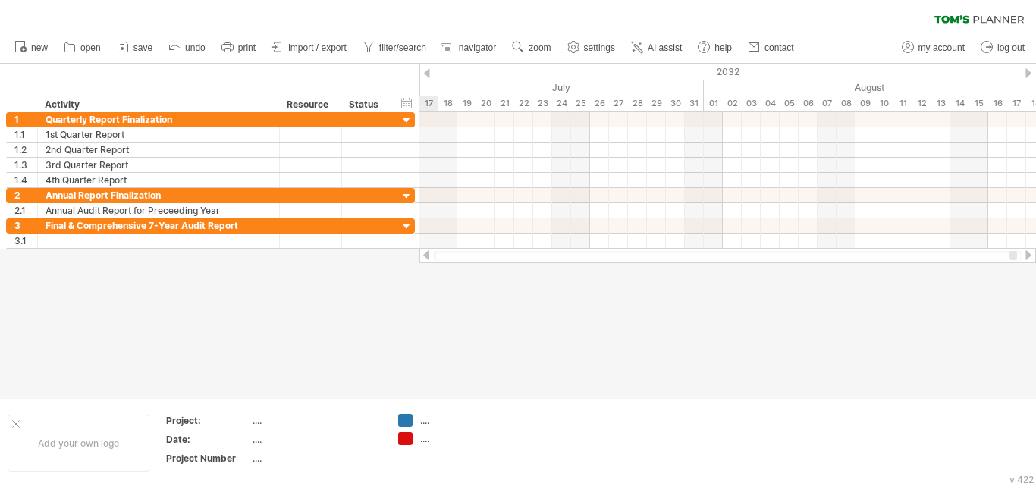
click at [1028, 256] on div at bounding box center [1028, 255] width 12 height 10
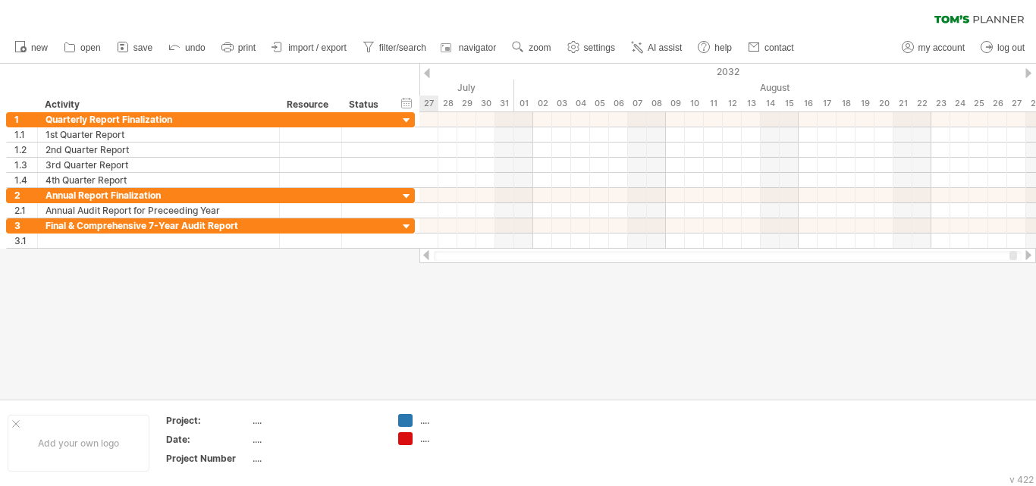
click at [1028, 256] on div at bounding box center [1028, 255] width 12 height 10
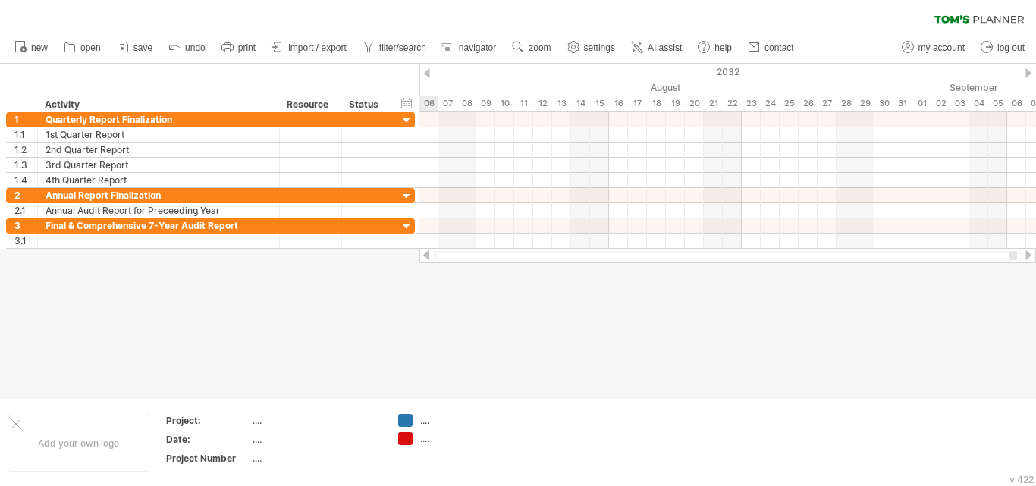
click at [424, 254] on div at bounding box center [426, 255] width 12 height 10
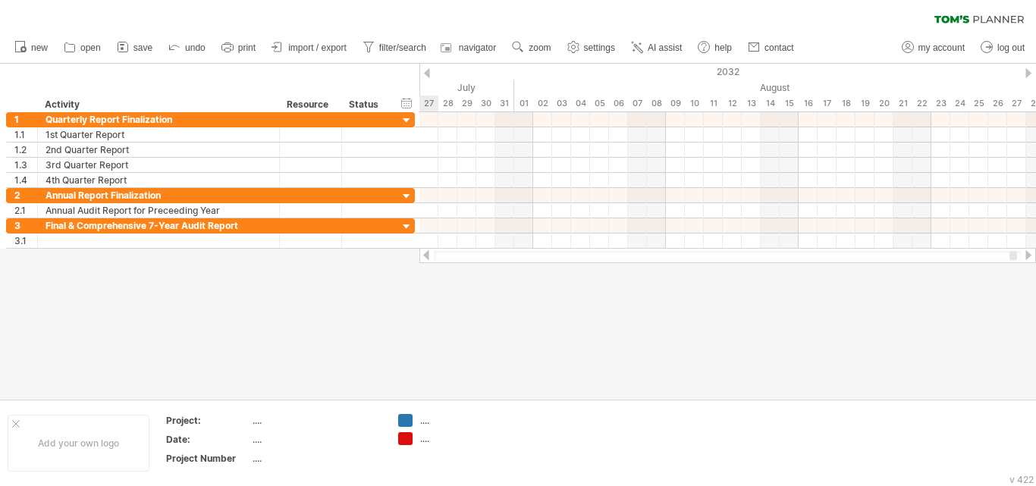
click at [424, 252] on div at bounding box center [426, 255] width 12 height 10
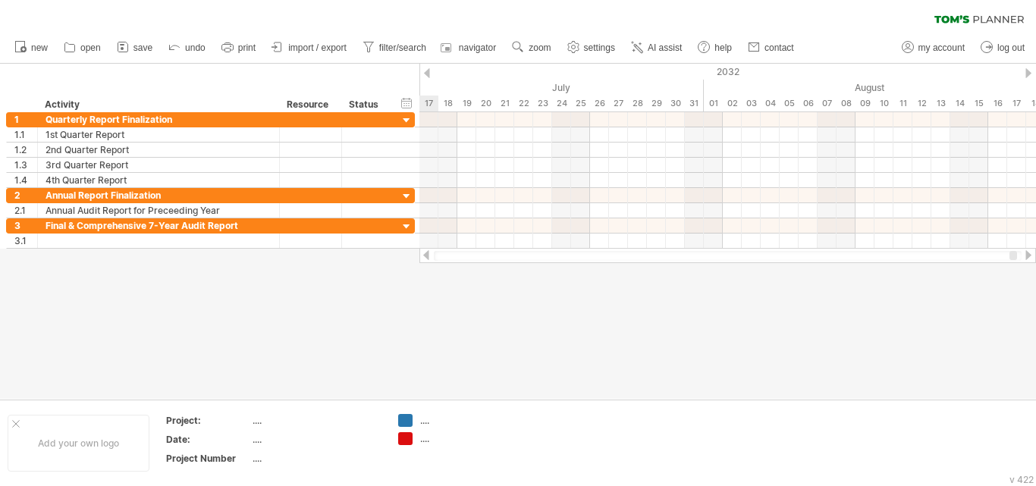
click at [424, 252] on div at bounding box center [426, 255] width 12 height 10
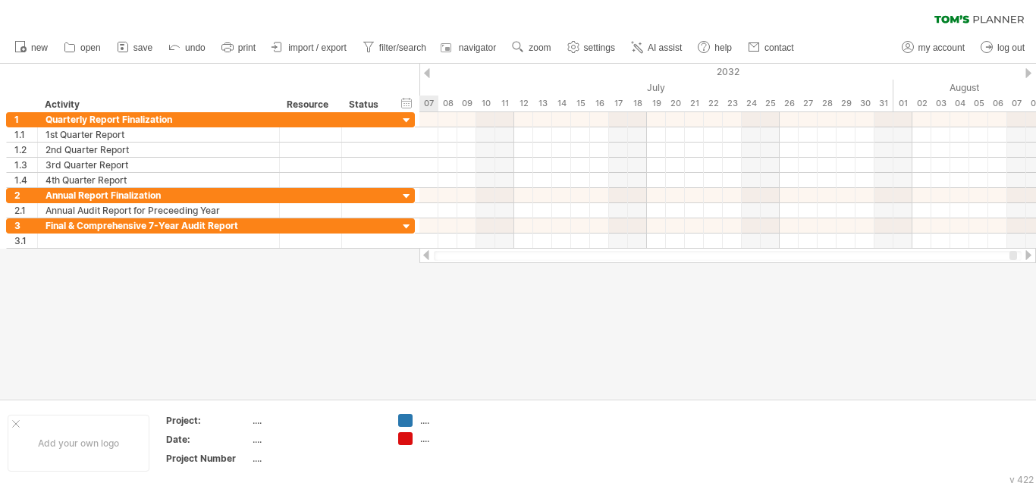
click at [424, 252] on div at bounding box center [426, 255] width 12 height 10
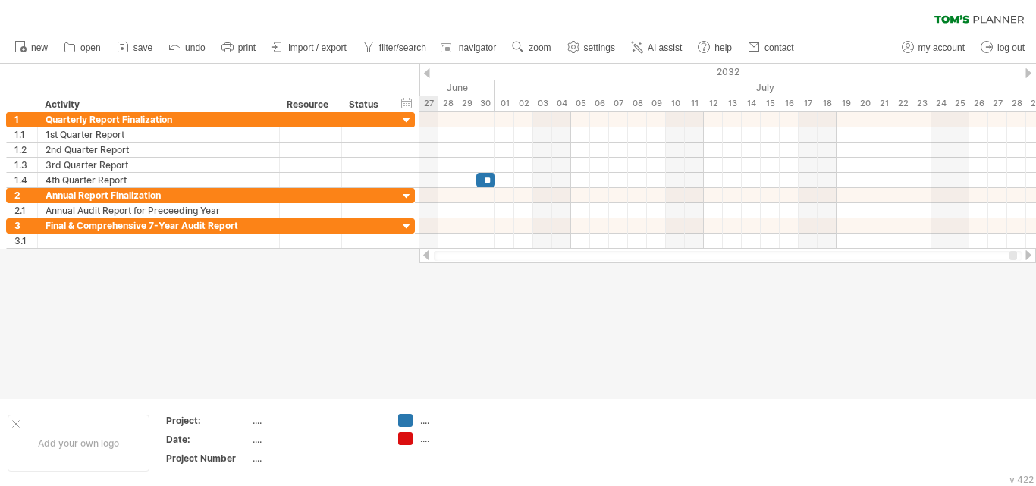
click at [424, 252] on div at bounding box center [426, 255] width 12 height 10
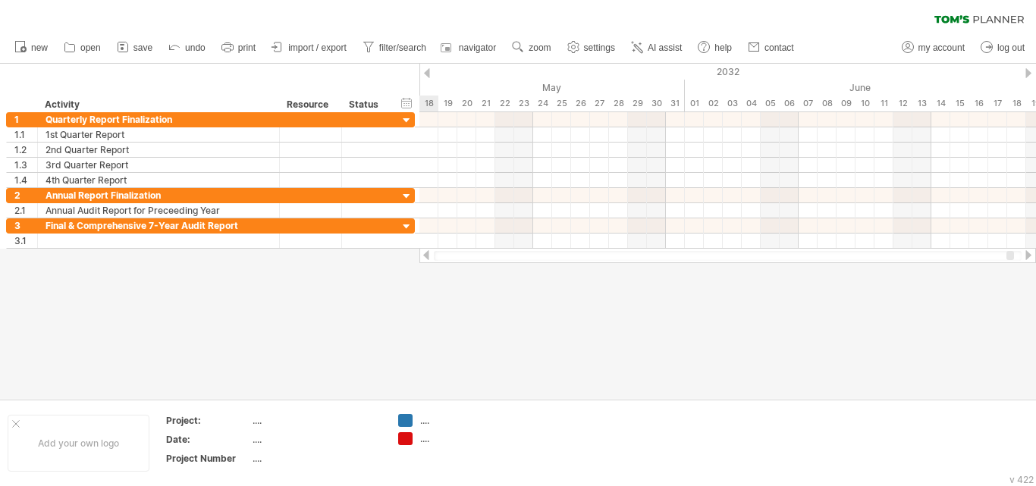
click at [424, 252] on div at bounding box center [426, 255] width 12 height 10
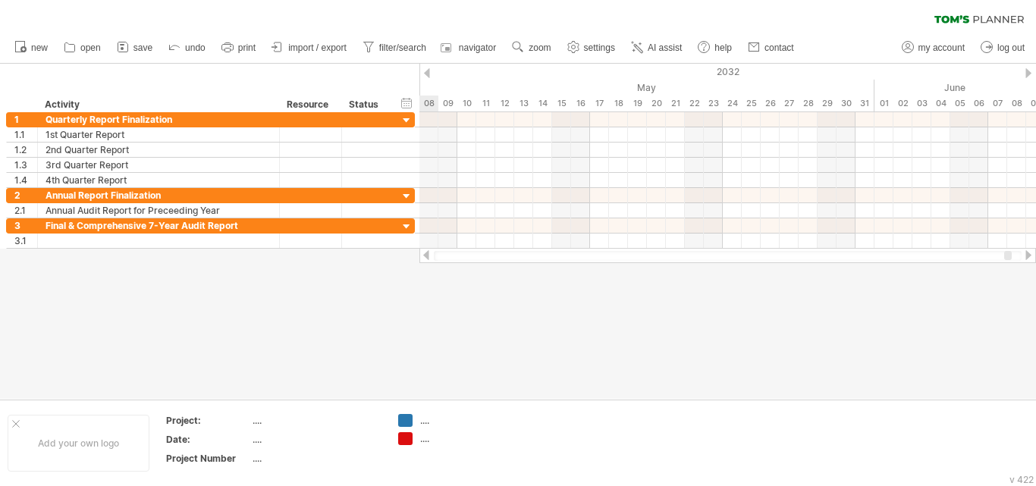
click at [424, 252] on div at bounding box center [426, 255] width 12 height 10
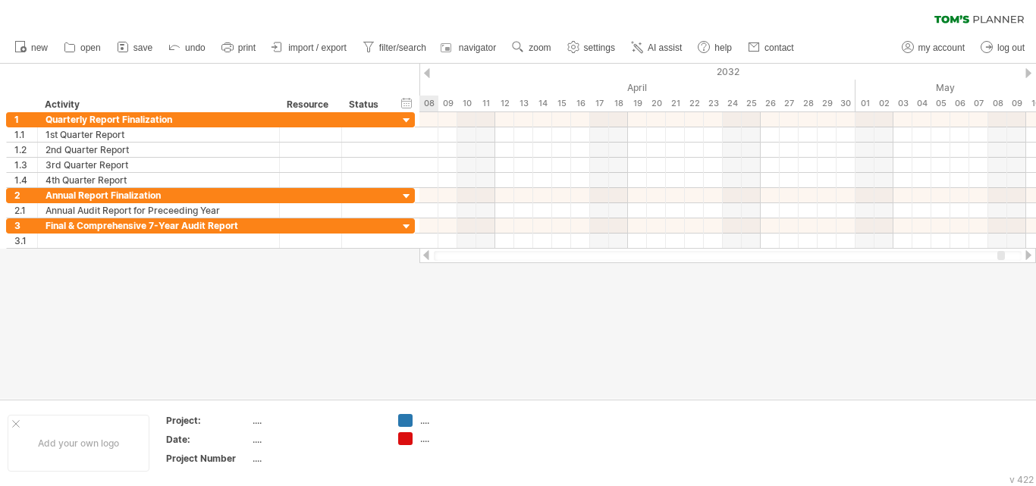
click at [424, 252] on div at bounding box center [426, 255] width 12 height 10
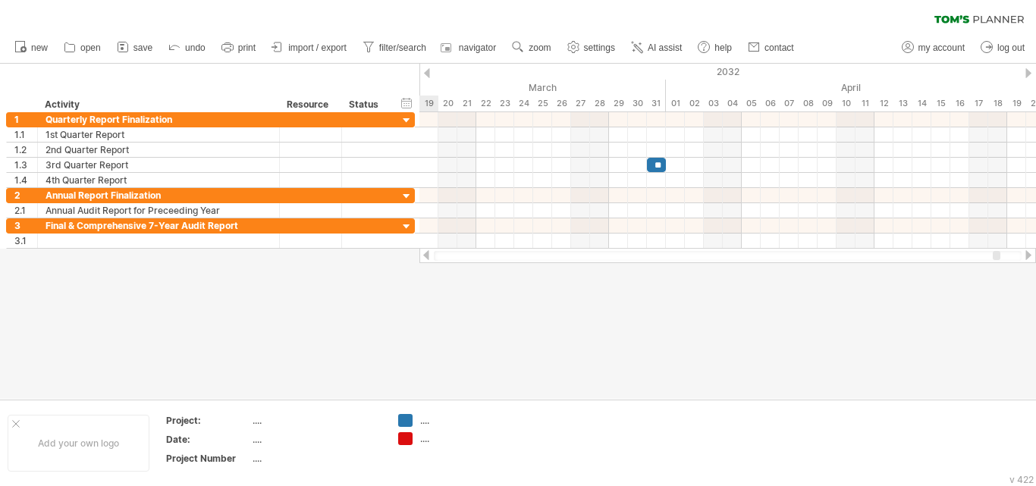
click at [424, 252] on div at bounding box center [426, 255] width 12 height 10
click at [428, 74] on div at bounding box center [427, 73] width 6 height 10
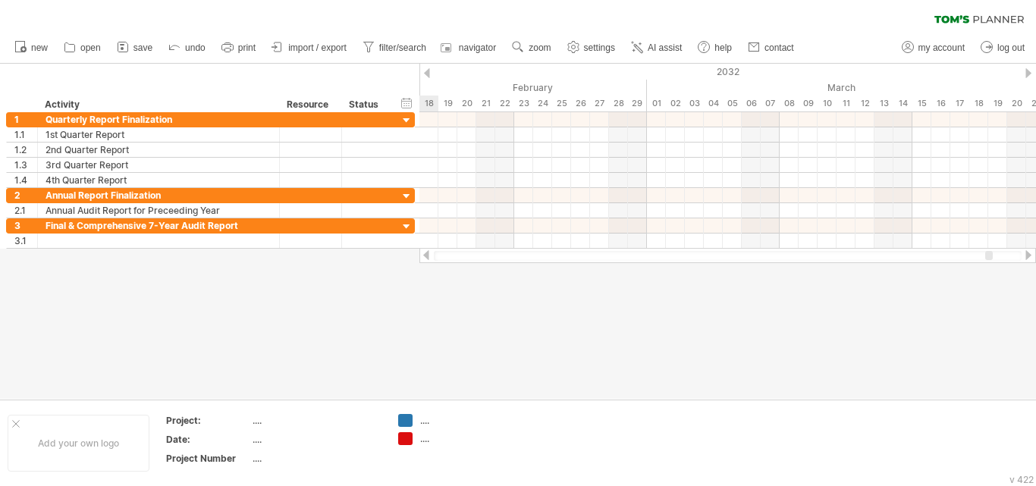
click at [428, 74] on div at bounding box center [427, 73] width 6 height 10
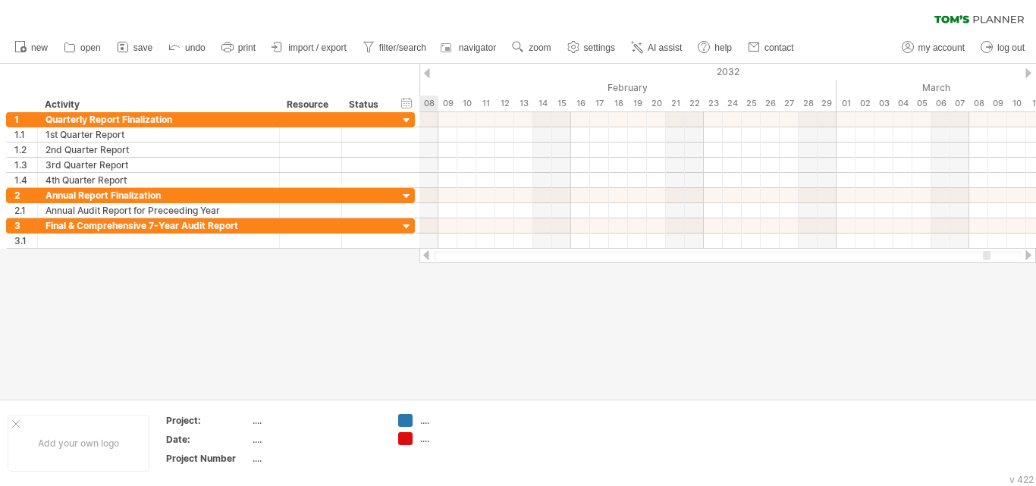
click at [428, 74] on div at bounding box center [427, 73] width 6 height 10
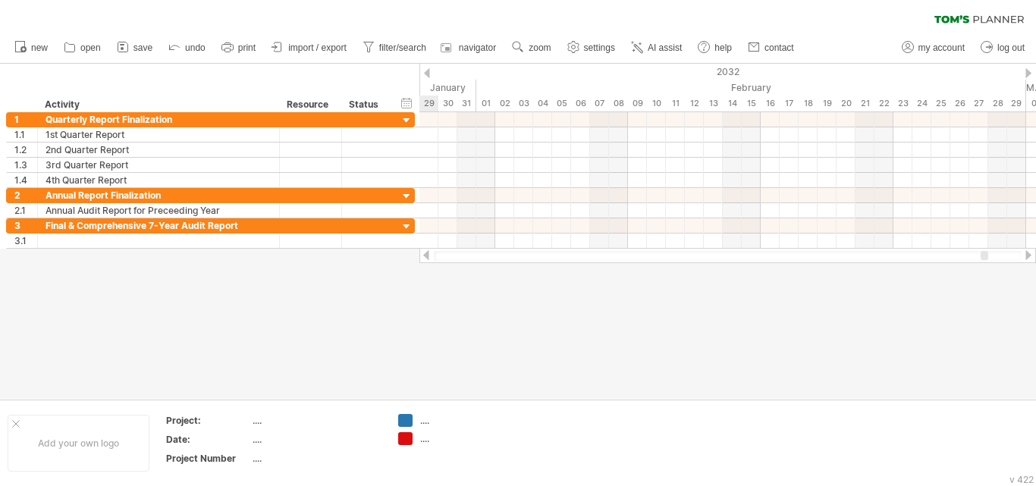
click at [428, 74] on div at bounding box center [427, 73] width 6 height 10
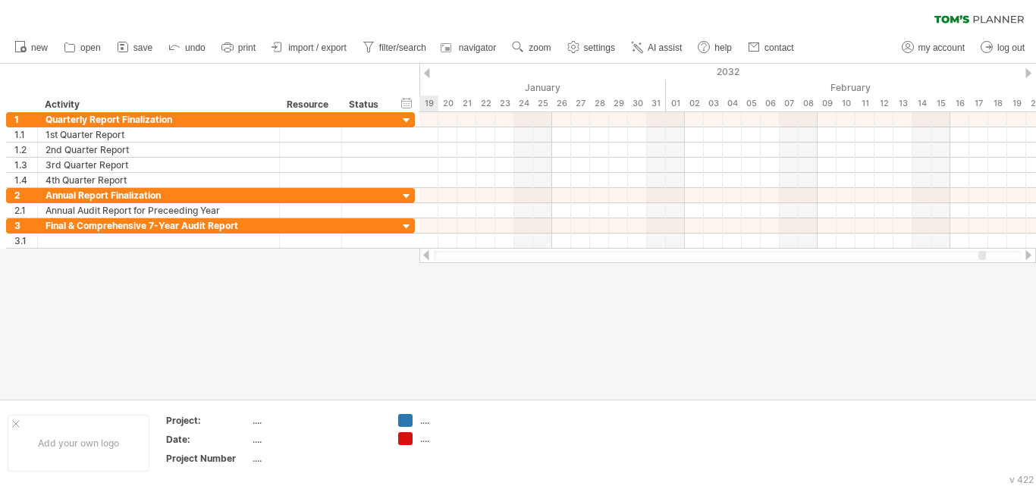
click at [428, 74] on div at bounding box center [427, 73] width 6 height 10
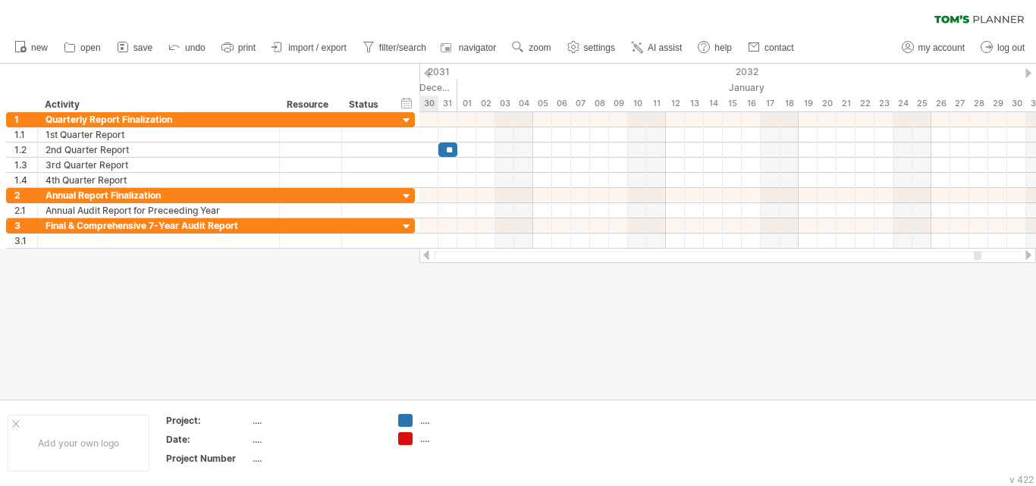
click at [428, 74] on div at bounding box center [427, 73] width 6 height 10
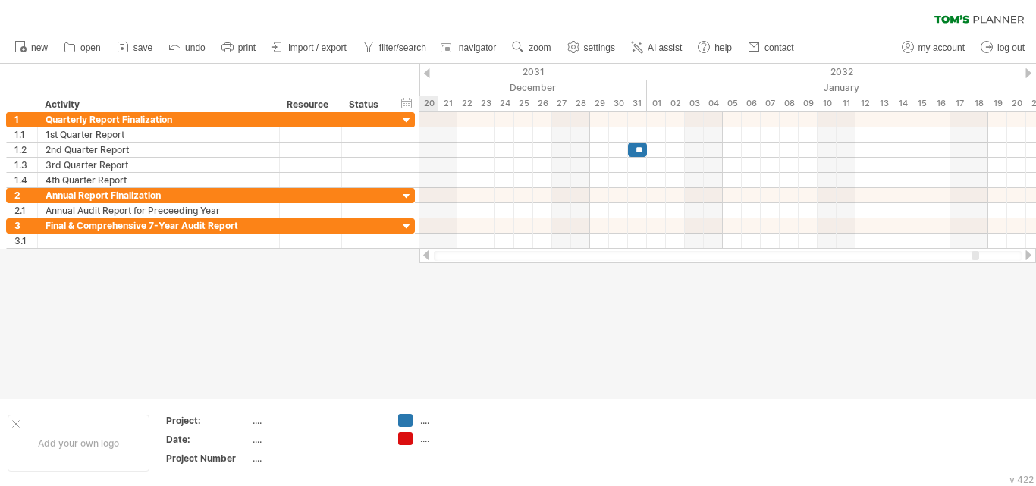
click at [428, 74] on div at bounding box center [427, 73] width 6 height 10
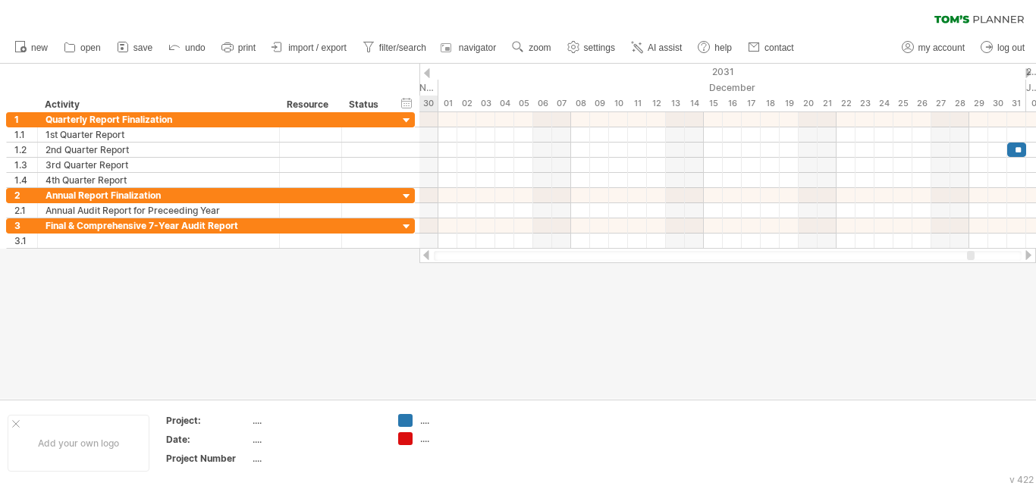
click at [428, 74] on div at bounding box center [427, 73] width 6 height 10
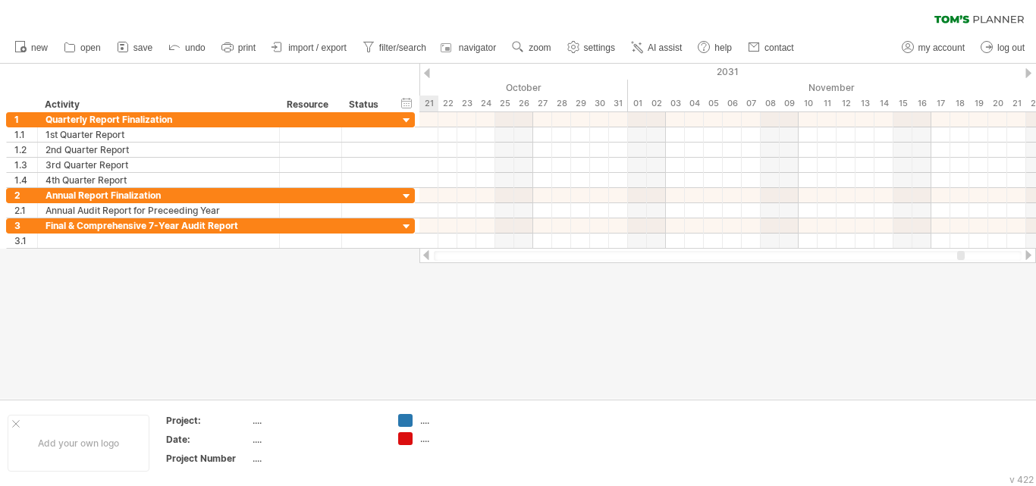
click at [428, 74] on div at bounding box center [427, 73] width 6 height 10
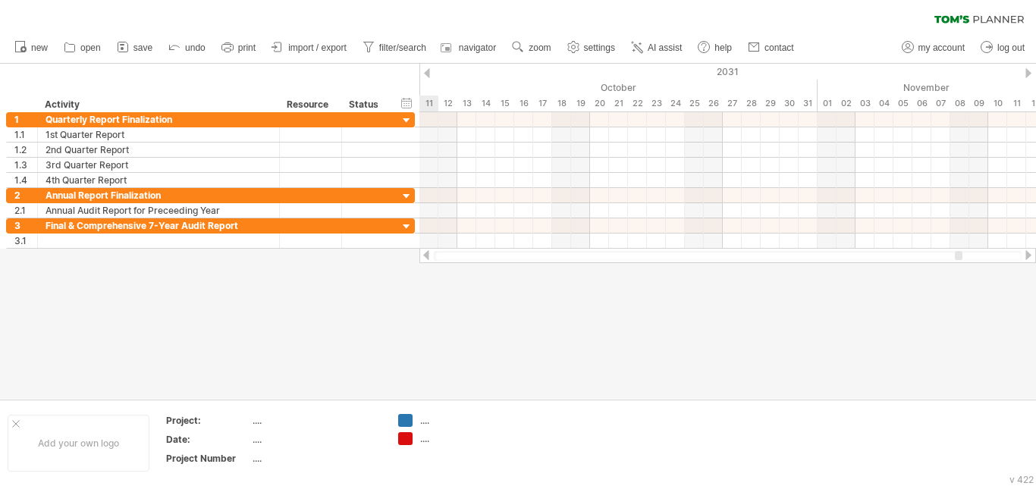
click at [428, 74] on div at bounding box center [427, 73] width 6 height 10
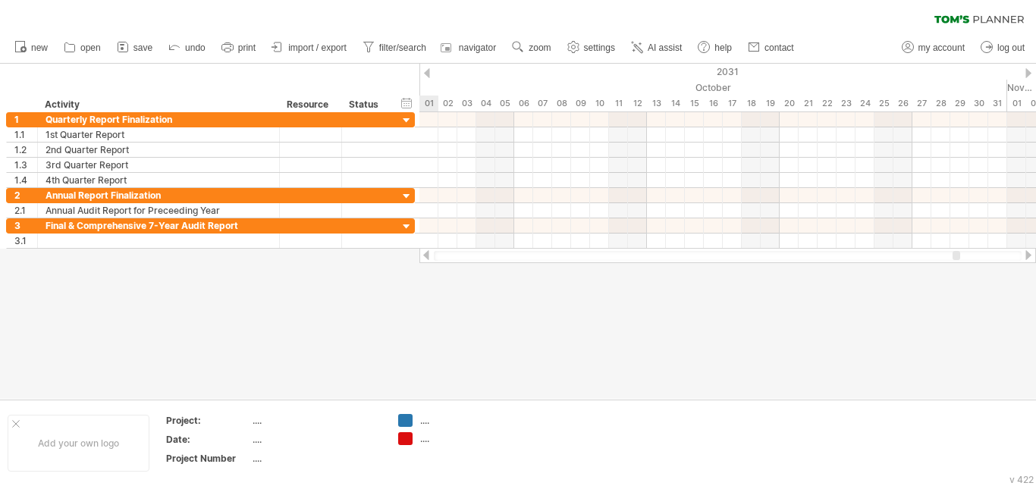
click at [428, 74] on div at bounding box center [427, 73] width 6 height 10
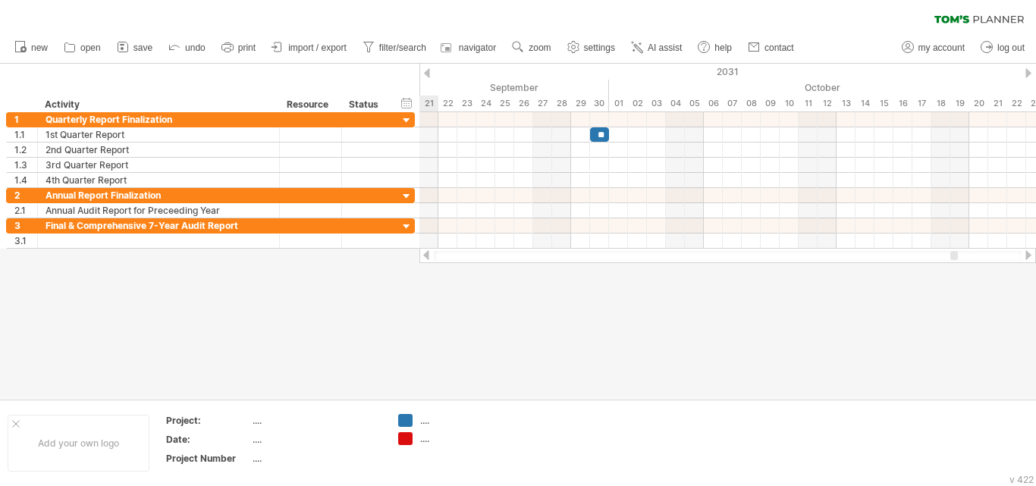
click at [428, 74] on div at bounding box center [427, 73] width 6 height 10
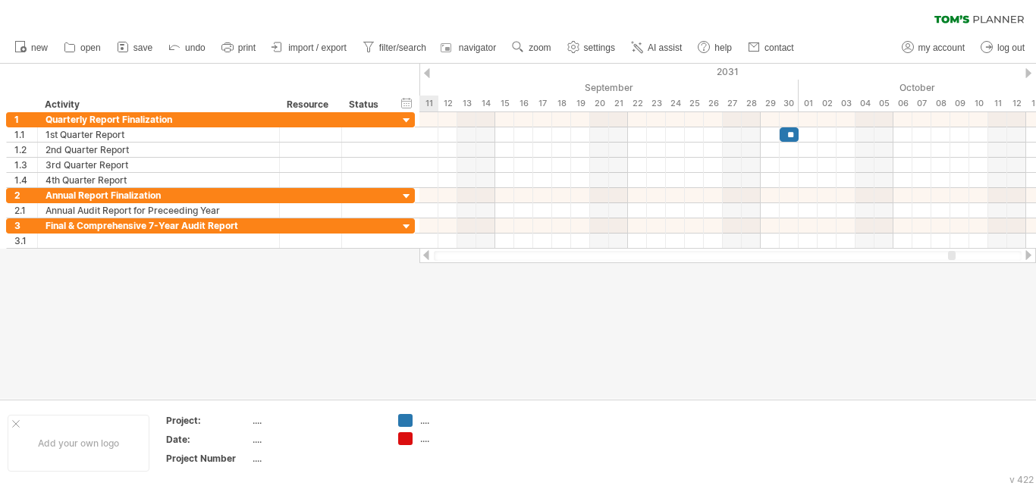
click at [428, 74] on div at bounding box center [427, 73] width 6 height 10
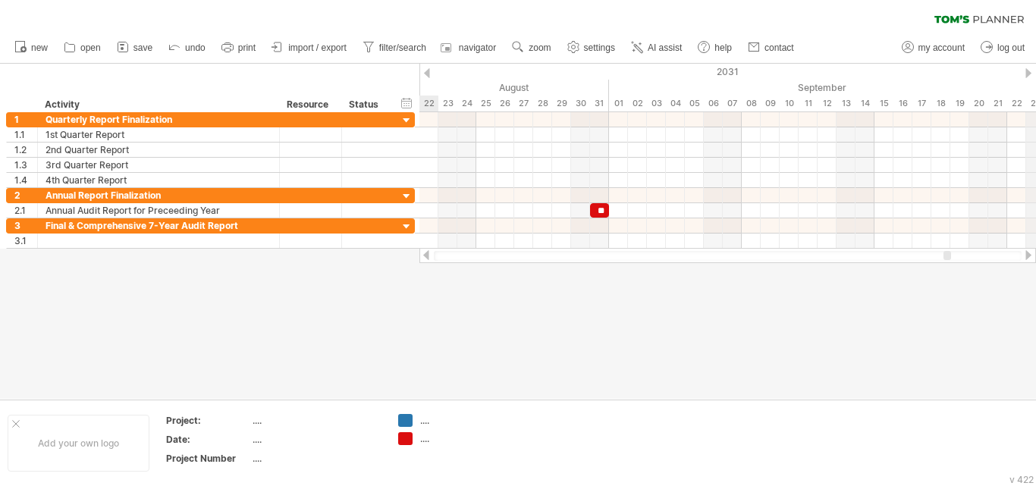
click at [1027, 77] on div "Trying to reach [DOMAIN_NAME] Connected again... 0% clear filter new 1" at bounding box center [518, 243] width 1036 height 486
click at [1025, 69] on div "2031" at bounding box center [951, 72] width 3148 height 16
click at [1034, 73] on div "2031" at bounding box center [951, 72] width 3148 height 16
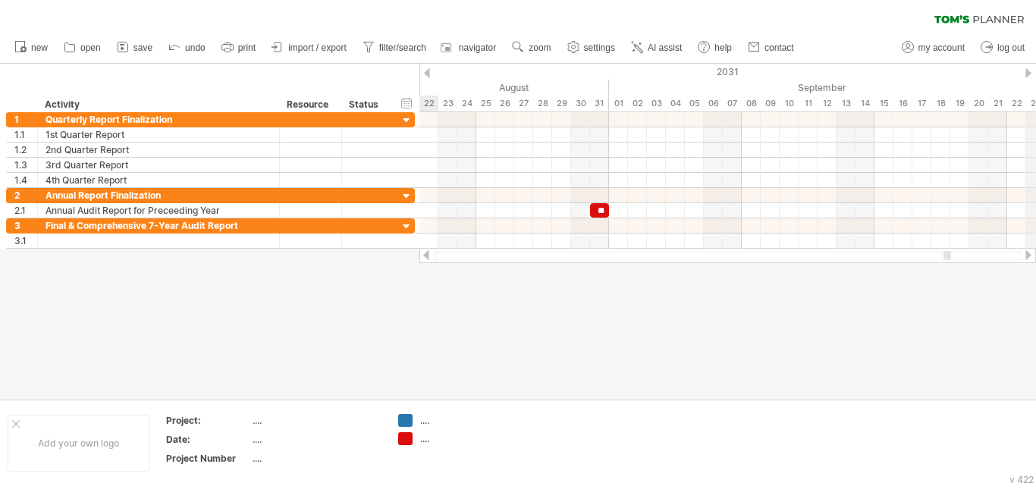
click at [1034, 73] on div "2031" at bounding box center [951, 72] width 3148 height 16
click at [1022, 69] on div "2031" at bounding box center [951, 72] width 3148 height 16
click at [1028, 74] on div at bounding box center [1028, 73] width 6 height 10
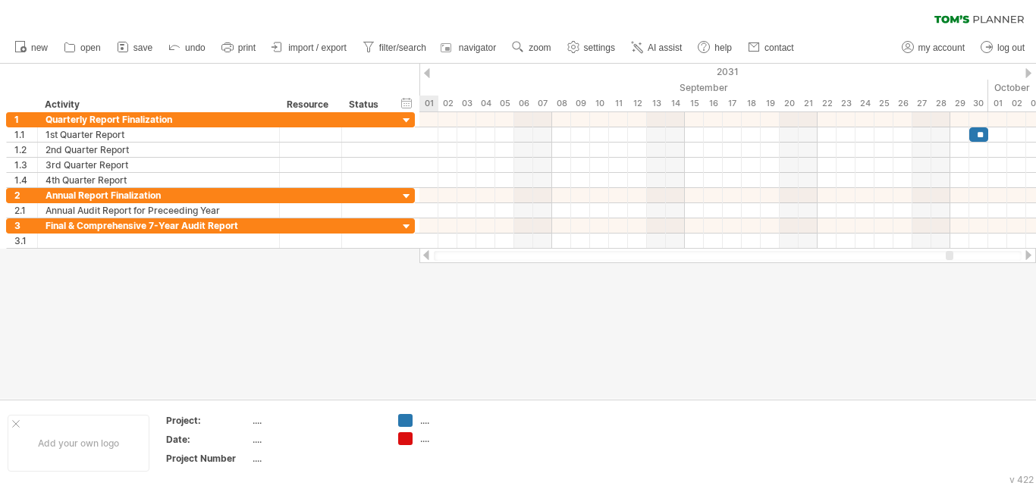
click at [1028, 74] on div at bounding box center [1028, 73] width 6 height 10
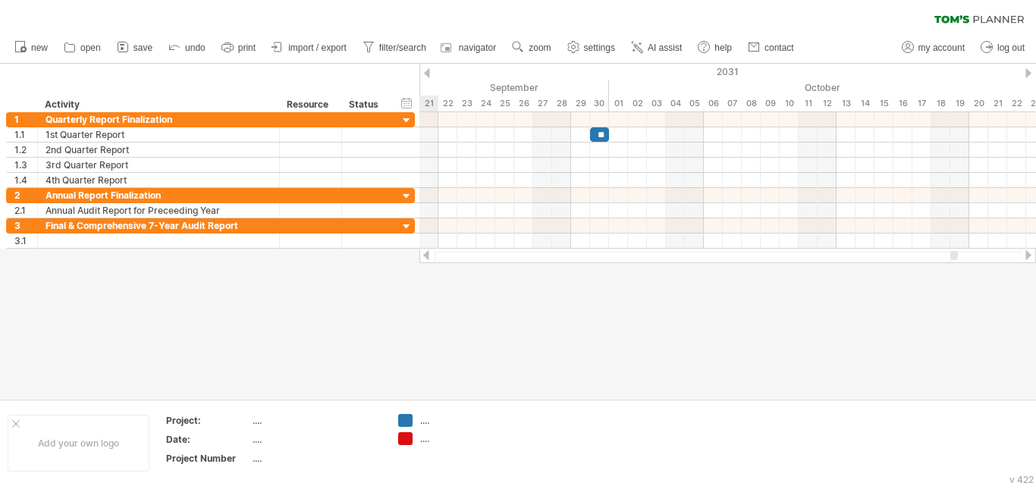
click at [1028, 74] on div at bounding box center [1028, 73] width 6 height 10
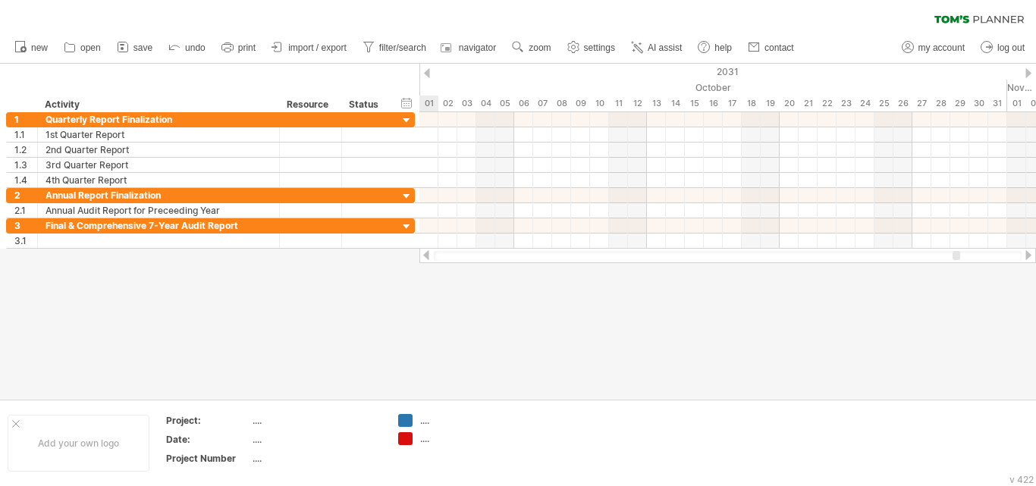
click at [1028, 74] on div at bounding box center [1028, 73] width 6 height 10
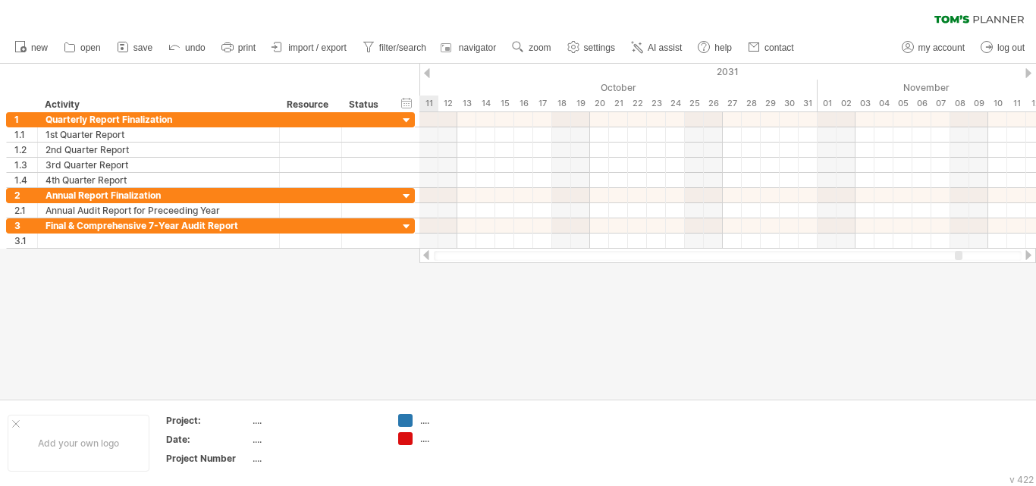
click at [1028, 74] on div at bounding box center [1028, 73] width 6 height 10
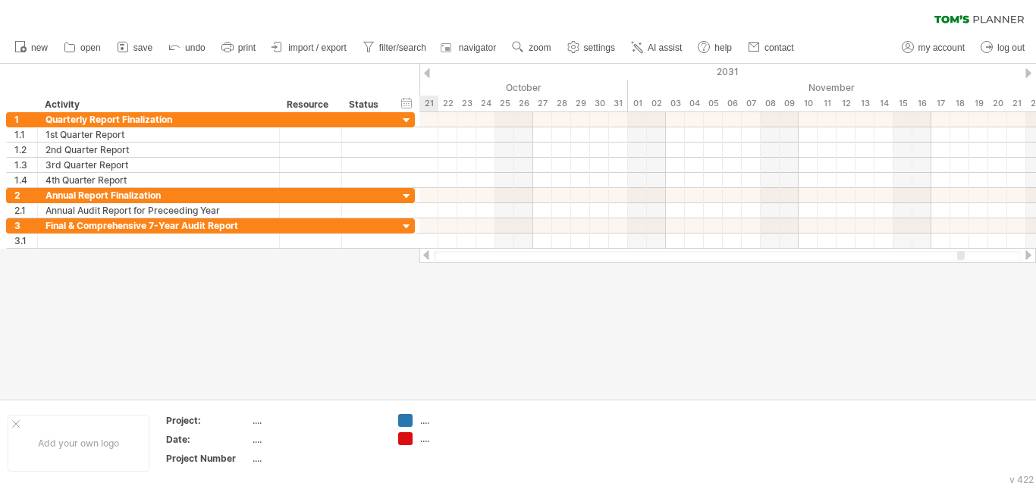
click at [1028, 74] on div at bounding box center [1028, 73] width 6 height 10
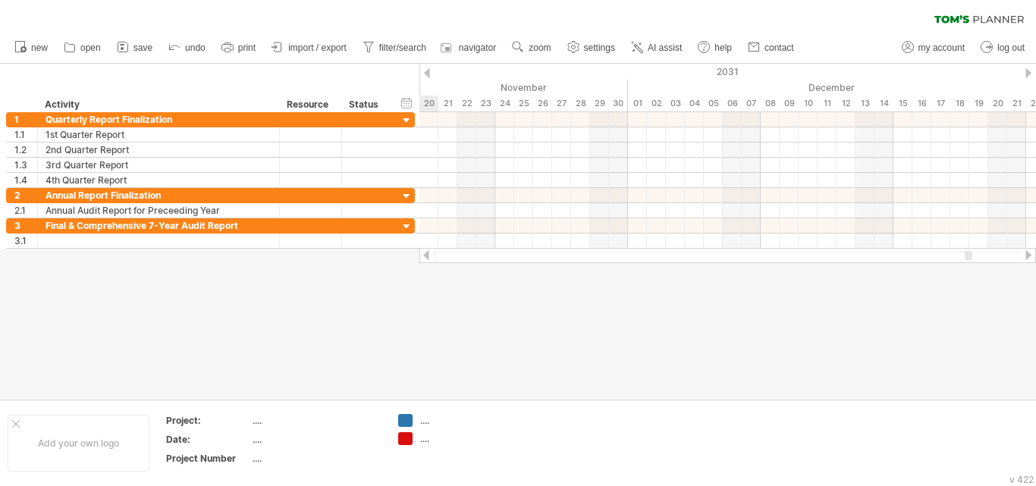
click at [1028, 74] on div at bounding box center [1028, 73] width 6 height 10
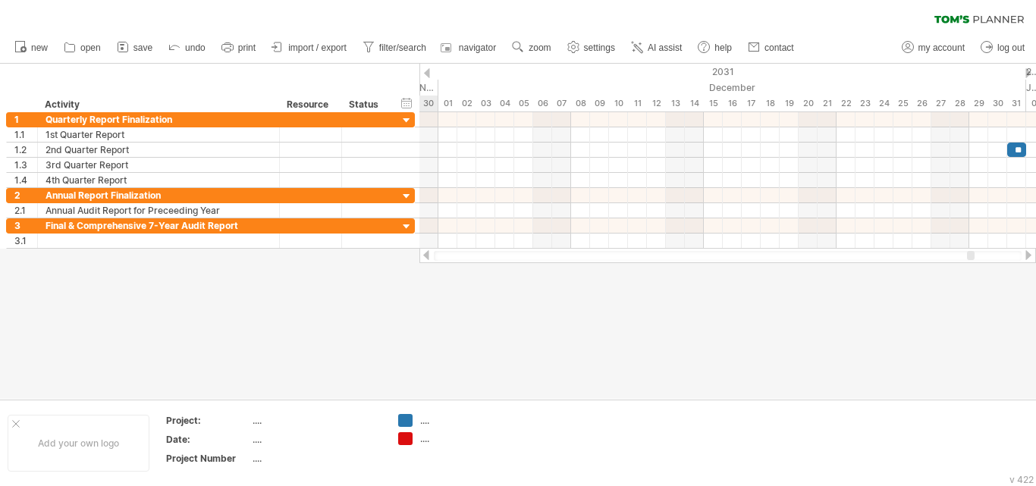
click at [1028, 74] on div at bounding box center [1028, 73] width 6 height 10
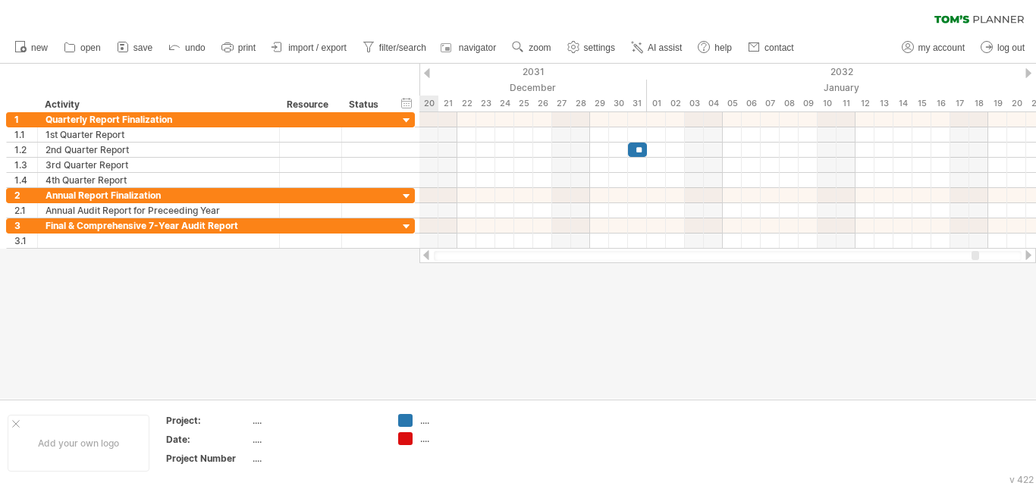
click at [1028, 74] on div at bounding box center [1028, 73] width 6 height 10
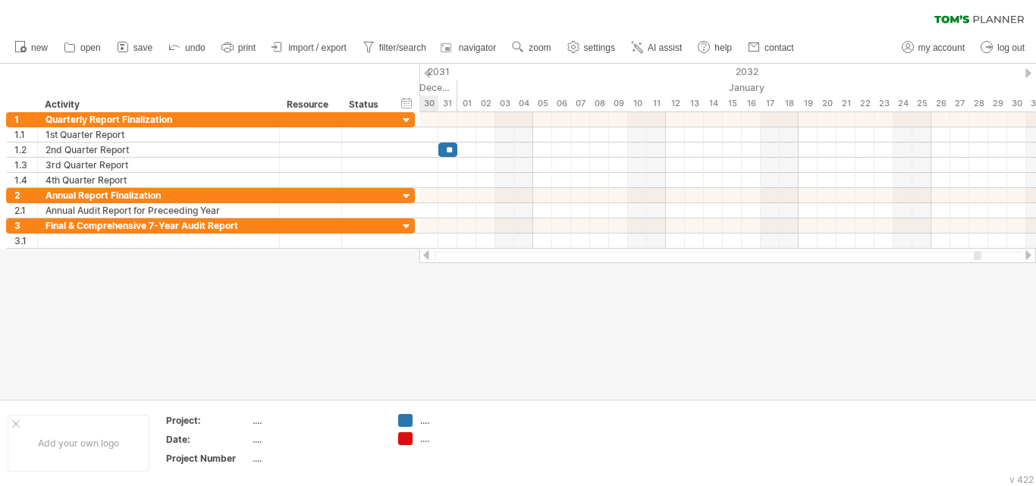
click
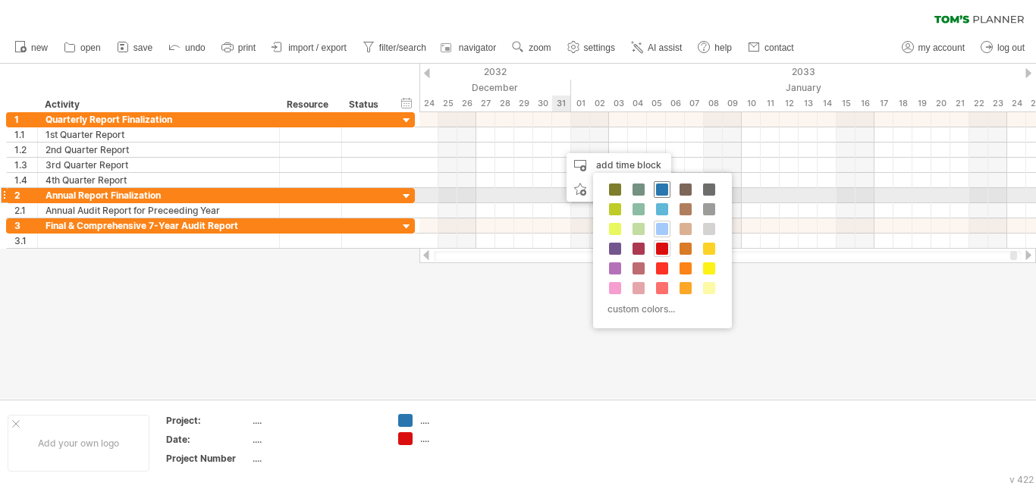
drag, startPoint x: 659, startPoint y: 190, endPoint x: 643, endPoint y: 185, distance: 16.8
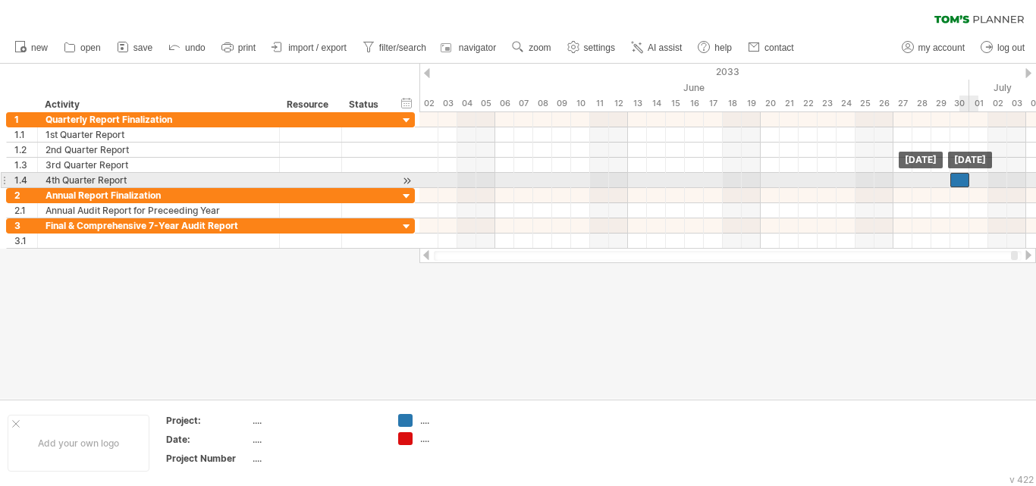
drag, startPoint x: 968, startPoint y: 181, endPoint x: 960, endPoint y: 176, distance: 9.3
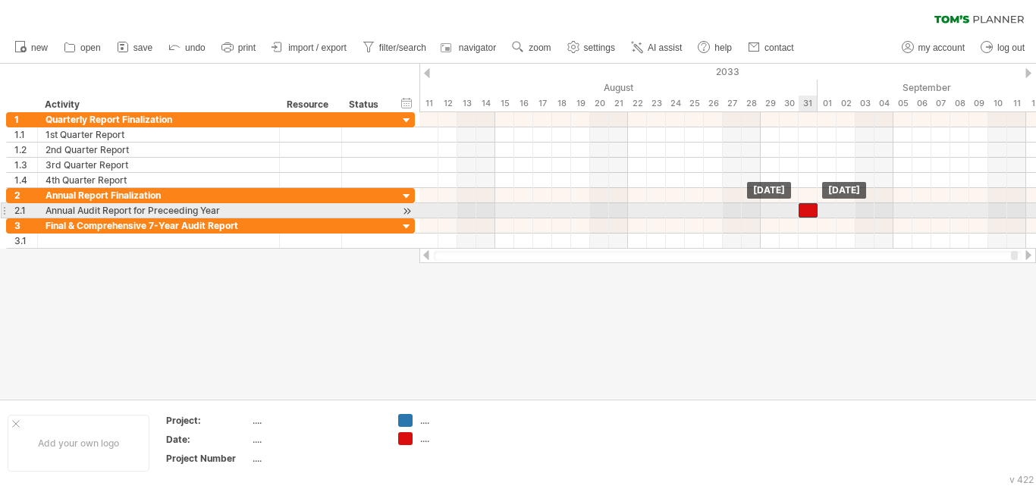
drag, startPoint x: 820, startPoint y: 210, endPoint x: 810, endPoint y: 208, distance: 10.1
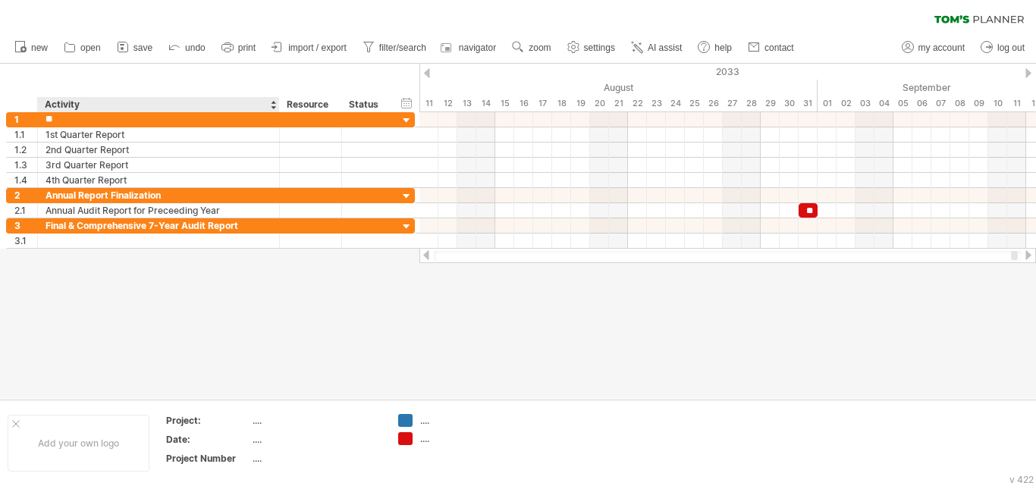
type input "*"
paste input "**********"
type input "**********"
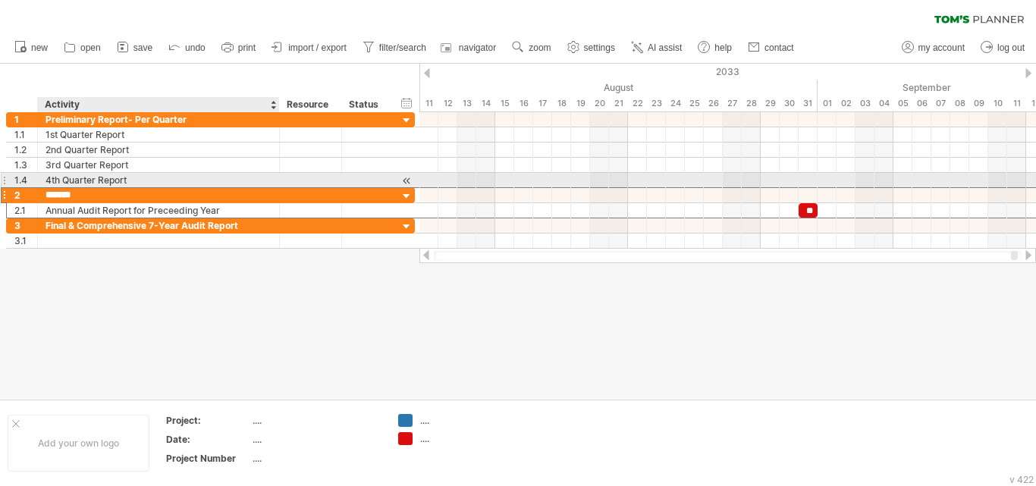
paste input "**********"
type input "**********"
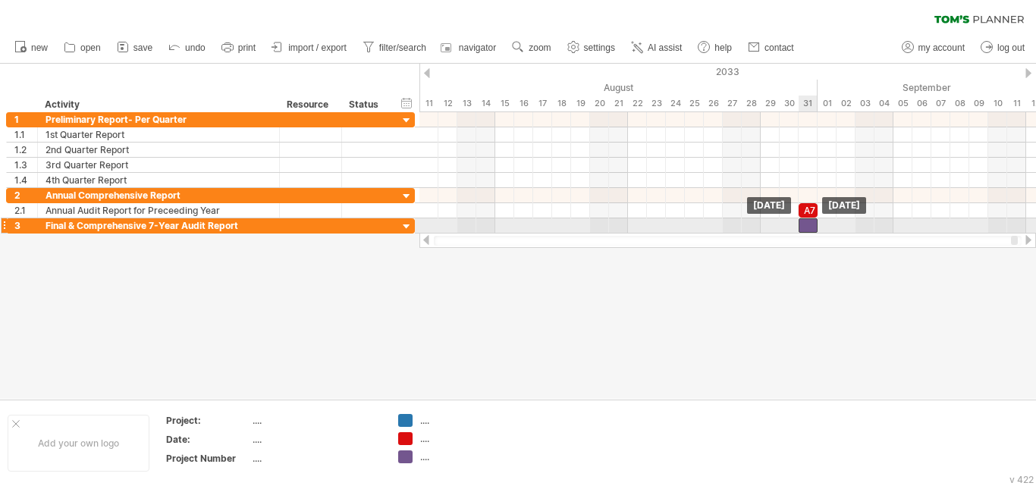
drag, startPoint x: 818, startPoint y: 225, endPoint x: 809, endPoint y: 225, distance: 9.1
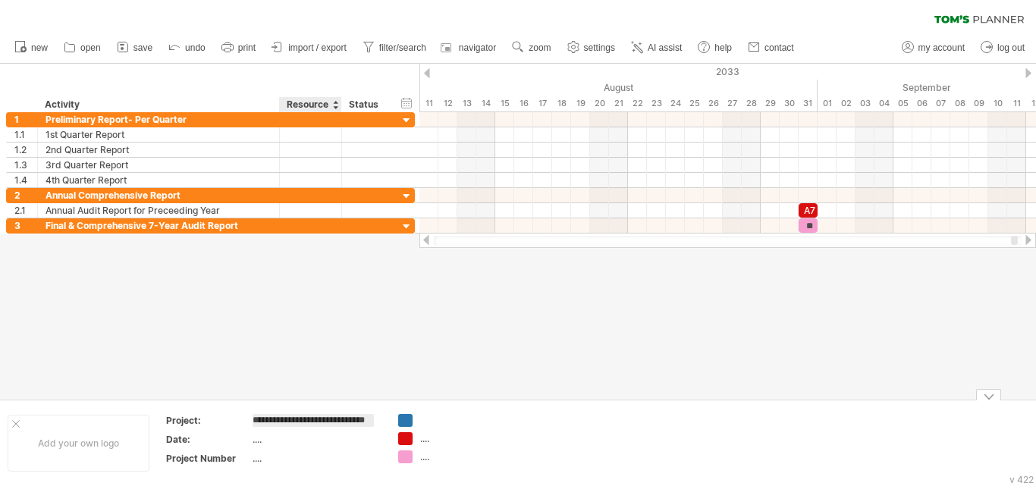
scroll to position [0, 8]
type input "**********"
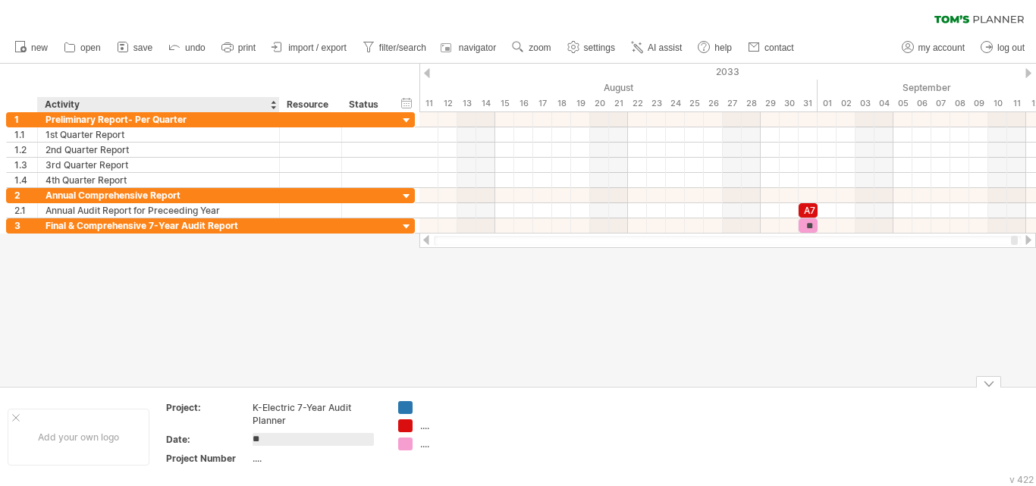
type input "*"
type input "**********"
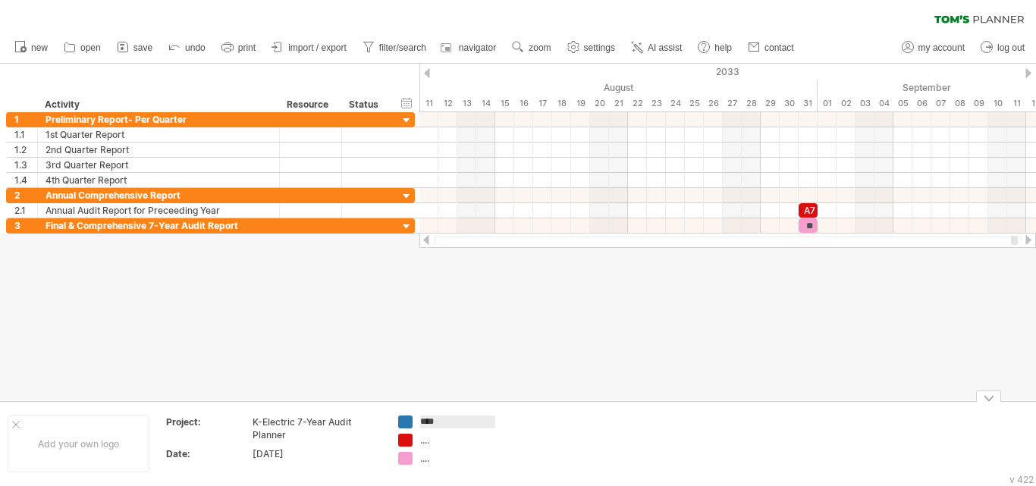
type input "***"
type input "*"
type input "**********"
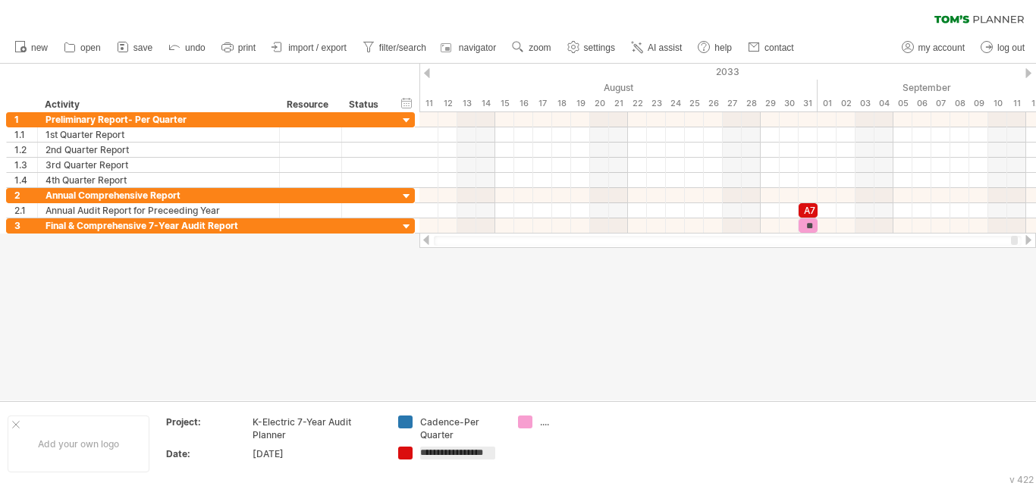
scroll to position [0, 15]
type input "**********"
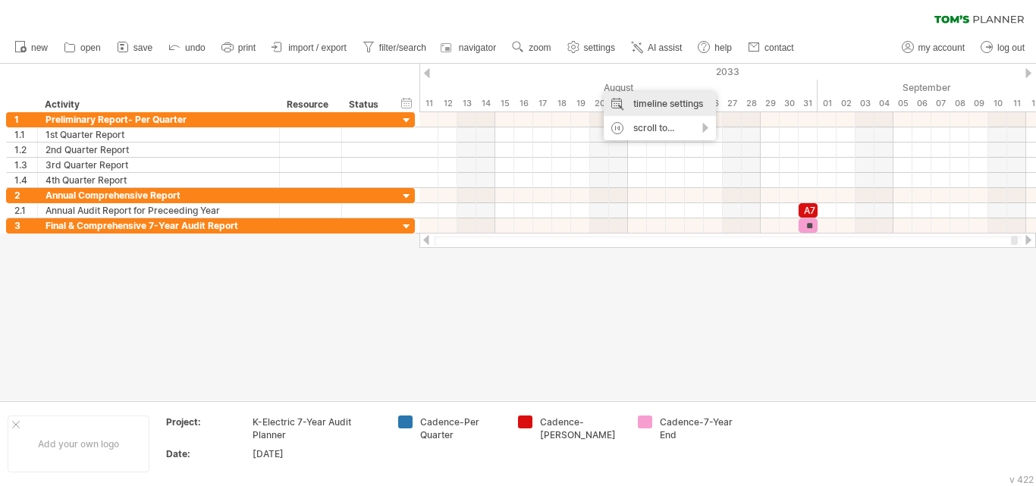
select select "*"
select select "**"
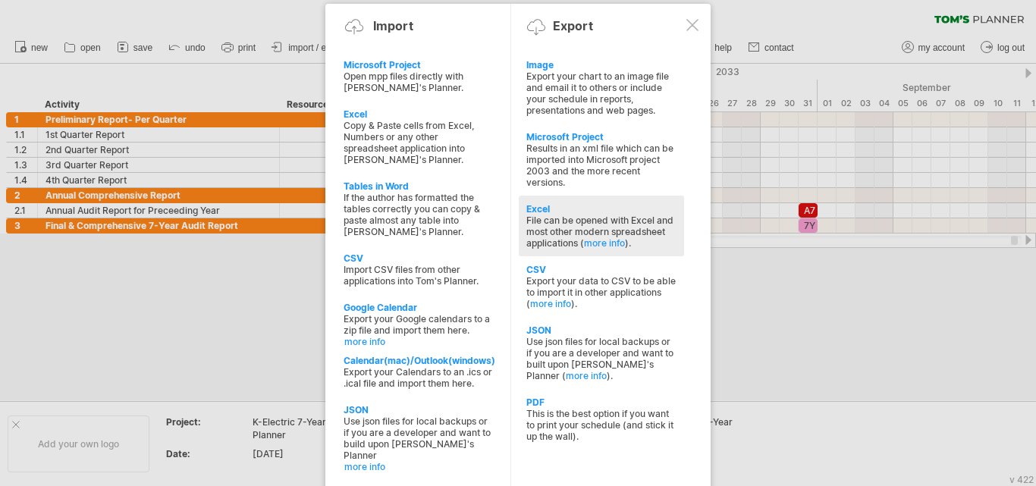
click at [605, 209] on div "Excel" at bounding box center [601, 208] width 150 height 11
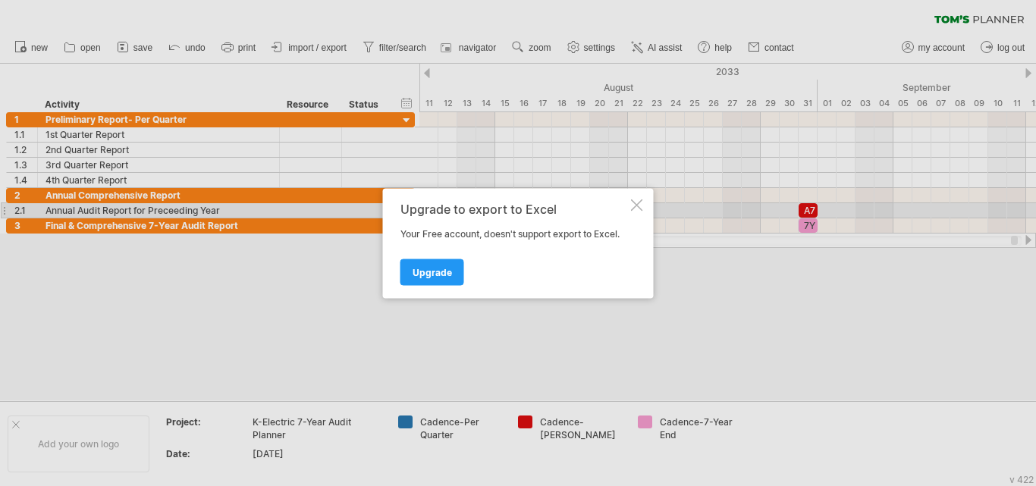
click at [629, 208] on div "Upgrade to export to Excel Your Free account, doesn't support export to Excel. …" at bounding box center [518, 243] width 271 height 110
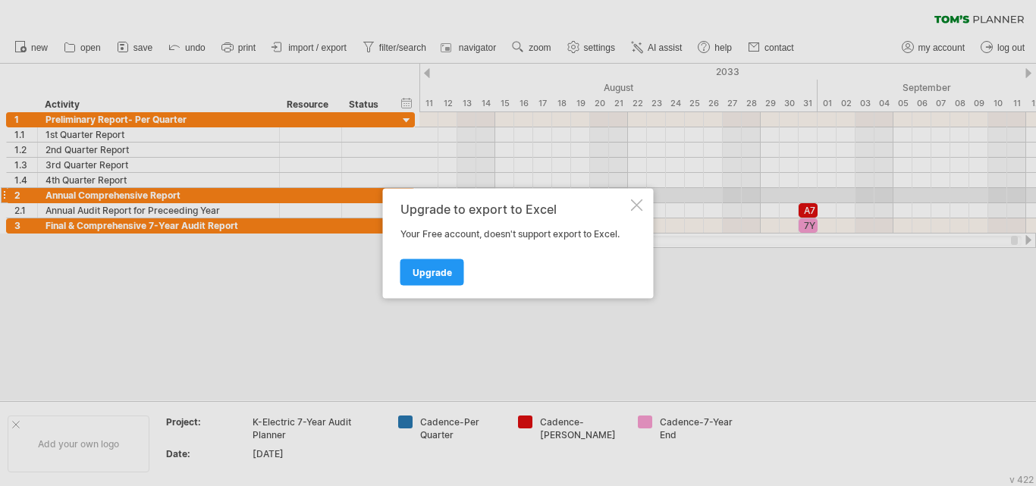
click at [642, 194] on div "Upgrade to export to Excel Your Free account, doesn't support export to Excel. …" at bounding box center [518, 243] width 271 height 110
click at [634, 202] on div at bounding box center [637, 205] width 12 height 12
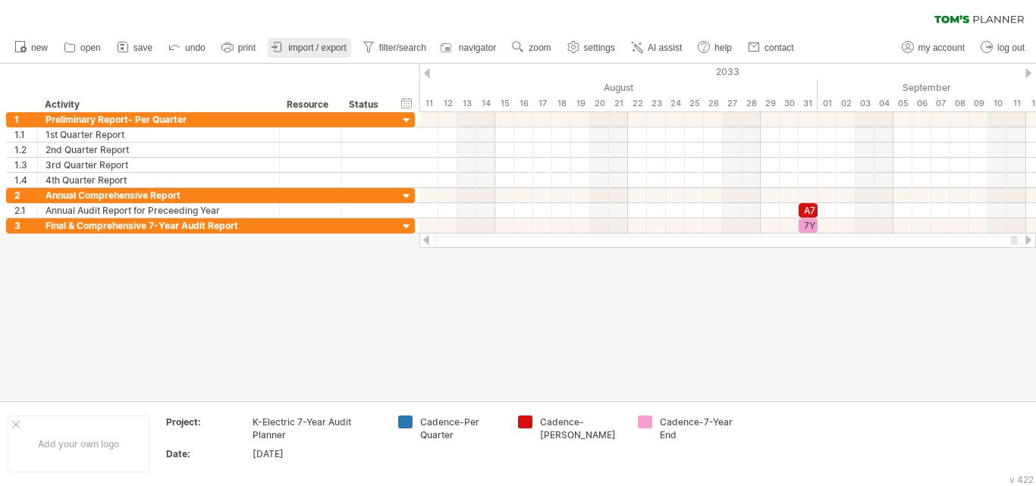
click at [320, 46] on span "import / export" at bounding box center [317, 47] width 58 height 11
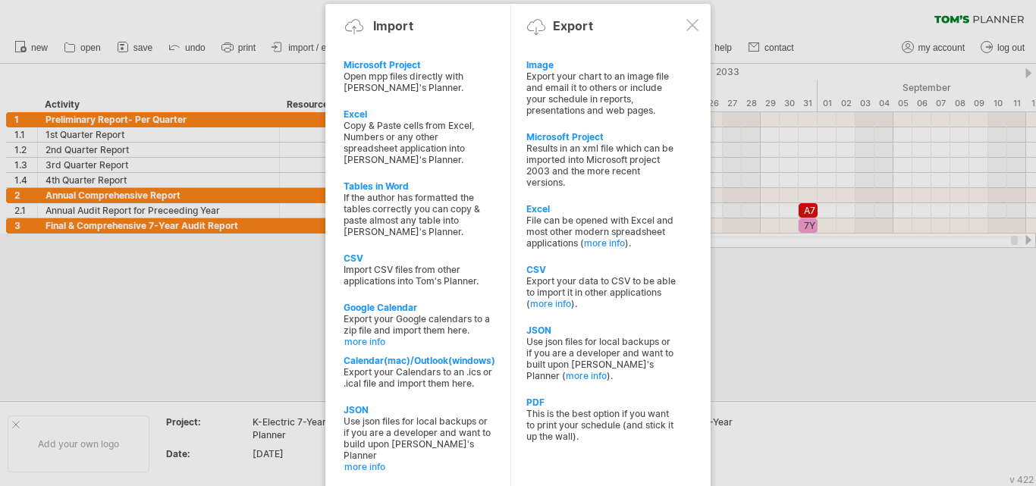
click at [572, 71] on div "Export your chart to an image file and email it to others or include your sched…" at bounding box center [601, 94] width 150 height 46
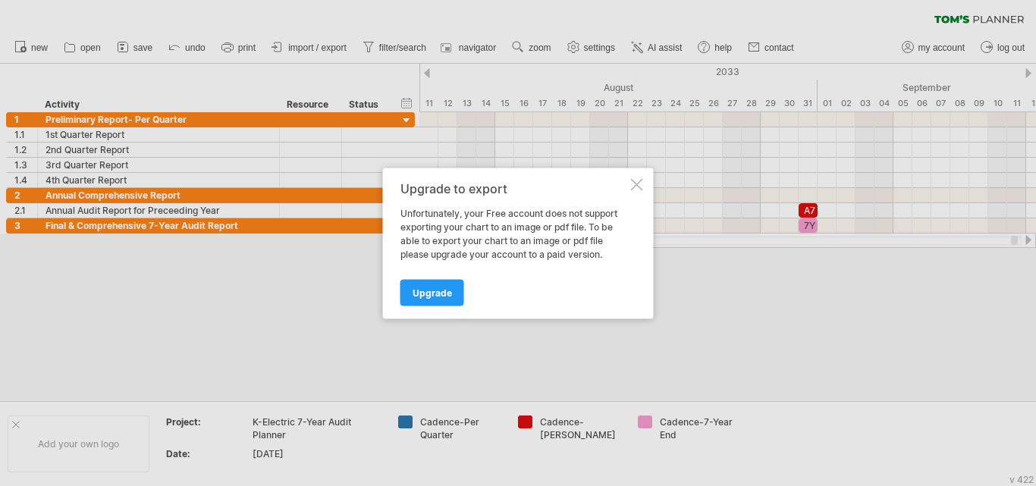
click at [640, 181] on div at bounding box center [637, 184] width 12 height 12
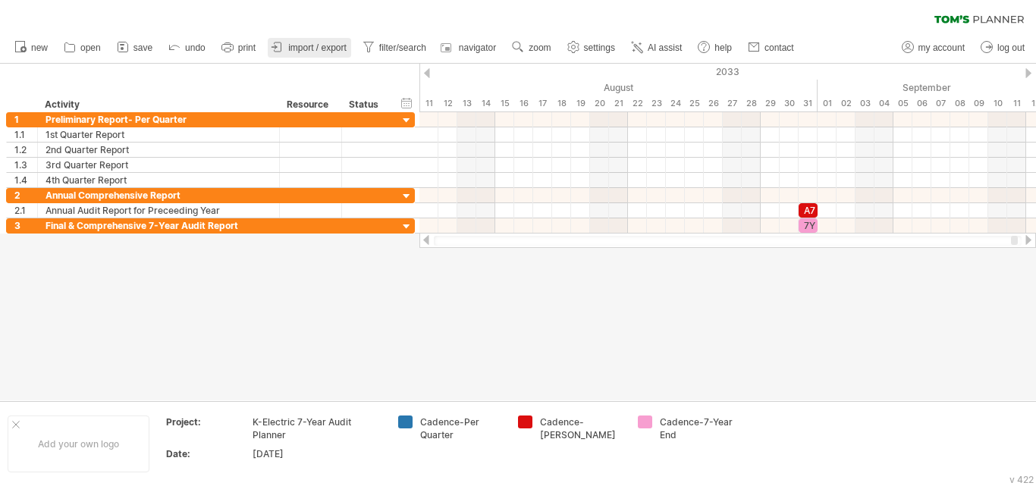
click at [337, 48] on span "import / export" at bounding box center [317, 47] width 58 height 11
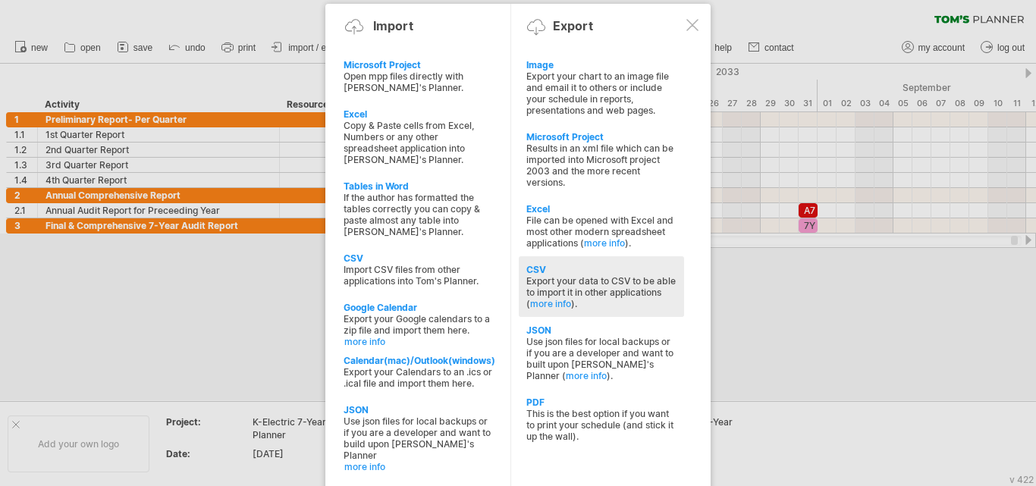
click at [580, 278] on div "Export your data to CSV to be able to import it in other applications ( more in…" at bounding box center [601, 292] width 150 height 34
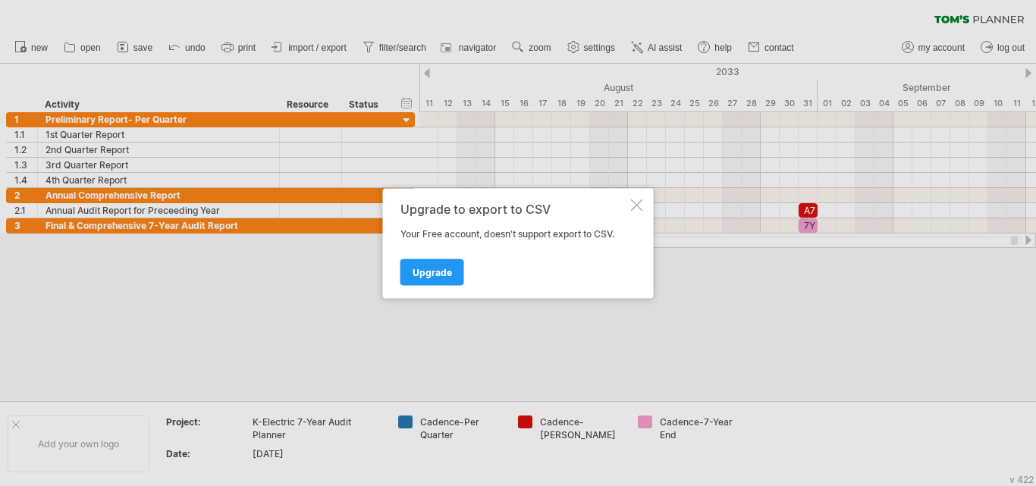
click at [639, 207] on div at bounding box center [637, 205] width 12 height 12
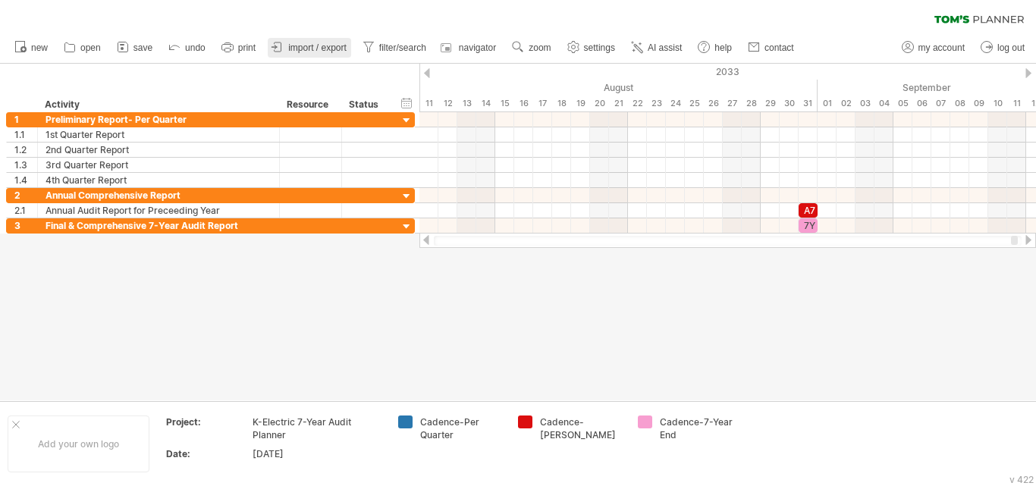
click at [320, 50] on span "import / export" at bounding box center [317, 47] width 58 height 11
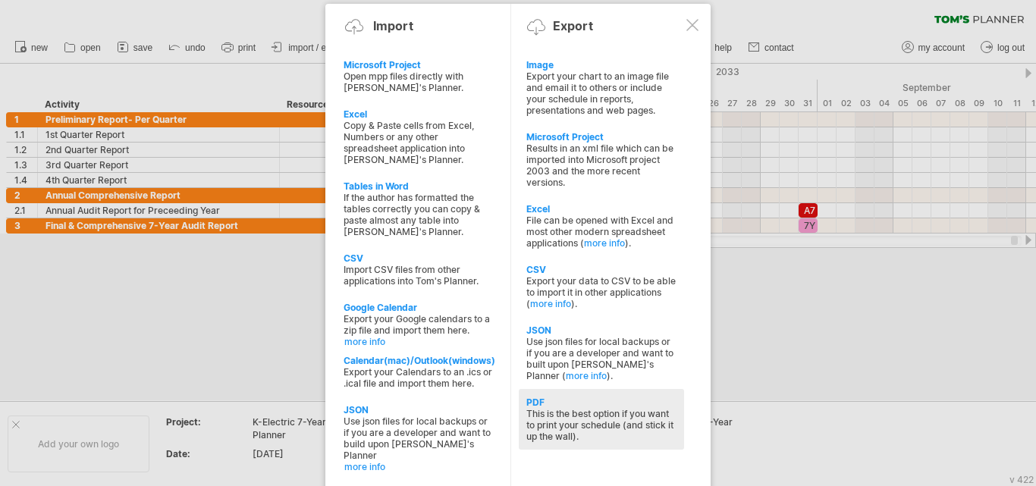
click at [585, 423] on div "This is the best option if you want to print your schedule (and stick it up the…" at bounding box center [601, 425] width 150 height 34
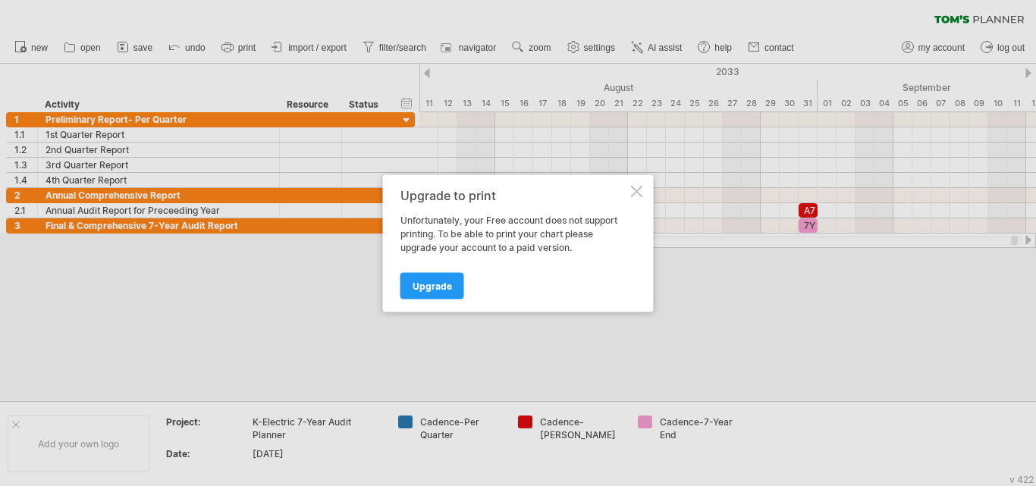
click at [637, 190] on div at bounding box center [637, 191] width 12 height 12
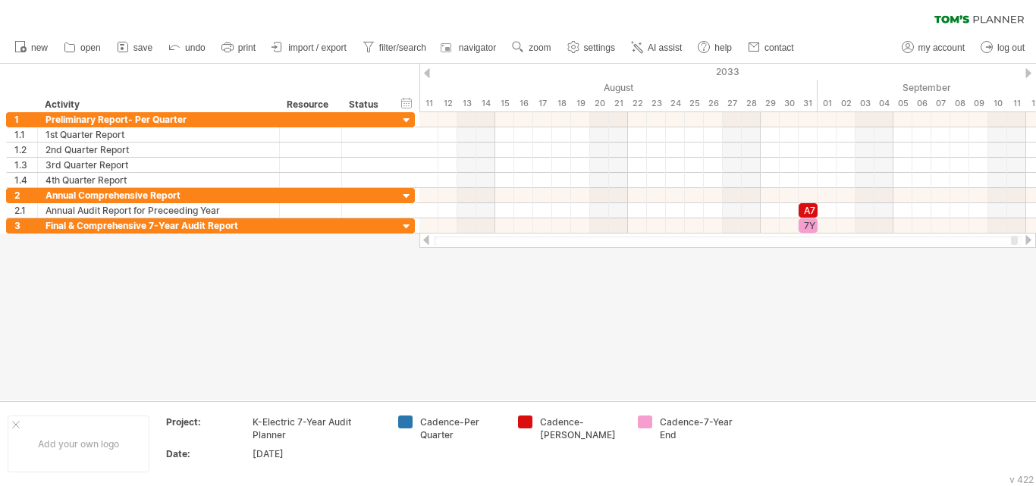
click at [243, 49] on span "print" at bounding box center [246, 47] width 17 height 11
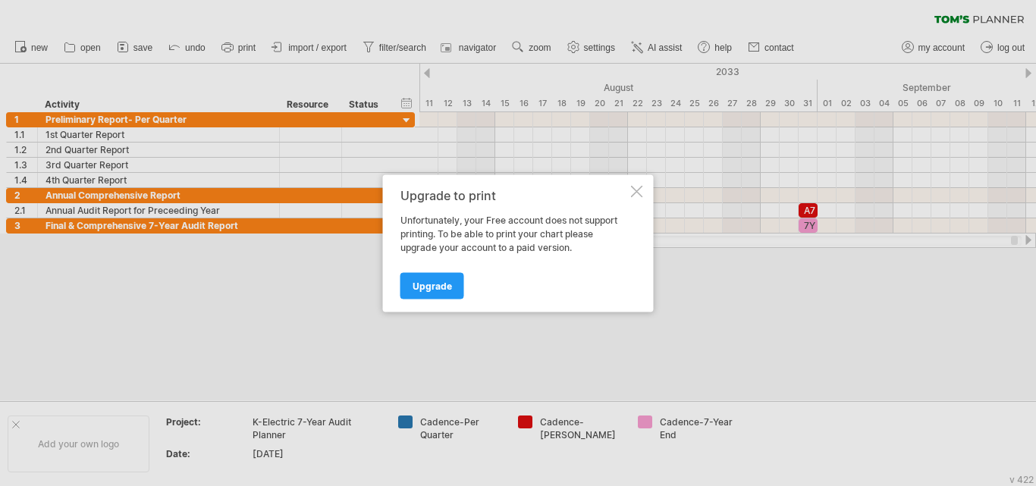
click at [636, 193] on div at bounding box center [637, 191] width 12 height 12
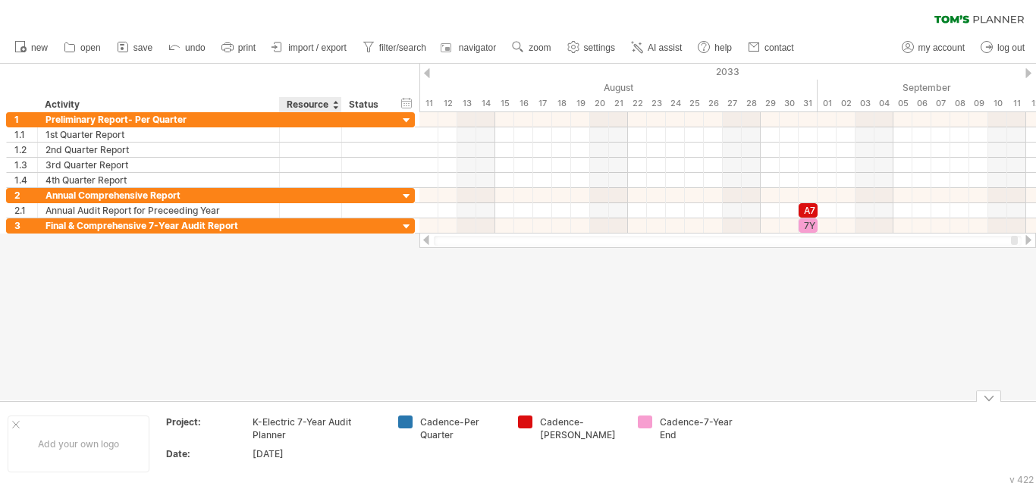
click at [300, 377] on div at bounding box center [518, 232] width 1036 height 337
click at [136, 46] on span "save" at bounding box center [142, 47] width 19 height 11
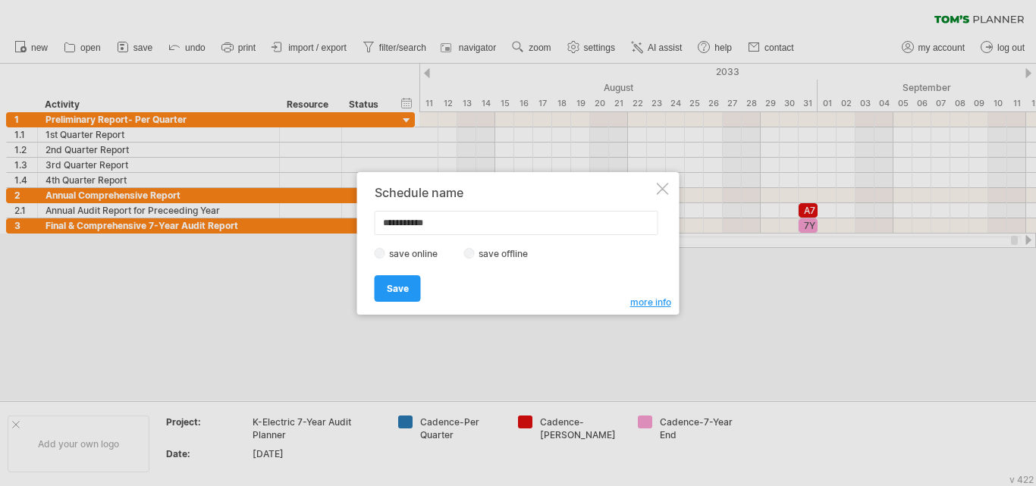
click at [664, 185] on div at bounding box center [663, 189] width 12 height 12
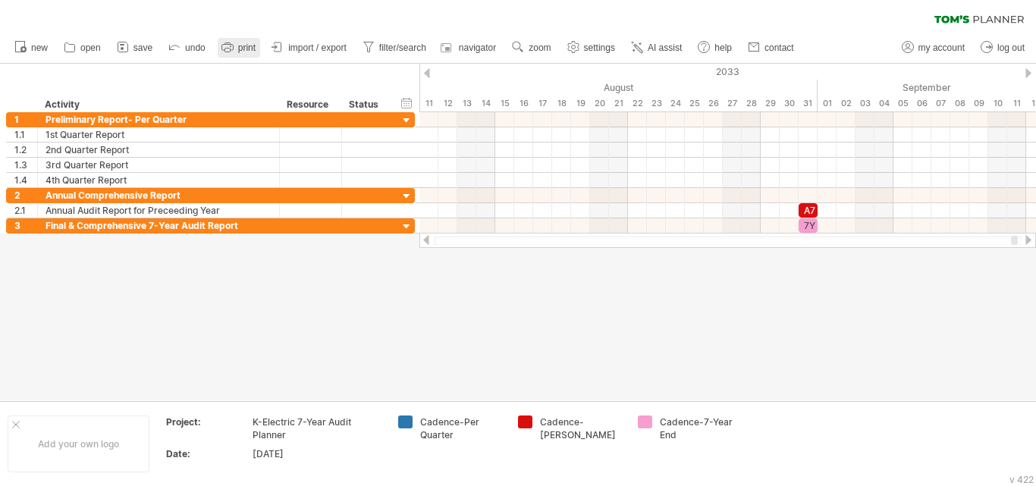
click at [248, 50] on span "print" at bounding box center [246, 47] width 17 height 11
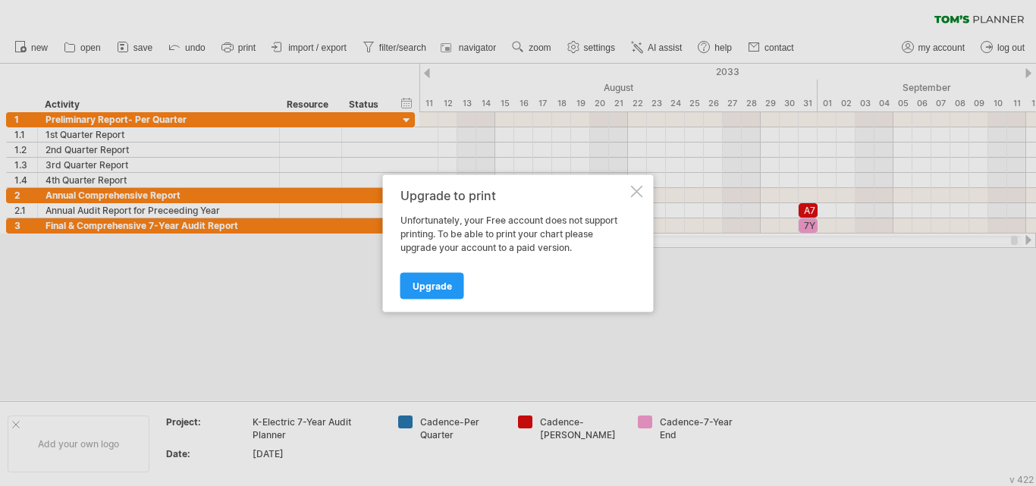
click at [633, 190] on div at bounding box center [637, 191] width 12 height 12
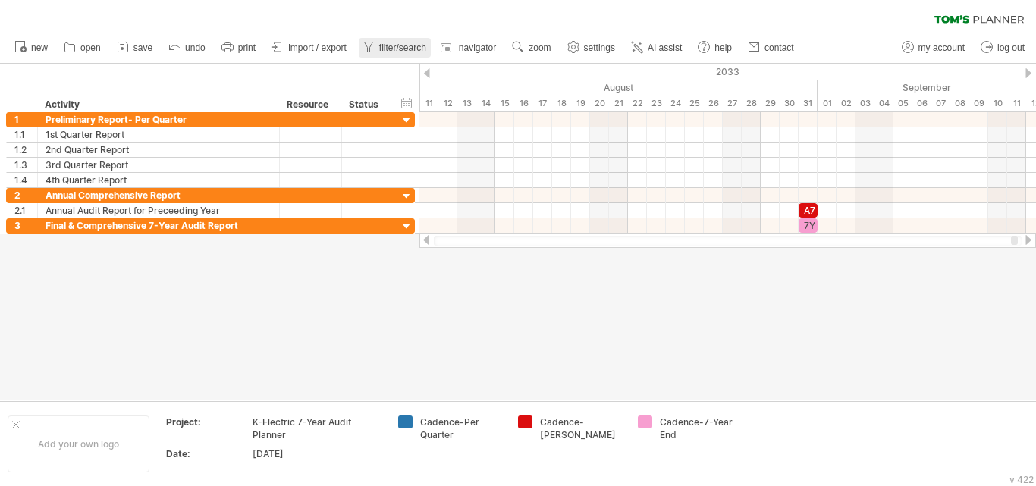
click at [381, 48] on span "filter/search" at bounding box center [402, 47] width 47 height 11
type input "**********"
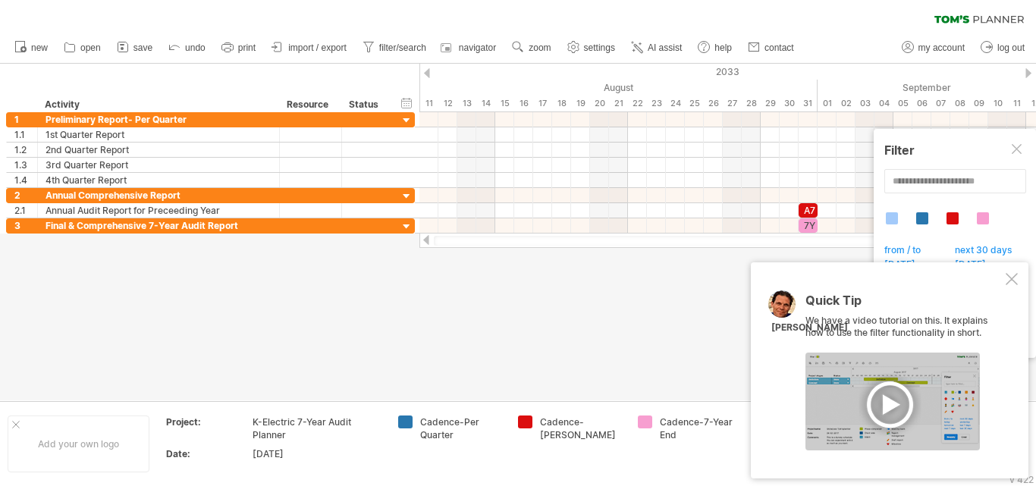
click at [1010, 275] on div at bounding box center [1012, 279] width 12 height 12
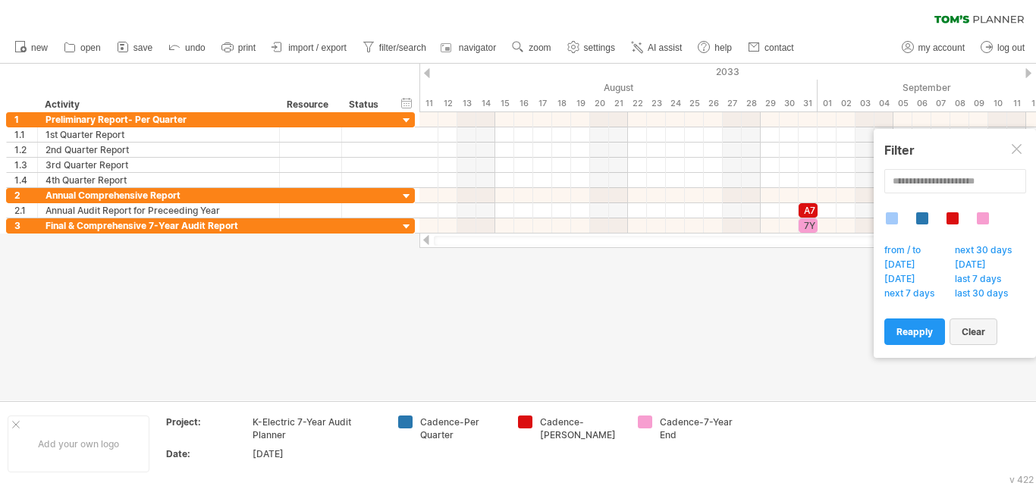
click at [977, 332] on span "clear" at bounding box center [974, 331] width 24 height 11
click at [199, 293] on div at bounding box center [518, 232] width 1036 height 337
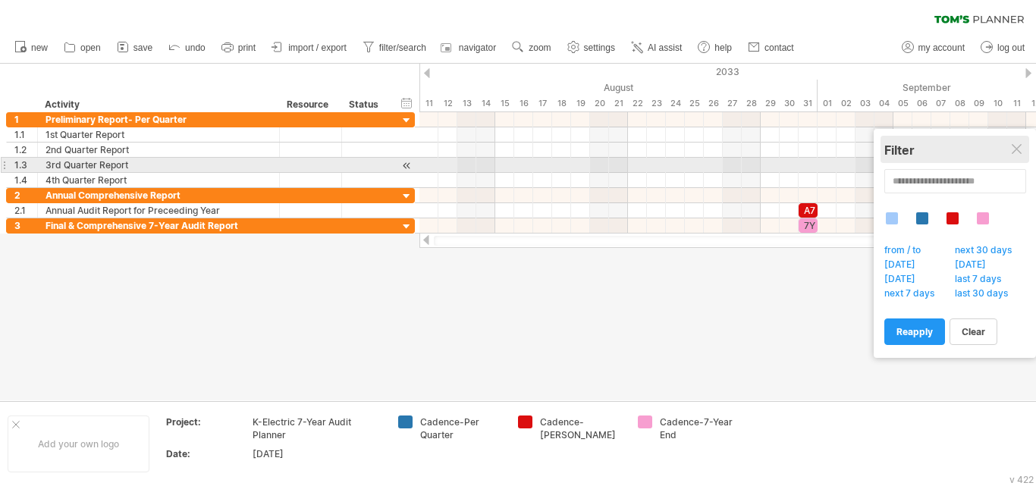
click at [1025, 159] on div "Filter" at bounding box center [954, 149] width 141 height 27
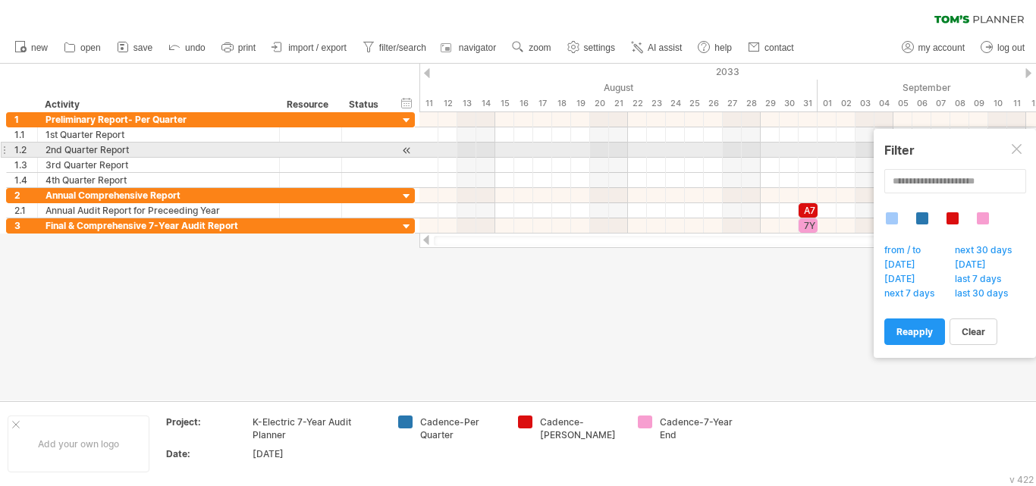
click at [1012, 149] on div at bounding box center [1018, 150] width 12 height 12
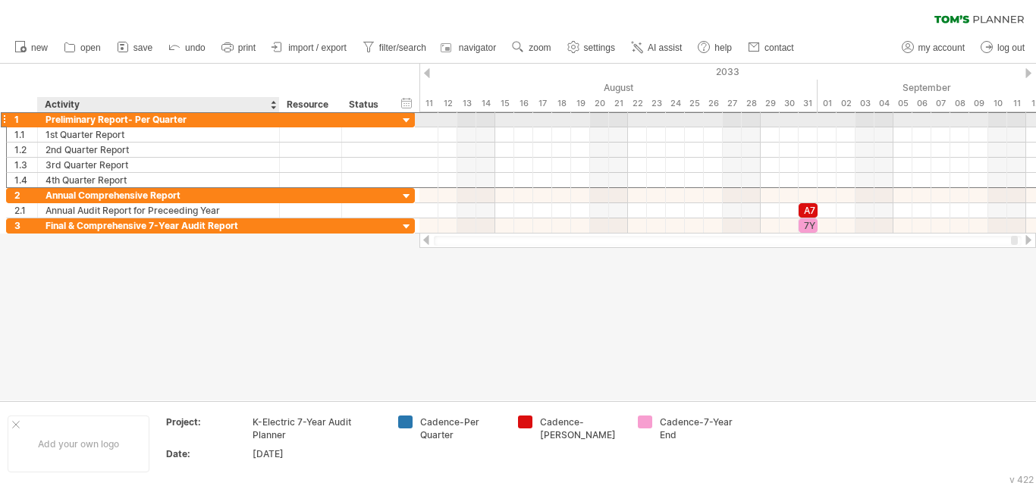
drag, startPoint x: 218, startPoint y: 119, endPoint x: 81, endPoint y: 114, distance: 136.6
click at [105, 118] on div "Preliminary Report- Per Quarter" at bounding box center [159, 119] width 226 height 14
drag, startPoint x: 47, startPoint y: 121, endPoint x: 189, endPoint y: 121, distance: 141.8
click at [189, 121] on input "**********" at bounding box center [159, 119] width 226 height 14
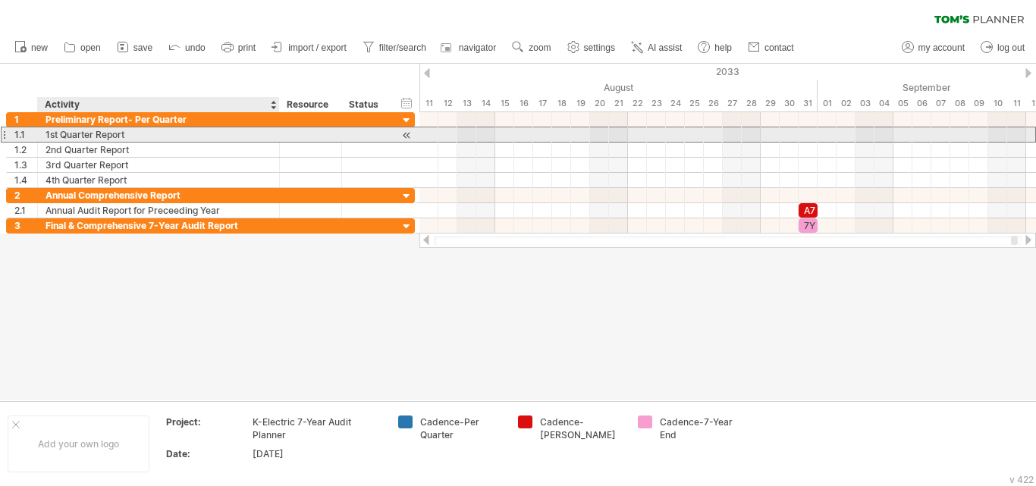
drag, startPoint x: 121, startPoint y: 137, endPoint x: 77, endPoint y: 134, distance: 44.9
click at [81, 139] on div "1st Quarter Report" at bounding box center [159, 134] width 226 height 14
drag, startPoint x: 66, startPoint y: 140, endPoint x: 23, endPoint y: 138, distance: 43.3
click at [25, 138] on div "**********" at bounding box center [210, 135] width 409 height 16
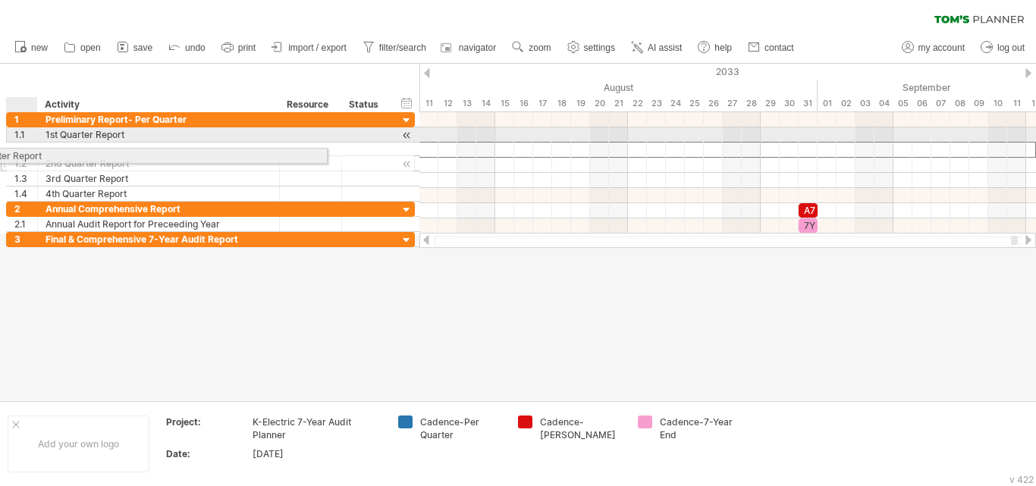
drag, startPoint x: 133, startPoint y: 152, endPoint x: 36, endPoint y: 153, distance: 97.1
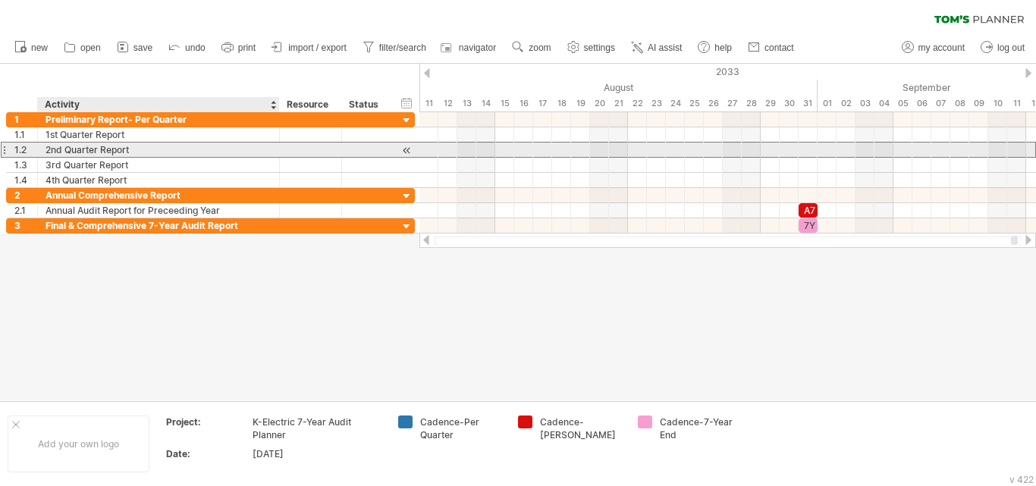
drag, startPoint x: 133, startPoint y: 149, endPoint x: 80, endPoint y: 147, distance: 52.4
click at [80, 147] on div "2nd Quarter Report" at bounding box center [159, 150] width 226 height 14
click at [79, 147] on input "**********" at bounding box center [159, 150] width 226 height 14
drag, startPoint x: 133, startPoint y: 154, endPoint x: 36, endPoint y: 154, distance: 97.1
click at [36, 154] on div "**********" at bounding box center [210, 150] width 409 height 16
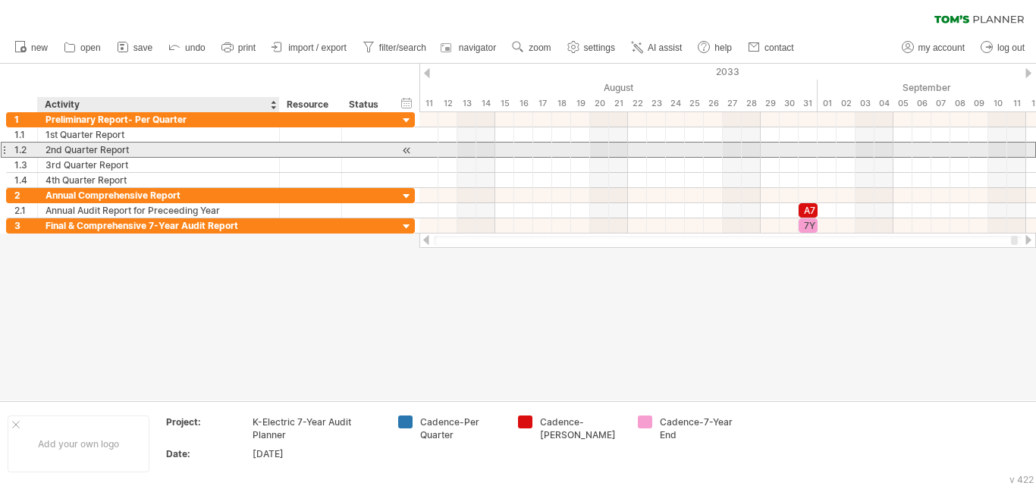
click at [97, 156] on div "2nd Quarter Report" at bounding box center [159, 150] width 226 height 14
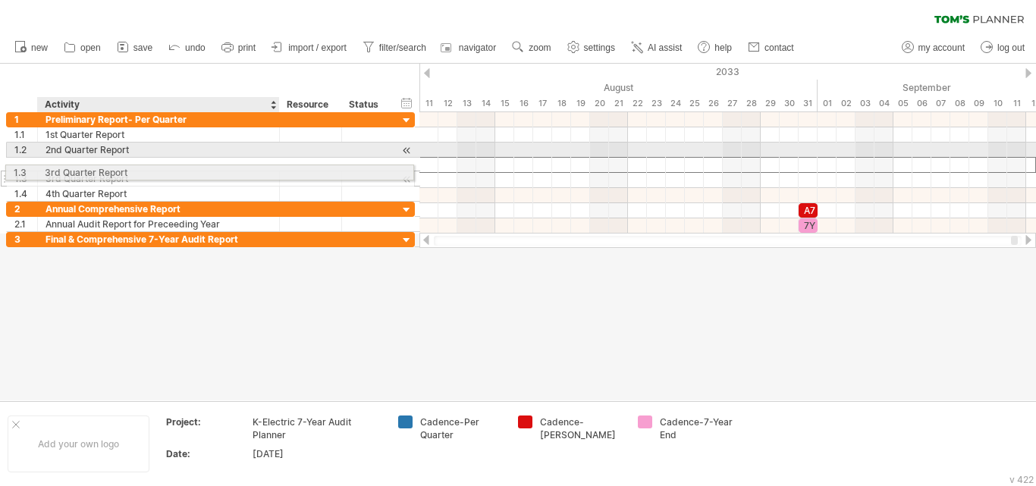
drag, startPoint x: 108, startPoint y: 170, endPoint x: 83, endPoint y: 168, distance: 24.3
click at [78, 173] on div "**********" at bounding box center [210, 157] width 409 height 90
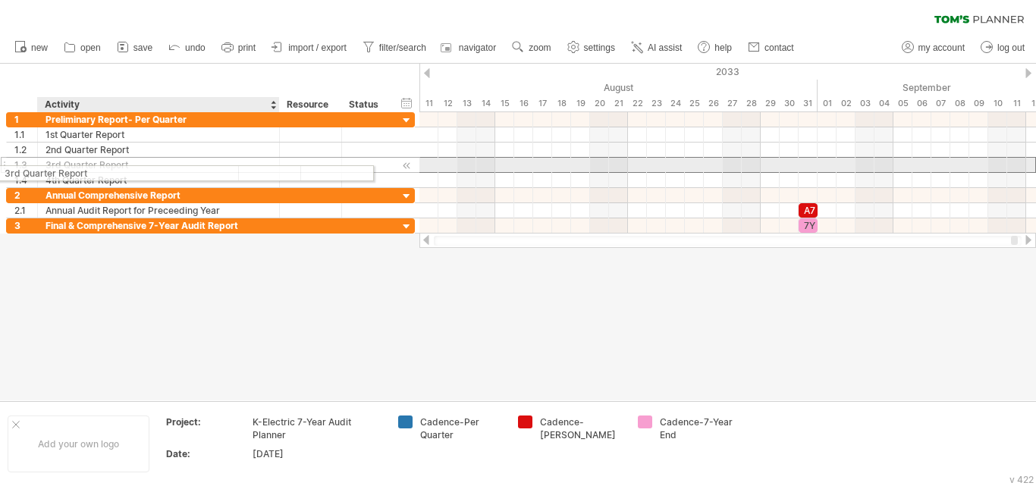
drag, startPoint x: 132, startPoint y: 165, endPoint x: 68, endPoint y: 171, distance: 64.7
drag, startPoint x: 47, startPoint y: 163, endPoint x: 136, endPoint y: 159, distance: 88.8
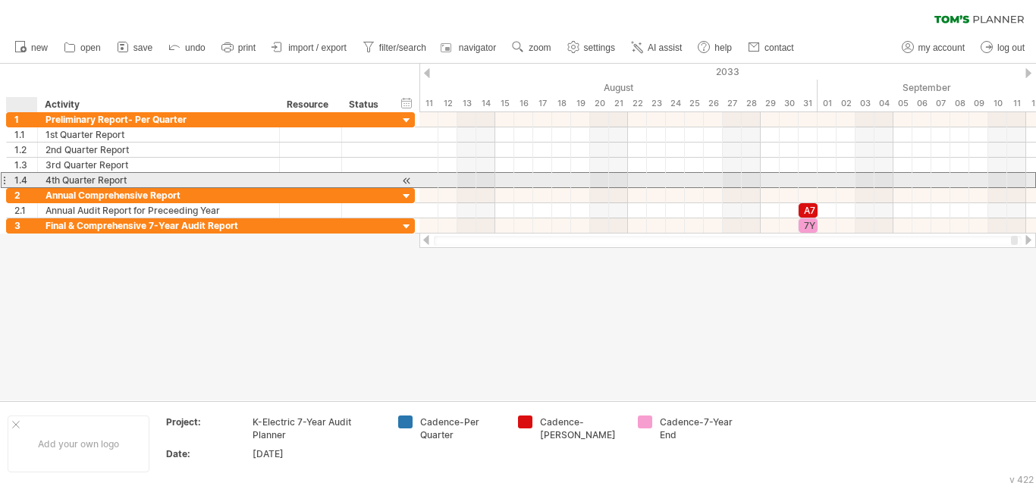
drag, startPoint x: 45, startPoint y: 177, endPoint x: 131, endPoint y: 174, distance: 86.5
drag, startPoint x: 136, startPoint y: 185, endPoint x: 84, endPoint y: 185, distance: 51.6
drag, startPoint x: 48, startPoint y: 181, endPoint x: 143, endPoint y: 180, distance: 94.8
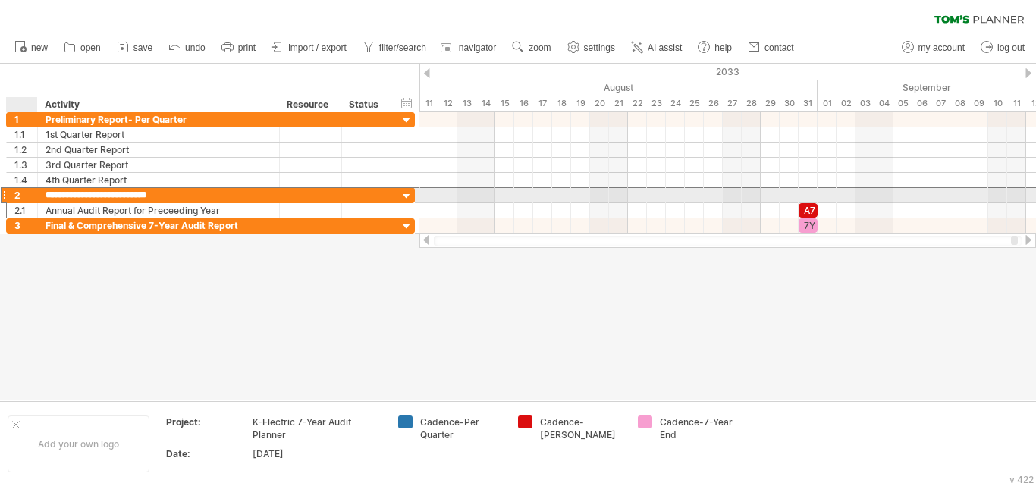
drag, startPoint x: 118, startPoint y: 202, endPoint x: 32, endPoint y: 193, distance: 86.9
drag, startPoint x: 47, startPoint y: 193, endPoint x: 188, endPoint y: 194, distance: 141.1
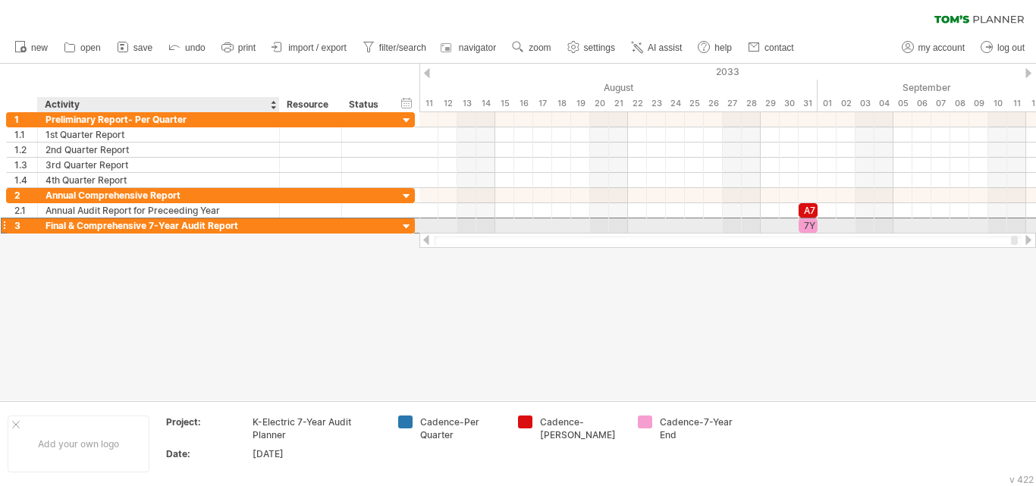
drag, startPoint x: 201, startPoint y: 221, endPoint x: 233, endPoint y: 226, distance: 32.3
